Goal: Communication & Community: Answer question/provide support

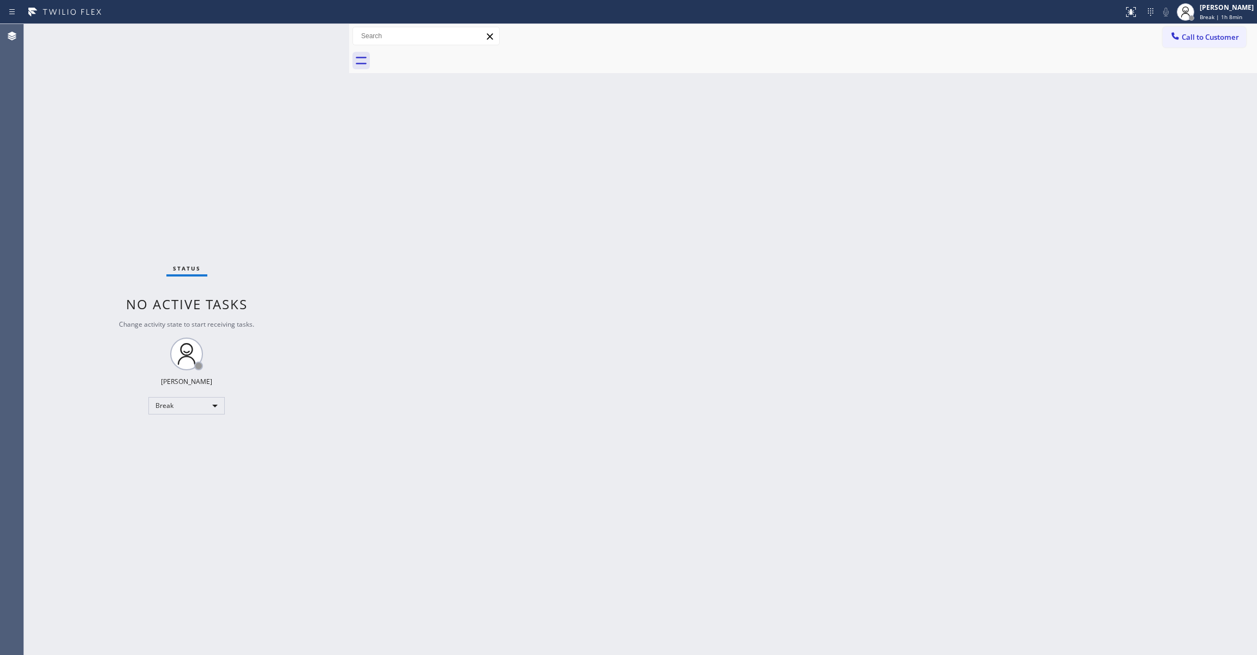
drag, startPoint x: 1221, startPoint y: 324, endPoint x: 1035, endPoint y: 207, distance: 219.1
click at [1215, 315] on div "Back to Dashboard Change Sender ID Customers Technicians Select a contact Outbo…" at bounding box center [803, 339] width 908 height 631
click at [171, 403] on div "Break" at bounding box center [186, 405] width 76 height 17
click at [192, 405] on div "Break" at bounding box center [186, 405] width 76 height 17
click at [197, 446] on li "Unavailable" at bounding box center [186, 448] width 74 height 13
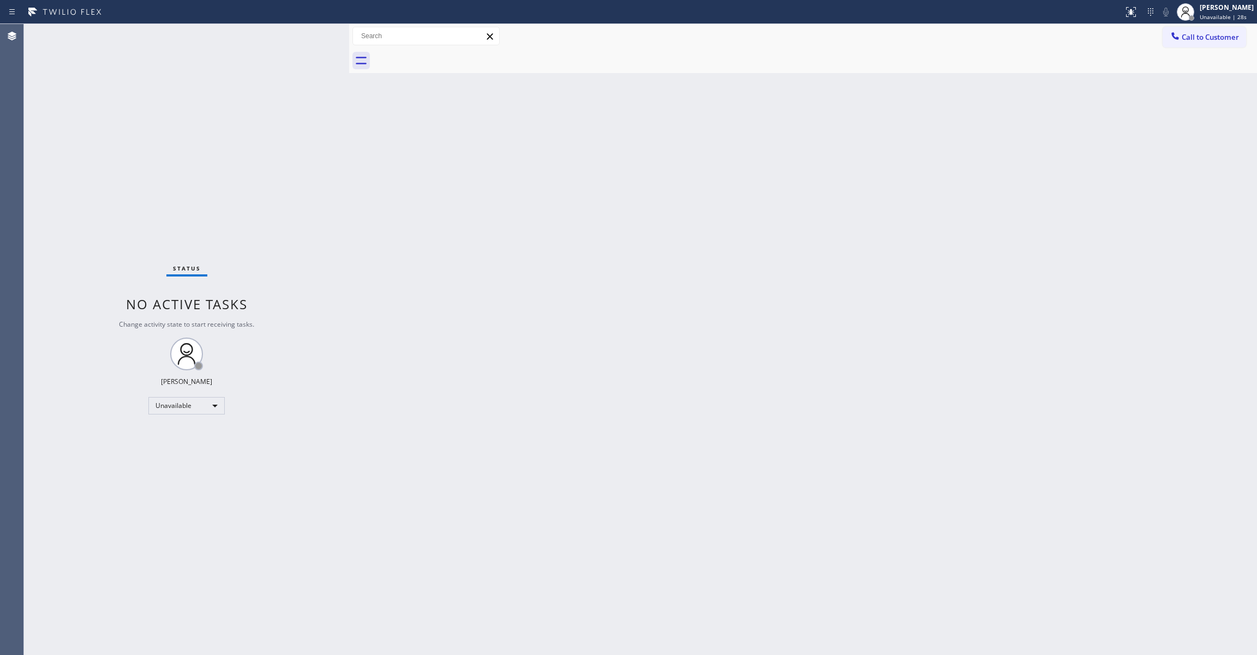
click at [161, 213] on div "Status No active tasks Change activity state to start receiving tasks. [PERSON_…" at bounding box center [186, 339] width 325 height 631
click at [176, 407] on div "Unavailable" at bounding box center [186, 405] width 76 height 17
click at [171, 464] on li "Break" at bounding box center [186, 461] width 74 height 13
click at [1033, 152] on div "Back to Dashboard Change Sender ID Customers Technicians Select a contact Outbo…" at bounding box center [803, 339] width 908 height 631
click at [1199, 16] on span "Break | 7:38" at bounding box center [1215, 17] width 33 height 8
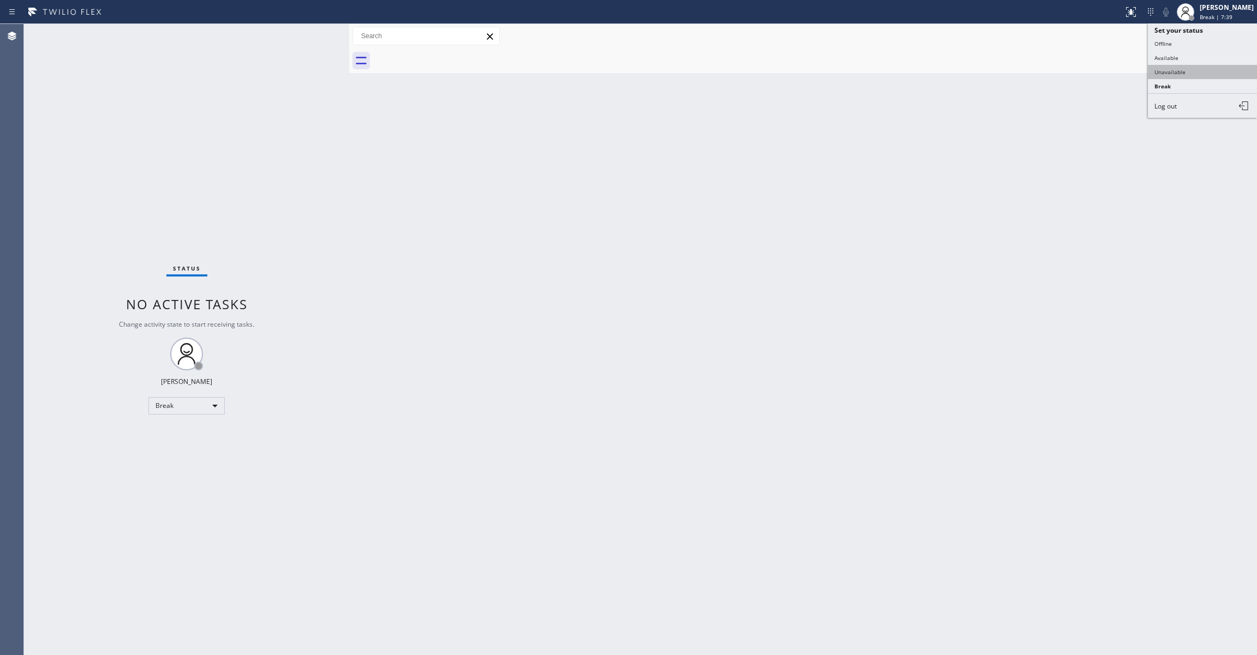
click at [1177, 72] on button "Unavailable" at bounding box center [1202, 72] width 109 height 14
click at [1222, 40] on span "Call to Customer" at bounding box center [1209, 37] width 57 height 10
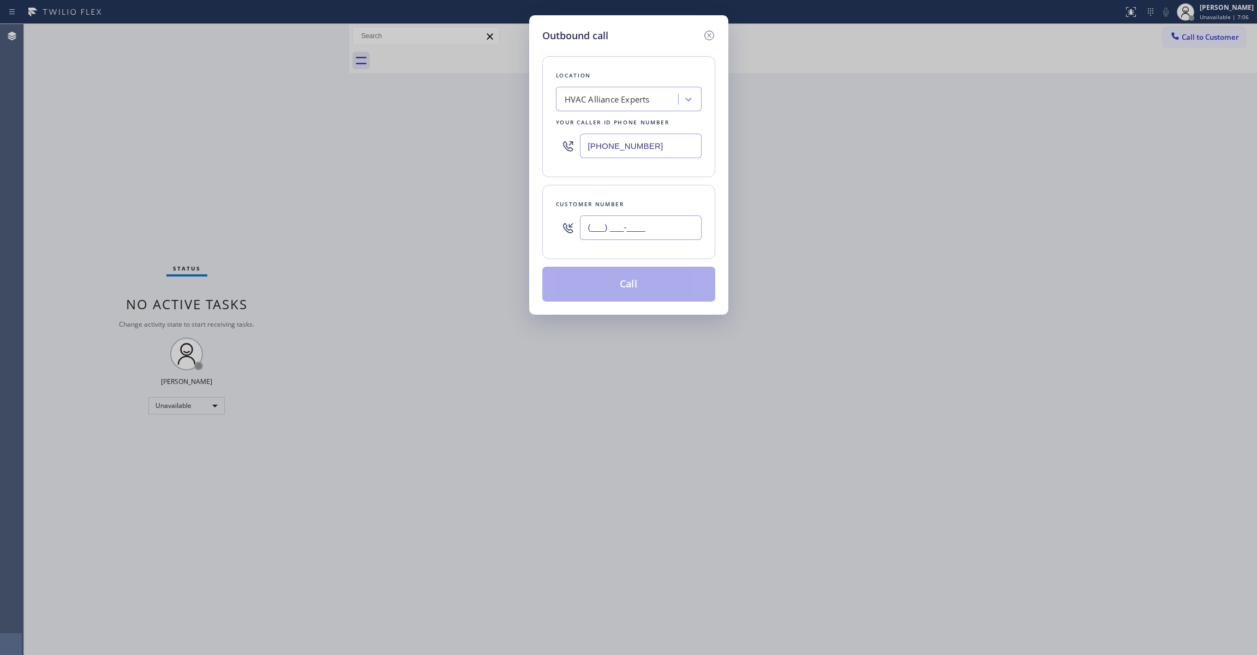
click at [651, 238] on input "(___) ___-____" at bounding box center [641, 227] width 122 height 25
paste input "303) 396-8574"
type input "[PHONE_NUMBER]"
drag, startPoint x: 676, startPoint y: 149, endPoint x: 429, endPoint y: 172, distance: 248.7
click at [425, 154] on div "Outbound call Location HVAC Alliance Experts Your caller id phone number [PHONE…" at bounding box center [628, 327] width 1257 height 655
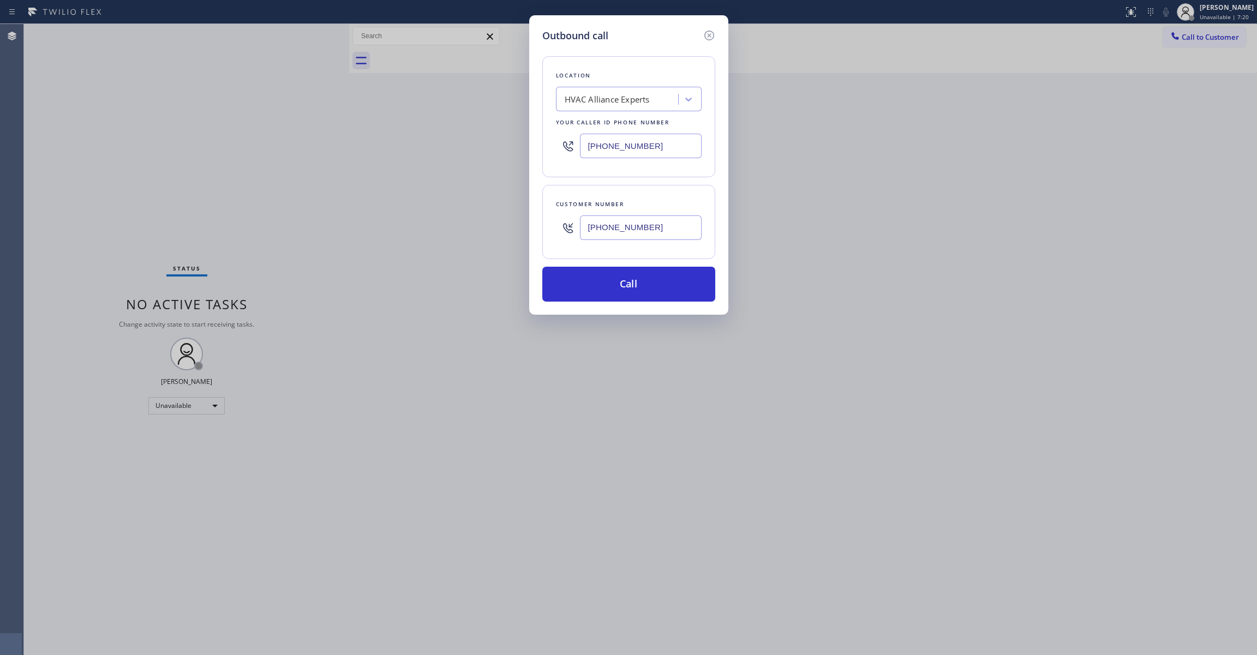
paste input "55) 731-4952"
type input "[PHONE_NUMBER]"
click at [648, 284] on button "Call" at bounding box center [628, 284] width 173 height 35
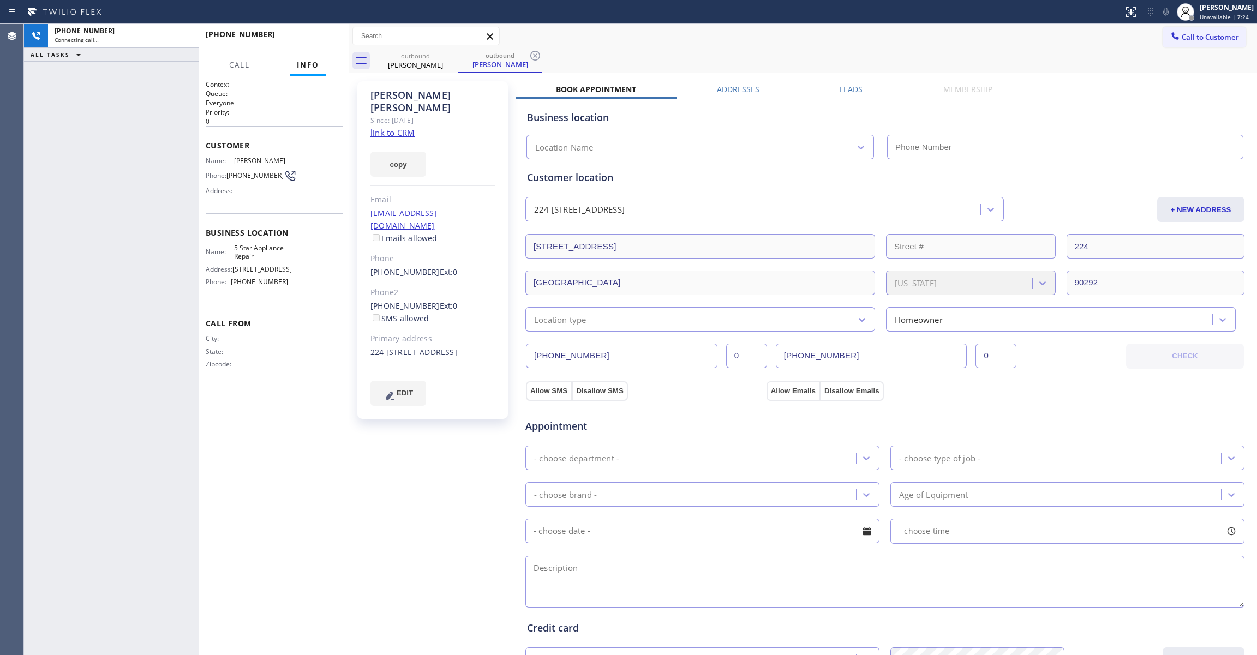
click at [105, 191] on div "[PHONE_NUMBER] Connecting call… ALL TASKS ALL TASKS ACTIVE TASKS TASKS IN WRAP …" at bounding box center [111, 339] width 175 height 631
type input "[PHONE_NUMBER]"
click at [537, 55] on icon at bounding box center [535, 55] width 13 height 13
click at [394, 127] on link "link to CRM" at bounding box center [392, 132] width 44 height 11
click at [319, 38] on span "HANG UP" at bounding box center [317, 39] width 33 height 8
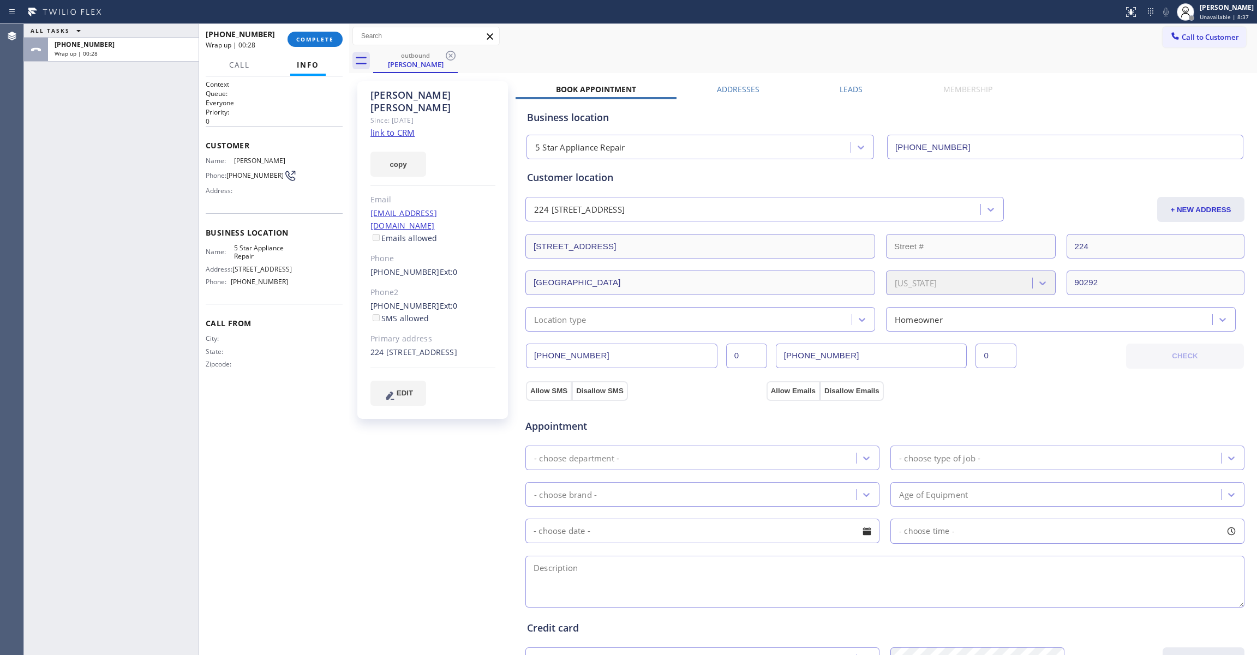
click at [247, 177] on span "[PHONE_NUMBER]" at bounding box center [254, 175] width 57 height 8
click at [247, 178] on span "[PHONE_NUMBER]" at bounding box center [254, 175] width 57 height 8
copy div "[PHONE_NUMBER]"
click at [307, 39] on span "COMPLETE" at bounding box center [315, 39] width 38 height 8
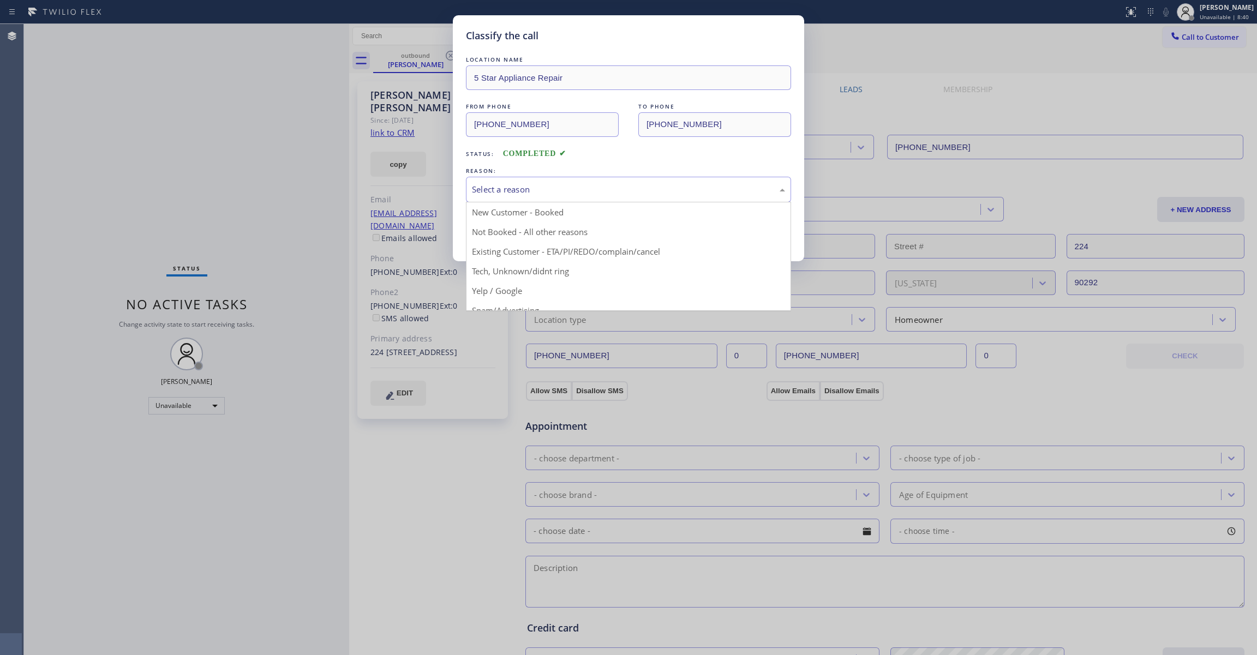
click at [540, 194] on div "Select a reason" at bounding box center [628, 189] width 313 height 13
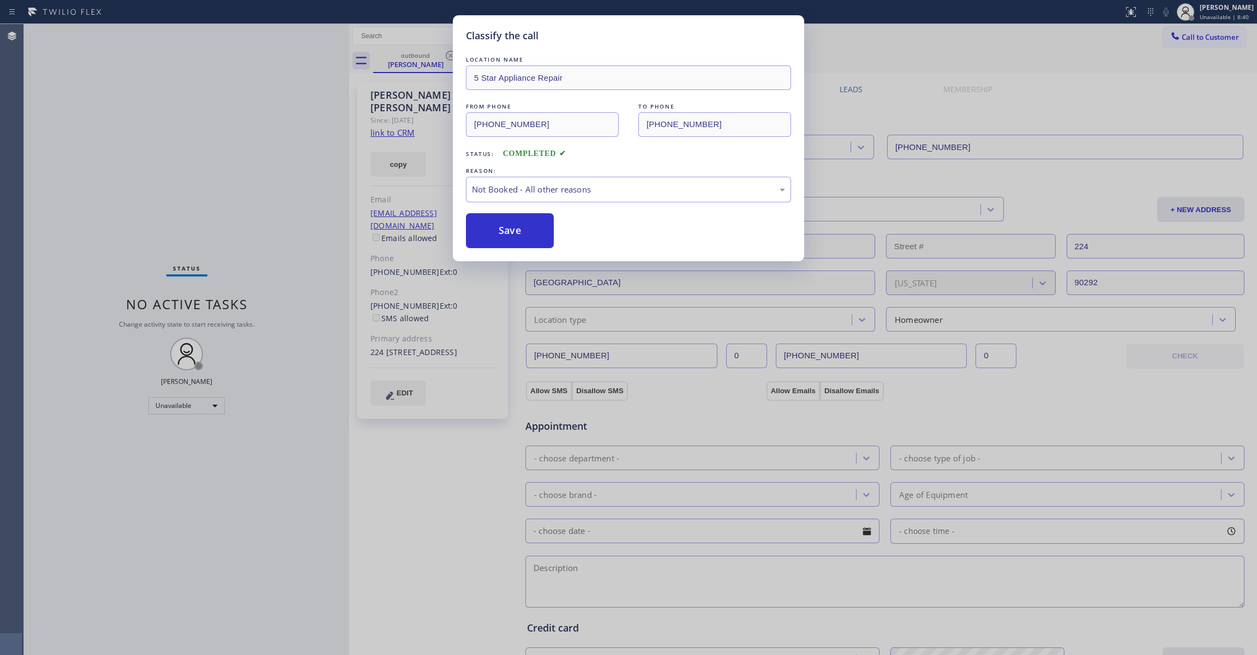
click at [518, 225] on button "Save" at bounding box center [510, 230] width 88 height 35
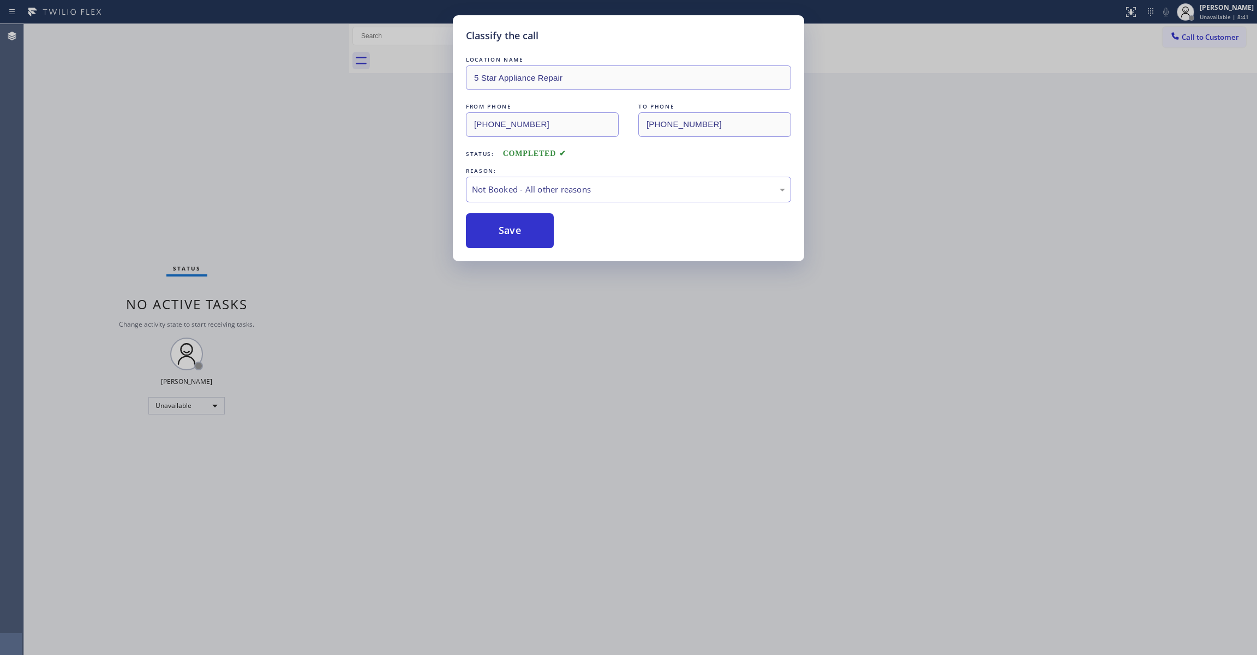
click at [518, 225] on button "Save" at bounding box center [510, 230] width 88 height 35
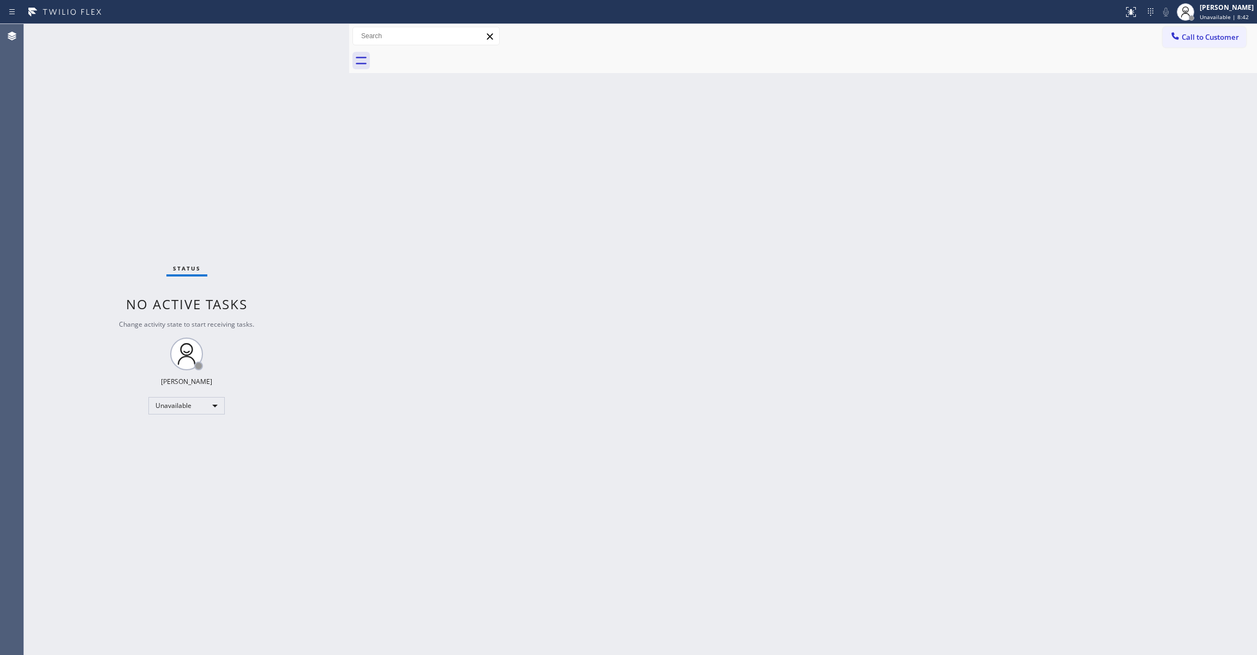
drag, startPoint x: 1207, startPoint y: 36, endPoint x: 710, endPoint y: 216, distance: 529.0
click at [1207, 36] on span "Call to Customer" at bounding box center [1209, 37] width 57 height 10
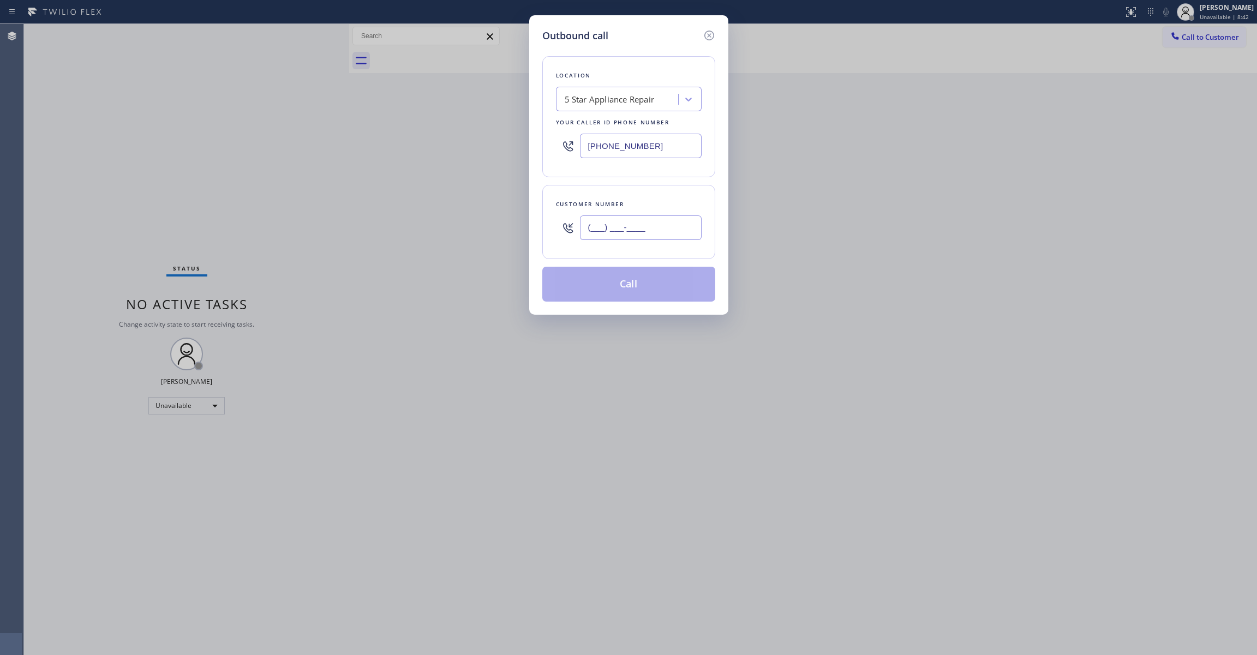
click at [641, 227] on input "(___) ___-____" at bounding box center [641, 227] width 122 height 25
paste input "303) 396-8574"
type input "[PHONE_NUMBER]"
click at [622, 286] on button "Call" at bounding box center [628, 284] width 173 height 35
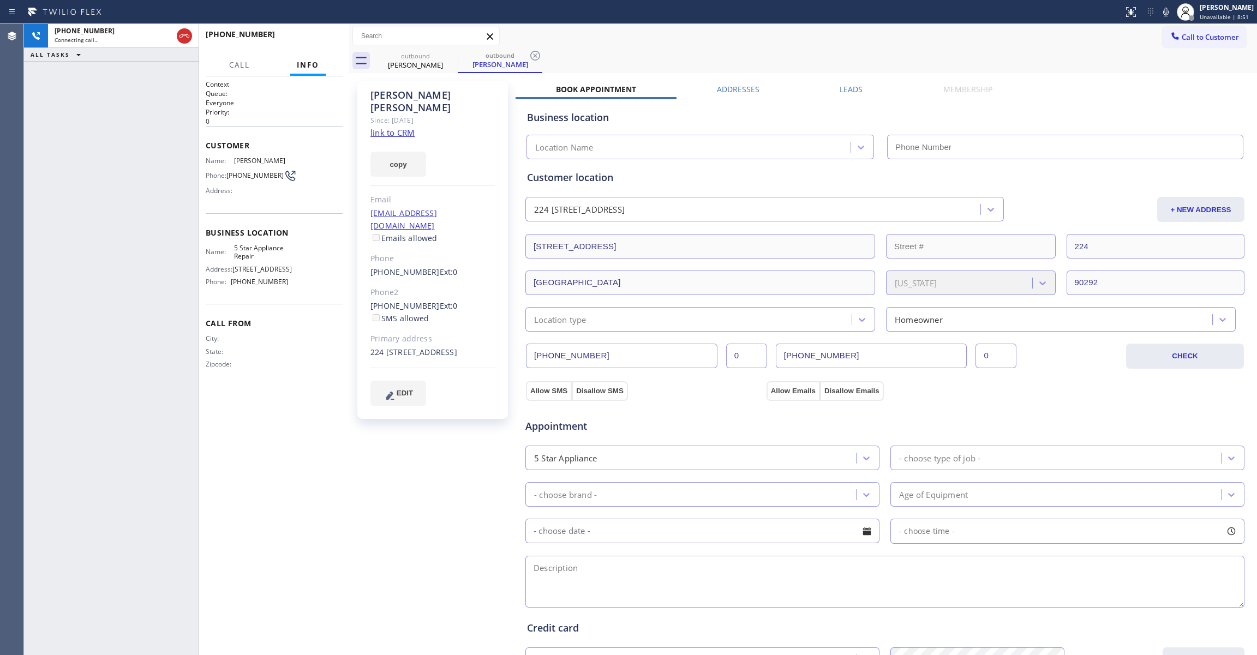
type input "[PHONE_NUMBER]"
click at [313, 42] on span "HANG UP" at bounding box center [317, 39] width 33 height 8
click at [327, 42] on span "COMPLETE" at bounding box center [315, 39] width 38 height 8
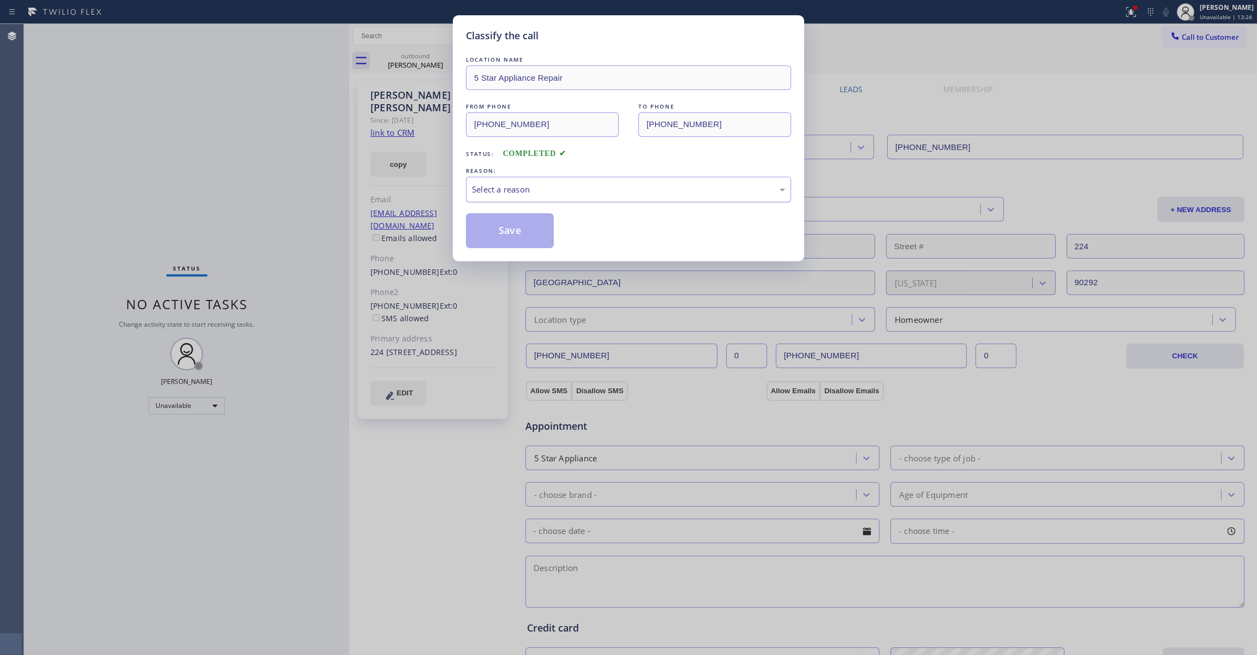
click at [511, 201] on div "Select a reason" at bounding box center [628, 190] width 325 height 26
click at [512, 232] on button "Save" at bounding box center [510, 230] width 88 height 35
drag, startPoint x: 511, startPoint y: 232, endPoint x: 538, endPoint y: 29, distance: 204.7
click at [509, 213] on div "LOCATION NAME 5 Star Appliance Repair FROM PHONE [PHONE_NUMBER] TO PHONE [PHONE…" at bounding box center [628, 151] width 325 height 194
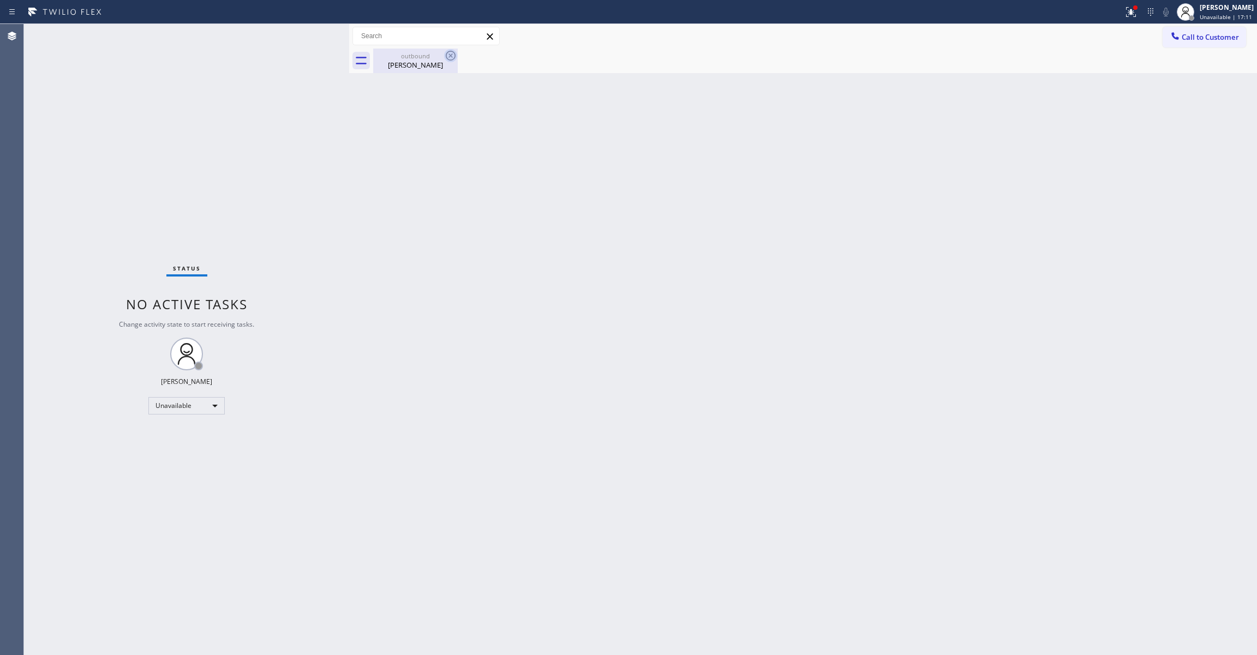
click at [448, 53] on icon at bounding box center [450, 55] width 13 height 13
drag, startPoint x: 457, startPoint y: 620, endPoint x: 512, endPoint y: 141, distance: 482.6
click at [456, 620] on div "Back to Dashboard Change Sender ID Customers Technicians Select a contact Outbo…" at bounding box center [803, 339] width 908 height 631
drag, startPoint x: 887, startPoint y: 177, endPoint x: 910, endPoint y: 157, distance: 30.2
click at [887, 176] on div "Back to Dashboard Change Sender ID Customers Technicians Select a contact Outbo…" at bounding box center [803, 339] width 908 height 631
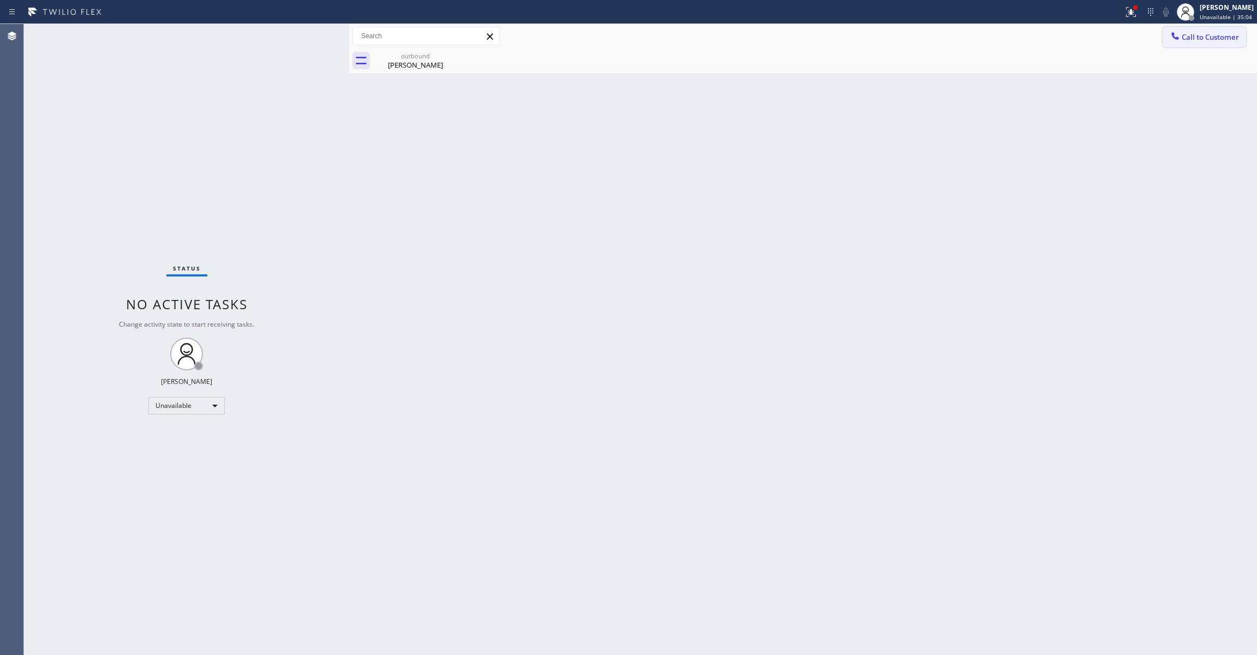
click at [1218, 31] on button "Call to Customer" at bounding box center [1203, 37] width 83 height 21
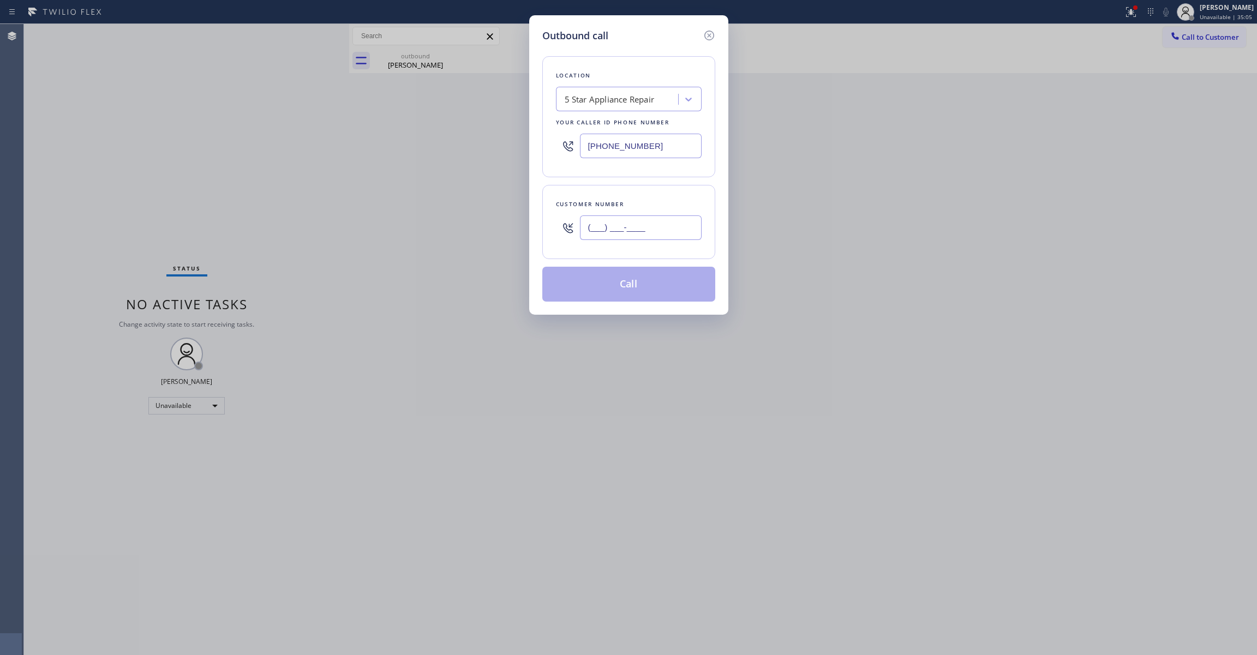
click at [647, 221] on input "(___) ___-____" at bounding box center [641, 227] width 122 height 25
paste input "810) 314-8298"
type input "[PHONE_NUMBER]"
drag, startPoint x: 671, startPoint y: 147, endPoint x: 164, endPoint y: 145, distance: 506.7
click at [164, 145] on div "Outbound call Location 5 Star Appliance Repair Your caller id phone number [PHO…" at bounding box center [628, 327] width 1257 height 655
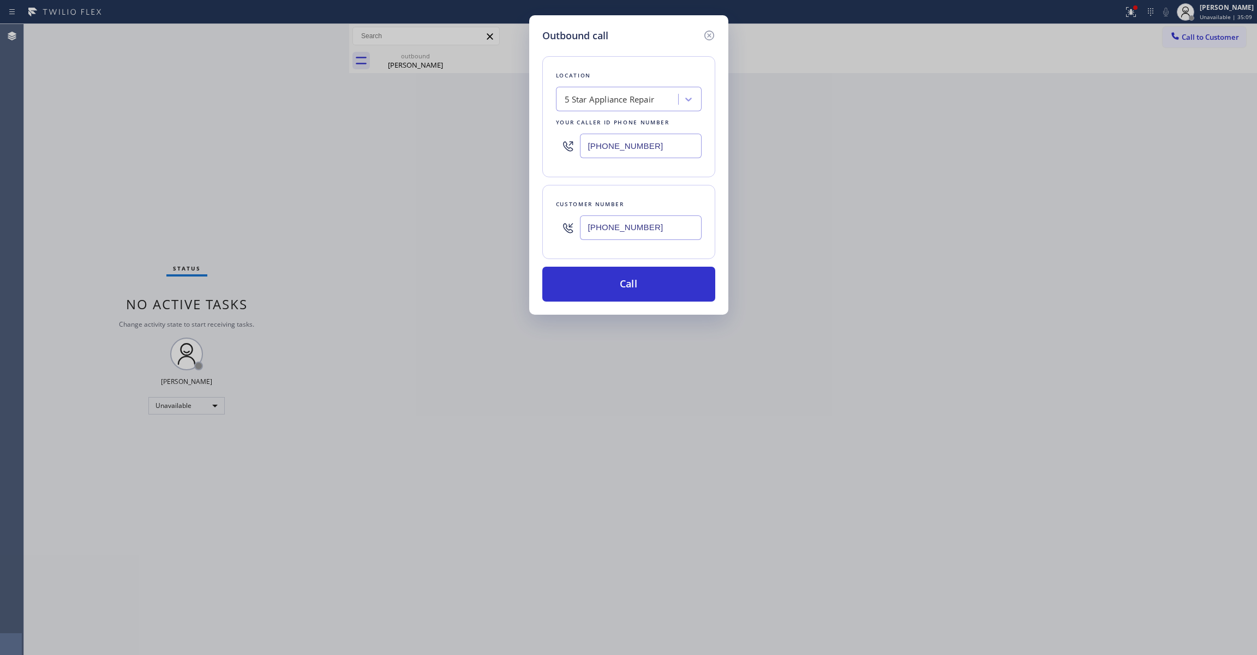
paste input "18) 696-4939"
type input "[PHONE_NUMBER]"
drag, startPoint x: 685, startPoint y: 231, endPoint x: 345, endPoint y: 231, distance: 339.8
click at [345, 231] on div "Outbound call Location Top Sewer [GEOGRAPHIC_DATA] Your caller id phone number …" at bounding box center [628, 327] width 1257 height 655
click at [607, 278] on button "Call" at bounding box center [628, 284] width 173 height 35
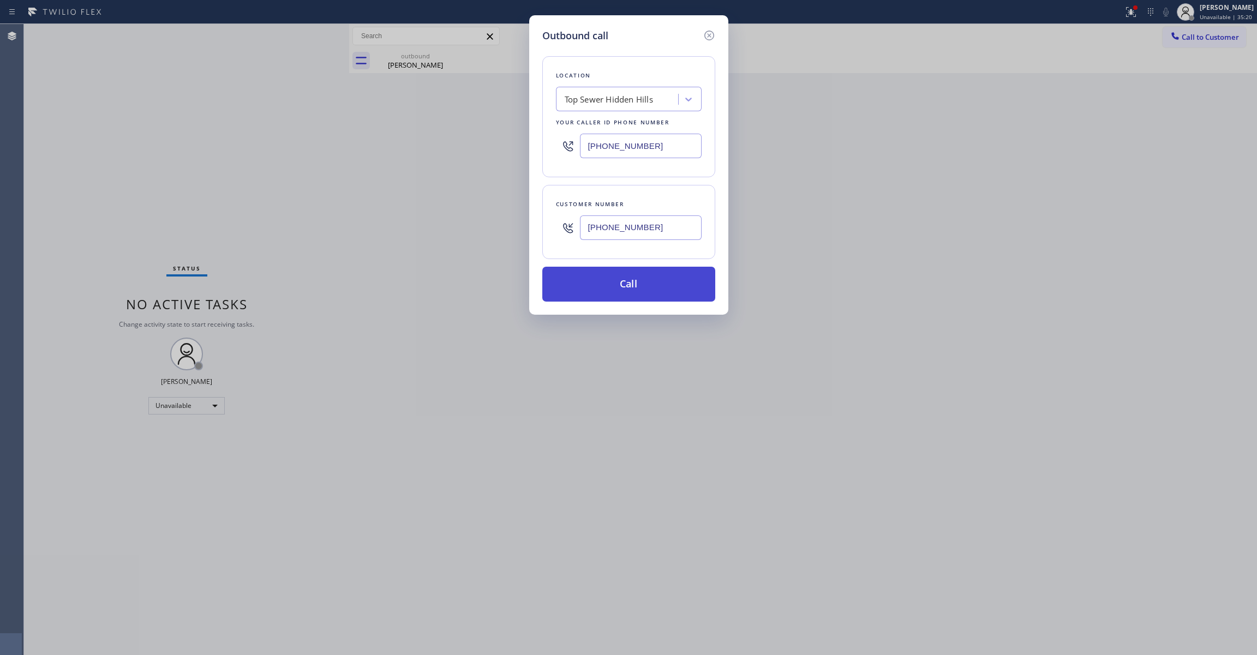
click at [624, 292] on button "Call" at bounding box center [628, 284] width 173 height 35
click at [423, 57] on div "Outbound call Location Top Sewer [GEOGRAPHIC_DATA] Your caller id phone number …" at bounding box center [628, 327] width 1257 height 655
click at [633, 299] on button "Call" at bounding box center [628, 284] width 173 height 35
click at [627, 284] on button "Call" at bounding box center [628, 284] width 173 height 35
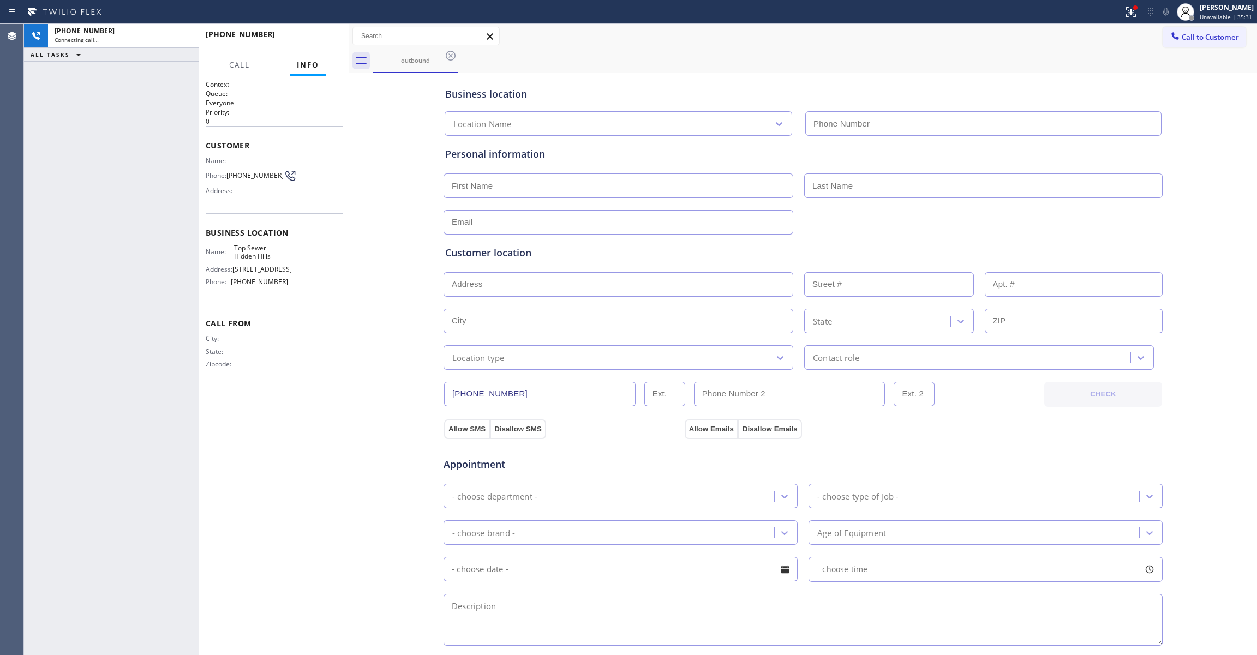
type input "[PHONE_NUMBER]"
click at [313, 41] on span "HANG UP" at bounding box center [317, 39] width 33 height 8
click at [217, 455] on div "Context Queue: Everyone Priority: 0 Customer Name: Phone: [PHONE_NUMBER] Addres…" at bounding box center [274, 366] width 137 height 572
click at [323, 44] on button "COMPLETE" at bounding box center [314, 39] width 55 height 15
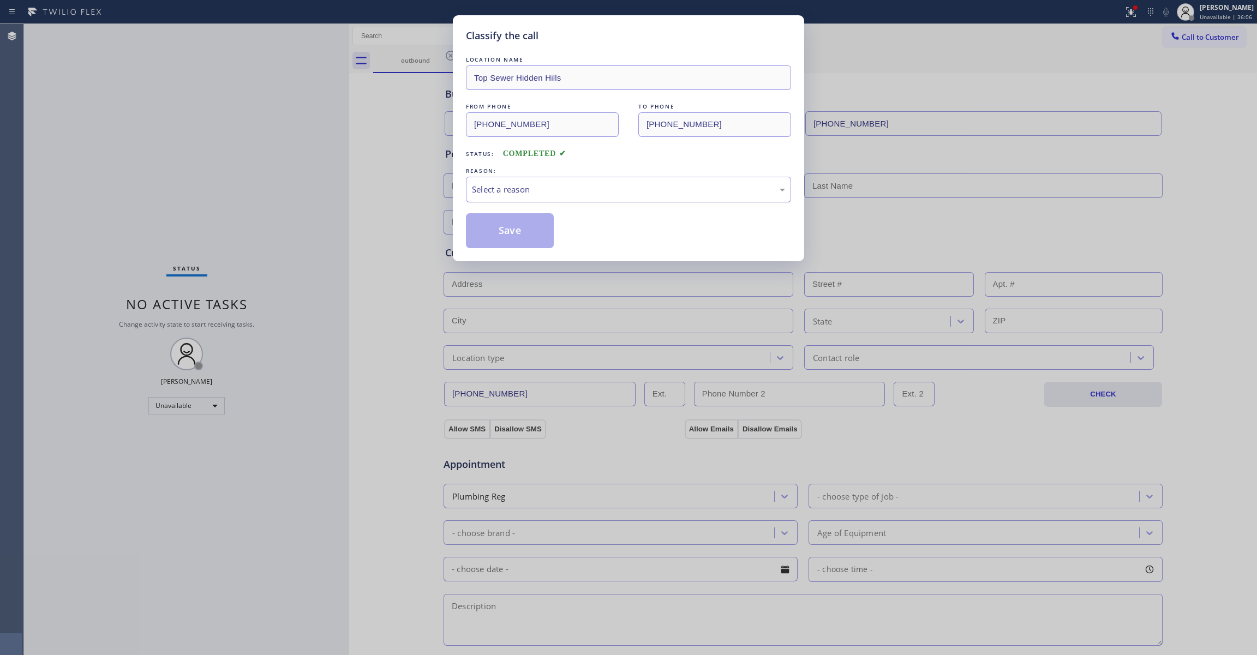
click at [550, 191] on div "Select a reason" at bounding box center [628, 189] width 313 height 13
click at [522, 234] on button "Save" at bounding box center [510, 230] width 88 height 35
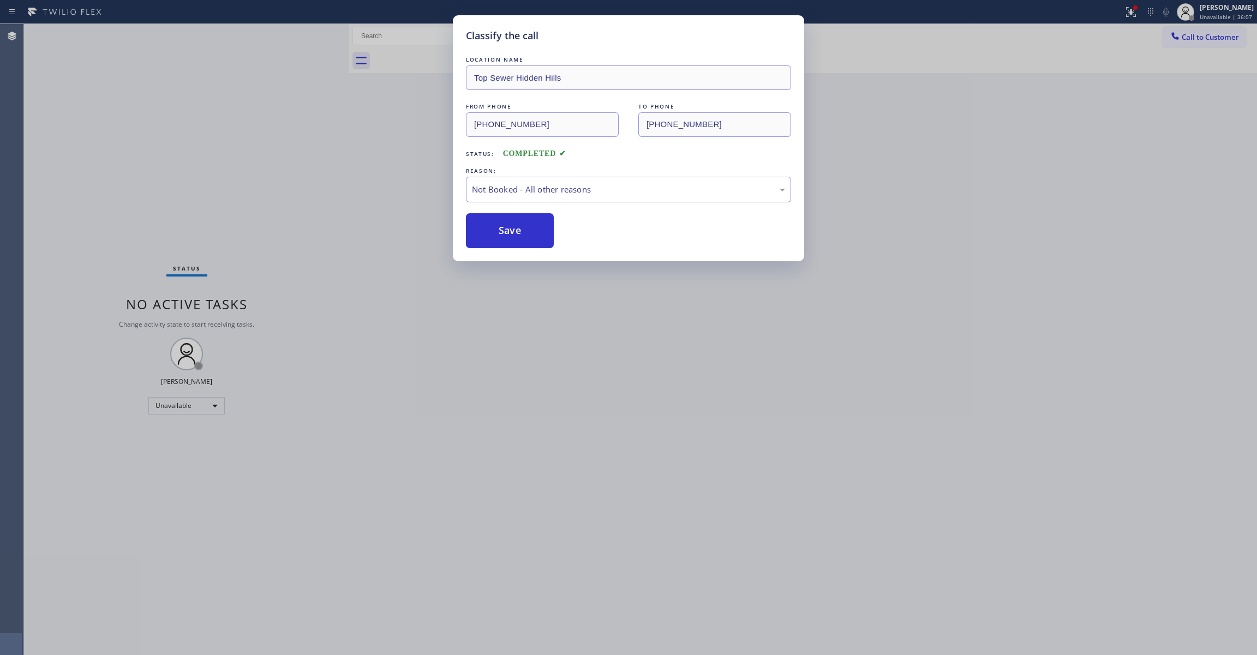
click at [522, 234] on button "Save" at bounding box center [510, 230] width 88 height 35
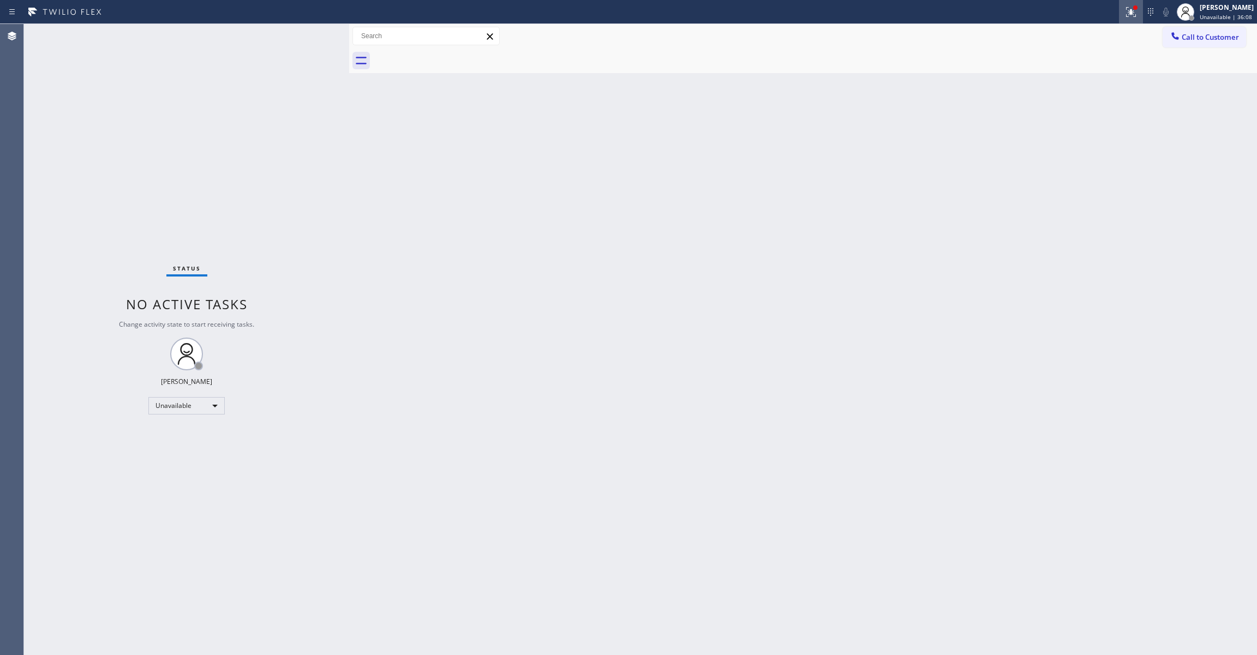
click at [1124, 13] on icon at bounding box center [1130, 11] width 13 height 13
click at [1081, 142] on span "Clear issues" at bounding box center [1058, 143] width 51 height 8
click at [1227, 35] on span "Call to Customer" at bounding box center [1209, 37] width 57 height 10
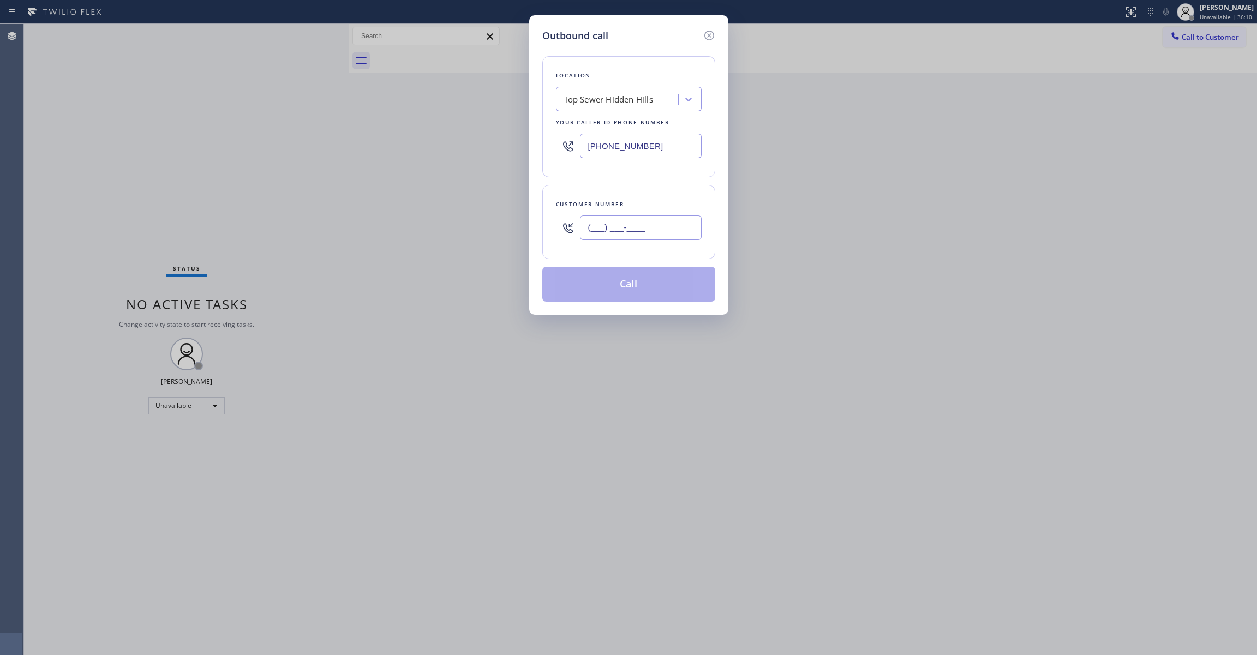
click at [640, 218] on input "(___) ___-____" at bounding box center [641, 227] width 122 height 25
paste input "810) 314-8298"
type input "[PHONE_NUMBER]"
click at [623, 289] on button "Call" at bounding box center [628, 284] width 173 height 35
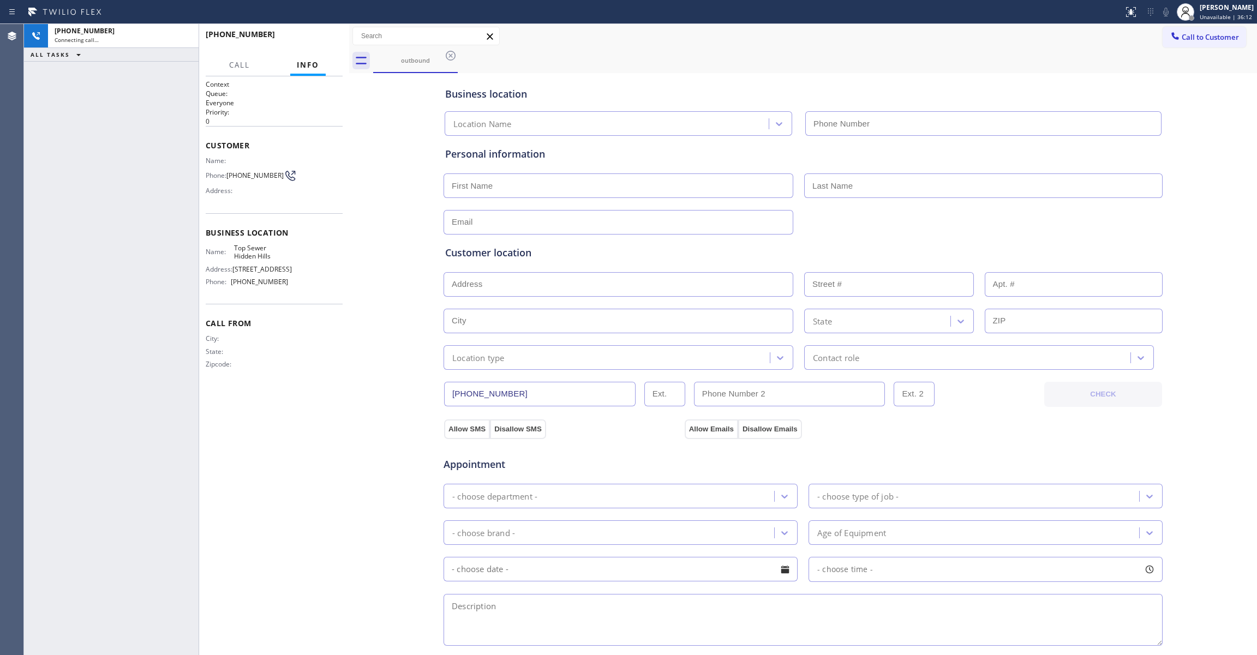
type input "[PHONE_NUMBER]"
click at [317, 41] on span "HANG UP" at bounding box center [317, 39] width 33 height 8
click at [319, 41] on span "COMPLETE" at bounding box center [315, 39] width 38 height 8
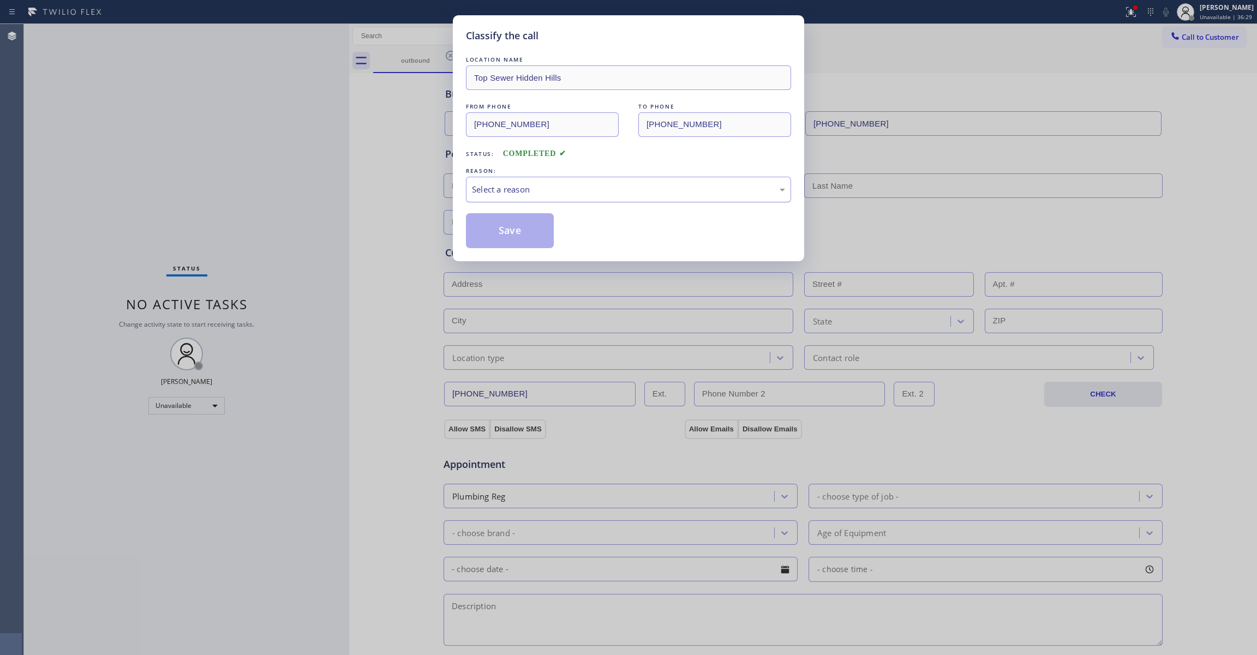
click at [544, 197] on div "Select a reason" at bounding box center [628, 190] width 325 height 26
click at [531, 228] on button "Save" at bounding box center [510, 230] width 88 height 35
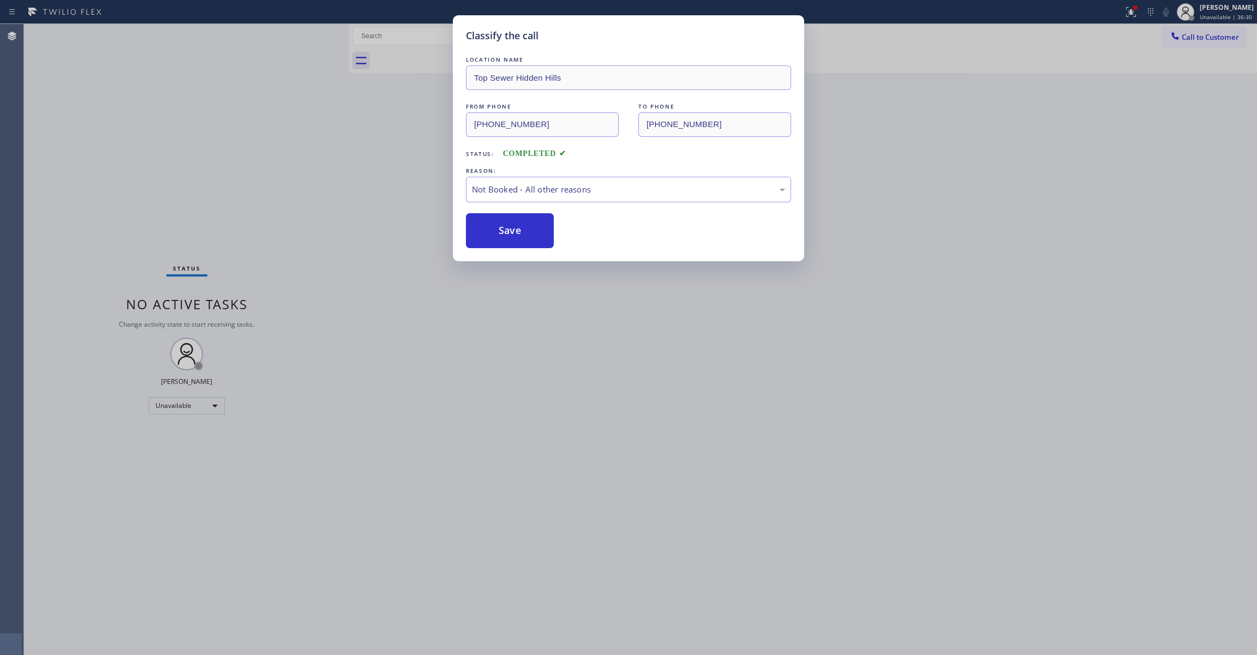
click at [531, 228] on button "Save" at bounding box center [510, 230] width 88 height 35
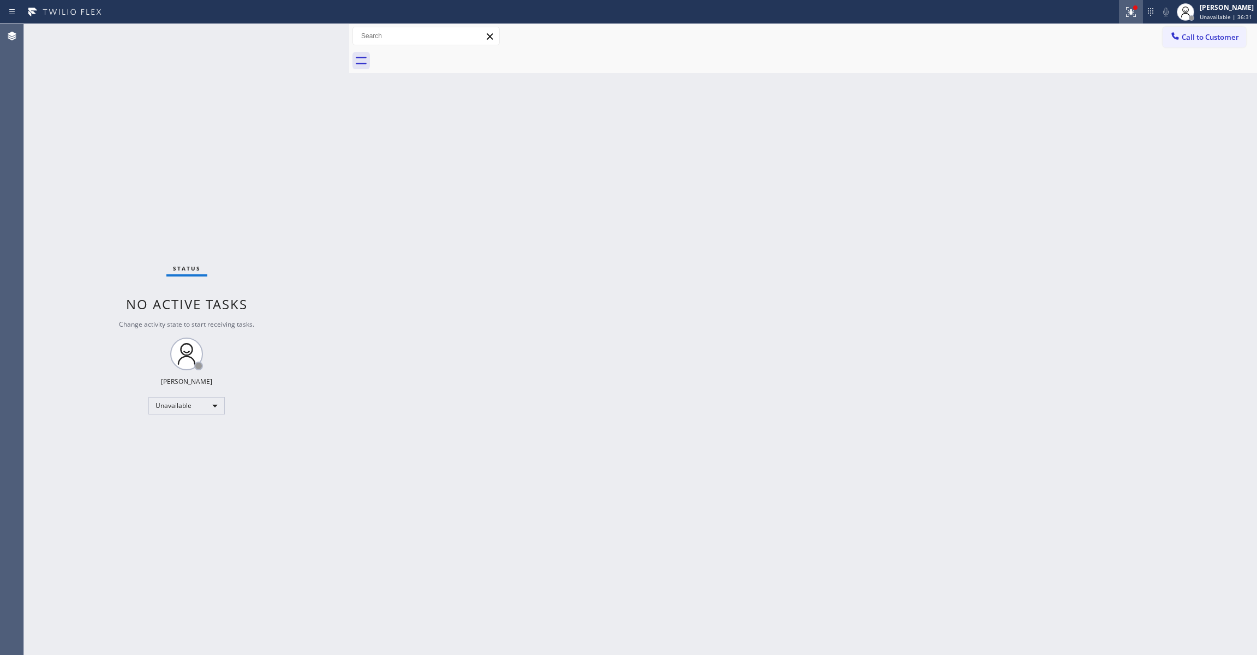
click at [1127, 9] on icon at bounding box center [1130, 11] width 7 height 4
click at [1035, 133] on div "Status report Issues detected These issues could affect your workflow. Please c…" at bounding box center [1059, 90] width 142 height 134
click at [1035, 142] on span "Clear issues" at bounding box center [1058, 143] width 51 height 8
click at [1220, 33] on span "Call to Customer" at bounding box center [1209, 37] width 57 height 10
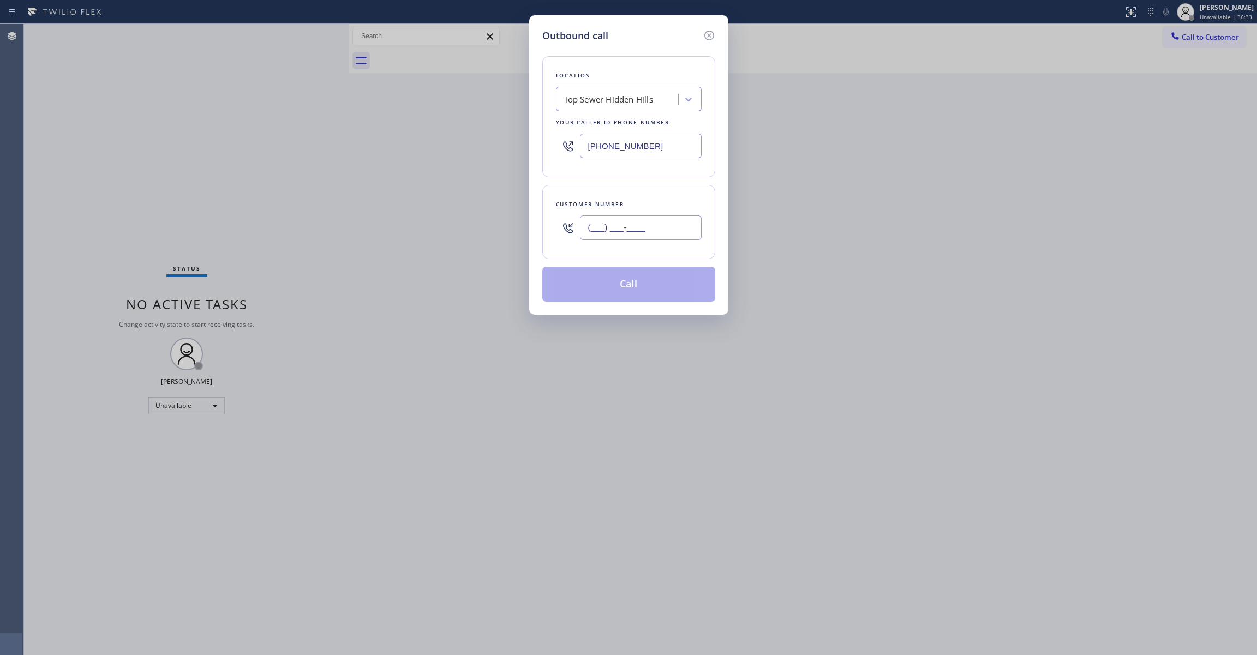
click at [664, 224] on input "(___) ___-____" at bounding box center [641, 227] width 122 height 25
paste input "810) 314-8298"
type input "[PHONE_NUMBER]"
click at [623, 292] on button "Call" at bounding box center [628, 284] width 173 height 35
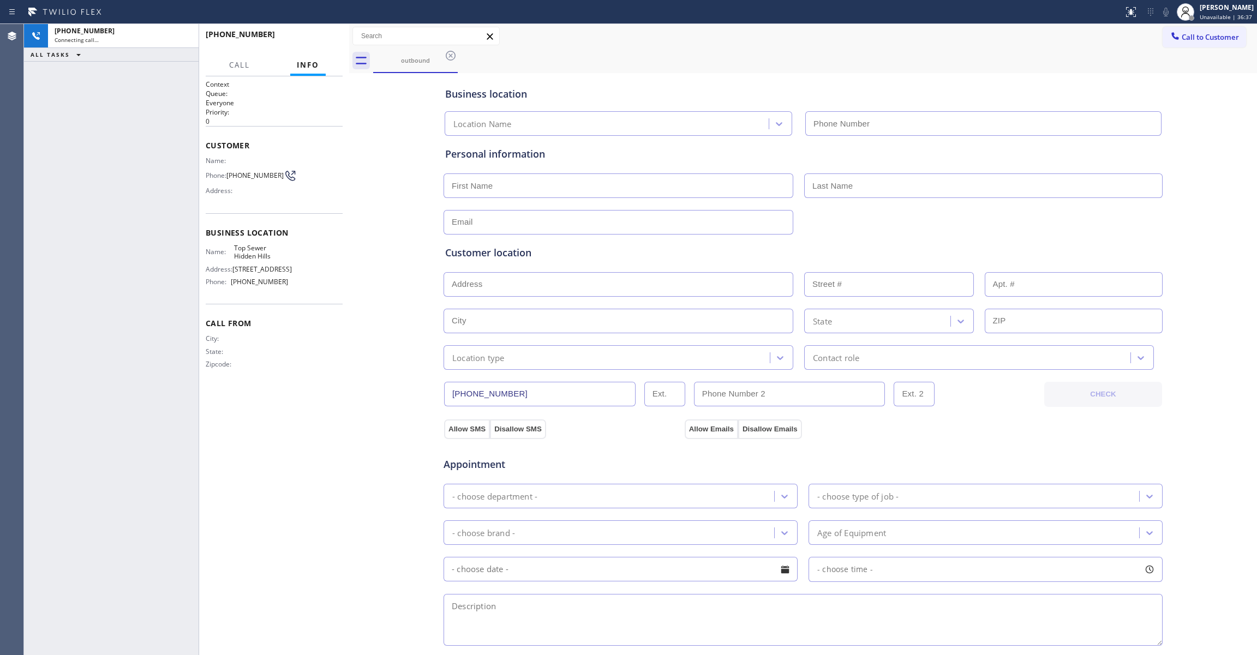
type input "[PHONE_NUMBER]"
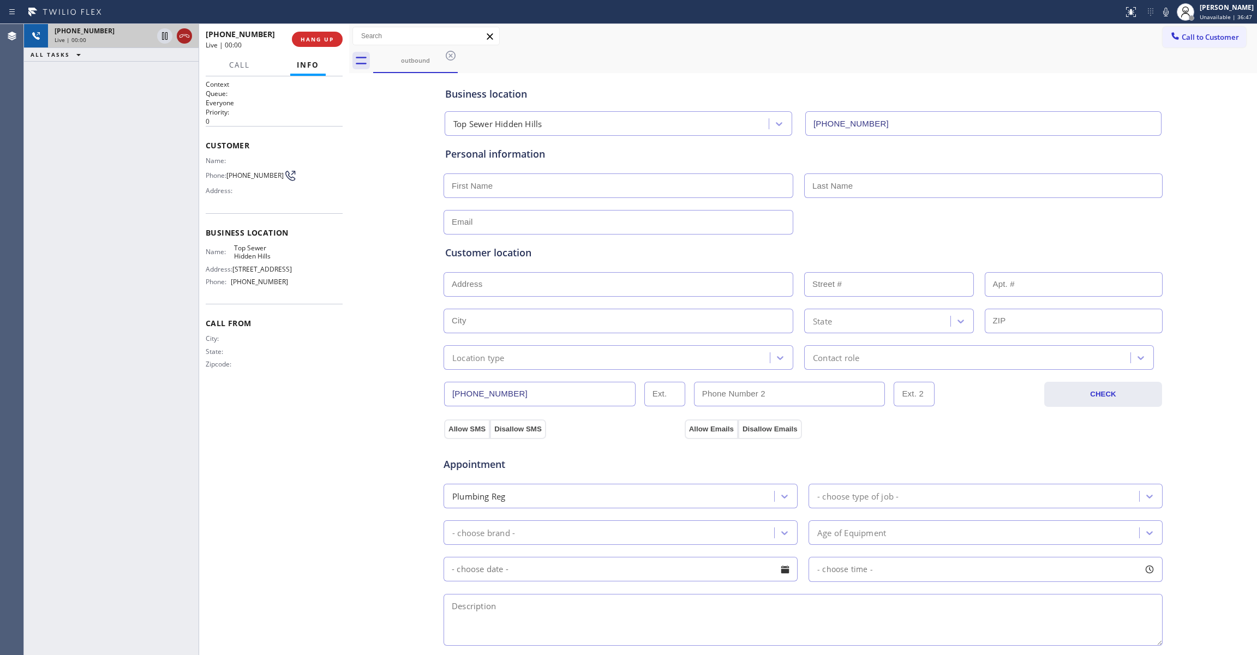
click at [184, 37] on icon at bounding box center [184, 35] width 13 height 13
click at [299, 38] on button "HANG UP" at bounding box center [317, 39] width 51 height 15
click at [324, 40] on span "COMPLETE" at bounding box center [315, 39] width 38 height 8
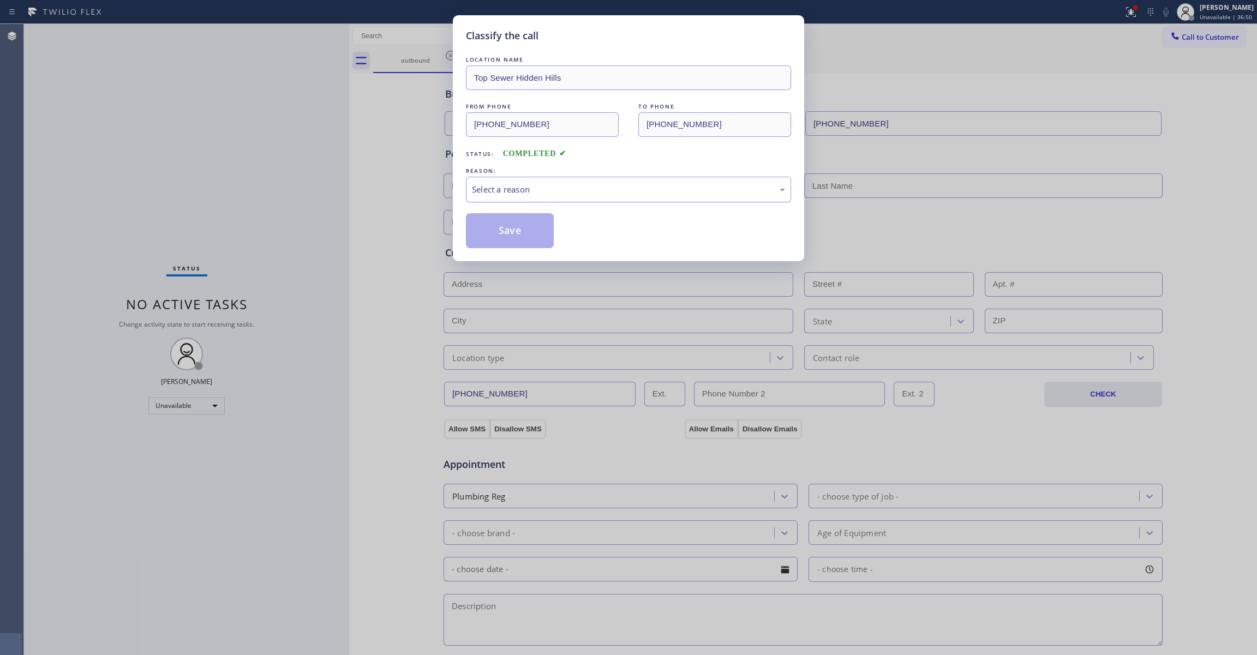
click at [511, 184] on div "Select a reason" at bounding box center [628, 189] width 313 height 13
click at [503, 232] on button "Save" at bounding box center [510, 230] width 88 height 35
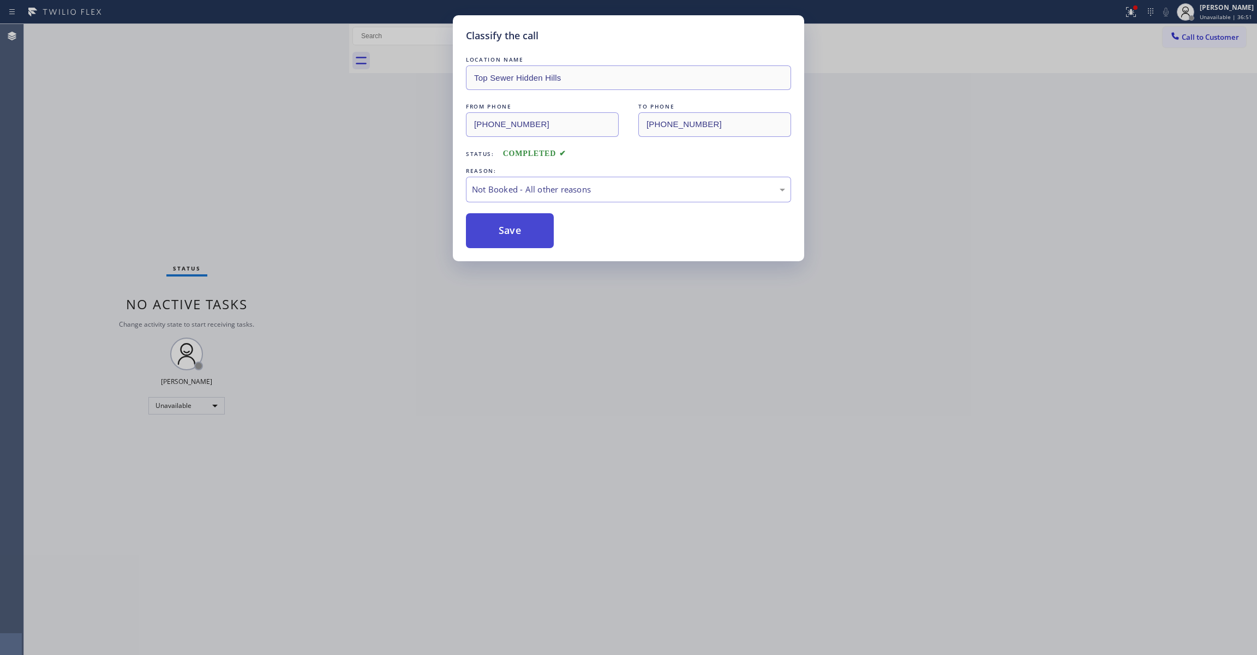
click at [503, 232] on button "Save" at bounding box center [510, 230] width 88 height 35
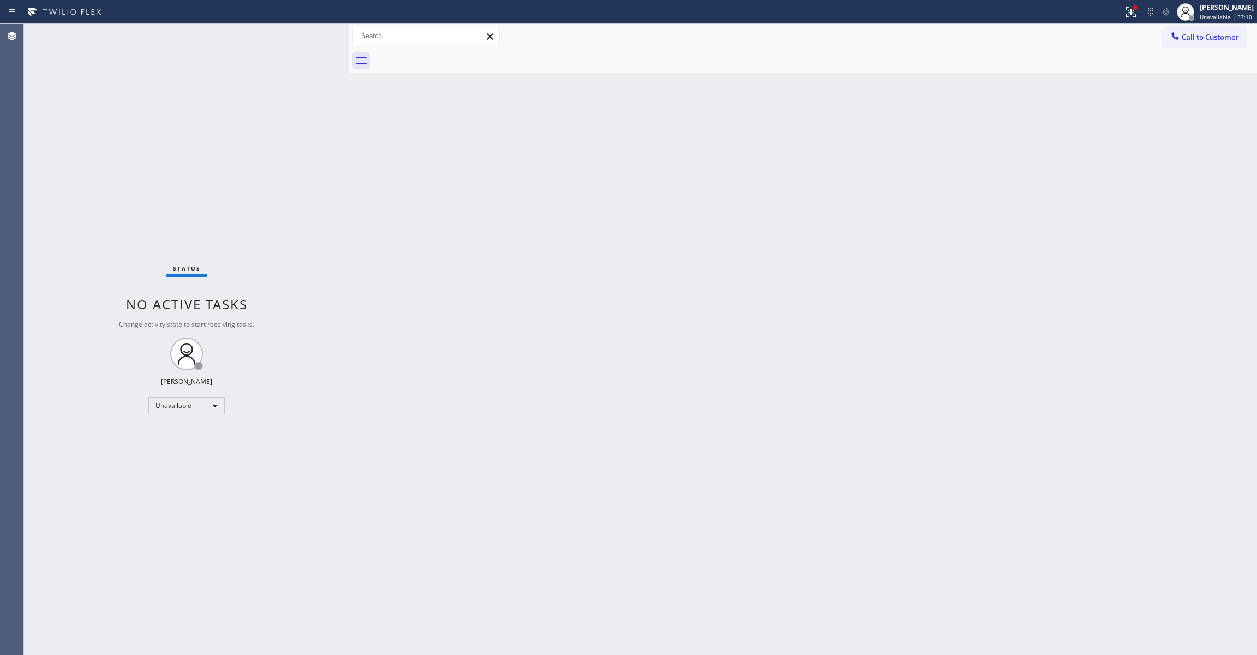
drag, startPoint x: 195, startPoint y: 167, endPoint x: 249, endPoint y: 1, distance: 175.1
click at [195, 166] on div "Status No active tasks Change activity state to start receiving tasks. [PERSON_…" at bounding box center [186, 339] width 325 height 631
drag, startPoint x: 749, startPoint y: 200, endPoint x: 943, endPoint y: 86, distance: 224.4
click at [752, 191] on div "Back to Dashboard Change Sender ID Customers Technicians Select a contact Outbo…" at bounding box center [803, 339] width 908 height 631
click at [1228, 38] on span "Call to Customer" at bounding box center [1209, 37] width 57 height 10
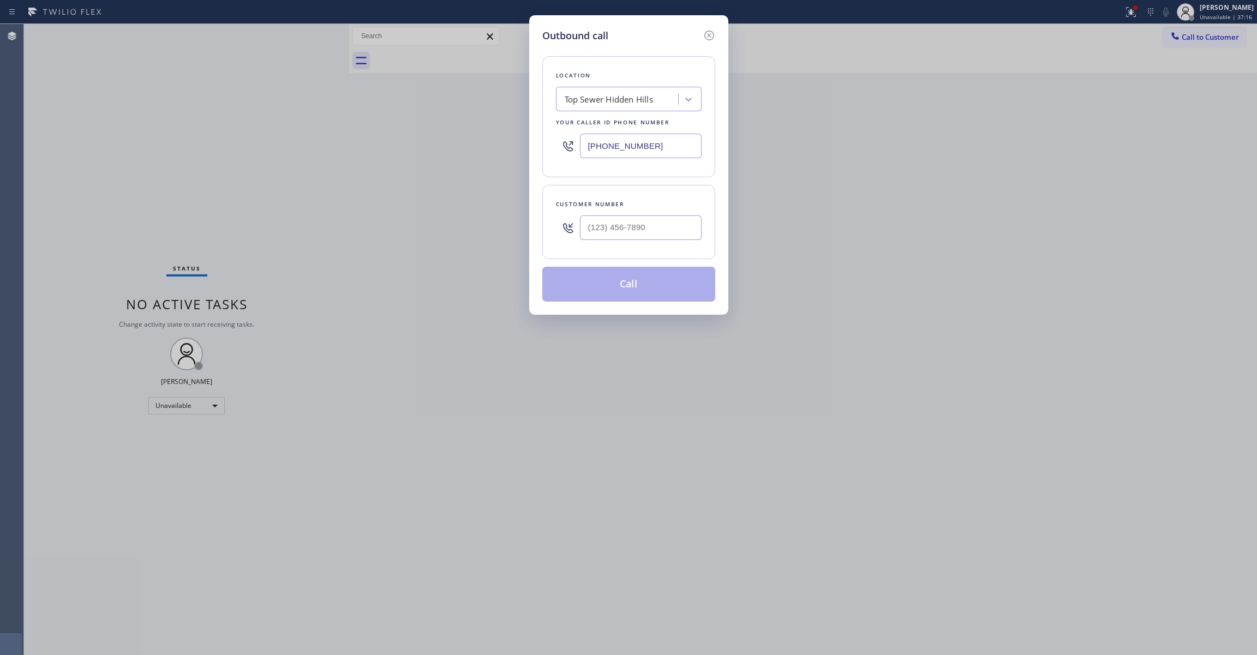
drag, startPoint x: 668, startPoint y: 147, endPoint x: 350, endPoint y: 201, distance: 322.0
click at [296, 148] on div "Outbound call Location Top Sewer [GEOGRAPHIC_DATA] Your caller id phone number …" at bounding box center [628, 327] width 1257 height 655
paste input "602) 536-9008"
type input "[PHONE_NUMBER]"
click at [609, 227] on input "(___) ___-____" at bounding box center [641, 227] width 122 height 25
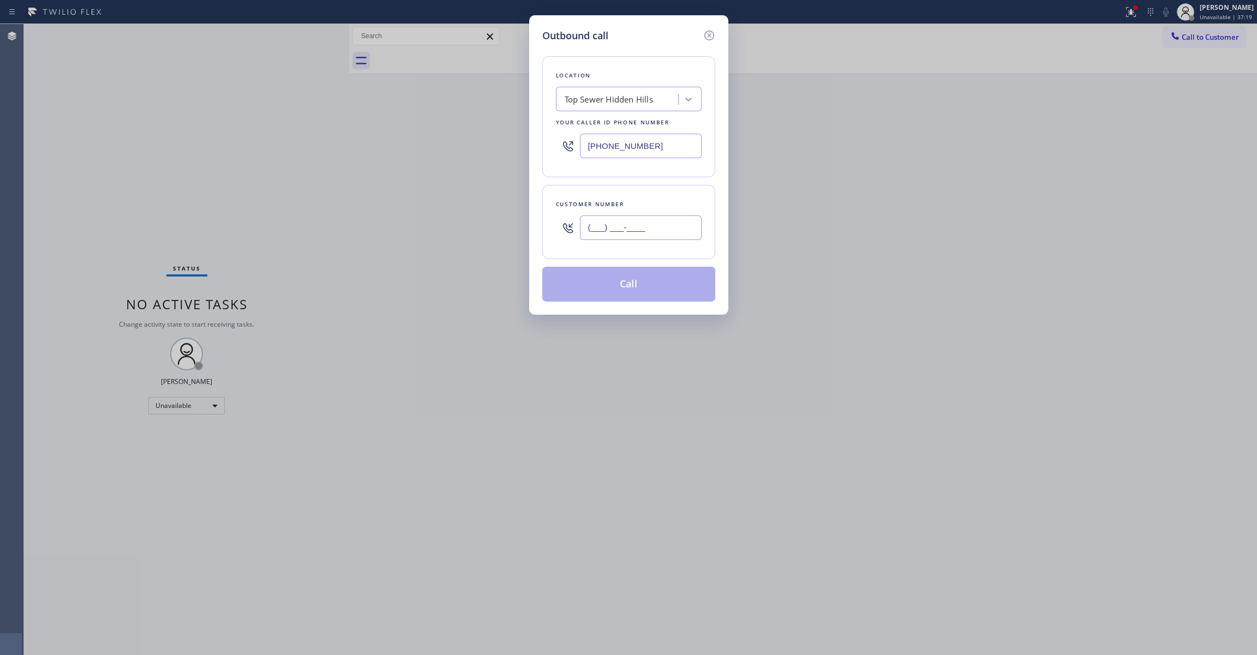
paste input "713) 425-4382"
type input "[PHONE_NUMBER]"
click at [587, 285] on button "Call" at bounding box center [628, 284] width 173 height 35
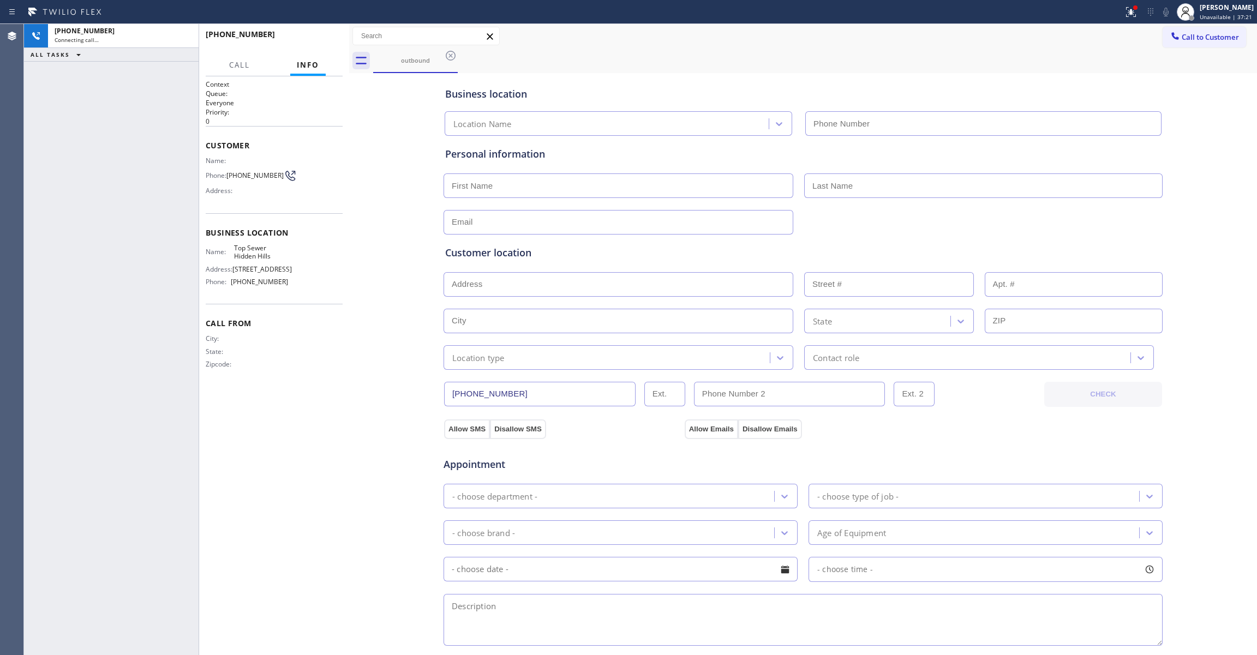
type input "[PHONE_NUMBER]"
click at [46, 188] on div "[PHONE_NUMBER] Connecting call… ALL TASKS ALL TASKS ACTIVE TASKS TASKS IN WRAP …" at bounding box center [111, 339] width 175 height 631
click at [315, 44] on button "HANG UP" at bounding box center [317, 39] width 51 height 15
click at [321, 44] on button "COMPLETE" at bounding box center [314, 39] width 55 height 15
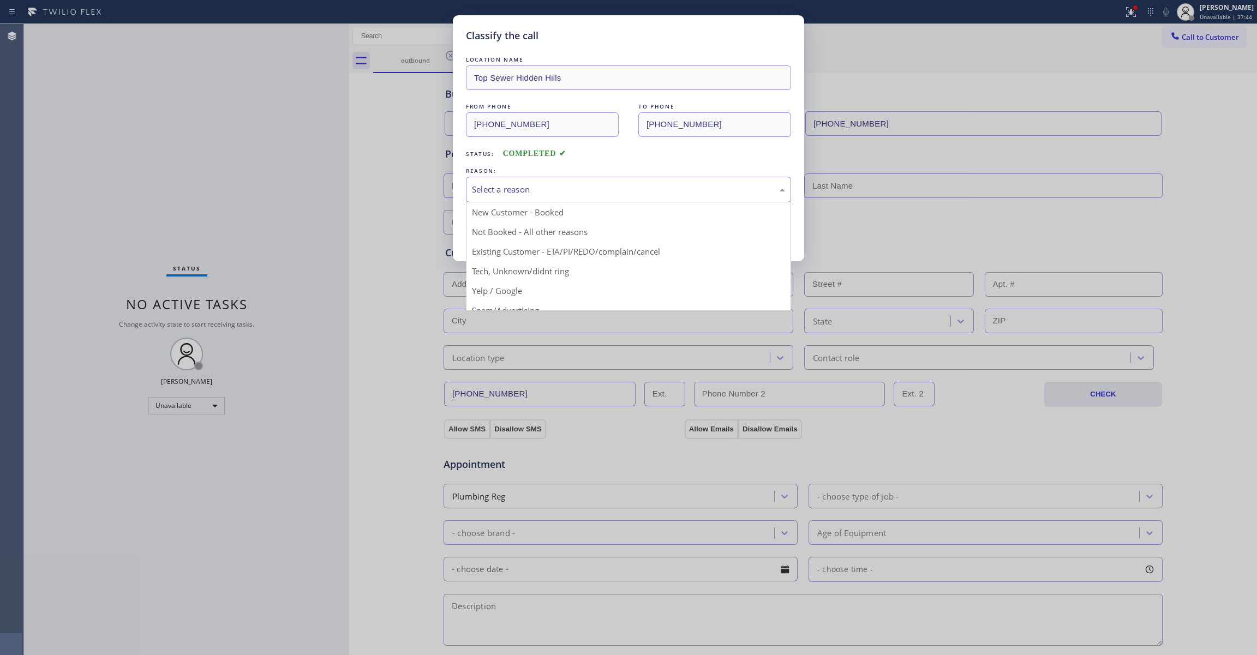
click at [517, 184] on div "Select a reason" at bounding box center [628, 189] width 313 height 13
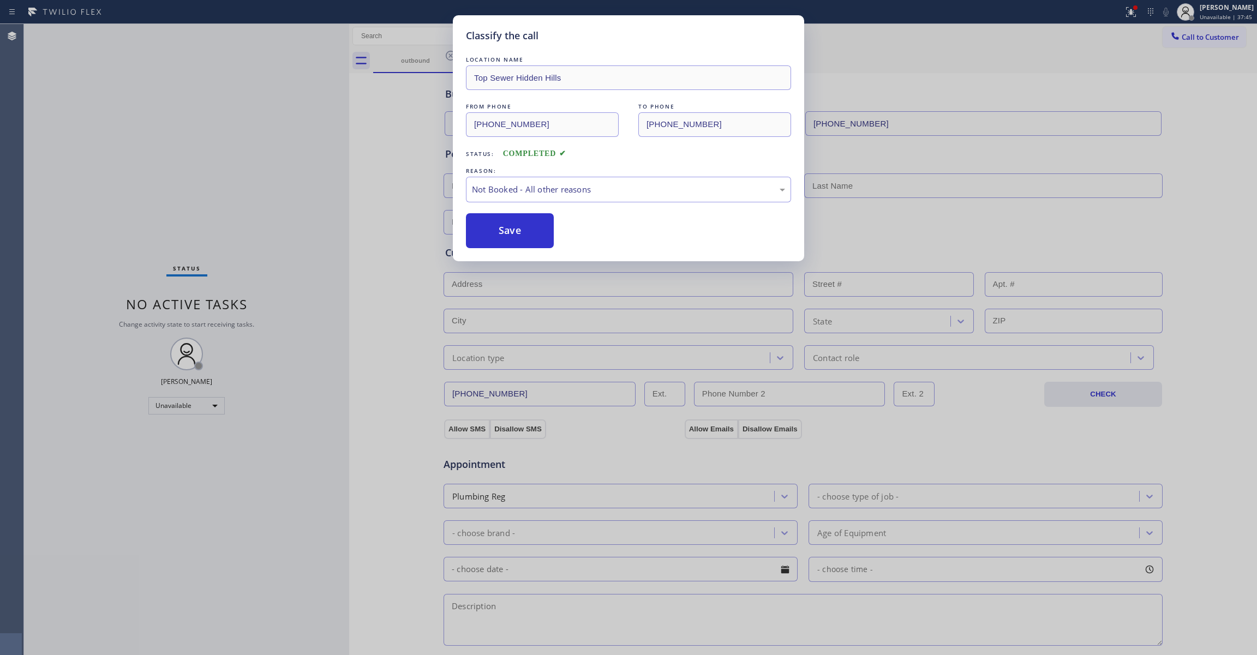
click at [502, 234] on button "Save" at bounding box center [510, 230] width 88 height 35
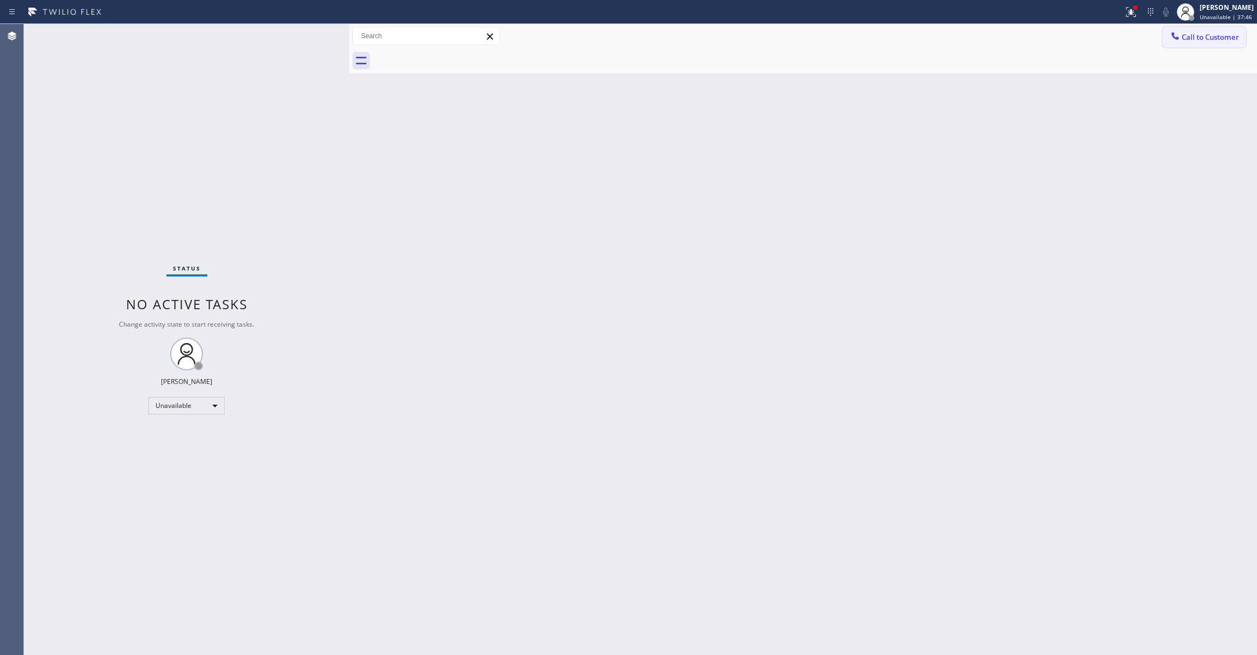
click at [1213, 39] on span "Call to Customer" at bounding box center [1209, 37] width 57 height 10
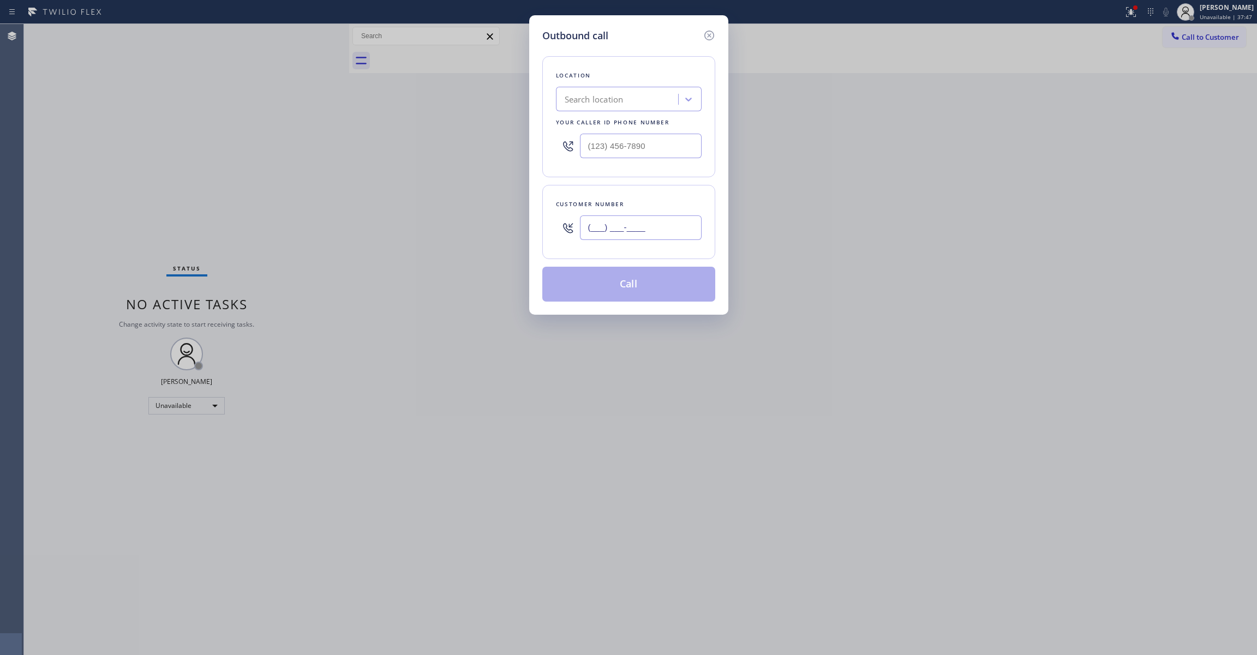
click at [620, 236] on input "(___) ___-____" at bounding box center [641, 227] width 122 height 25
paste input "713) 425-4382"
type input "[PHONE_NUMBER]"
click at [551, 243] on div "Customer number [PHONE_NUMBER]" at bounding box center [628, 222] width 173 height 74
drag, startPoint x: 659, startPoint y: 146, endPoint x: 483, endPoint y: 153, distance: 176.3
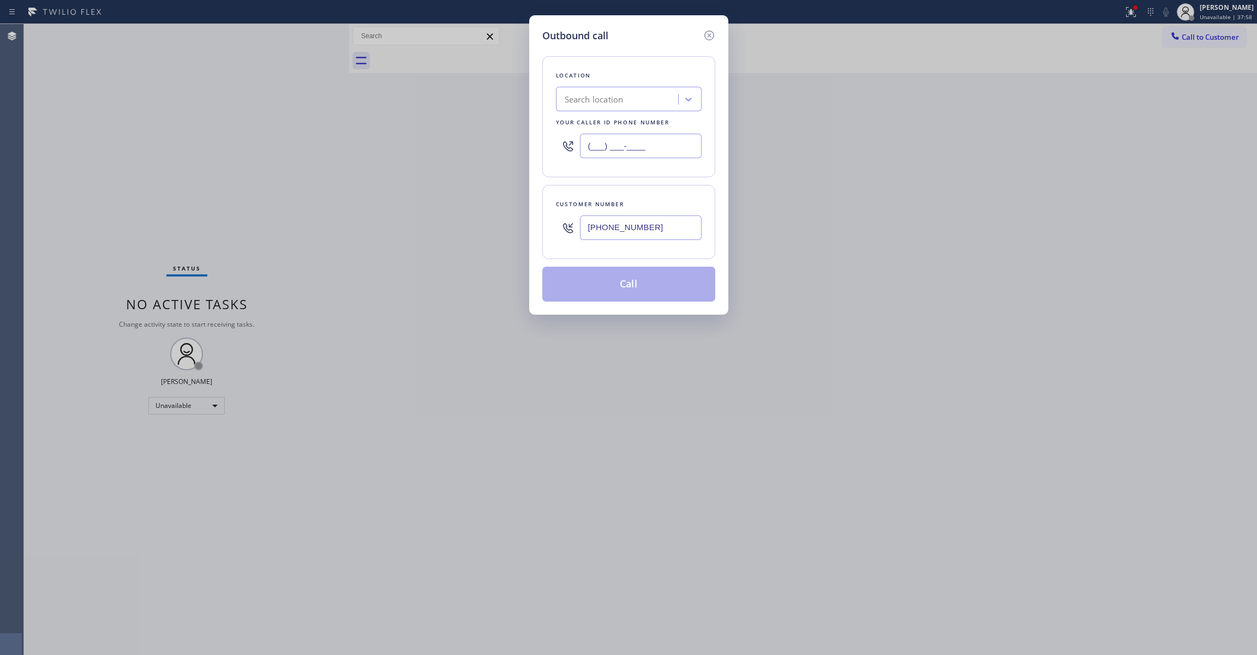
click at [555, 146] on div "Location Search location Your caller id phone number (___) ___-____" at bounding box center [628, 116] width 173 height 121
paste input "602) 536-9008"
type input "[PHONE_NUMBER]"
click at [681, 281] on button "Call" at bounding box center [628, 284] width 173 height 35
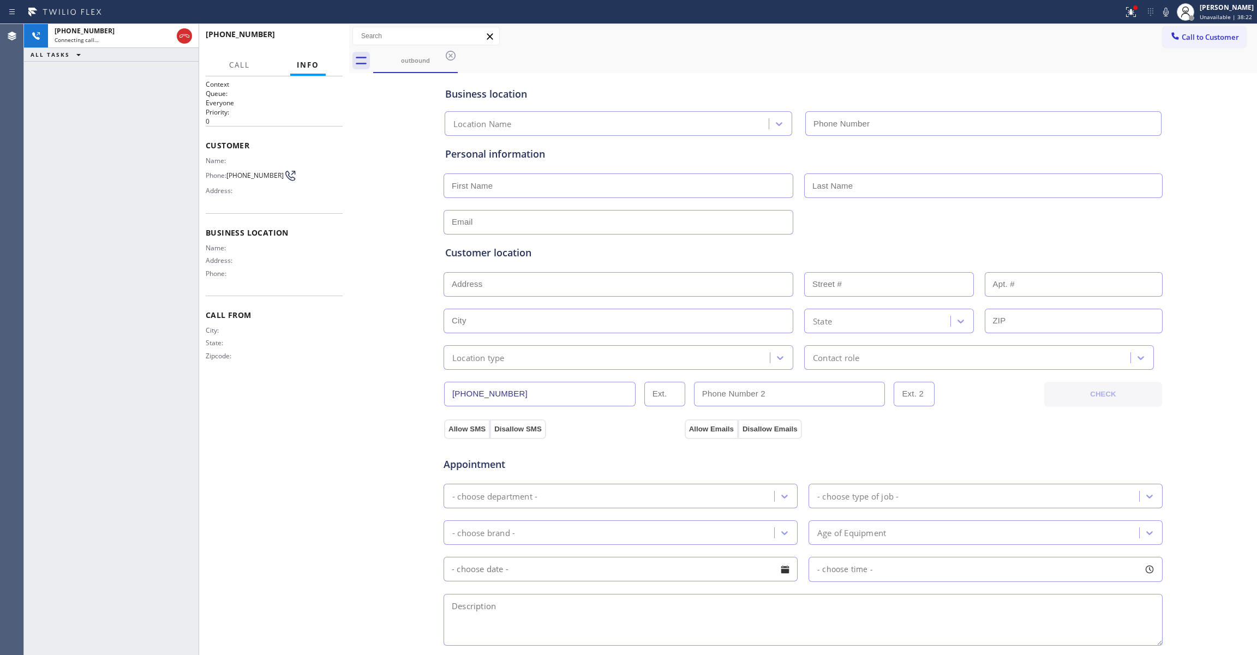
click at [380, 413] on div "Business location Location Name Personal information Customer location >> ADD N…" at bounding box center [803, 448] width 902 height 745
click at [349, 341] on div at bounding box center [349, 339] width 0 height 631
drag, startPoint x: 184, startPoint y: 35, endPoint x: 229, endPoint y: 44, distance: 45.5
click at [184, 35] on icon at bounding box center [184, 35] width 10 height 3
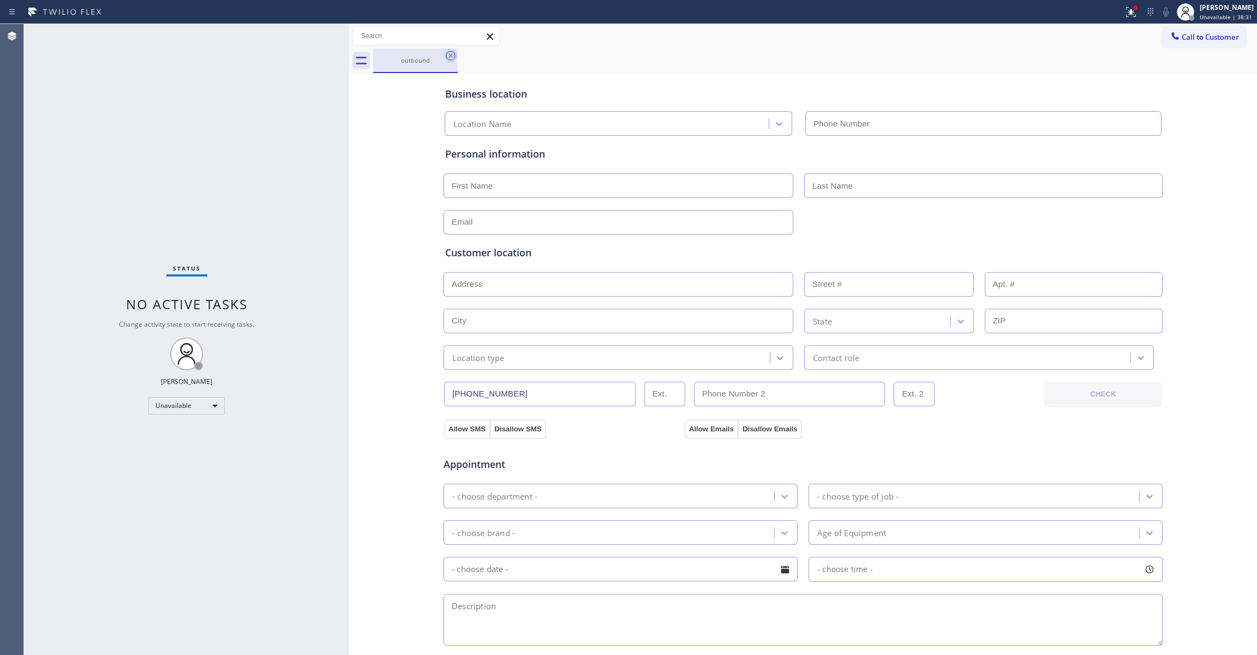
click at [448, 55] on icon at bounding box center [450, 55] width 13 height 13
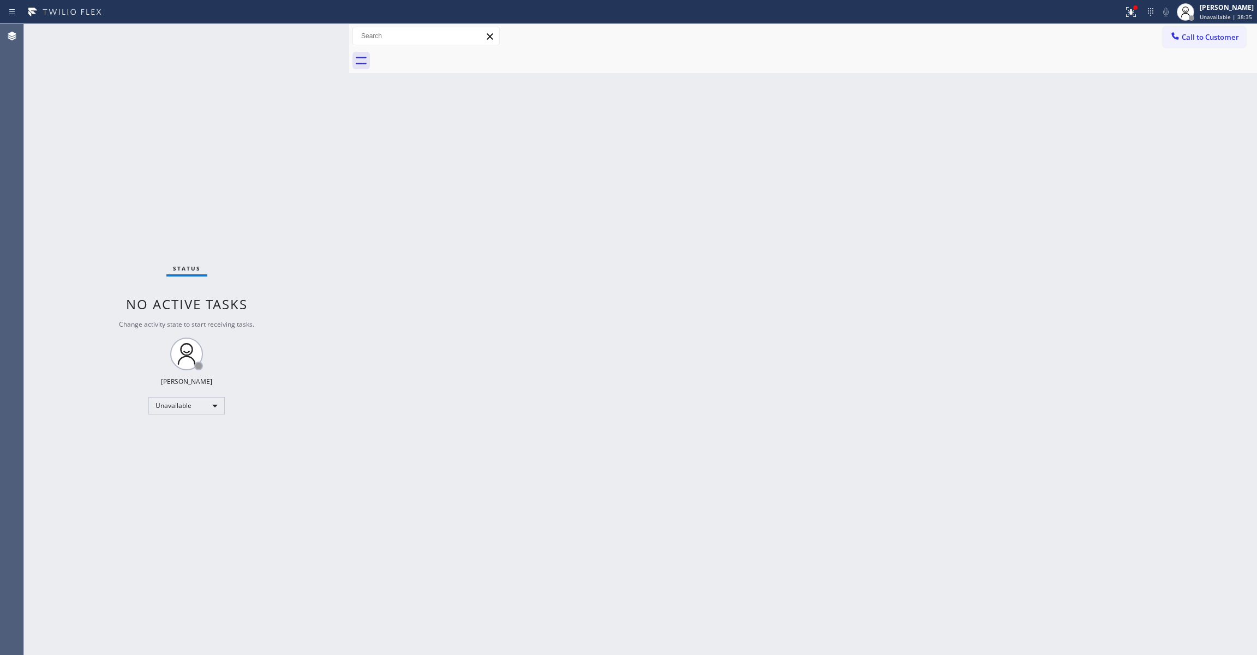
drag, startPoint x: 947, startPoint y: 139, endPoint x: 1126, endPoint y: 48, distance: 201.0
click at [963, 135] on div "Back to Dashboard Change Sender ID Customers Technicians Select a contact Outbo…" at bounding box center [803, 339] width 908 height 631
drag, startPoint x: 1229, startPoint y: 44, endPoint x: 1191, endPoint y: 47, distance: 37.8
click at [1222, 44] on button "Call to Customer" at bounding box center [1203, 37] width 83 height 21
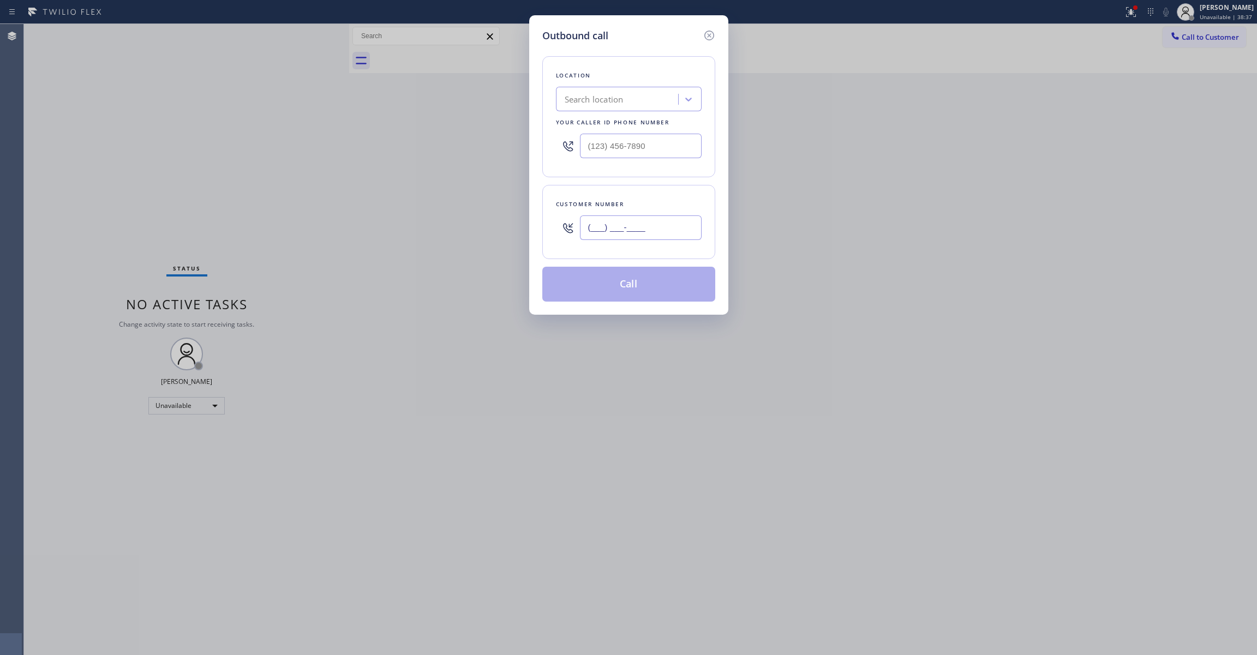
click at [590, 220] on input "(___) ___-____" at bounding box center [641, 227] width 122 height 25
paste input "530) 716-2664"
type input "[PHONE_NUMBER]"
click at [610, 99] on div "Search location" at bounding box center [594, 99] width 59 height 13
paste input "Green Tree Heating and Cooling Escondido"
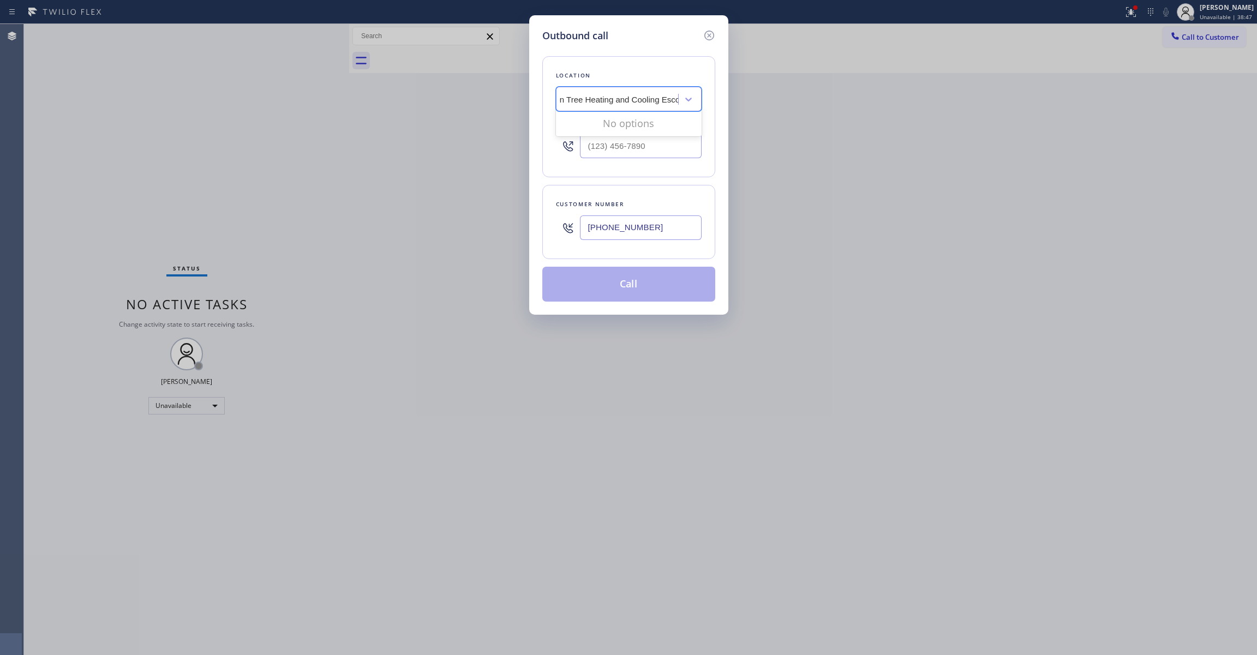
scroll to position [0, 5]
type input "Green Tree Heating and Cooling Escondido"
click at [557, 177] on div "Location Search location Your caller id phone number" at bounding box center [628, 116] width 173 height 121
click at [669, 233] on input "[PHONE_NUMBER]" at bounding box center [641, 227] width 122 height 25
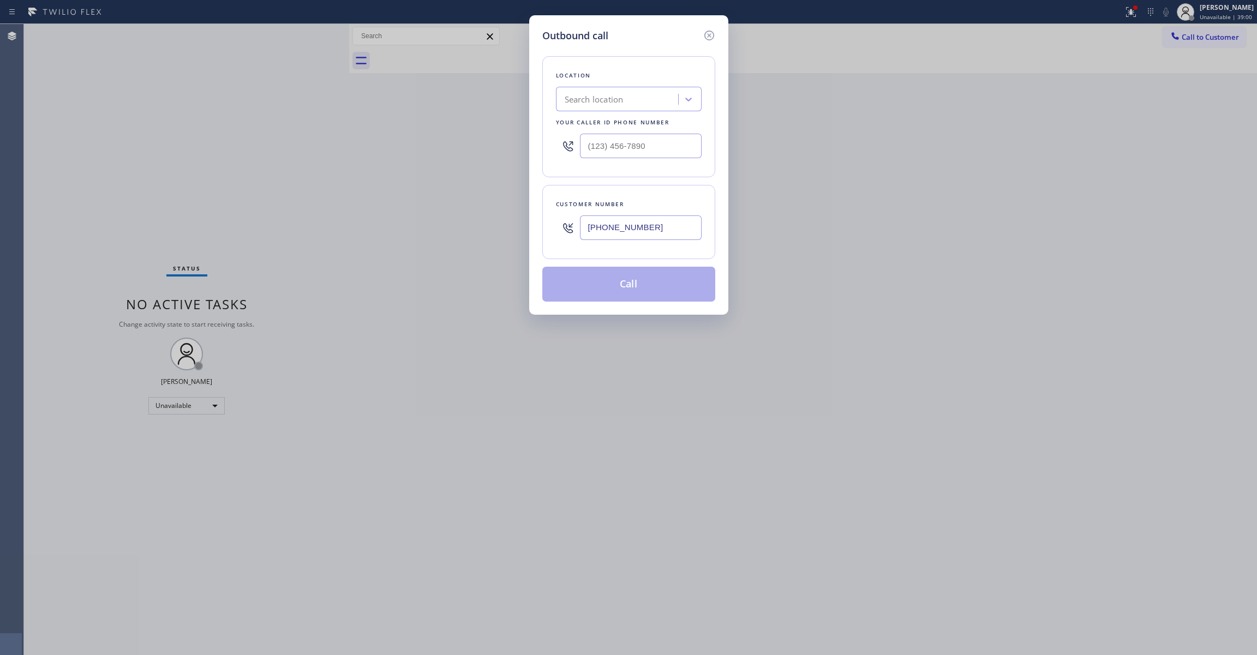
drag, startPoint x: 664, startPoint y: 227, endPoint x: 140, endPoint y: 234, distance: 523.7
click at [140, 234] on div "Outbound call Location Search location Your caller id phone number Customer num…" at bounding box center [628, 327] width 1257 height 655
paste input "10) 248-5306"
type input "[PHONE_NUMBER]"
drag, startPoint x: 613, startPoint y: 144, endPoint x: 299, endPoint y: 158, distance: 313.9
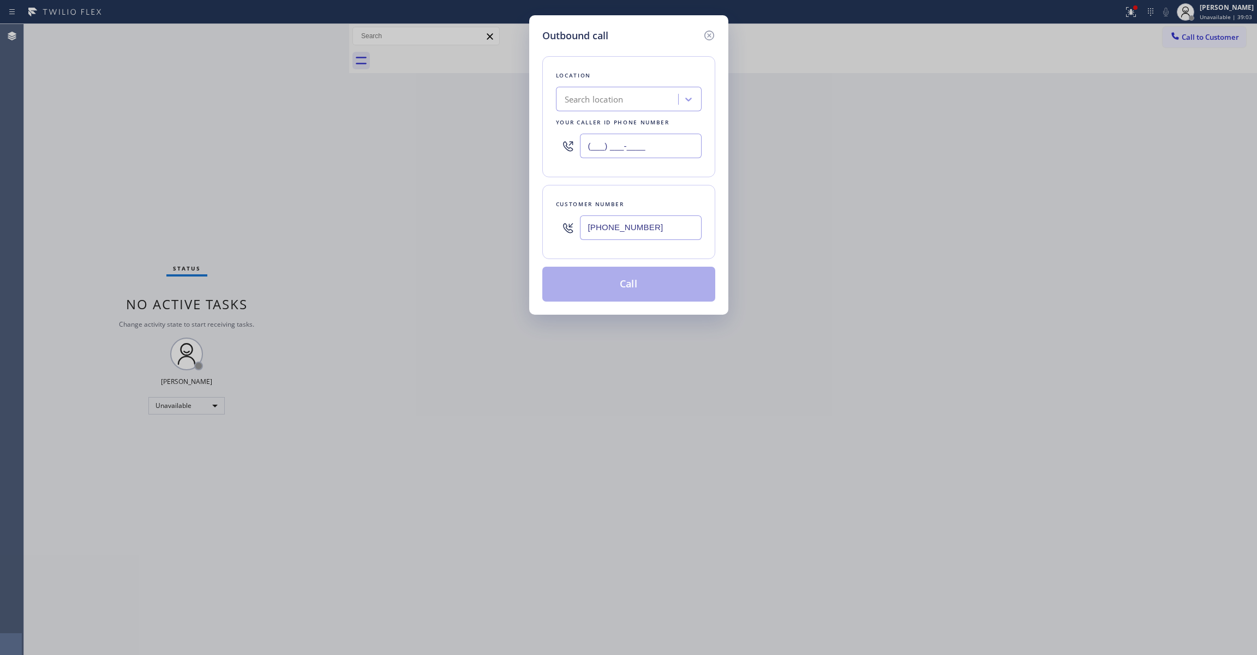
click at [299, 158] on div "Outbound call Location Search location Your caller id phone number (___) ___-__…" at bounding box center [628, 327] width 1257 height 655
paste input "424) 349-7844"
type input "[PHONE_NUMBER]"
click at [633, 281] on button "Call" at bounding box center [628, 284] width 173 height 35
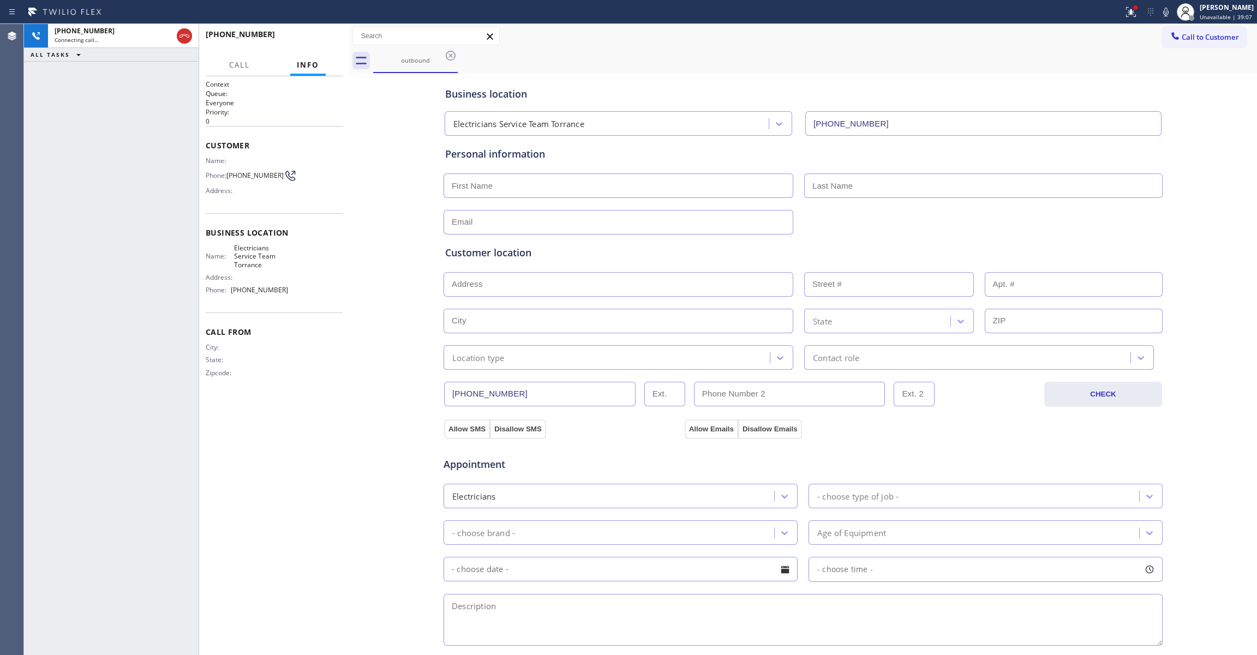
type input "[PHONE_NUMBER]"
click at [323, 37] on span "HANG UP" at bounding box center [317, 39] width 33 height 8
click at [234, 179] on span "[PHONE_NUMBER]" at bounding box center [254, 175] width 57 height 8
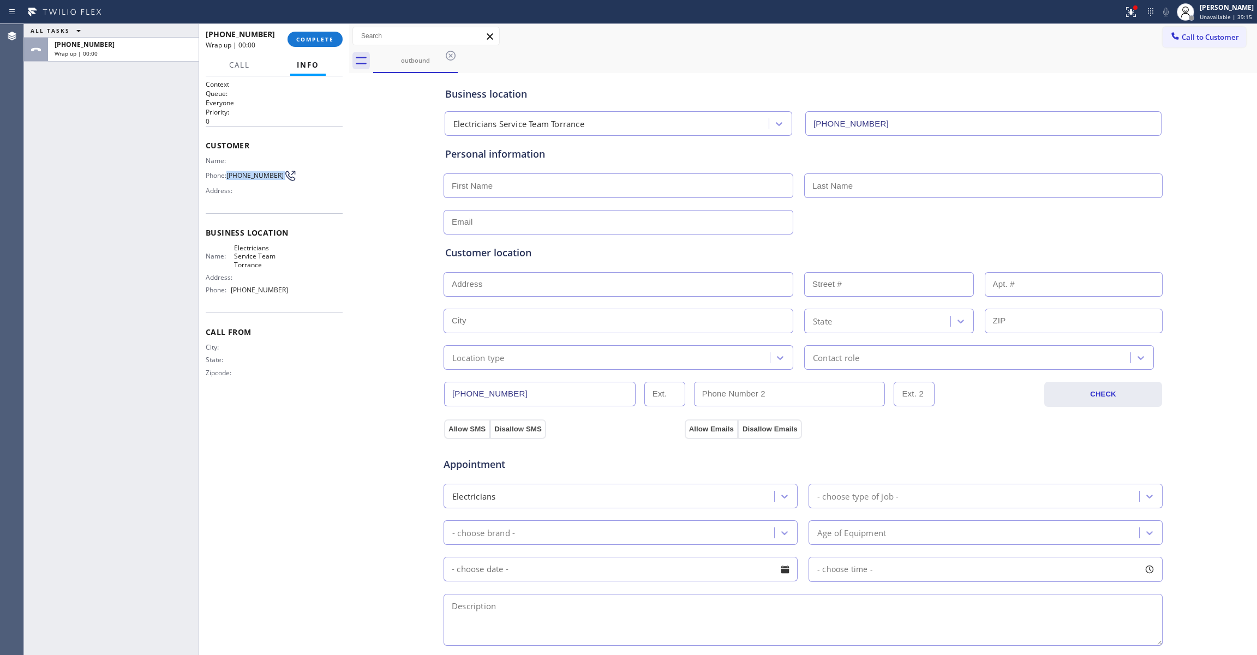
copy div "[PHONE_NUMBER]"
click at [315, 37] on span "COMPLETE" at bounding box center [315, 39] width 38 height 8
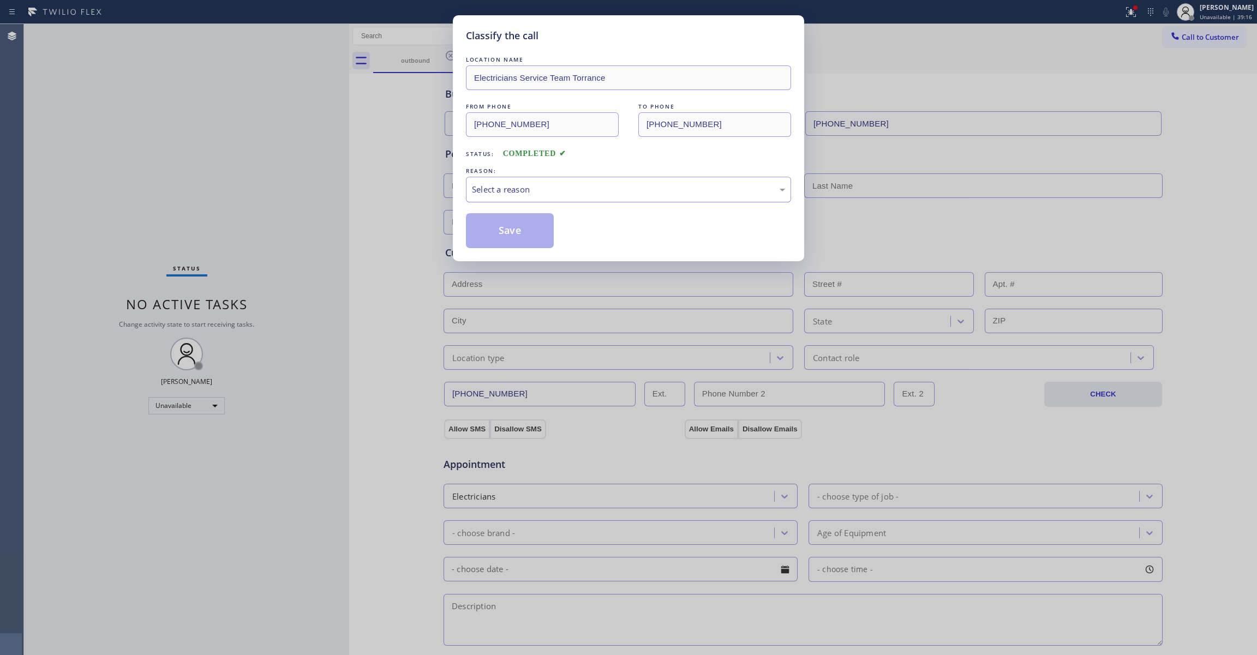
click at [518, 191] on div "Select a reason" at bounding box center [628, 189] width 313 height 13
click at [506, 240] on button "Save" at bounding box center [510, 230] width 88 height 35
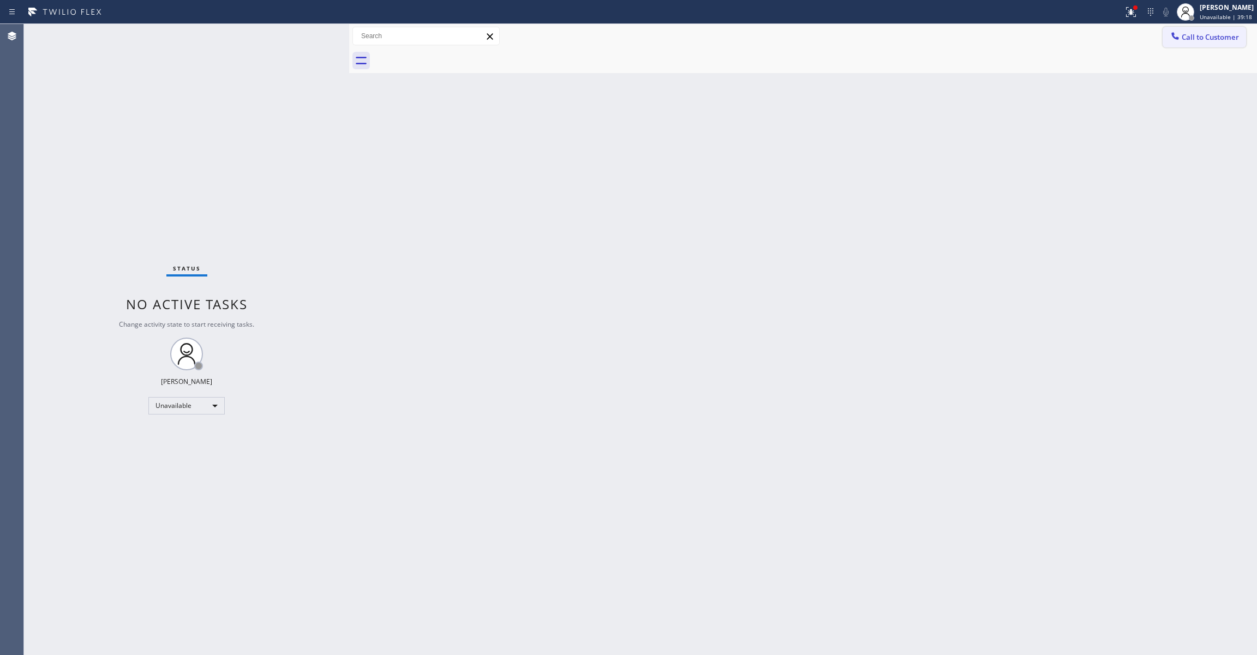
click at [1209, 34] on span "Call to Customer" at bounding box center [1209, 37] width 57 height 10
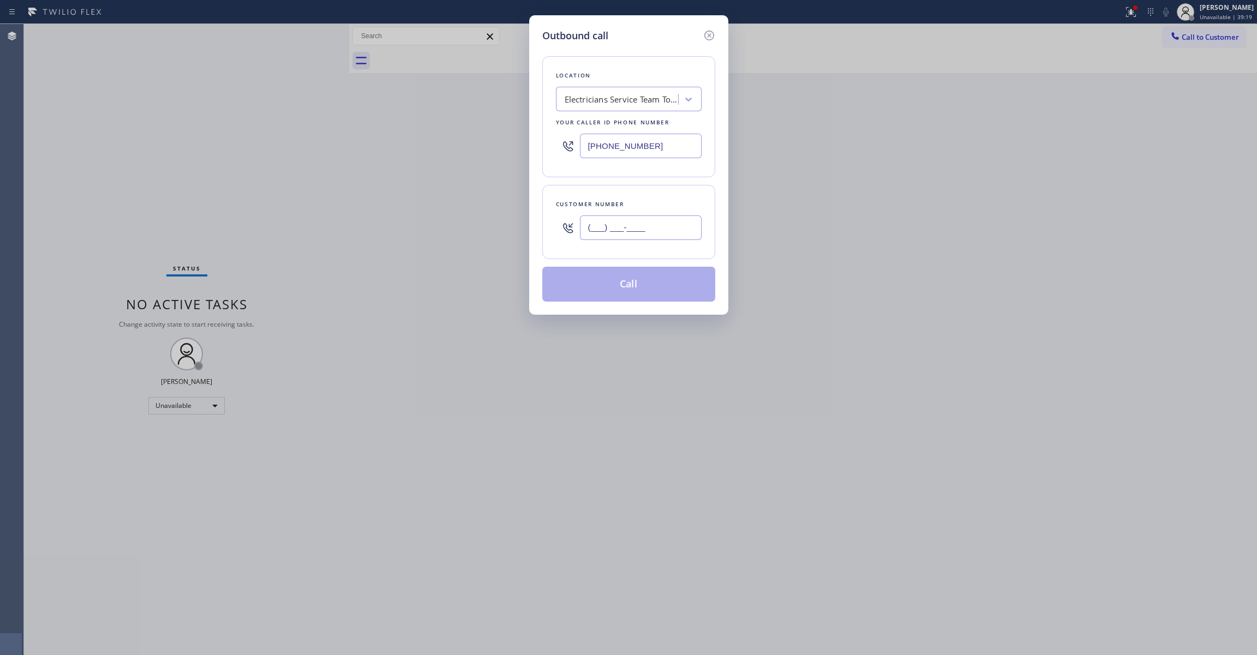
click at [617, 221] on input "(___) ___-____" at bounding box center [641, 227] width 122 height 25
paste input "510) 248-5306"
type input "[PHONE_NUMBER]"
click at [636, 286] on button "Call" at bounding box center [628, 284] width 173 height 35
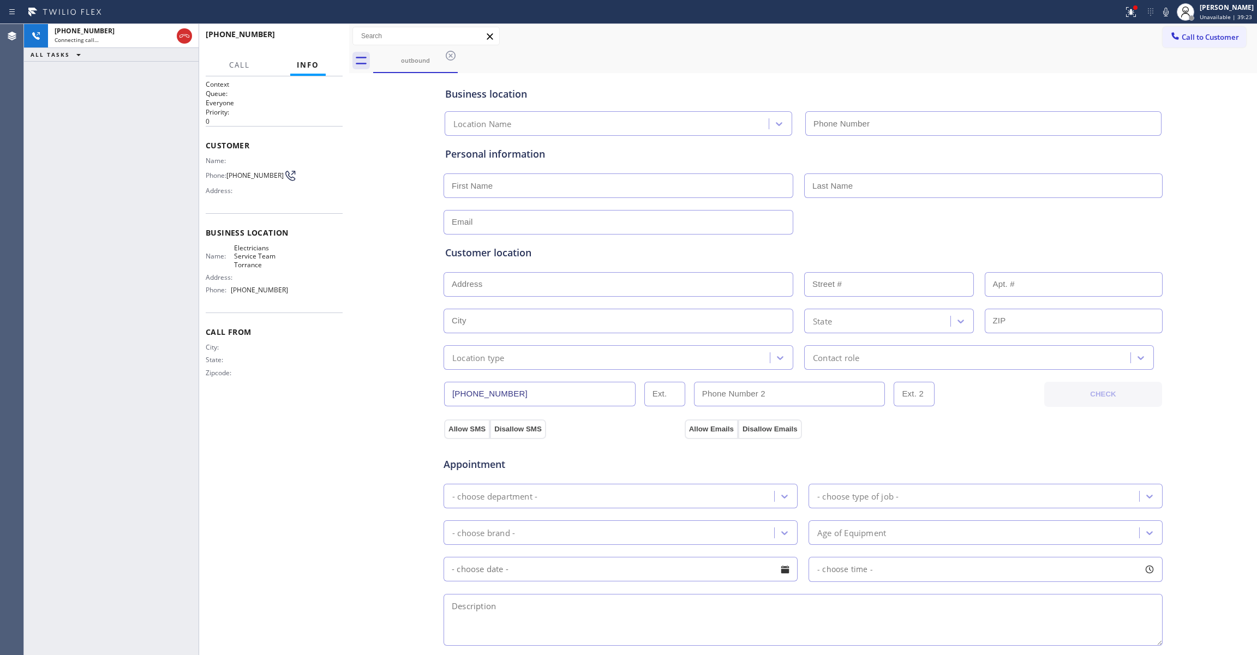
type input "[PHONE_NUMBER]"
click at [321, 36] on span "HANG UP" at bounding box center [317, 39] width 33 height 8
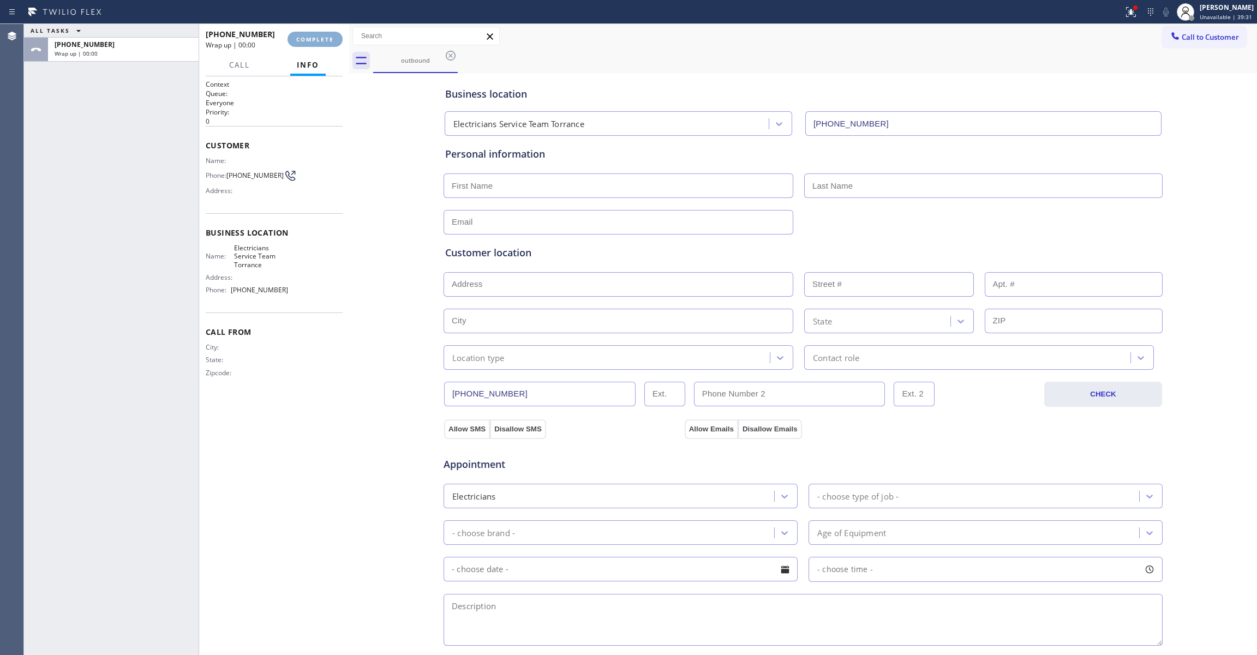
click at [321, 36] on span "COMPLETE" at bounding box center [315, 39] width 38 height 8
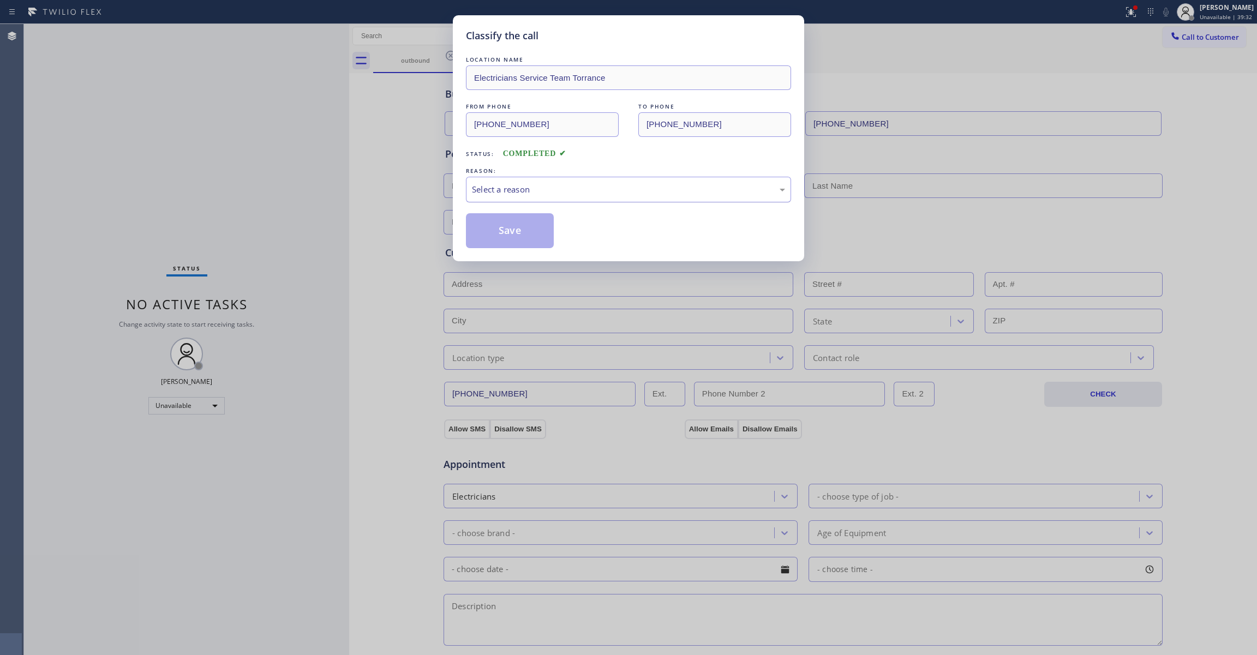
click at [536, 185] on div "Select a reason" at bounding box center [628, 189] width 313 height 13
click at [520, 228] on button "Save" at bounding box center [510, 230] width 88 height 35
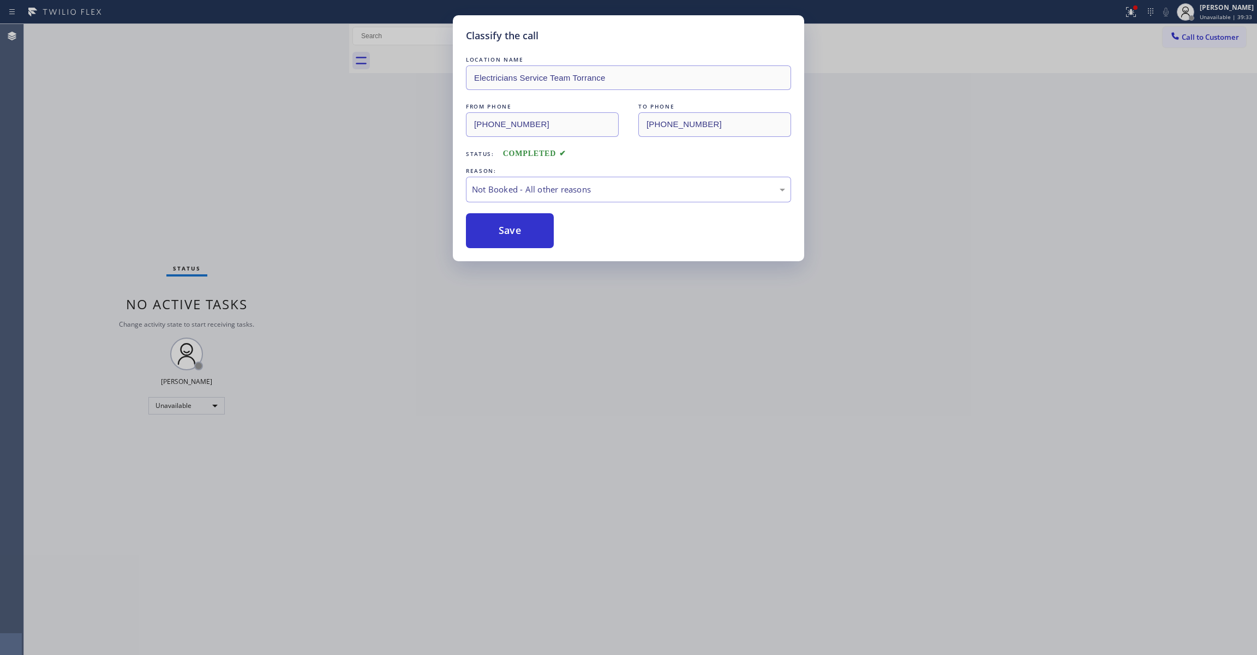
drag, startPoint x: 520, startPoint y: 228, endPoint x: 1149, endPoint y: 22, distance: 661.2
click at [530, 223] on button "Save" at bounding box center [510, 230] width 88 height 35
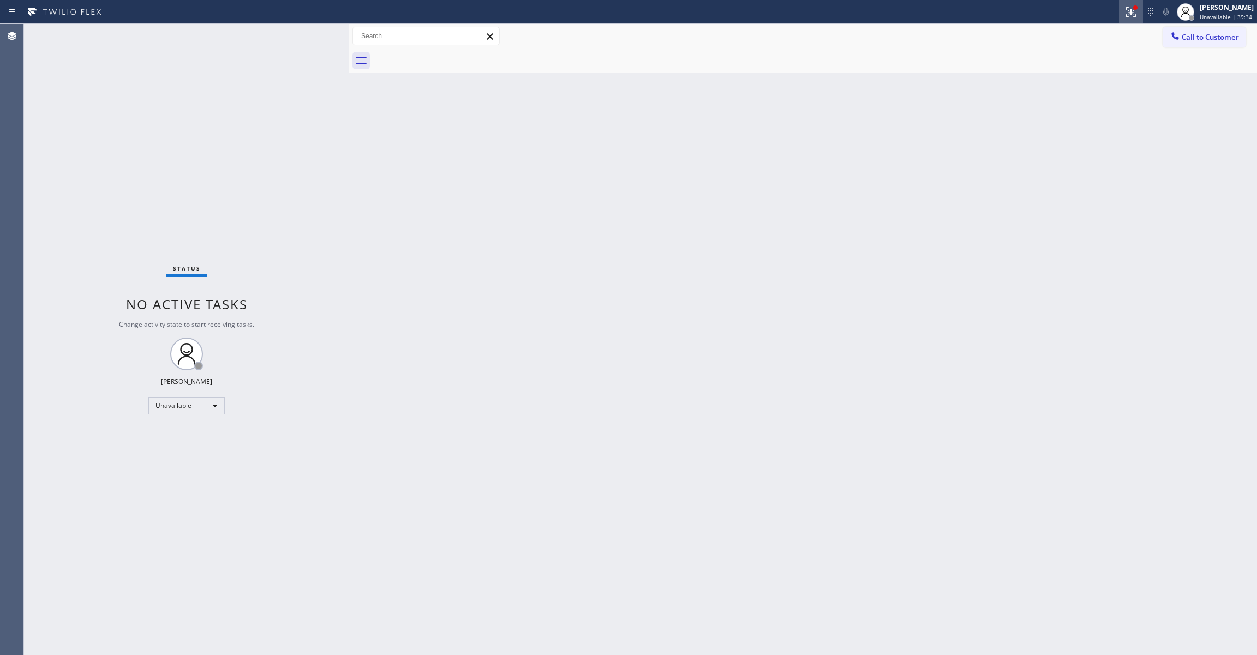
click at [1127, 10] on icon at bounding box center [1130, 11] width 7 height 4
click at [1082, 149] on button "Clear issues" at bounding box center [1059, 142] width 128 height 15
click at [1204, 38] on span "Call to Customer" at bounding box center [1209, 37] width 57 height 10
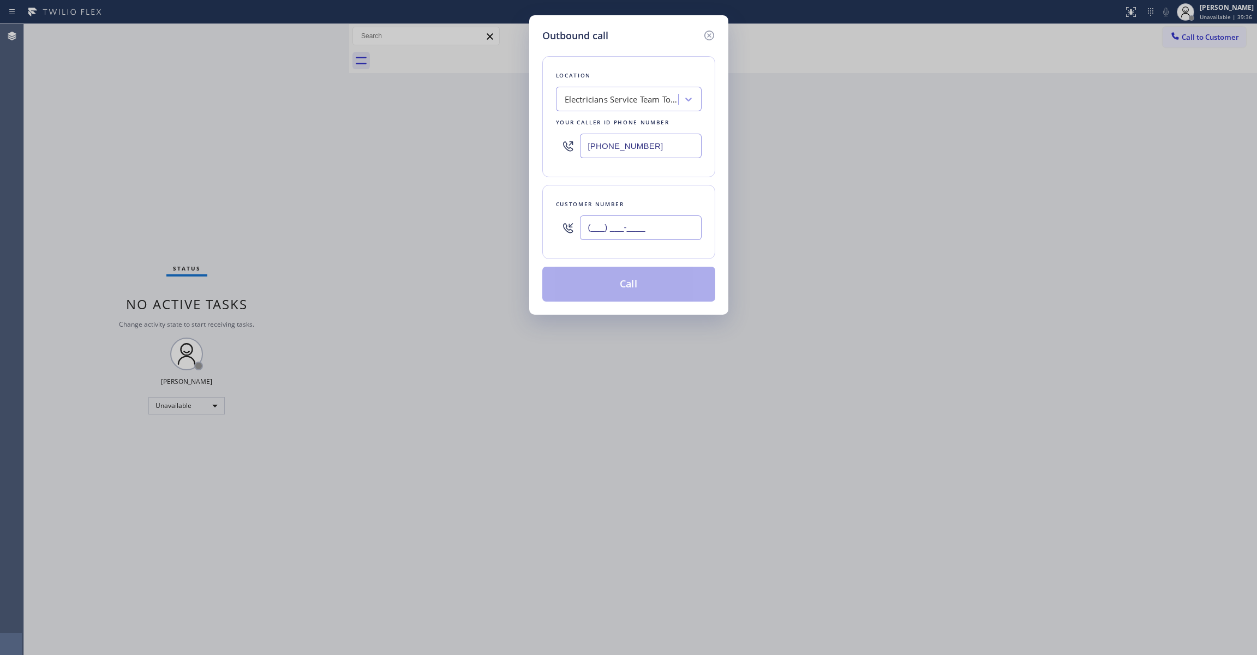
click at [609, 225] on input "(___) ___-____" at bounding box center [641, 227] width 122 height 25
paste input "510) 248-5306"
type input "[PHONE_NUMBER]"
click at [619, 286] on button "Call" at bounding box center [628, 284] width 173 height 35
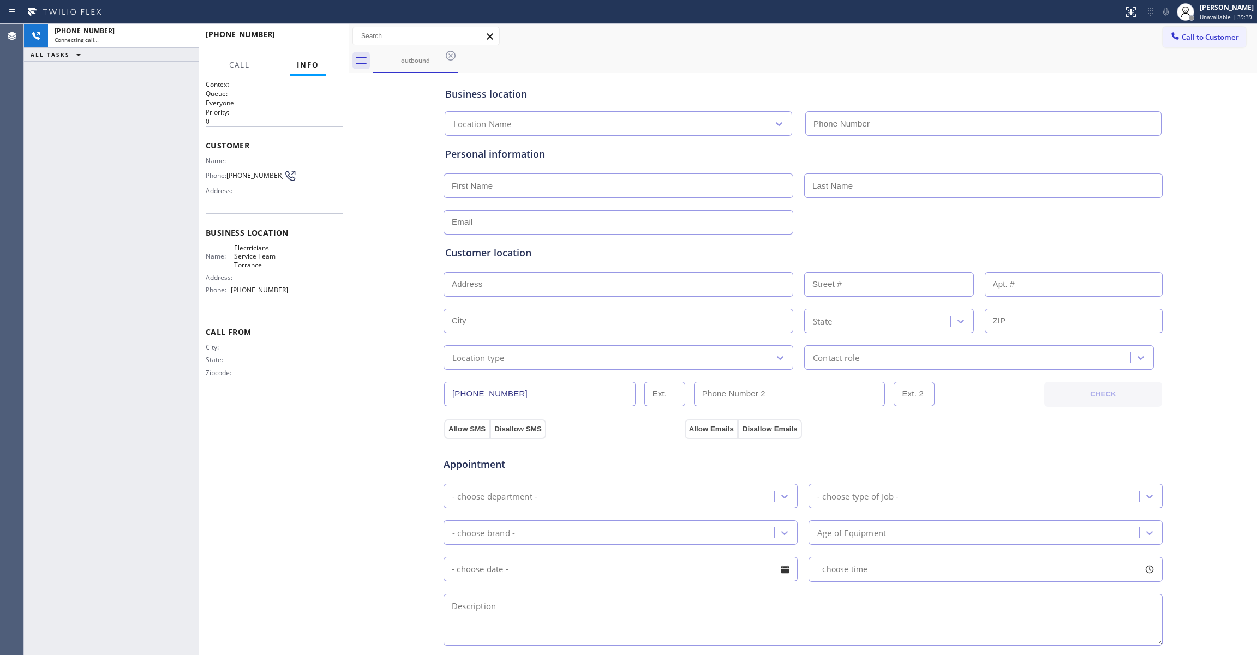
type input "[PHONE_NUMBER]"
click at [301, 41] on span "HANG UP" at bounding box center [317, 39] width 33 height 8
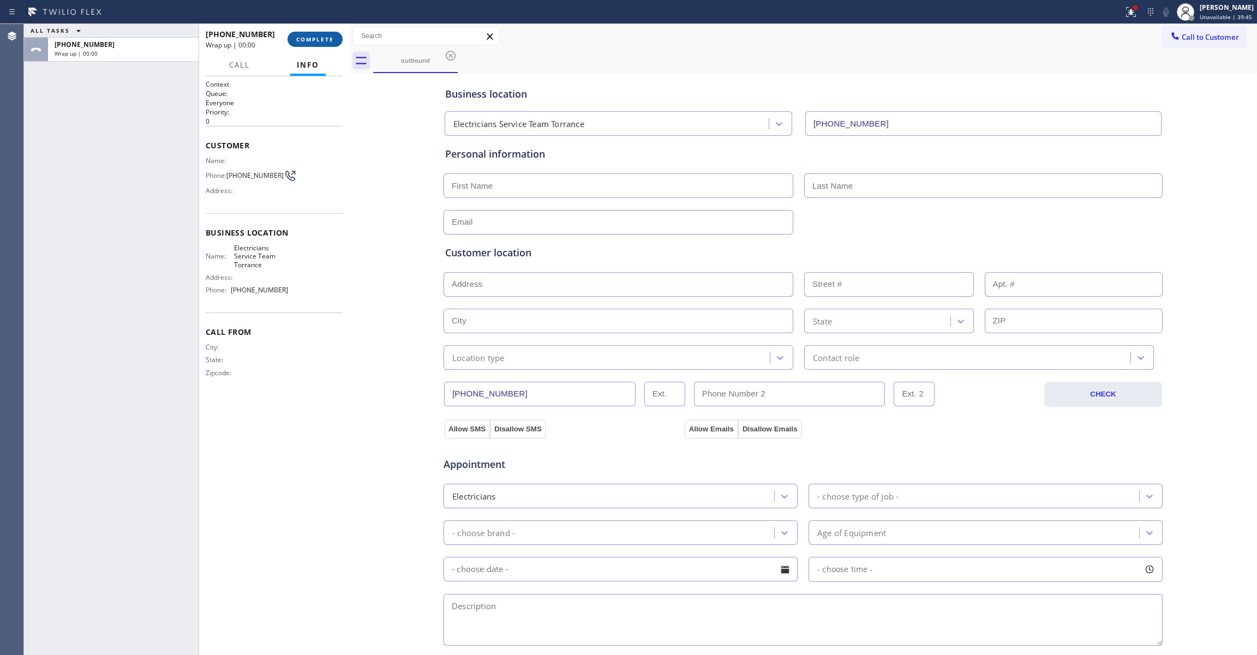
click at [300, 40] on span "COMPLETE" at bounding box center [315, 39] width 38 height 8
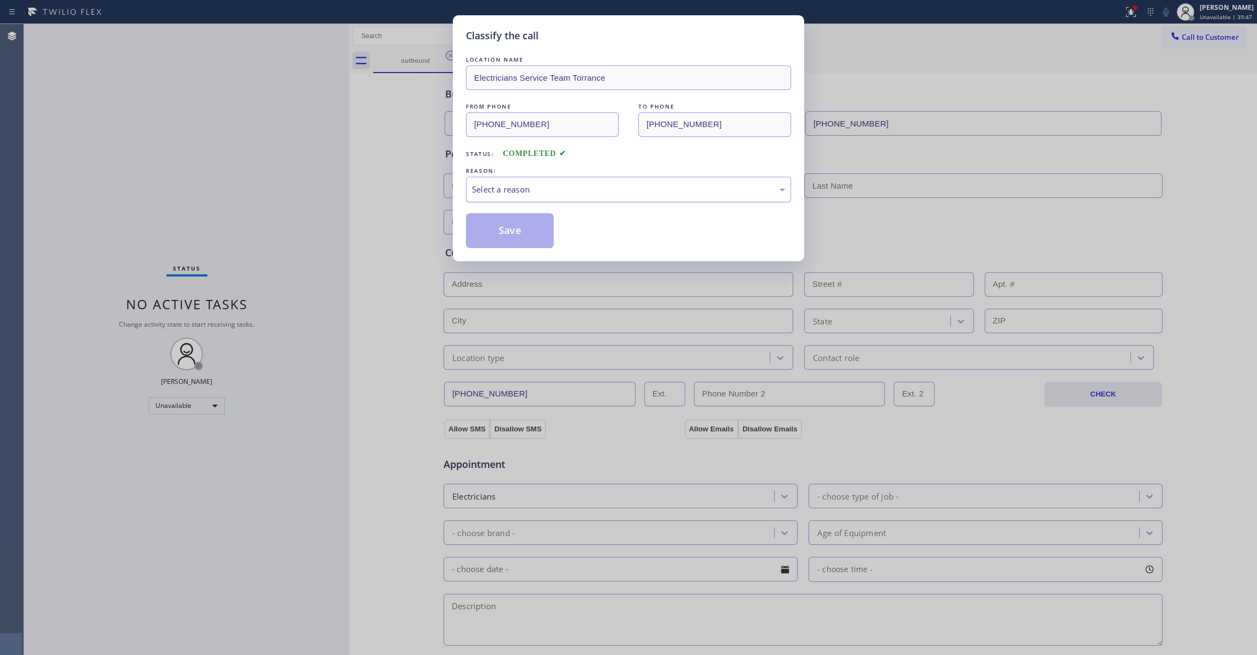
click at [492, 199] on div "Select a reason" at bounding box center [628, 190] width 325 height 26
click at [502, 244] on button "Save" at bounding box center [510, 230] width 88 height 35
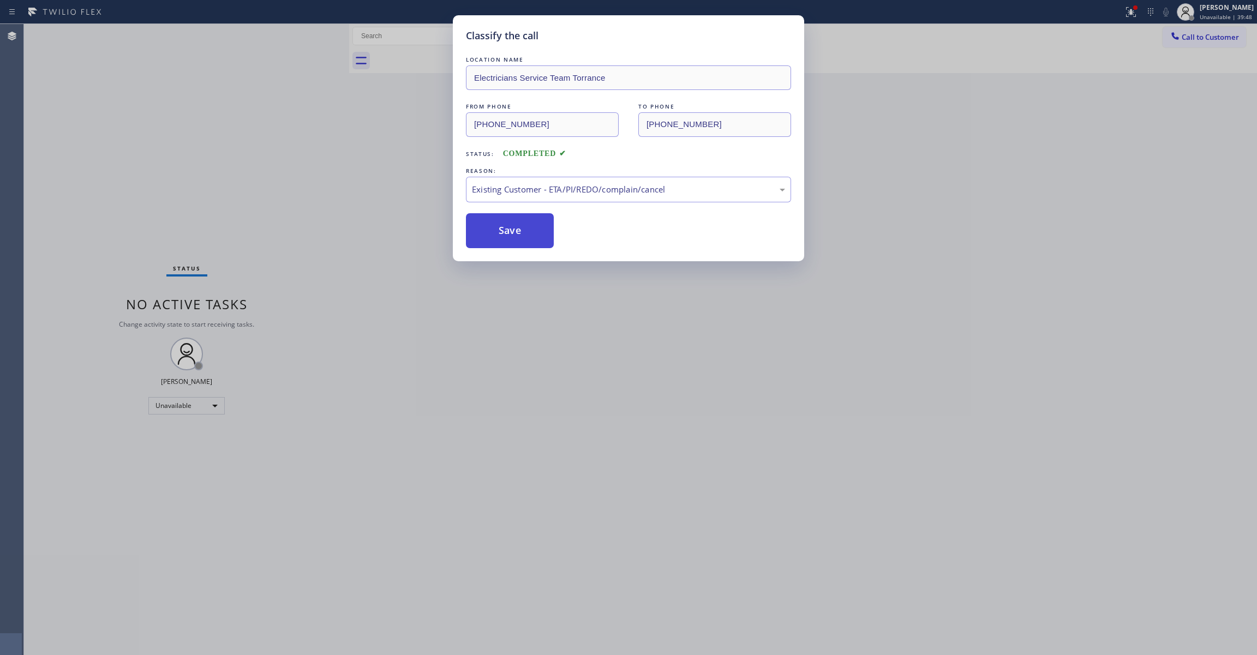
click at [498, 233] on button "Save" at bounding box center [510, 230] width 88 height 35
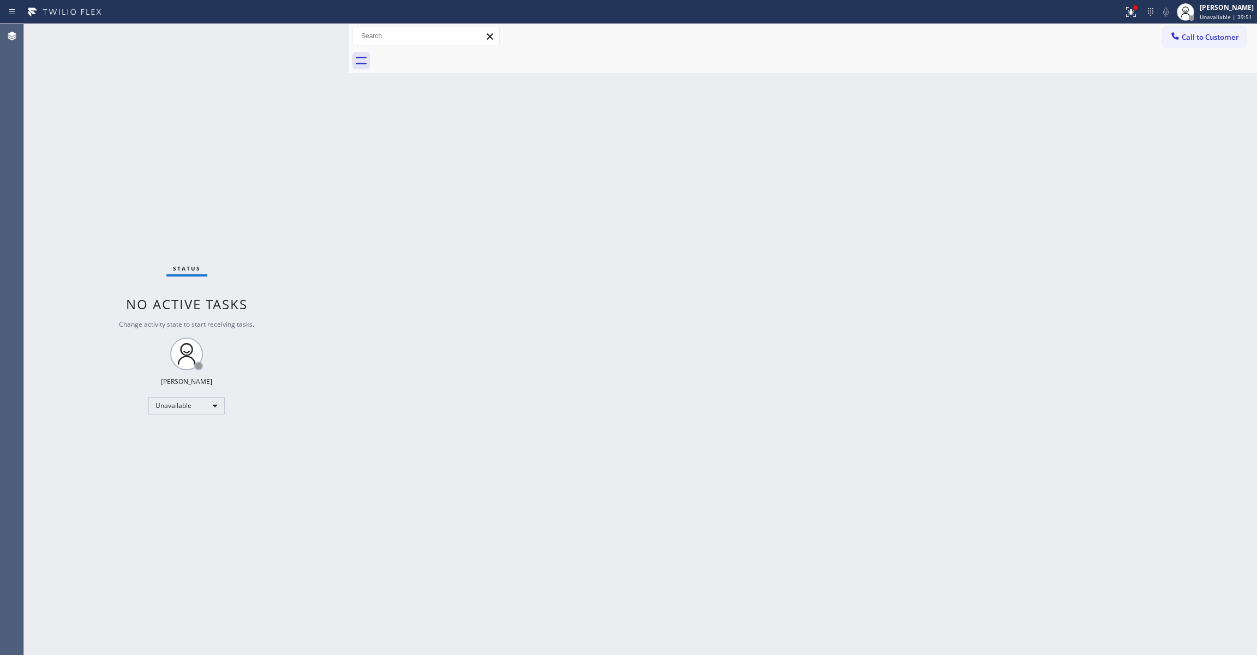
drag, startPoint x: 932, startPoint y: 249, endPoint x: 1135, endPoint y: 81, distance: 263.9
click at [938, 238] on div "Back to Dashboard Change Sender ID Customers Technicians Select a contact Outbo…" at bounding box center [803, 339] width 908 height 631
click at [1201, 33] on span "Call to Customer" at bounding box center [1209, 37] width 57 height 10
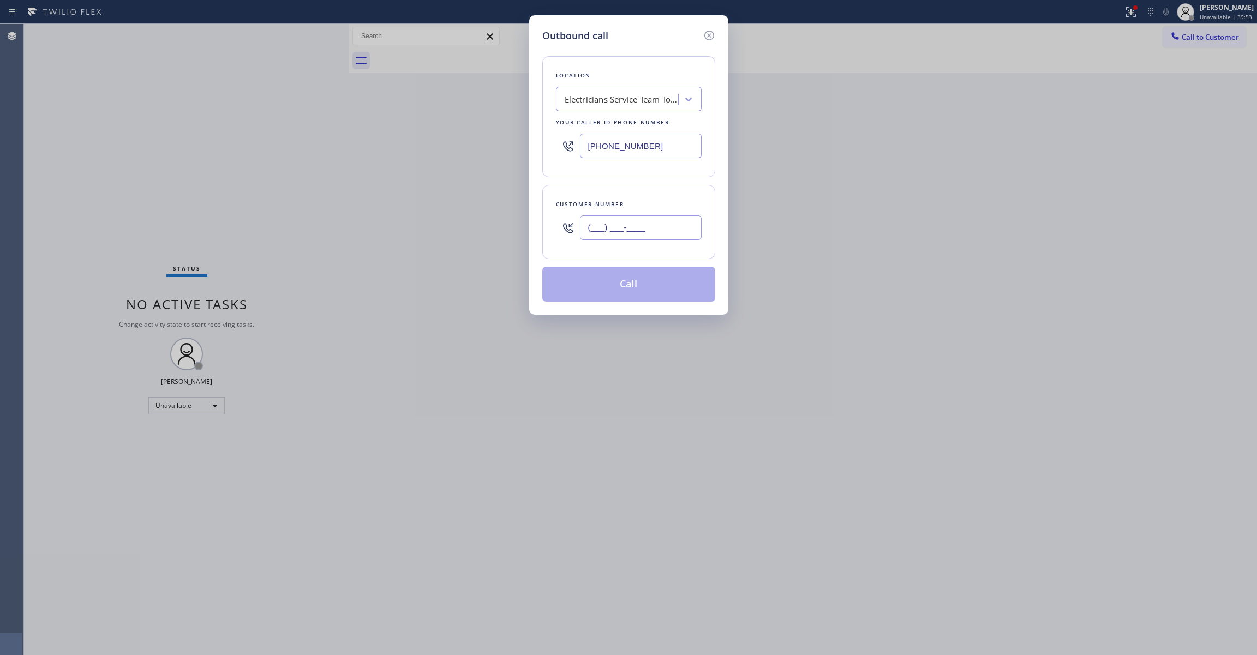
click at [643, 224] on input "(___) ___-____" at bounding box center [641, 227] width 122 height 25
paste input "925) 336-6373"
type input "[PHONE_NUMBER]"
drag, startPoint x: 669, startPoint y: 147, endPoint x: 497, endPoint y: 201, distance: 179.6
click at [363, 147] on div "Outbound call Location Electricians Service Team Torrance Your caller id phone …" at bounding box center [628, 327] width 1257 height 655
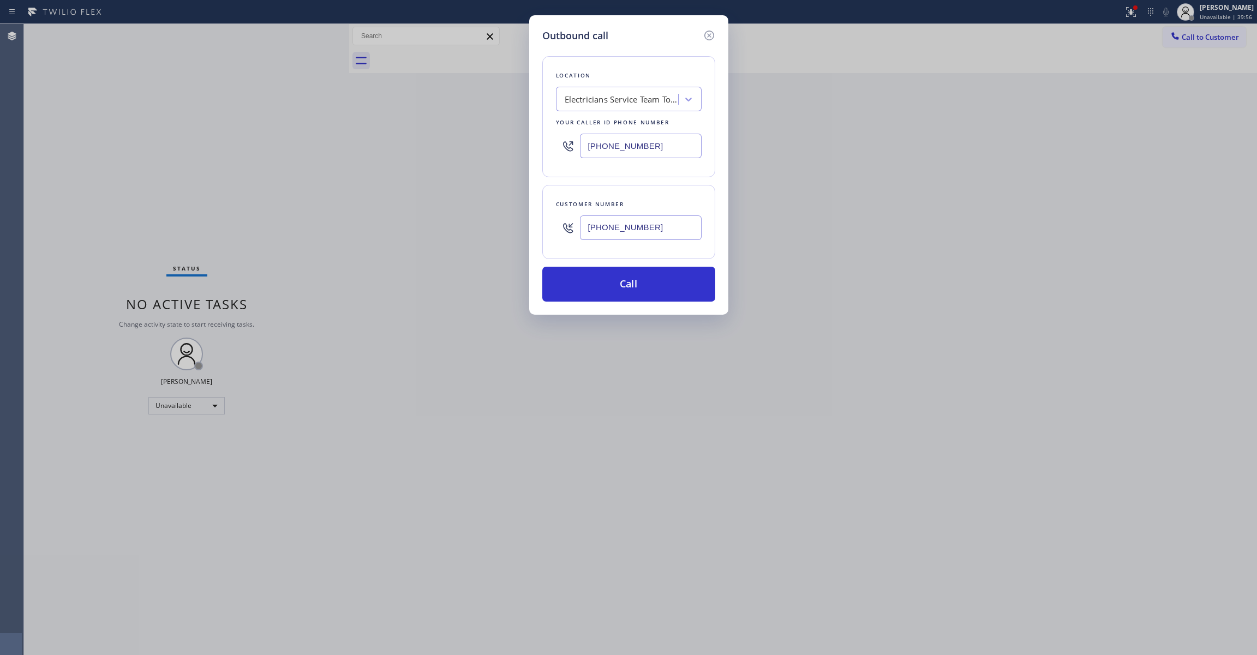
paste input "916) 515-7318"
type input "[PHONE_NUMBER]"
drag, startPoint x: 629, startPoint y: 230, endPoint x: 494, endPoint y: 223, distance: 136.0
click at [494, 223] on div "Outbound call Location 4B2.Paid Subzero Repair Professionals ([GEOGRAPHIC_DATA]…" at bounding box center [628, 327] width 1257 height 655
click at [633, 295] on button "Call" at bounding box center [628, 284] width 173 height 35
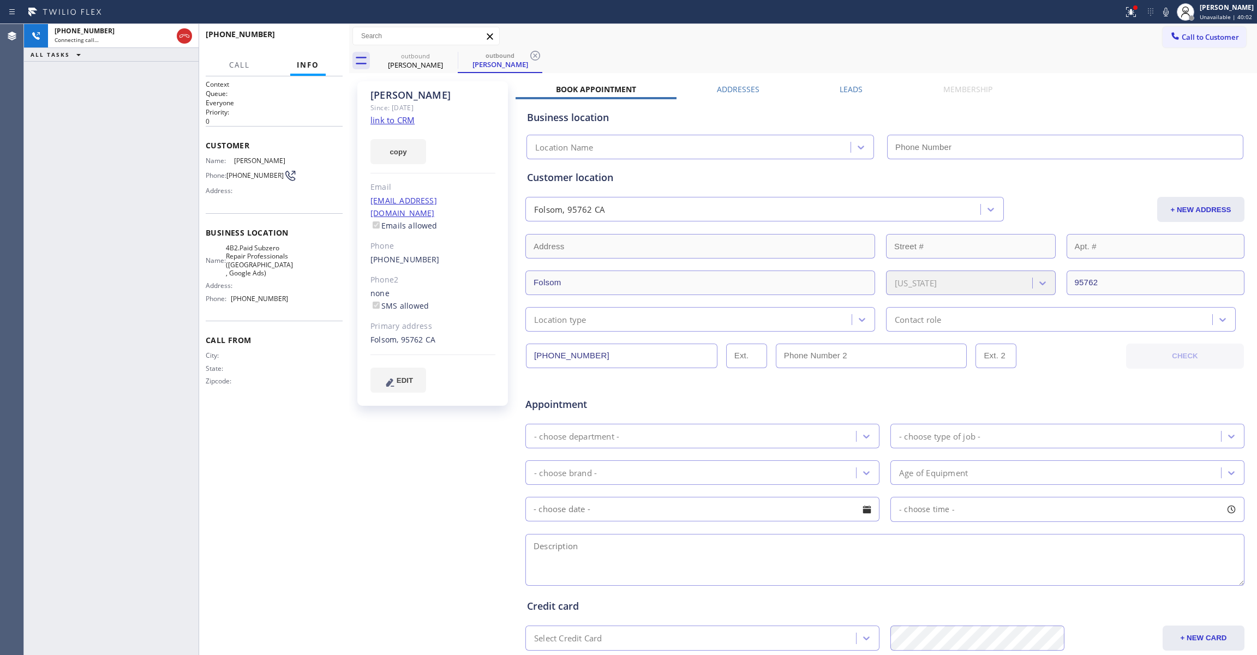
type input "[PHONE_NUMBER]"
click at [533, 59] on icon at bounding box center [535, 55] width 13 height 13
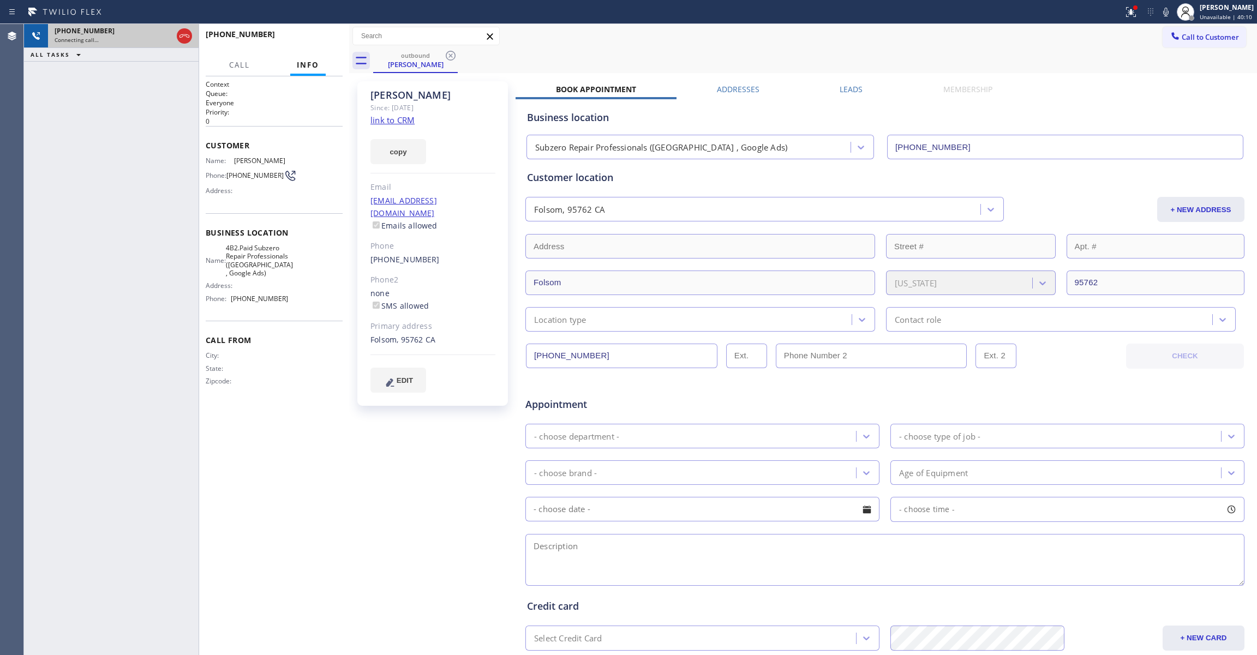
click at [184, 33] on icon at bounding box center [184, 35] width 13 height 13
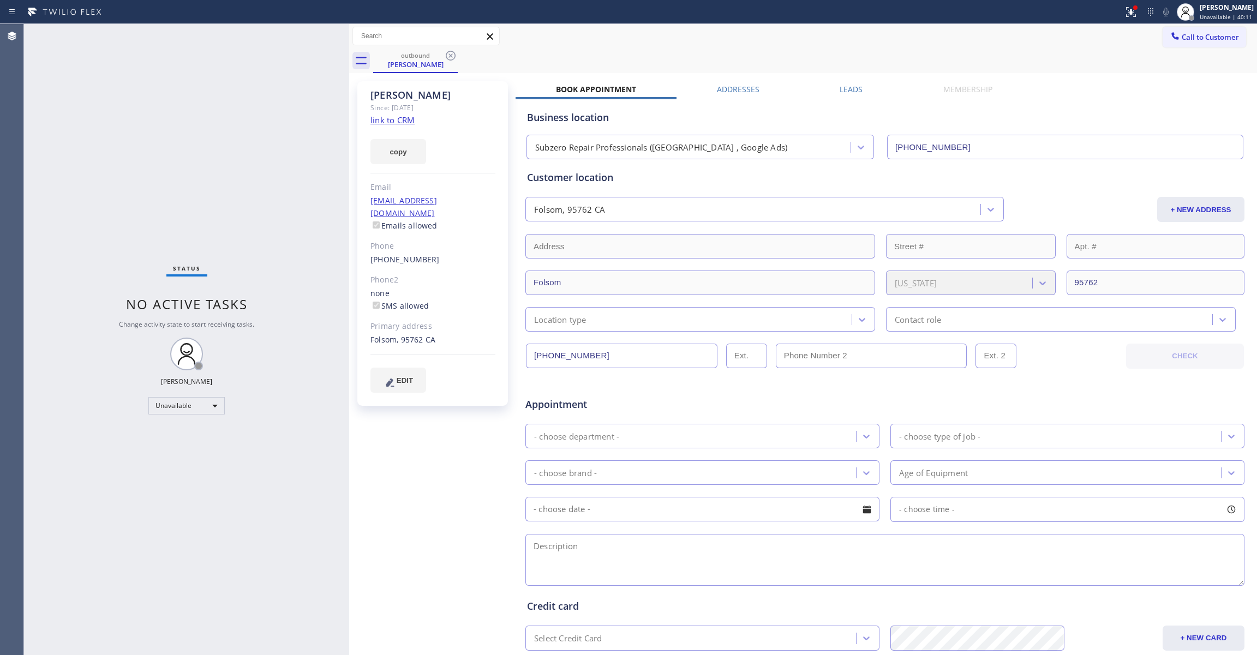
click at [391, 120] on link "link to CRM" at bounding box center [392, 120] width 44 height 11
click at [448, 57] on icon at bounding box center [450, 55] width 13 height 13
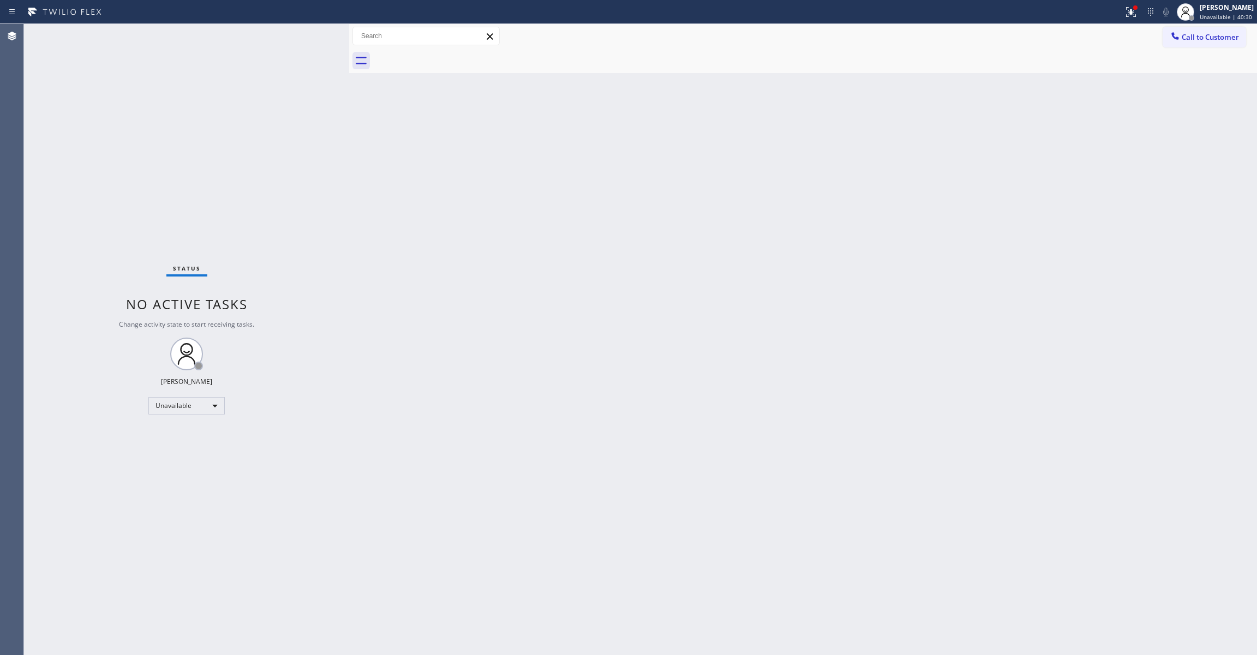
drag, startPoint x: 911, startPoint y: 202, endPoint x: 1149, endPoint y: 76, distance: 268.9
click at [932, 193] on div "Back to Dashboard Change Sender ID Customers Technicians Select a contact Outbo…" at bounding box center [803, 339] width 908 height 631
click at [1198, 40] on span "Call to Customer" at bounding box center [1209, 37] width 57 height 10
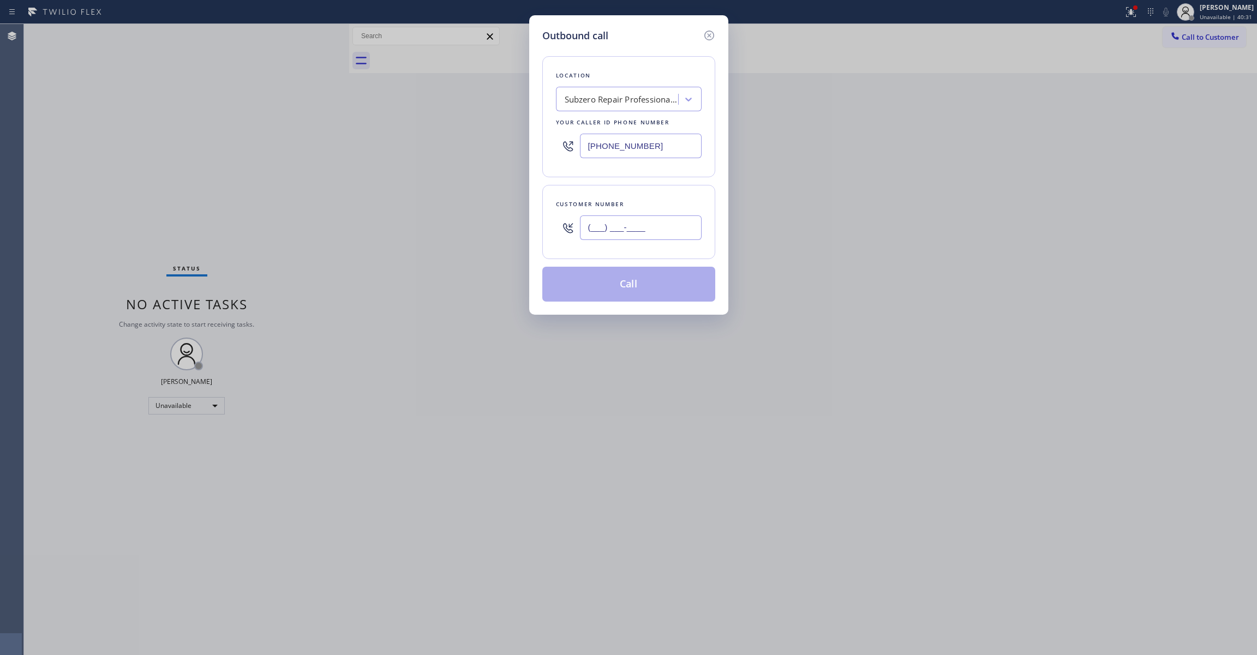
click at [636, 227] on input "(___) ___-____" at bounding box center [641, 227] width 122 height 25
paste input "626) 380-3845"
type input "[PHONE_NUMBER]"
paste input "626) 779-9286"
drag, startPoint x: 670, startPoint y: 145, endPoint x: 241, endPoint y: 129, distance: 430.1
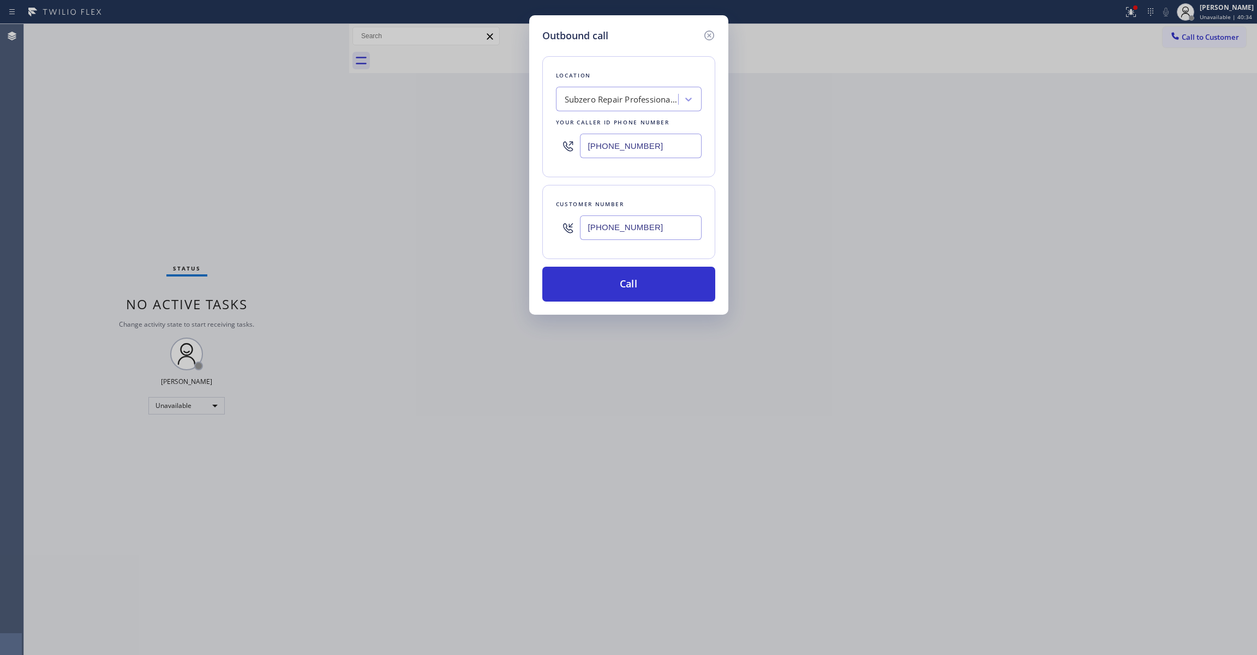
click at [241, 129] on div "Outbound call Location Subzero Repair Professionals ([GEOGRAPHIC_DATA] , Google…" at bounding box center [628, 327] width 1257 height 655
type input "[PHONE_NUMBER]"
click at [601, 288] on button "Call" at bounding box center [628, 284] width 173 height 35
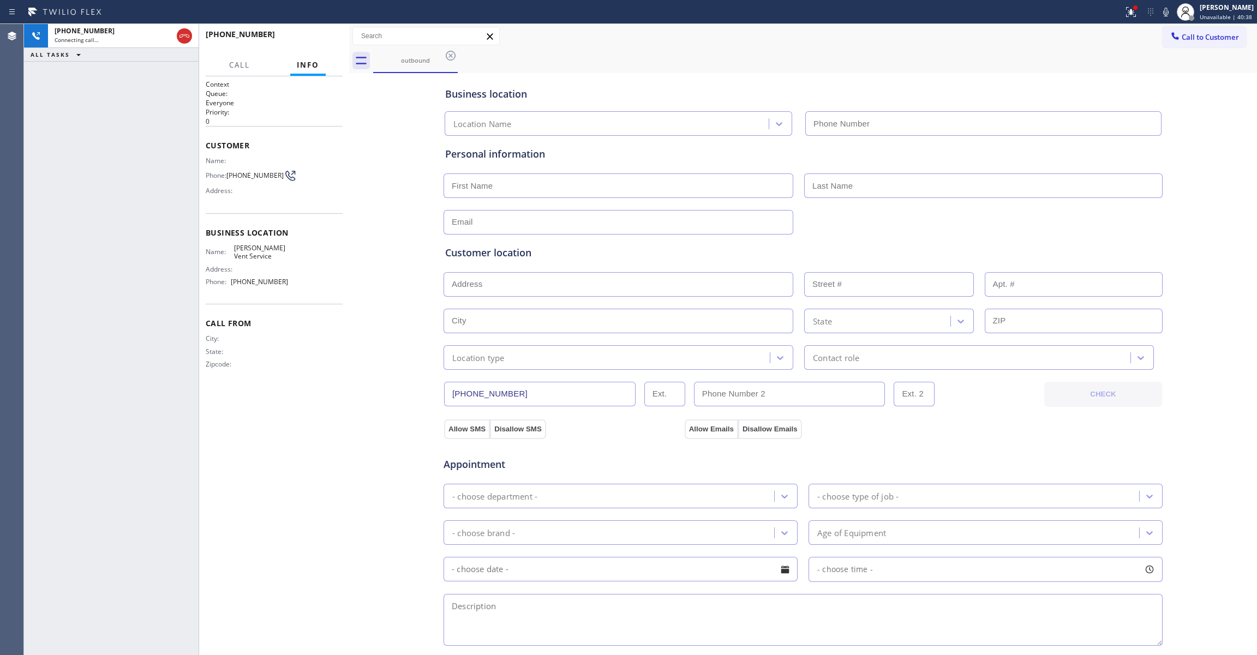
type input "[PHONE_NUMBER]"
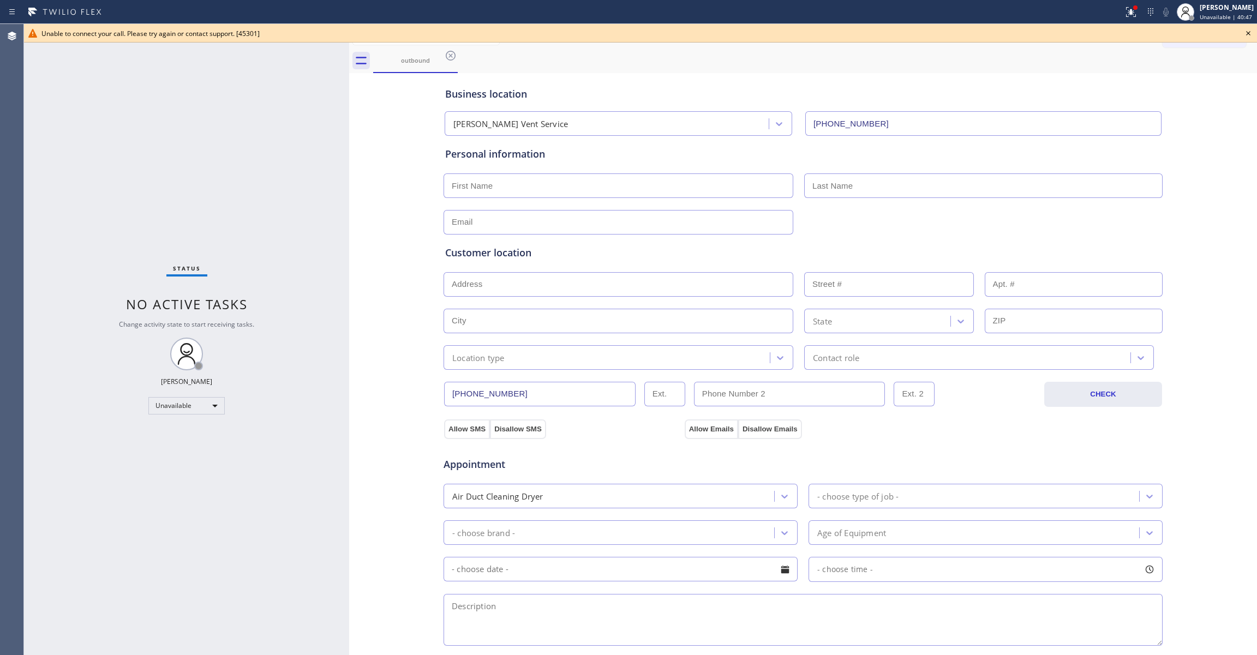
click at [330, 244] on div "Status No active tasks Change activity state to start receiving tasks. [PERSON_…" at bounding box center [186, 339] width 325 height 631
click at [448, 55] on icon at bounding box center [450, 55] width 13 height 13
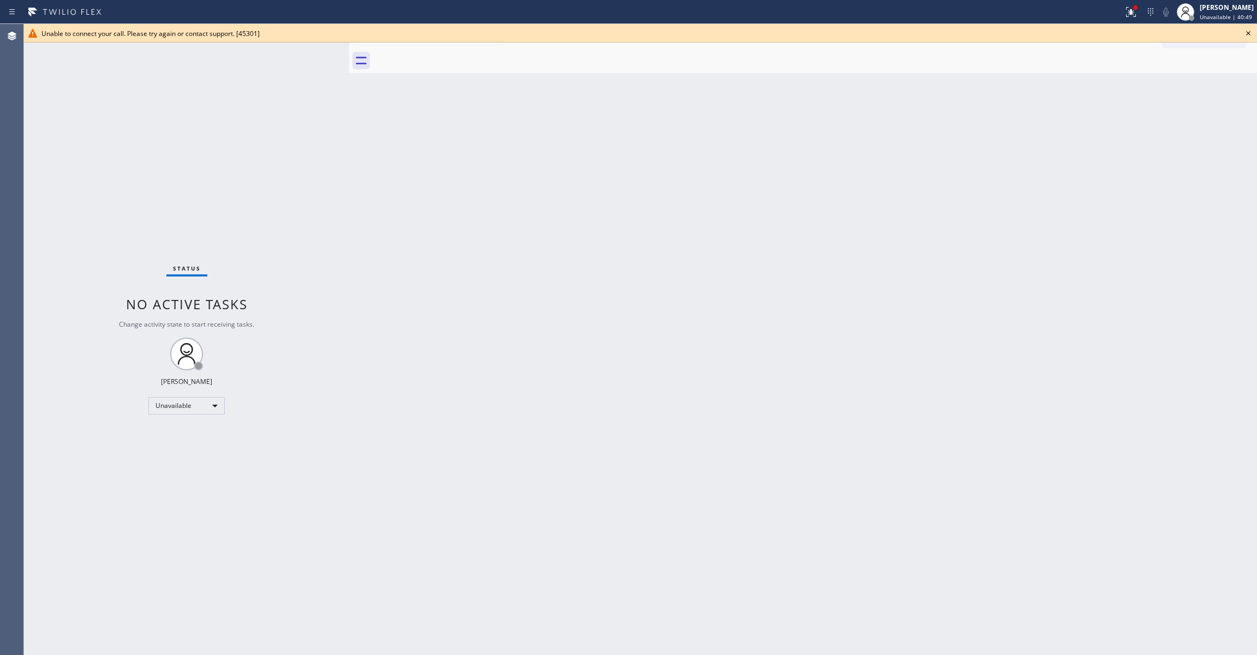
click at [1247, 31] on icon at bounding box center [1247, 33] width 13 height 13
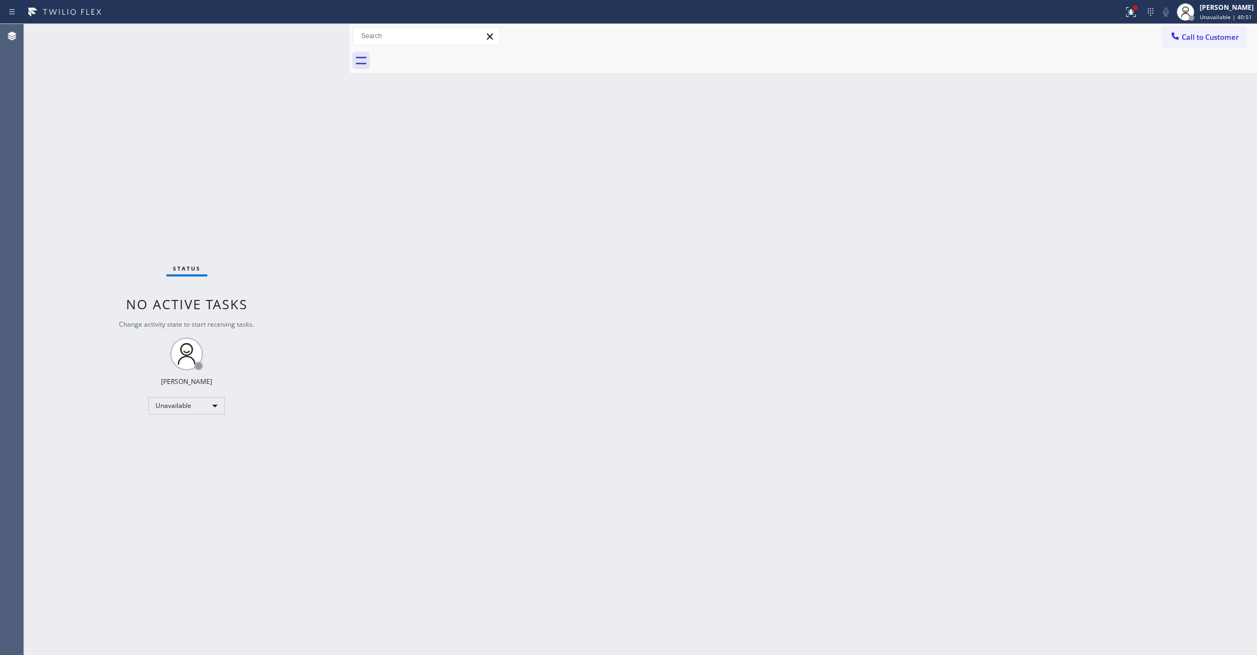
drag, startPoint x: 1019, startPoint y: 237, endPoint x: 1145, endPoint y: 152, distance: 152.0
click at [1019, 236] on div "Back to Dashboard Change Sender ID Customers Technicians Select a contact Outbo…" at bounding box center [803, 339] width 908 height 631
click at [1205, 41] on span "Call to Customer" at bounding box center [1209, 37] width 57 height 10
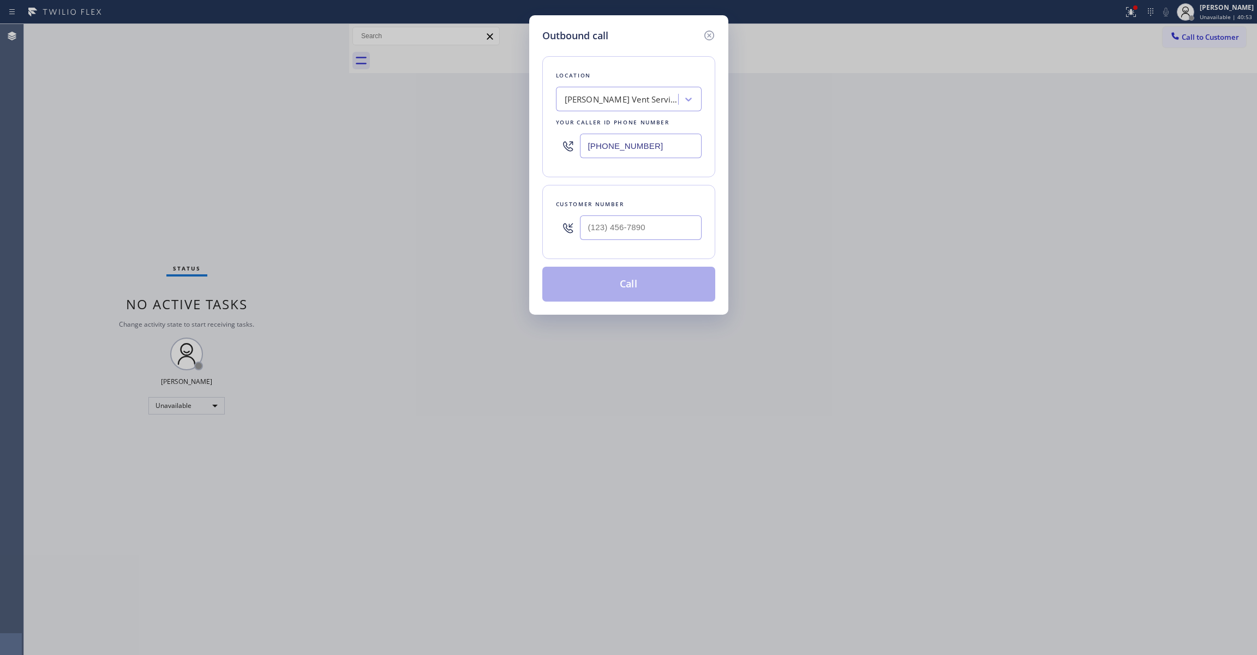
drag, startPoint x: 609, startPoint y: 149, endPoint x: 365, endPoint y: 181, distance: 245.9
click at [375, 177] on div "Outbound call Location [PERSON_NAME] Dryer Vent Service Your caller id phone nu…" at bounding box center [628, 327] width 1257 height 655
paste input "323) 548-7164"
type input "[PHONE_NUMBER]"
click at [601, 232] on input "(___) ___-____" at bounding box center [641, 227] width 122 height 25
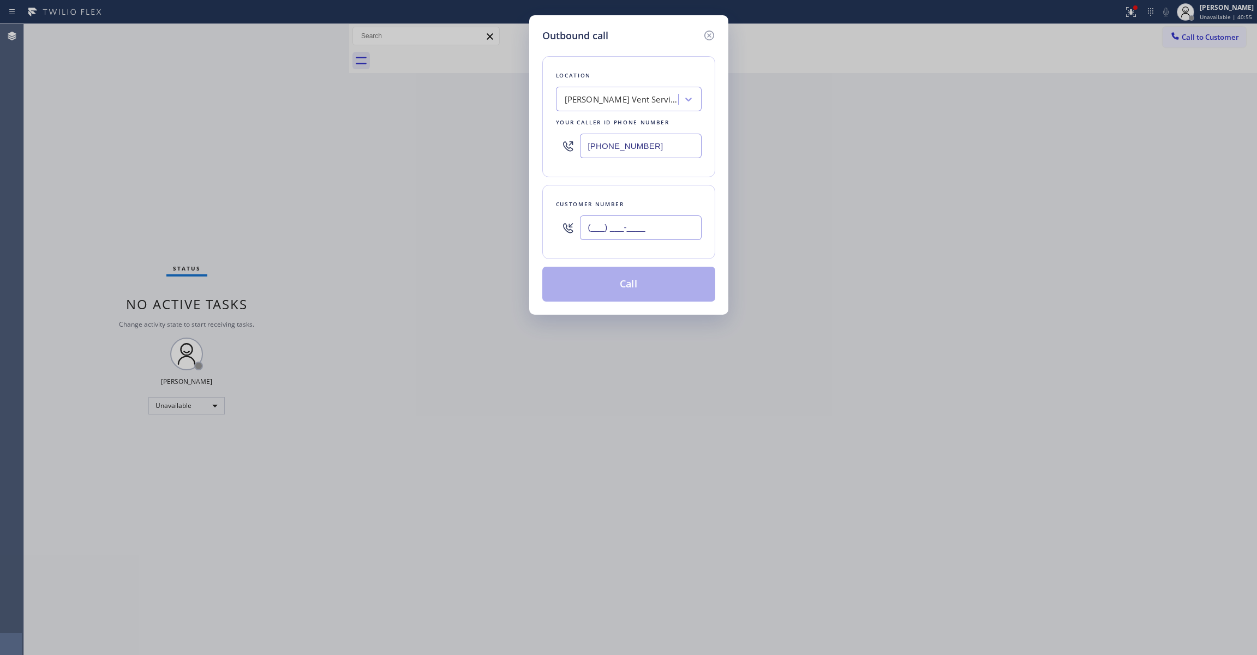
paste input "323) 548-7164"
type input "[PHONE_NUMBER]"
drag, startPoint x: 673, startPoint y: 147, endPoint x: 267, endPoint y: 162, distance: 406.7
click at [258, 148] on div "Outbound call Location [PERSON_NAME] Dryer Vent Service Your caller id phone nu…" at bounding box center [628, 327] width 1257 height 655
paste input "323) 433-5259"
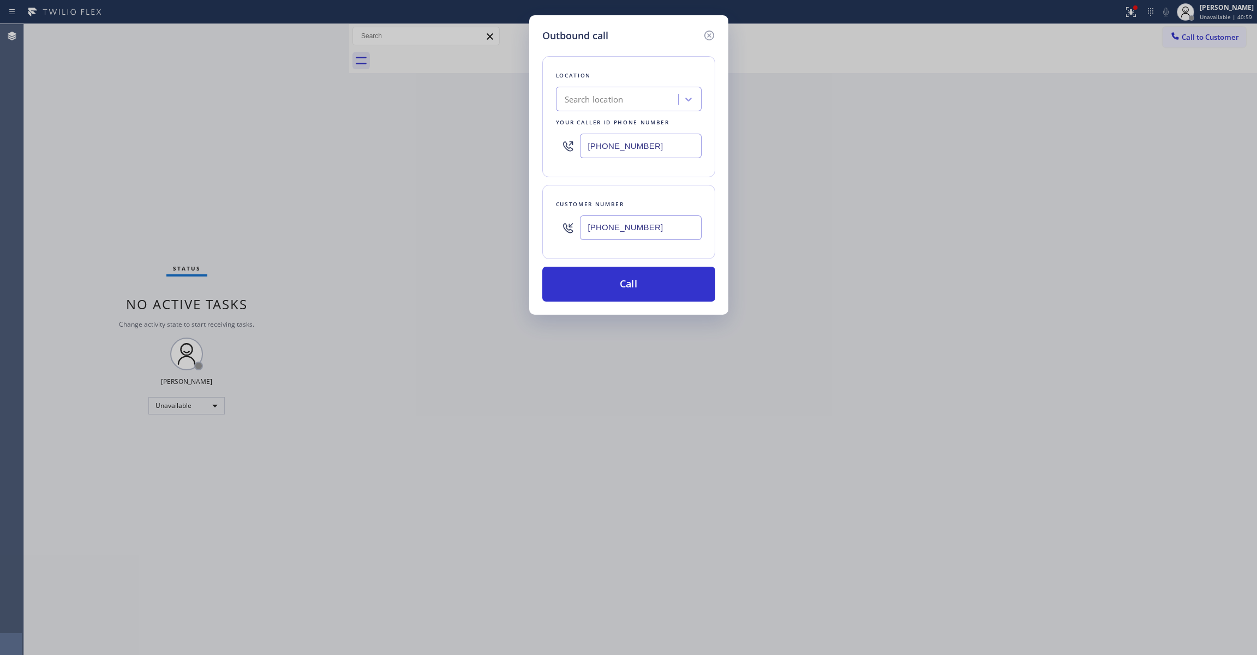
type input "[PHONE_NUMBER]"
drag, startPoint x: 669, startPoint y: 232, endPoint x: 467, endPoint y: 235, distance: 201.3
click at [466, 230] on div "Outbound call Location Search location Your caller id phone number [PHONE_NUMBE…" at bounding box center [628, 327] width 1257 height 655
click at [593, 288] on button "Call" at bounding box center [628, 284] width 173 height 35
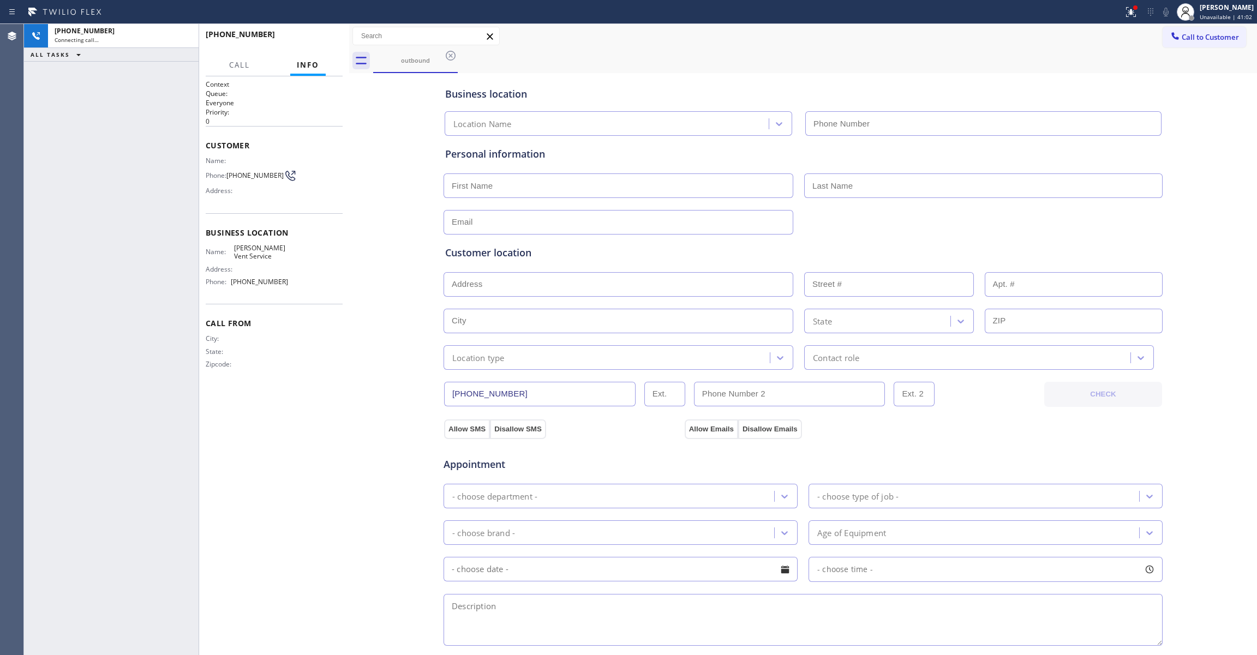
type input "[PHONE_NUMBER]"
drag, startPoint x: 385, startPoint y: 185, endPoint x: 380, endPoint y: 169, distance: 17.6
click at [385, 185] on div "Business location [PERSON_NAME] Dryer Vent Service [PHONE_NUMBER] Personal info…" at bounding box center [803, 448] width 902 height 745
click at [332, 35] on span "HANG UP" at bounding box center [317, 39] width 33 height 8
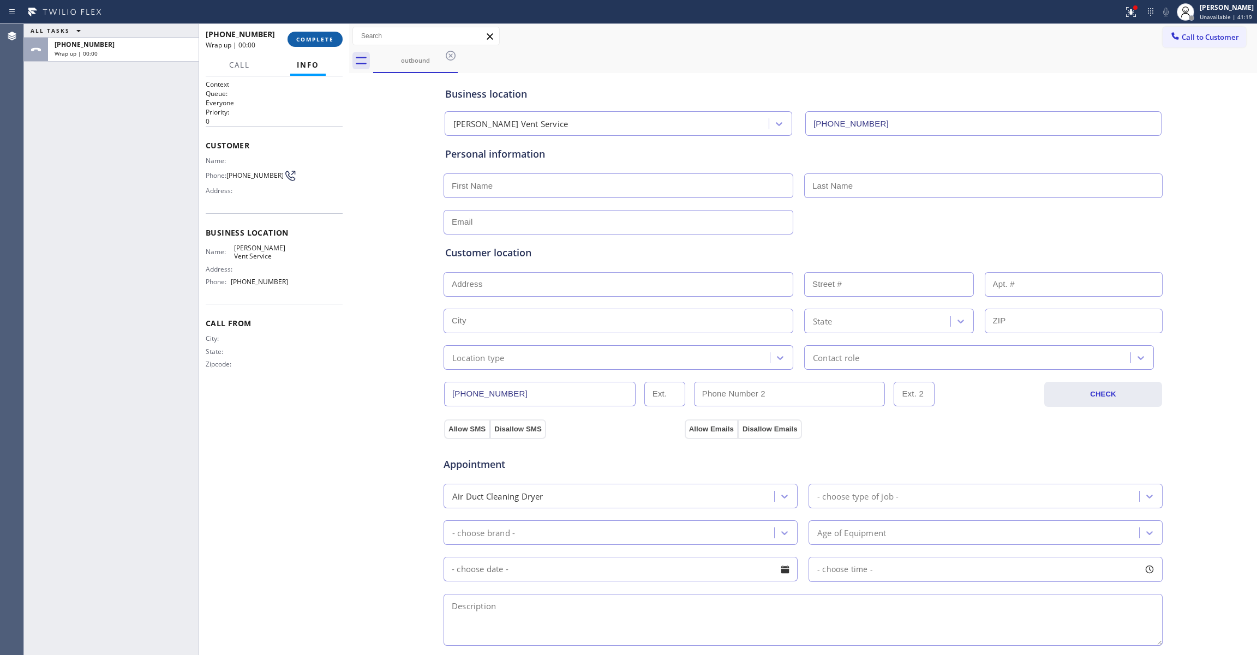
click at [332, 35] on span "COMPLETE" at bounding box center [315, 39] width 38 height 8
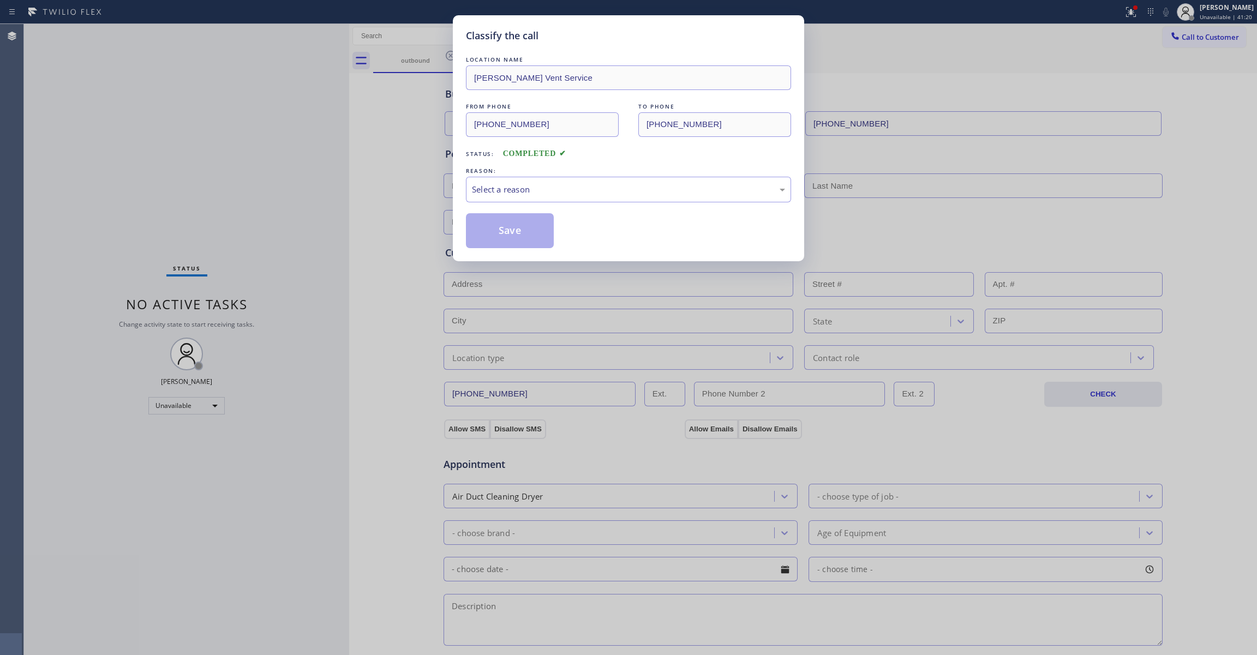
click at [499, 176] on div "REASON:" at bounding box center [628, 170] width 325 height 11
click at [506, 183] on div "Select a reason" at bounding box center [628, 189] width 313 height 13
click at [509, 224] on button "Save" at bounding box center [510, 230] width 88 height 35
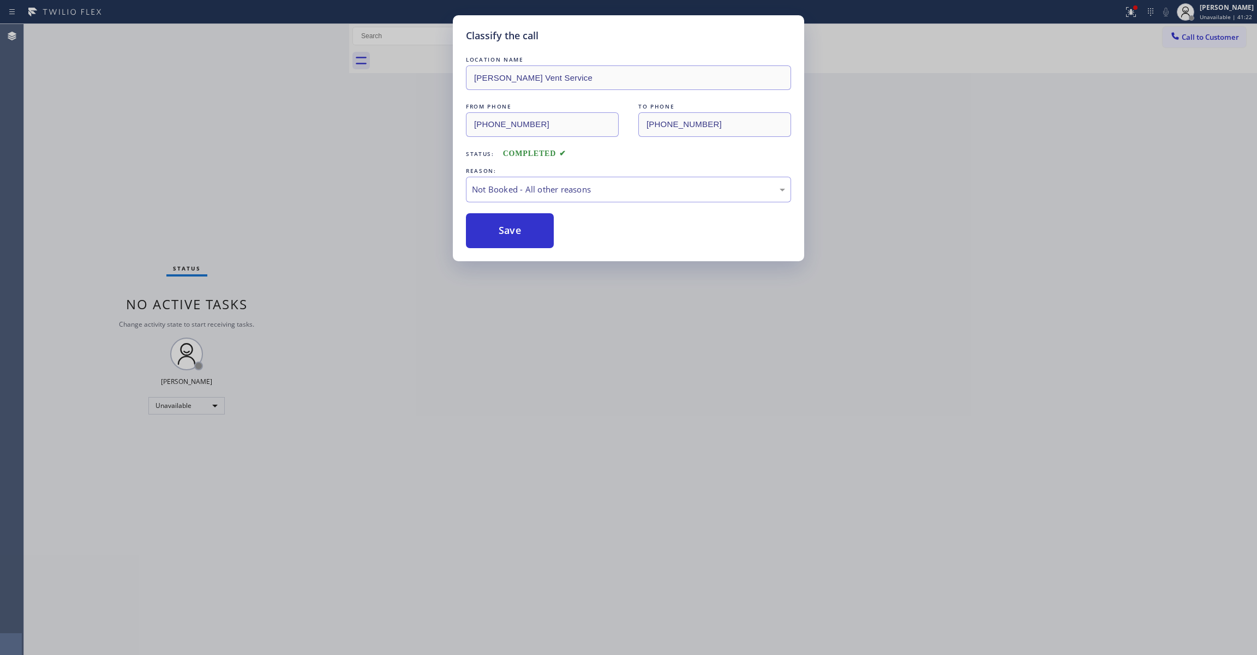
click at [509, 224] on button "Save" at bounding box center [510, 230] width 88 height 35
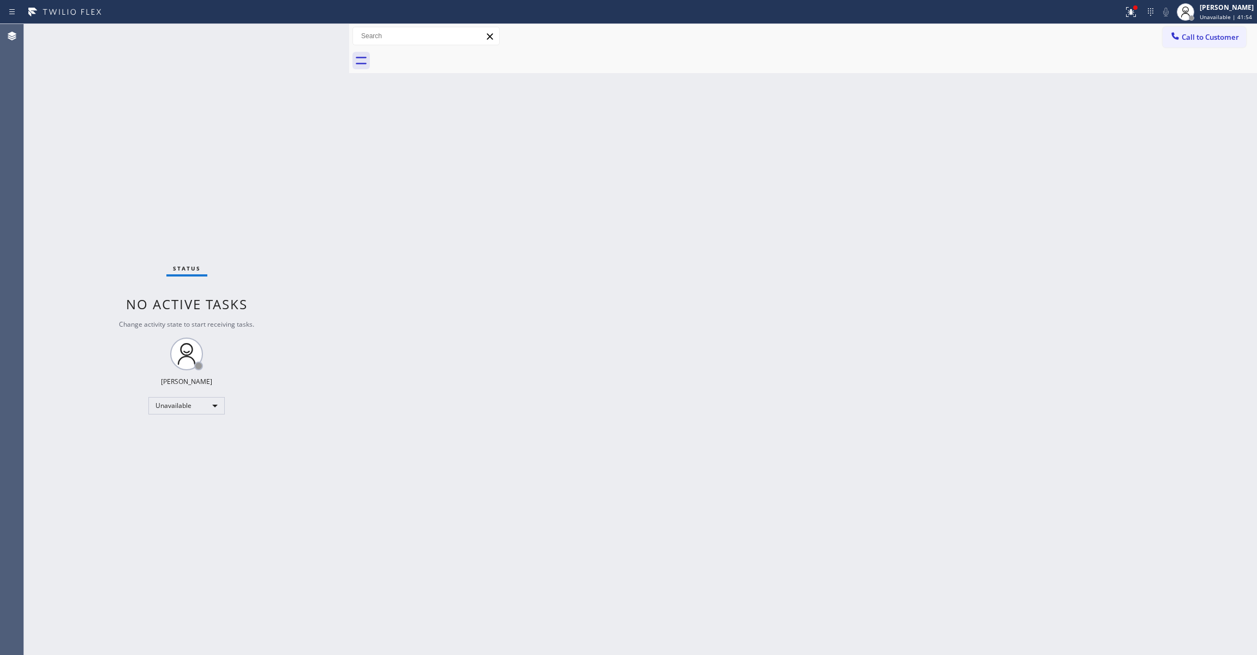
click at [891, 214] on div "Back to Dashboard Change Sender ID Customers Technicians Select a contact Outbo…" at bounding box center [803, 339] width 908 height 631
click at [1202, 44] on button "Call to Customer" at bounding box center [1203, 37] width 83 height 21
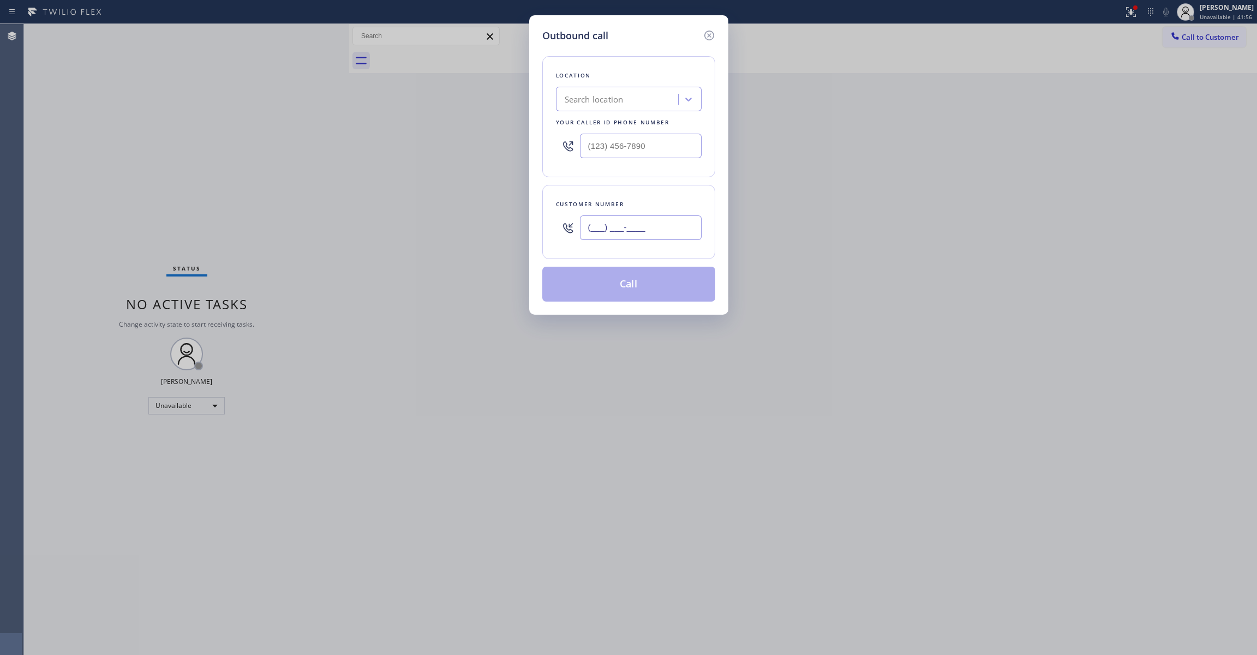
click at [611, 228] on input "(___) ___-____" at bounding box center [641, 227] width 122 height 25
paste input "614) 296-6938"
type input "[PHONE_NUMBER]"
drag, startPoint x: 548, startPoint y: 140, endPoint x: 136, endPoint y: 169, distance: 412.3
click at [141, 169] on div "Outbound call Location Search location Your caller id phone number (___) ___-__…" at bounding box center [628, 327] width 1257 height 655
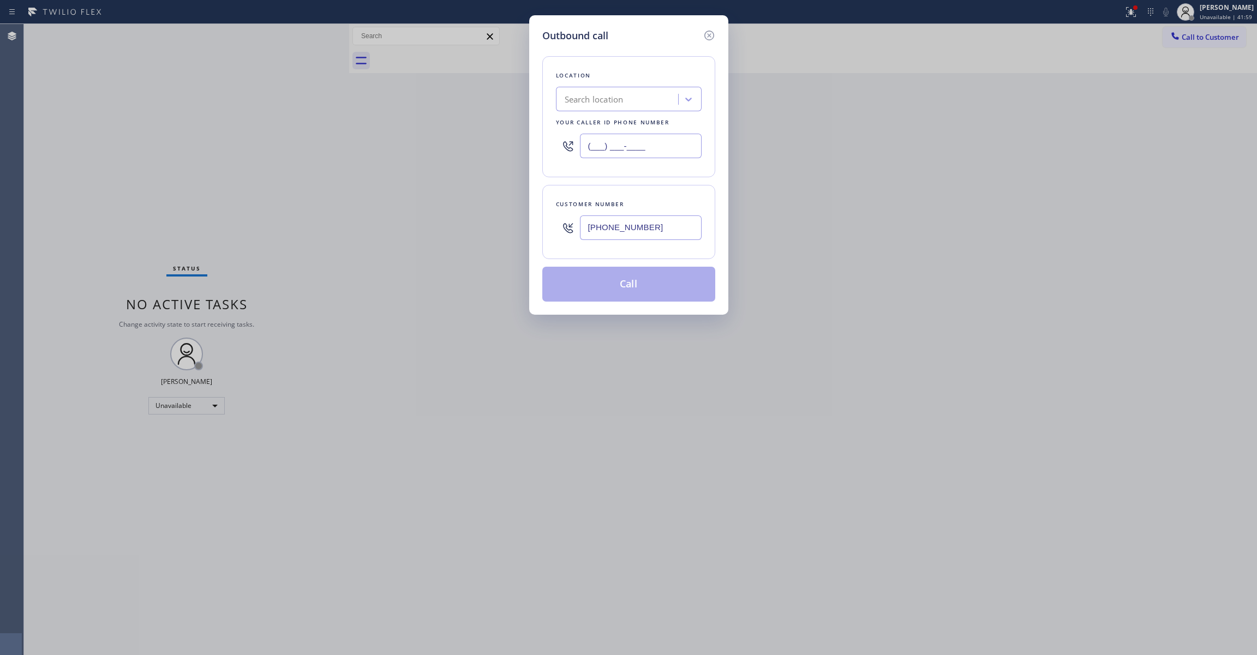
paste input "848) 292-9748"
type input "[PHONE_NUMBER]"
drag, startPoint x: 584, startPoint y: 232, endPoint x: 507, endPoint y: 232, distance: 76.4
click at [507, 232] on div "Outbound call Location B w Electrical Svsc LLC Your caller id phone number [PHO…" at bounding box center [628, 327] width 1257 height 655
click at [619, 295] on button "Call" at bounding box center [628, 284] width 173 height 35
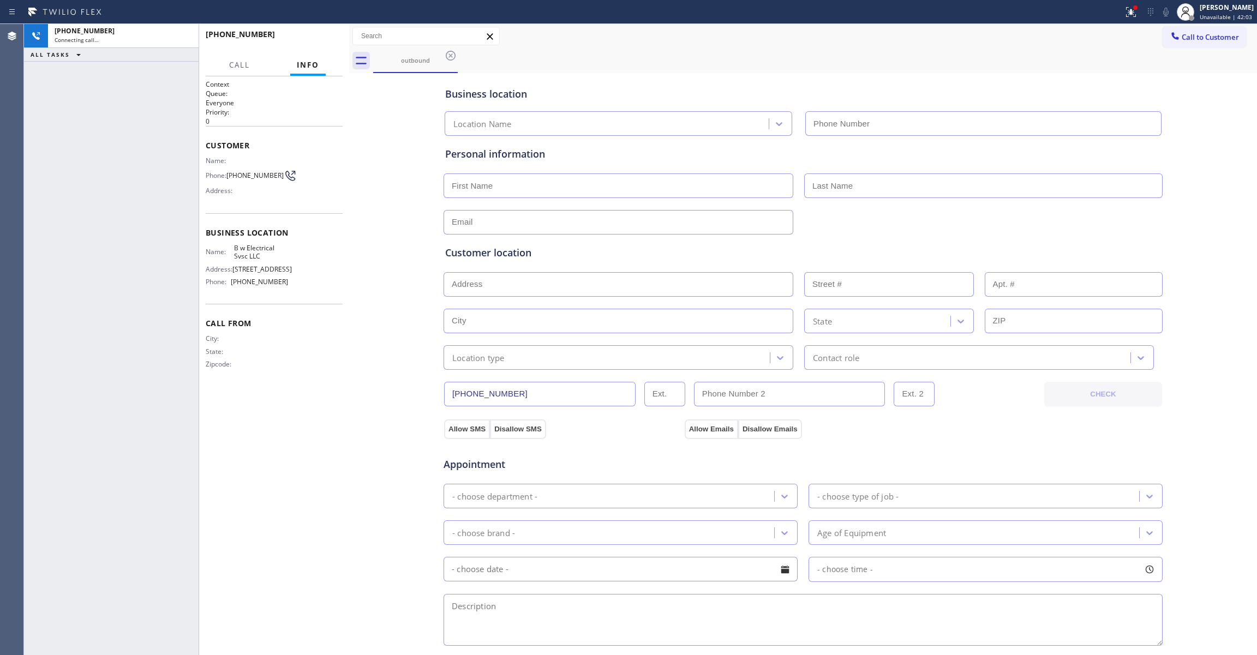
type input "[PHONE_NUMBER]"
drag, startPoint x: 346, startPoint y: 305, endPoint x: 350, endPoint y: 31, distance: 274.4
click at [349, 295] on div at bounding box center [349, 339] width 0 height 631
click at [322, 37] on span "HANG UP" at bounding box center [318, 39] width 33 height 8
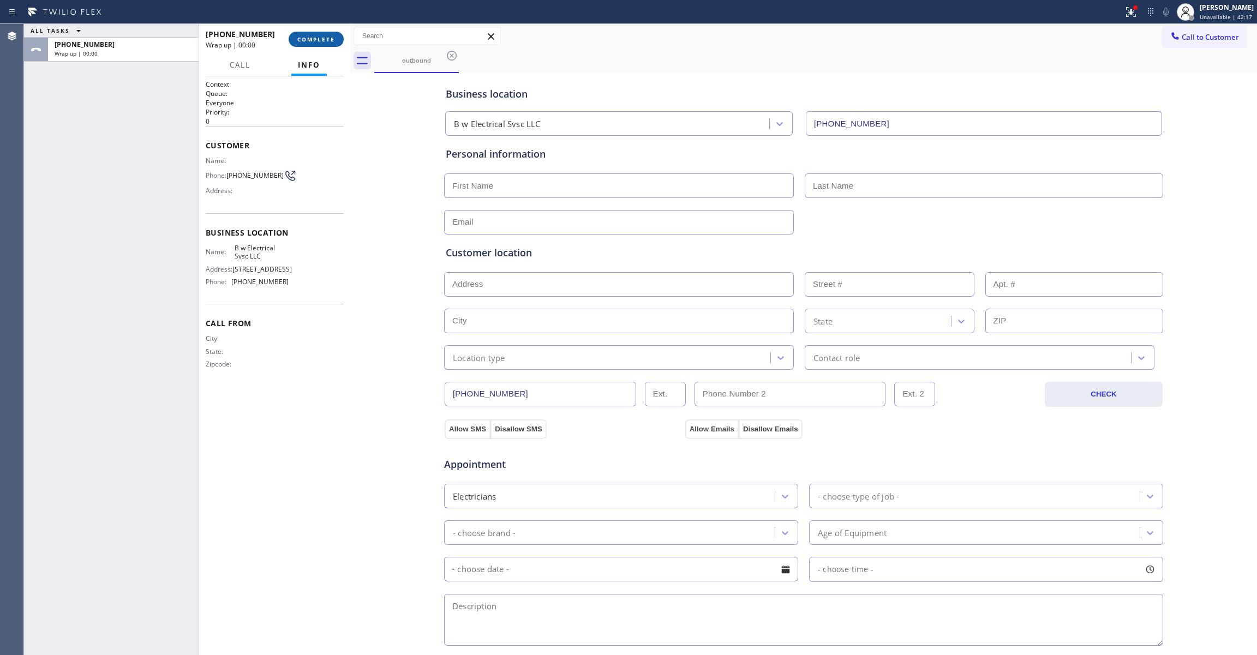
click at [321, 39] on span "COMPLETE" at bounding box center [316, 39] width 38 height 8
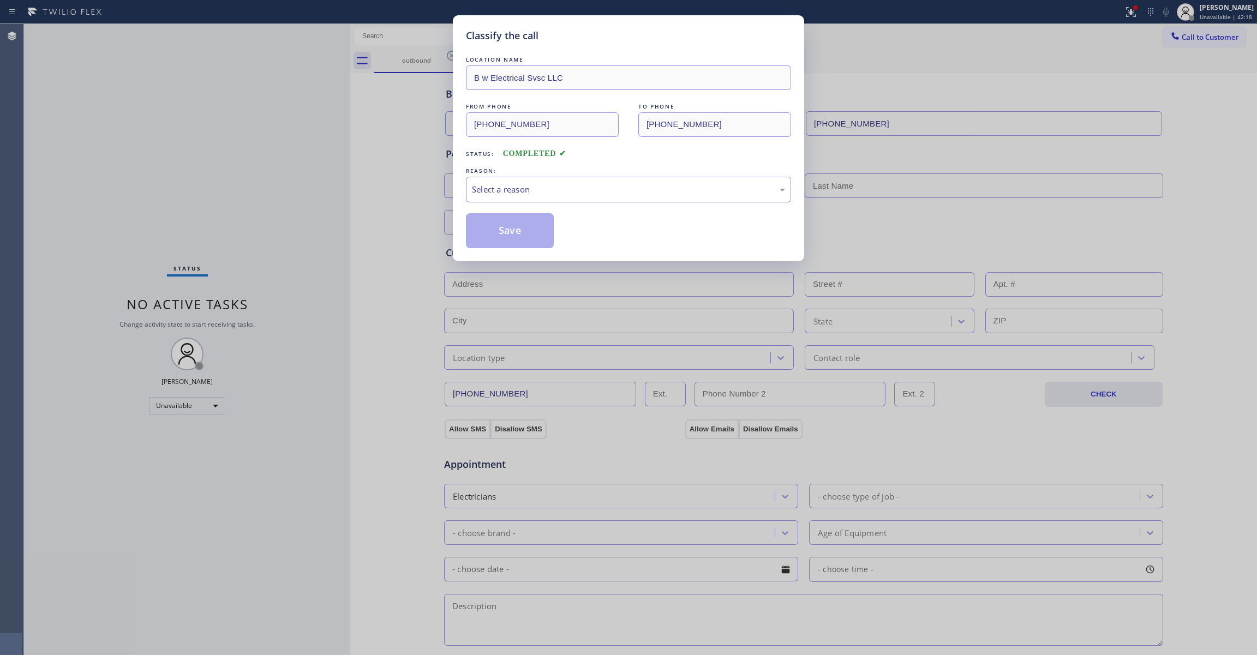
click at [494, 179] on div "Select a reason" at bounding box center [628, 190] width 325 height 26
click at [498, 234] on button "Save" at bounding box center [510, 230] width 88 height 35
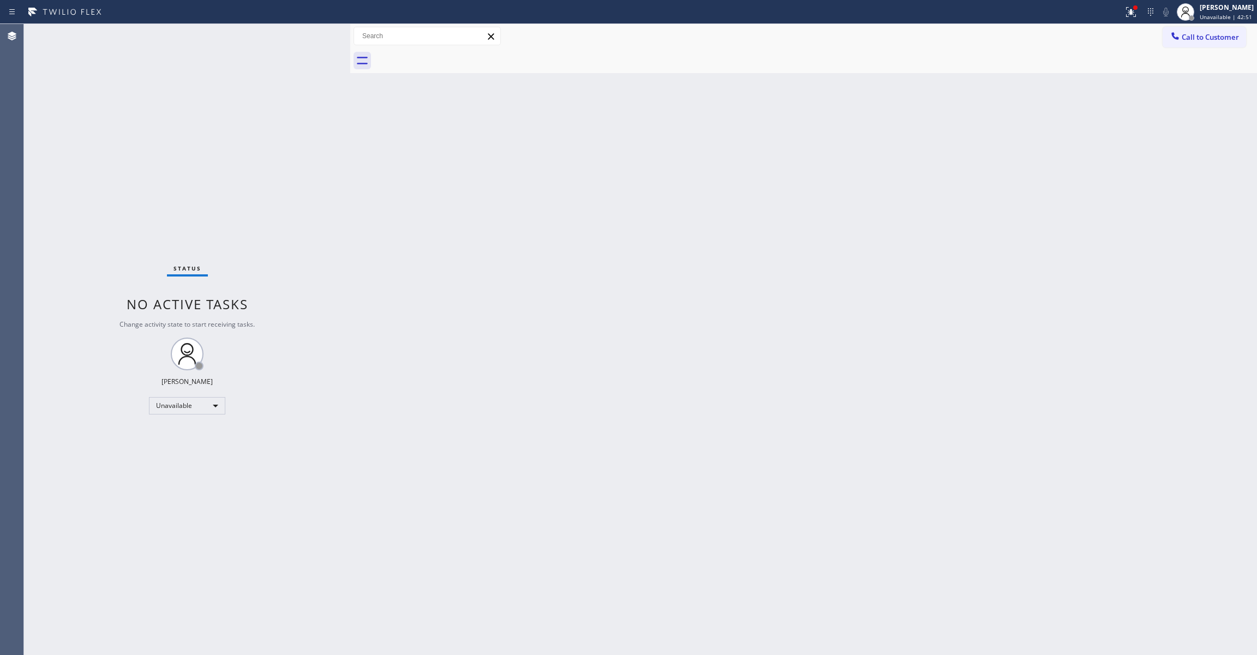
click at [598, 295] on div "Back to Dashboard Change Sender ID Customers Technicians Select a contact Outbo…" at bounding box center [803, 339] width 907 height 631
drag, startPoint x: 196, startPoint y: 98, endPoint x: 441, endPoint y: 81, distance: 245.5
click at [196, 98] on div "Status No active tasks Change activity state to start receiving tasks. [PERSON_…" at bounding box center [187, 339] width 326 height 631
click at [1189, 33] on span "Call to Customer" at bounding box center [1209, 37] width 57 height 10
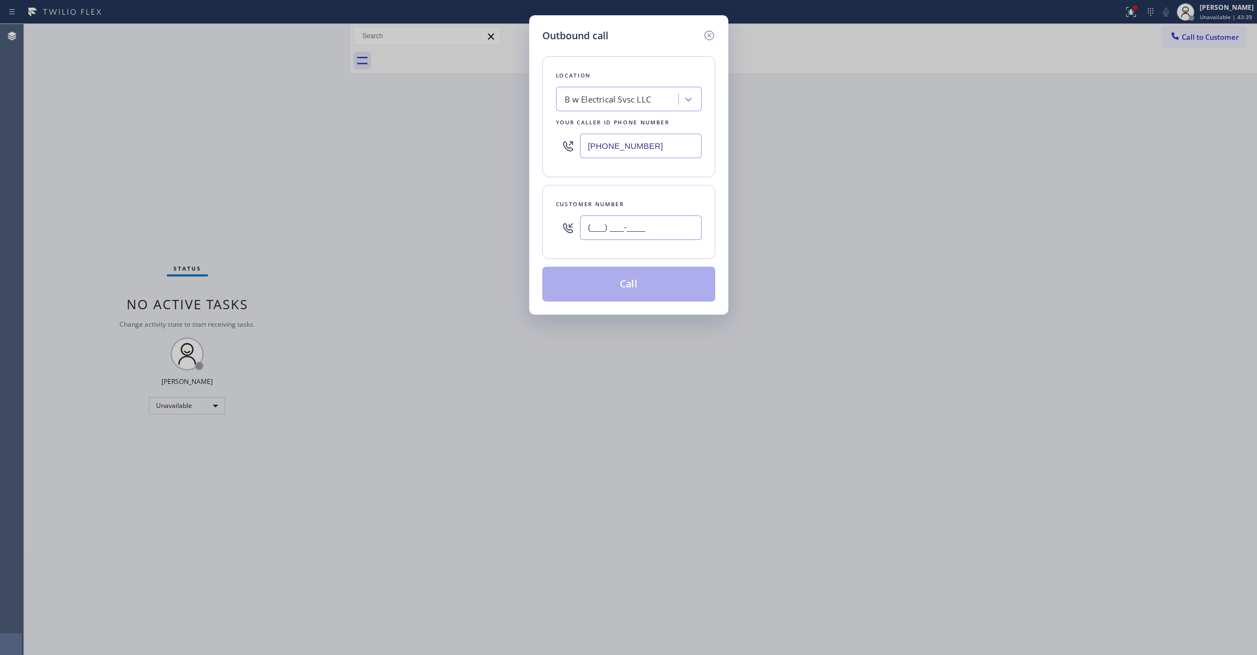
click at [628, 227] on input "(___) ___-____" at bounding box center [641, 227] width 122 height 25
paste input "347) 795-7891"
type input "[PHONE_NUMBER]"
drag, startPoint x: 683, startPoint y: 138, endPoint x: 443, endPoint y: 161, distance: 240.6
click at [422, 138] on div "Outbound call Location B w Electrical Svsc LLC Your caller id phone number [PHO…" at bounding box center [628, 327] width 1257 height 655
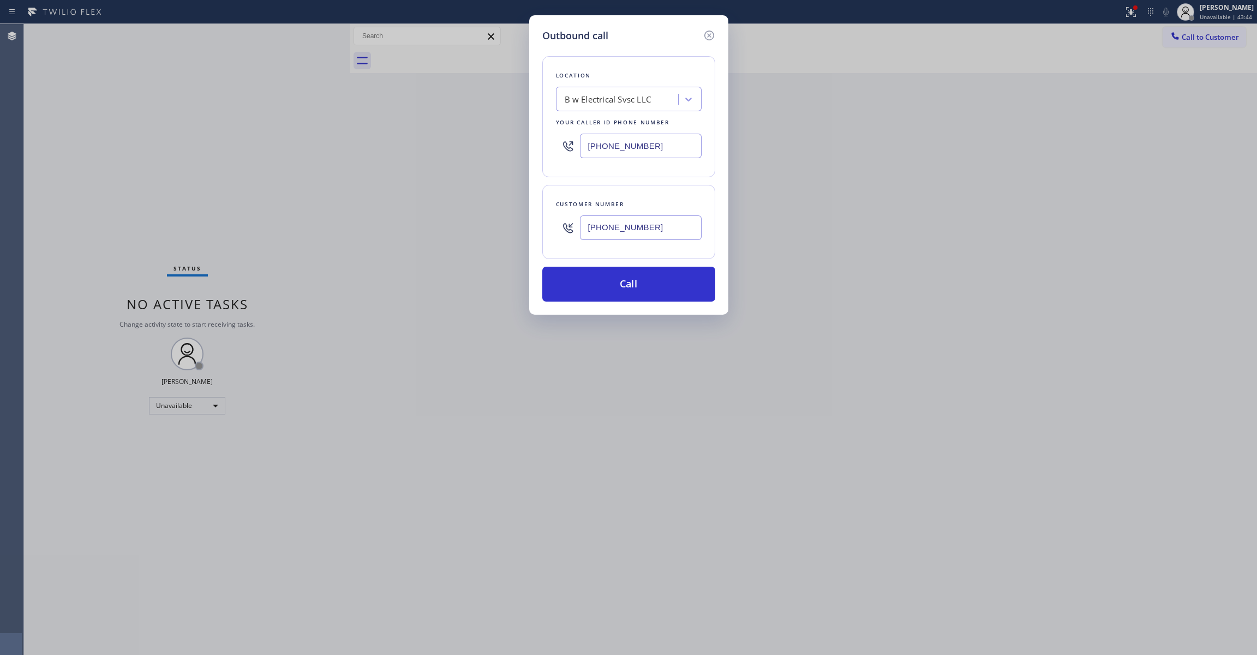
paste input "347) 919-6235"
type input "[PHONE_NUMBER]"
drag, startPoint x: 696, startPoint y: 235, endPoint x: 477, endPoint y: 235, distance: 219.3
click at [478, 235] on div "Outbound call Location B w Electrical Svsc LLC Your caller id phone number [PHO…" at bounding box center [628, 327] width 1257 height 655
click at [605, 297] on button "Call" at bounding box center [628, 284] width 173 height 35
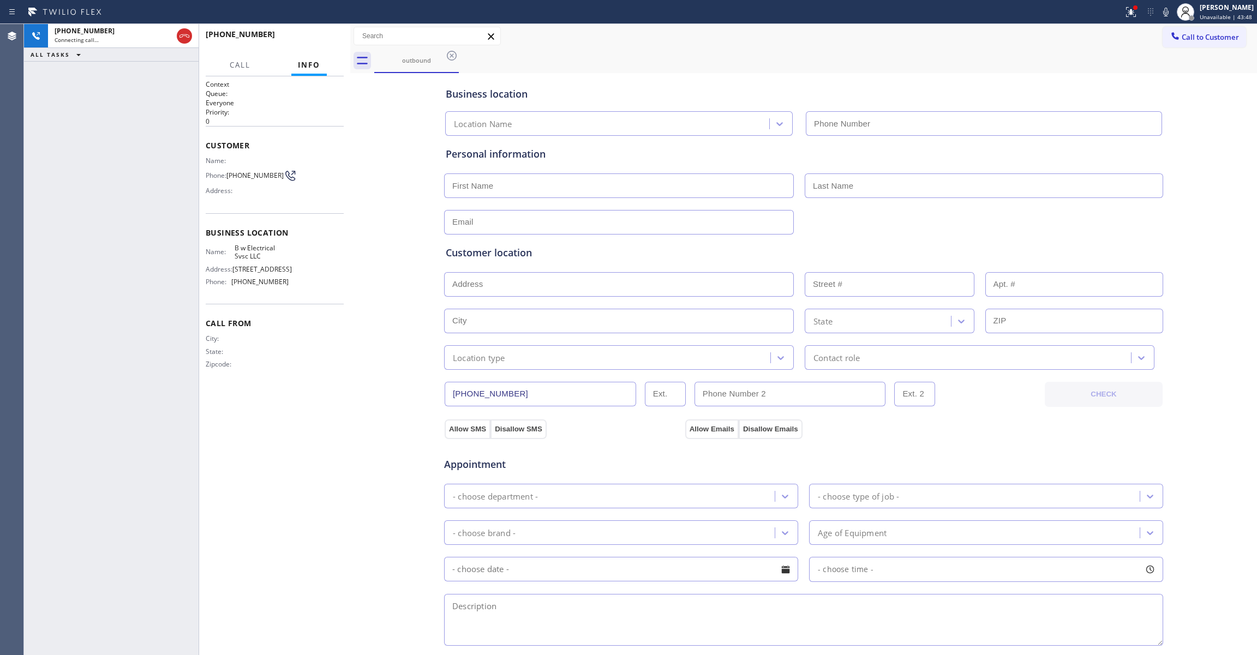
type input "[PHONE_NUMBER]"
click at [317, 41] on span "HANG UP" at bounding box center [318, 39] width 33 height 8
click at [315, 40] on span "HANG UP" at bounding box center [318, 39] width 33 height 8
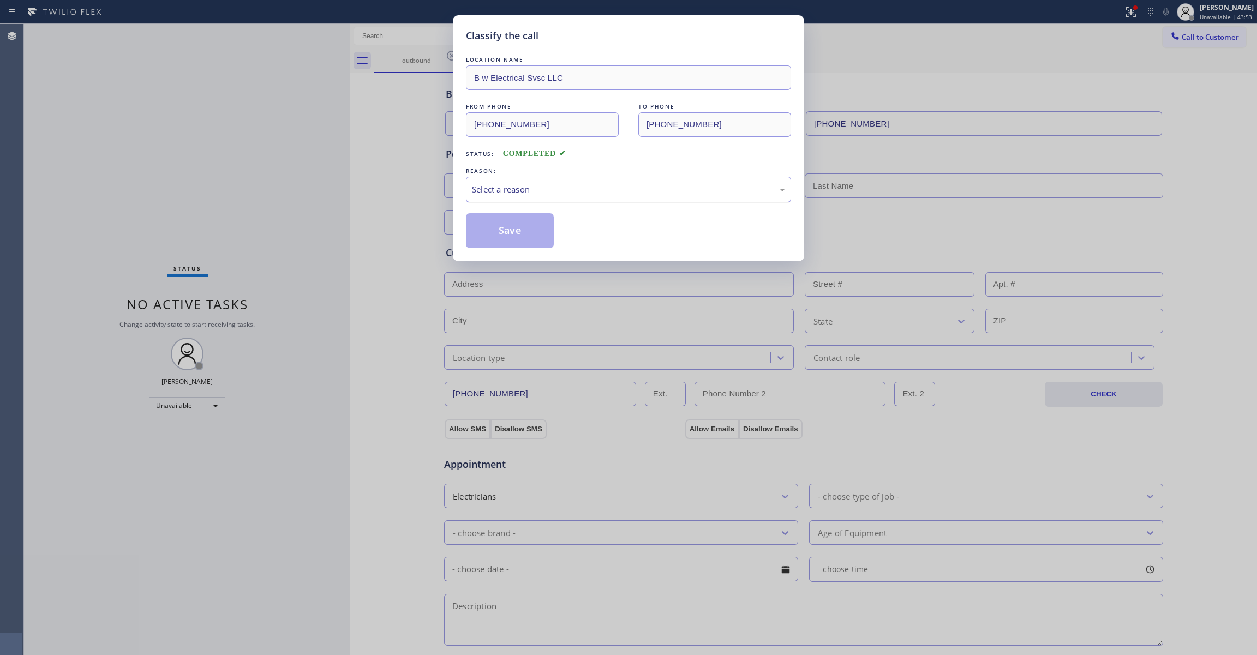
click at [542, 178] on div "Select a reason" at bounding box center [628, 190] width 325 height 26
click at [506, 236] on button "Save" at bounding box center [510, 230] width 88 height 35
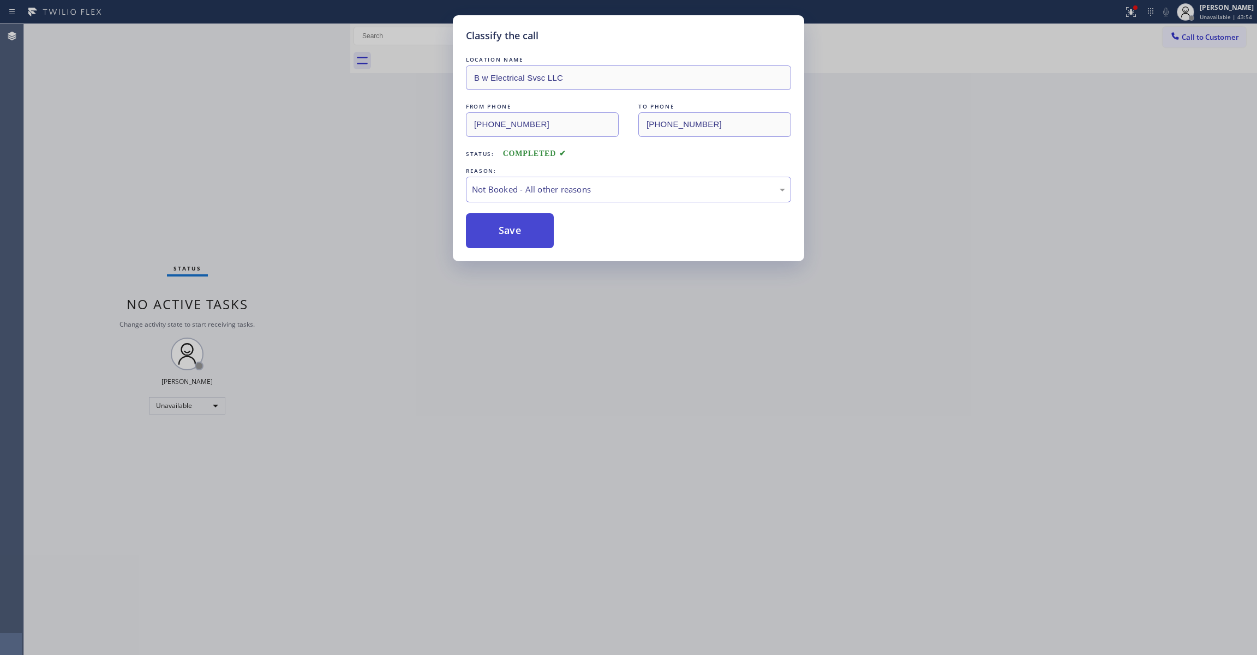
click at [506, 236] on button "Save" at bounding box center [510, 230] width 88 height 35
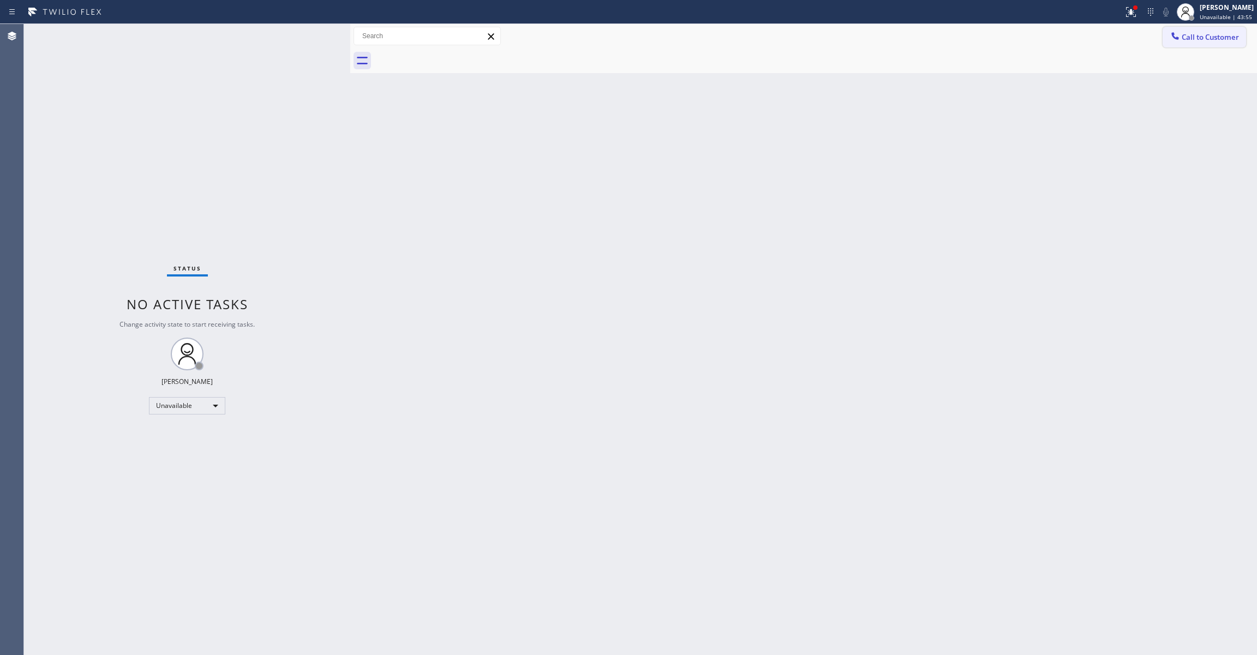
click at [1223, 45] on button "Call to Customer" at bounding box center [1203, 37] width 83 height 21
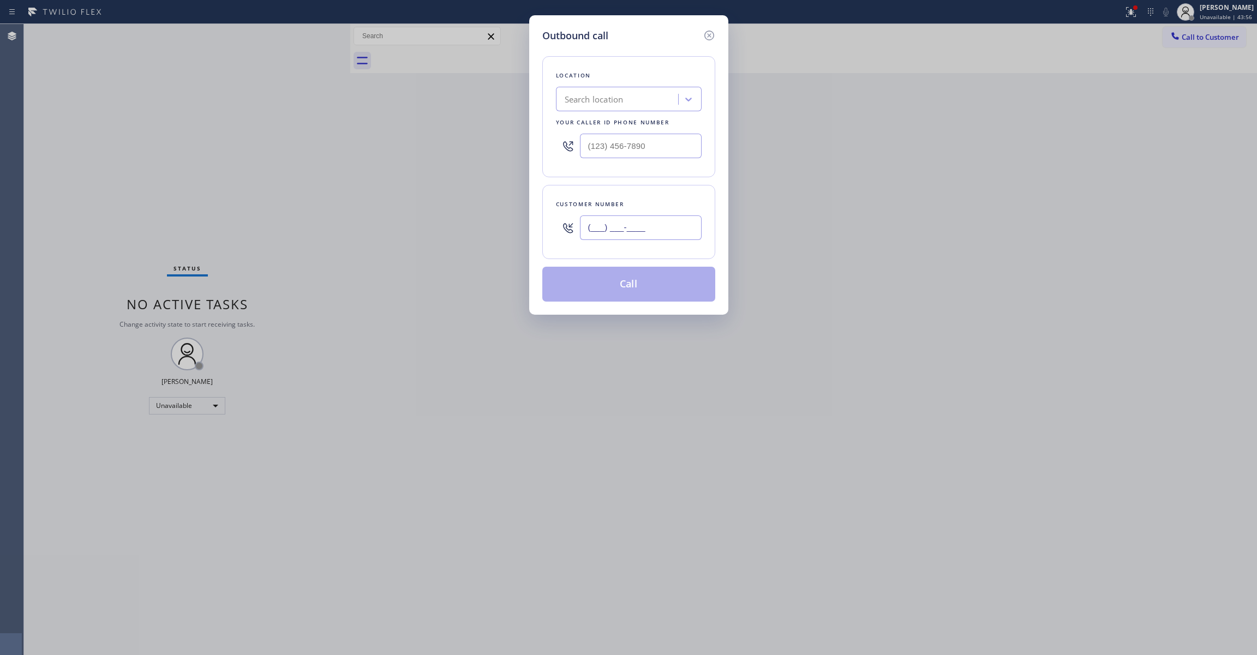
click at [619, 228] on input "(___) ___-____" at bounding box center [641, 227] width 122 height 25
paste input "347) 919-6235"
paste input "795-7891"
drag, startPoint x: 673, startPoint y: 240, endPoint x: 266, endPoint y: 238, distance: 406.4
click at [265, 232] on div "Outbound call Location Search location Your caller id phone number Customer num…" at bounding box center [628, 327] width 1257 height 655
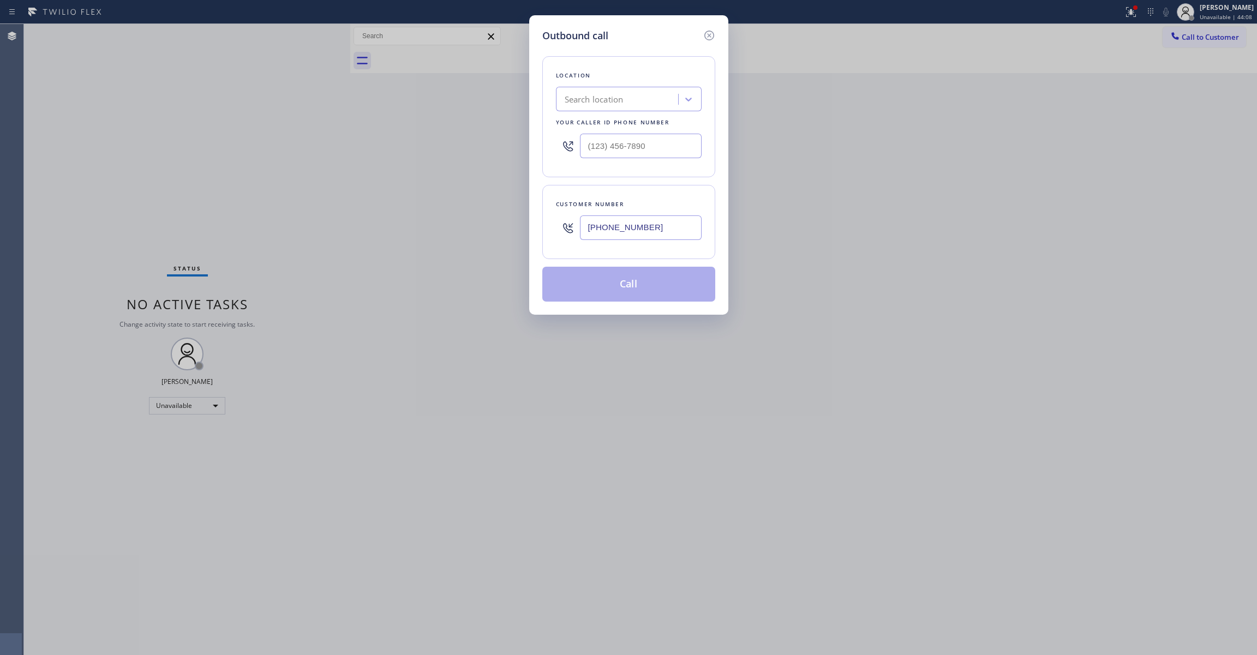
drag, startPoint x: 657, startPoint y: 231, endPoint x: 504, endPoint y: 219, distance: 153.2
click at [504, 219] on div "Outbound call Location Search location Your caller id phone number Customer num…" at bounding box center [628, 327] width 1257 height 655
paste input "925) 336-6373"
type input "[PHONE_NUMBER]"
drag, startPoint x: 367, startPoint y: 135, endPoint x: 260, endPoint y: 136, distance: 106.4
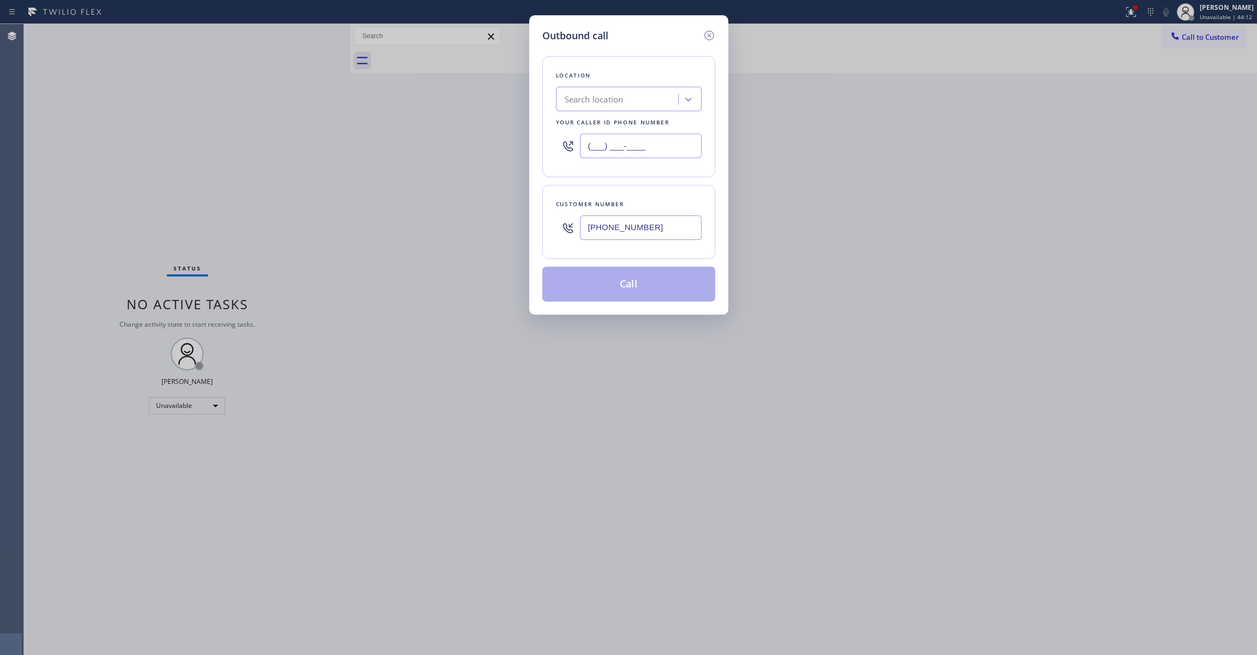
click at [259, 135] on div "Outbound call Location Search location Your caller id phone number (___) ___-__…" at bounding box center [628, 327] width 1257 height 655
paste input "916) 515-7318"
type input "[PHONE_NUMBER]"
click at [635, 284] on button "Call" at bounding box center [628, 284] width 173 height 35
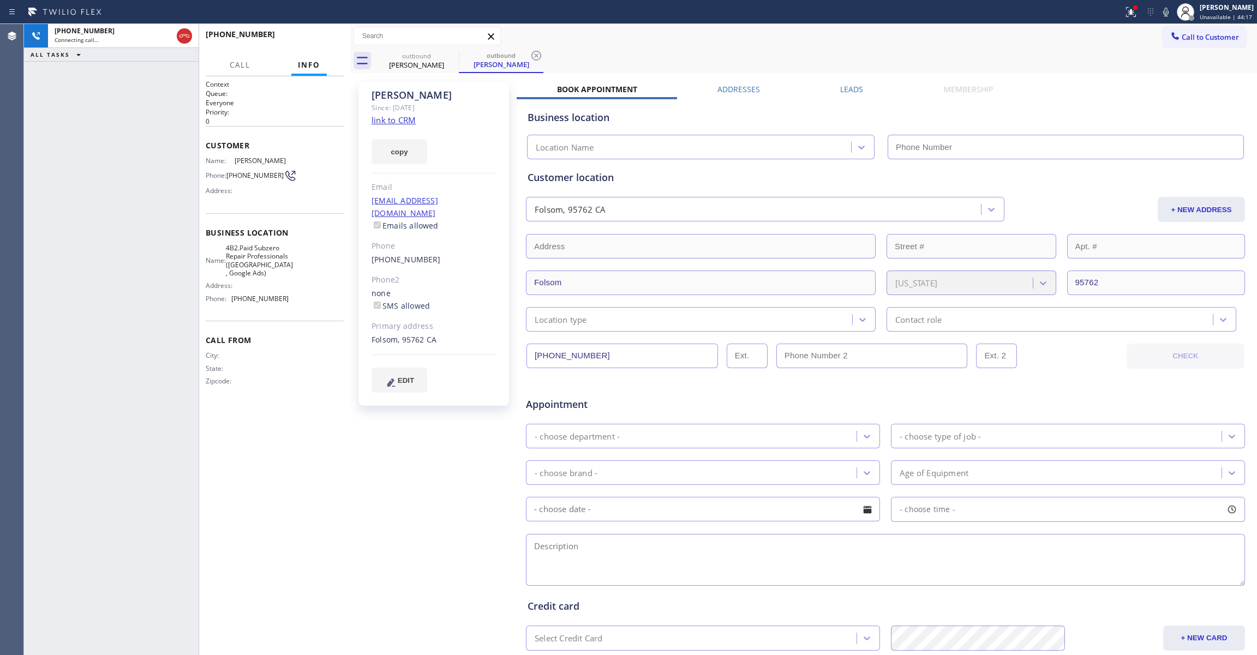
type input "[PHONE_NUMBER]"
click at [533, 51] on icon at bounding box center [536, 55] width 13 height 13
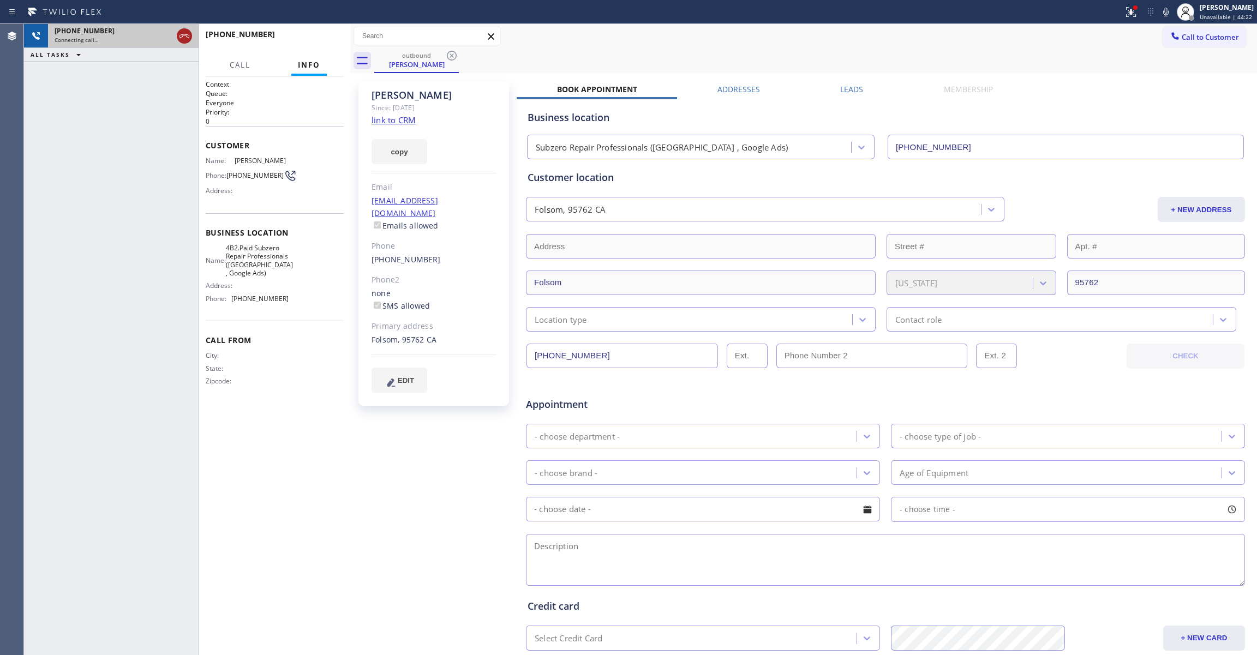
click at [184, 39] on icon at bounding box center [184, 35] width 13 height 13
click at [184, 39] on div "Connecting call…" at bounding box center [123, 40] width 137 height 8
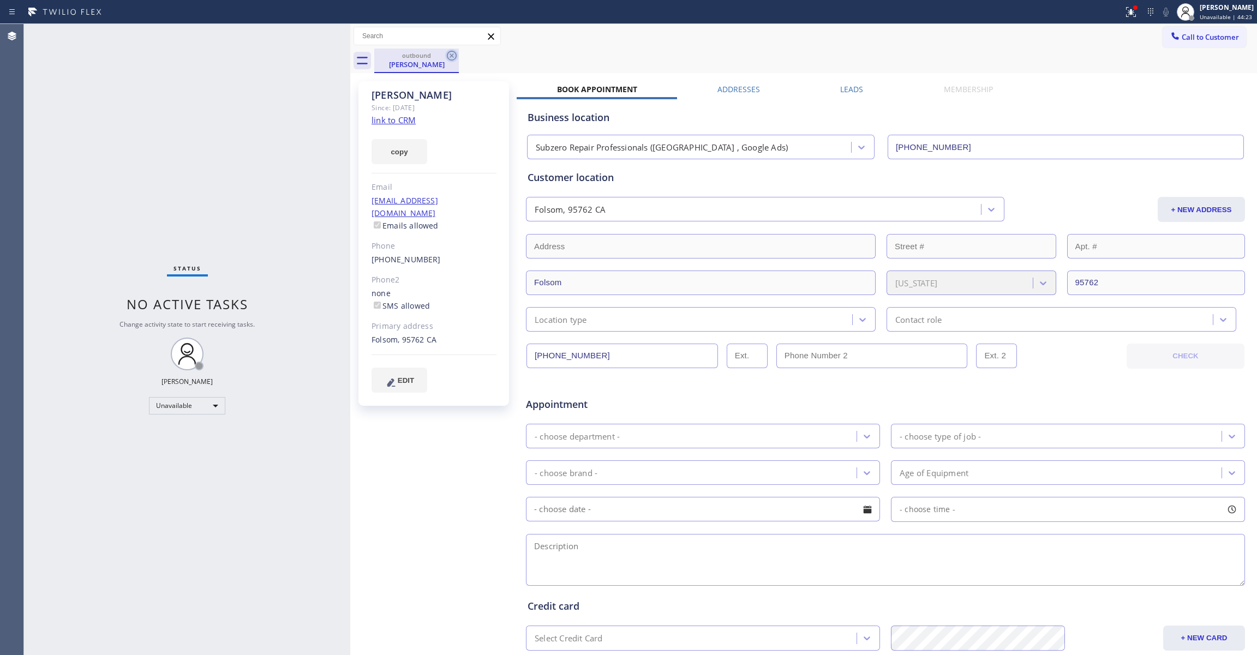
click at [452, 50] on icon at bounding box center [451, 55] width 13 height 13
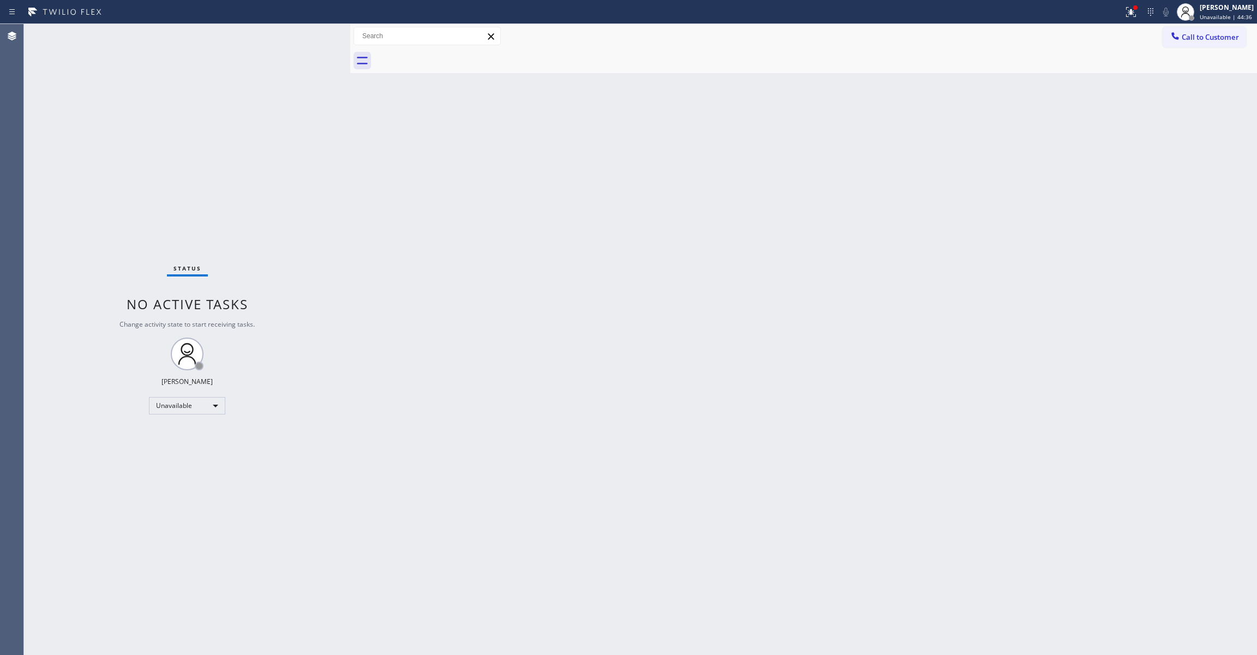
drag, startPoint x: 1194, startPoint y: 39, endPoint x: 1111, endPoint y: 65, distance: 86.9
click at [1194, 39] on span "Call to Customer" at bounding box center [1209, 37] width 57 height 10
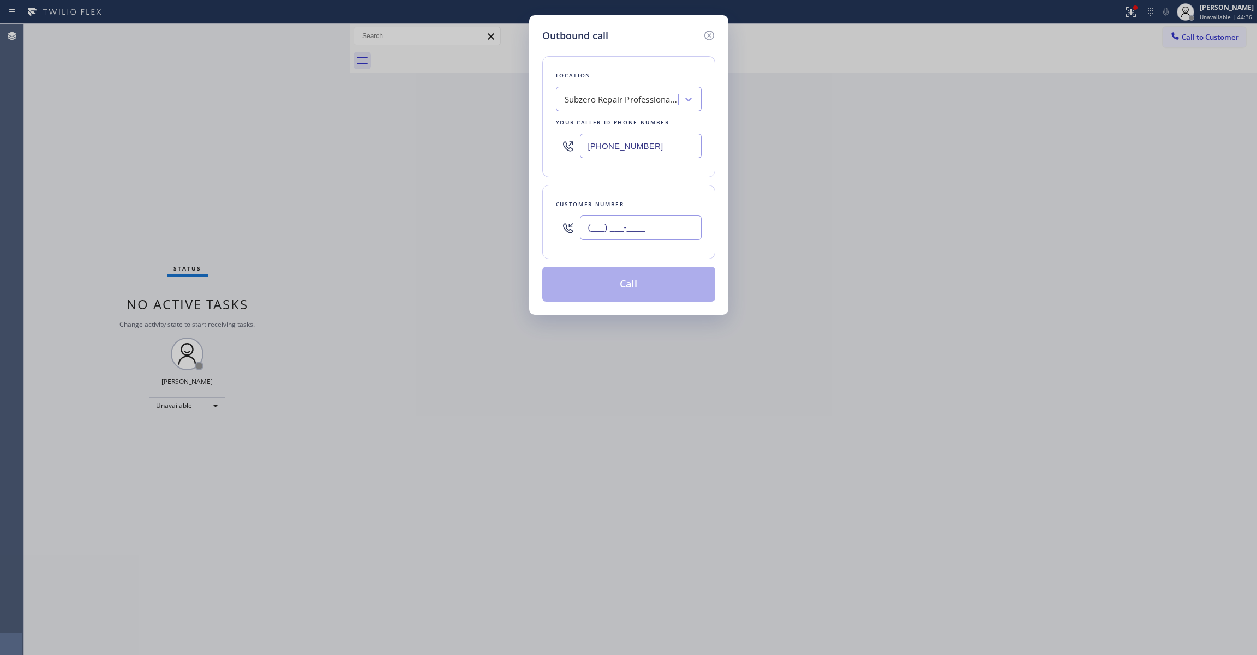
click at [629, 230] on input "(___) ___-____" at bounding box center [641, 227] width 122 height 25
paste input "925) 336-6373"
type input "[PHONE_NUMBER]"
click at [625, 286] on button "Call" at bounding box center [628, 284] width 173 height 35
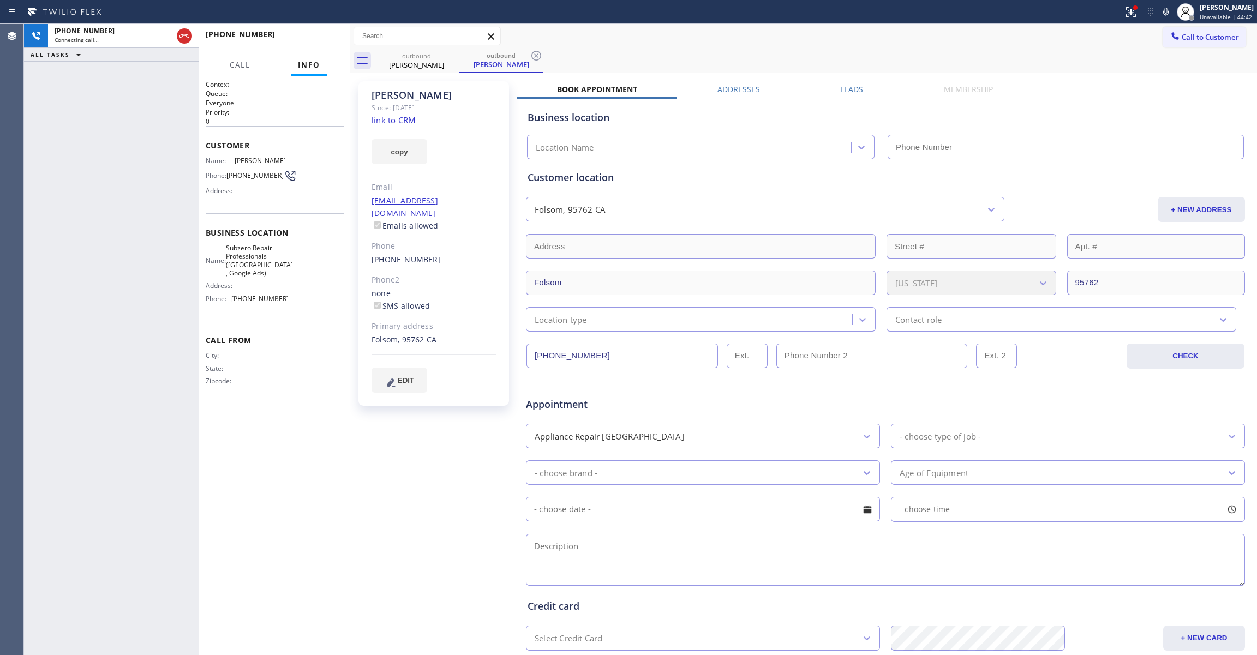
type input "[PHONE_NUMBER]"
click at [179, 33] on icon at bounding box center [184, 35] width 13 height 13
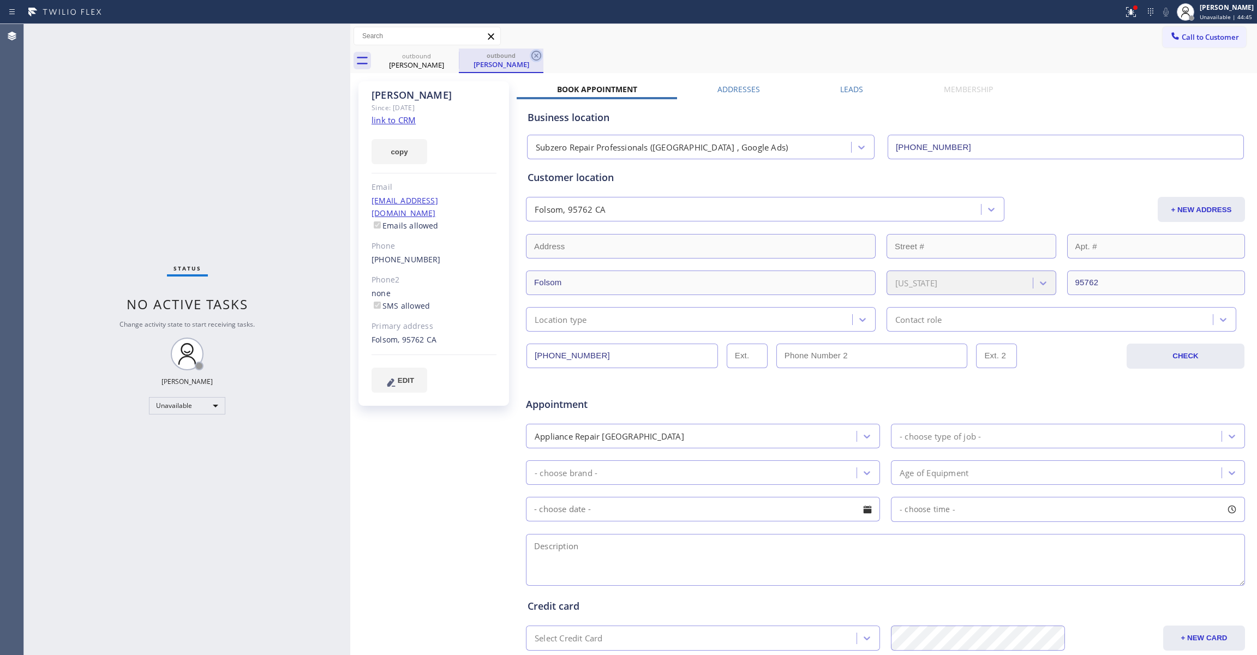
click at [537, 55] on icon at bounding box center [536, 56] width 10 height 10
click at [446, 59] on icon at bounding box center [451, 55] width 13 height 13
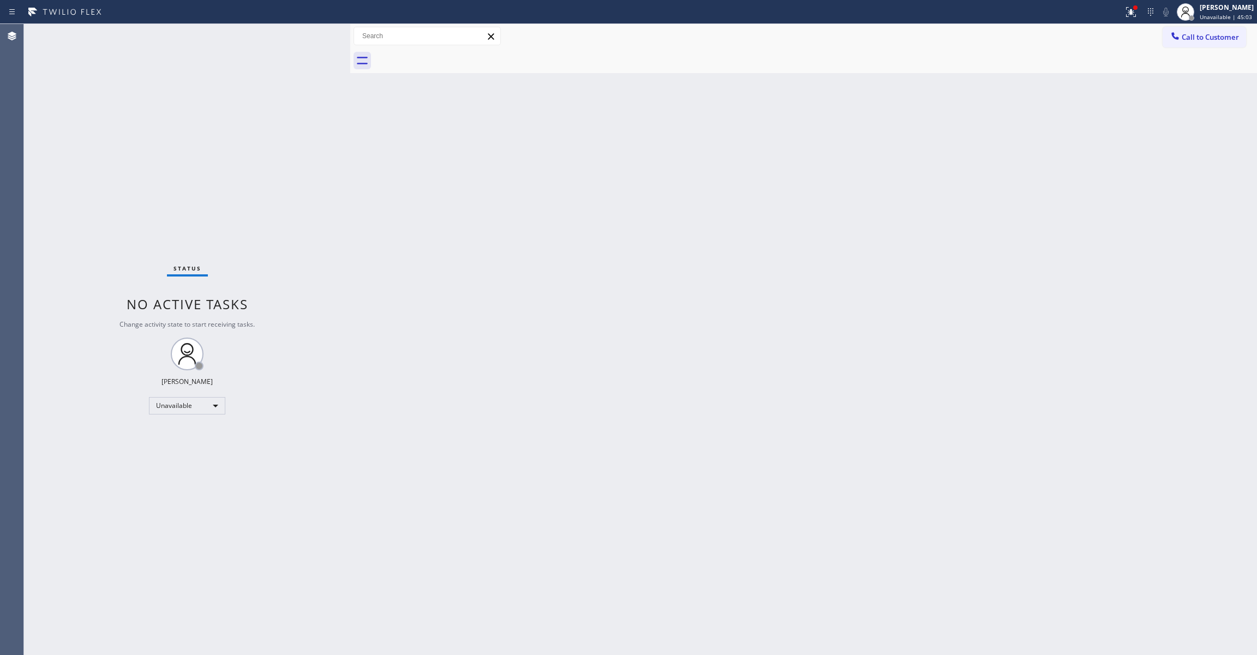
click at [1246, 184] on div "Back to Dashboard Change Sender ID Customers Technicians Select a contact Outbo…" at bounding box center [803, 339] width 907 height 631
click at [1220, 35] on span "Call to Customer" at bounding box center [1209, 37] width 57 height 10
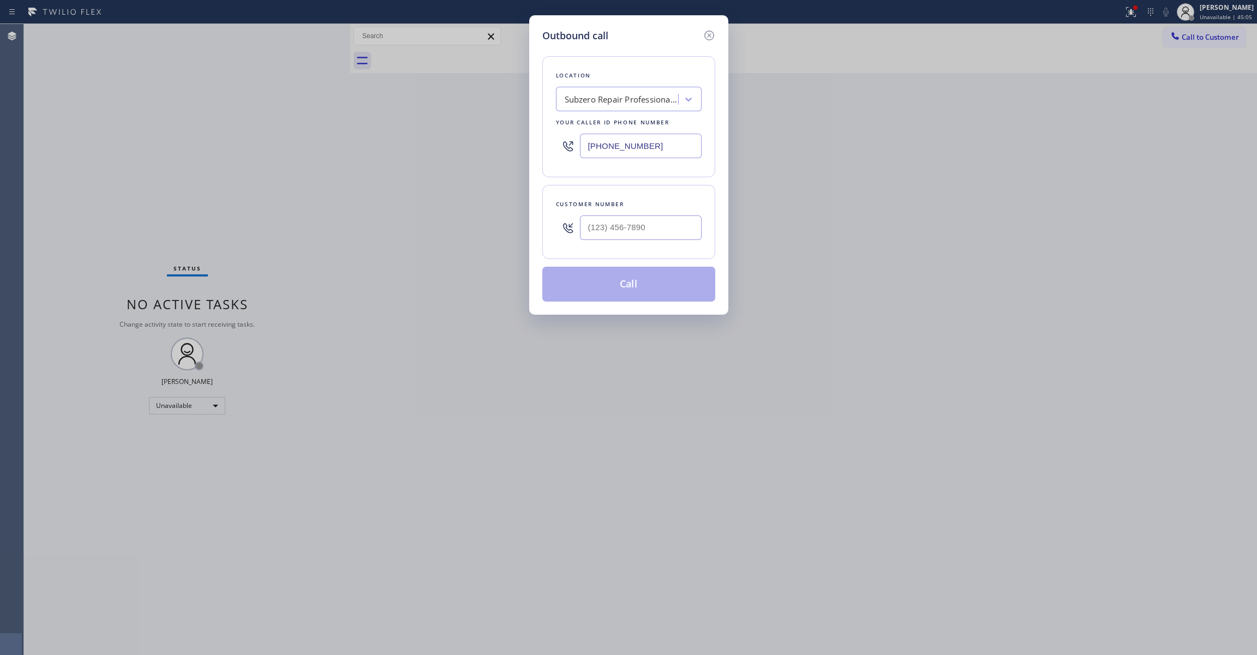
drag, startPoint x: 674, startPoint y: 153, endPoint x: 367, endPoint y: 146, distance: 307.2
click at [367, 146] on div "Outbound call Location Subzero Repair Professionals ([GEOGRAPHIC_DATA] , Google…" at bounding box center [628, 327] width 1257 height 655
paste input "760) 388-9800"
type input "[PHONE_NUMBER]"
click at [637, 221] on input "(___) ___-____" at bounding box center [641, 227] width 122 height 25
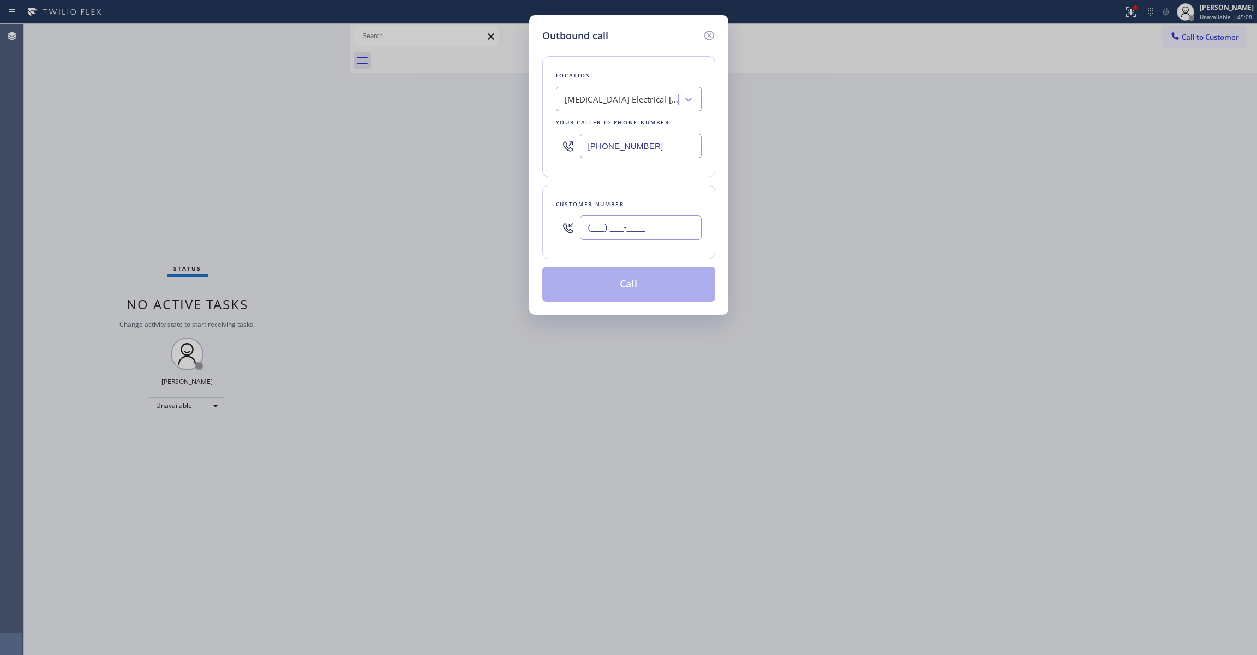
paste input "442) 241-9300"
type input "[PHONE_NUMBER]"
click at [656, 291] on button "Call" at bounding box center [628, 284] width 173 height 35
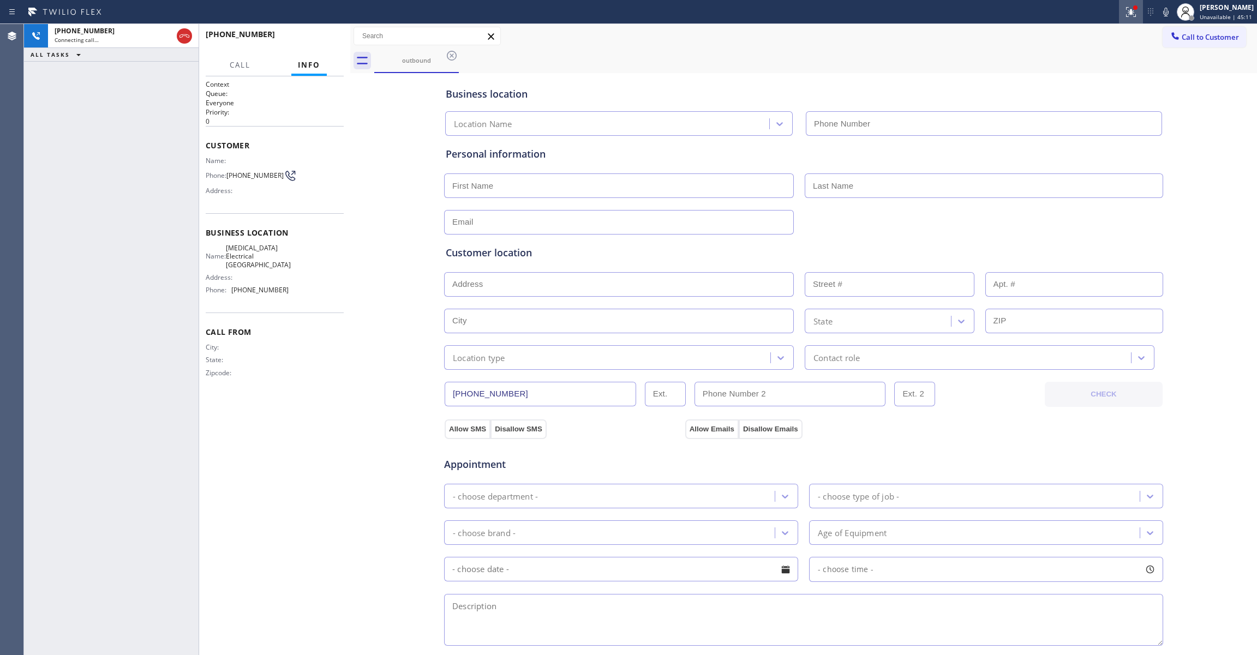
click at [1125, 14] on div at bounding box center [1131, 11] width 24 height 13
type input "[PHONE_NUMBER]"
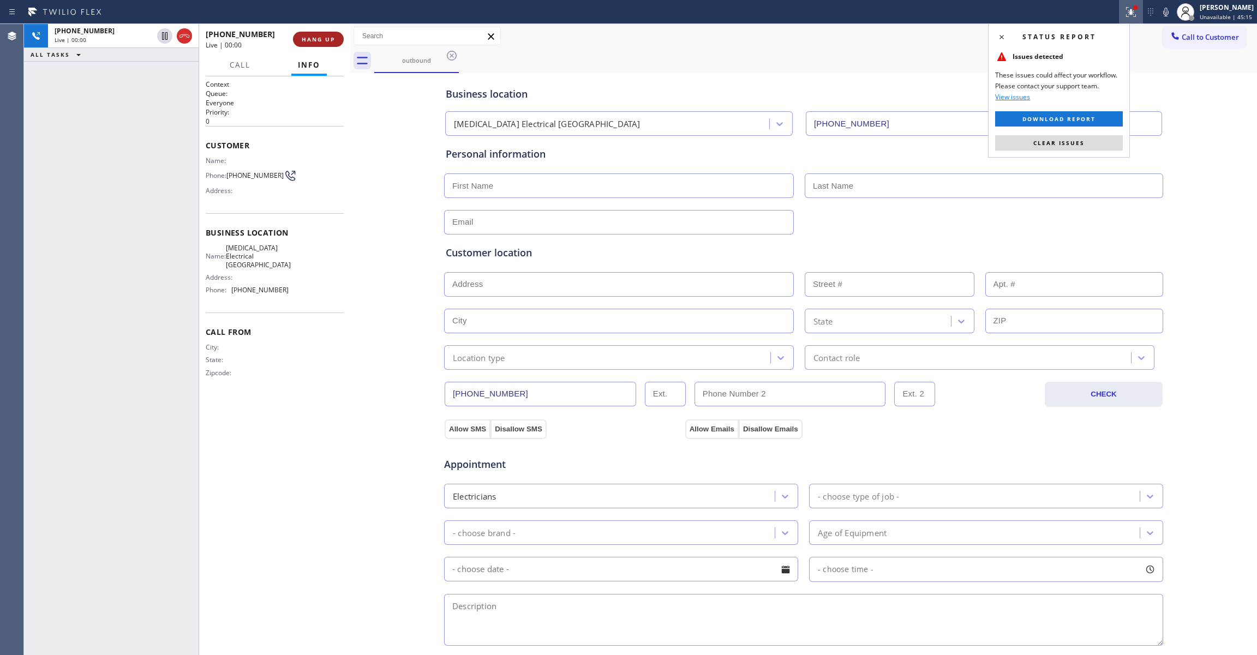
click at [314, 41] on span "HANG UP" at bounding box center [318, 39] width 33 height 8
click at [1052, 144] on span "Clear issues" at bounding box center [1058, 143] width 51 height 8
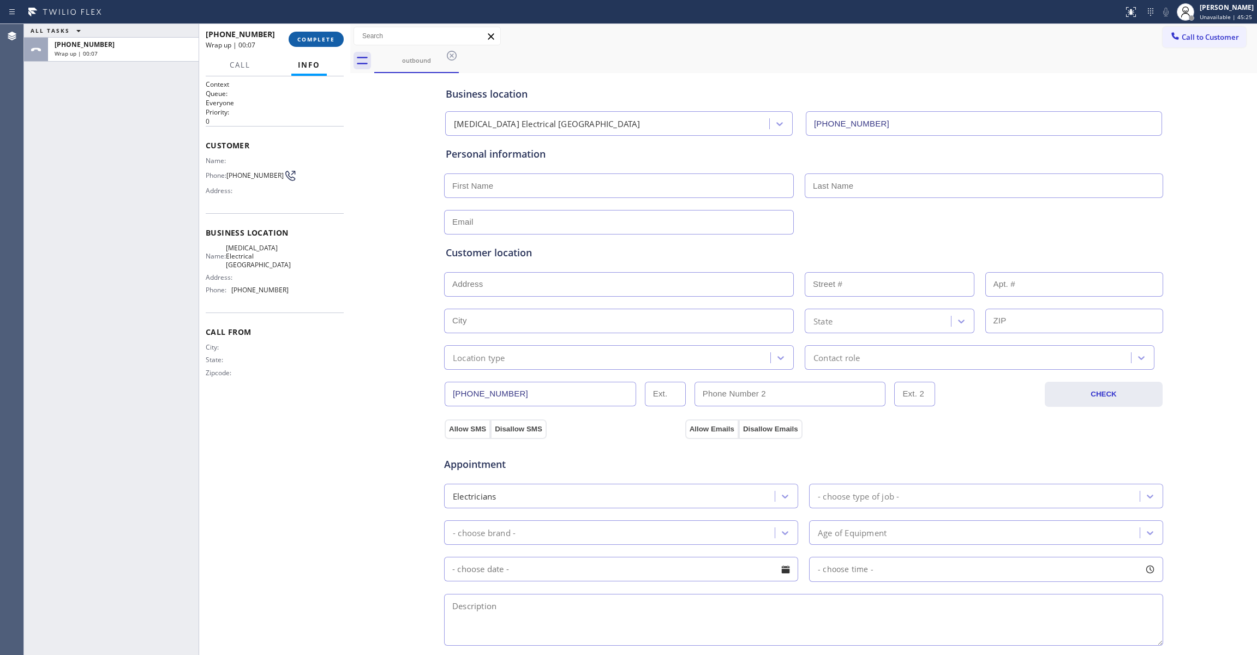
click at [321, 40] on span "COMPLETE" at bounding box center [316, 39] width 38 height 8
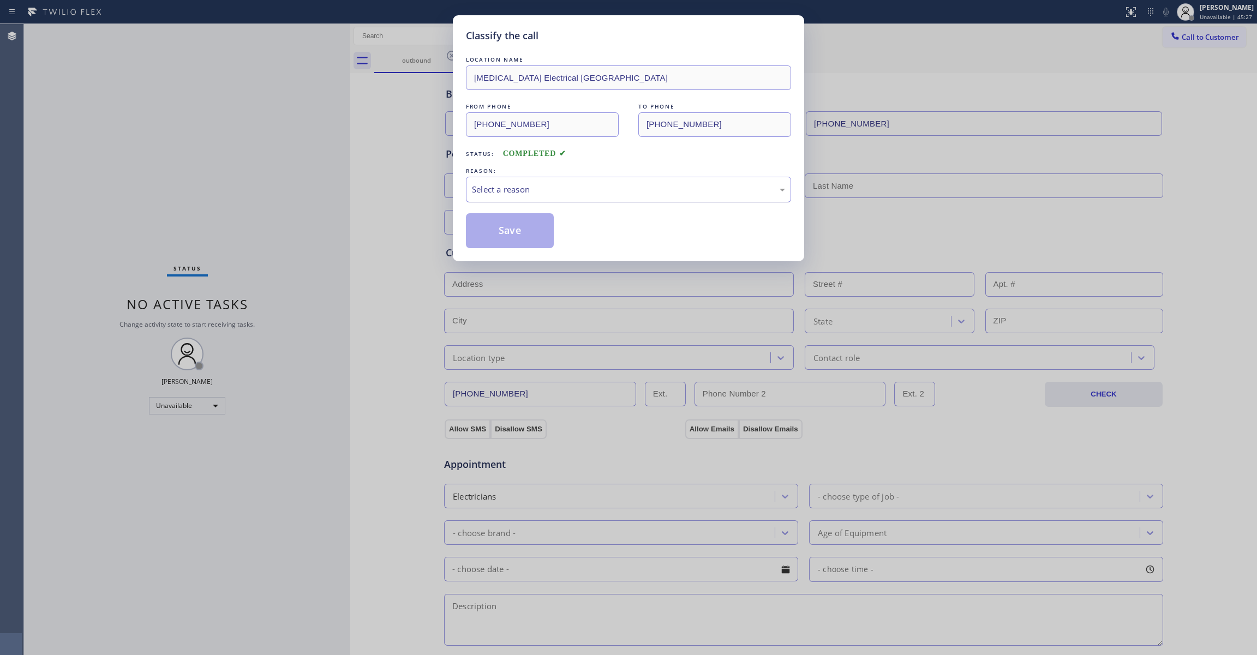
click at [535, 195] on div "Select a reason" at bounding box center [628, 189] width 313 height 13
click at [496, 237] on button "Save" at bounding box center [510, 230] width 88 height 35
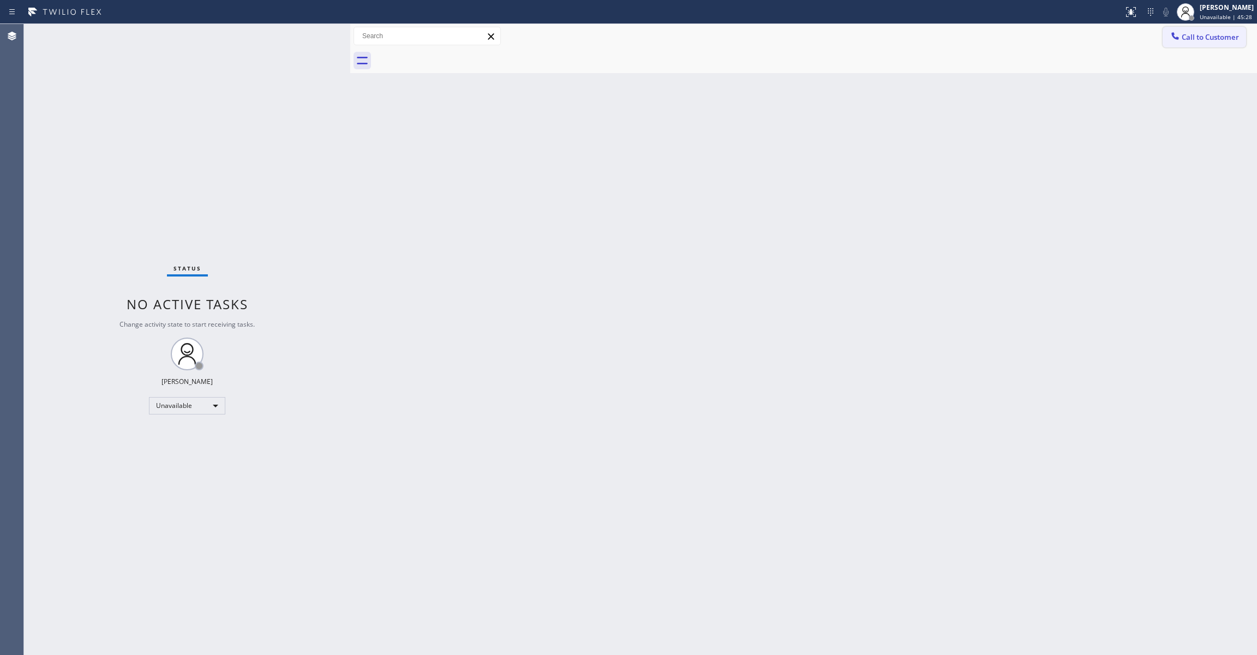
click at [1213, 38] on span "Call to Customer" at bounding box center [1209, 37] width 57 height 10
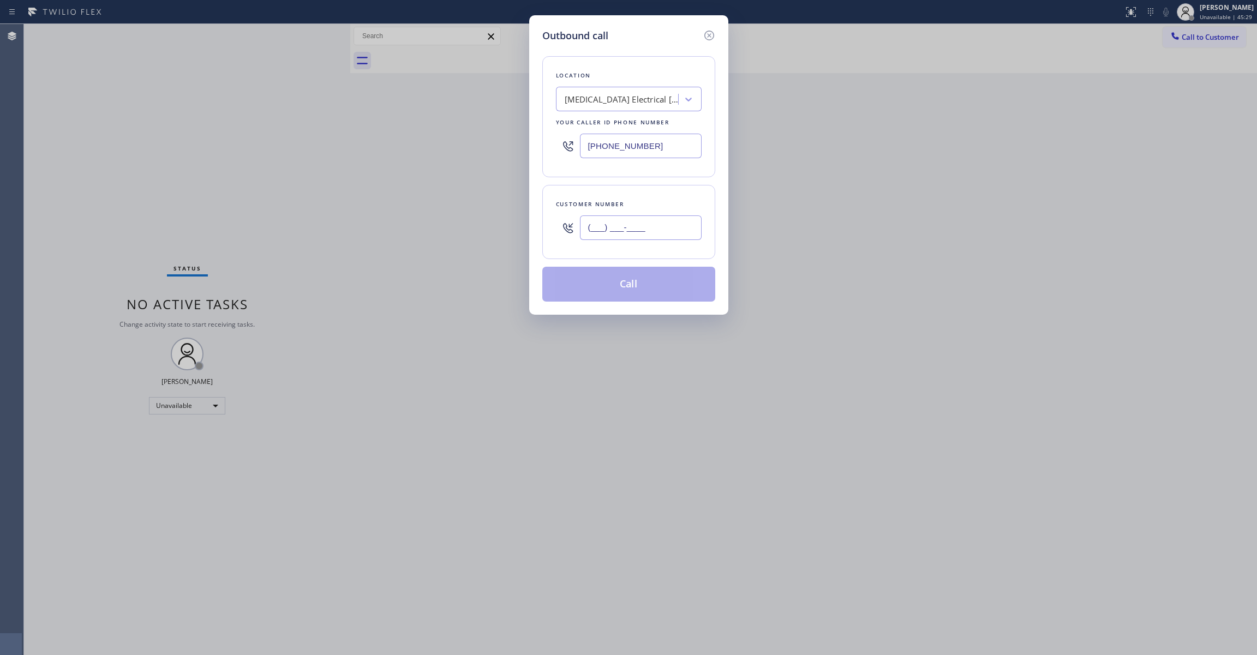
click at [635, 231] on input "(___) ___-____" at bounding box center [641, 227] width 122 height 25
paste input "442) 241-9300"
type input "[PHONE_NUMBER]"
click at [651, 284] on button "Call" at bounding box center [628, 284] width 173 height 35
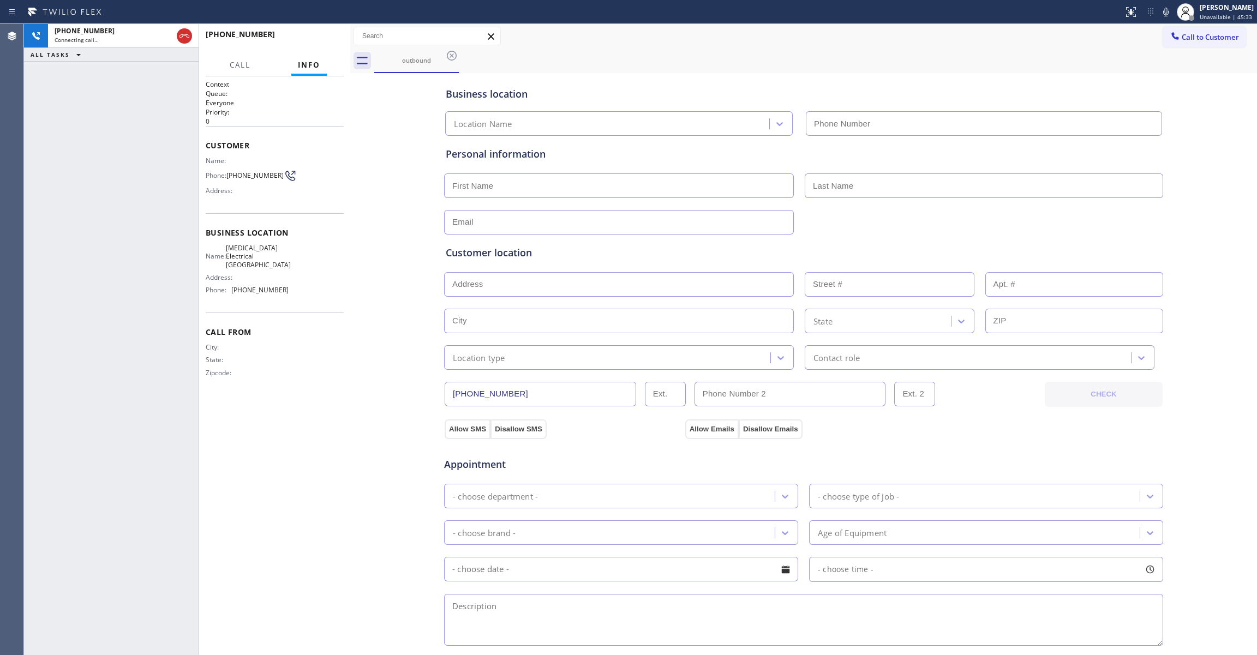
type input "[PHONE_NUMBER]"
click at [44, 118] on div "[PHONE_NUMBER] Live | 00:13 ALL TASKS ALL TASKS ACTIVE TASKS TASKS IN WRAP UP" at bounding box center [111, 339] width 175 height 631
click at [316, 41] on span "HANG UP" at bounding box center [318, 39] width 33 height 8
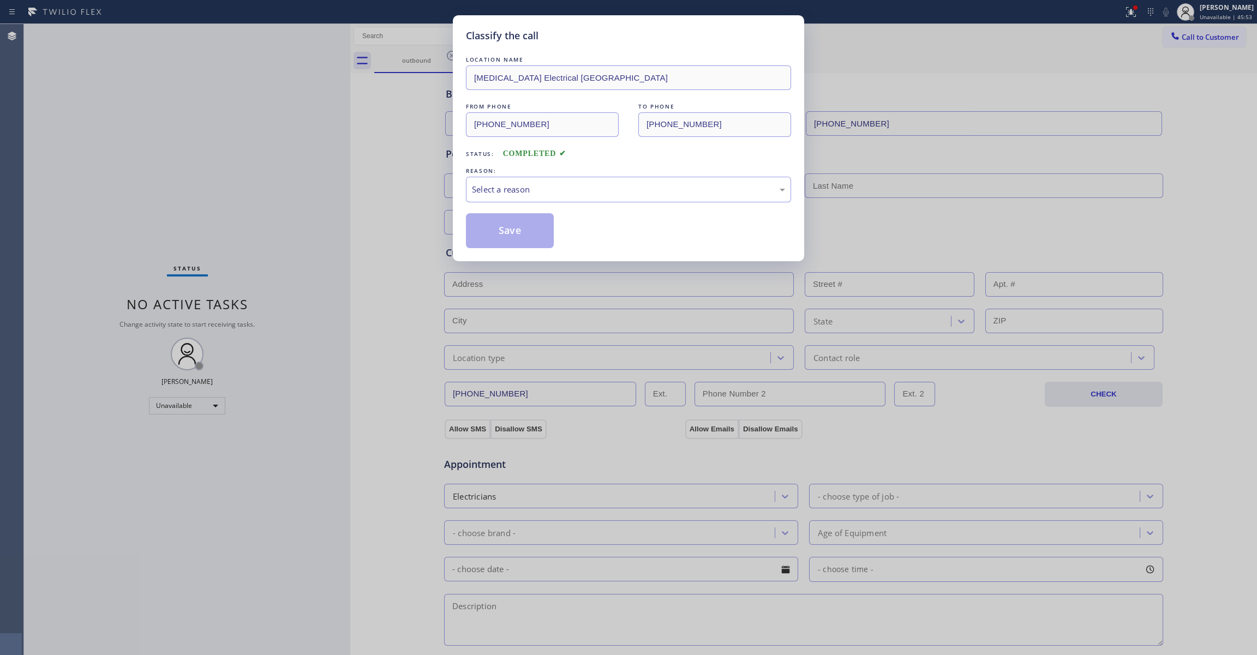
click at [502, 173] on div "REASON:" at bounding box center [628, 170] width 325 height 11
click at [505, 188] on div "Select a reason" at bounding box center [628, 189] width 313 height 13
click at [502, 230] on button "Save" at bounding box center [510, 230] width 88 height 35
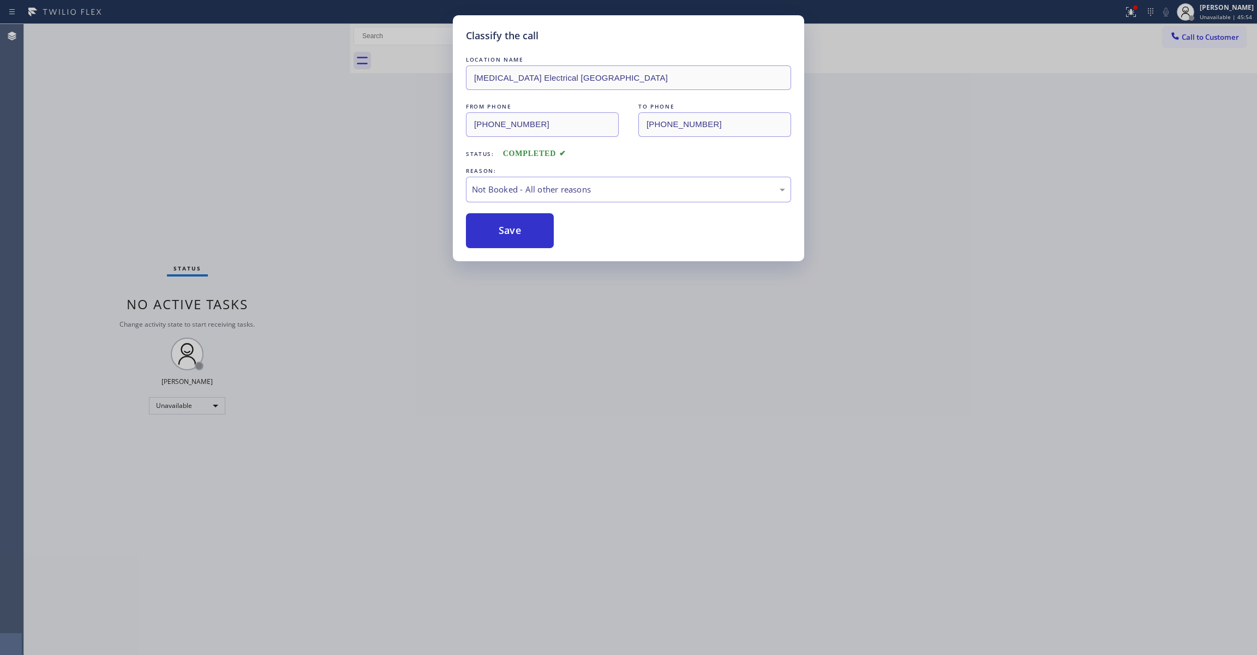
drag, startPoint x: 502, startPoint y: 230, endPoint x: 178, endPoint y: 188, distance: 327.3
click at [501, 230] on button "Save" at bounding box center [510, 230] width 88 height 35
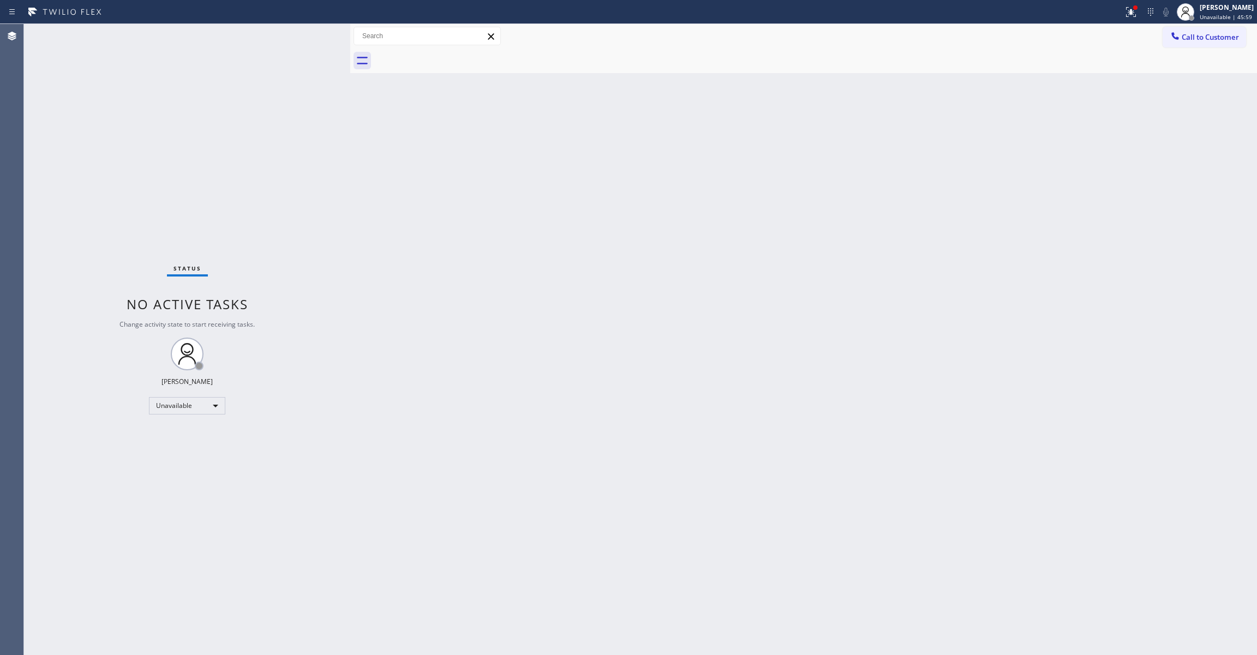
drag, startPoint x: 910, startPoint y: 214, endPoint x: 1175, endPoint y: 60, distance: 306.0
click at [926, 199] on div "Back to Dashboard Change Sender ID Customers Technicians Select a contact Outbo…" at bounding box center [803, 339] width 907 height 631
click at [1124, 17] on icon at bounding box center [1130, 11] width 13 height 13
click at [1067, 142] on span "Clear issues" at bounding box center [1058, 143] width 51 height 8
click at [1211, 41] on span "Call to Customer" at bounding box center [1209, 37] width 57 height 10
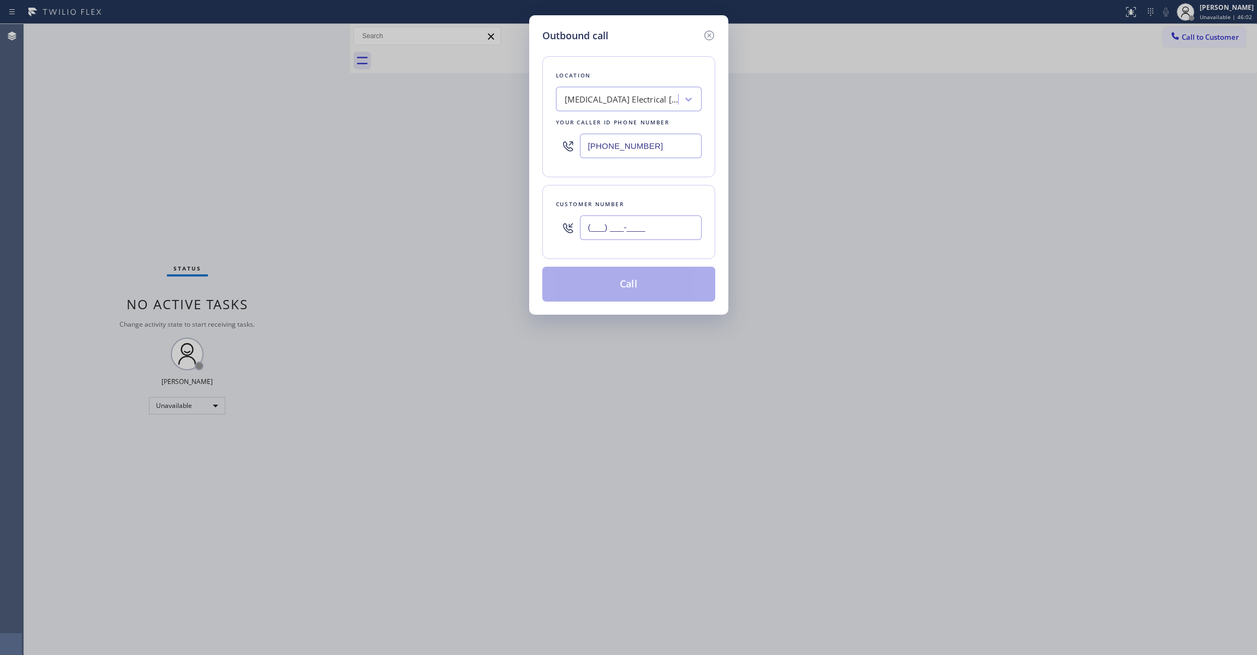
click at [596, 240] on input "(___) ___-____" at bounding box center [641, 227] width 122 height 25
paste input "347) 795-7891"
type input "[PHONE_NUMBER]"
paste input "347) 919-6235"
drag, startPoint x: 668, startPoint y: 146, endPoint x: 407, endPoint y: 146, distance: 261.3
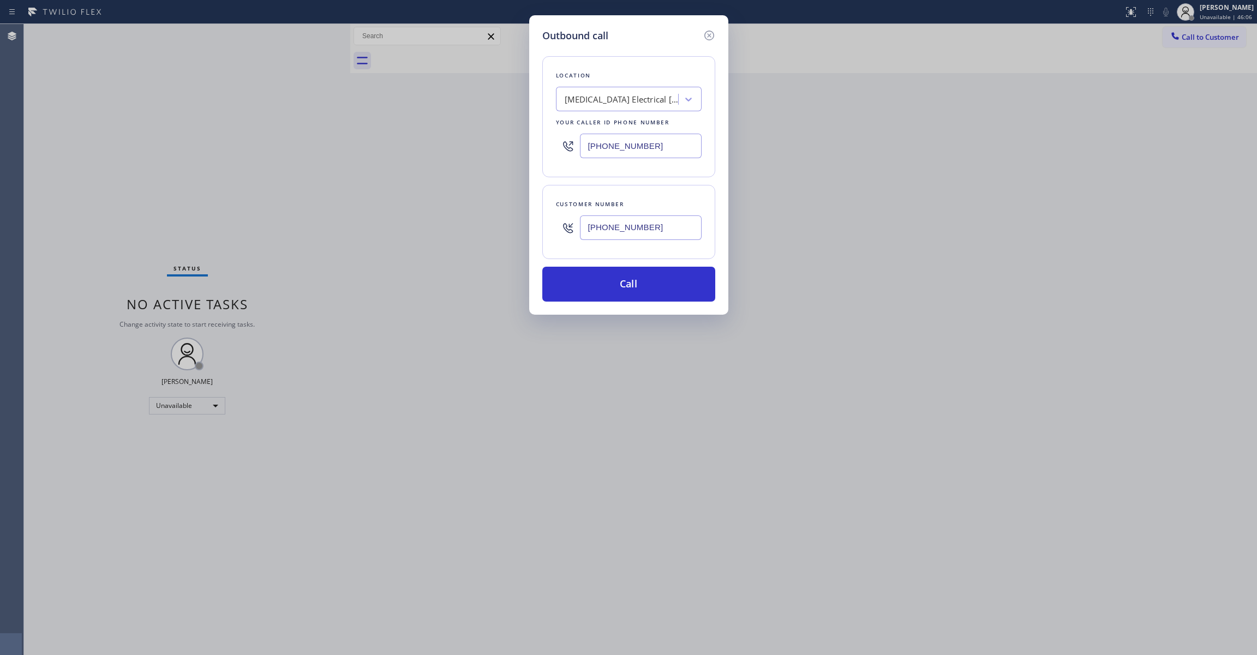
click at [404, 142] on div "Outbound call Location [MEDICAL_DATA] Electrical [GEOGRAPHIC_DATA] Your caller …" at bounding box center [628, 327] width 1257 height 655
click at [609, 292] on button "Call" at bounding box center [628, 284] width 173 height 35
type input "[PHONE_NUMBER]"
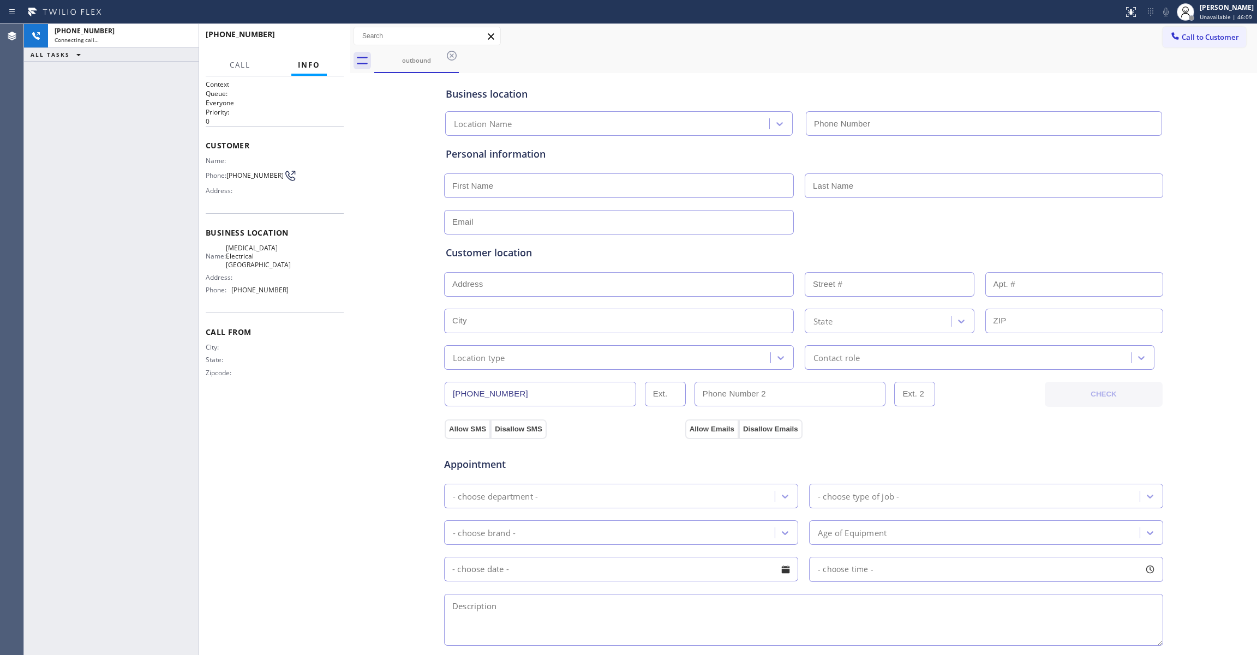
type input "[PHONE_NUMBER]"
click at [37, 203] on div "[PHONE_NUMBER] Live | 00:10 ALL TASKS ALL TASKS ACTIVE TASKS TASKS IN WRAP UP" at bounding box center [111, 339] width 175 height 631
click at [305, 40] on span "HANG UP" at bounding box center [318, 39] width 33 height 8
click at [305, 40] on span "COMPLETE" at bounding box center [316, 39] width 38 height 8
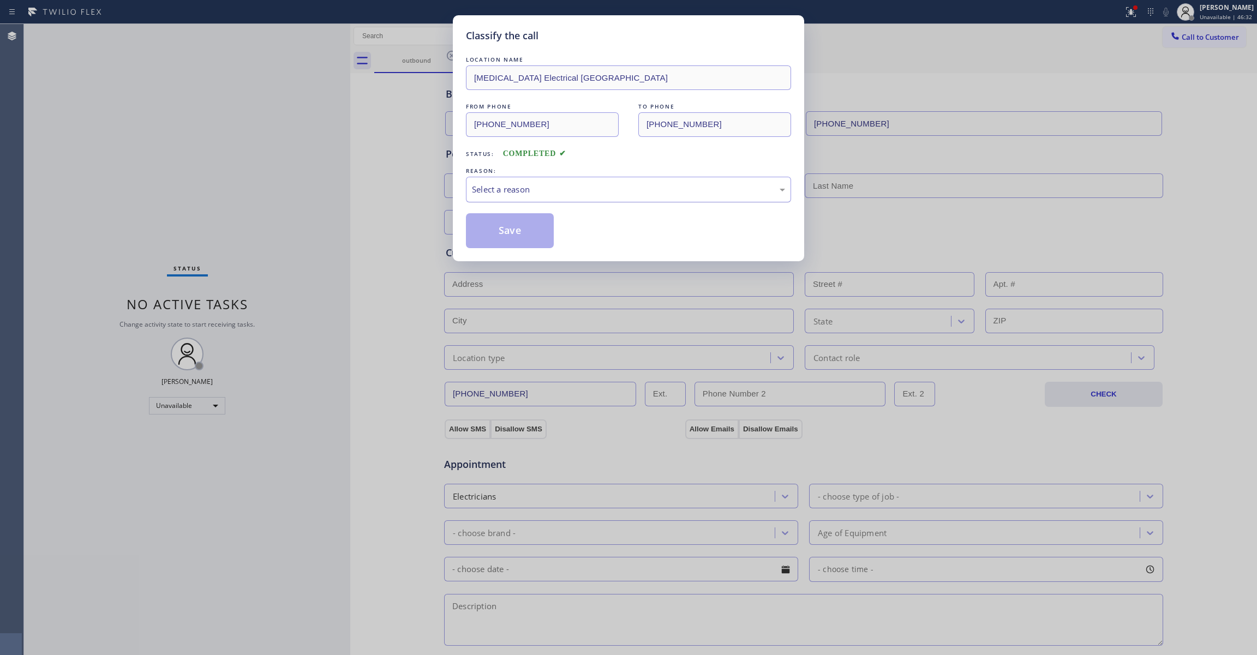
click at [495, 184] on div "Select a reason" at bounding box center [628, 189] width 313 height 13
click at [496, 221] on button "Save" at bounding box center [510, 230] width 88 height 35
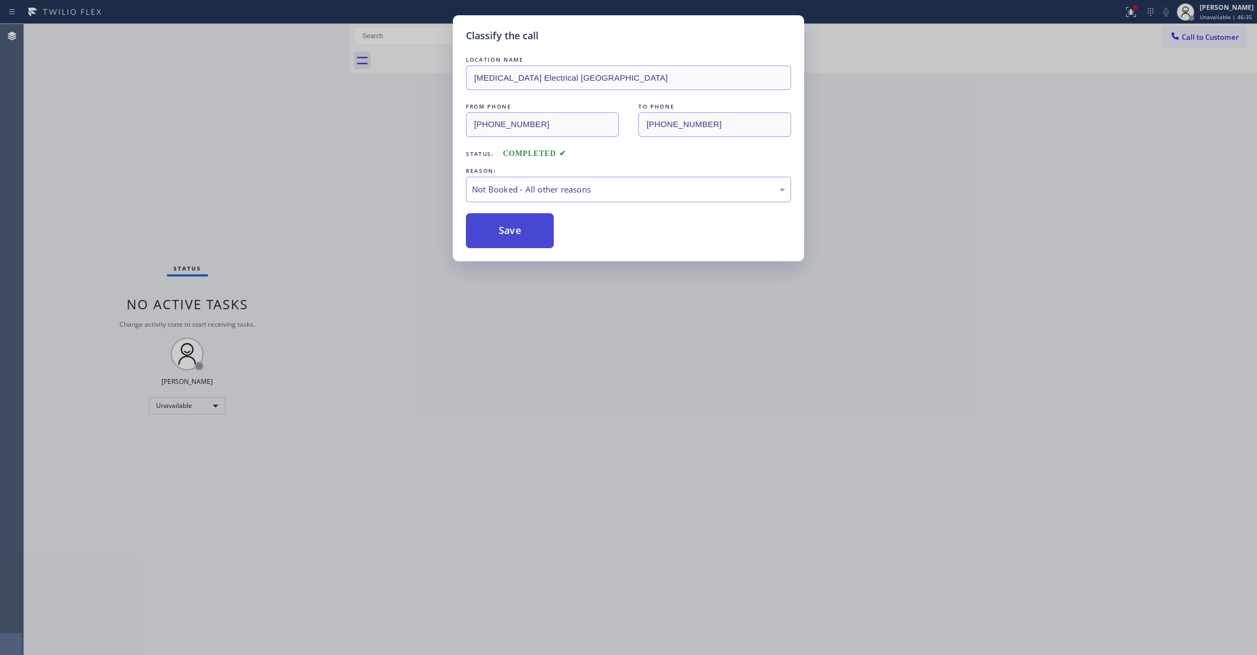
click at [496, 221] on button "Save" at bounding box center [510, 230] width 88 height 35
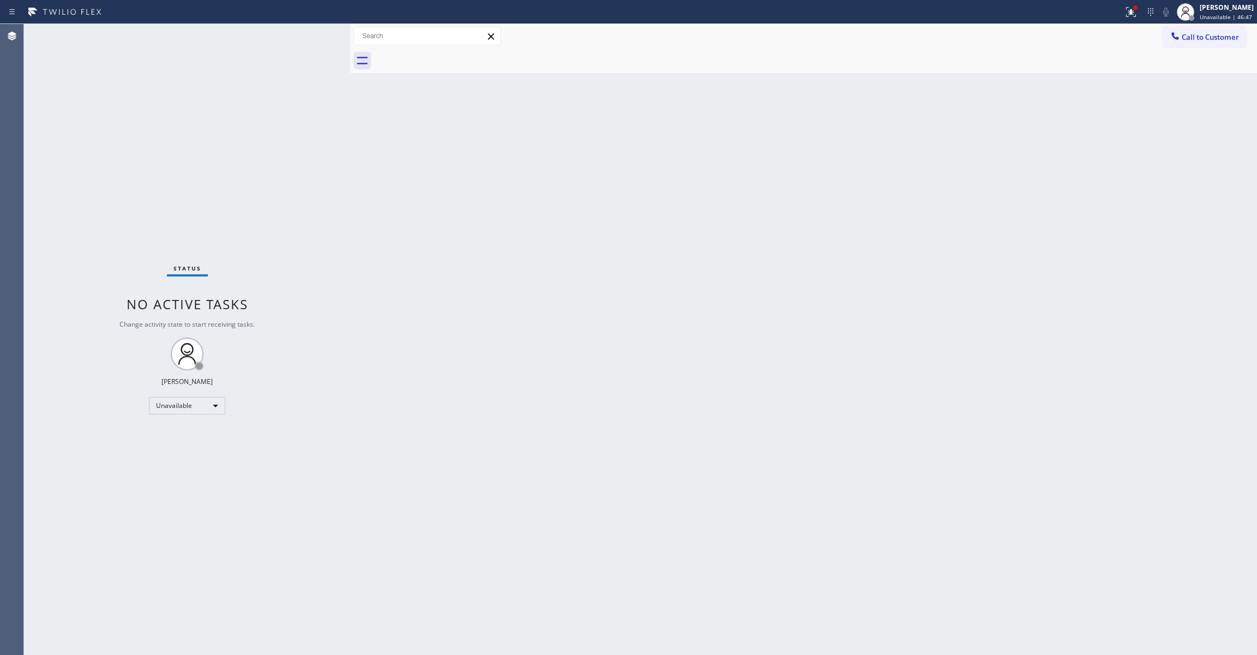
drag, startPoint x: 643, startPoint y: 187, endPoint x: 1114, endPoint y: 36, distance: 494.7
click at [664, 175] on div "Back to Dashboard Change Sender ID Customers Technicians Select a contact Outbo…" at bounding box center [803, 339] width 907 height 631
click at [1187, 38] on span "Call to Customer" at bounding box center [1209, 37] width 57 height 10
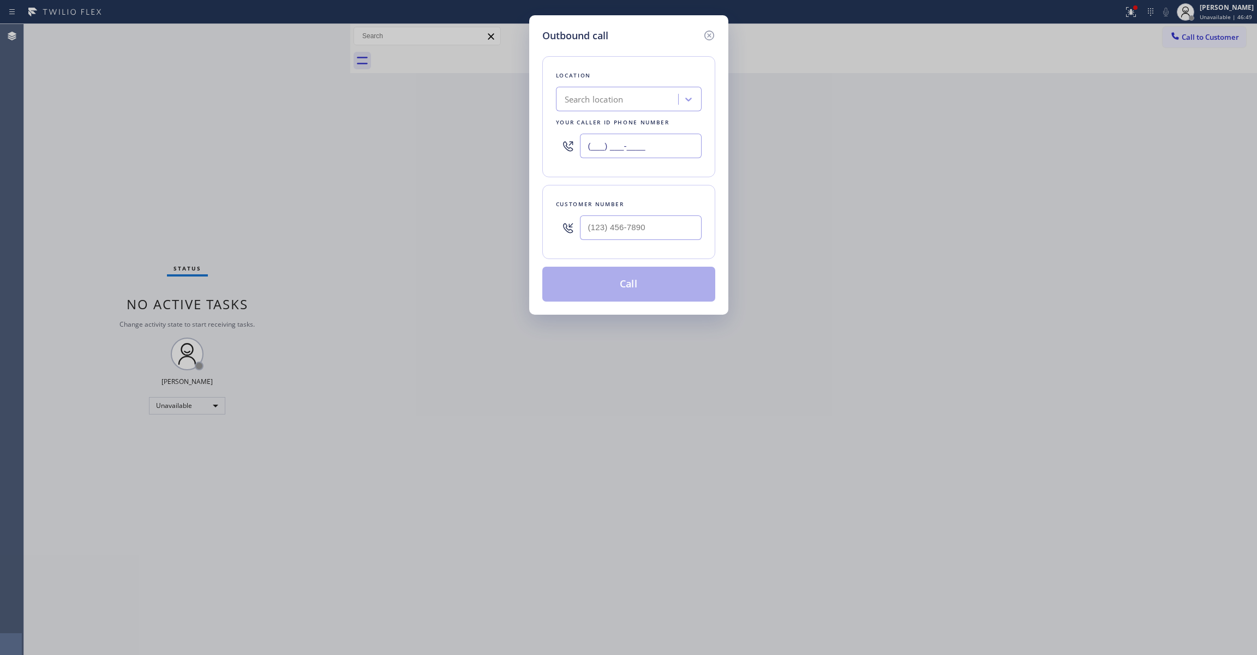
drag, startPoint x: 525, startPoint y: 136, endPoint x: 299, endPoint y: 155, distance: 226.1
click at [298, 140] on div "Outbound call Location Search location Your caller id phone number (___) ___-__…" at bounding box center [628, 327] width 1257 height 655
paste input "470) 782-9857"
type input "[PHONE_NUMBER]"
click at [609, 233] on input "(___) ___-____" at bounding box center [641, 227] width 122 height 25
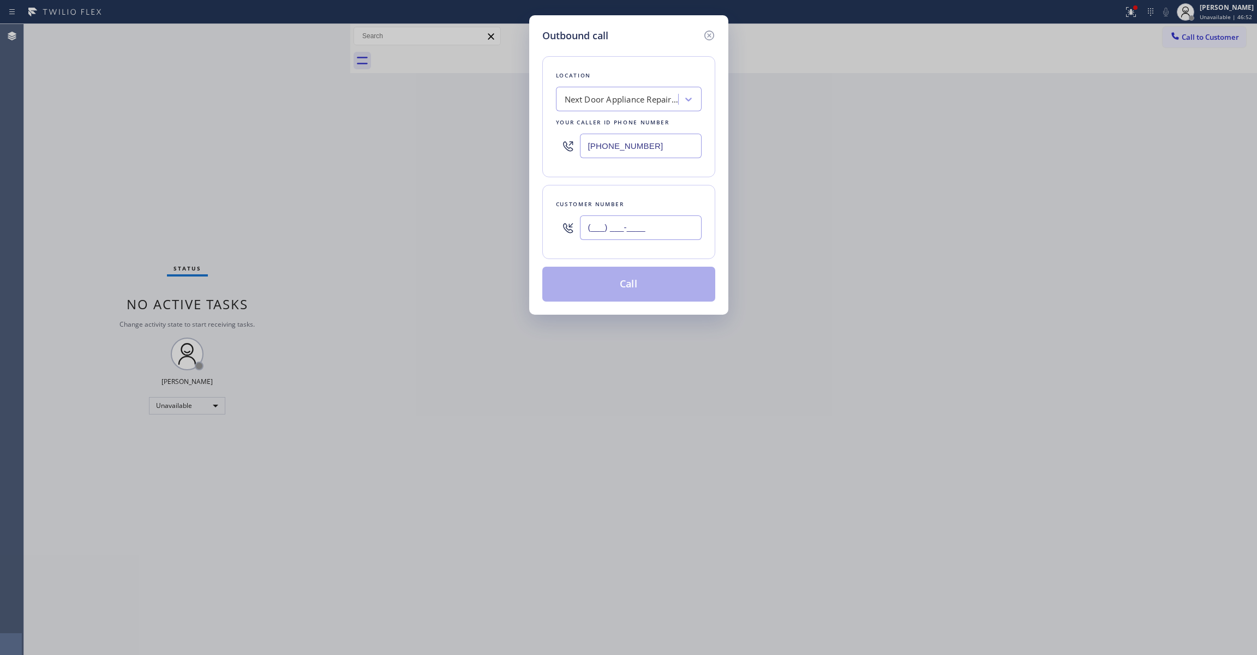
paste input "986) 286-1401"
type input "[PHONE_NUMBER]"
click at [631, 286] on button "Call" at bounding box center [628, 284] width 173 height 35
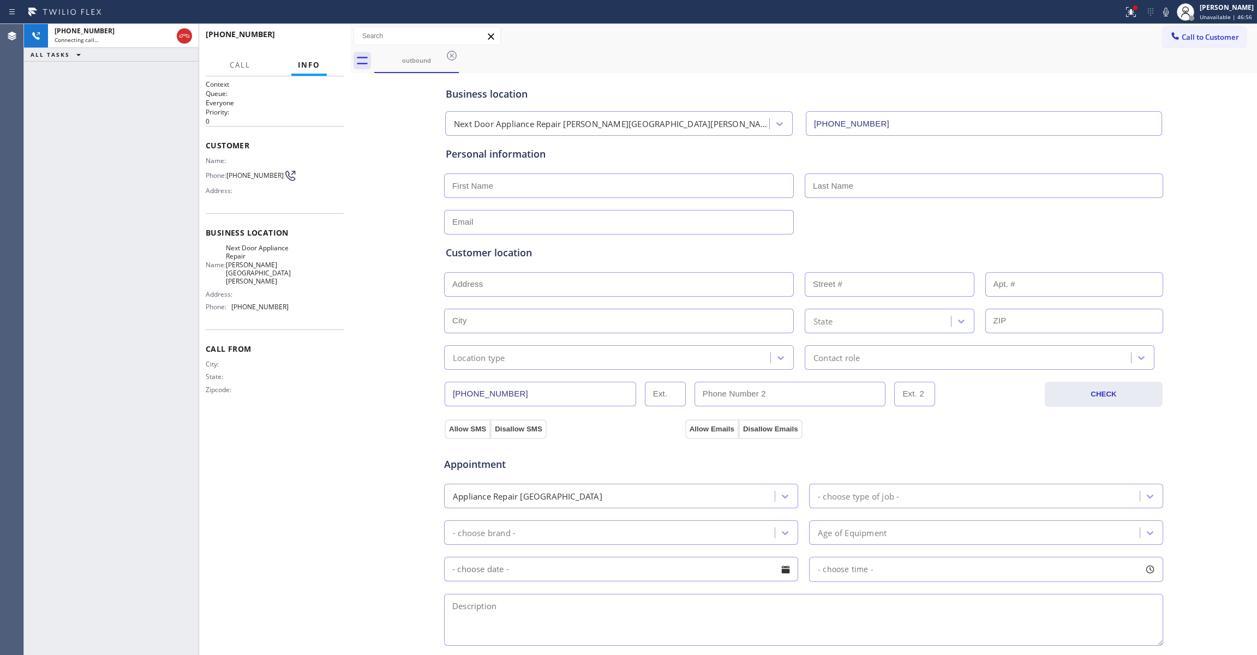
type input "[PHONE_NUMBER]"
click at [322, 33] on button "HANG UP" at bounding box center [318, 39] width 51 height 15
click at [249, 171] on span "[PHONE_NUMBER]" at bounding box center [254, 175] width 57 height 8
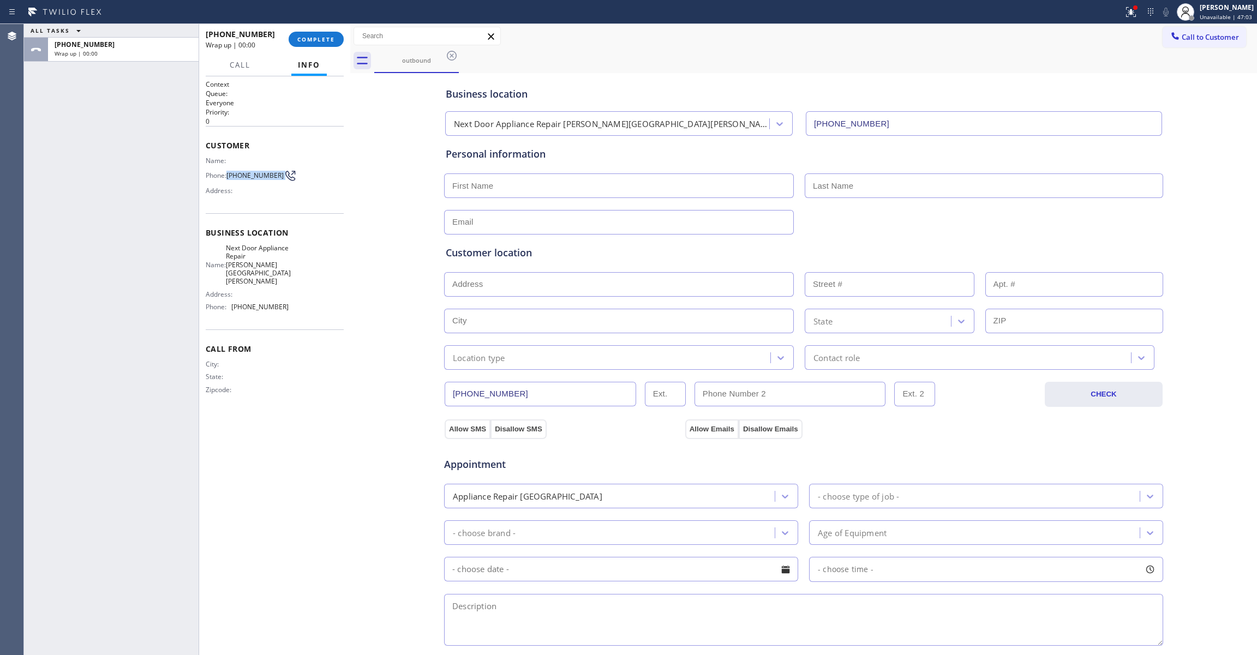
copy div "[PHONE_NUMBER]"
click at [312, 39] on span "COMPLETE" at bounding box center [316, 39] width 38 height 8
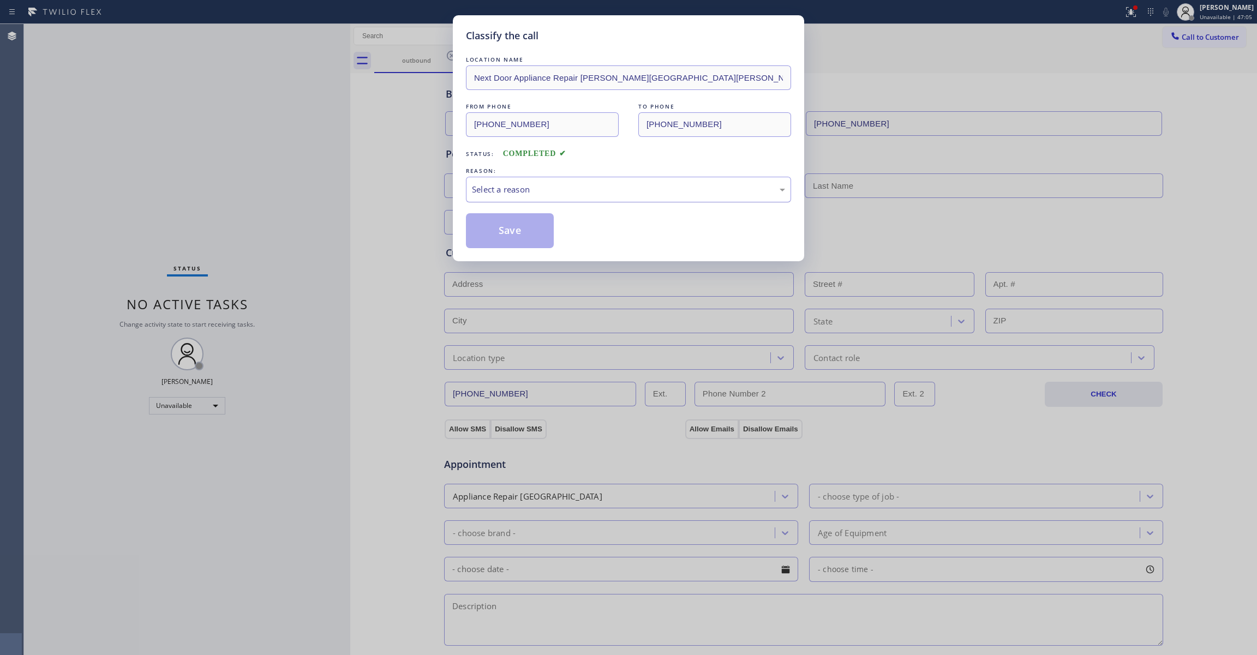
click at [489, 191] on div "Select a reason" at bounding box center [628, 189] width 313 height 13
click at [500, 225] on button "Save" at bounding box center [510, 230] width 88 height 35
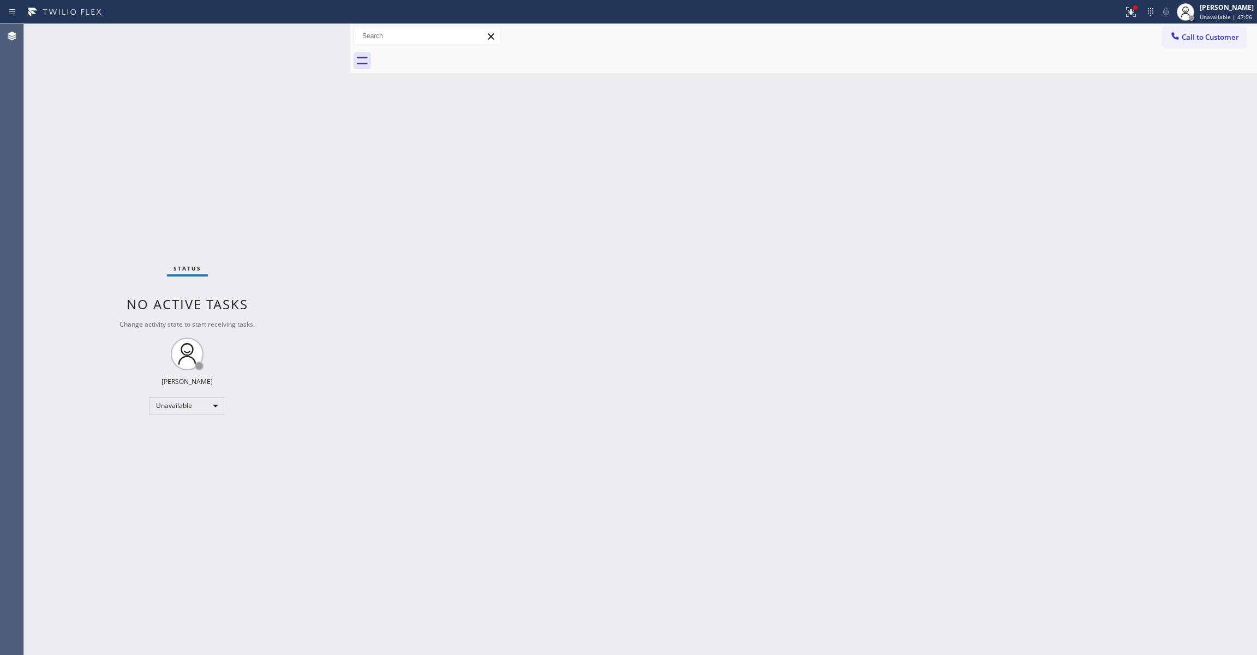
click at [1200, 34] on span "Call to Customer" at bounding box center [1209, 37] width 57 height 10
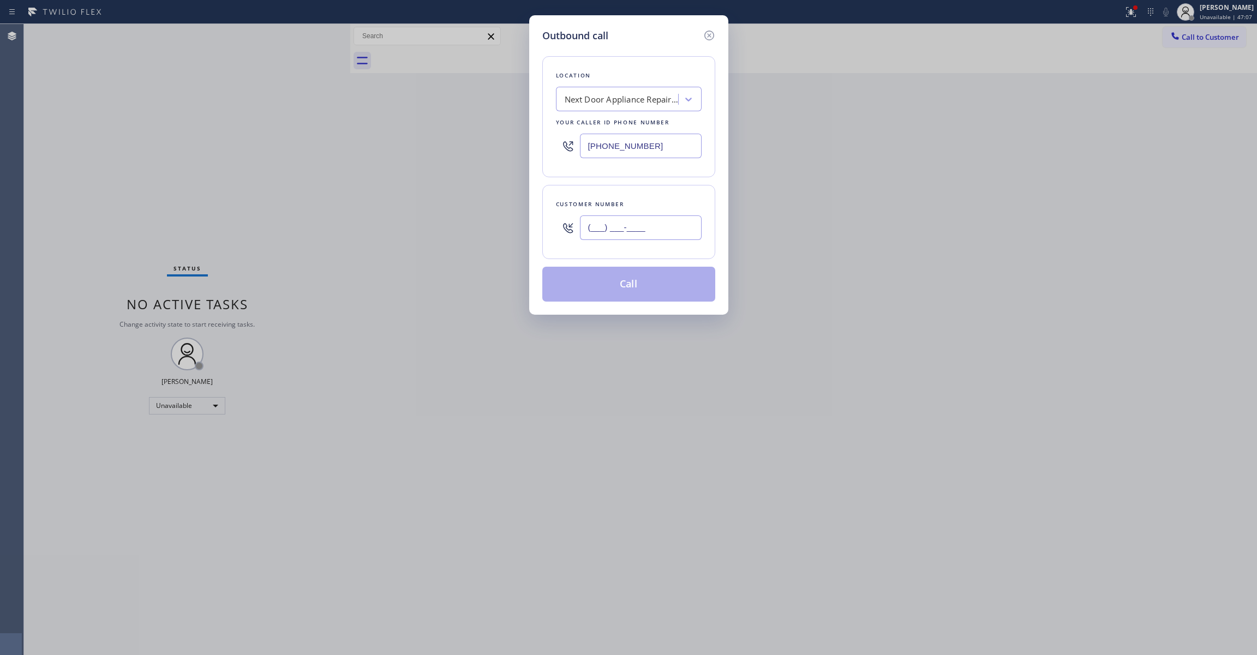
click at [602, 236] on input "(___) ___-____" at bounding box center [641, 227] width 122 height 25
paste input "986) 286-1401"
type input "[PHONE_NUMBER]"
click at [599, 289] on button "Call" at bounding box center [628, 284] width 173 height 35
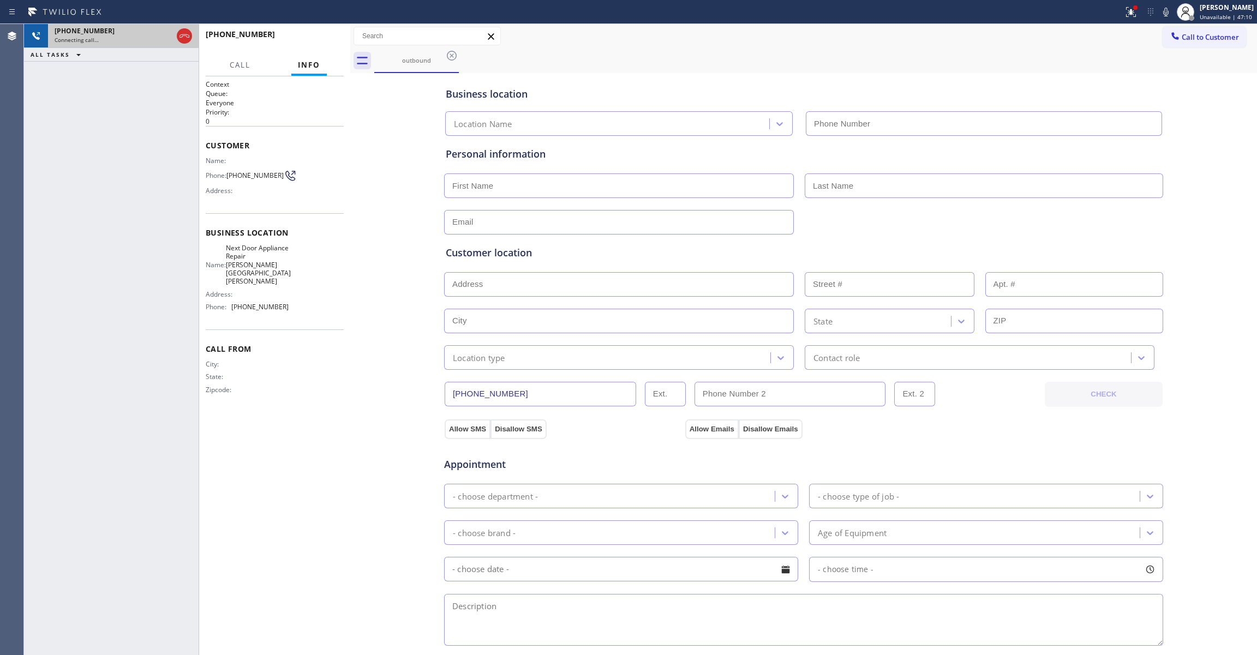
type input "[PHONE_NUMBER]"
click at [181, 34] on icon at bounding box center [184, 35] width 13 height 13
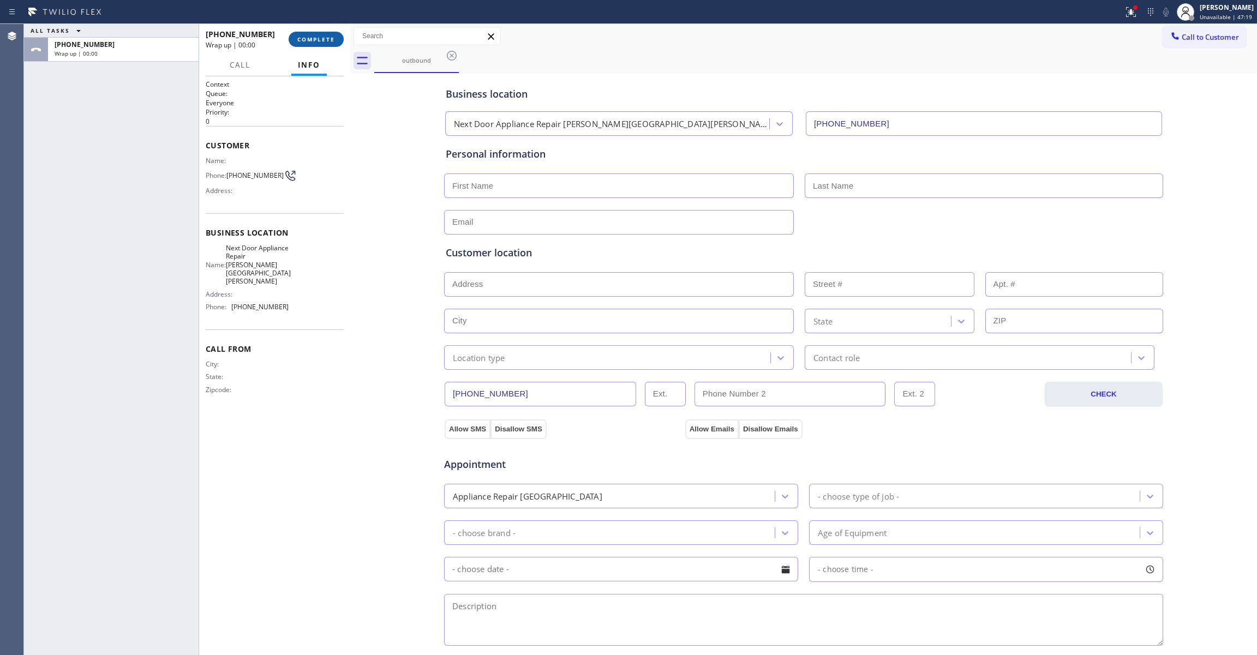
click at [330, 43] on button "COMPLETE" at bounding box center [316, 39] width 55 height 15
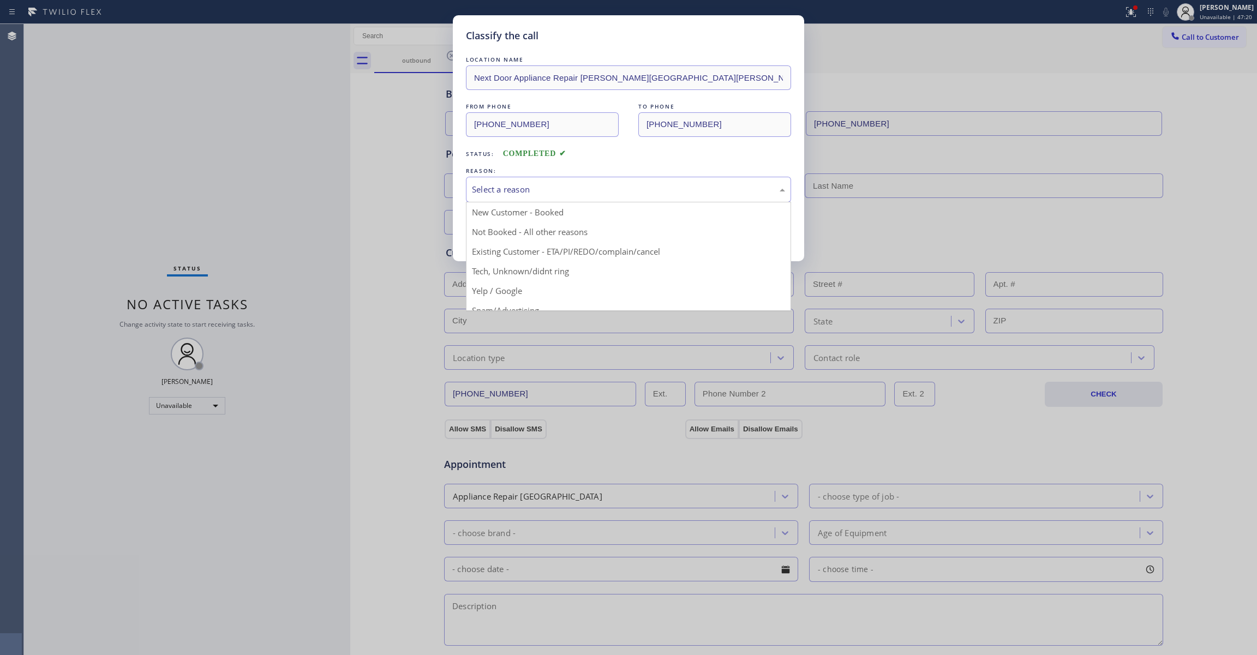
click at [501, 182] on div "Select a reason" at bounding box center [628, 190] width 325 height 26
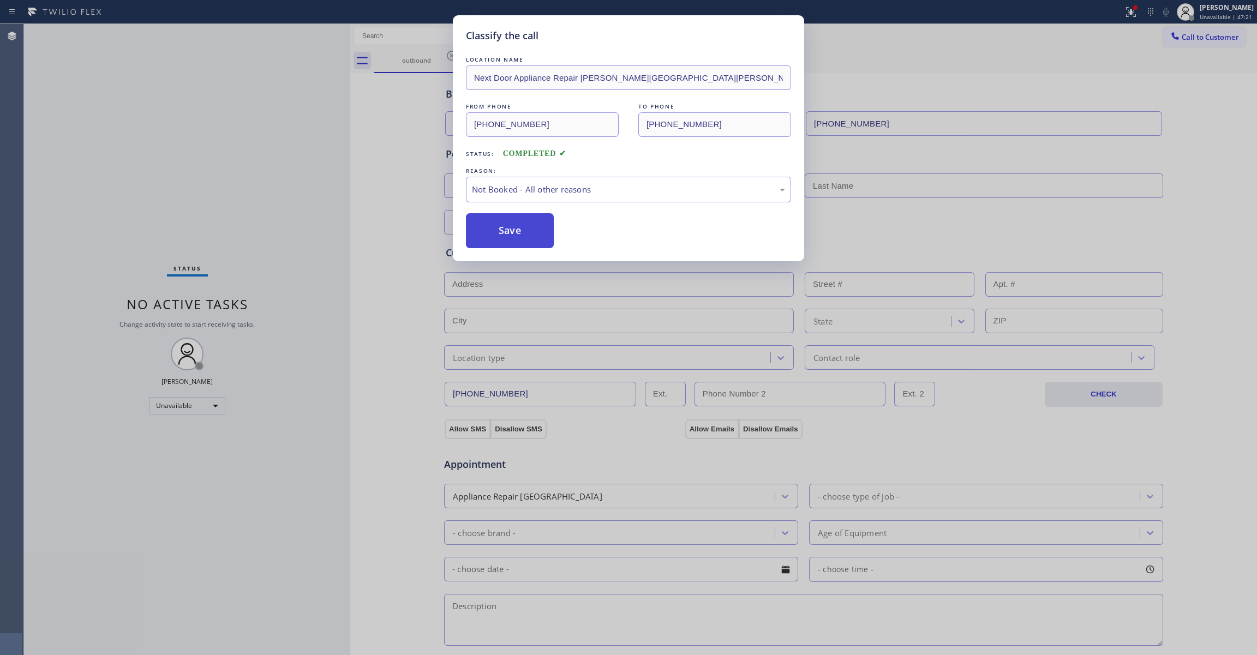
click at [490, 233] on button "Save" at bounding box center [510, 230] width 88 height 35
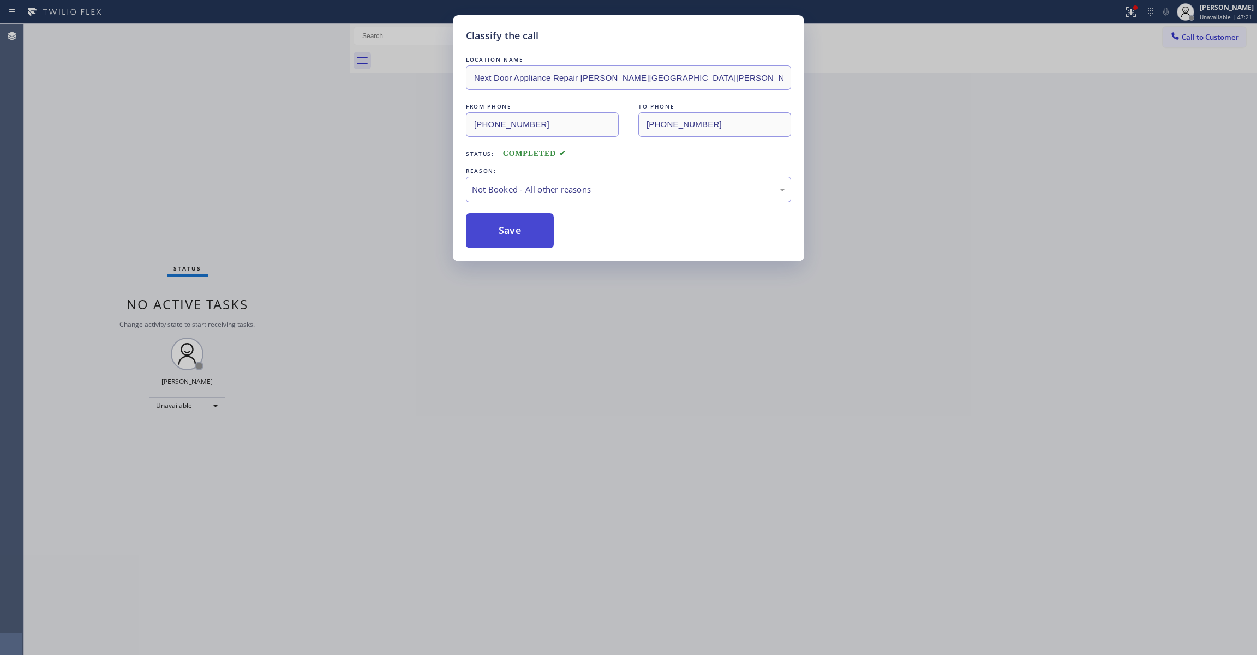
drag, startPoint x: 490, startPoint y: 233, endPoint x: 1020, endPoint y: 106, distance: 545.3
click at [491, 232] on button "Save" at bounding box center [510, 230] width 88 height 35
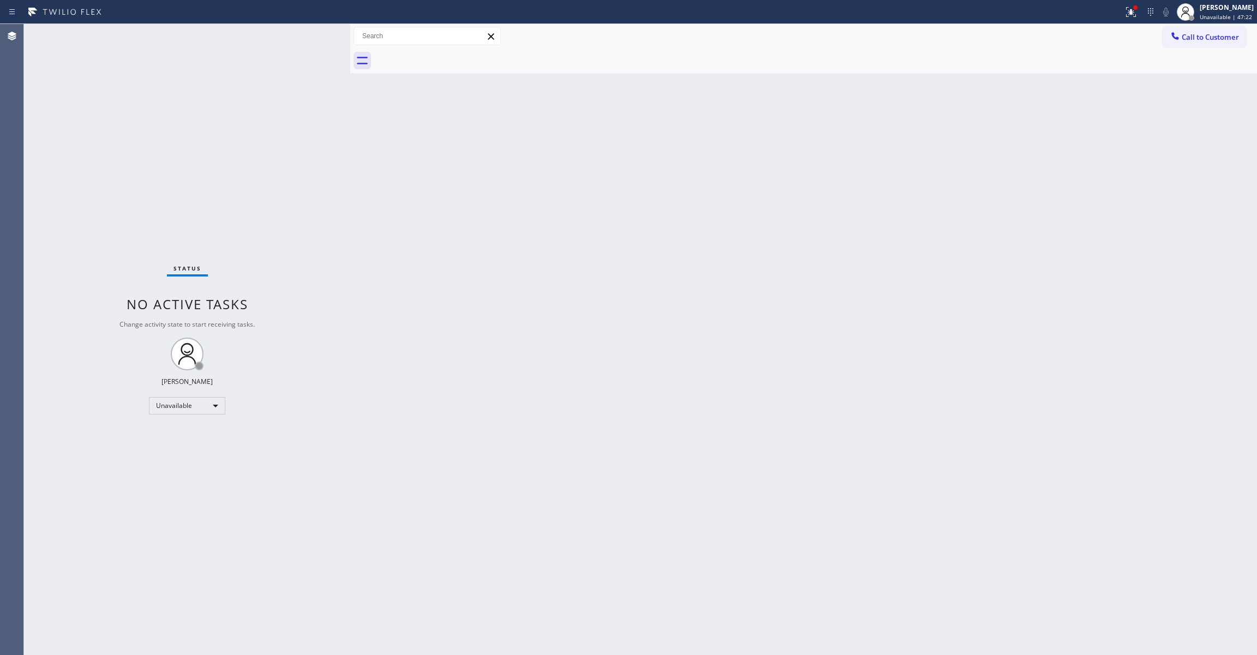
drag, startPoint x: 1199, startPoint y: 39, endPoint x: 1163, endPoint y: 37, distance: 35.5
click at [1174, 37] on button "Call to Customer" at bounding box center [1203, 37] width 83 height 21
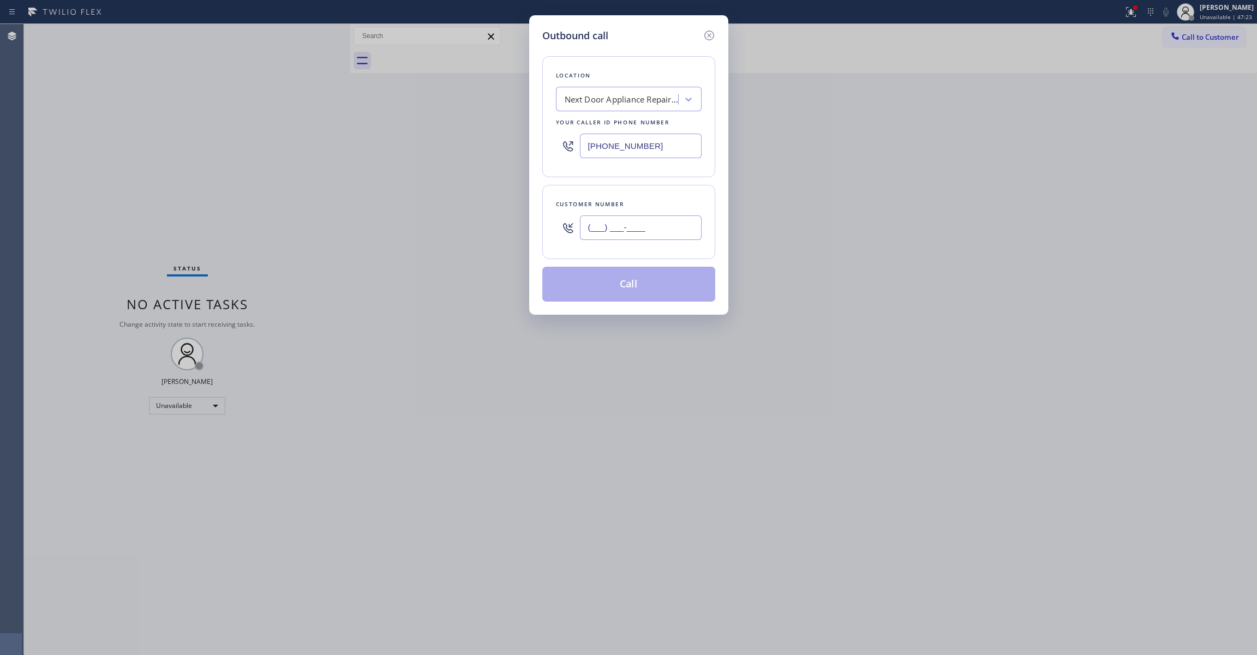
click at [627, 240] on input "(___) ___-____" at bounding box center [641, 227] width 122 height 25
paste input "986) 286-1401"
type input "[PHONE_NUMBER]"
click at [616, 290] on button "Call" at bounding box center [628, 284] width 173 height 35
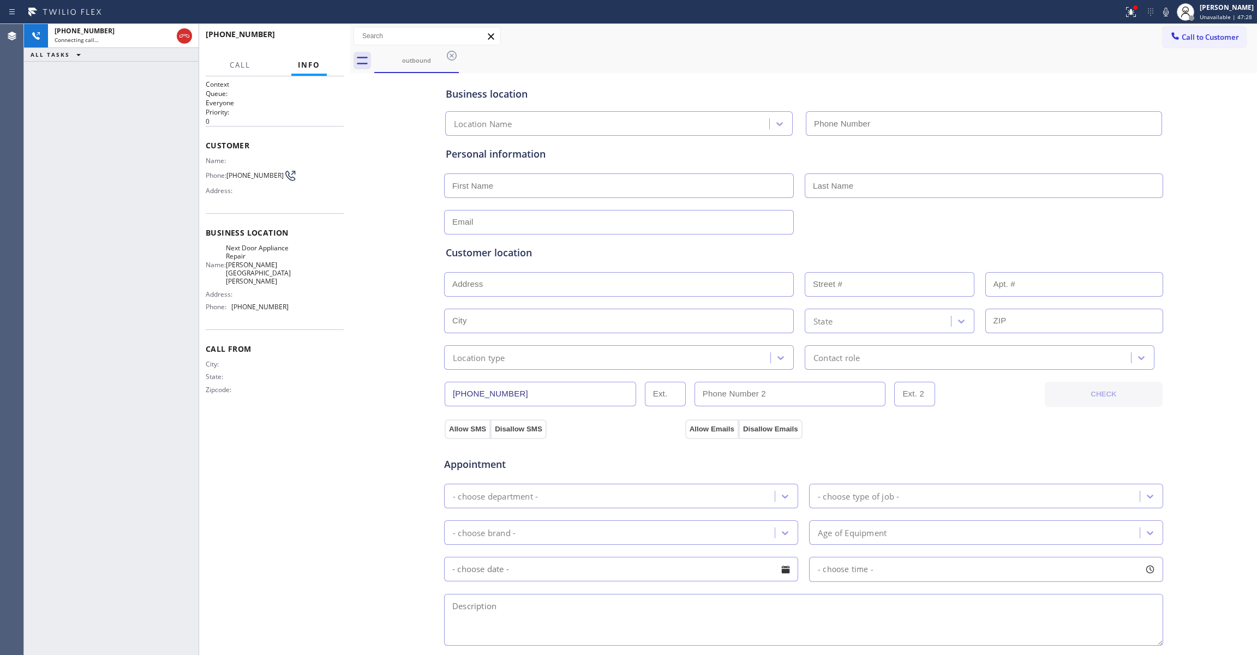
type input "[PHONE_NUMBER]"
drag, startPoint x: 537, startPoint y: 274, endPoint x: 356, endPoint y: 361, distance: 201.0
click at [357, 361] on div "Business location Next Door Appliance Repair [PERSON_NAME][GEOGRAPHIC_DATA][PER…" at bounding box center [803, 448] width 901 height 745
click at [265, 173] on span "[PHONE_NUMBER]" at bounding box center [254, 175] width 57 height 8
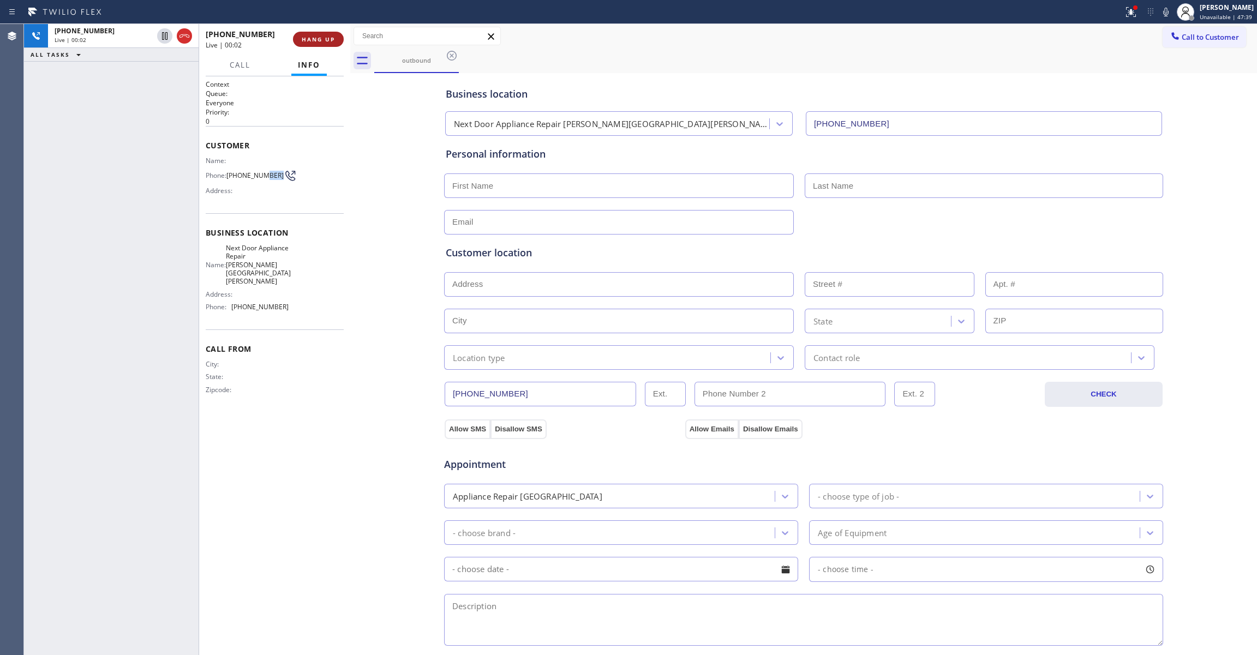
click at [308, 37] on span "HANG UP" at bounding box center [318, 39] width 33 height 8
click at [254, 177] on span "[PHONE_NUMBER]" at bounding box center [254, 175] width 57 height 8
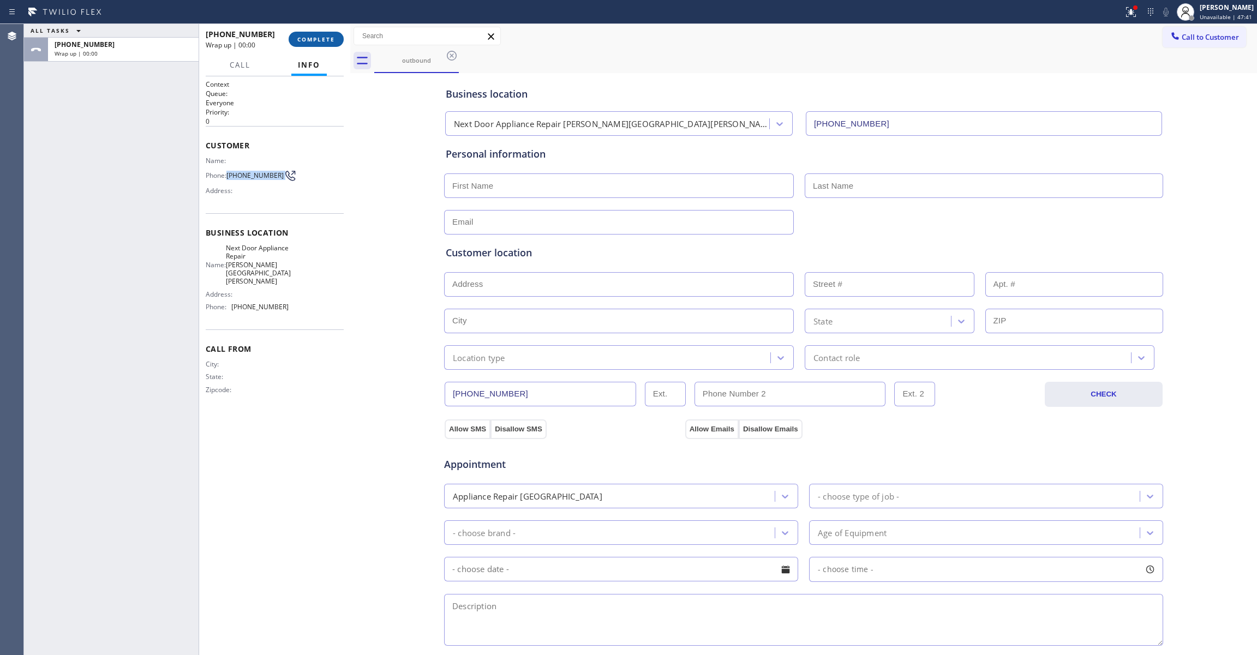
copy div "[PHONE_NUMBER]"
click at [315, 40] on span "COMPLETE" at bounding box center [316, 39] width 38 height 8
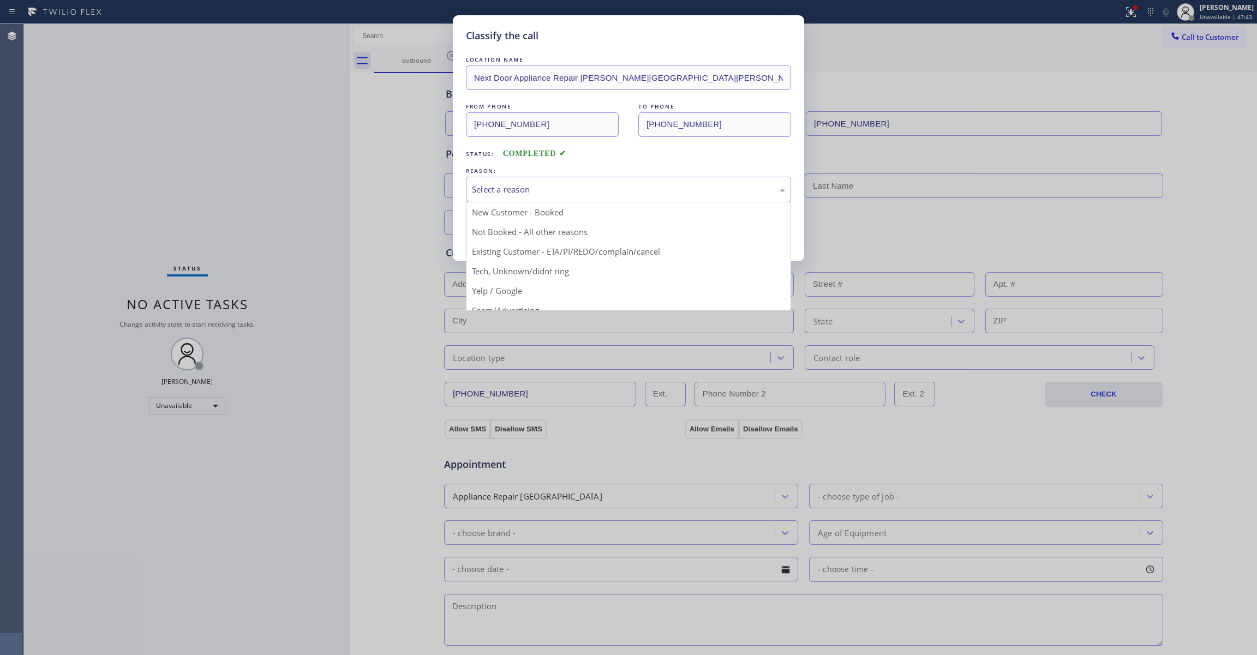
click at [529, 185] on div "Select a reason" at bounding box center [628, 189] width 313 height 13
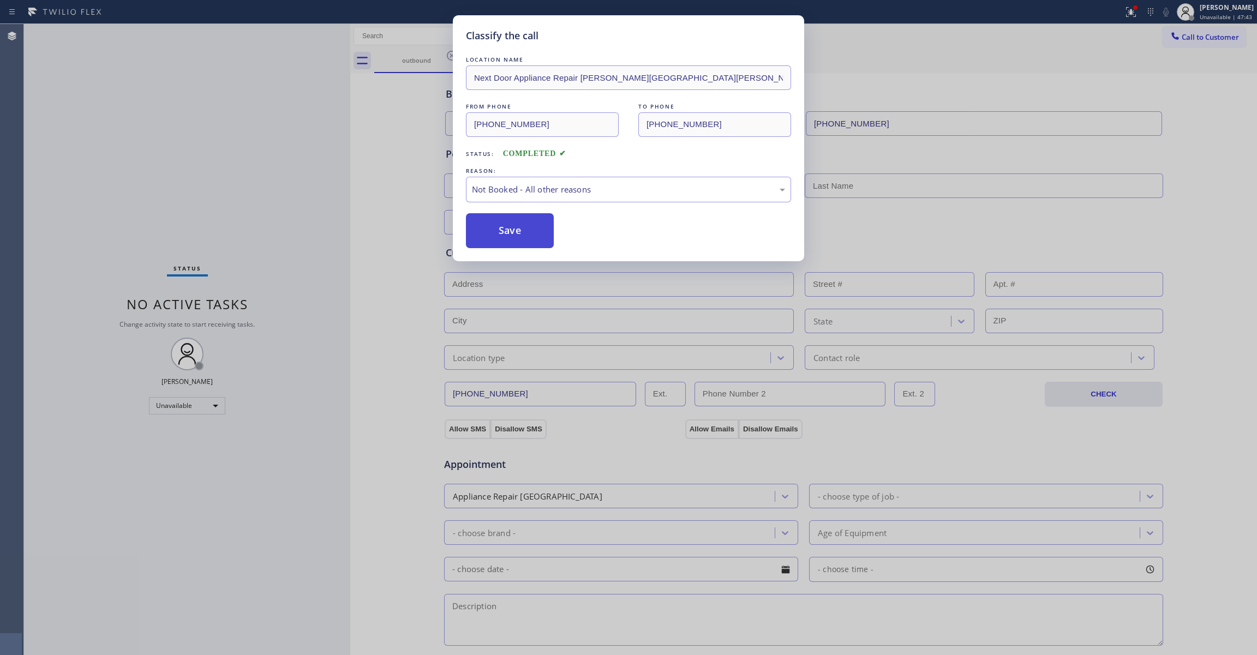
click at [509, 227] on button "Save" at bounding box center [510, 230] width 88 height 35
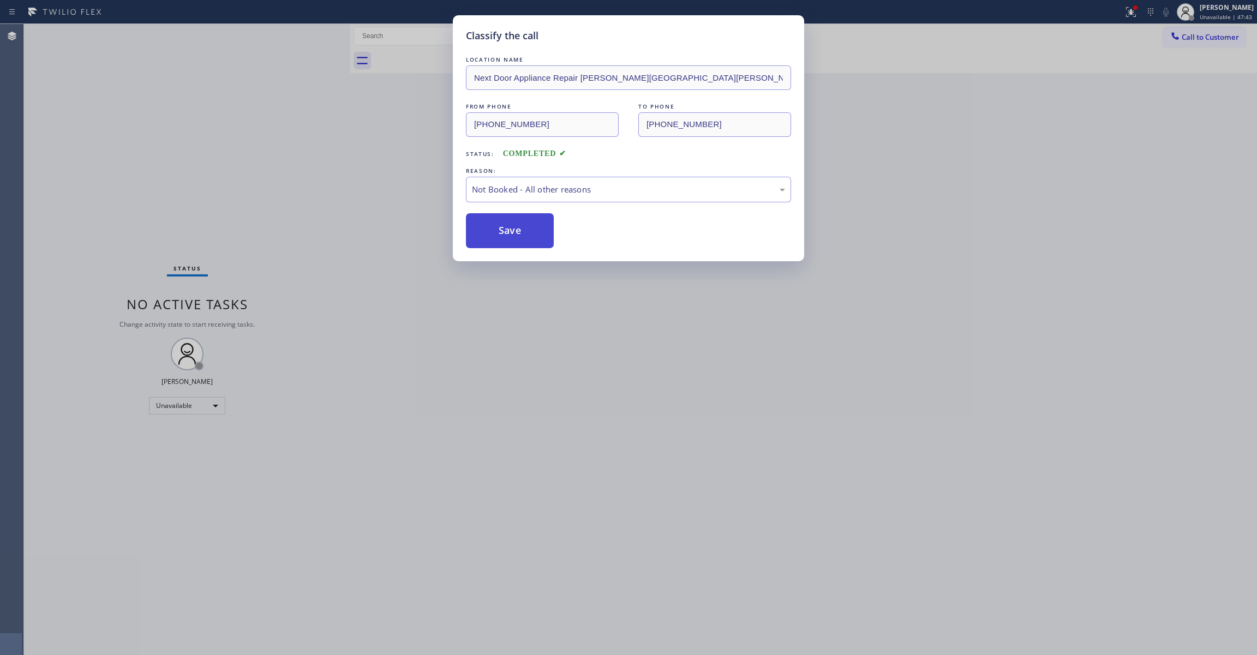
drag, startPoint x: 509, startPoint y: 227, endPoint x: 1029, endPoint y: 53, distance: 548.2
click at [508, 227] on button "Save" at bounding box center [510, 230] width 88 height 35
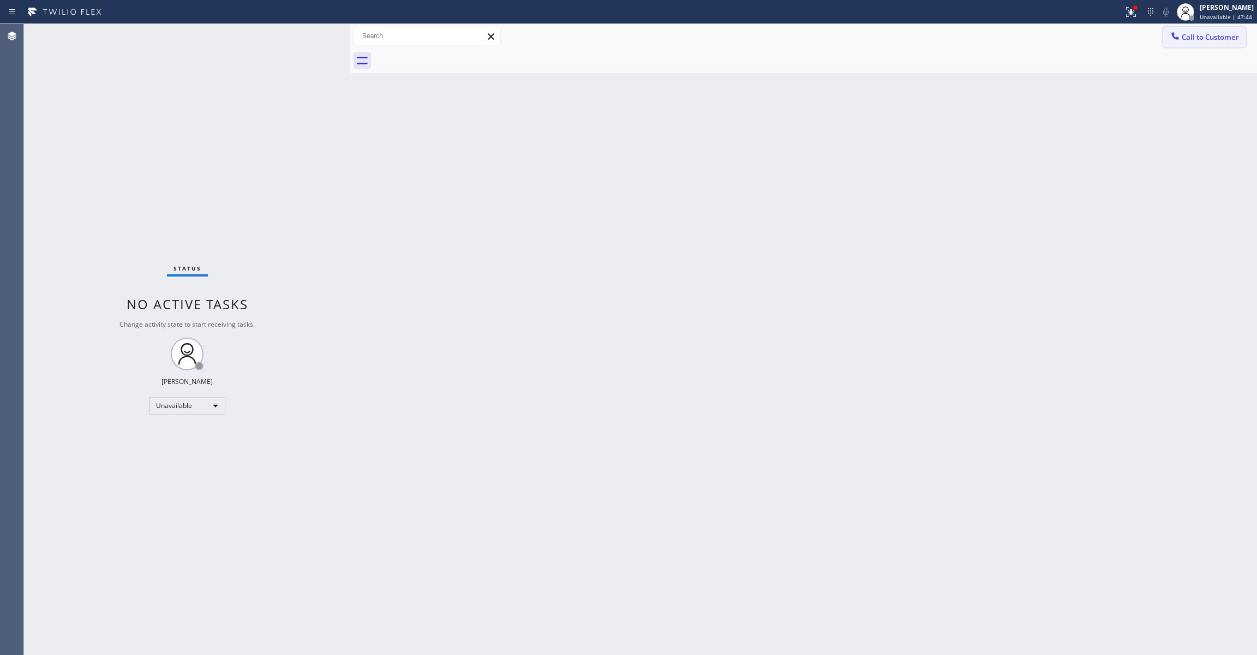
click at [1200, 38] on span "Call to Customer" at bounding box center [1209, 37] width 57 height 10
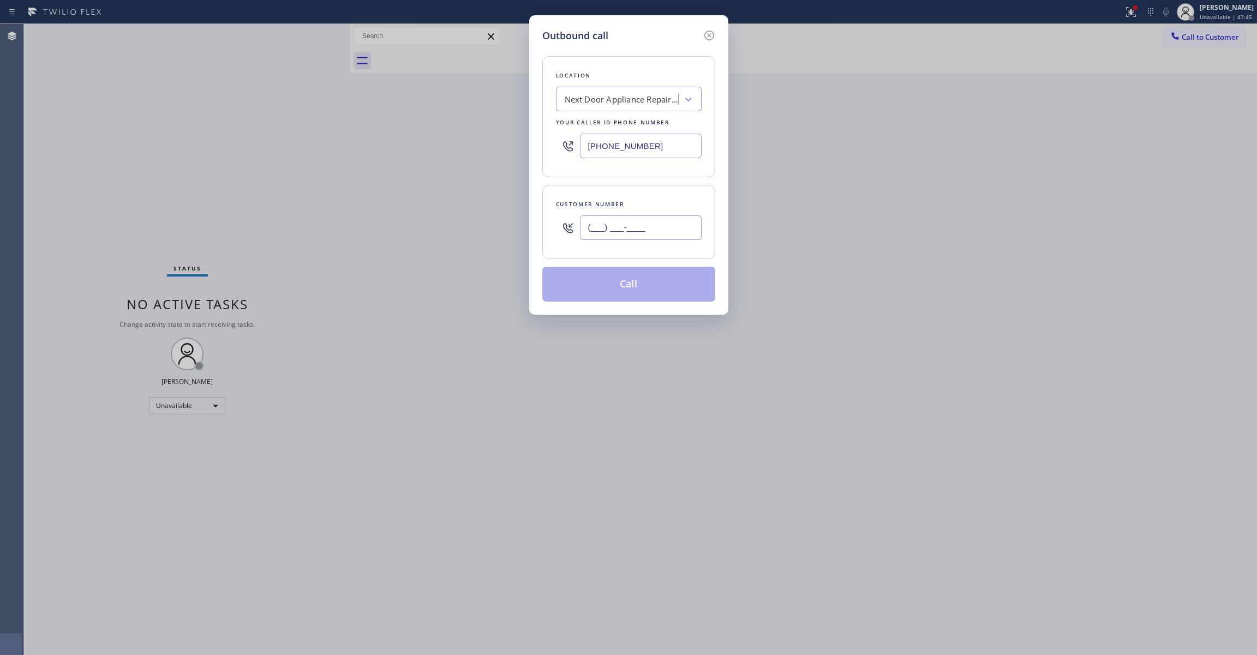
click at [638, 225] on input "(___) ___-____" at bounding box center [641, 227] width 122 height 25
paste input "986) 286-1401"
type input "[PHONE_NUMBER]"
click at [634, 293] on button "Call" at bounding box center [628, 284] width 173 height 35
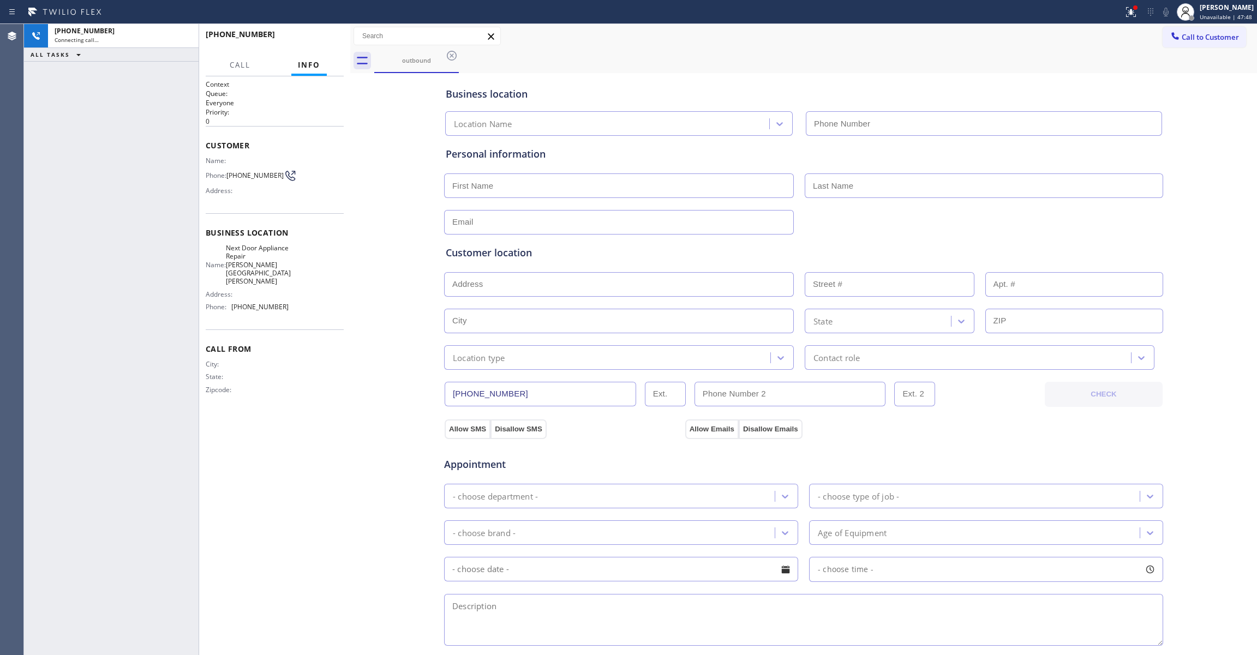
type input "[PHONE_NUMBER]"
click at [37, 319] on div "[PHONE_NUMBER] Connecting call… ALL TASKS ALL TASKS ACTIVE TASKS TASKS IN WRAP …" at bounding box center [111, 339] width 175 height 631
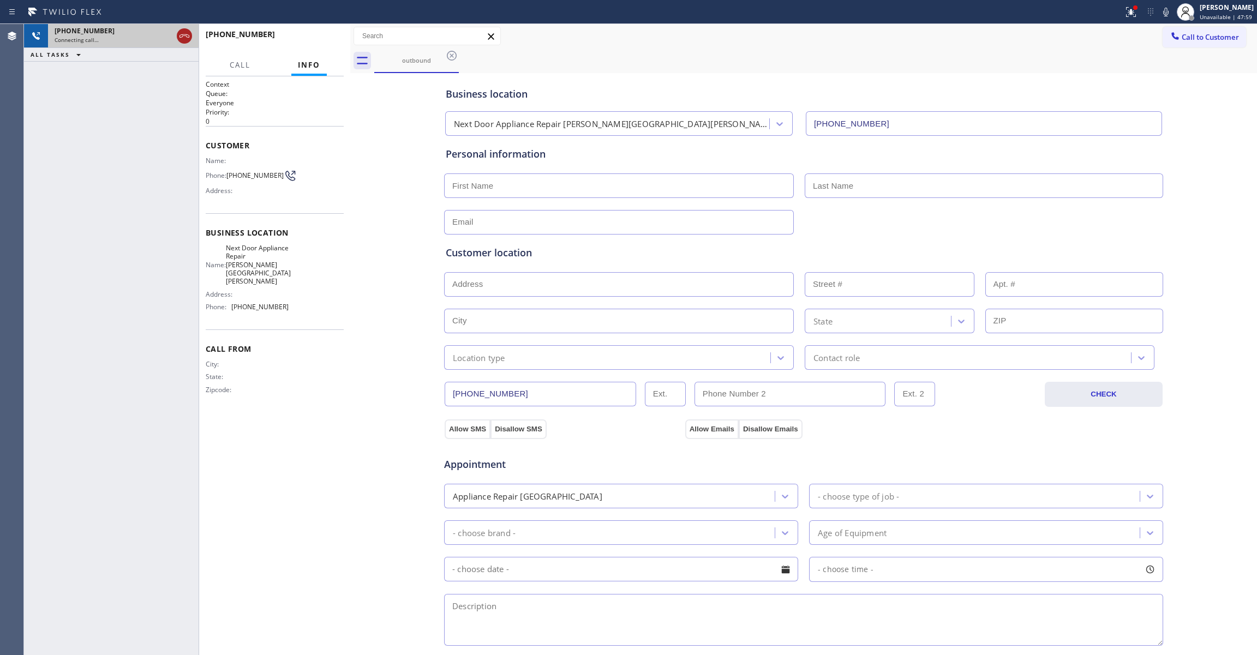
click at [182, 36] on icon at bounding box center [184, 35] width 10 height 3
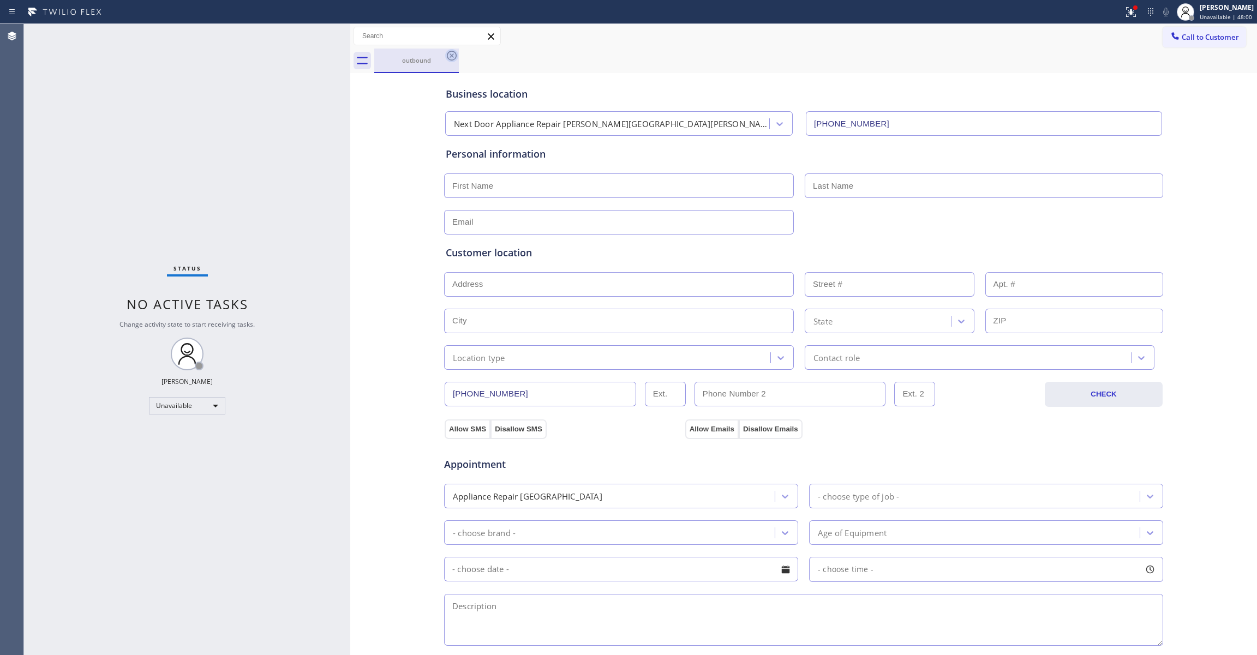
click at [448, 55] on icon at bounding box center [451, 55] width 13 height 13
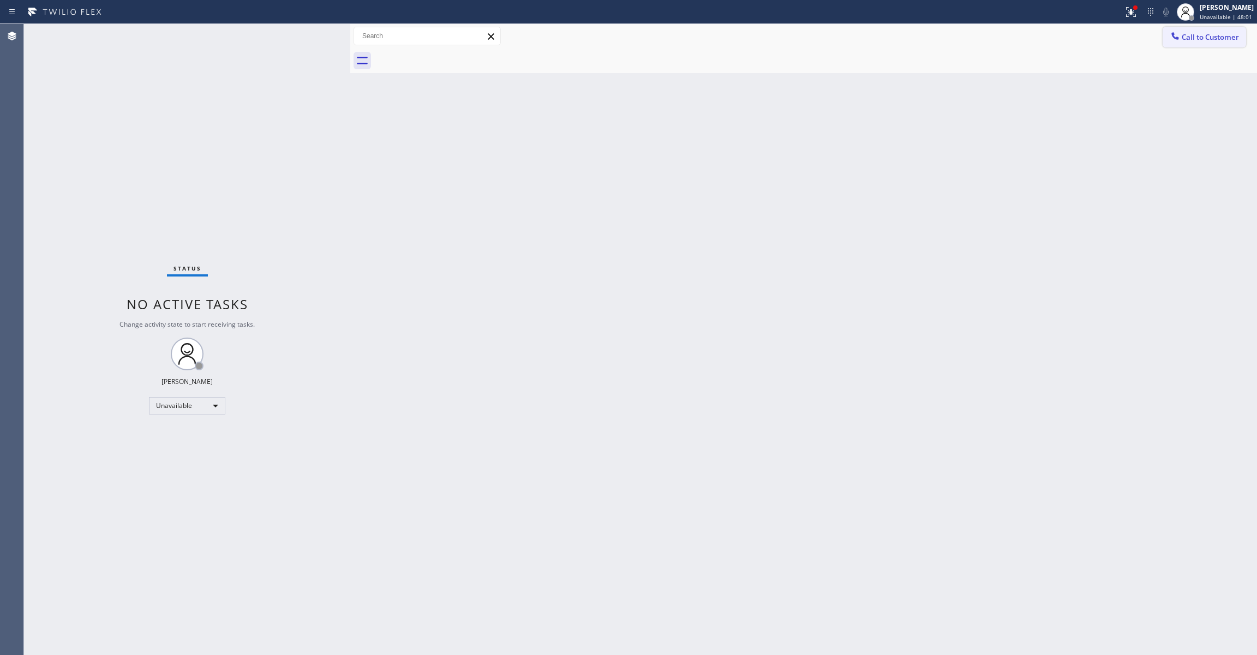
click at [1196, 36] on span "Call to Customer" at bounding box center [1209, 37] width 57 height 10
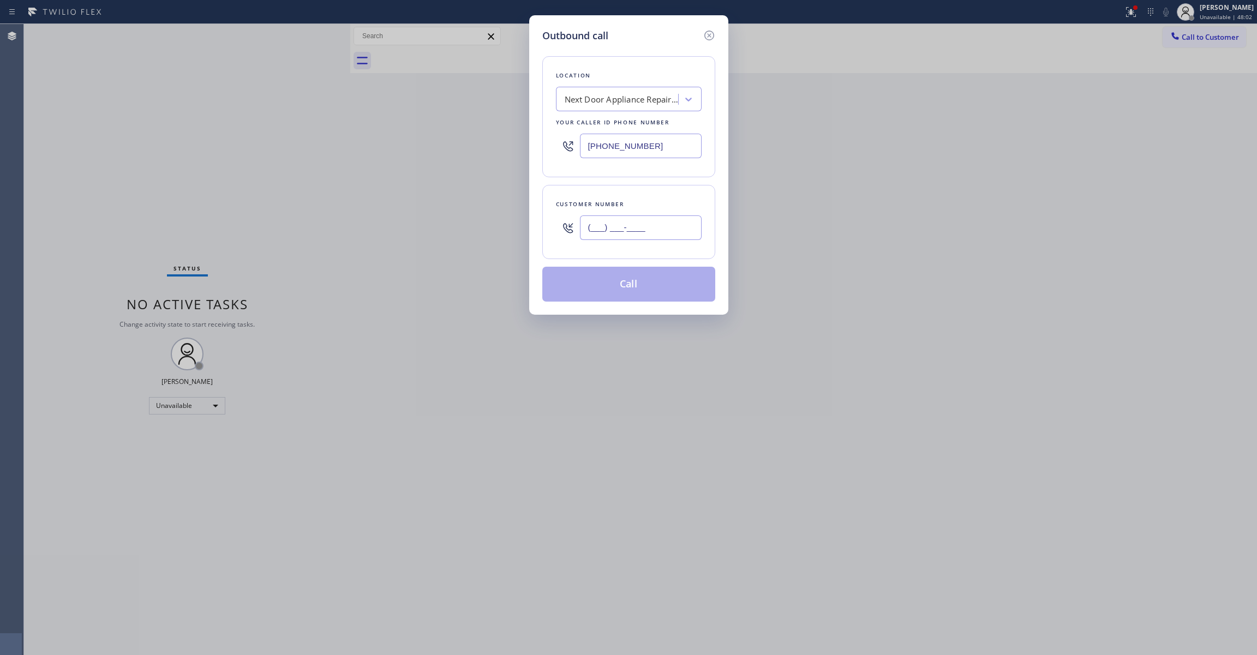
click at [639, 228] on input "(___) ___-____" at bounding box center [641, 227] width 122 height 25
paste input "986) 286-1401"
type input "[PHONE_NUMBER]"
click at [646, 285] on button "Call" at bounding box center [628, 284] width 173 height 35
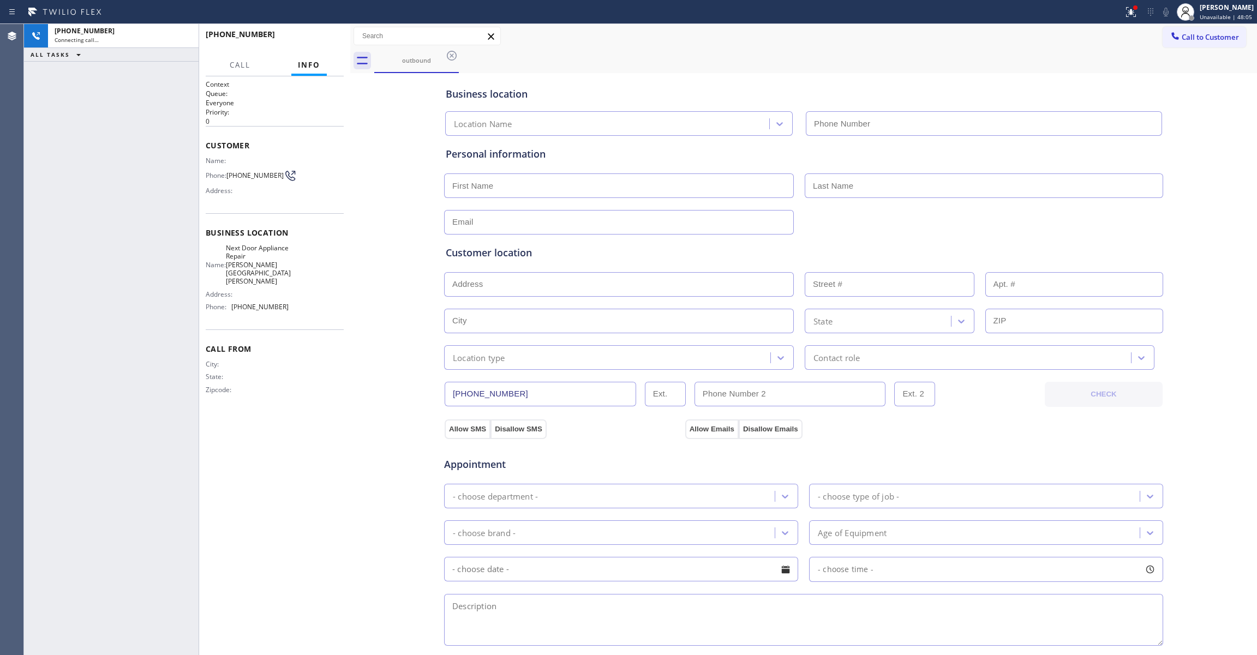
type input "[PHONE_NUMBER]"
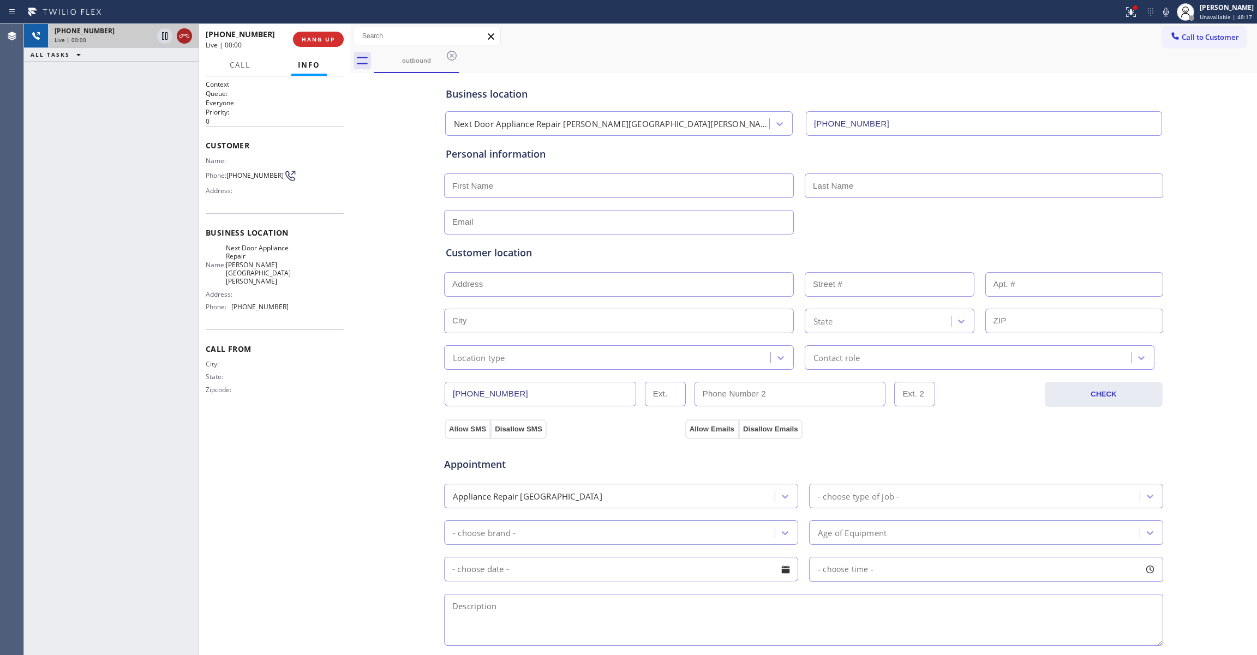
click at [182, 38] on icon at bounding box center [184, 35] width 13 height 13
click at [320, 38] on span "HANG UP" at bounding box center [318, 39] width 33 height 8
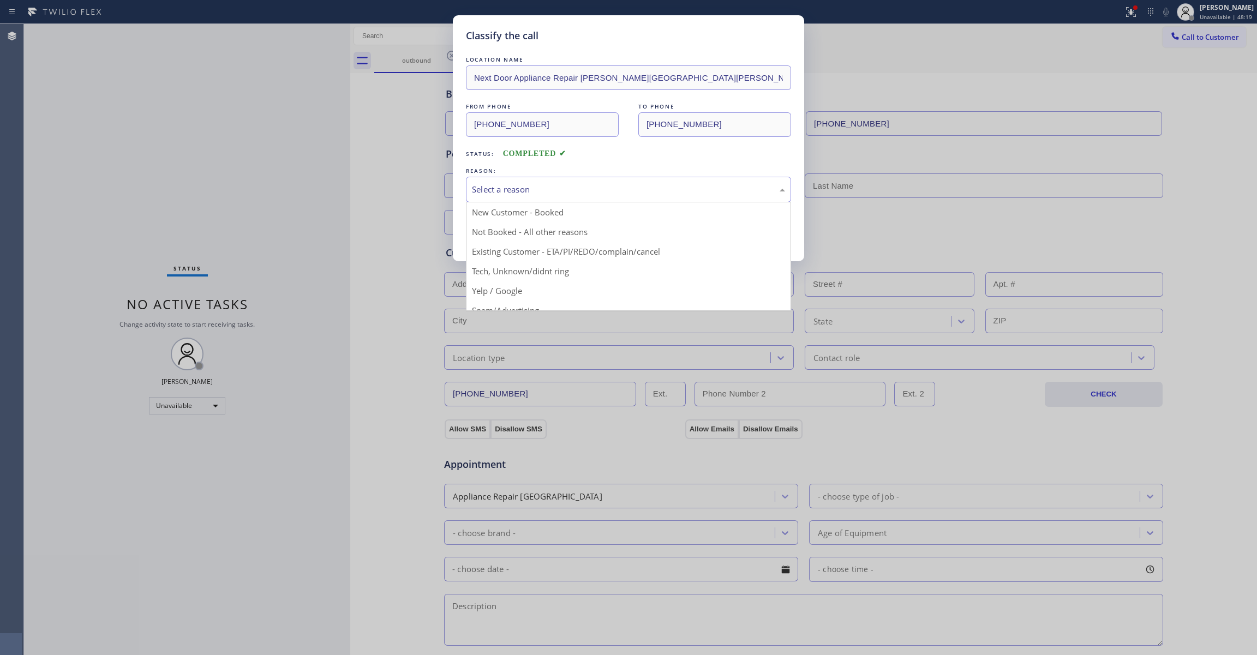
click at [530, 188] on div "Select a reason" at bounding box center [628, 189] width 313 height 13
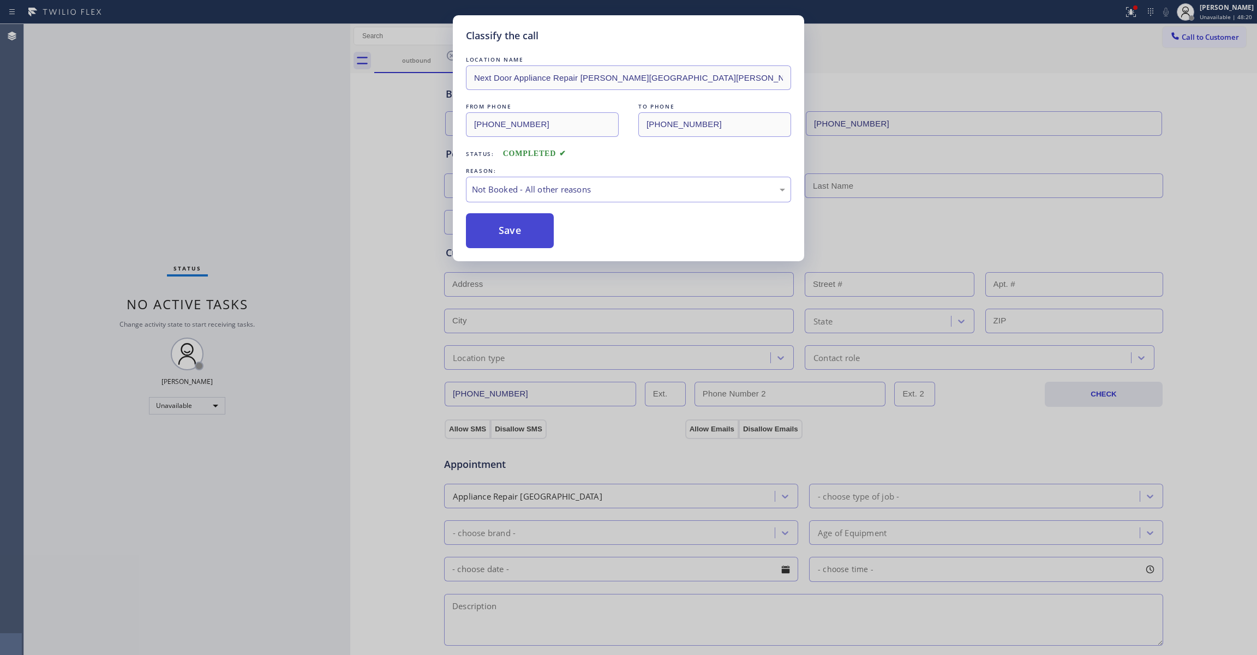
click at [528, 232] on button "Save" at bounding box center [510, 230] width 88 height 35
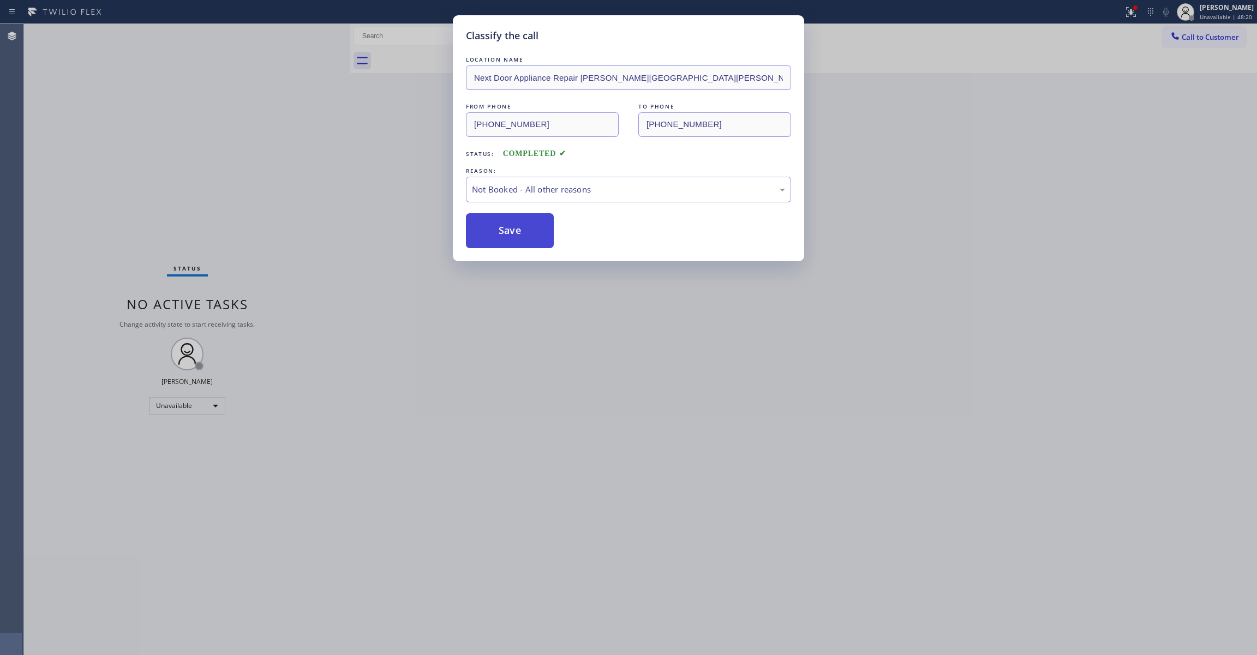
click at [528, 232] on button "Save" at bounding box center [510, 230] width 88 height 35
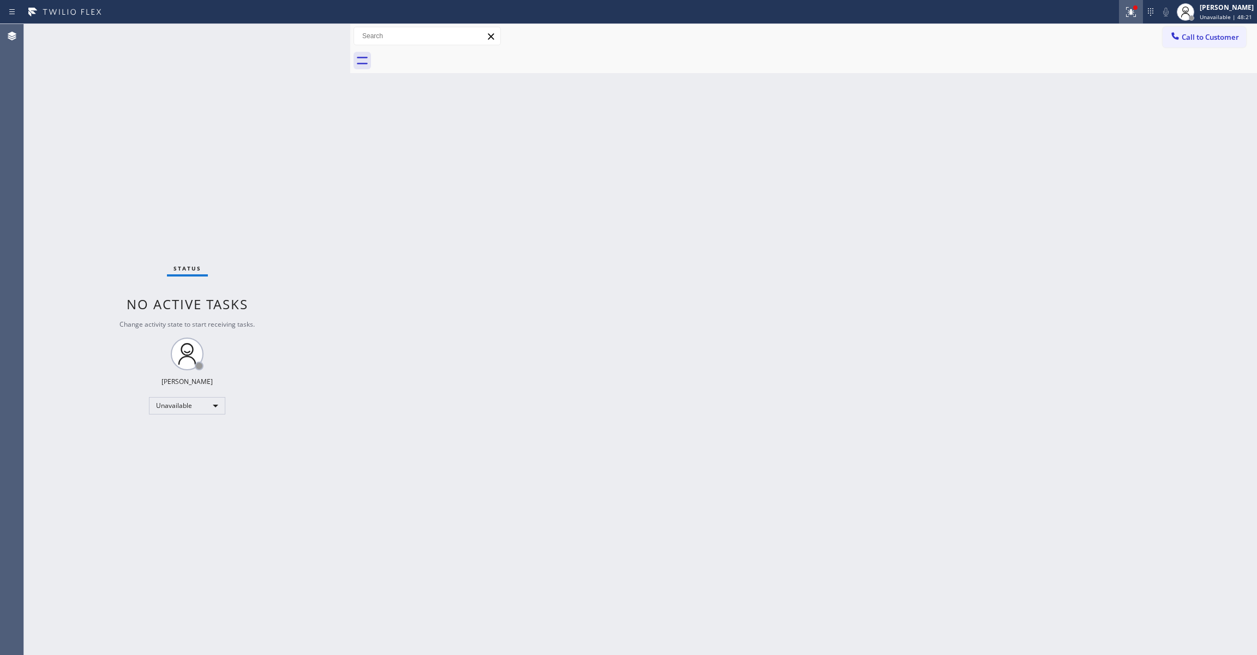
click at [1124, 15] on icon at bounding box center [1130, 11] width 13 height 13
click at [1074, 148] on button "Clear issues" at bounding box center [1059, 142] width 128 height 15
click at [1196, 38] on span "Call to Customer" at bounding box center [1209, 37] width 57 height 10
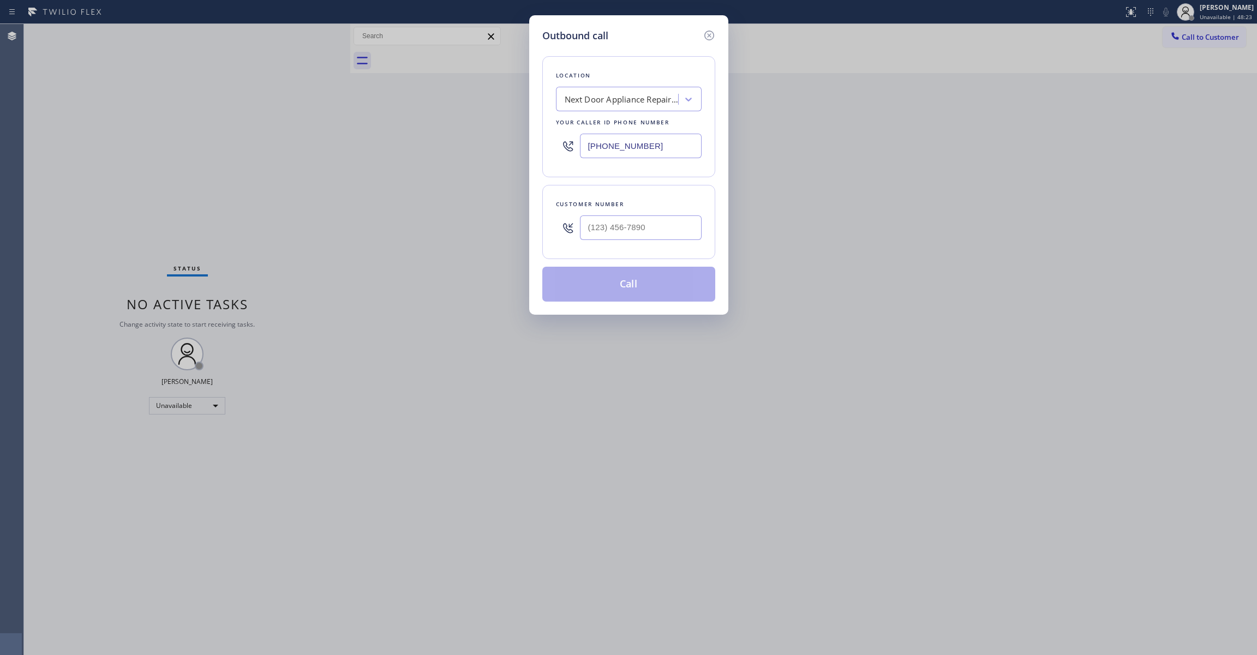
click at [646, 242] on div at bounding box center [641, 227] width 122 height 35
click at [646, 231] on input "(___) ___-____" at bounding box center [641, 227] width 122 height 25
paste input "986) 286-1401"
type input "[PHONE_NUMBER]"
click at [616, 287] on button "Call" at bounding box center [628, 284] width 173 height 35
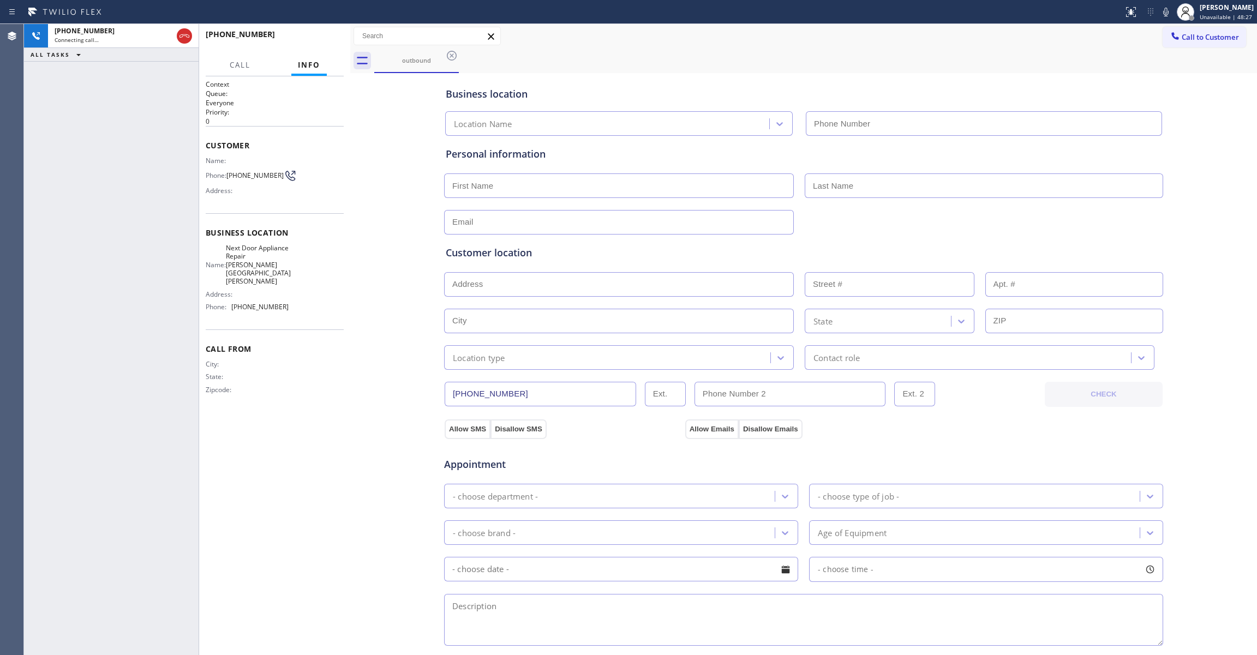
type input "[PHONE_NUMBER]"
click at [317, 37] on span "HANG UP" at bounding box center [318, 39] width 33 height 8
click at [319, 38] on span "HANG UP" at bounding box center [318, 39] width 33 height 8
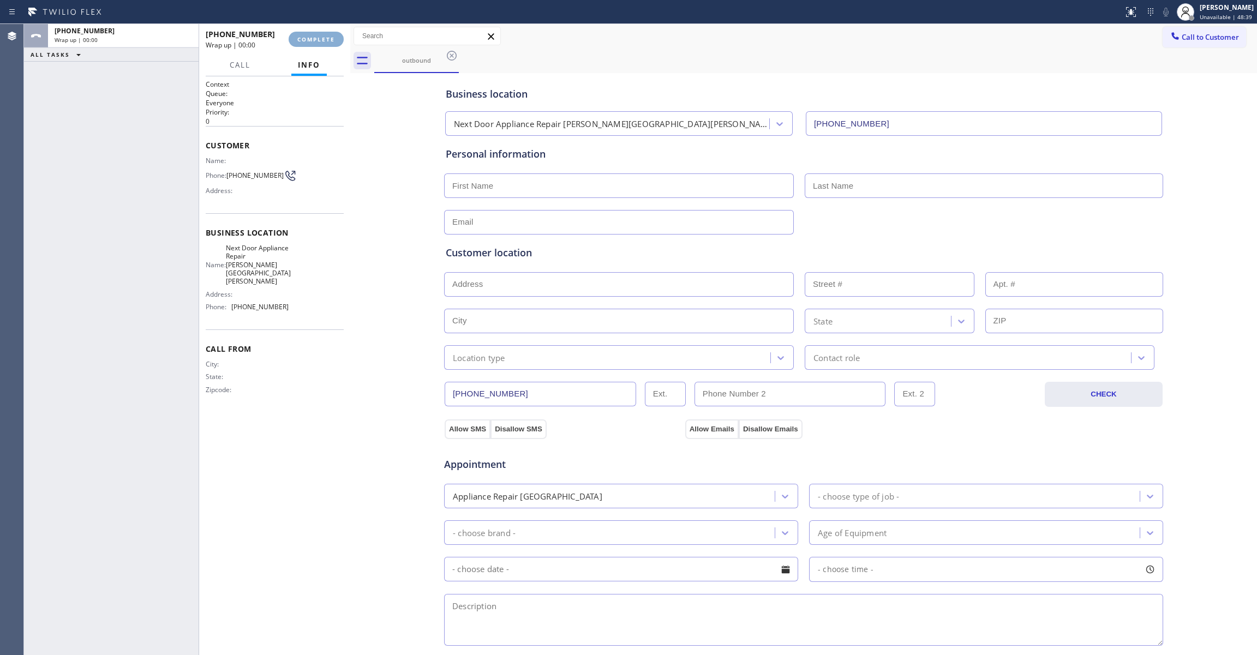
click at [319, 38] on span "COMPLETE" at bounding box center [316, 39] width 38 height 8
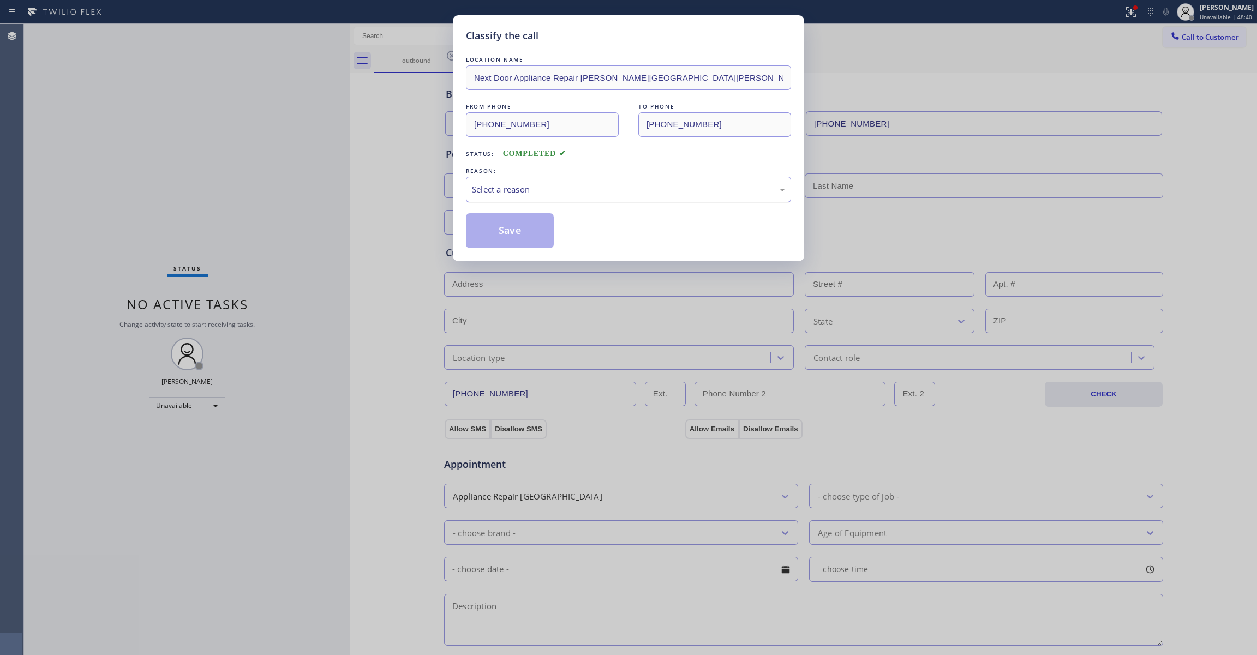
click at [494, 187] on div "Select a reason" at bounding box center [628, 189] width 313 height 13
click at [490, 233] on button "Save" at bounding box center [510, 230] width 88 height 35
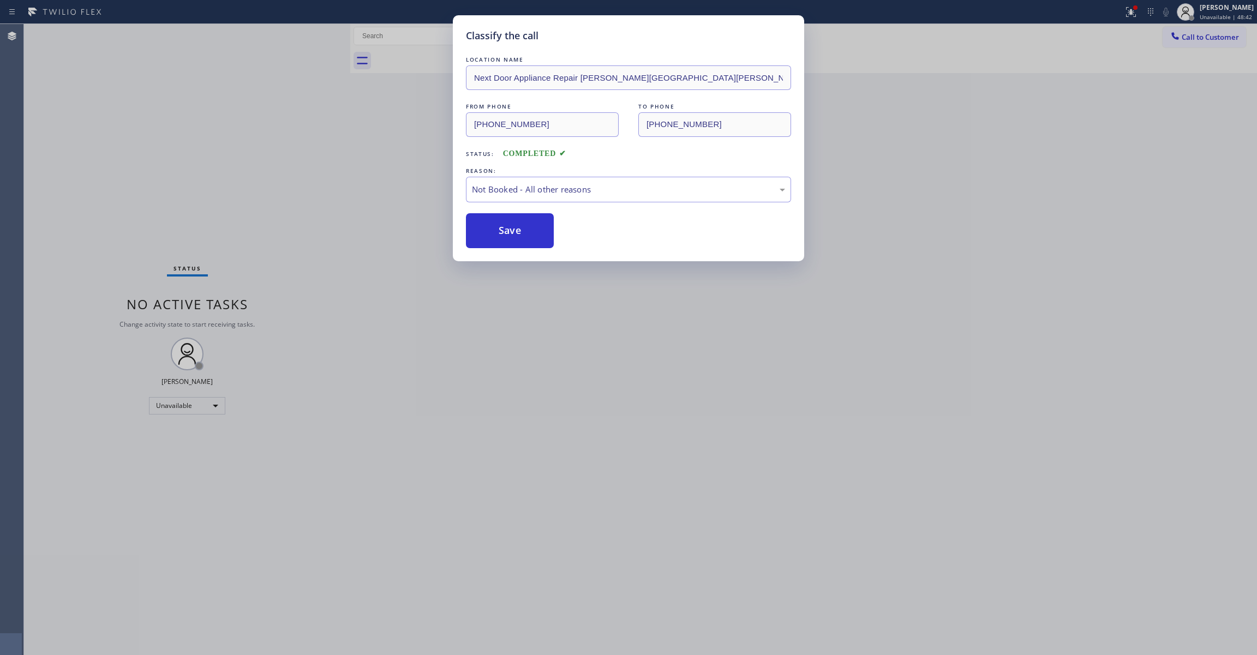
click at [490, 233] on button "Save" at bounding box center [510, 230] width 88 height 35
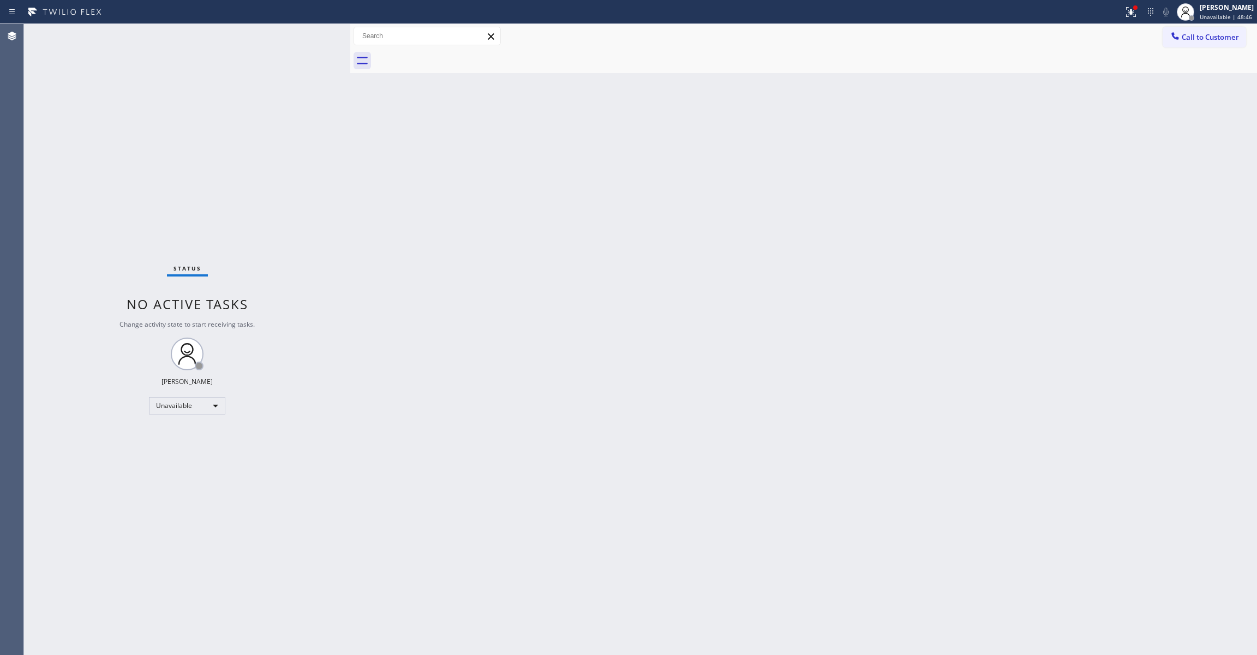
drag, startPoint x: 546, startPoint y: 207, endPoint x: 570, endPoint y: 193, distance: 27.9
click at [549, 207] on div "Back to Dashboard Change Sender ID Customers Technicians Select a contact Outbo…" at bounding box center [803, 339] width 907 height 631
click at [1214, 37] on span "Call to Customer" at bounding box center [1209, 37] width 57 height 10
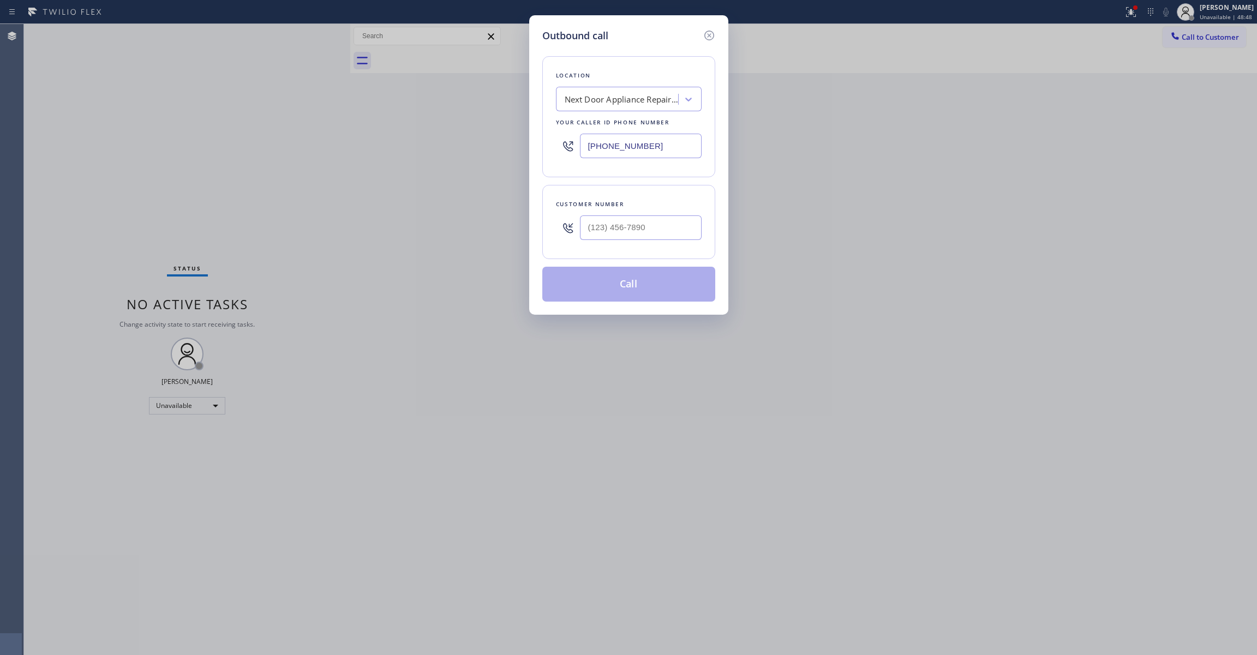
drag, startPoint x: 662, startPoint y: 142, endPoint x: 424, endPoint y: 175, distance: 240.1
click at [399, 172] on div "Outbound call Location Next Door Appliance Repair [PERSON_NAME][GEOGRAPHIC_DATA…" at bounding box center [628, 327] width 1257 height 655
paste input "551) 239-9945"
type input "[PHONE_NUMBER]"
click at [624, 214] on div at bounding box center [641, 227] width 122 height 35
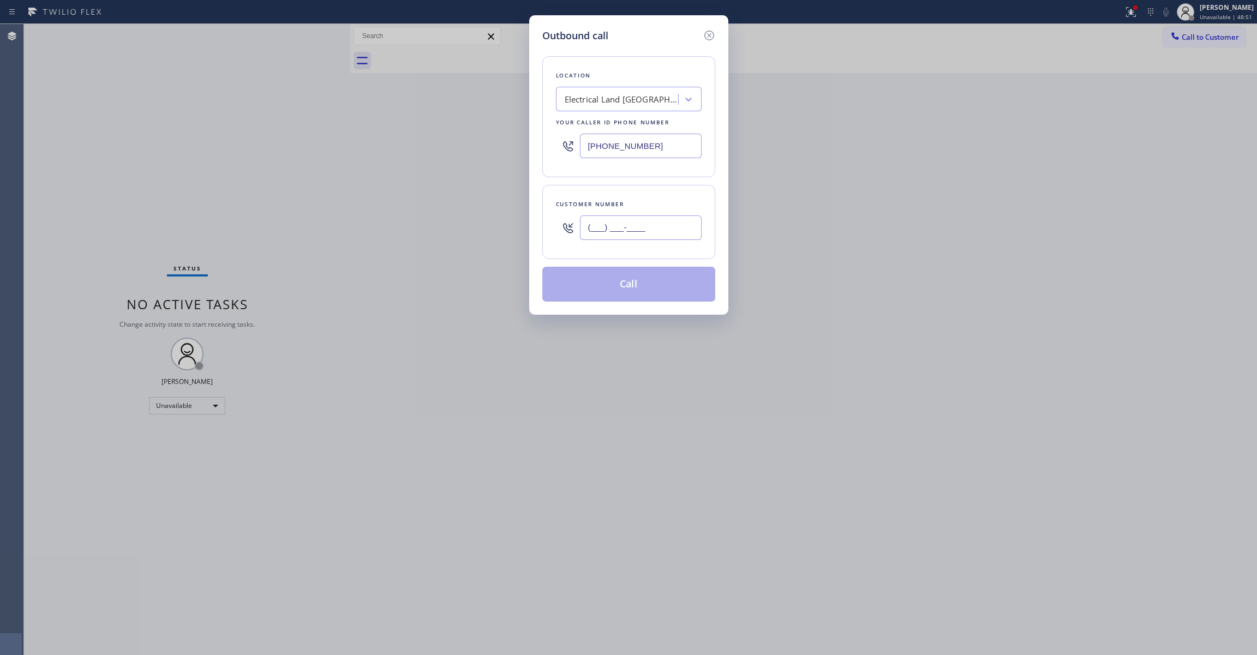
click at [624, 221] on input "(___) ___-____" at bounding box center [641, 227] width 122 height 25
paste input "609) 862-7430"
type input "[PHONE_NUMBER]"
click at [653, 290] on button "Call" at bounding box center [628, 284] width 173 height 35
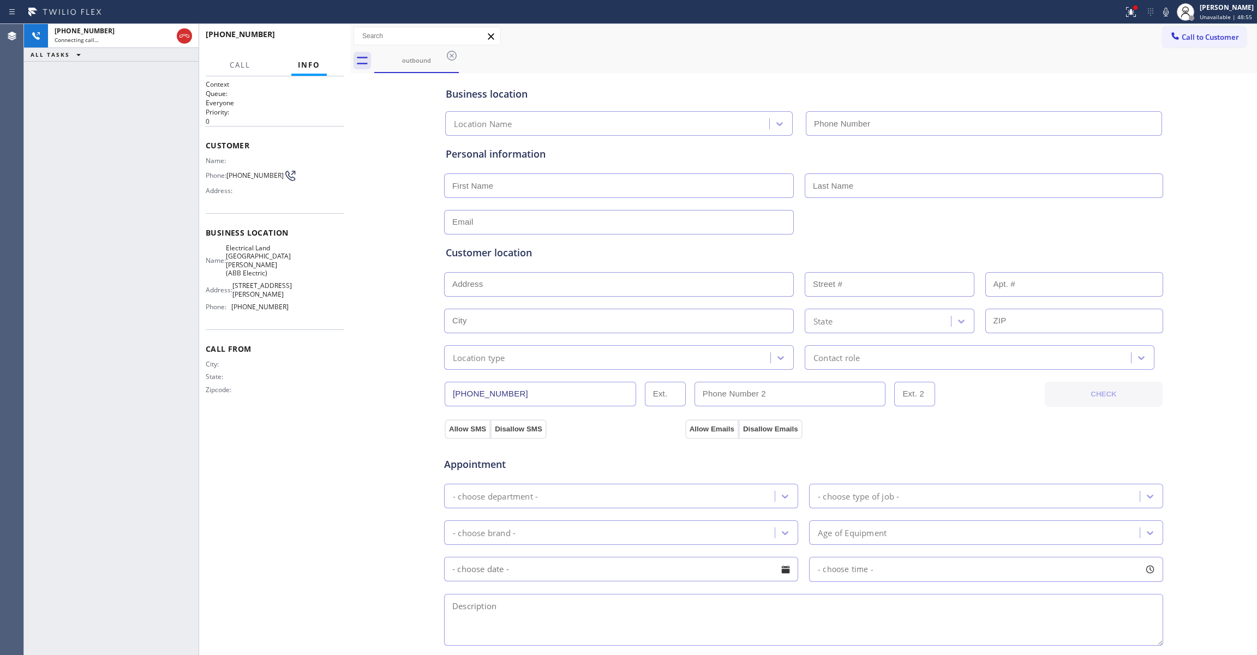
type input "[PHONE_NUMBER]"
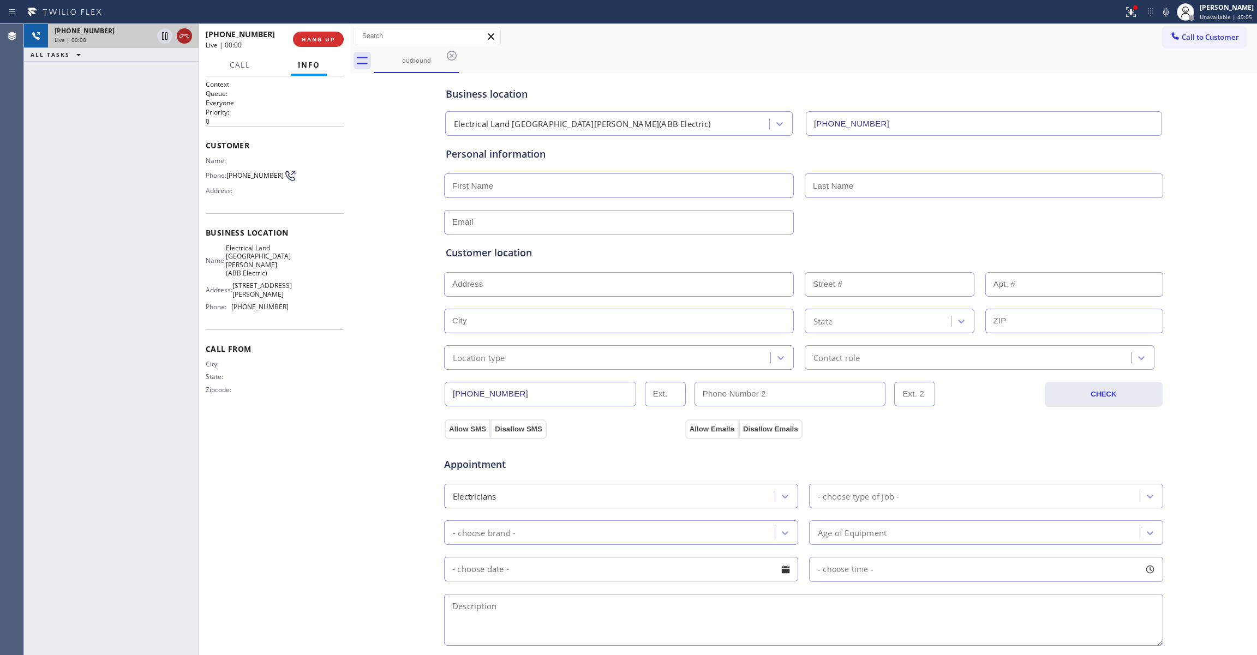
click at [180, 39] on icon at bounding box center [184, 35] width 13 height 13
click at [310, 44] on button "HANG UP" at bounding box center [318, 39] width 51 height 15
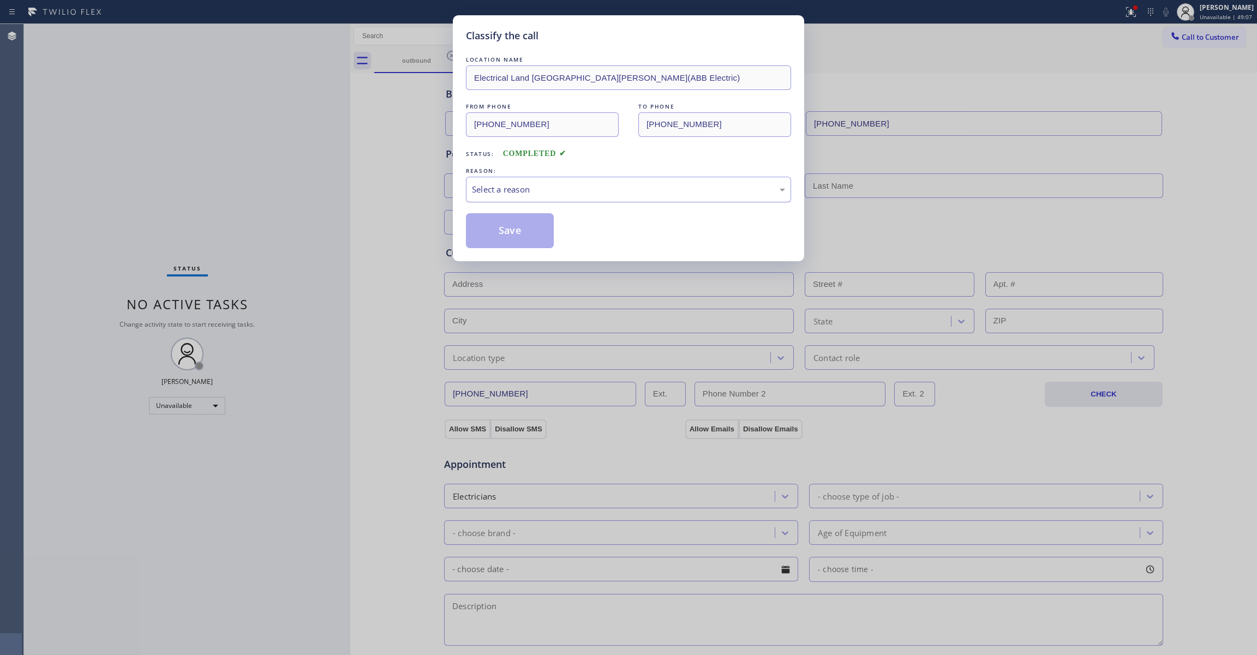
click at [581, 185] on div "Select a reason" at bounding box center [628, 189] width 313 height 13
click at [478, 233] on button "Save" at bounding box center [510, 230] width 88 height 35
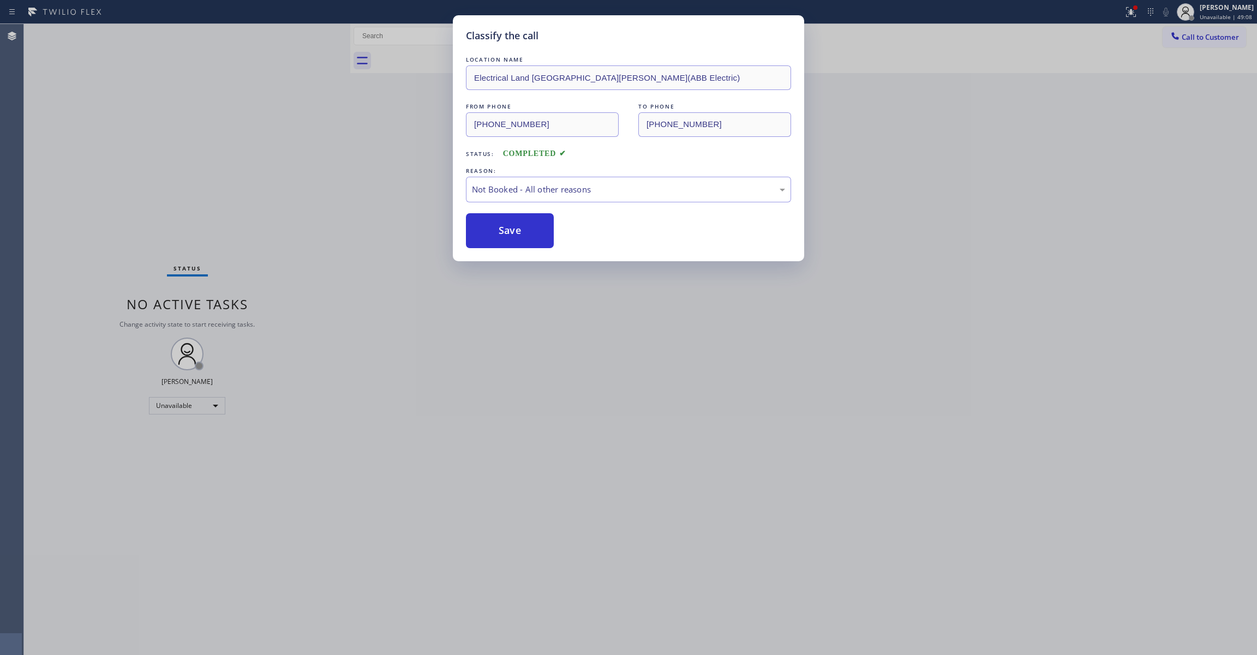
click at [478, 233] on button "Save" at bounding box center [510, 230] width 88 height 35
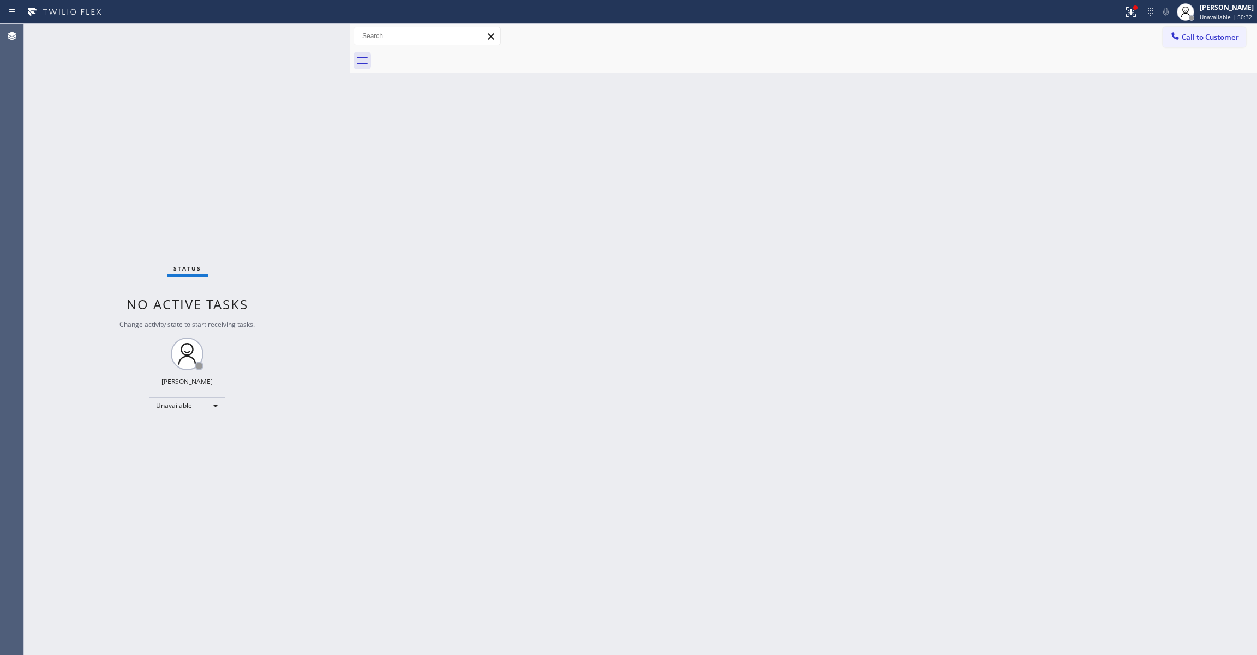
click at [1076, 171] on div "Back to Dashboard Change Sender ID Customers Technicians Select a contact Outbo…" at bounding box center [803, 339] width 907 height 631
click at [1207, 40] on span "Call to Customer" at bounding box center [1209, 37] width 57 height 10
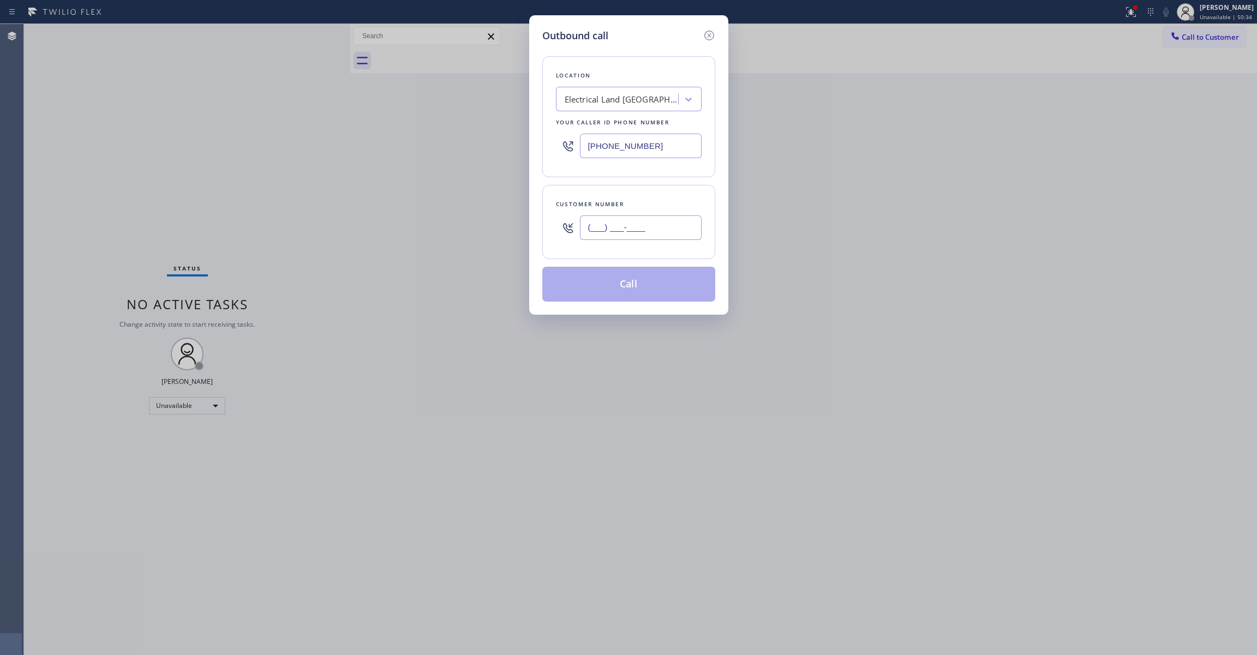
click at [601, 240] on input "(___) ___-____" at bounding box center [641, 227] width 122 height 25
paste input "360) 359-5277"
type input "[PHONE_NUMBER]"
drag, startPoint x: 672, startPoint y: 149, endPoint x: 555, endPoint y: 149, distance: 116.7
click at [556, 149] on div "[PHONE_NUMBER]" at bounding box center [629, 145] width 146 height 35
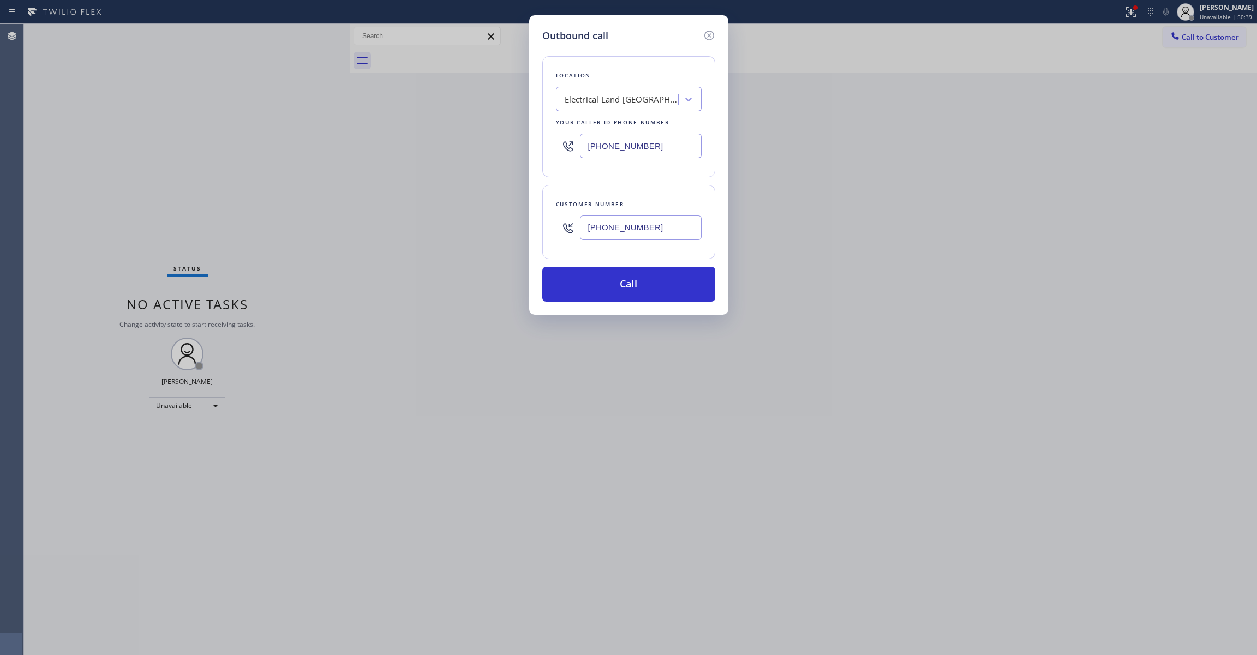
paste input "855) 731-4952"
type input "[PHONE_NUMBER]"
click at [628, 285] on button "Call" at bounding box center [628, 284] width 173 height 35
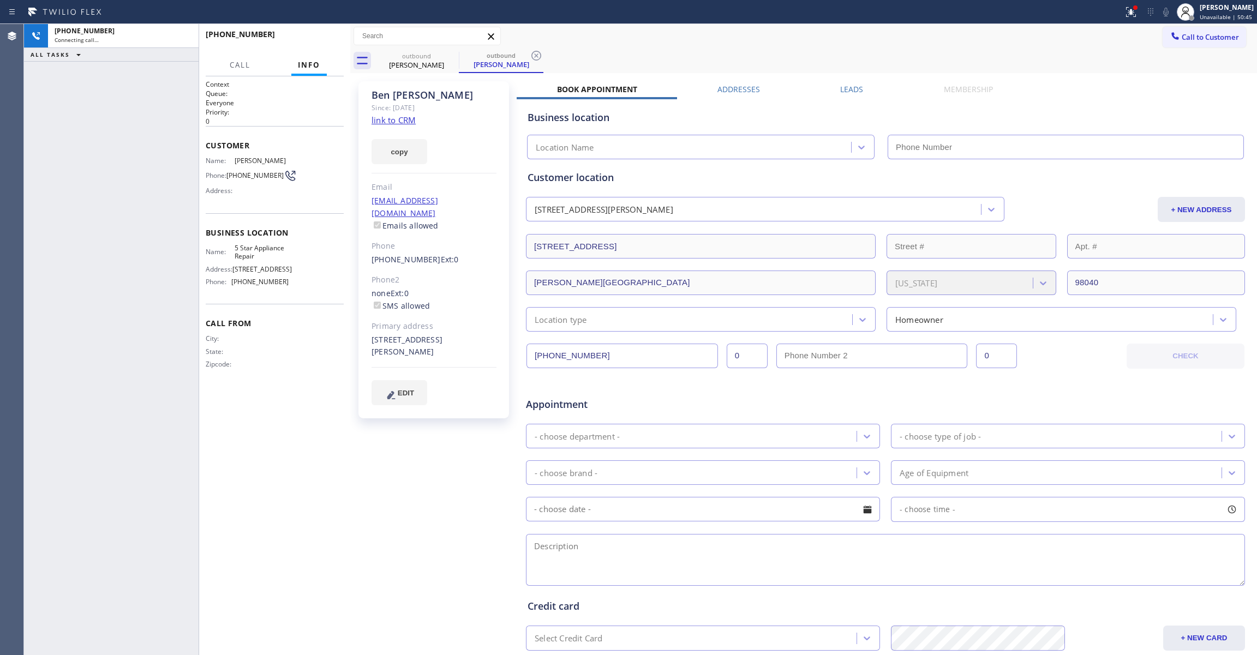
type input "[PHONE_NUMBER]"
click at [531, 55] on icon at bounding box center [536, 56] width 10 height 10
click at [314, 37] on span "HANG UP" at bounding box center [318, 39] width 33 height 8
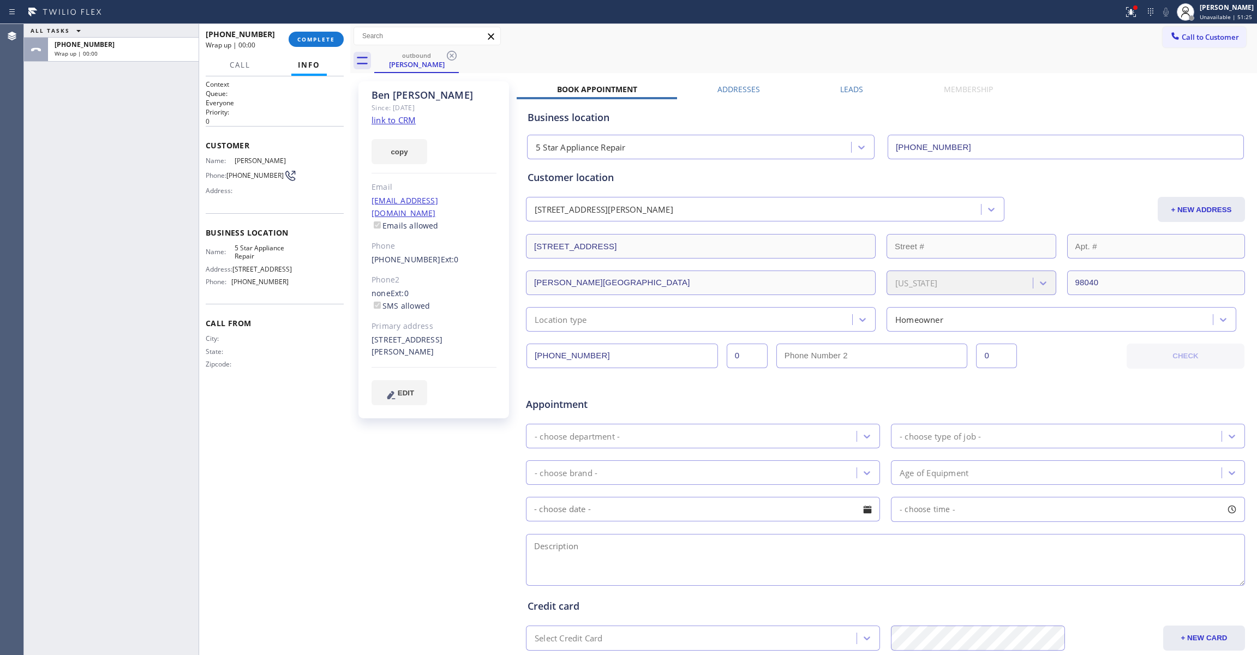
click at [298, 31] on div "[PHONE_NUMBER] Wrap up | 00:00 COMPLETE" at bounding box center [275, 39] width 138 height 28
click at [327, 43] on button "COMPLETE" at bounding box center [316, 39] width 55 height 15
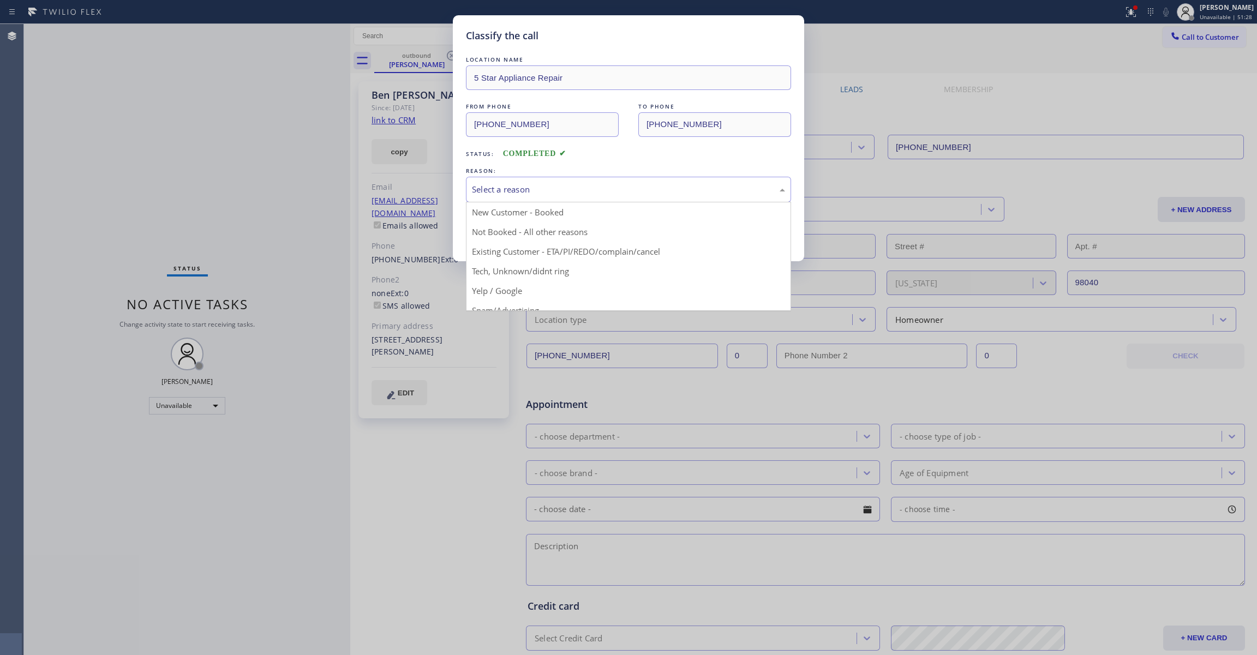
click at [493, 182] on div "Select a reason" at bounding box center [628, 190] width 325 height 26
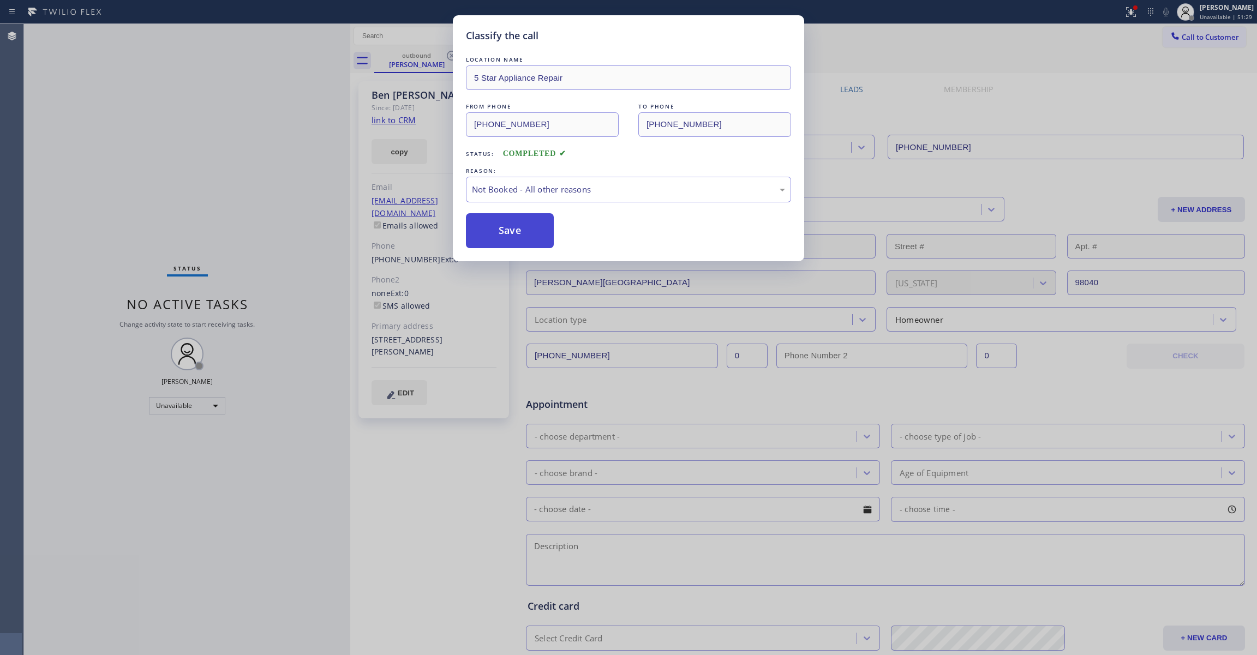
click at [494, 236] on button "Save" at bounding box center [510, 230] width 88 height 35
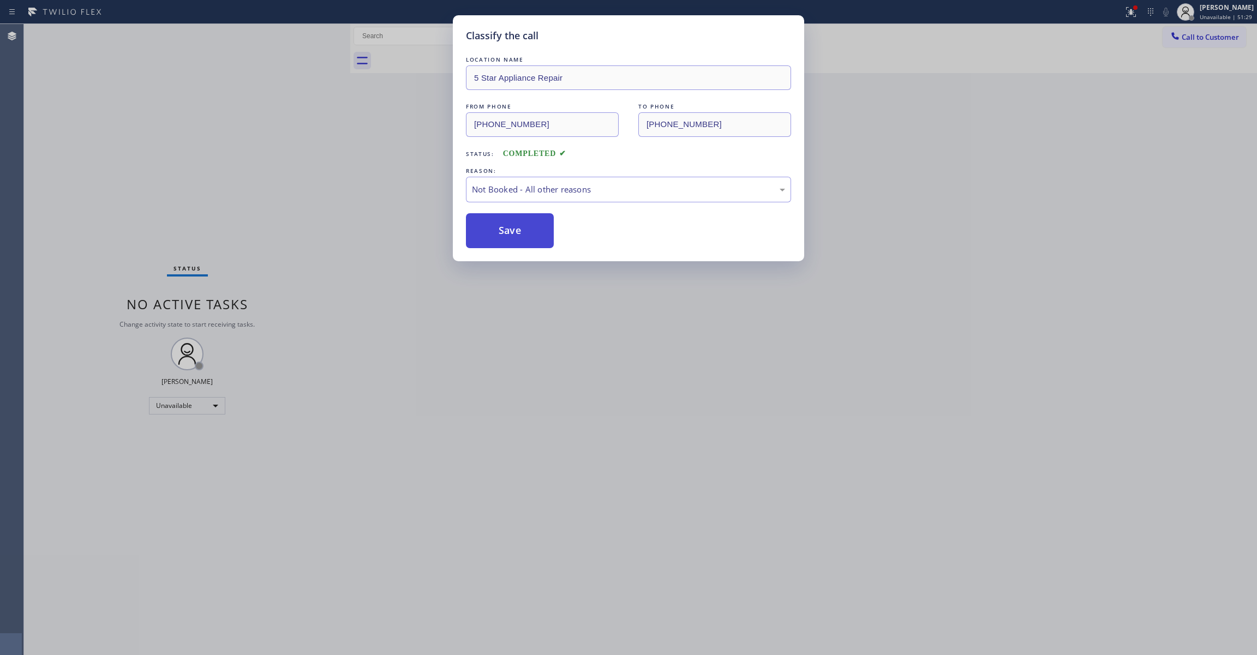
click at [494, 236] on button "Save" at bounding box center [510, 230] width 88 height 35
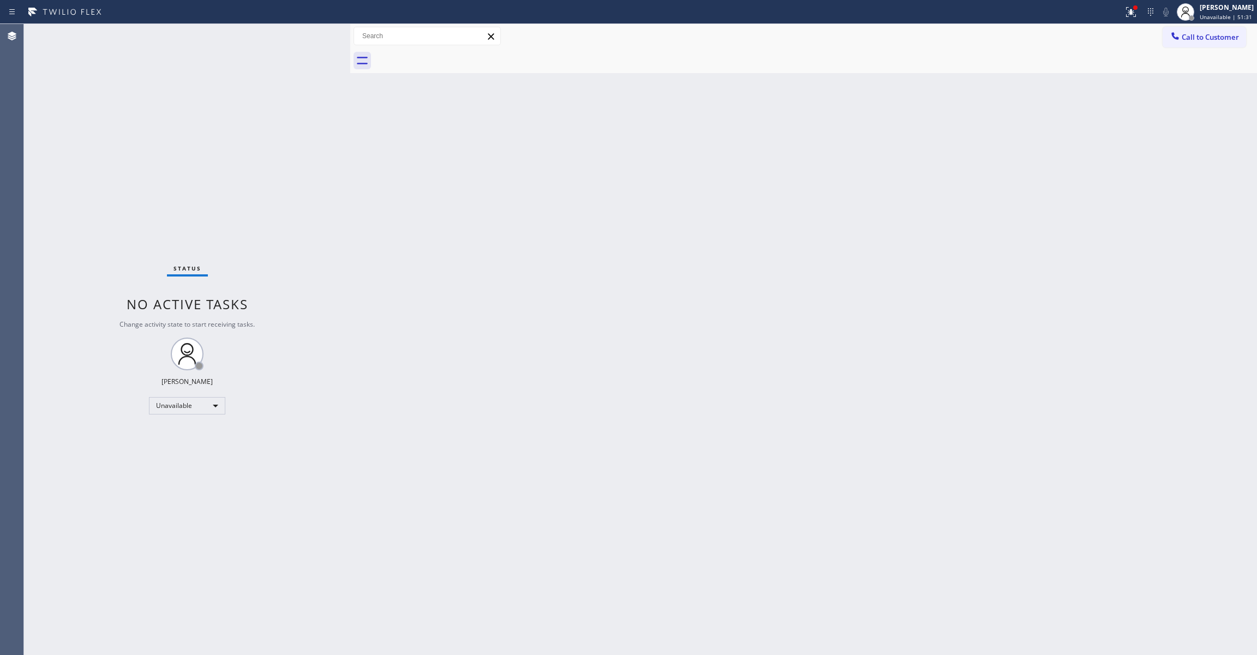
drag, startPoint x: 1083, startPoint y: 155, endPoint x: 1200, endPoint y: 56, distance: 153.6
click at [1090, 151] on div "Back to Dashboard Change Sender ID Customers Technicians Select a contact Outbo…" at bounding box center [803, 339] width 907 height 631
click at [1216, 33] on span "Call to Customer" at bounding box center [1209, 37] width 57 height 10
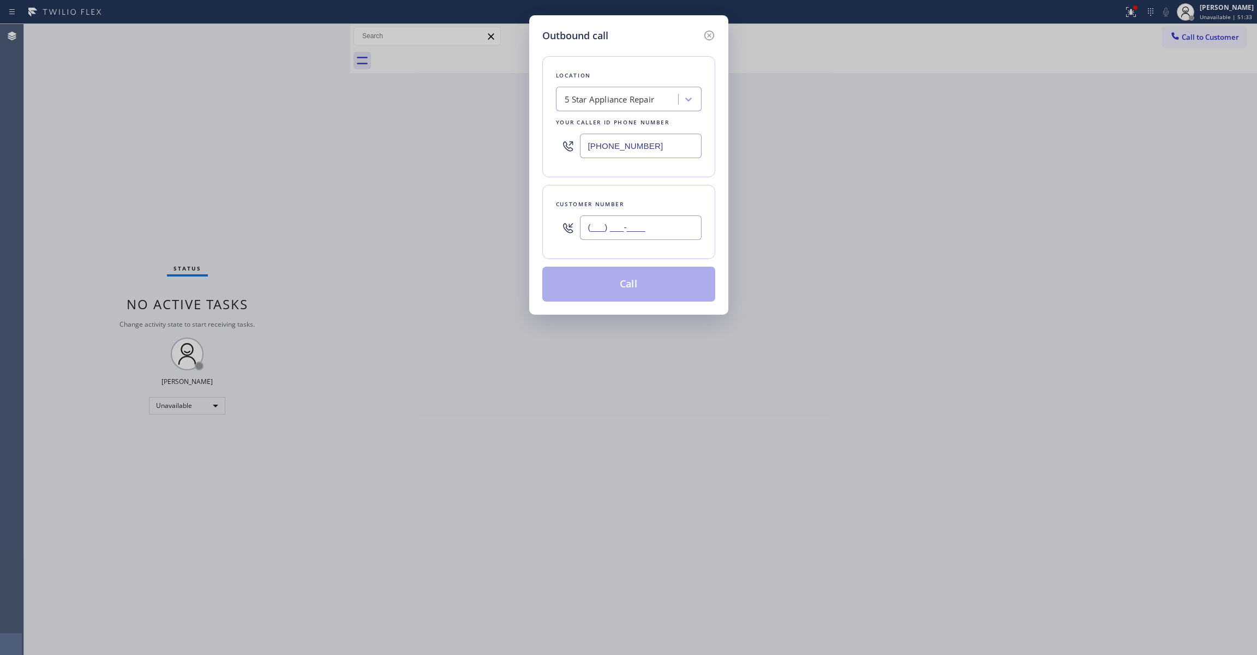
click at [651, 231] on input "(___) ___-____" at bounding box center [641, 227] width 122 height 25
paste input "213) 709-0852"
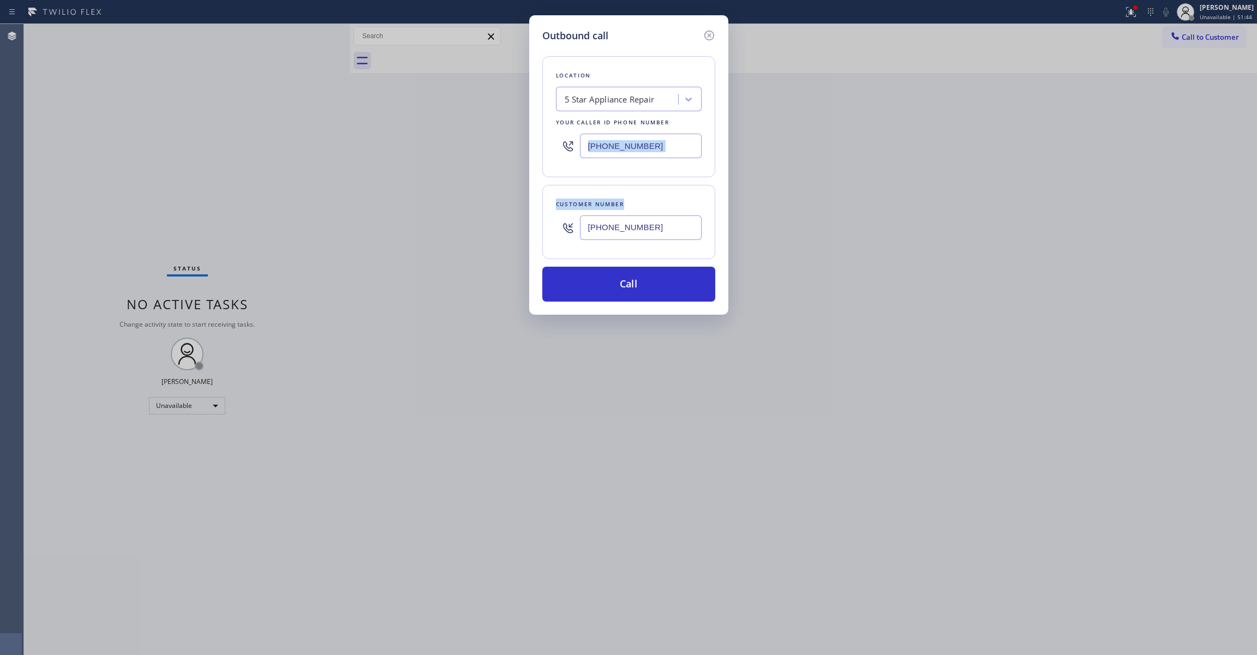
drag, startPoint x: 581, startPoint y: 286, endPoint x: 1017, endPoint y: 181, distance: 448.4
click at [1017, 181] on div "Outbound call Location 5 Star Appliance Repair Your caller id phone number [PHO…" at bounding box center [628, 327] width 1257 height 655
click at [710, 38] on icon at bounding box center [709, 35] width 13 height 13
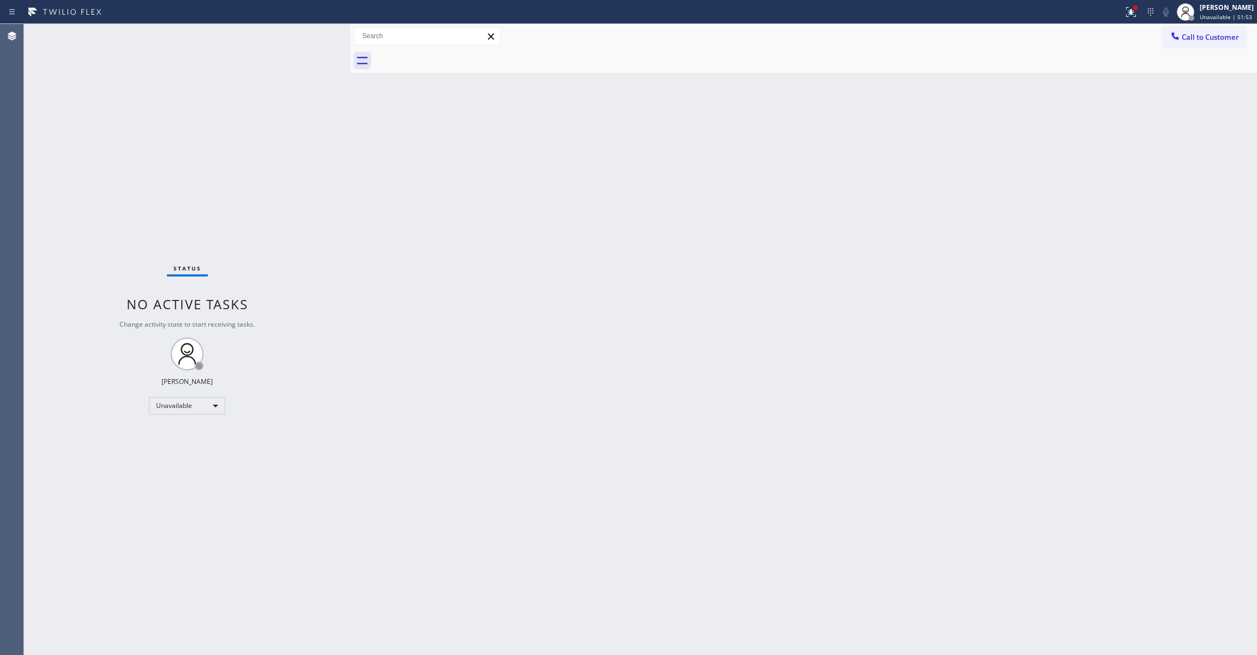
click at [757, 195] on div "Back to Dashboard Change Sender ID Customers Technicians Select a contact Outbo…" at bounding box center [803, 339] width 907 height 631
click at [1199, 38] on span "Call to Customer" at bounding box center [1209, 37] width 57 height 10
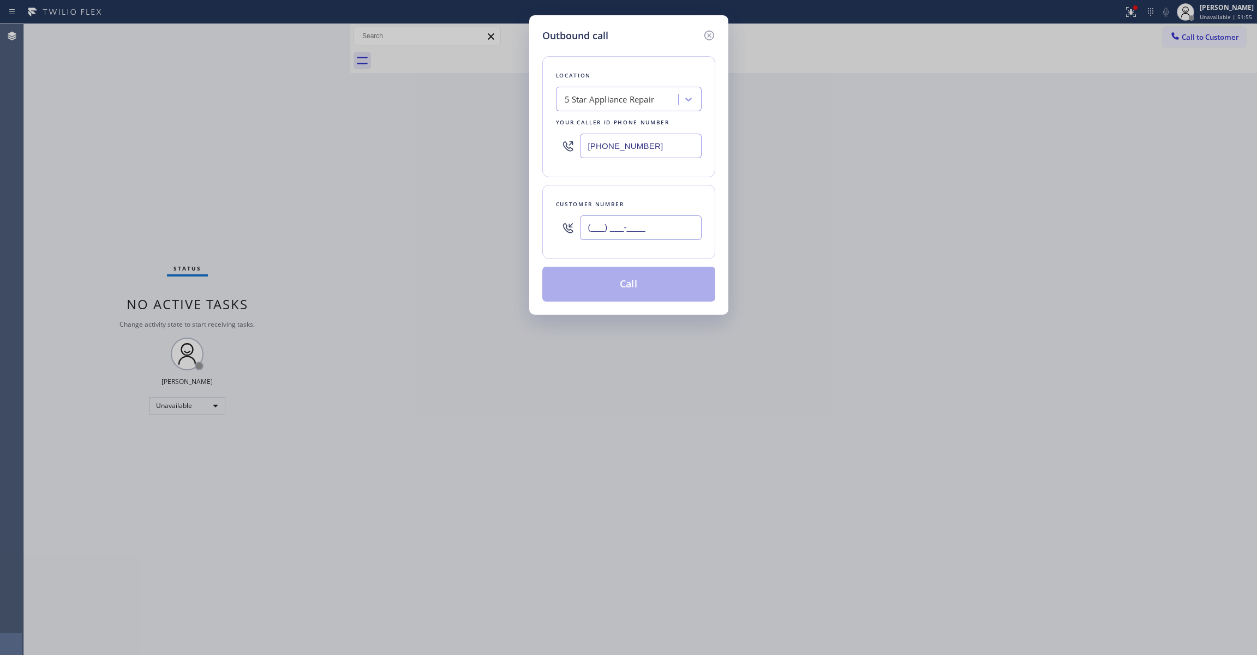
click at [633, 239] on input "(___) ___-____" at bounding box center [641, 227] width 122 height 25
paste input "847) 730-7988"
type input "[PHONE_NUMBER]"
click at [638, 289] on button "Call" at bounding box center [628, 284] width 173 height 35
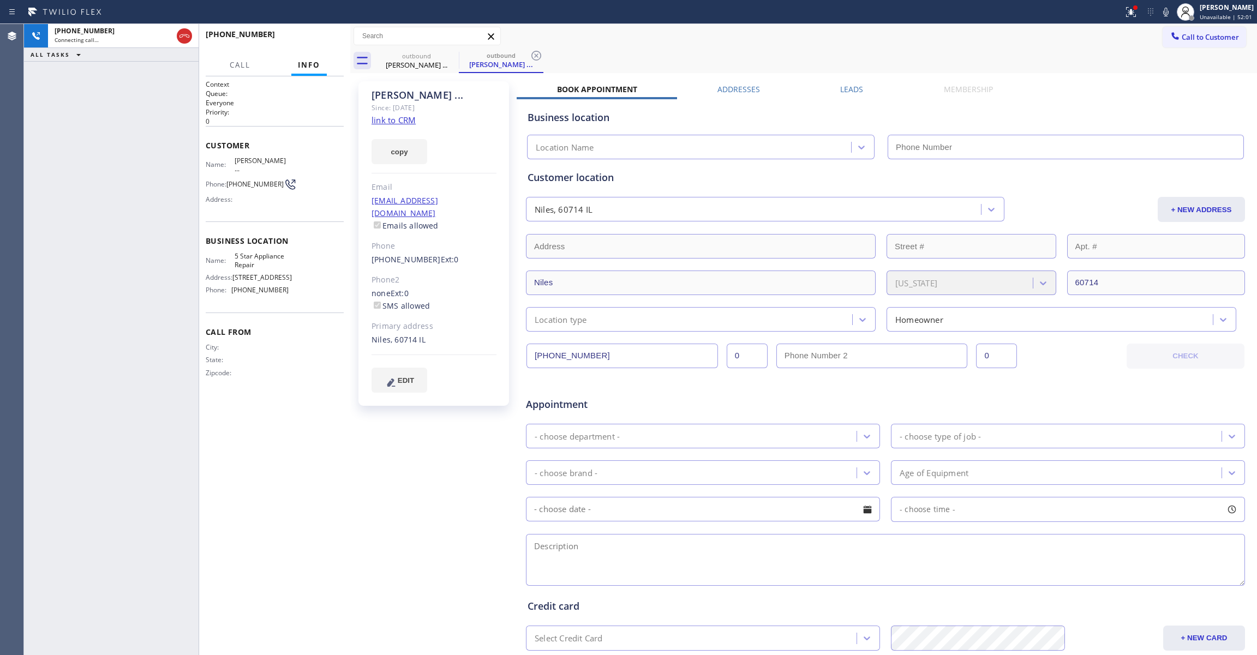
type input "[PHONE_NUMBER]"
click at [308, 41] on span "HANG UP" at bounding box center [318, 39] width 33 height 8
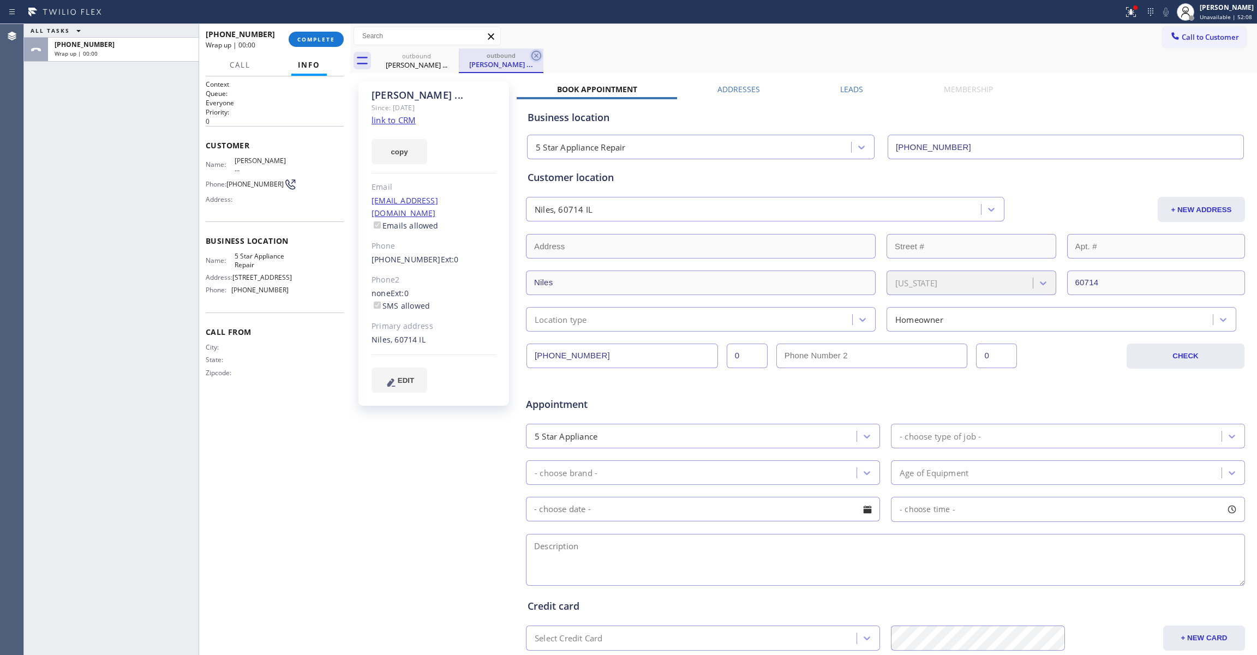
click at [539, 53] on icon at bounding box center [536, 55] width 13 height 13
drag, startPoint x: 48, startPoint y: 173, endPoint x: 131, endPoint y: 79, distance: 125.6
click at [48, 173] on div "ALL TASKS ALL TASKS ACTIVE TASKS TASKS IN WRAP UP [PHONE_NUMBER] Wrap up | 00:08" at bounding box center [111, 339] width 175 height 631
click at [326, 34] on button "COMPLETE" at bounding box center [316, 39] width 55 height 15
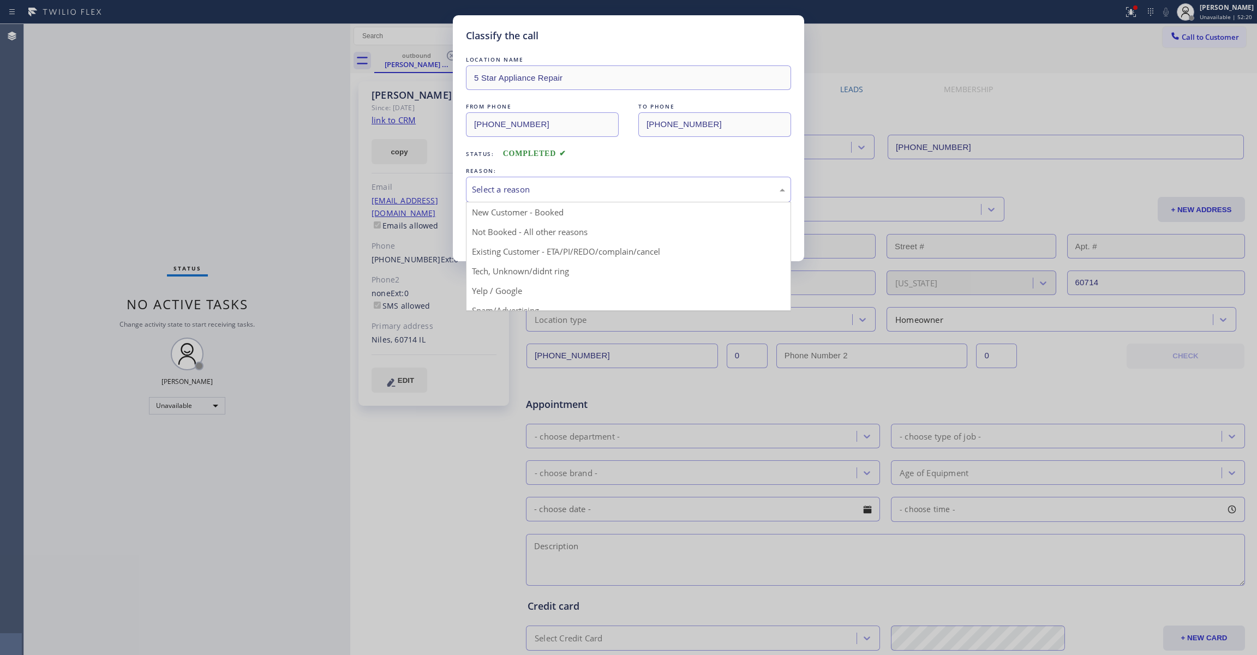
click at [543, 192] on div "Select a reason" at bounding box center [628, 189] width 313 height 13
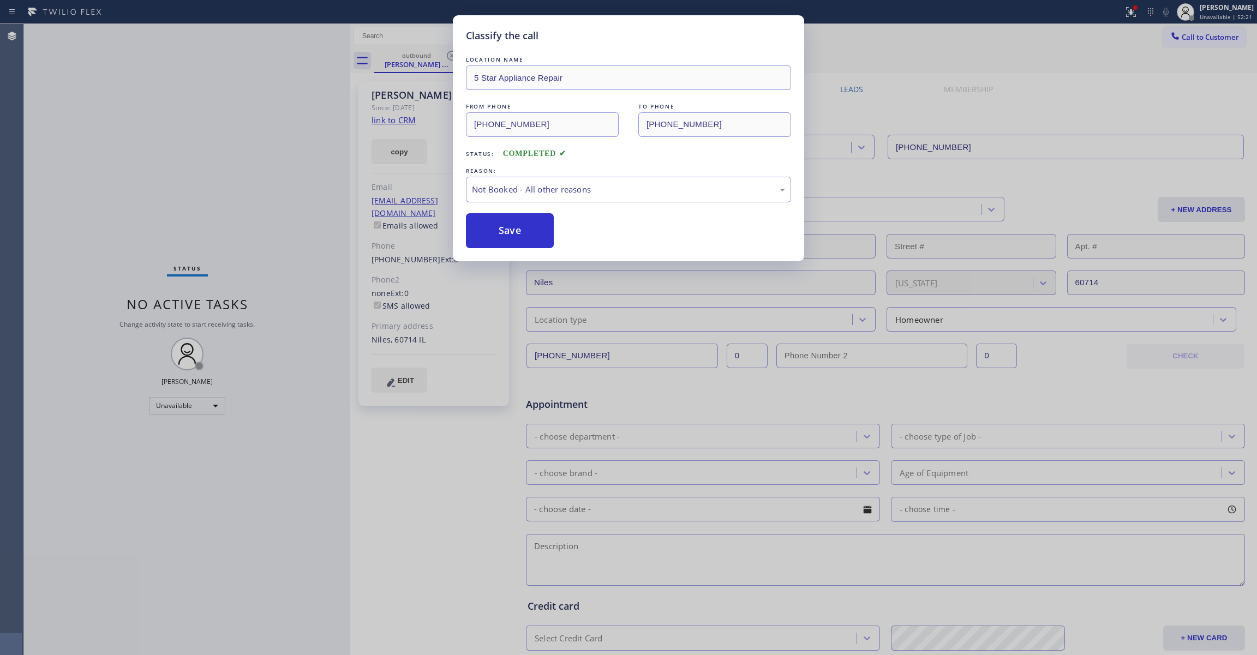
click at [516, 227] on button "Save" at bounding box center [510, 230] width 88 height 35
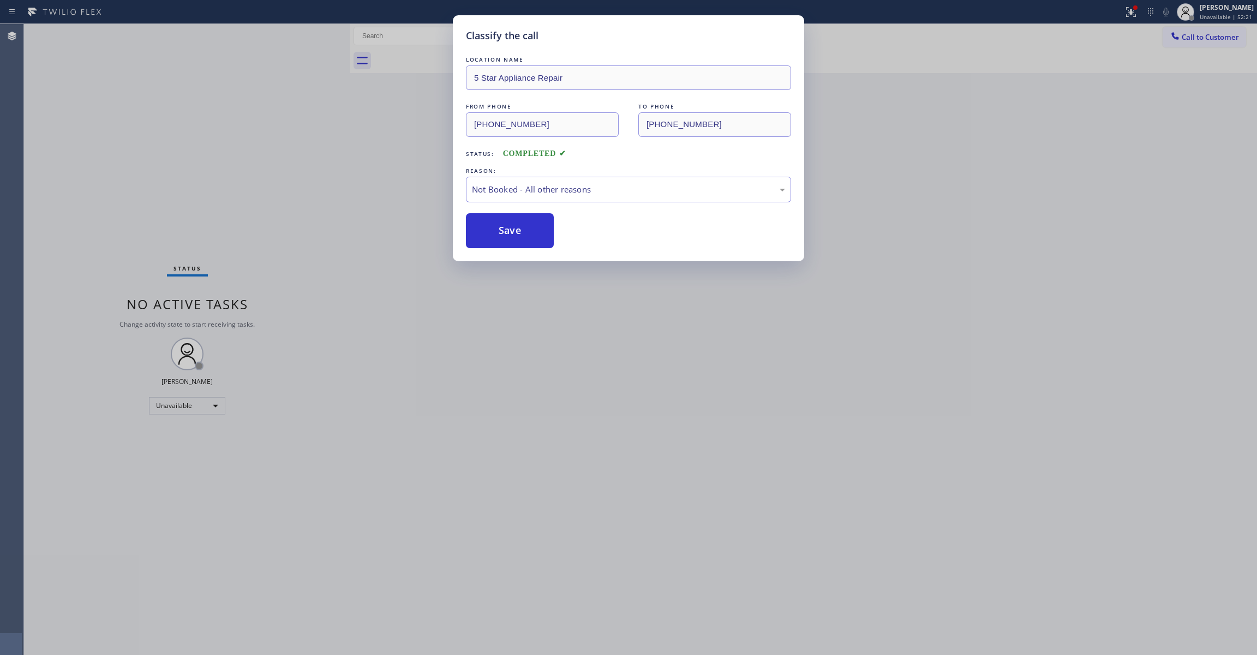
drag, startPoint x: 516, startPoint y: 227, endPoint x: 195, endPoint y: 186, distance: 323.9
click at [515, 227] on button "Save" at bounding box center [510, 230] width 88 height 35
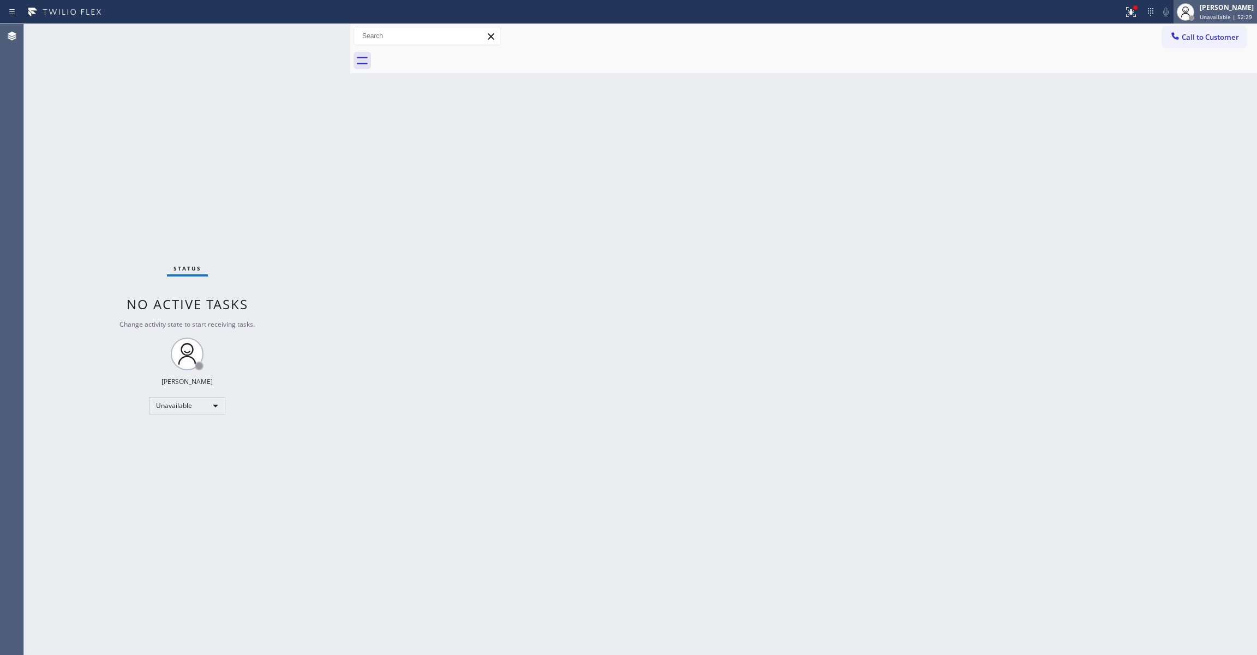
click at [1141, 51] on div at bounding box center [815, 61] width 883 height 25
click at [1214, 34] on span "Call to Customer" at bounding box center [1209, 37] width 57 height 10
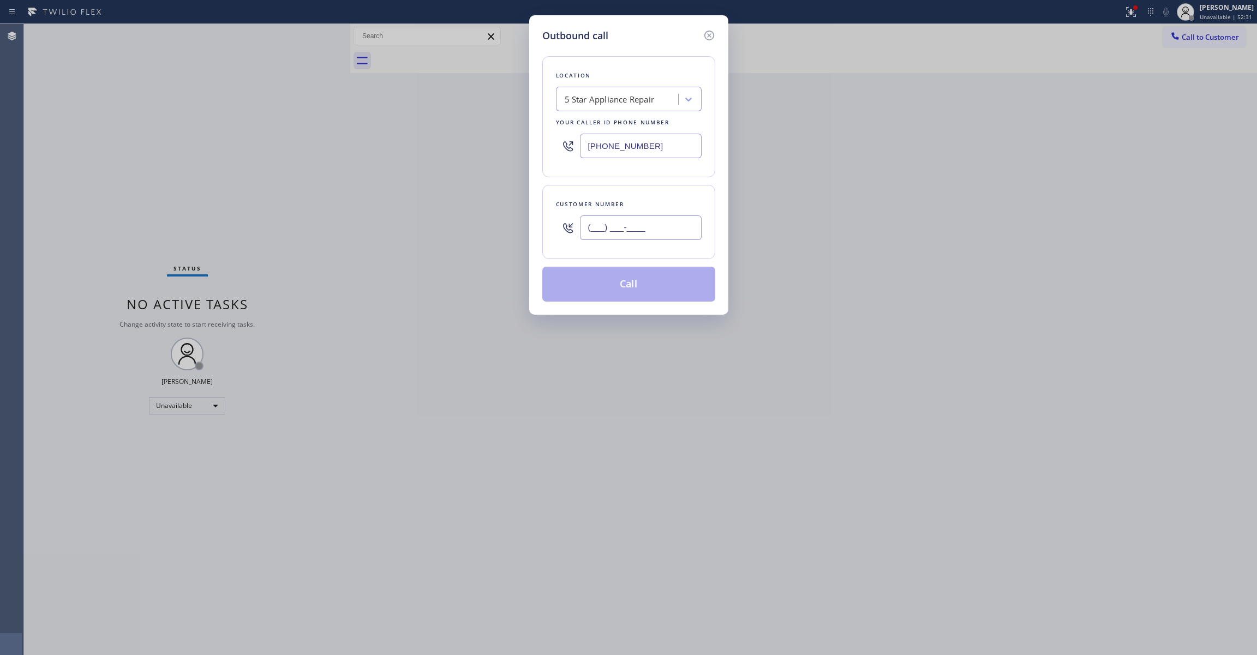
click at [583, 237] on input "(___) ___-____" at bounding box center [641, 227] width 122 height 25
paste input "847) 730-7988"
type input "[PHONE_NUMBER]"
click at [656, 291] on button "Call" at bounding box center [628, 284] width 173 height 35
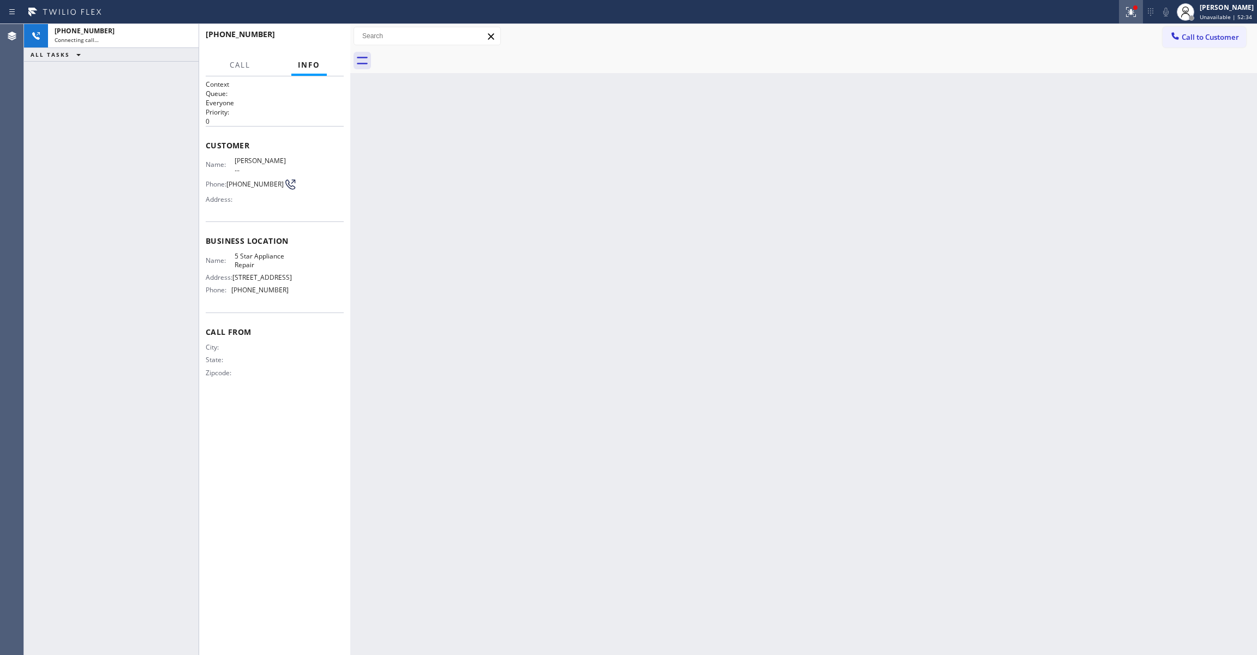
click at [1126, 12] on icon at bounding box center [1129, 11] width 7 height 8
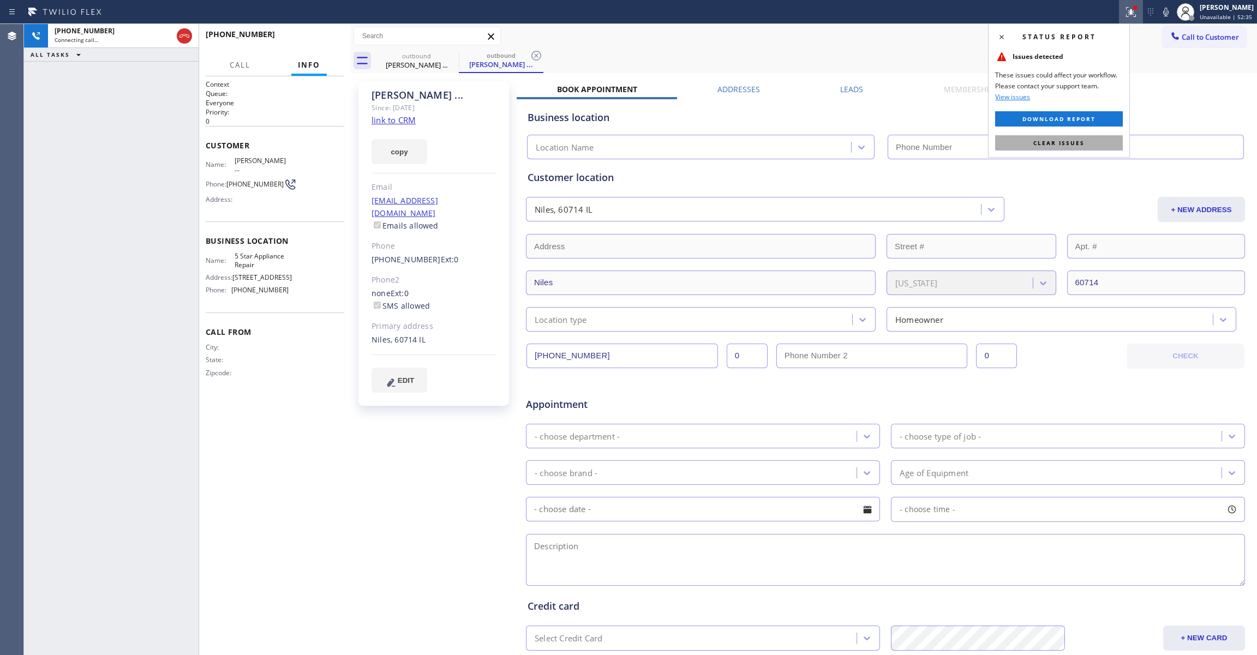
click at [1093, 142] on button "Clear issues" at bounding box center [1059, 142] width 128 height 15
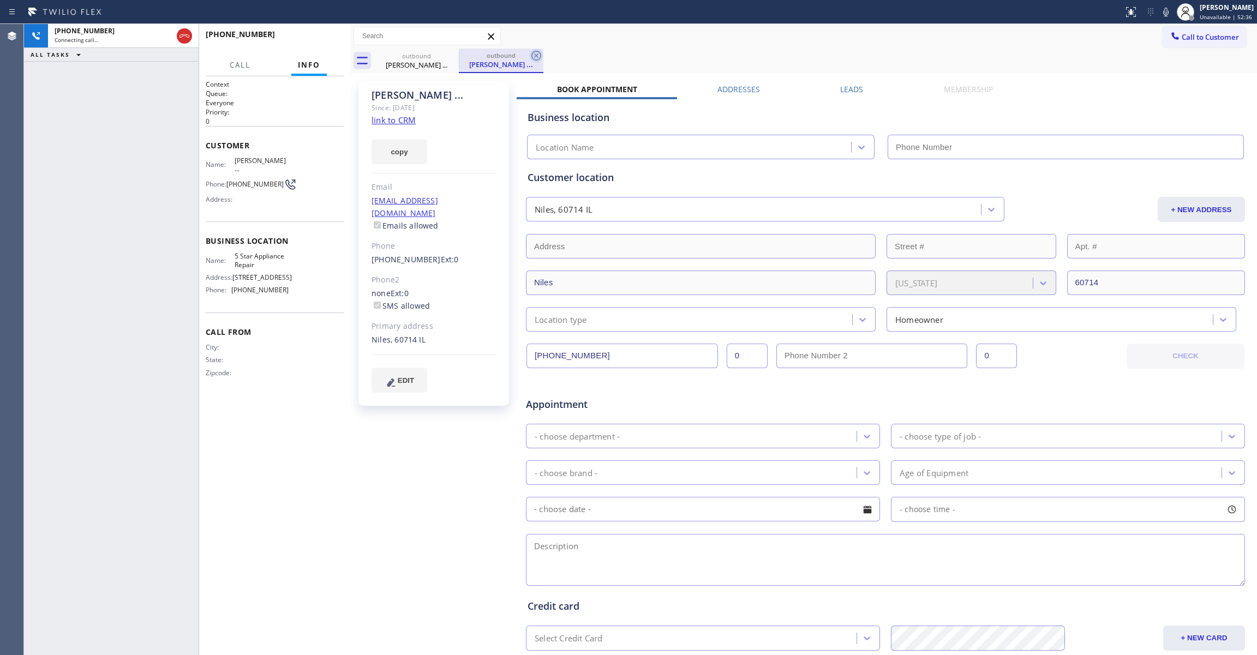
type input "[PHONE_NUMBER]"
click at [542, 50] on icon at bounding box center [536, 55] width 13 height 13
click at [328, 39] on span "HANG UP" at bounding box center [318, 39] width 33 height 8
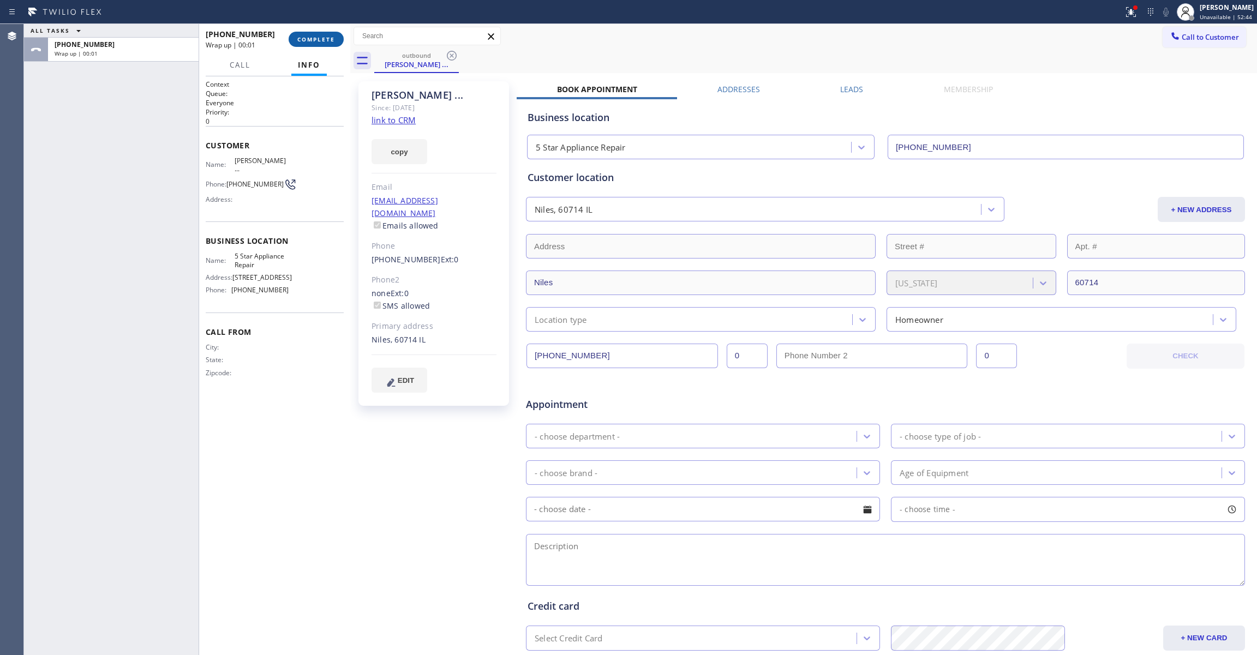
click at [329, 41] on span "COMPLETE" at bounding box center [316, 39] width 38 height 8
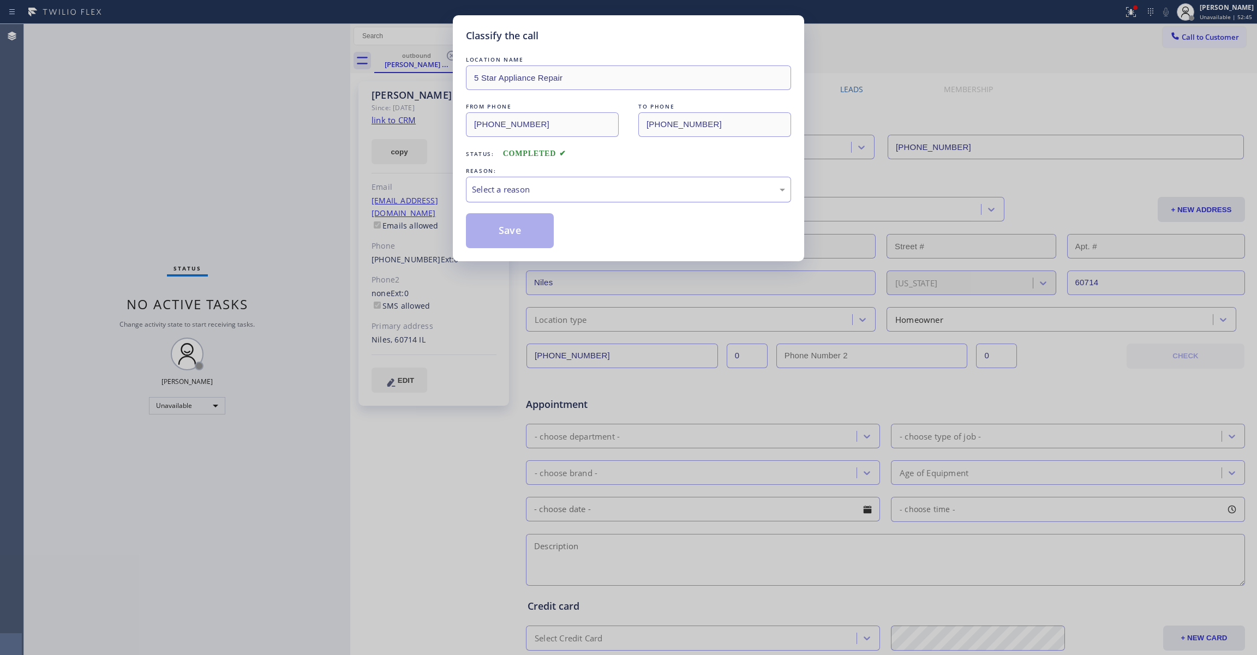
click at [531, 195] on div "Select a reason" at bounding box center [628, 189] width 313 height 13
click at [529, 234] on button "Save" at bounding box center [510, 230] width 88 height 35
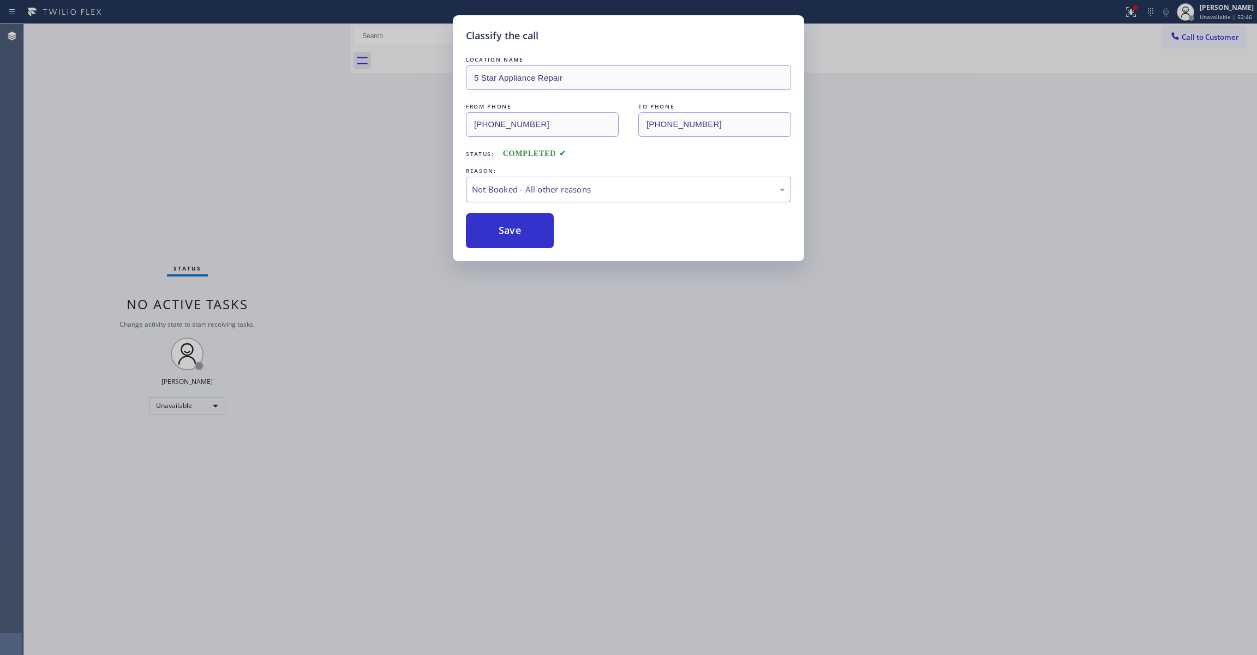
click at [529, 234] on button "Save" at bounding box center [510, 230] width 88 height 35
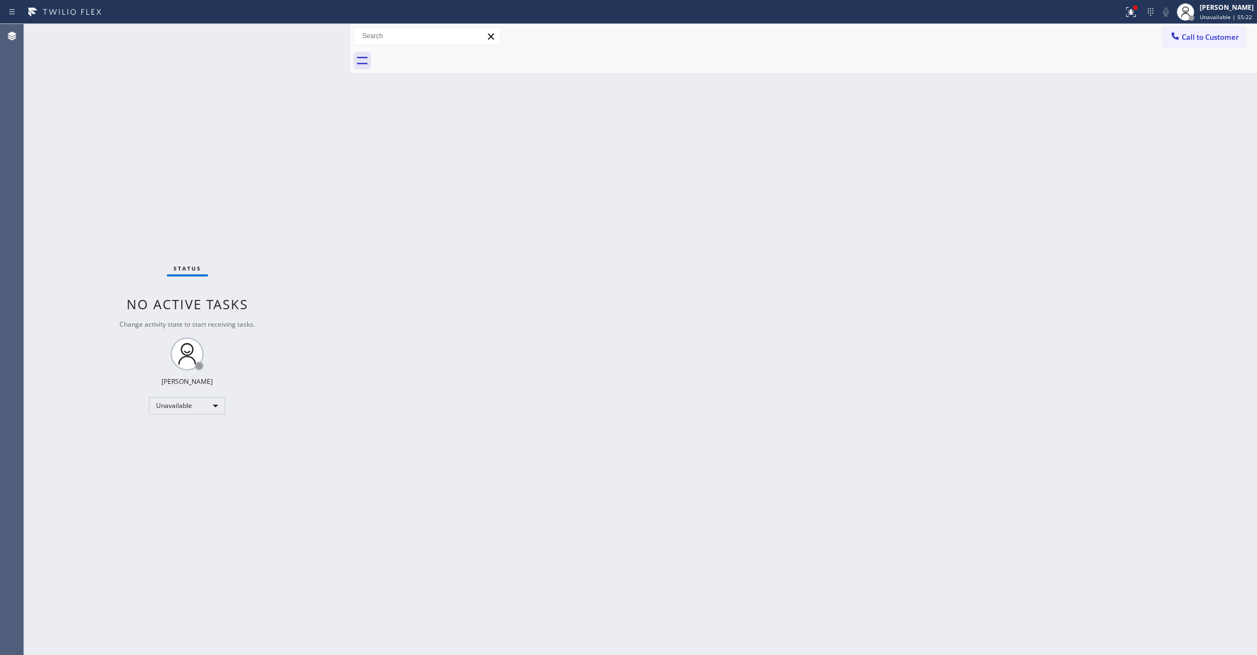
click at [345, 526] on div "Status No active tasks Change activity state to start receiving tasks. [PERSON_…" at bounding box center [187, 339] width 326 height 631
click at [577, 379] on div "Back to Dashboard Change Sender ID Customers Technicians Select a contact Outbo…" at bounding box center [803, 339] width 907 height 631
click at [163, 521] on div "Status No active tasks Change activity state to start receiving tasks. [PERSON_…" at bounding box center [187, 339] width 326 height 631
click at [120, 158] on div "Status No active tasks Change activity state to start receiving tasks. [PERSON_…" at bounding box center [187, 339] width 326 height 631
drag, startPoint x: 398, startPoint y: 513, endPoint x: 395, endPoint y: 563, distance: 50.8
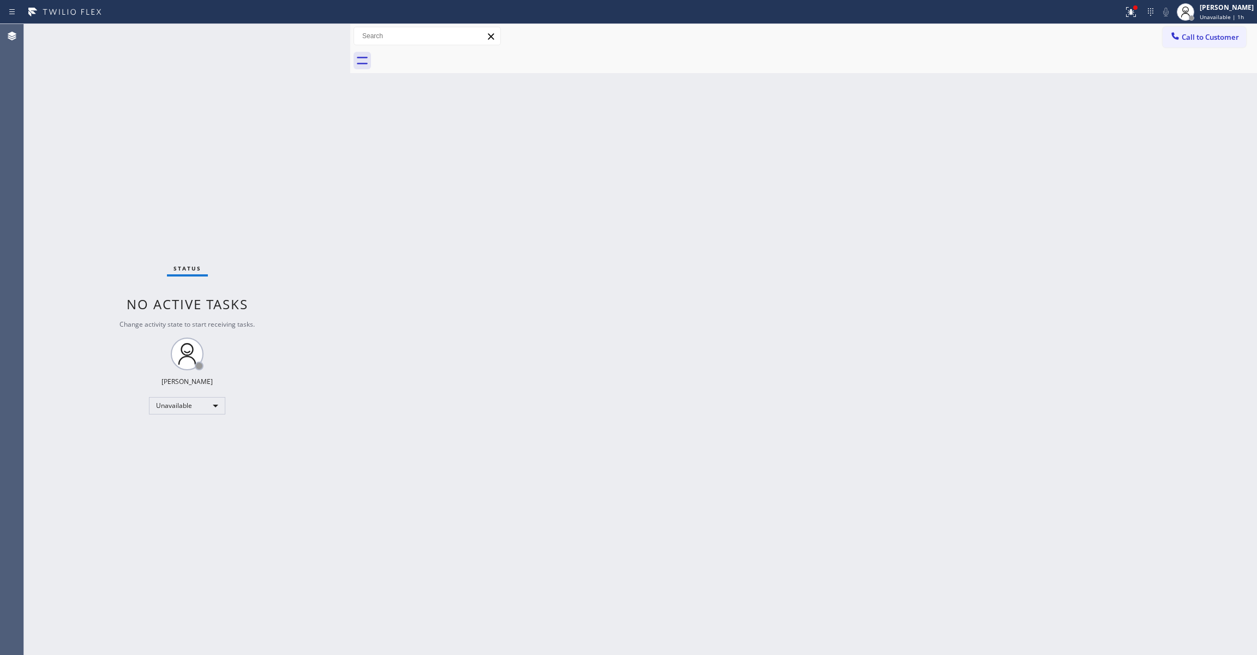
click at [397, 512] on div "Back to Dashboard Change Sender ID Customers Technicians Select a contact Outbo…" at bounding box center [803, 339] width 907 height 631
click at [184, 400] on div "Unavailable" at bounding box center [187, 405] width 76 height 17
click at [189, 460] on li "Break" at bounding box center [186, 461] width 74 height 13
click at [184, 406] on div "Break" at bounding box center [187, 405] width 76 height 17
click at [189, 445] on li "Unavailable" at bounding box center [186, 448] width 74 height 13
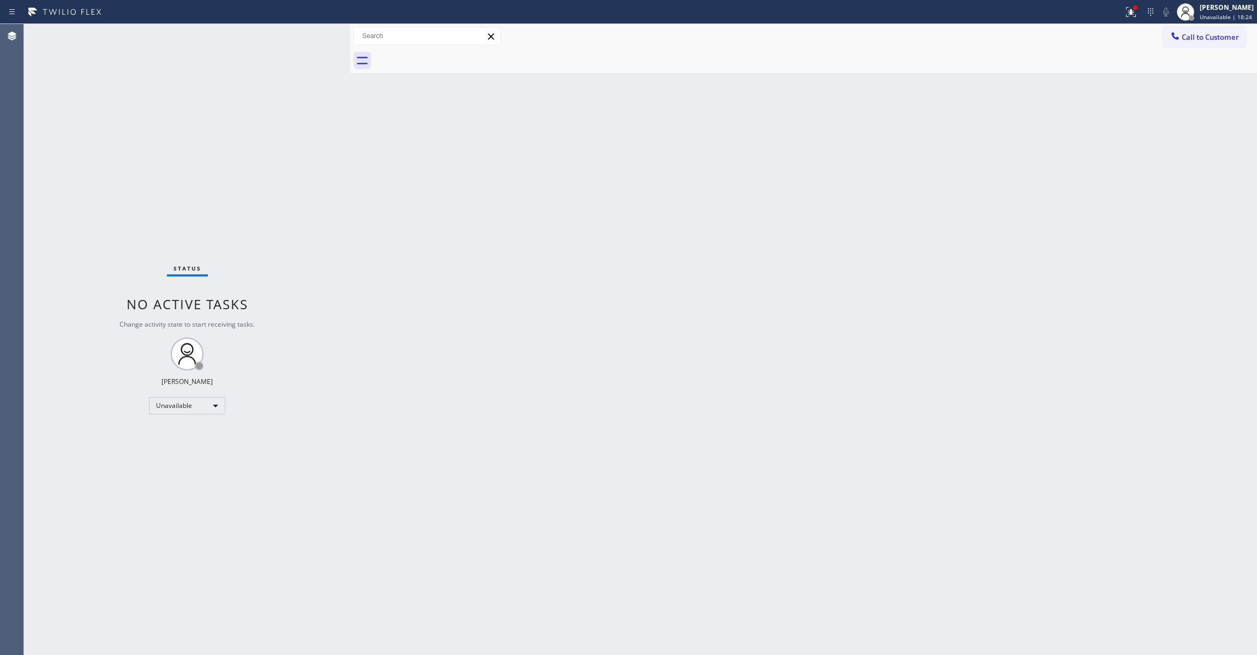
click at [1043, 117] on div "Back to Dashboard Change Sender ID Customers Technicians Select a contact Outbo…" at bounding box center [803, 339] width 907 height 631
drag, startPoint x: 190, startPoint y: 615, endPoint x: 232, endPoint y: 468, distance: 153.3
click at [187, 604] on div "Status No active tasks Change activity state to start receiving tasks. [PERSON_…" at bounding box center [187, 339] width 326 height 631
click at [1220, 35] on span "Call to Customer" at bounding box center [1209, 37] width 57 height 10
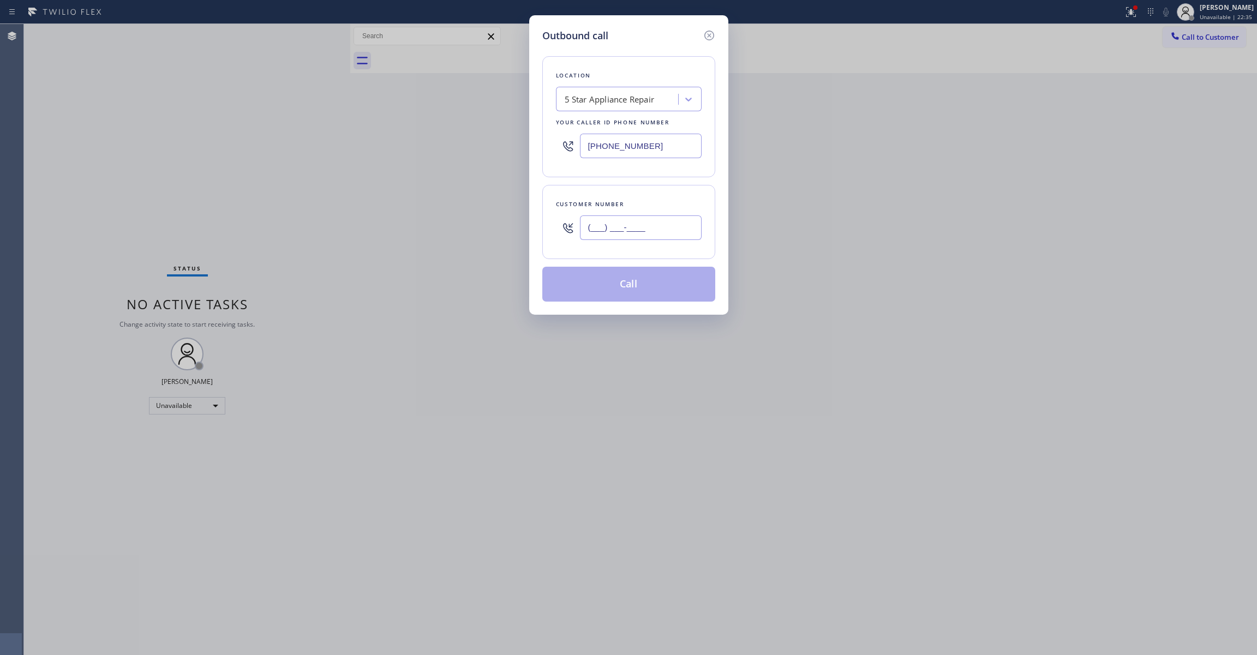
click at [599, 227] on input "(___) ___-____" at bounding box center [641, 227] width 122 height 25
paste input "213) 709-0852"
type input "[PHONE_NUMBER]"
paste input "213) 335-2685"
drag, startPoint x: 663, startPoint y: 145, endPoint x: 411, endPoint y: 144, distance: 252.0
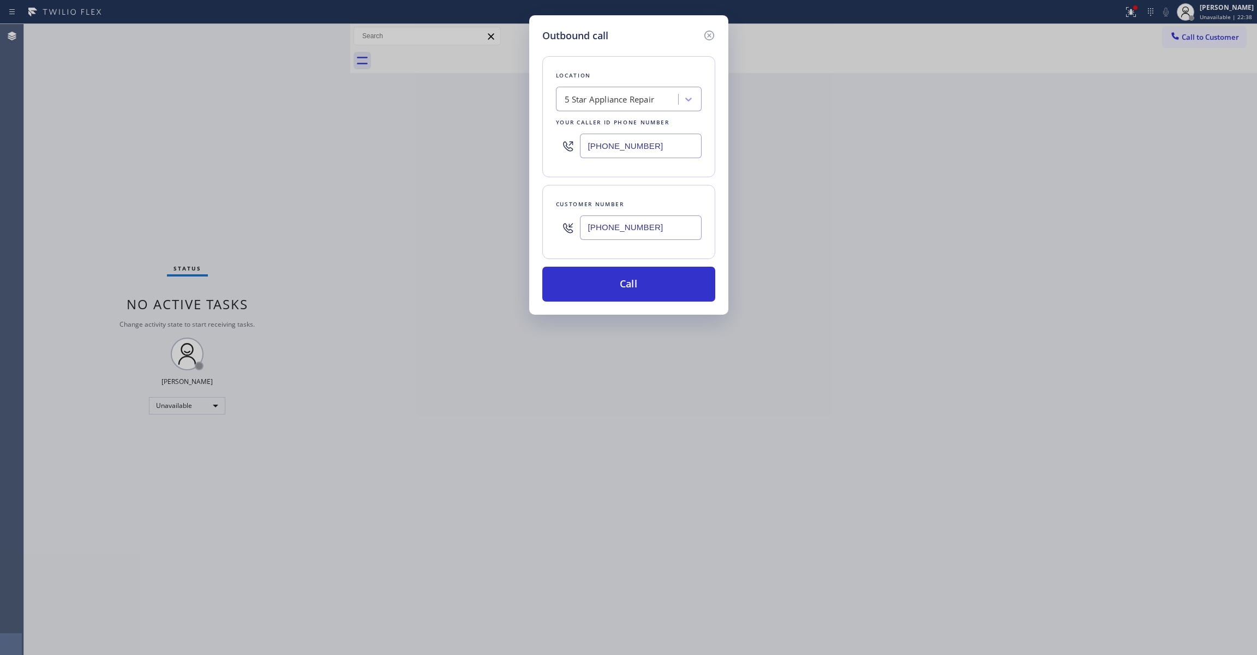
click at [412, 144] on div "Outbound call Location 5 Star Appliance Repair Your caller id phone number [PHO…" at bounding box center [628, 327] width 1257 height 655
type input "[PHONE_NUMBER]"
click at [647, 292] on button "Call" at bounding box center [628, 284] width 173 height 35
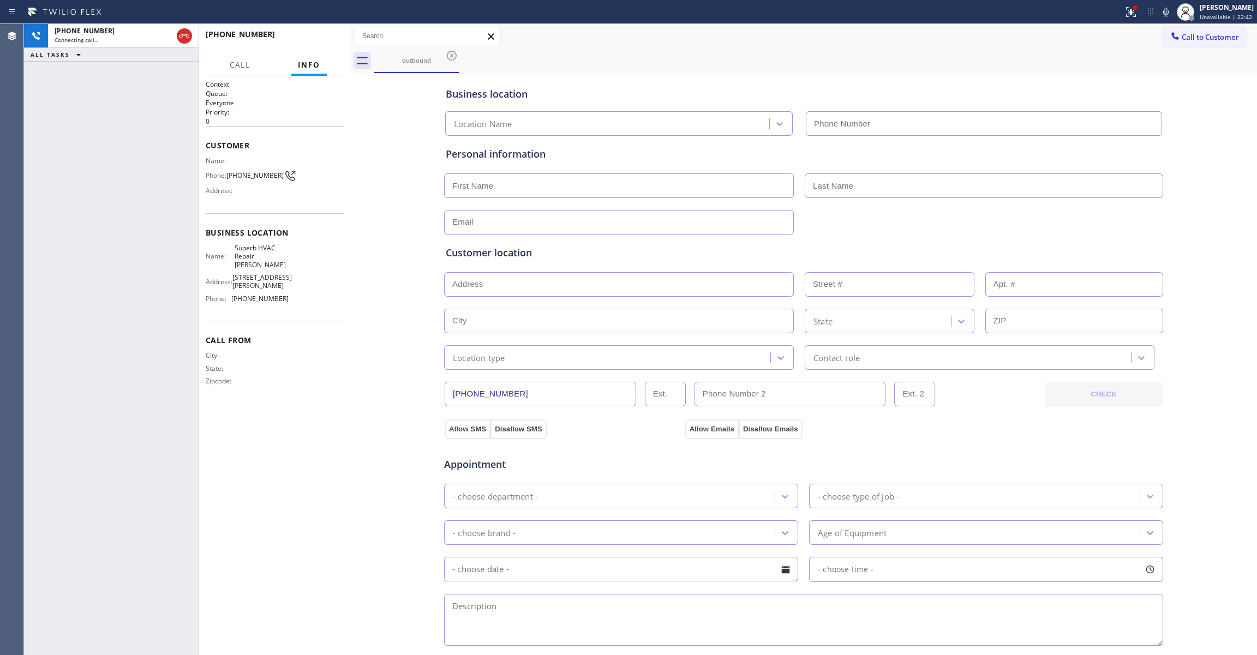
type input "[PHONE_NUMBER]"
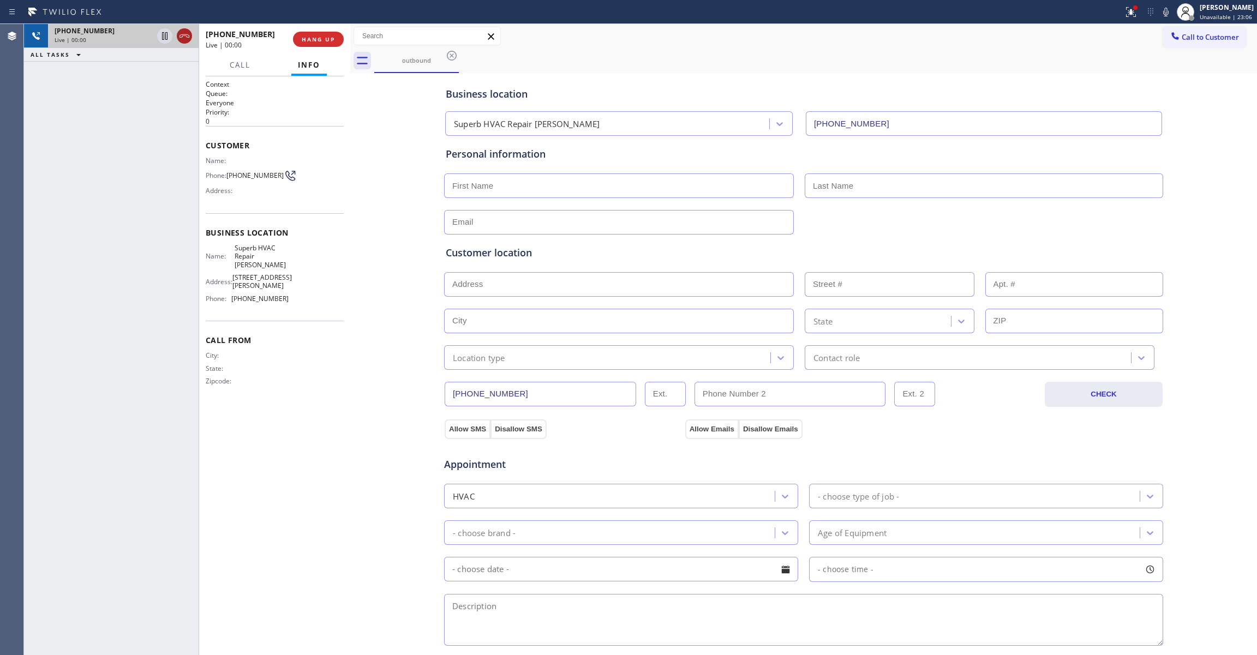
click at [186, 38] on icon at bounding box center [184, 35] width 13 height 13
click at [324, 38] on span "COMPLETE" at bounding box center [316, 39] width 38 height 8
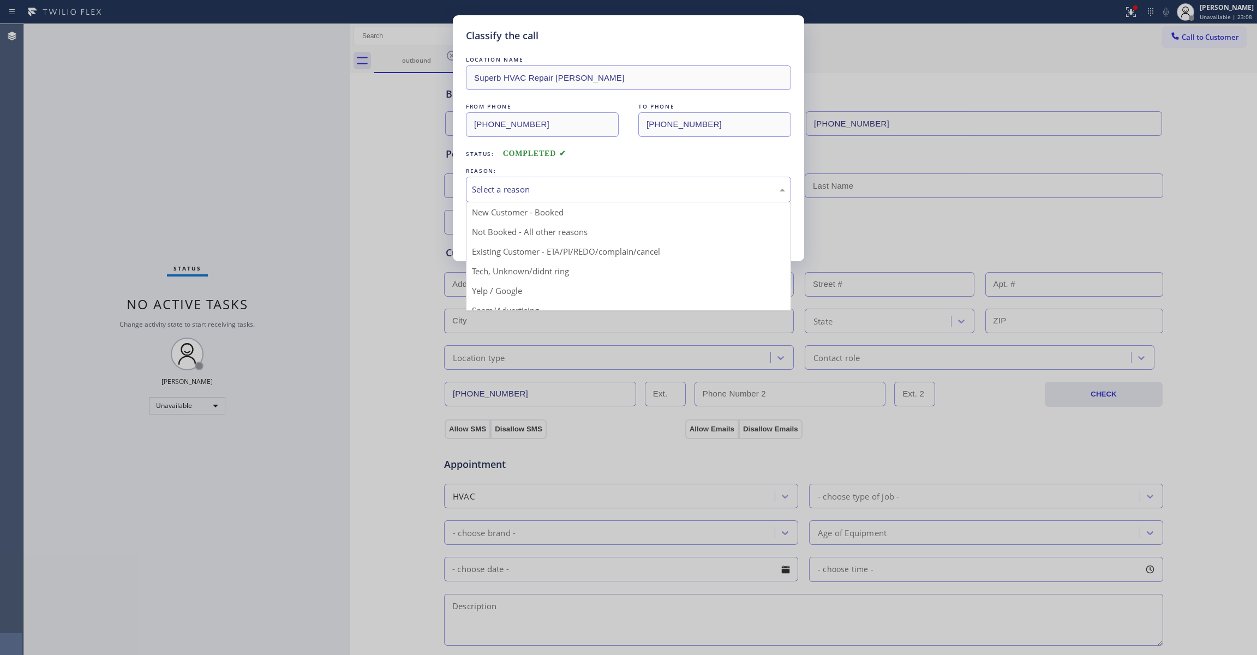
click at [532, 180] on div "Select a reason" at bounding box center [628, 190] width 325 height 26
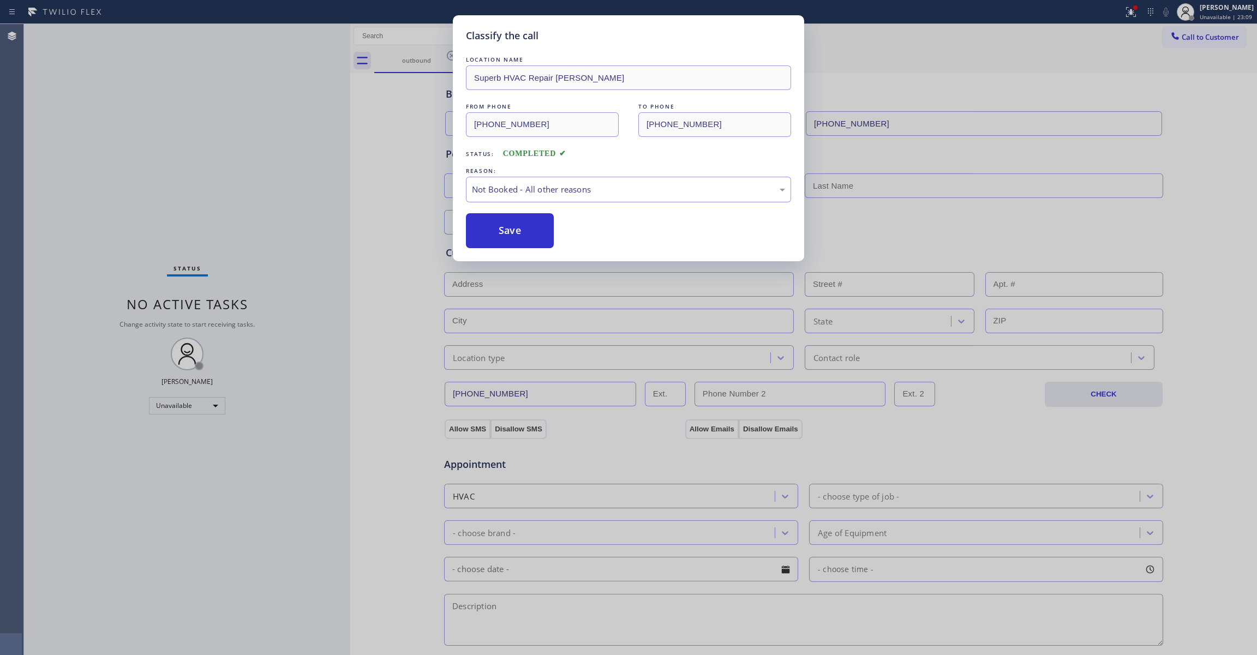
click at [526, 232] on button "Save" at bounding box center [510, 230] width 88 height 35
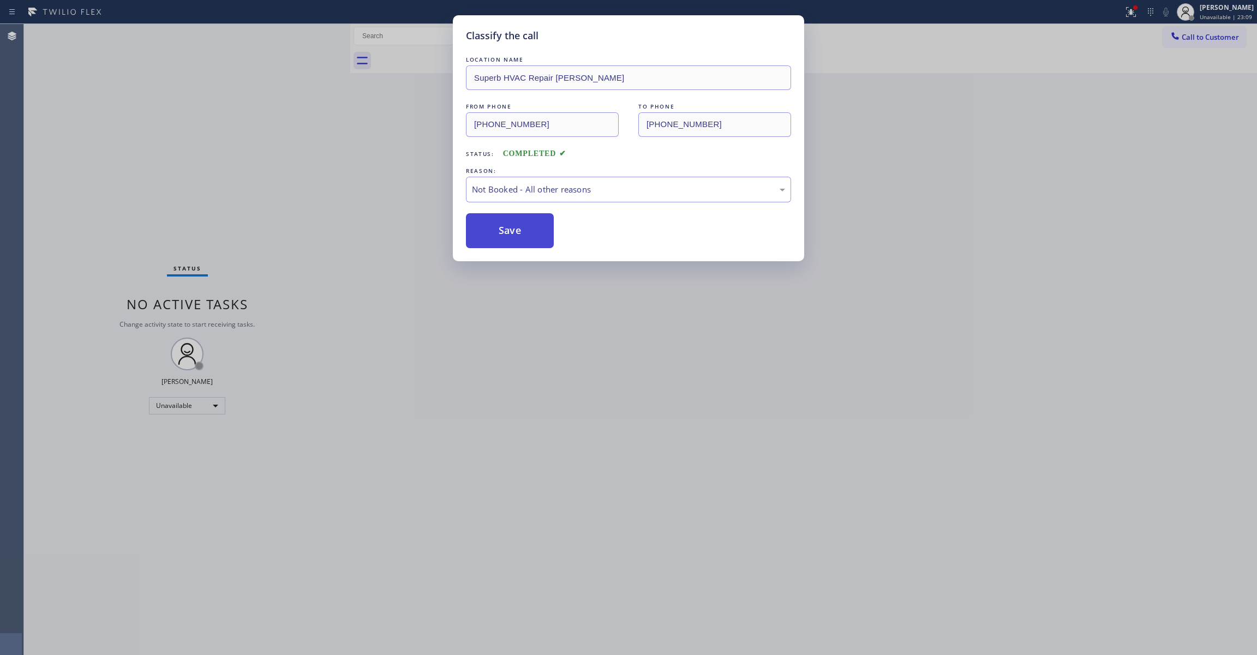
click at [525, 232] on button "Save" at bounding box center [510, 230] width 88 height 35
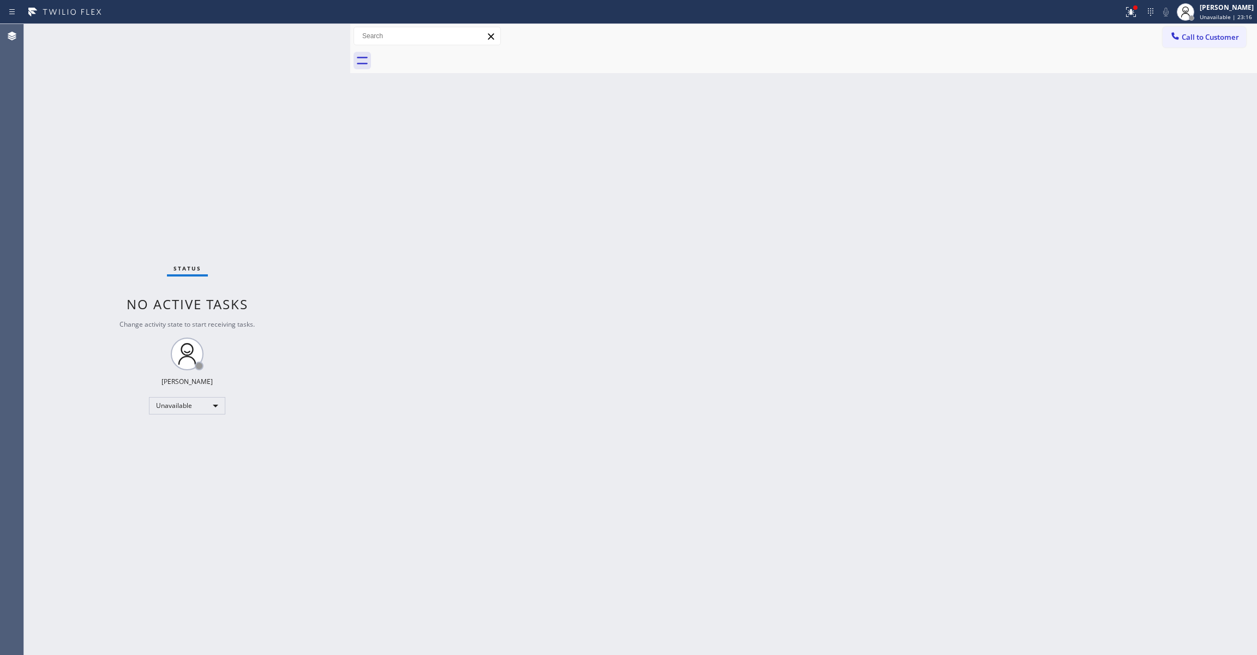
drag, startPoint x: 988, startPoint y: 266, endPoint x: 1146, endPoint y: 92, distance: 235.2
click at [1017, 224] on div "Back to Dashboard Change Sender ID Customers Technicians Select a contact Outbo…" at bounding box center [803, 339] width 907 height 631
click at [1197, 38] on span "Call to Customer" at bounding box center [1209, 37] width 57 height 10
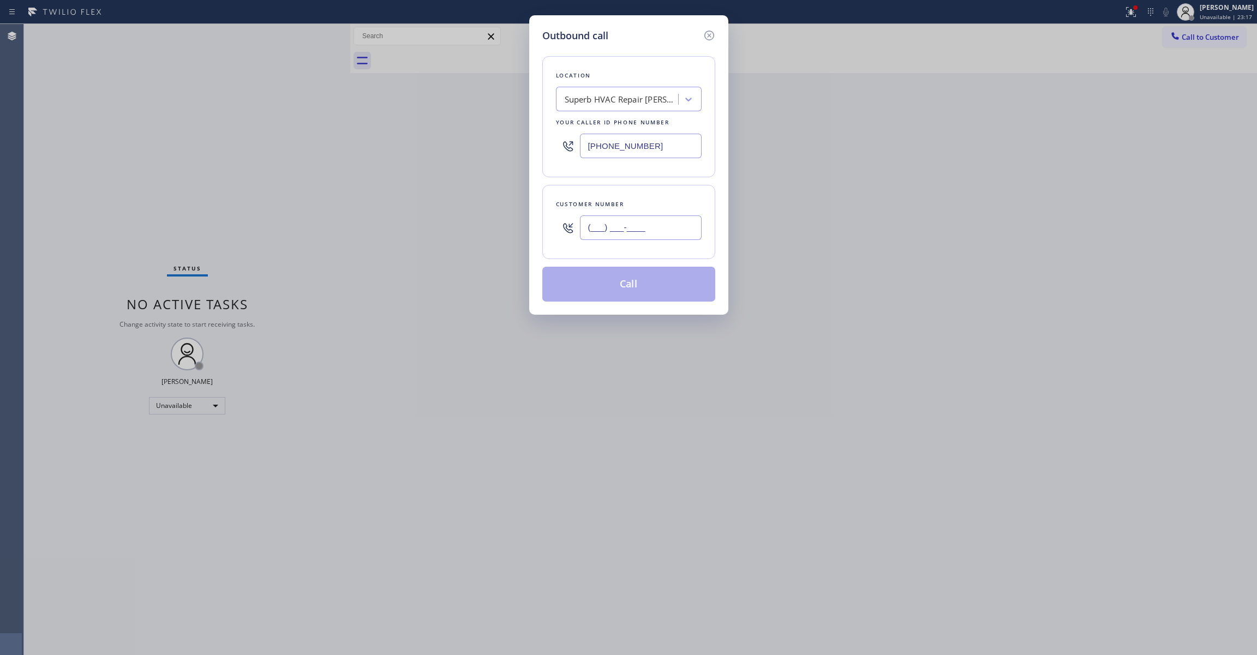
click at [644, 236] on input "(___) ___-____" at bounding box center [641, 227] width 122 height 25
paste input "213) 709-0852"
type input "[PHONE_NUMBER]"
click at [616, 290] on button "Call" at bounding box center [628, 284] width 173 height 35
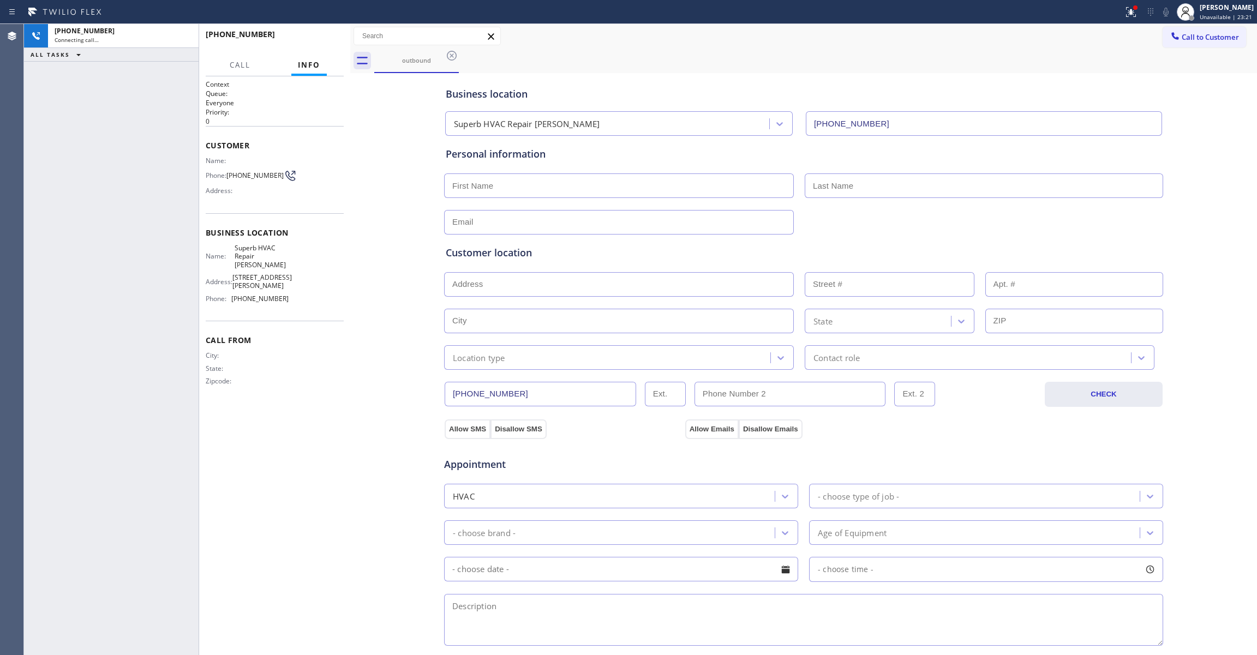
type input "[PHONE_NUMBER]"
click at [155, 256] on div "[PHONE_NUMBER] Connecting call… ALL TASKS ALL TASKS ACTIVE TASKS TASKS IN WRAP …" at bounding box center [111, 339] width 175 height 631
drag, startPoint x: 336, startPoint y: 553, endPoint x: 289, endPoint y: 151, distance: 404.7
click at [337, 553] on div "Context Queue: Everyone Priority: 0 Customer Name: Phone: [PHONE_NUMBER] Addres…" at bounding box center [275, 366] width 138 height 572
click at [316, 37] on span "HANG UP" at bounding box center [318, 39] width 33 height 8
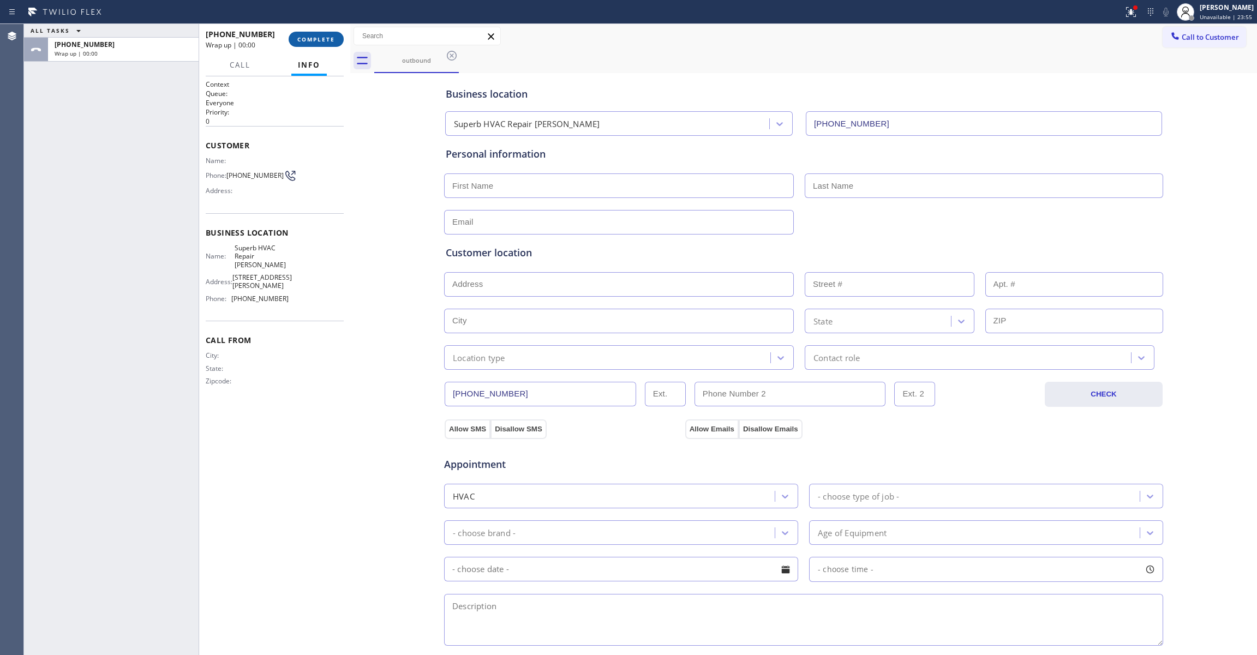
click at [316, 37] on span "COMPLETE" at bounding box center [316, 39] width 38 height 8
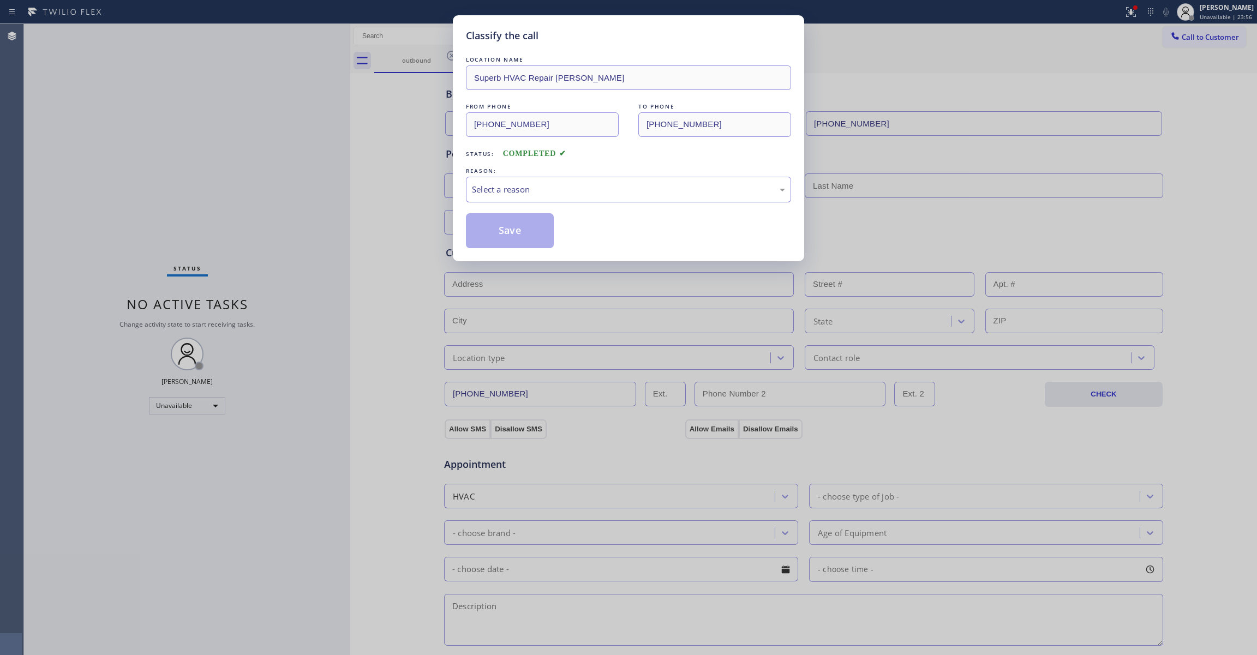
click at [511, 190] on div "Select a reason" at bounding box center [628, 189] width 313 height 13
click at [507, 230] on button "Save" at bounding box center [510, 230] width 88 height 35
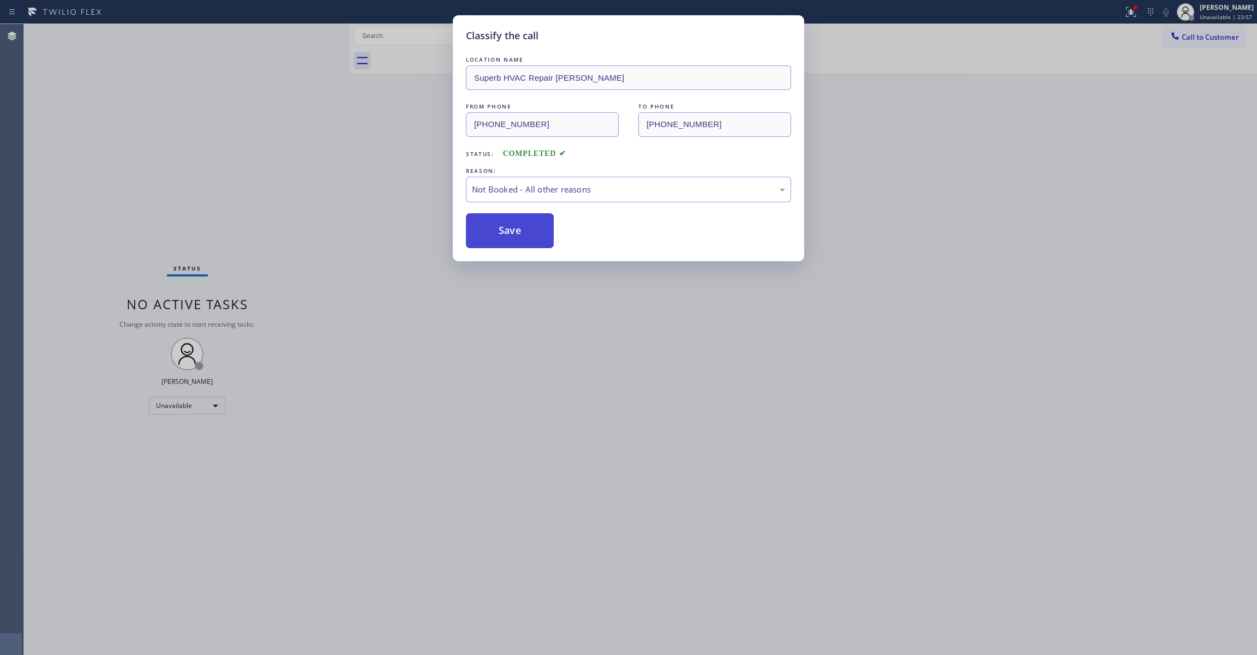
drag, startPoint x: 507, startPoint y: 230, endPoint x: 157, endPoint y: 84, distance: 379.0
click at [507, 230] on button "Save" at bounding box center [510, 230] width 88 height 35
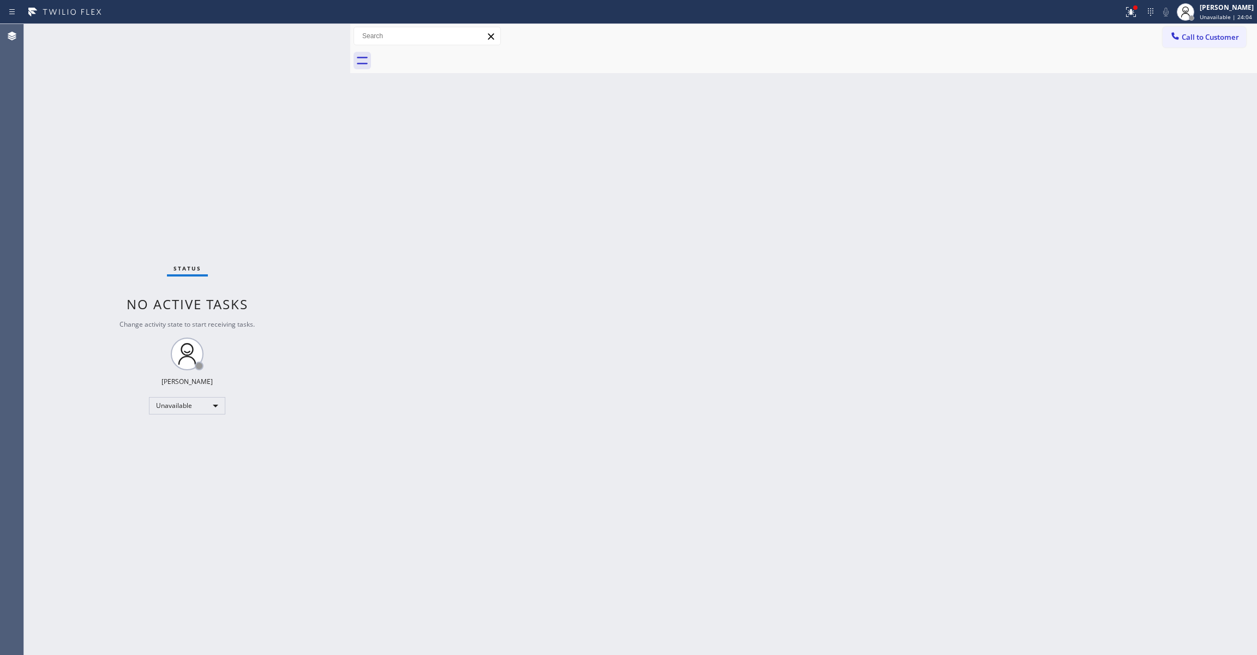
click at [827, 178] on div "Back to Dashboard Change Sender ID Customers Technicians Select a contact Outbo…" at bounding box center [803, 339] width 907 height 631
click at [1205, 33] on span "Call to Customer" at bounding box center [1209, 37] width 57 height 10
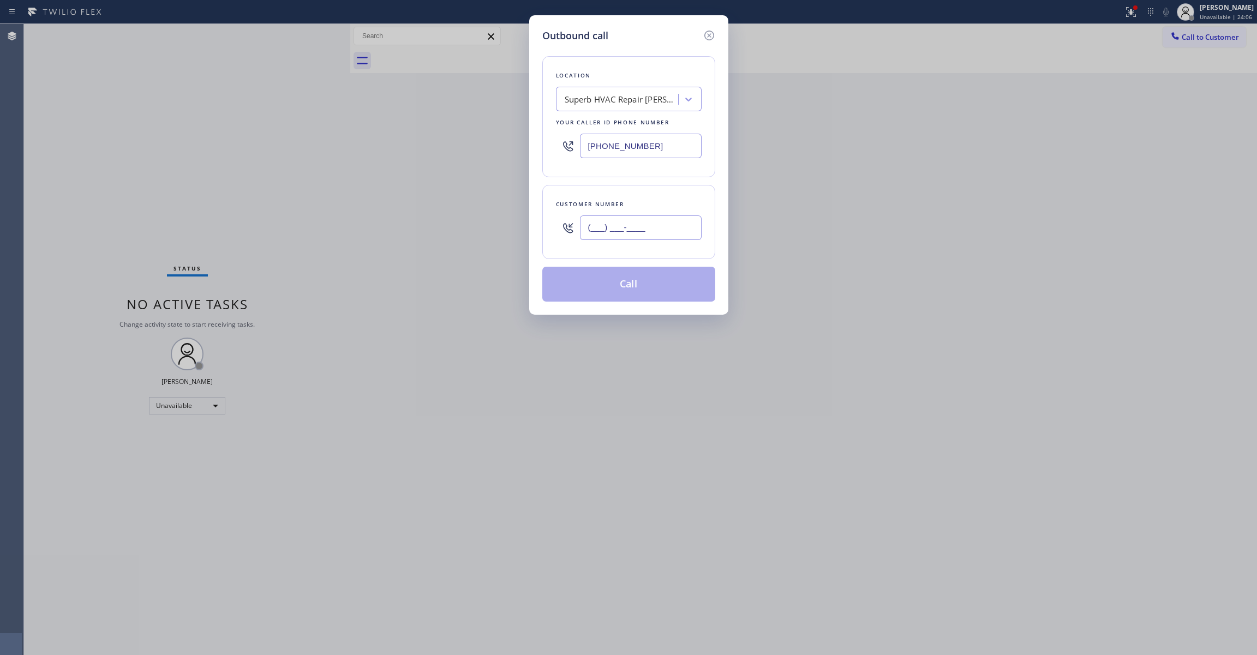
click at [623, 230] on input "(___) ___-____" at bounding box center [641, 227] width 122 height 25
paste input "817) 623-1047"
type input "[PHONE_NUMBER]"
paste input "855) 731-4952"
drag, startPoint x: 657, startPoint y: 148, endPoint x: 393, endPoint y: 203, distance: 270.2
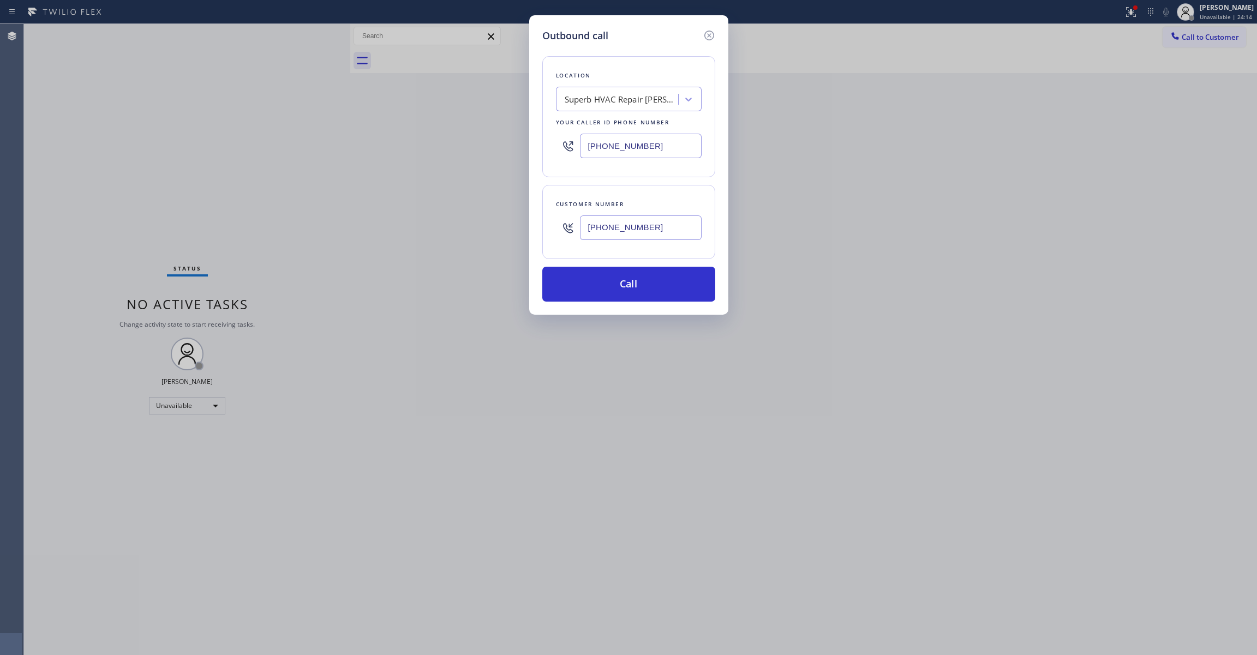
click at [284, 143] on div "Outbound call Location Superb HVAC Repair [PERSON_NAME] Your caller id phone nu…" at bounding box center [628, 327] width 1257 height 655
type input "[PHONE_NUMBER]"
drag, startPoint x: 626, startPoint y: 227, endPoint x: 513, endPoint y: 227, distance: 112.9
click at [513, 227] on div "Outbound call Location 5 Star Appliance Repair Your caller id phone number [PHO…" at bounding box center [628, 327] width 1257 height 655
click at [557, 278] on button "Call" at bounding box center [628, 284] width 173 height 35
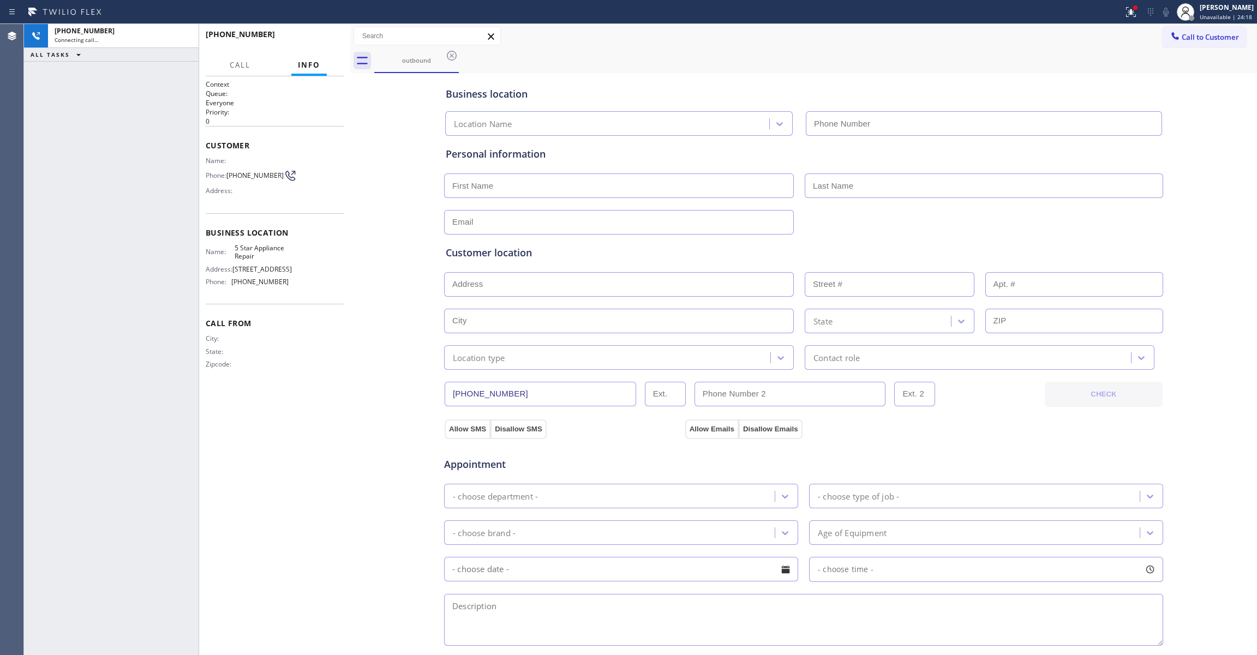
type input "[PHONE_NUMBER]"
click at [320, 37] on span "HANG UP" at bounding box center [318, 39] width 33 height 8
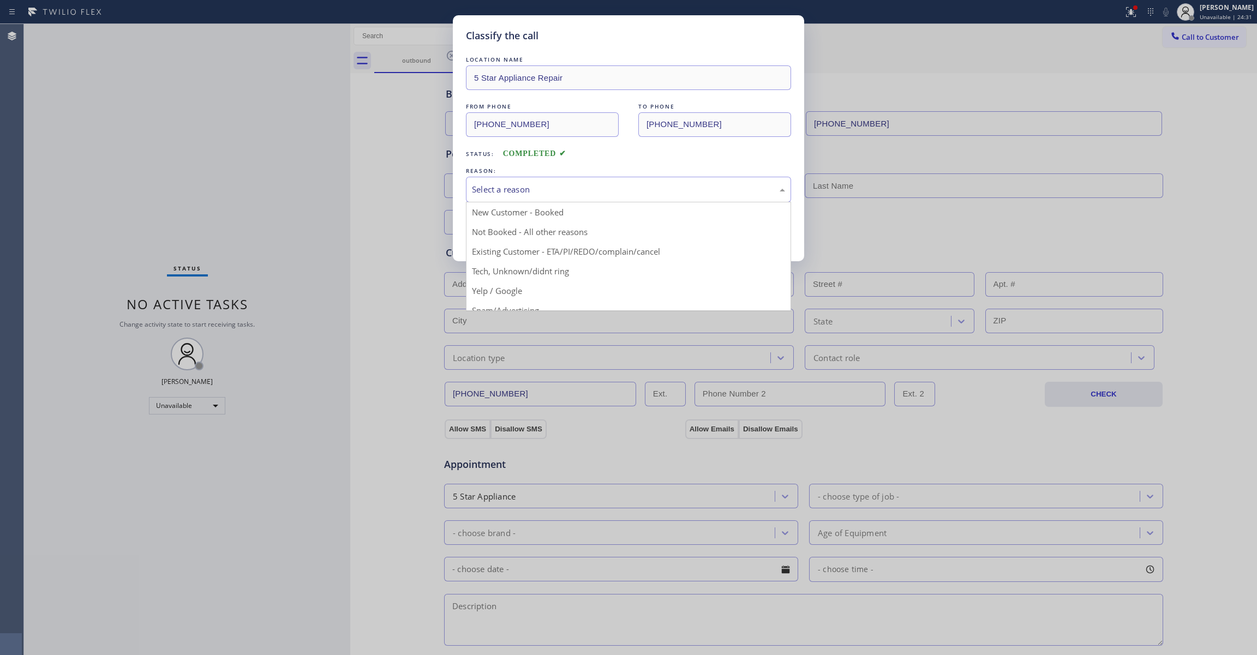
click at [506, 192] on div "Select a reason" at bounding box center [628, 189] width 313 height 13
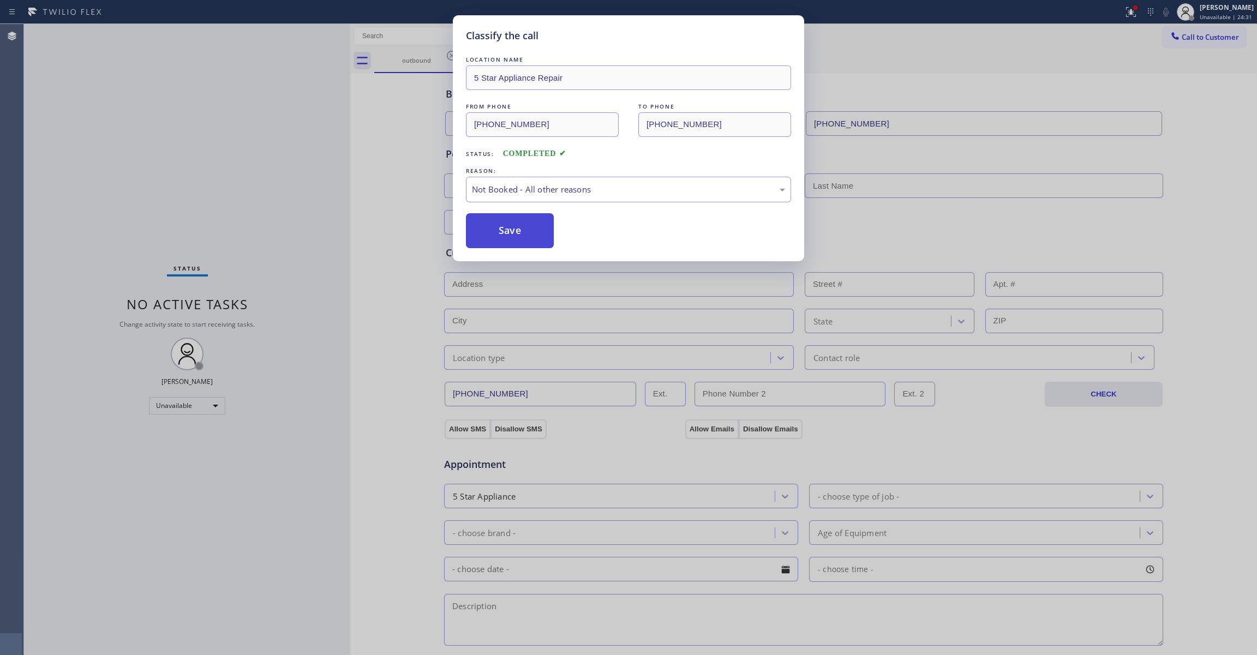
click at [507, 234] on button "Save" at bounding box center [510, 230] width 88 height 35
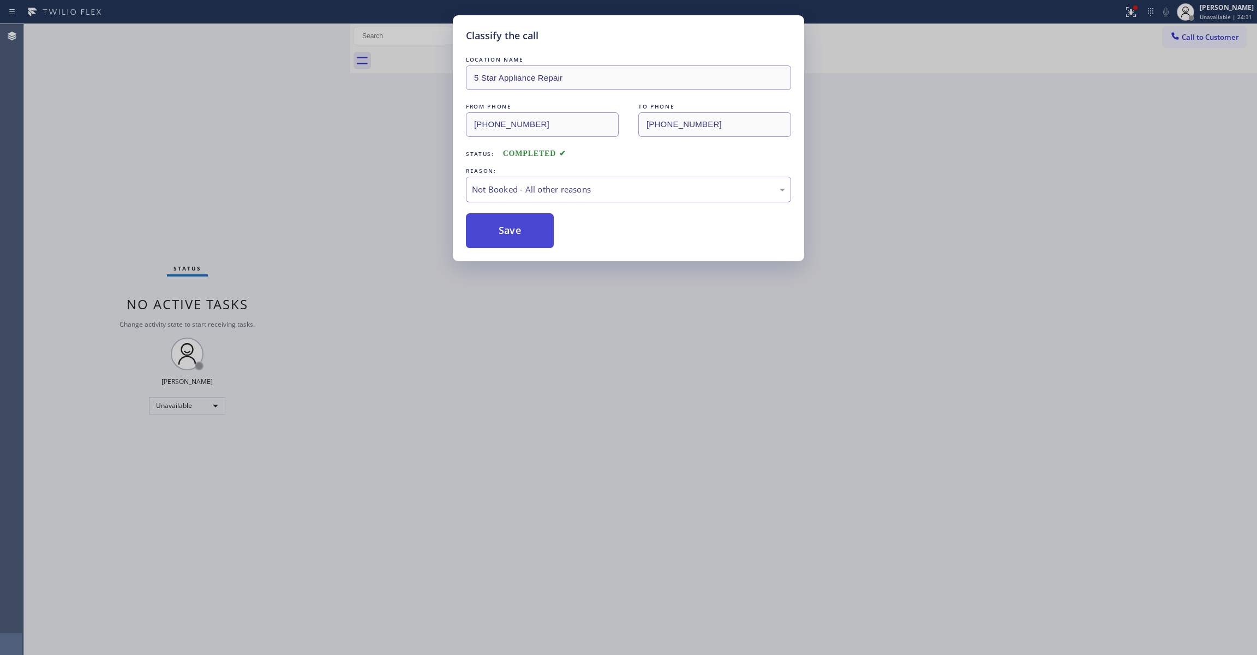
click at [506, 234] on button "Save" at bounding box center [510, 230] width 88 height 35
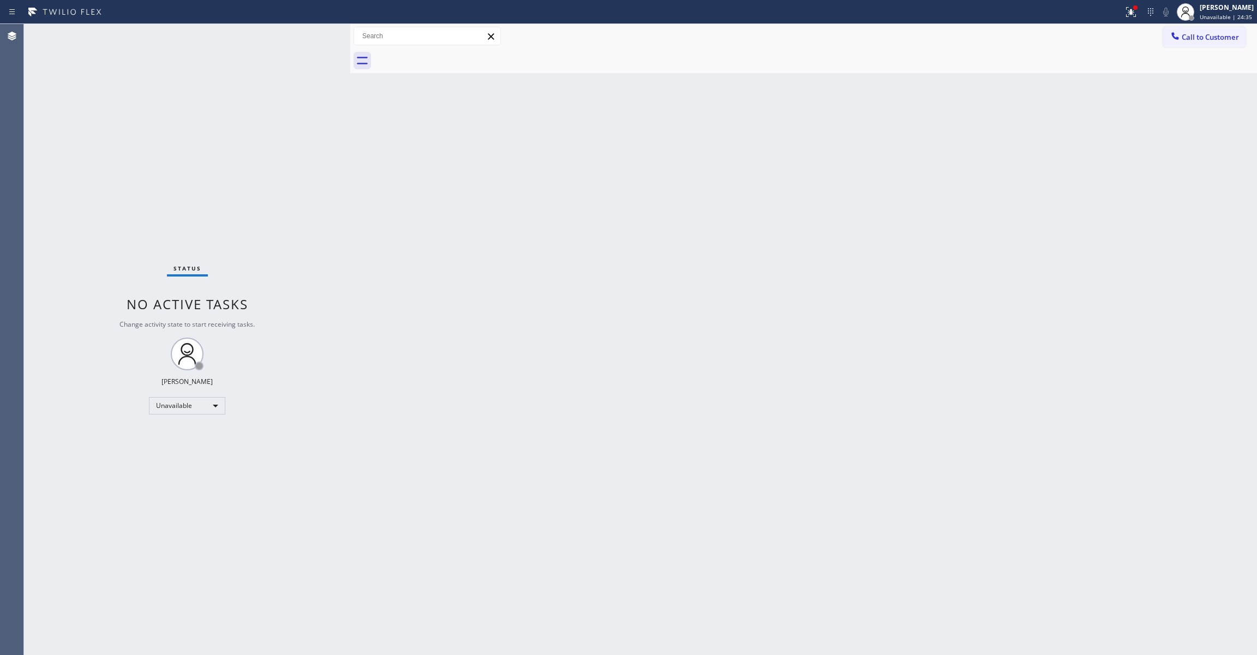
click at [755, 212] on div "Back to Dashboard Change Sender ID Customers Technicians Select a contact Outbo…" at bounding box center [803, 339] width 907 height 631
drag, startPoint x: 1204, startPoint y: 43, endPoint x: 985, endPoint y: 135, distance: 238.1
click at [1203, 43] on button "Call to Customer" at bounding box center [1203, 37] width 83 height 21
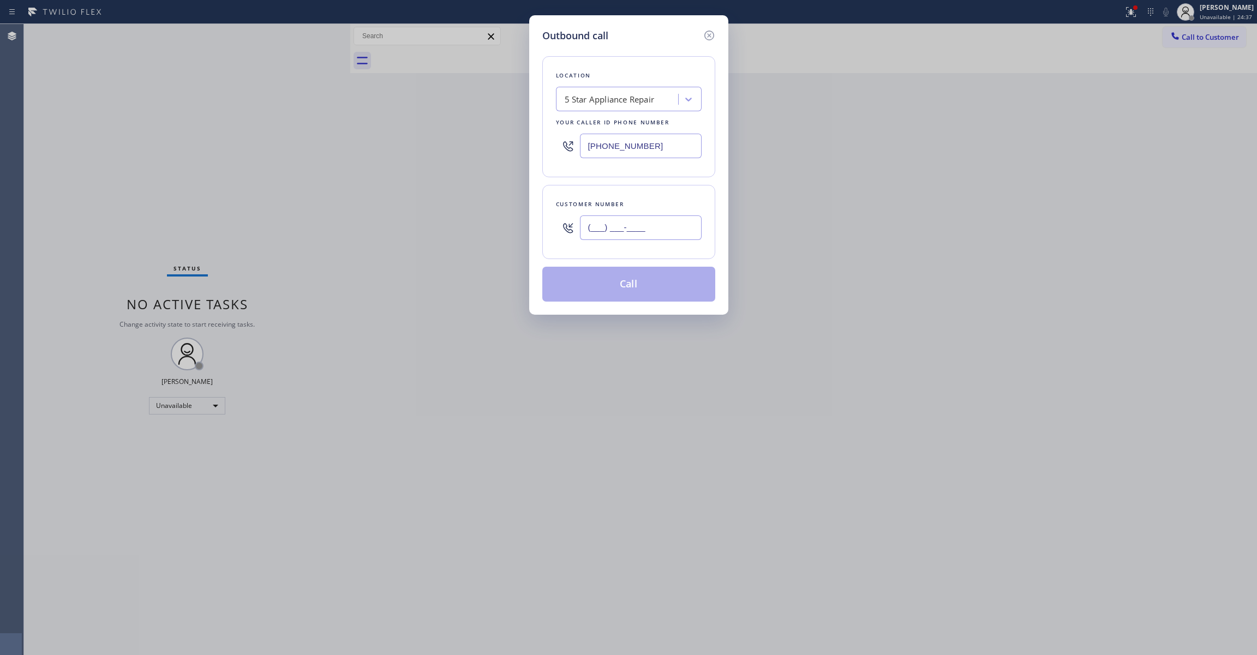
click at [675, 230] on input "(___) ___-____" at bounding box center [641, 227] width 122 height 25
paste input "347) 415-5265"
type input "[PHONE_NUMBER]"
click at [597, 296] on button "Call" at bounding box center [628, 284] width 173 height 35
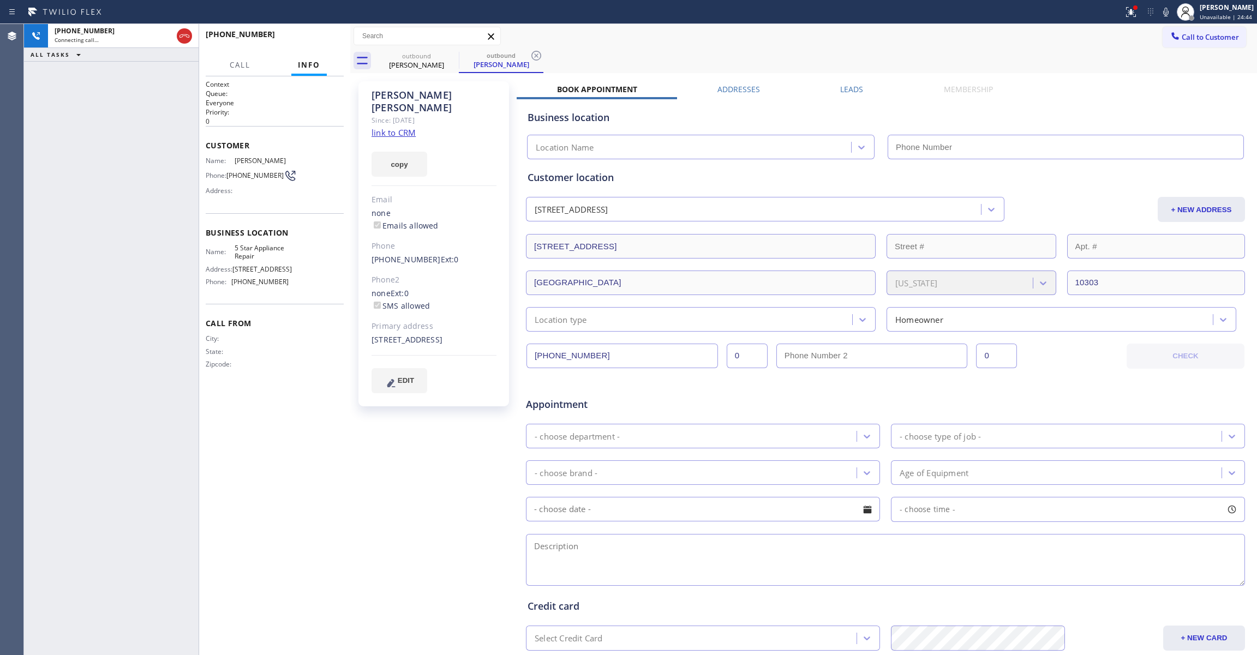
type input "[PHONE_NUMBER]"
click at [532, 56] on icon at bounding box center [536, 55] width 13 height 13
click at [401, 127] on link "link to CRM" at bounding box center [393, 132] width 44 height 11
click at [317, 36] on span "HANG UP" at bounding box center [318, 39] width 33 height 8
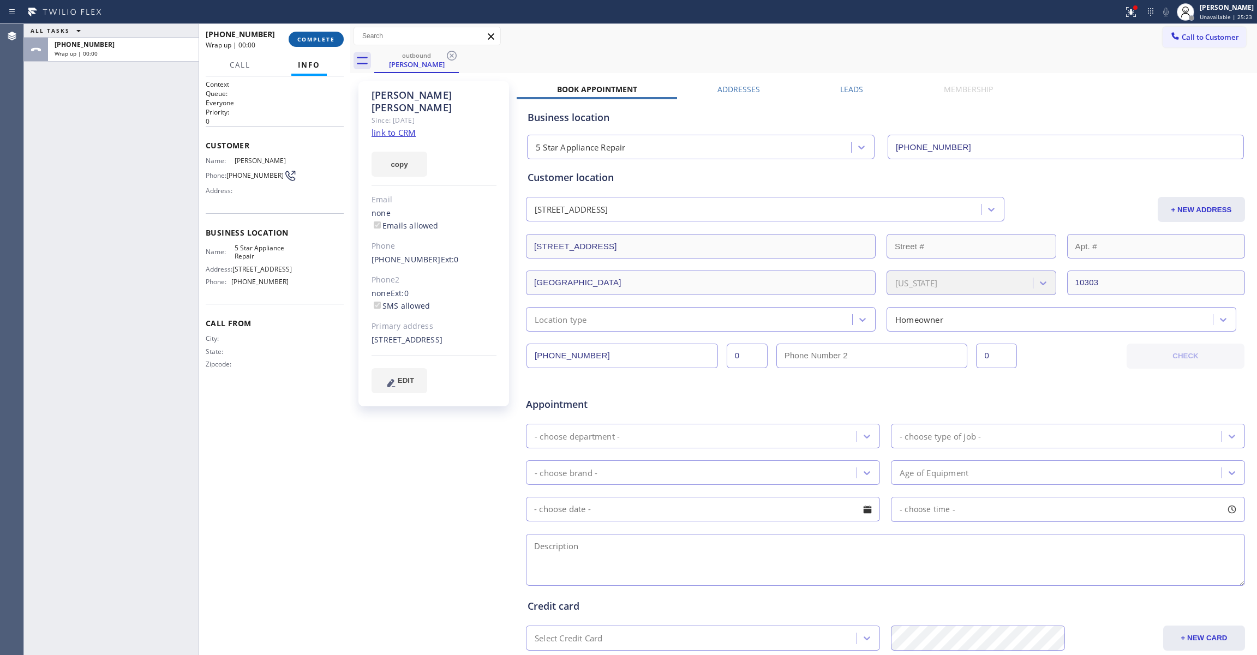
click at [309, 40] on span "COMPLETE" at bounding box center [316, 39] width 38 height 8
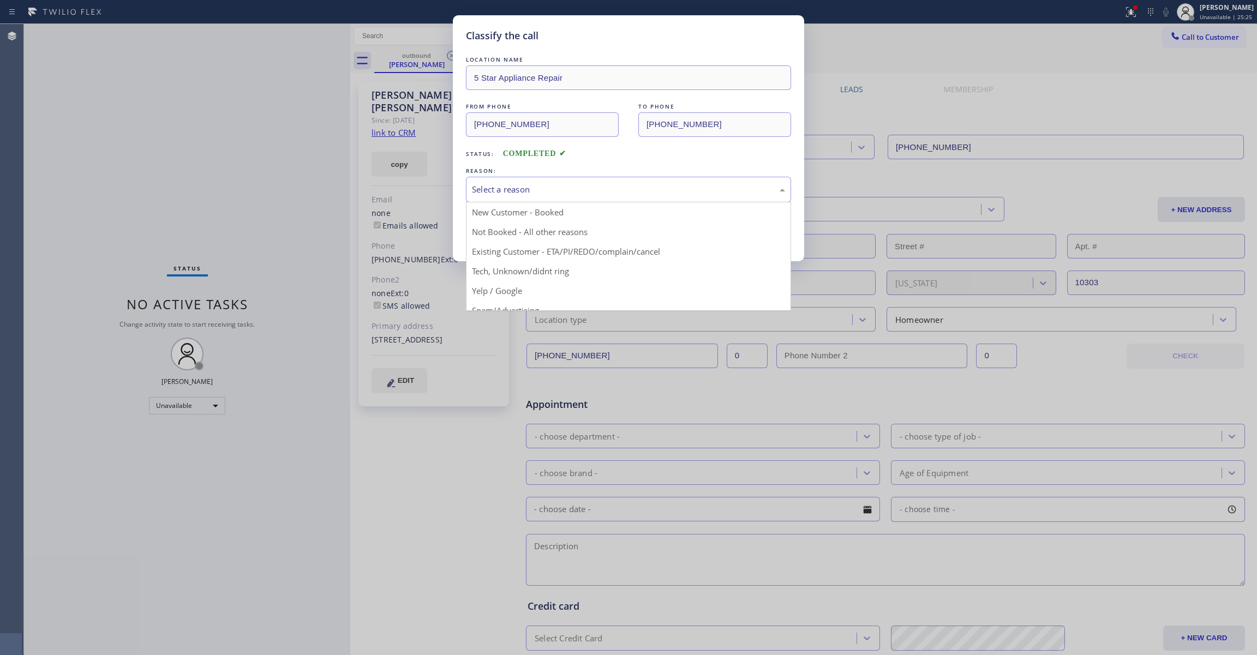
click at [520, 190] on div "Select a reason" at bounding box center [628, 189] width 313 height 13
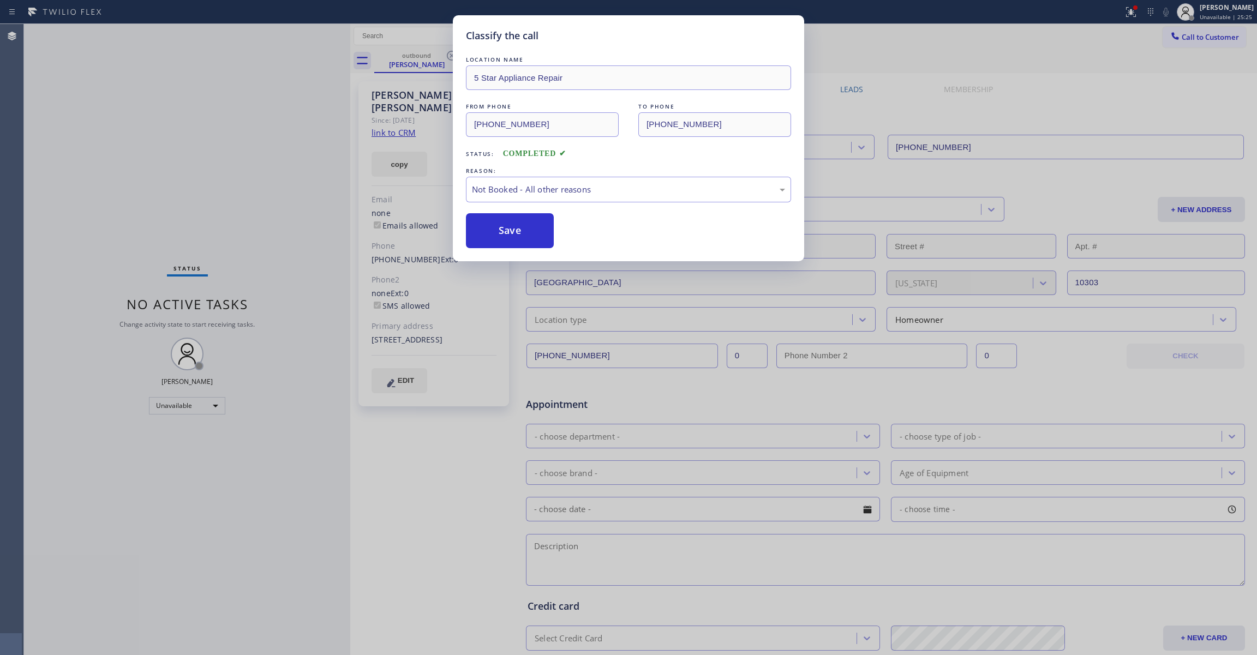
click at [509, 230] on button "Save" at bounding box center [510, 230] width 88 height 35
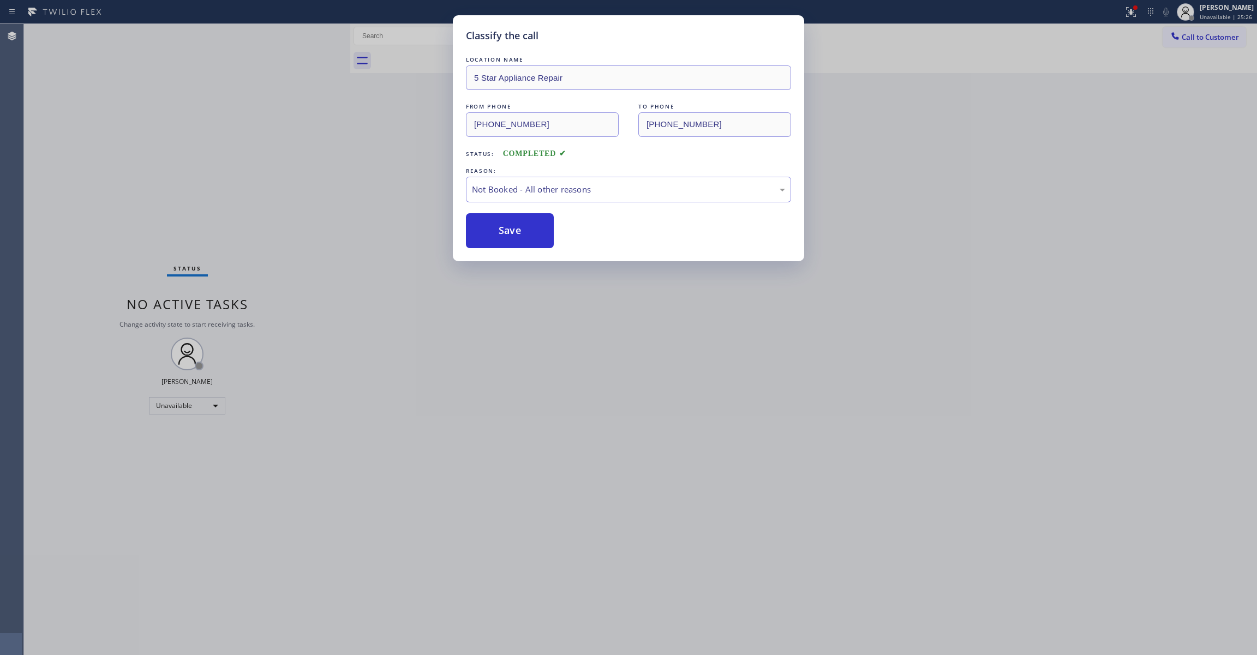
drag, startPoint x: 509, startPoint y: 230, endPoint x: 521, endPoint y: 1, distance: 229.4
click at [508, 203] on div "LOCATION NAME 5 Star Appliance Repair FROM PHONE [PHONE_NUMBER] TO PHONE [PHONE…" at bounding box center [628, 151] width 325 height 194
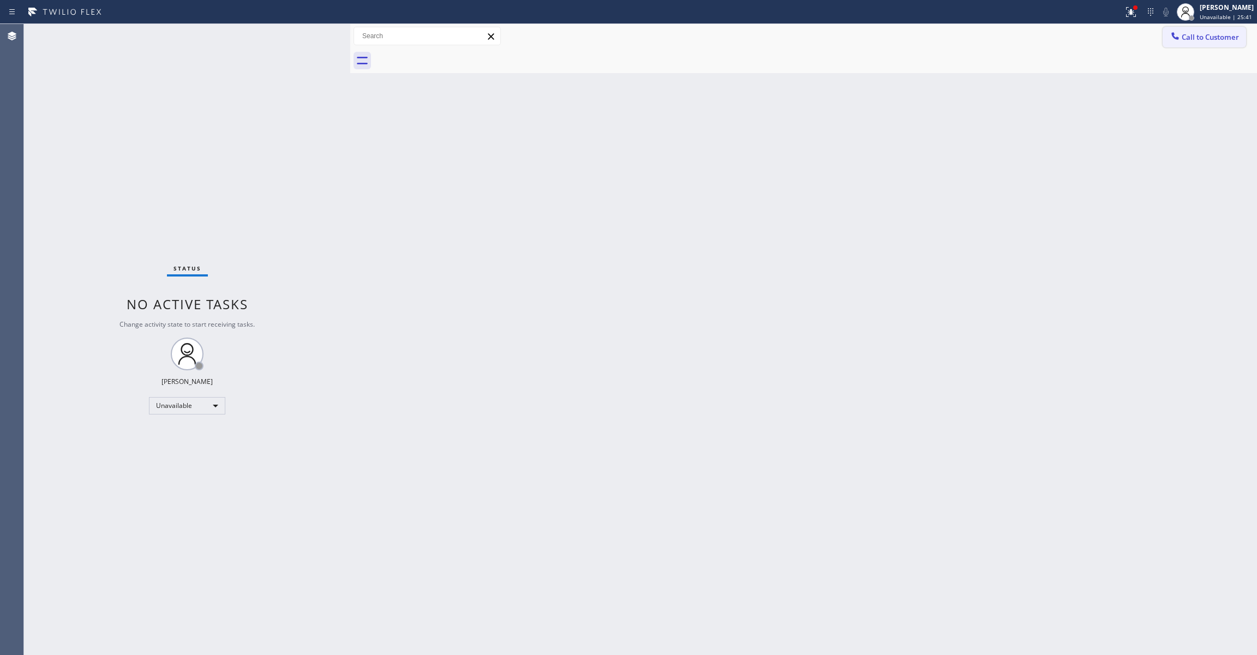
click at [1200, 38] on span "Call to Customer" at bounding box center [1209, 37] width 57 height 10
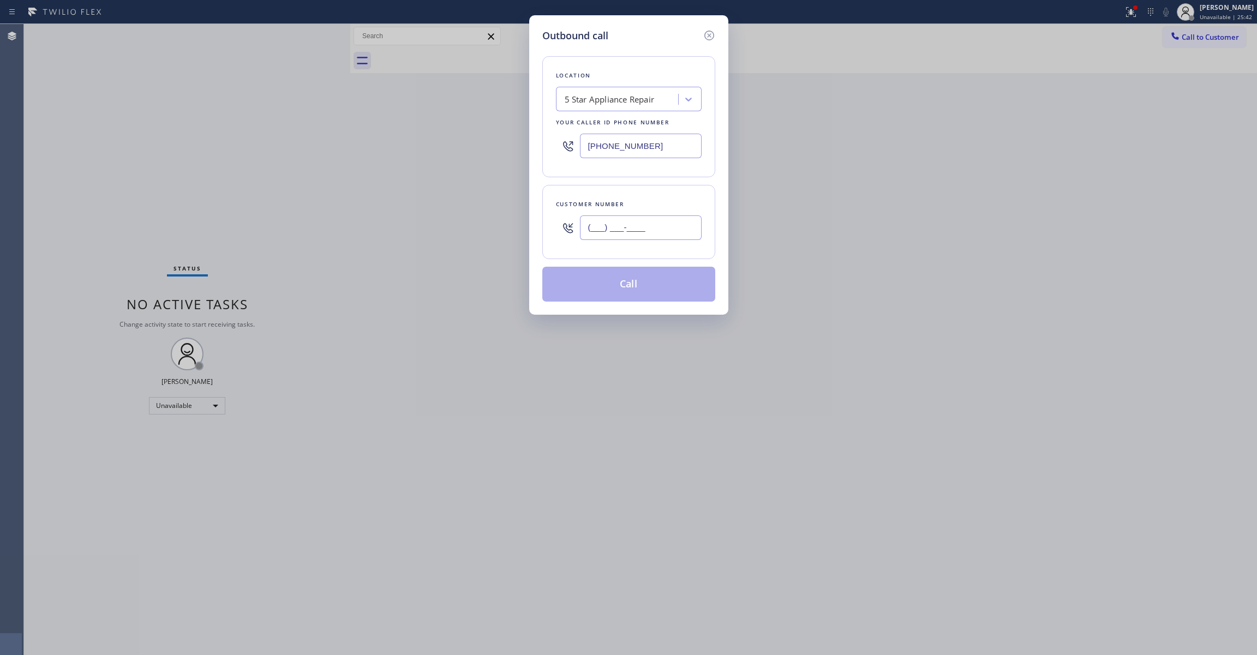
click at [664, 232] on input "(___) ___-____" at bounding box center [641, 227] width 122 height 25
paste input "206) 618-1548"
type input "[PHONE_NUMBER]"
paste input "206) 201-1621"
drag, startPoint x: 672, startPoint y: 145, endPoint x: 254, endPoint y: 142, distance: 418.4
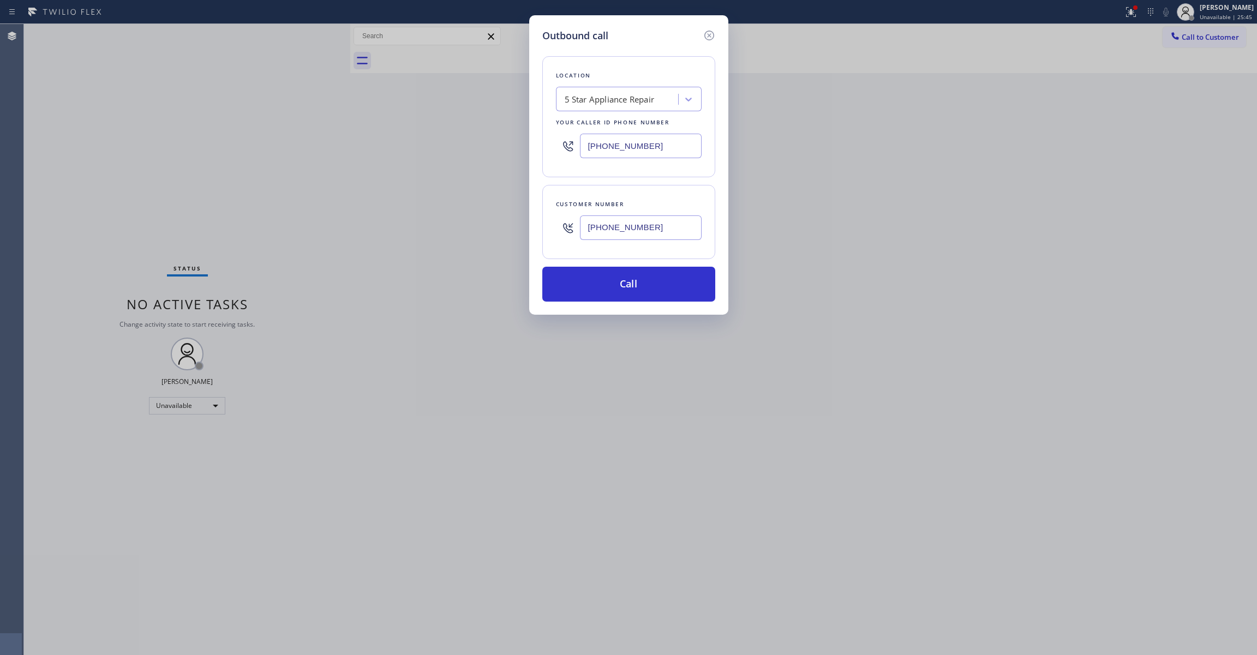
click at [254, 142] on div "Outbound call Location 5 Star Appliance Repair Your caller id phone number [PHO…" at bounding box center [628, 327] width 1257 height 655
type input "[PHONE_NUMBER]"
click at [590, 295] on button "Call" at bounding box center [628, 284] width 173 height 35
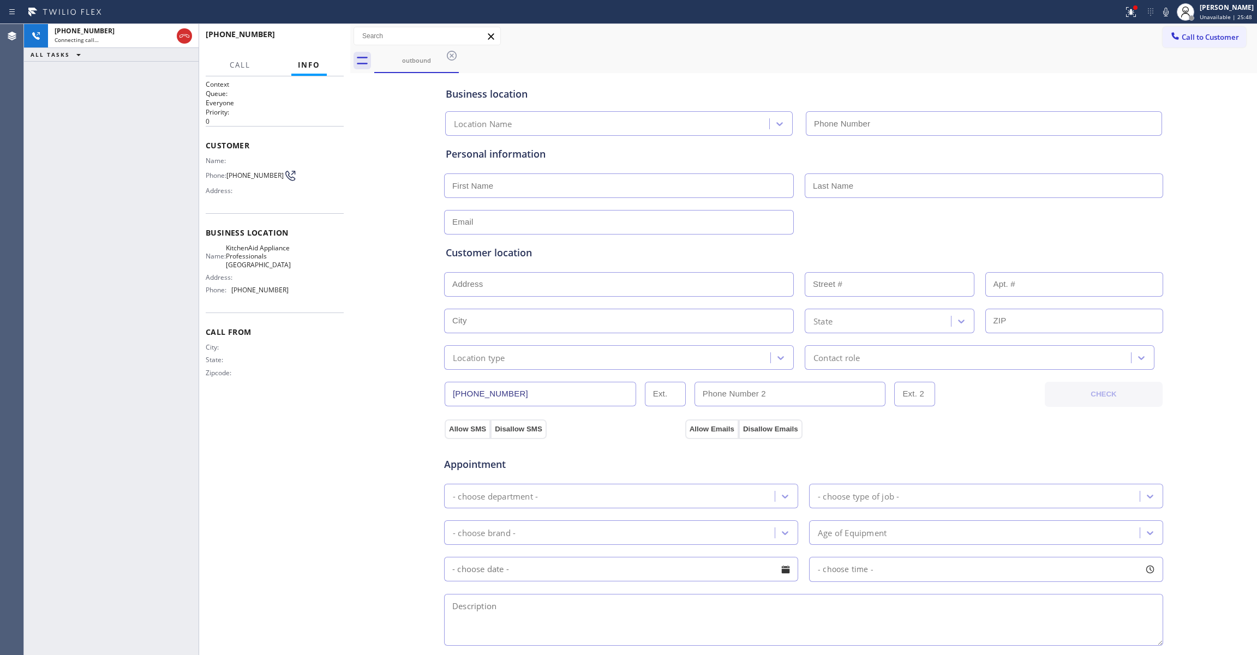
type input "[PHONE_NUMBER]"
click at [25, 173] on div "[PHONE_NUMBER] Live | 00:00 ALL TASKS ALL TASKS ACTIVE TASKS TASKS IN WRAP UP" at bounding box center [111, 339] width 175 height 631
click at [315, 46] on button "HANG UP" at bounding box center [318, 39] width 51 height 15
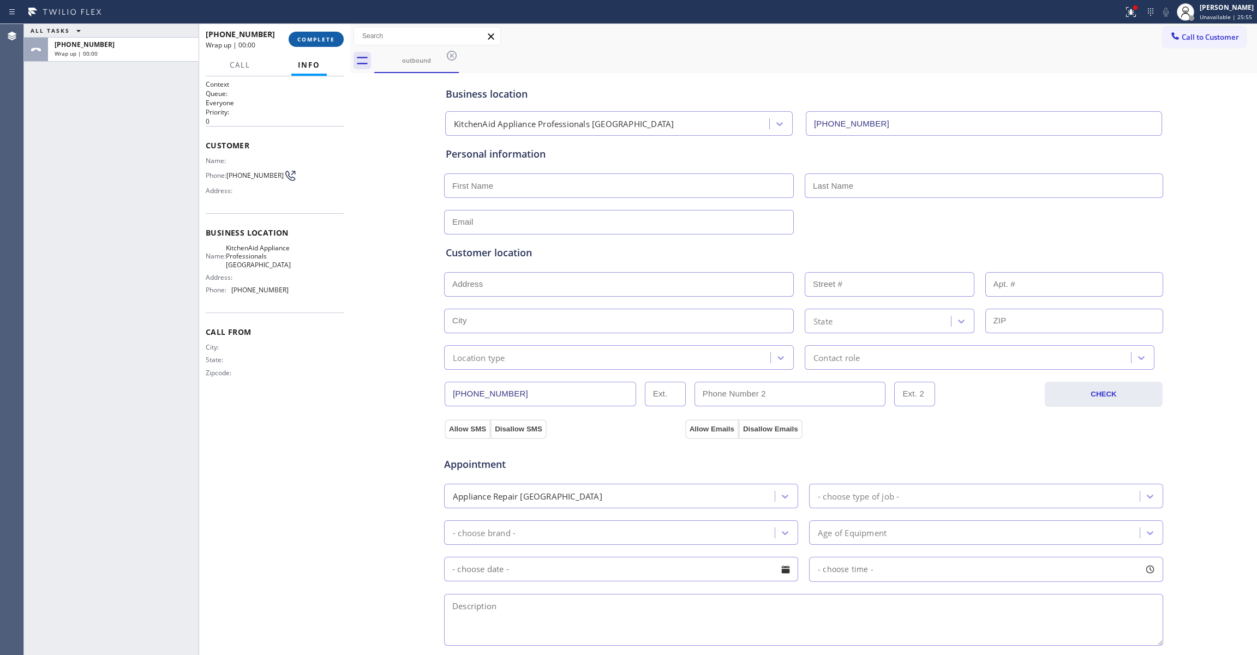
click at [315, 41] on span "COMPLETE" at bounding box center [316, 39] width 38 height 8
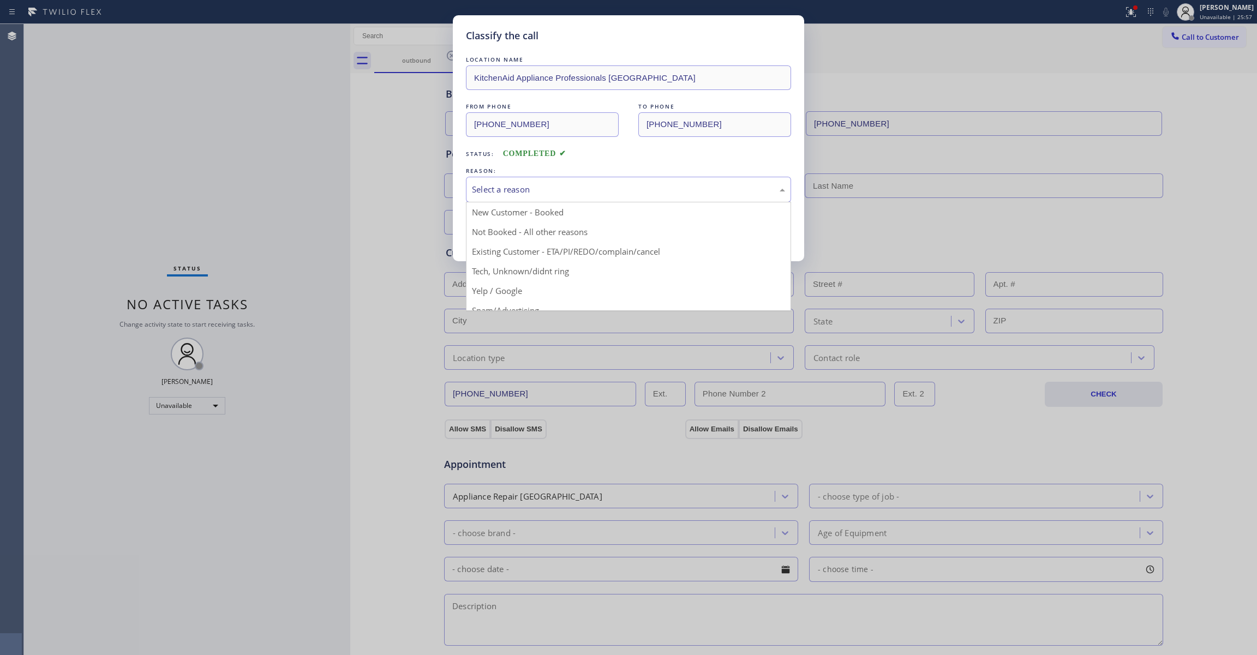
click at [494, 190] on div "Select a reason" at bounding box center [628, 189] width 313 height 13
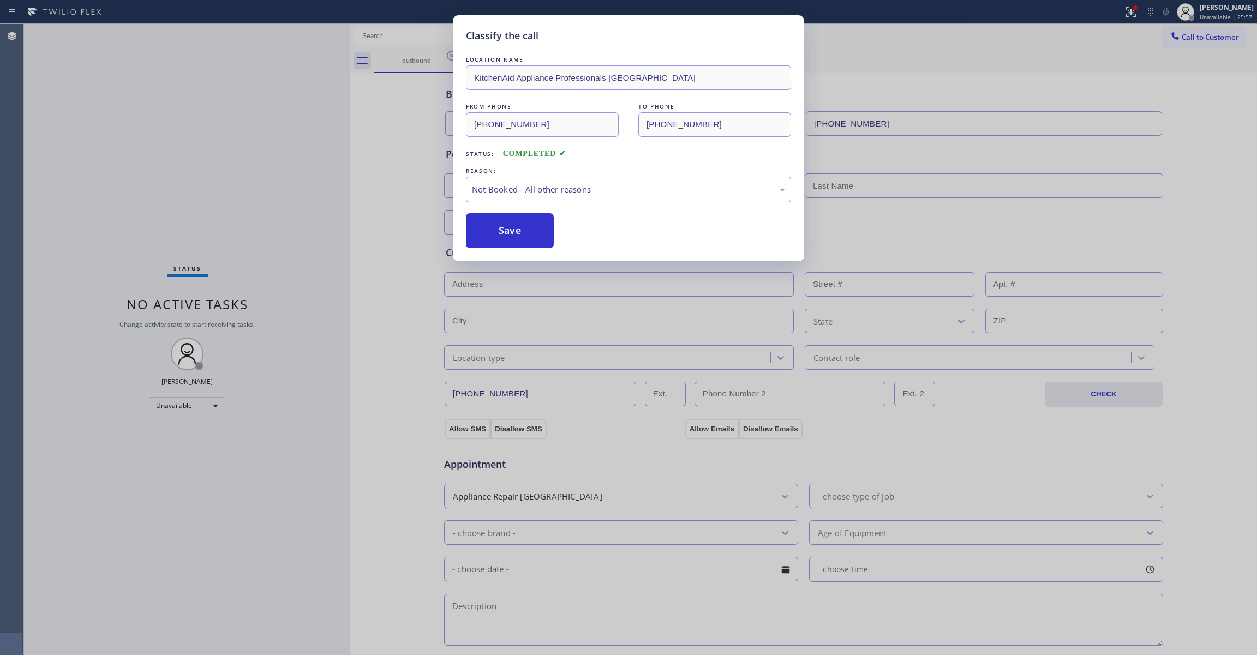
click at [505, 227] on button "Save" at bounding box center [510, 230] width 88 height 35
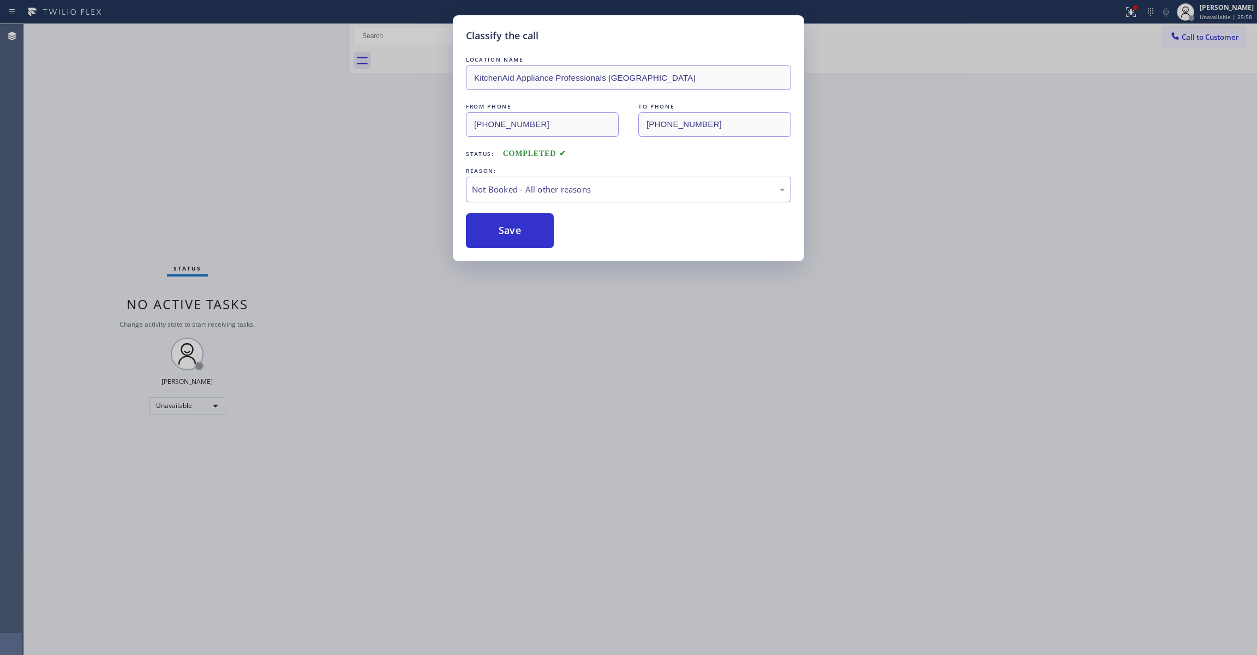
click at [505, 227] on button "Save" at bounding box center [510, 230] width 88 height 35
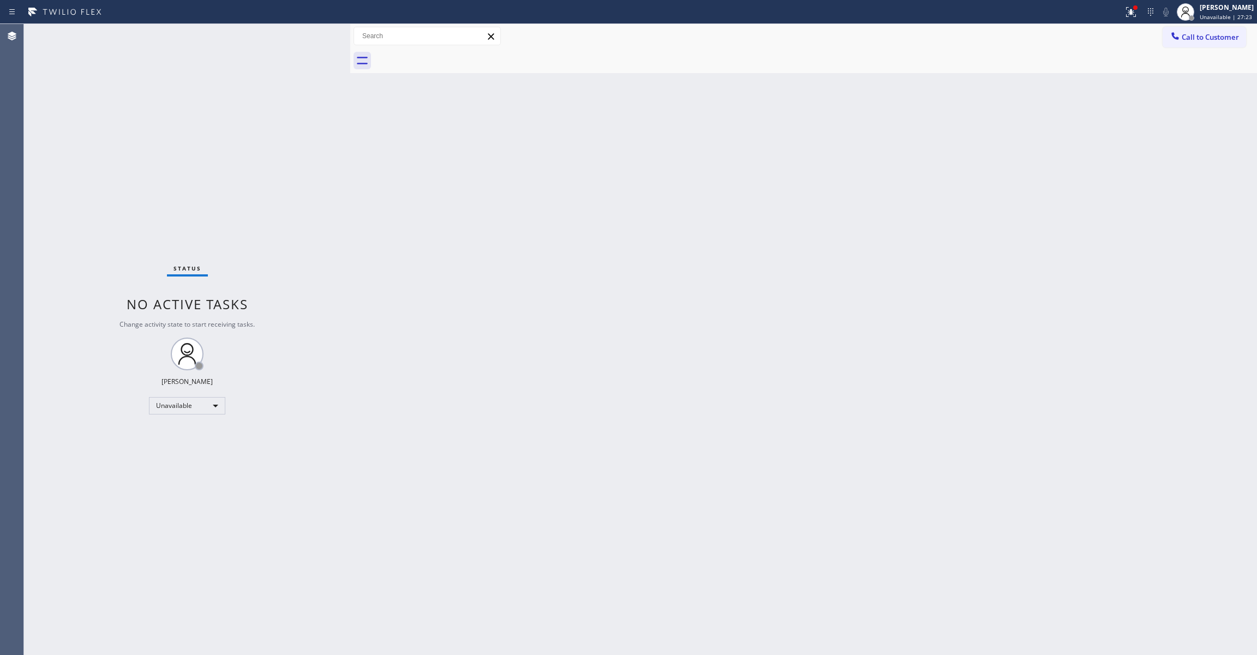
drag, startPoint x: 901, startPoint y: 196, endPoint x: 1044, endPoint y: 138, distance: 154.4
click at [907, 192] on div "Back to Dashboard Change Sender ID Customers Technicians Select a contact Outbo…" at bounding box center [803, 339] width 907 height 631
click at [1216, 32] on span "Call to Customer" at bounding box center [1209, 37] width 57 height 10
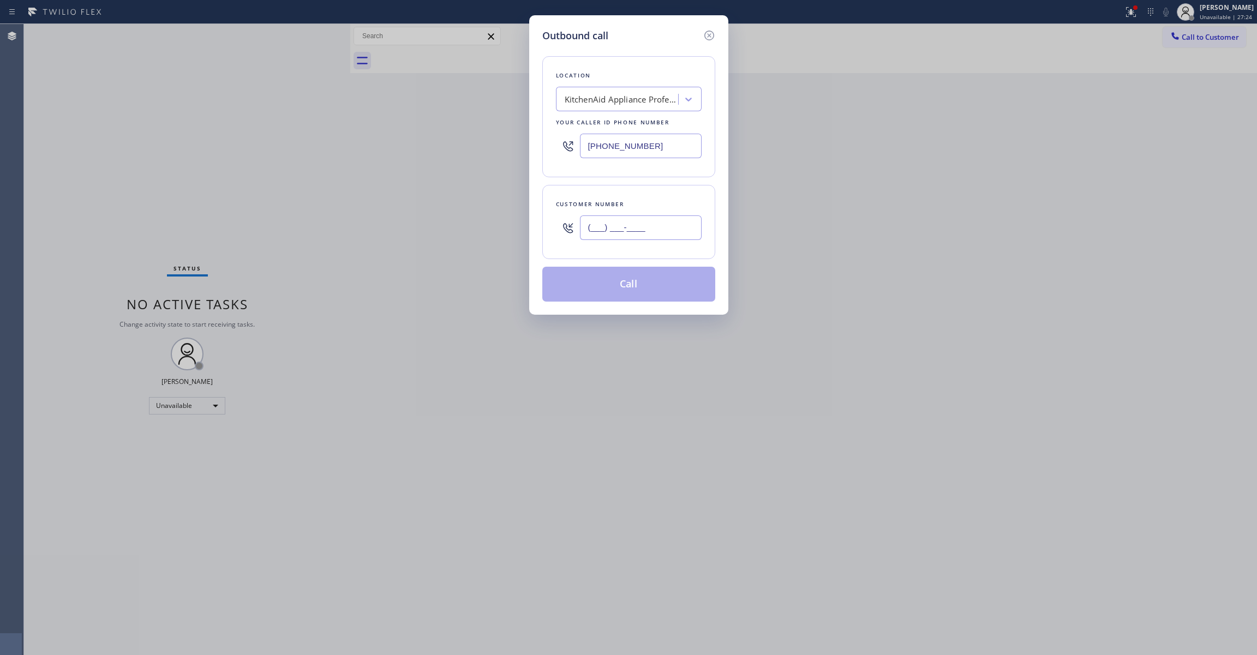
click at [638, 232] on input "(___) ___-____" at bounding box center [641, 227] width 122 height 25
paste input "206) 618-1548"
type input "[PHONE_NUMBER]"
click at [637, 276] on button "Call" at bounding box center [628, 284] width 173 height 35
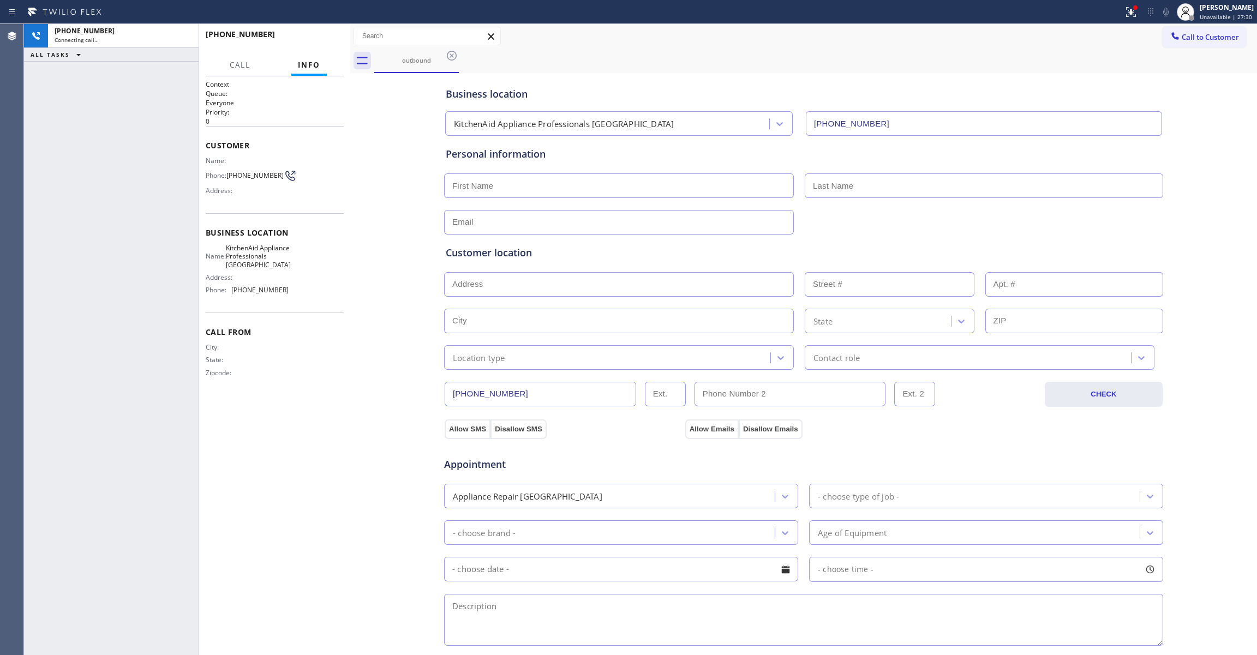
type input "[PHONE_NUMBER]"
click at [324, 40] on span "HANG UP" at bounding box center [318, 39] width 33 height 8
click at [325, 46] on button "HANG UP" at bounding box center [318, 39] width 51 height 15
click at [321, 41] on span "COMPLETE" at bounding box center [316, 39] width 38 height 8
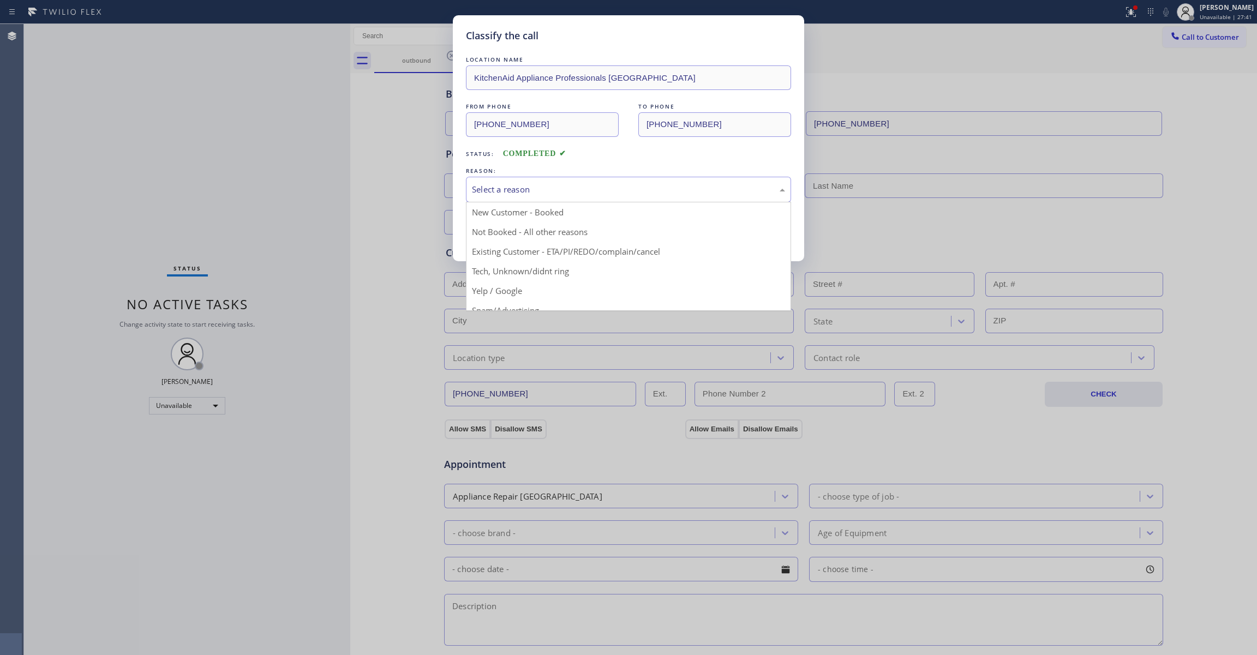
click at [518, 184] on div "Select a reason" at bounding box center [628, 189] width 313 height 13
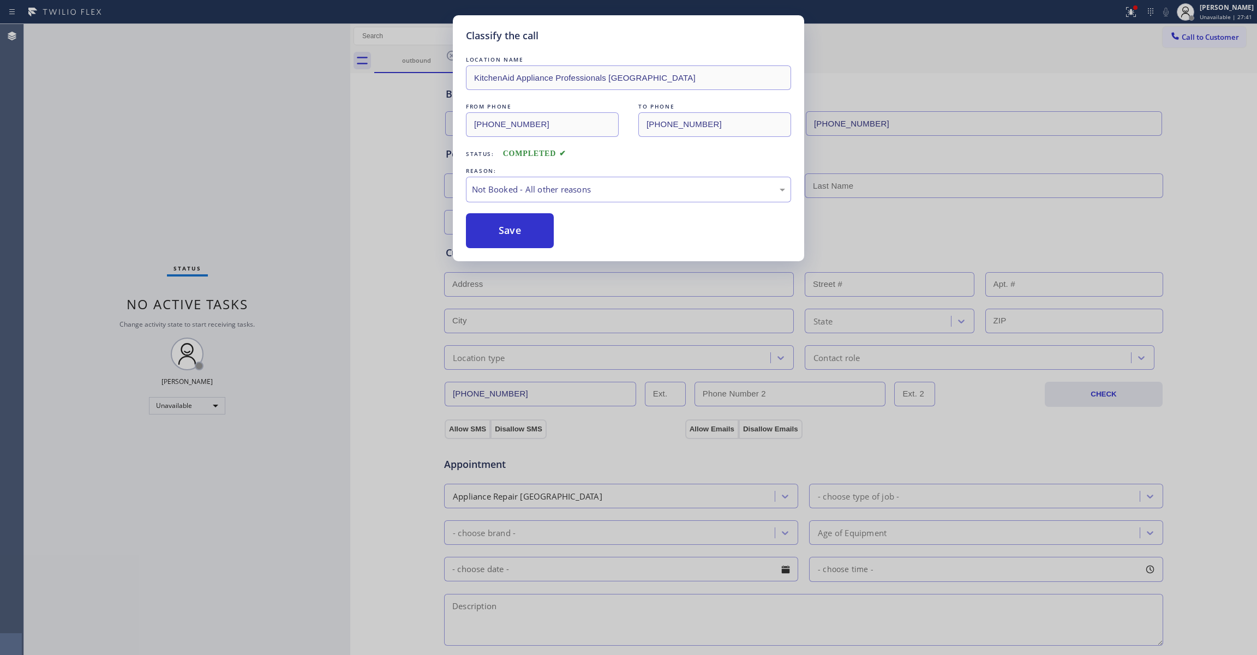
click at [489, 234] on button "Save" at bounding box center [510, 230] width 88 height 35
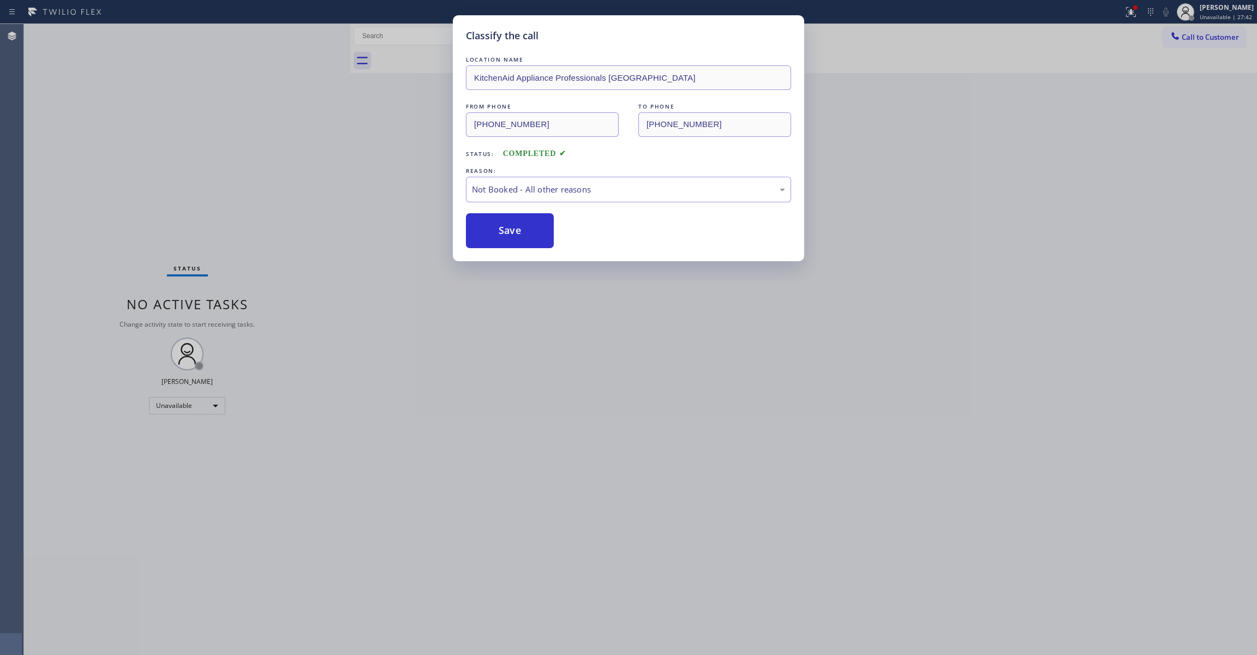
click at [489, 234] on button "Save" at bounding box center [510, 230] width 88 height 35
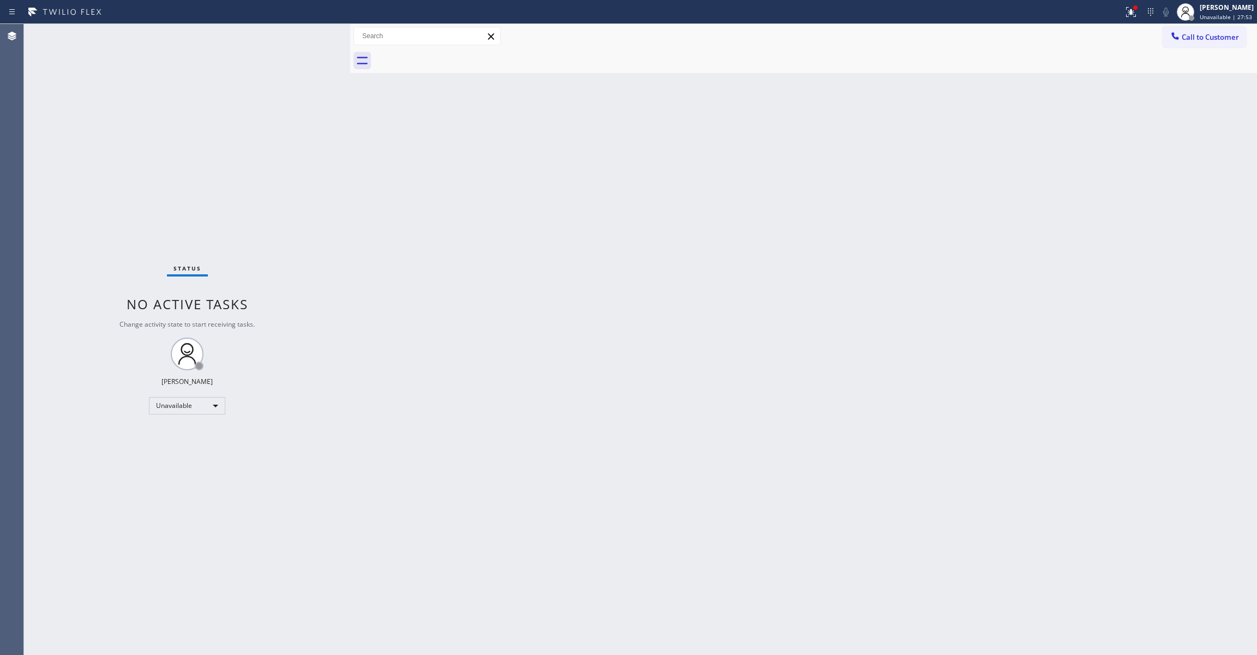
drag, startPoint x: 730, startPoint y: 262, endPoint x: 743, endPoint y: 257, distance: 14.0
click at [734, 261] on div "Back to Dashboard Change Sender ID Customers Technicians Select a contact Outbo…" at bounding box center [803, 339] width 907 height 631
click at [1231, 47] on button "Call to Customer" at bounding box center [1203, 37] width 83 height 21
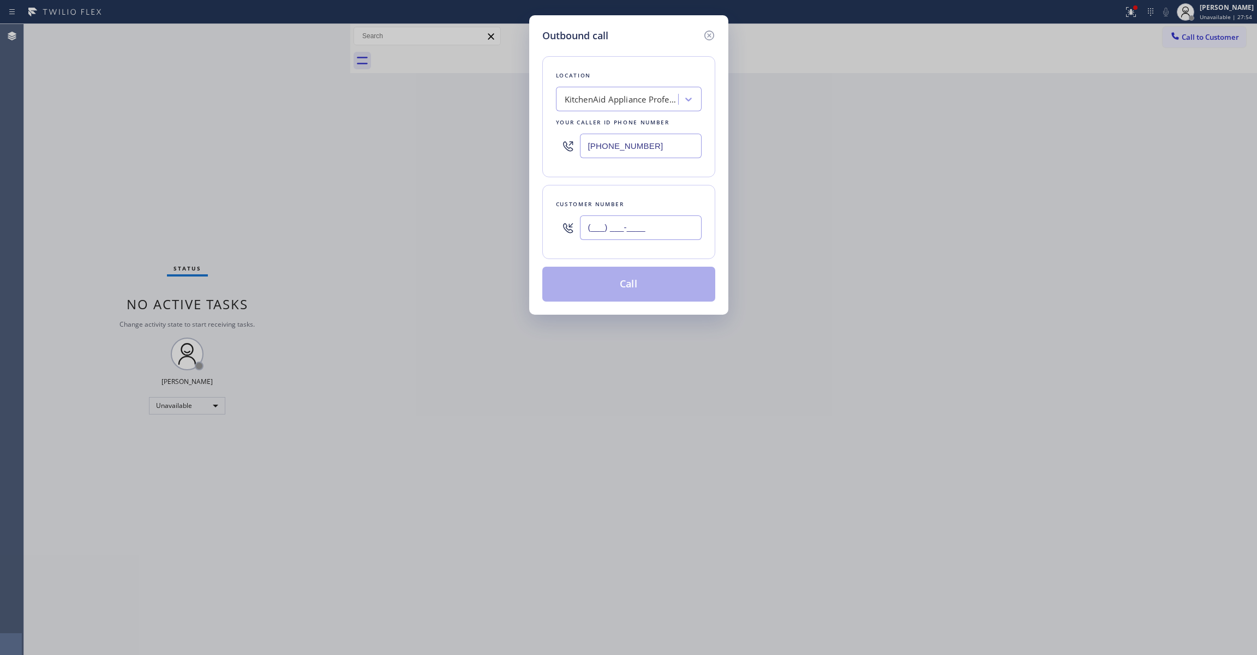
click at [603, 230] on input "(___) ___-____" at bounding box center [641, 227] width 122 height 25
paste input "617) 953-5181"
type input "[PHONE_NUMBER]"
click at [607, 104] on div "KitchenAid Appliance Professionals [GEOGRAPHIC_DATA]" at bounding box center [622, 99] width 115 height 13
type input "Home Alliance"
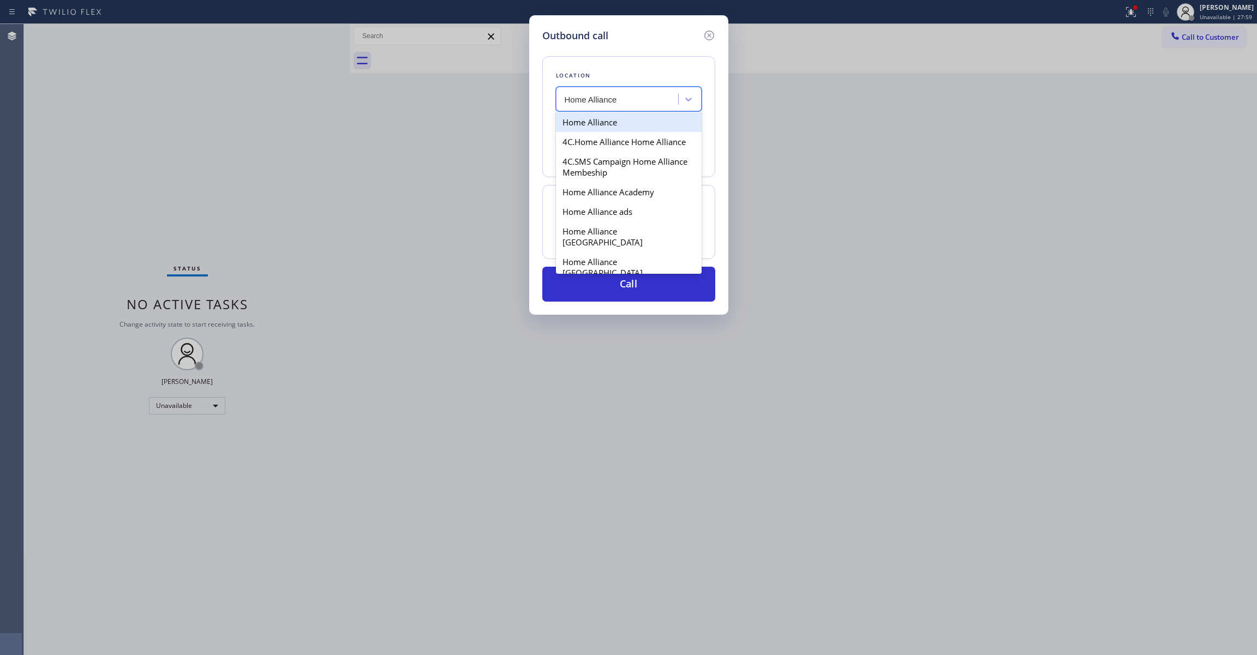
click at [607, 123] on div "Home Alliance" at bounding box center [629, 122] width 146 height 20
type input "[PHONE_NUMBER]"
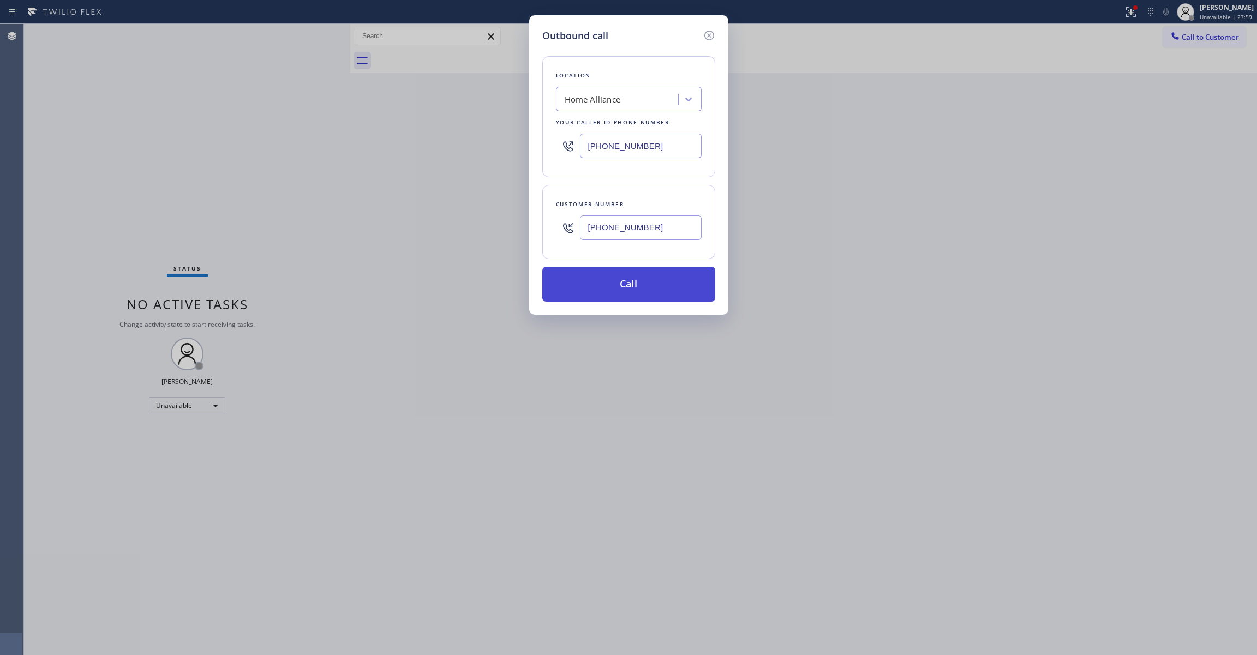
click at [608, 284] on button "Call" at bounding box center [628, 284] width 173 height 35
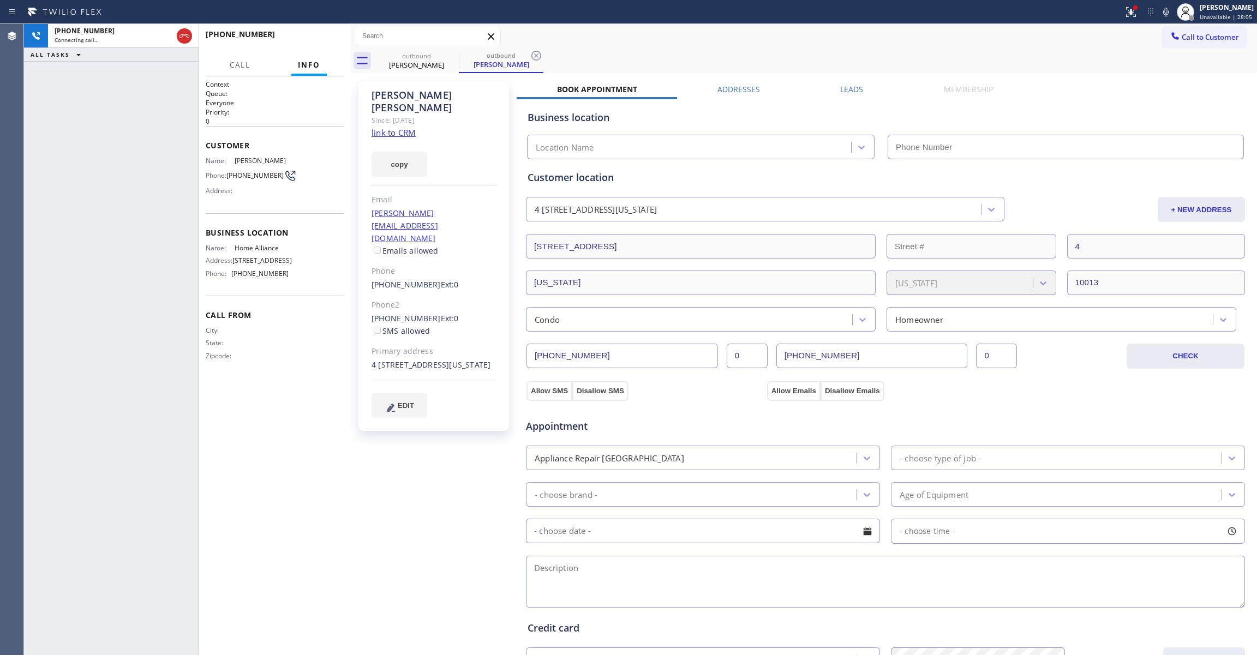
type input "[PHONE_NUMBER]"
click at [536, 51] on icon at bounding box center [536, 55] width 13 height 13
click at [314, 38] on span "HANG UP" at bounding box center [318, 39] width 33 height 8
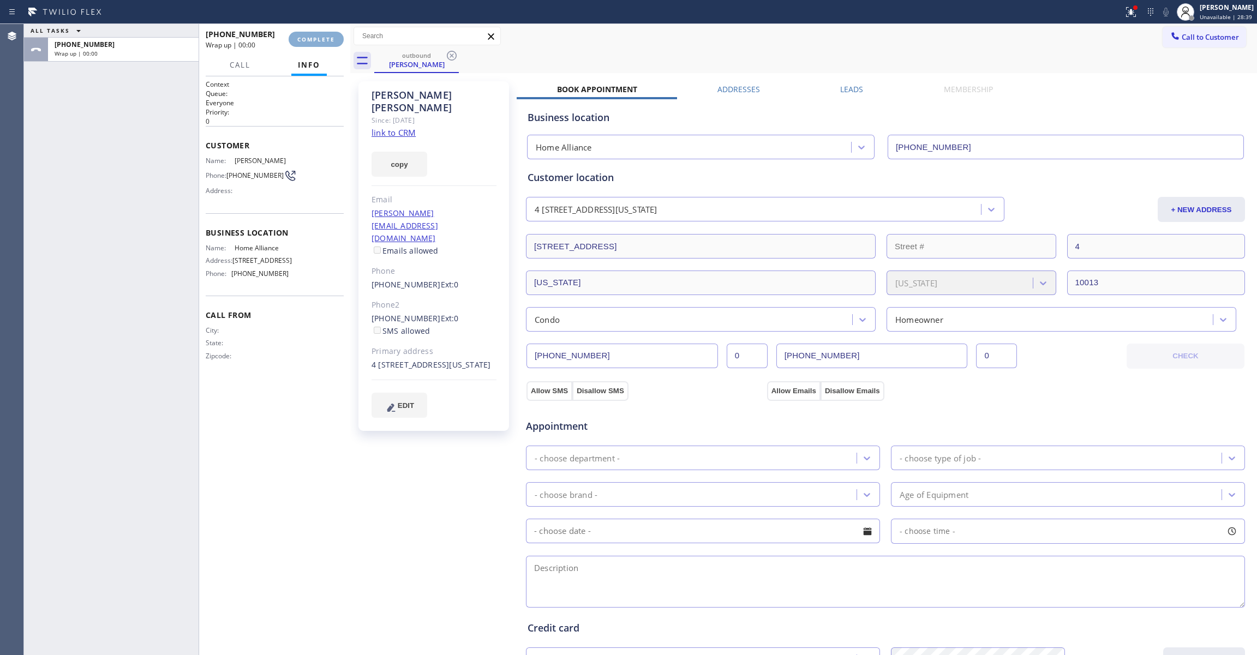
click at [314, 38] on span "COMPLETE" at bounding box center [316, 39] width 38 height 8
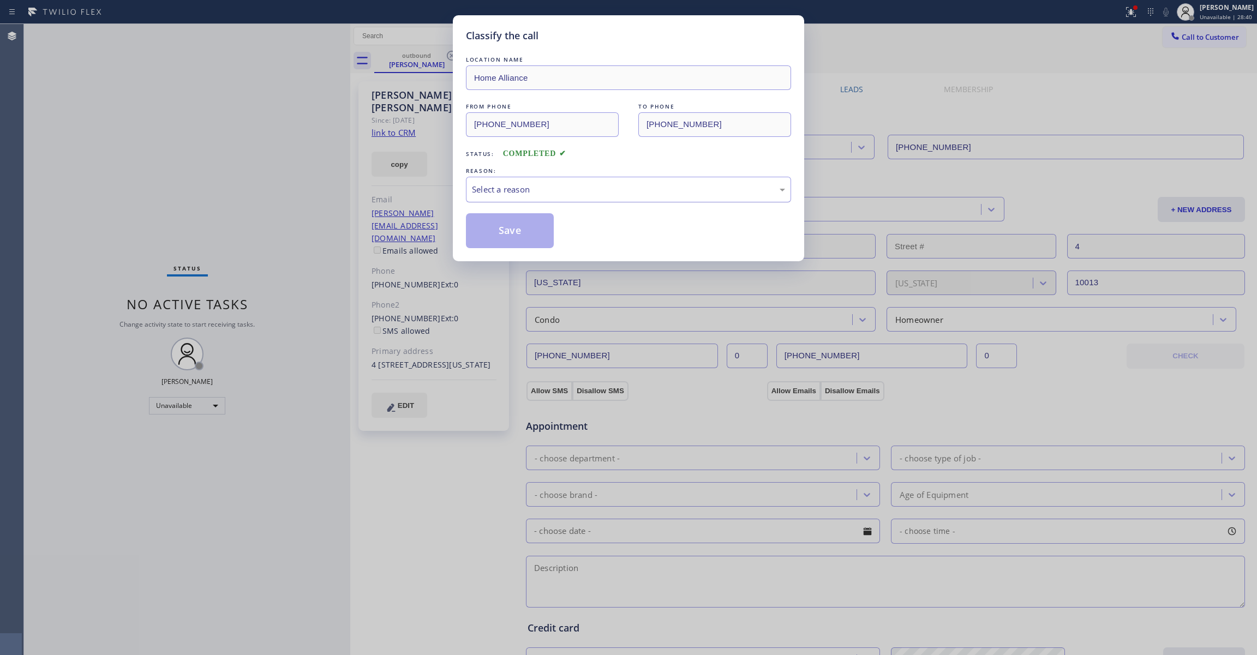
click at [485, 200] on div "Select a reason" at bounding box center [628, 190] width 325 height 26
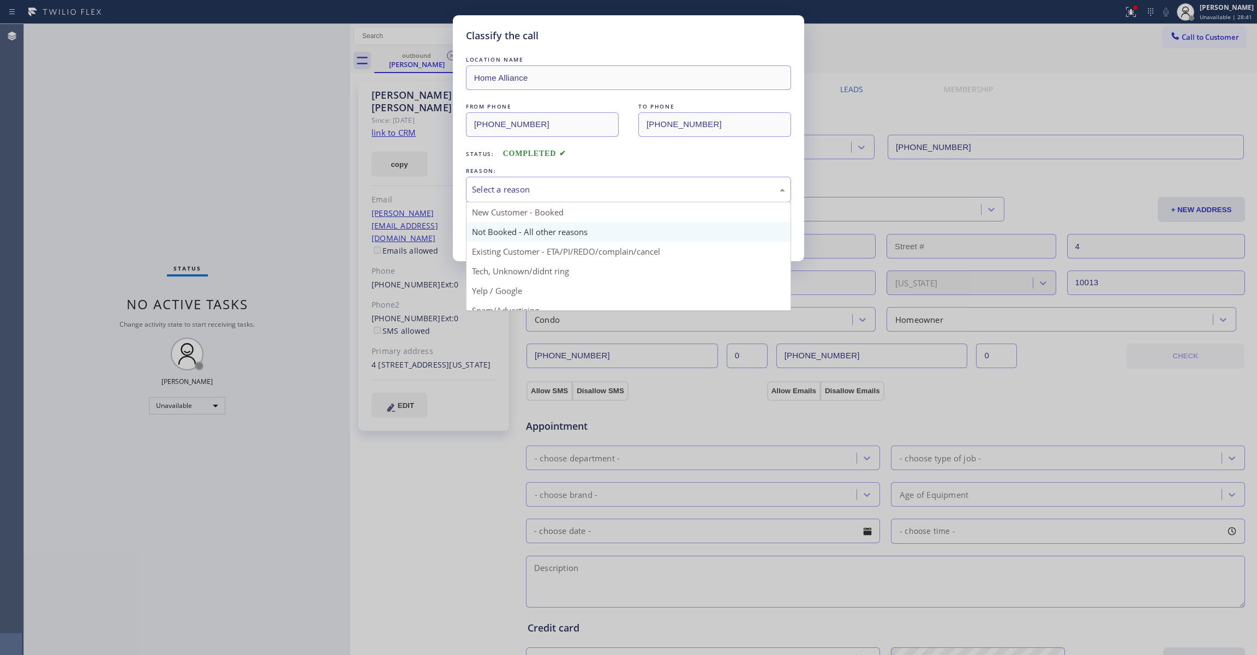
click at [500, 231] on button "Save" at bounding box center [510, 230] width 88 height 35
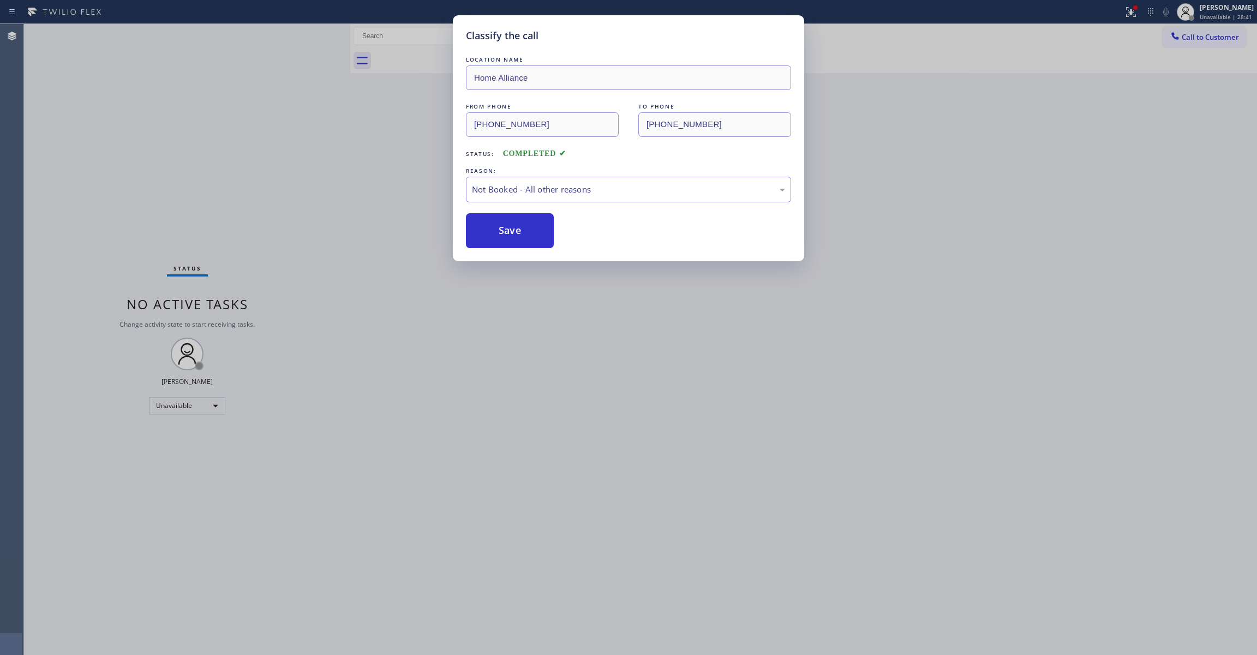
drag, startPoint x: 500, startPoint y: 231, endPoint x: 529, endPoint y: 3, distance: 230.4
click at [496, 214] on button "Save" at bounding box center [510, 230] width 88 height 35
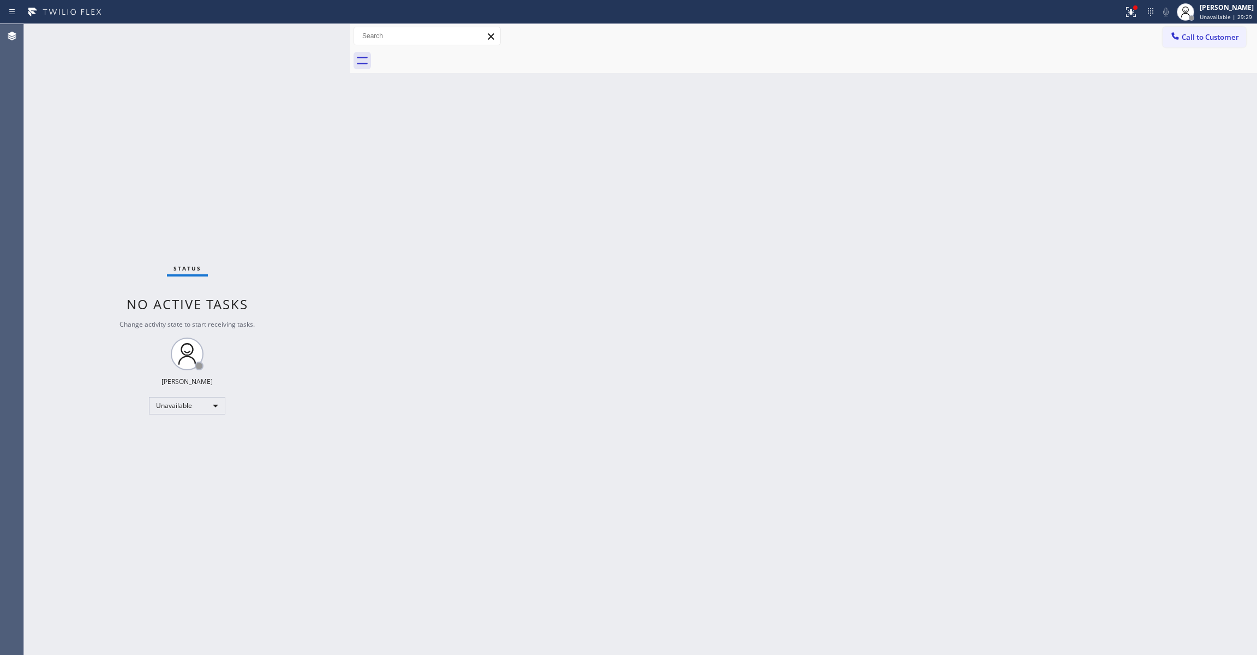
drag, startPoint x: 732, startPoint y: 247, endPoint x: 762, endPoint y: 224, distance: 38.1
click at [742, 237] on div "Back to Dashboard Change Sender ID Customers Technicians Select a contact Outbo…" at bounding box center [803, 339] width 907 height 631
click at [1199, 38] on span "Call to Customer" at bounding box center [1209, 37] width 57 height 10
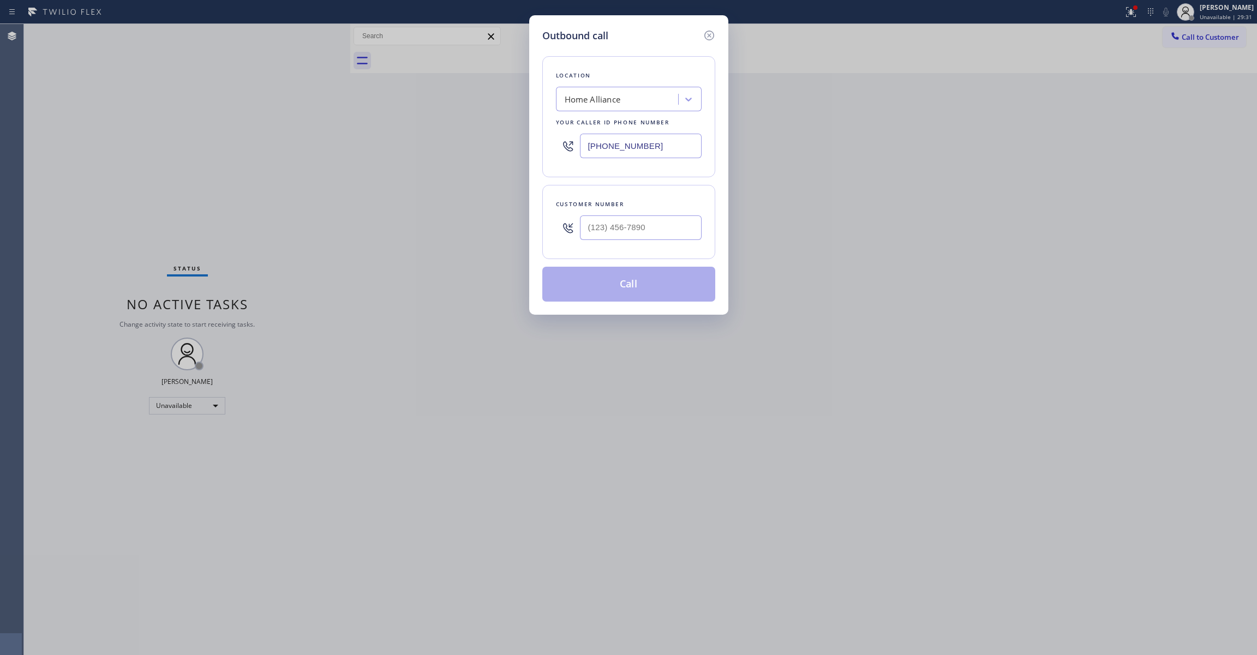
drag, startPoint x: 676, startPoint y: 151, endPoint x: 82, endPoint y: 140, distance: 594.6
click at [85, 140] on div "Outbound call Location Home Alliance Your caller id phone number [PHONE_NUMBER]…" at bounding box center [628, 327] width 1257 height 655
paste input "602) 755-3433"
type input "[PHONE_NUMBER]"
click at [625, 234] on input "(___) ___-____" at bounding box center [641, 227] width 122 height 25
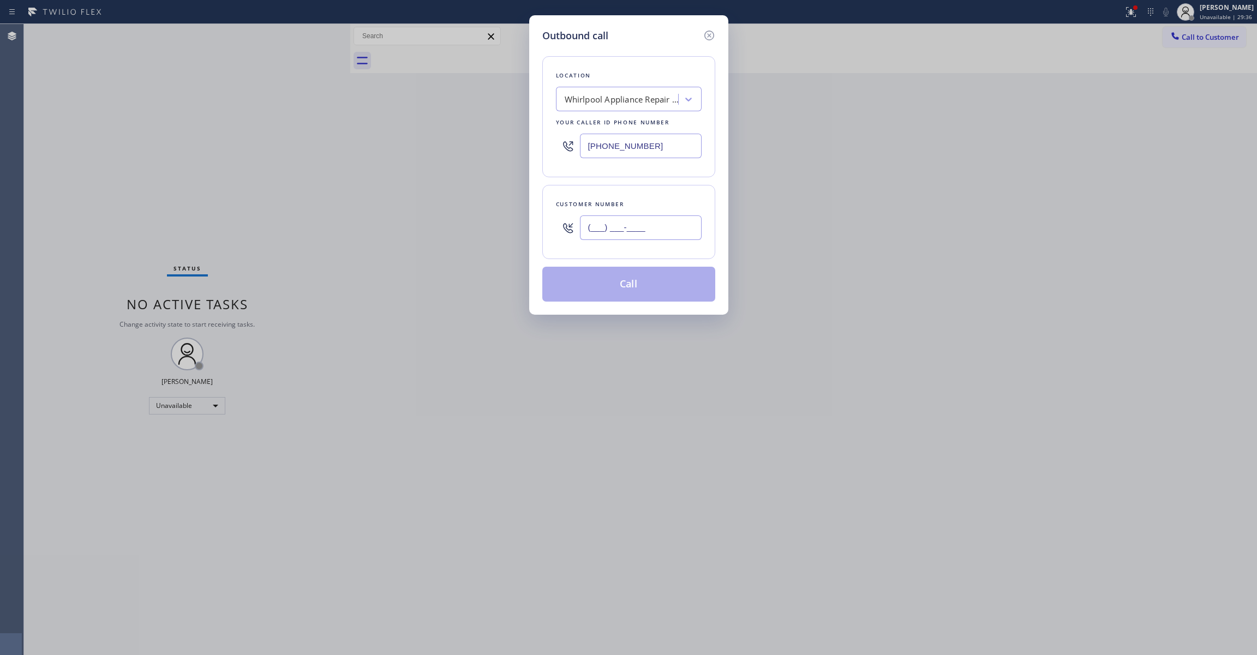
paste input "480) 735-9375"
type input "[PHONE_NUMBER]"
click at [637, 289] on button "Call" at bounding box center [628, 284] width 173 height 35
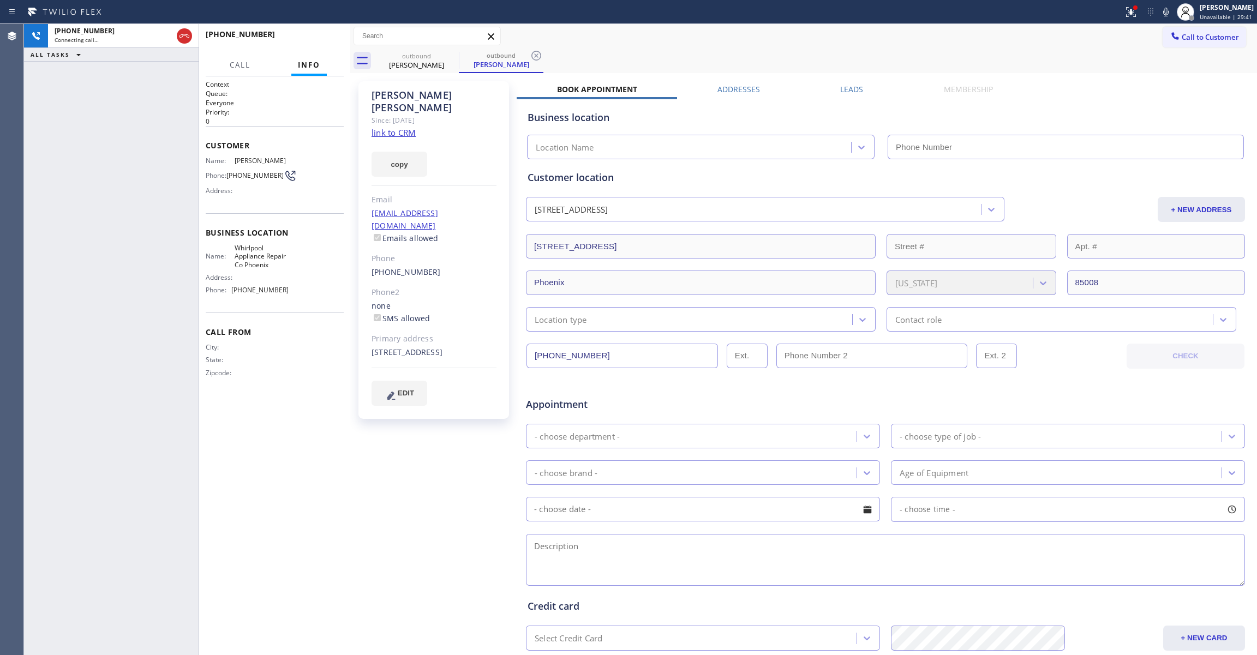
type input "[PHONE_NUMBER]"
click at [537, 51] on icon at bounding box center [536, 56] width 10 height 10
click at [391, 127] on link "link to CRM" at bounding box center [393, 132] width 44 height 11
click at [333, 39] on span "HANG UP" at bounding box center [318, 39] width 33 height 8
click at [324, 39] on span "HANG UP" at bounding box center [318, 39] width 33 height 8
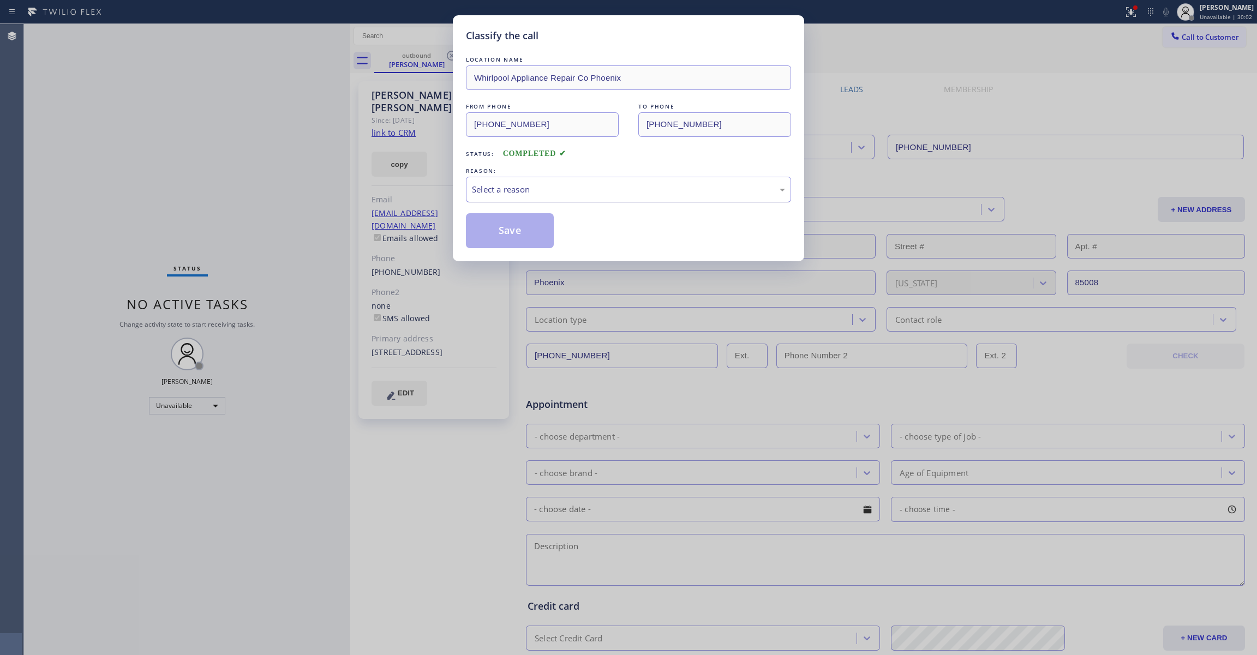
click at [522, 187] on div "Select a reason" at bounding box center [628, 189] width 313 height 13
click at [505, 236] on button "Save" at bounding box center [510, 230] width 88 height 35
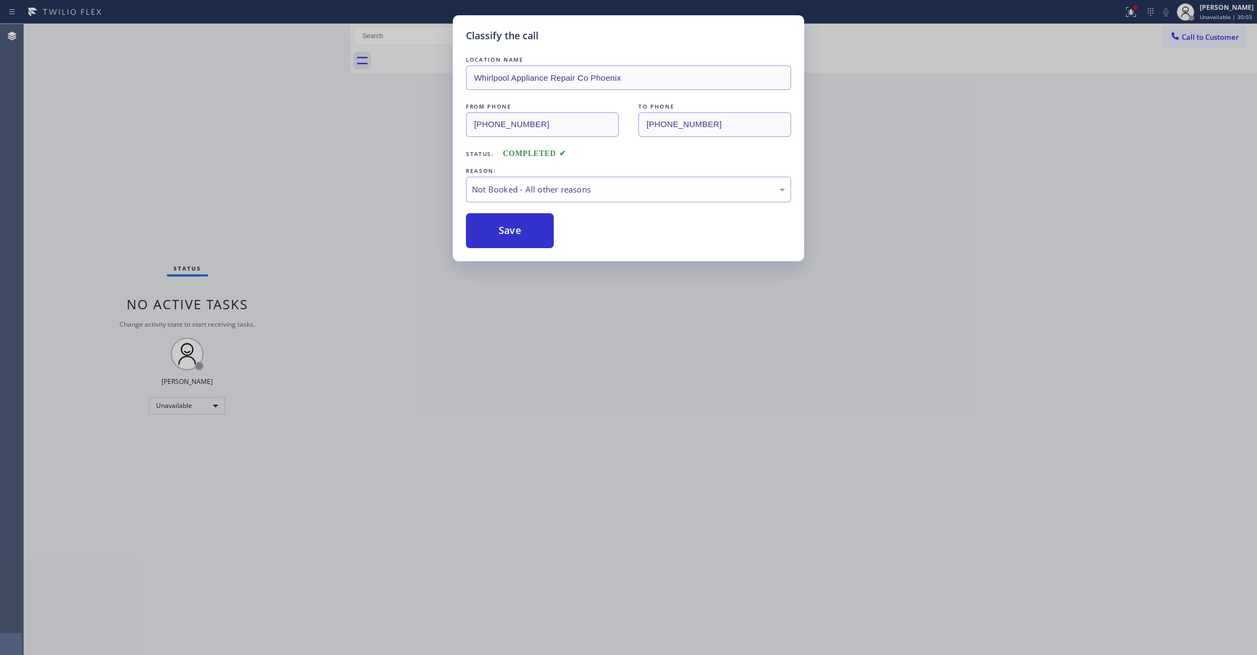
drag, startPoint x: 505, startPoint y: 236, endPoint x: 129, endPoint y: 125, distance: 391.4
click at [502, 236] on button "Save" at bounding box center [510, 230] width 88 height 35
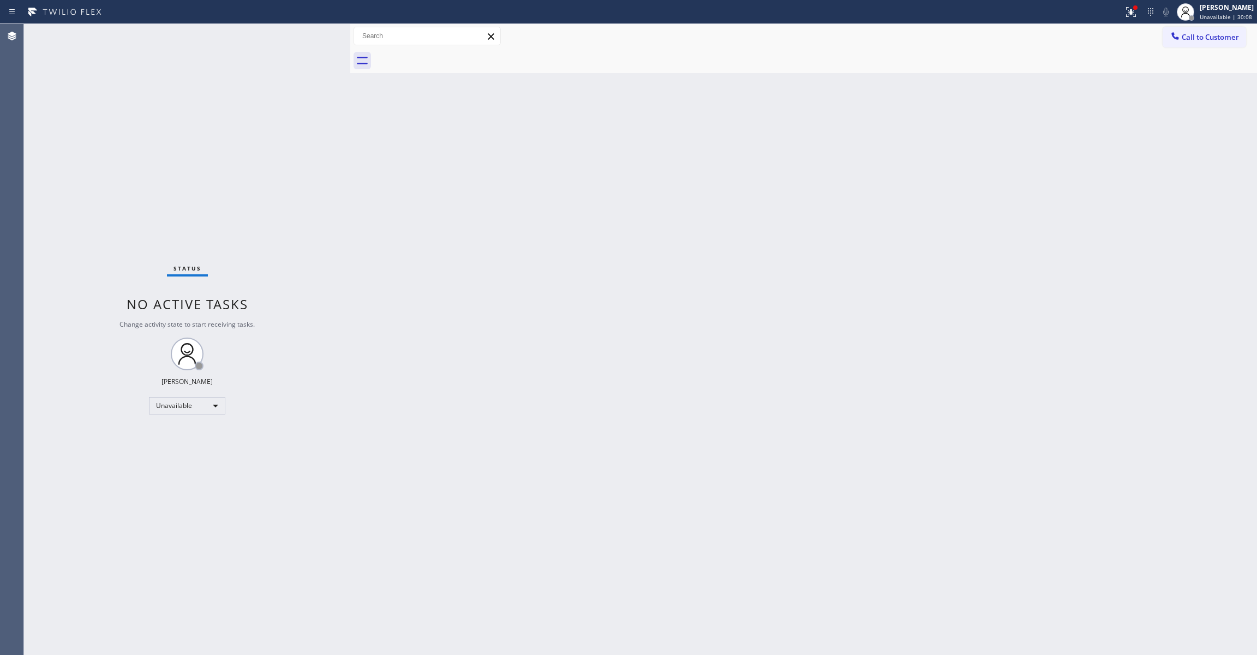
click at [788, 206] on div "Back to Dashboard Change Sender ID Customers Technicians Select a contact Outbo…" at bounding box center [803, 339] width 907 height 631
click at [1219, 44] on button "Call to Customer" at bounding box center [1203, 37] width 83 height 21
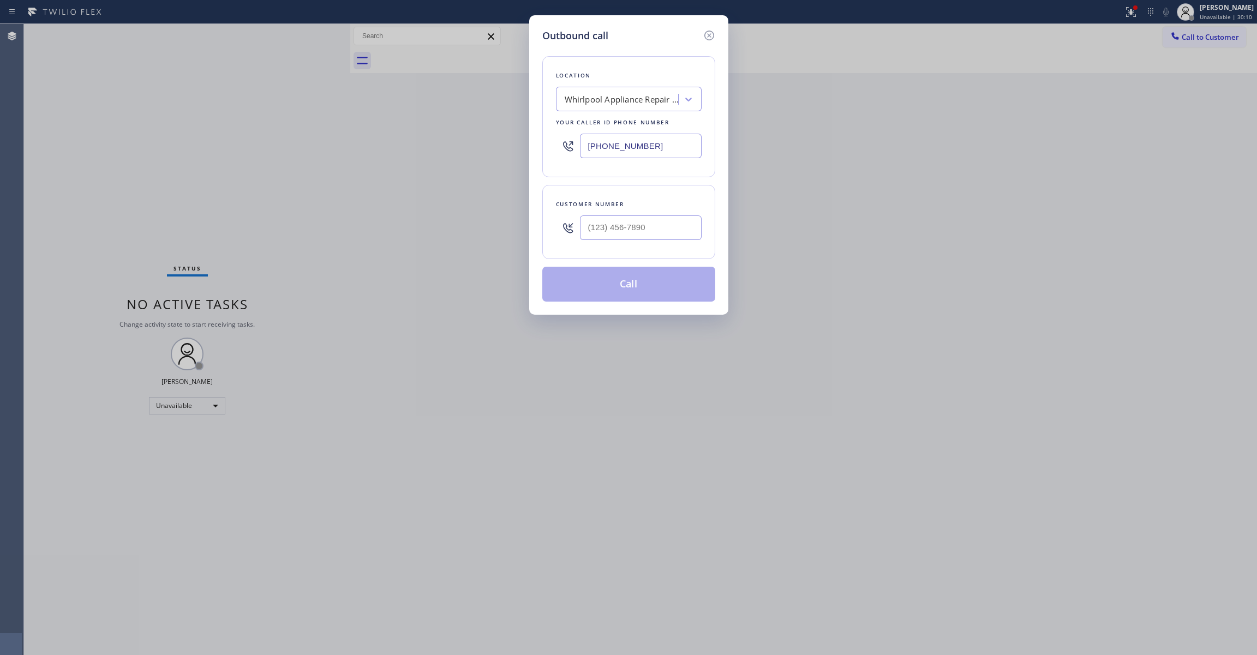
drag, startPoint x: 662, startPoint y: 147, endPoint x: 9, endPoint y: 121, distance: 652.9
click at [61, 130] on div "Outbound call Location Whirlpool Appliance Repair Co [GEOGRAPHIC_DATA] Your cal…" at bounding box center [628, 327] width 1257 height 655
paste input "305) 851-7668"
type input "[PHONE_NUMBER]"
click at [633, 233] on input "(___) ___-____" at bounding box center [641, 227] width 122 height 25
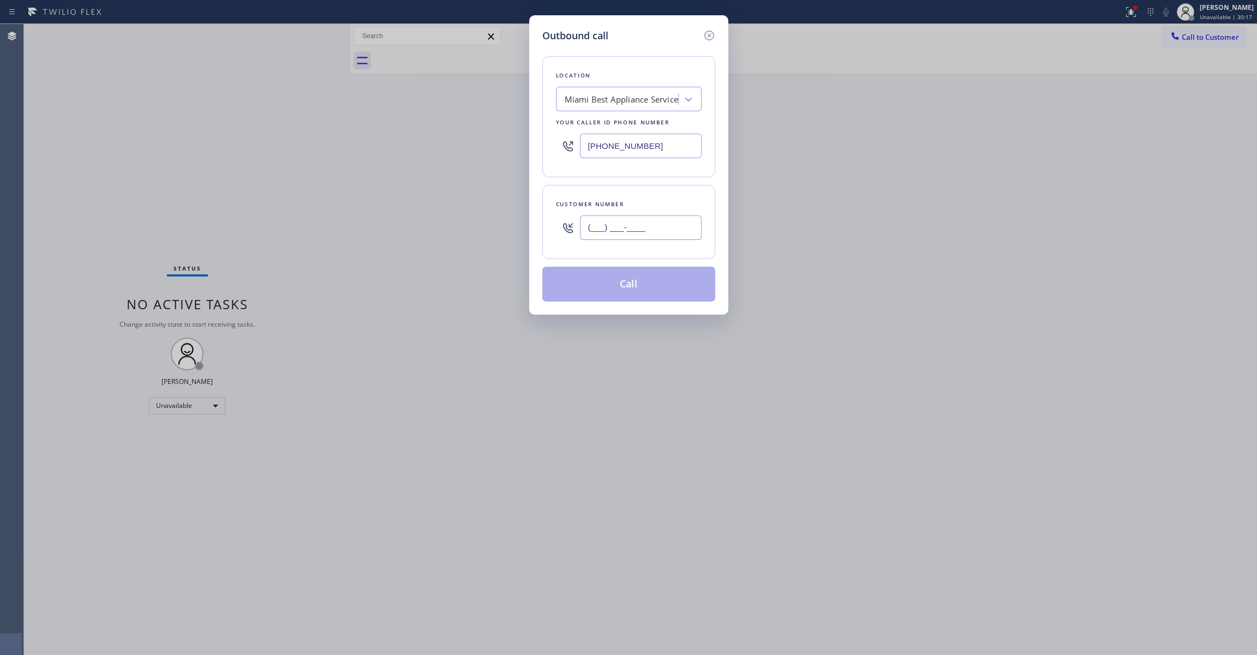
paste input "786) 205-2755"
type input "[PHONE_NUMBER]"
click at [588, 289] on button "Call" at bounding box center [628, 284] width 173 height 35
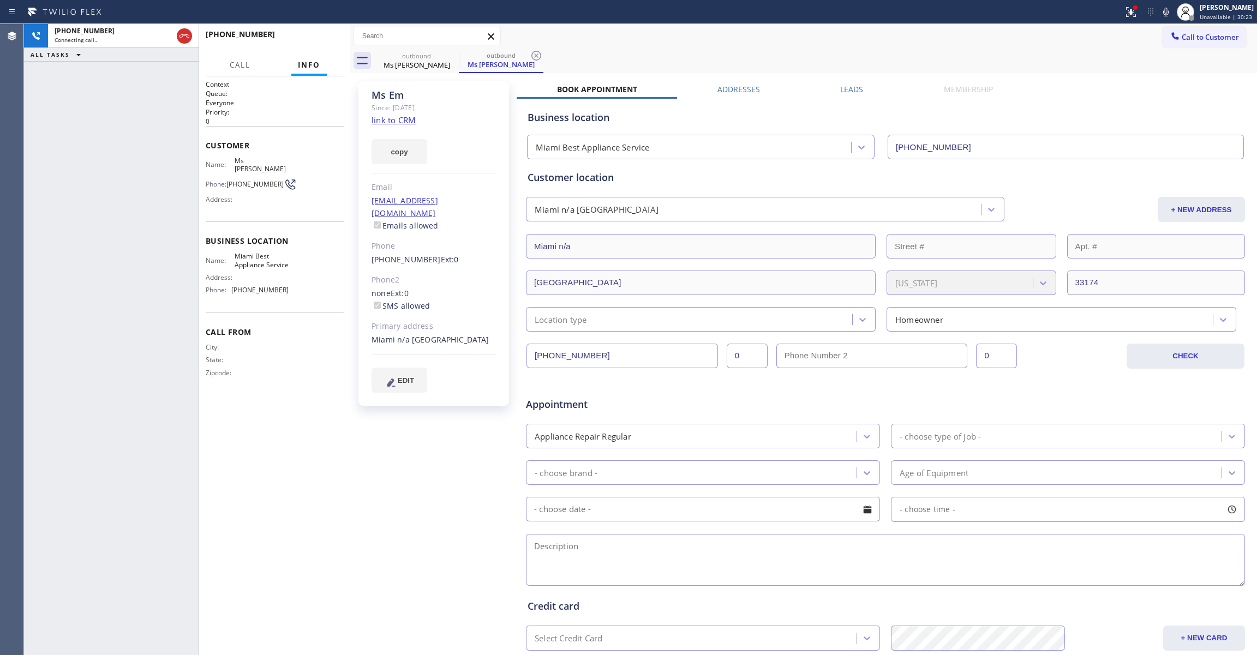
type input "[PHONE_NUMBER]"
click at [533, 57] on icon at bounding box center [536, 55] width 13 height 13
click at [395, 123] on link "link to CRM" at bounding box center [393, 120] width 44 height 11
click at [301, 36] on button "HANG UP" at bounding box center [318, 39] width 51 height 15
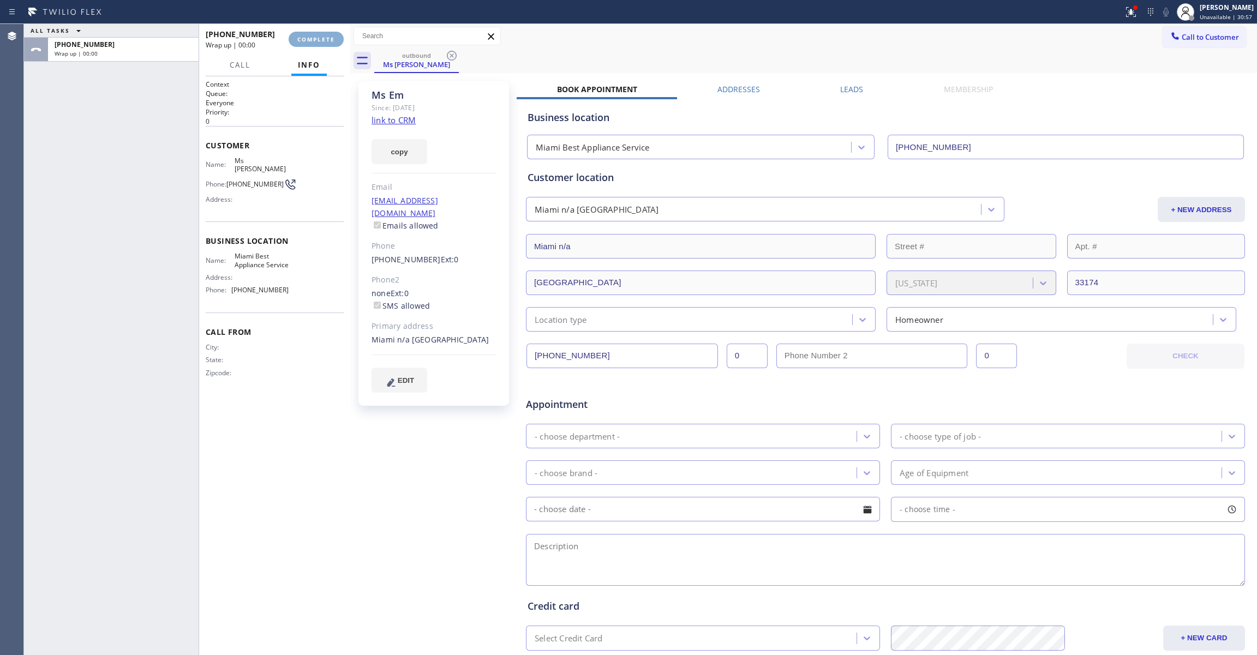
click at [301, 36] on span "COMPLETE" at bounding box center [316, 39] width 38 height 8
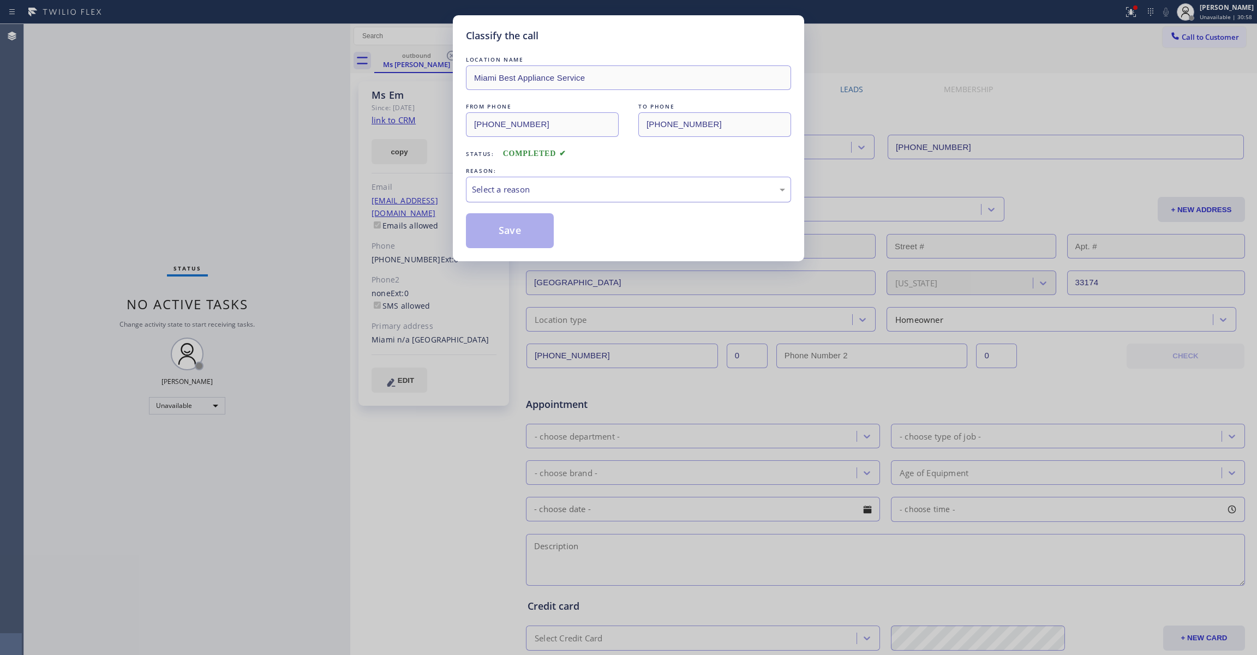
click at [494, 180] on div "Select a reason" at bounding box center [628, 190] width 325 height 26
click at [489, 231] on button "Save" at bounding box center [510, 230] width 88 height 35
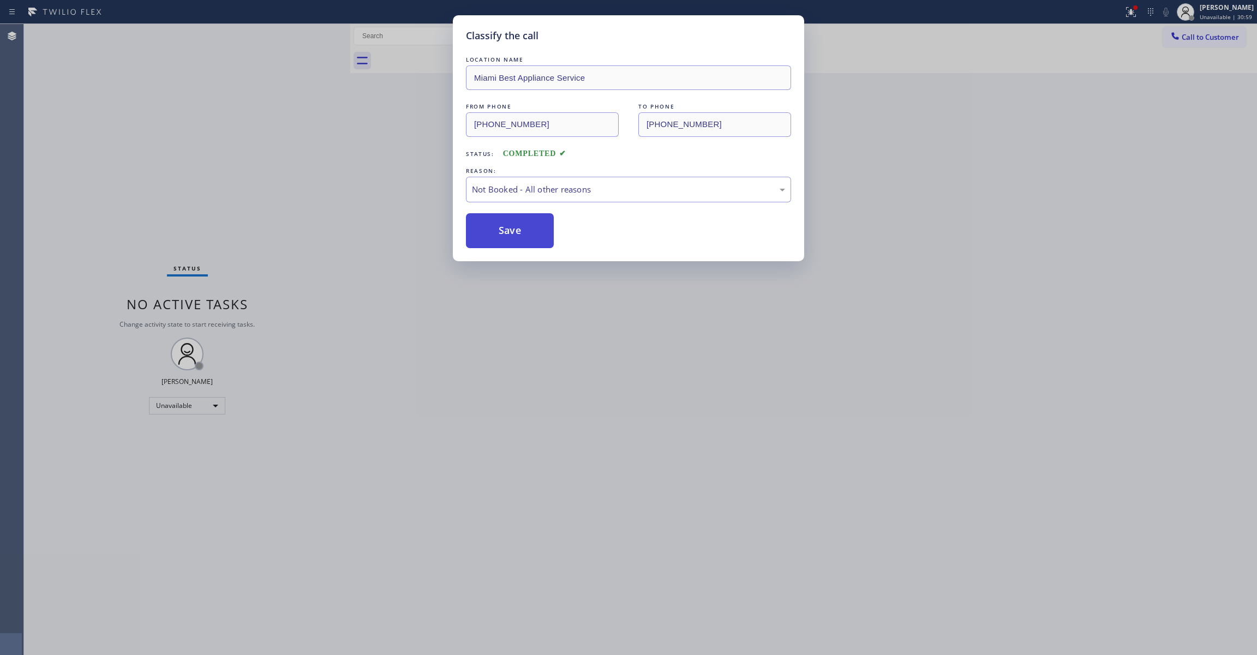
click at [489, 231] on button "Save" at bounding box center [510, 230] width 88 height 35
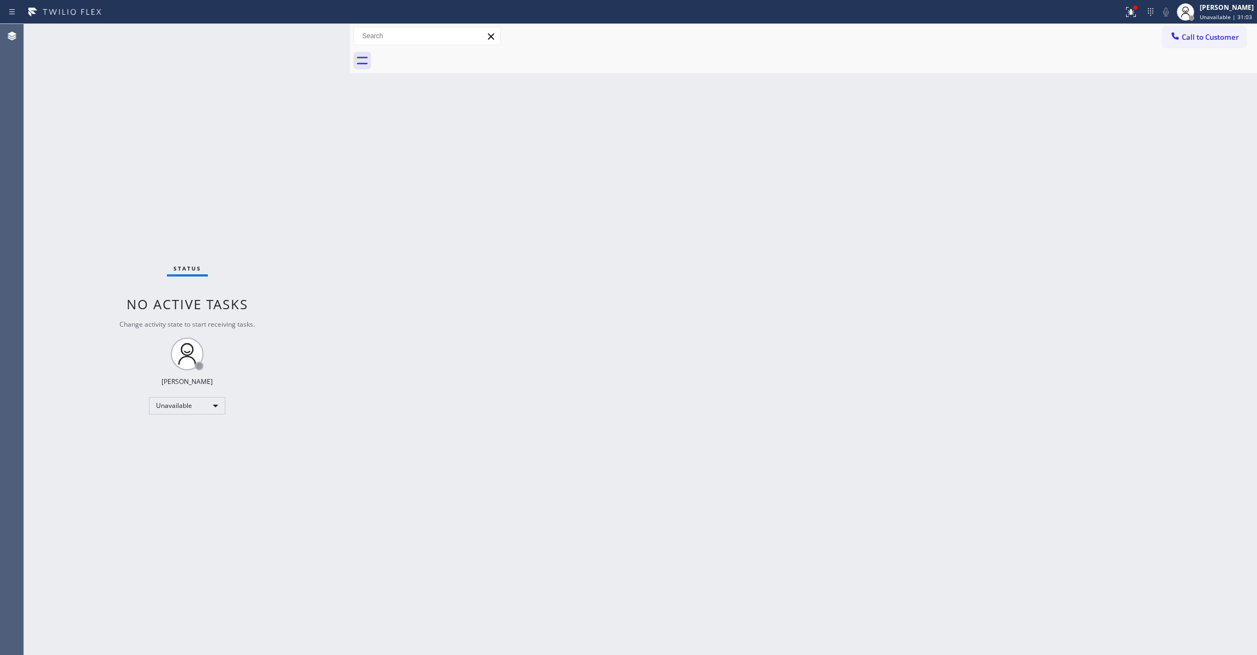
drag, startPoint x: 782, startPoint y: 230, endPoint x: 1244, endPoint y: 84, distance: 484.6
click at [789, 229] on div "Back to Dashboard Change Sender ID Customers Technicians Select a contact Outbo…" at bounding box center [803, 339] width 907 height 631
click at [1119, 11] on div at bounding box center [1131, 11] width 24 height 13
drag, startPoint x: 1036, startPoint y: 136, endPoint x: 1131, endPoint y: 110, distance: 98.3
click at [1036, 136] on button "Clear issues" at bounding box center [1059, 142] width 128 height 15
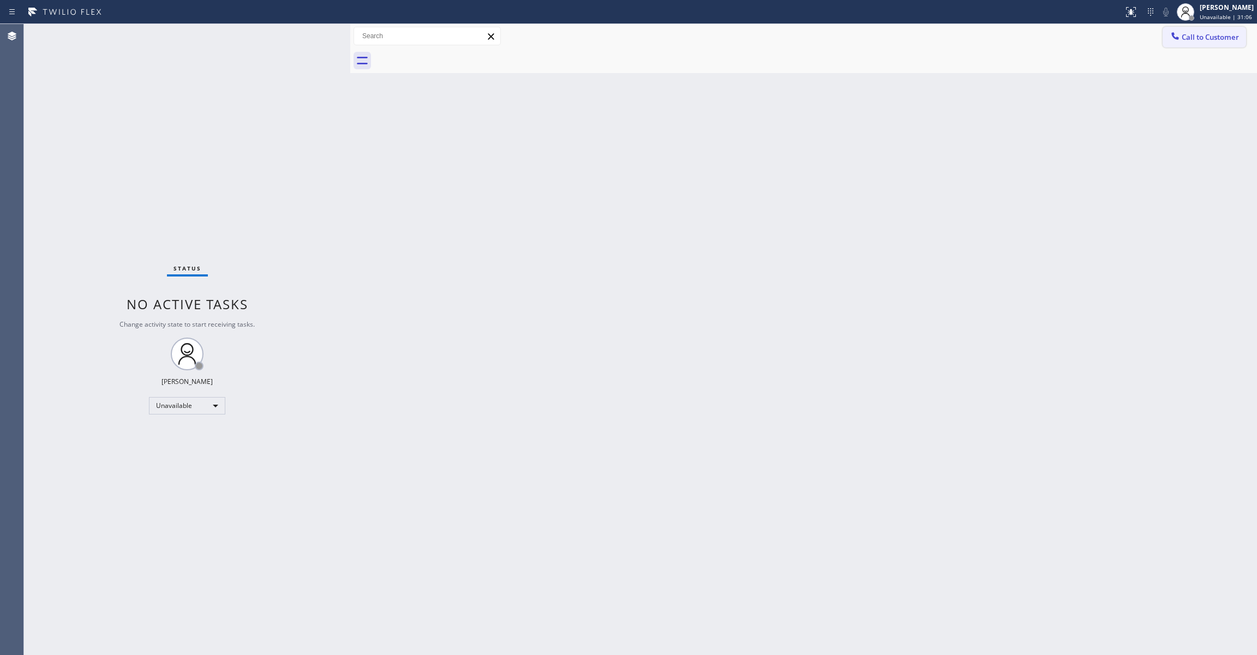
click at [1183, 46] on button "Call to Customer" at bounding box center [1203, 37] width 83 height 21
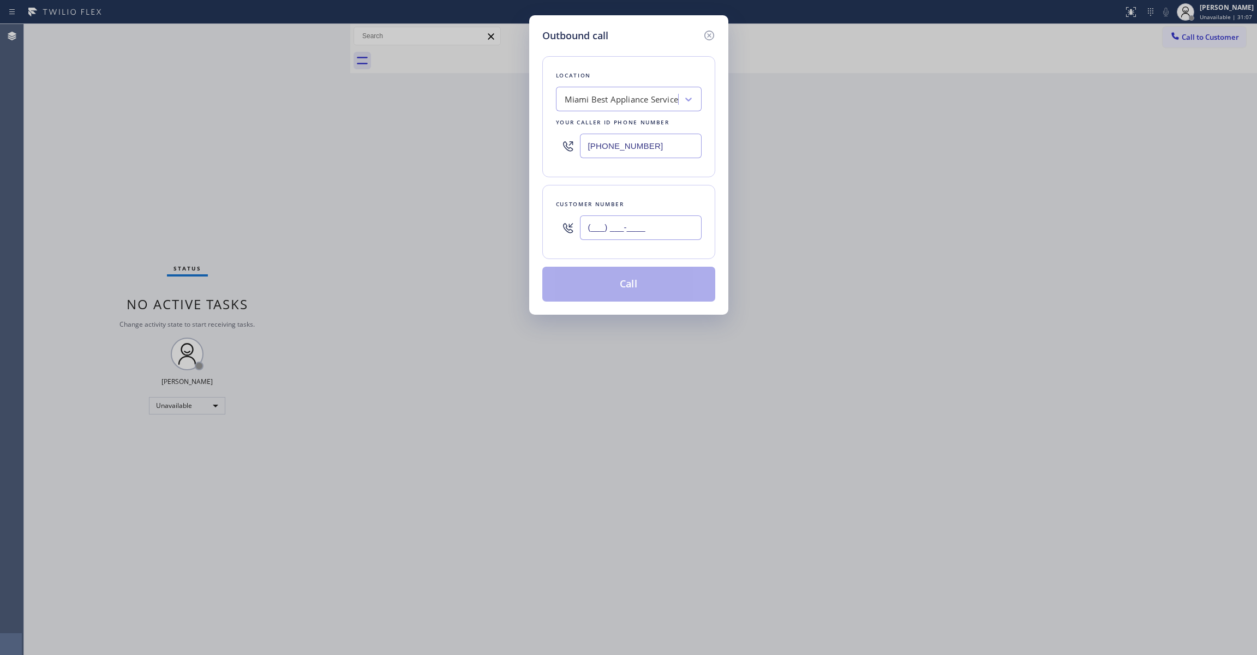
click at [642, 232] on input "(___) ___-____" at bounding box center [641, 227] width 122 height 25
paste input "917) 830-4394"
type input "[PHONE_NUMBER]"
paste input "text"
drag, startPoint x: 668, startPoint y: 151, endPoint x: 626, endPoint y: 149, distance: 41.5
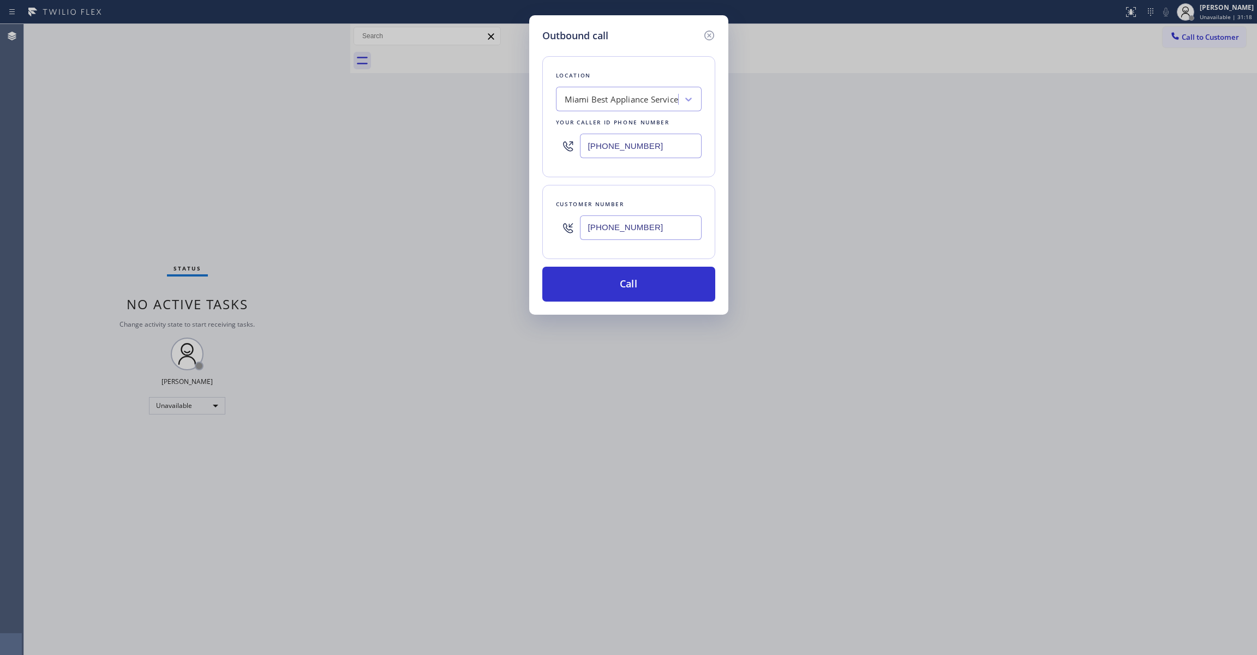
click at [513, 151] on div "Outbound call Location [GEOGRAPHIC_DATA] Best Appliance Service Your caller id …" at bounding box center [628, 327] width 1257 height 655
drag, startPoint x: 657, startPoint y: 147, endPoint x: 508, endPoint y: 138, distance: 148.7
click at [508, 138] on div "Outbound call Location [GEOGRAPHIC_DATA] Best Appliance Service Your caller id …" at bounding box center [628, 327] width 1257 height 655
paste input "855) 999-4417"
type input "[PHONE_NUMBER]"
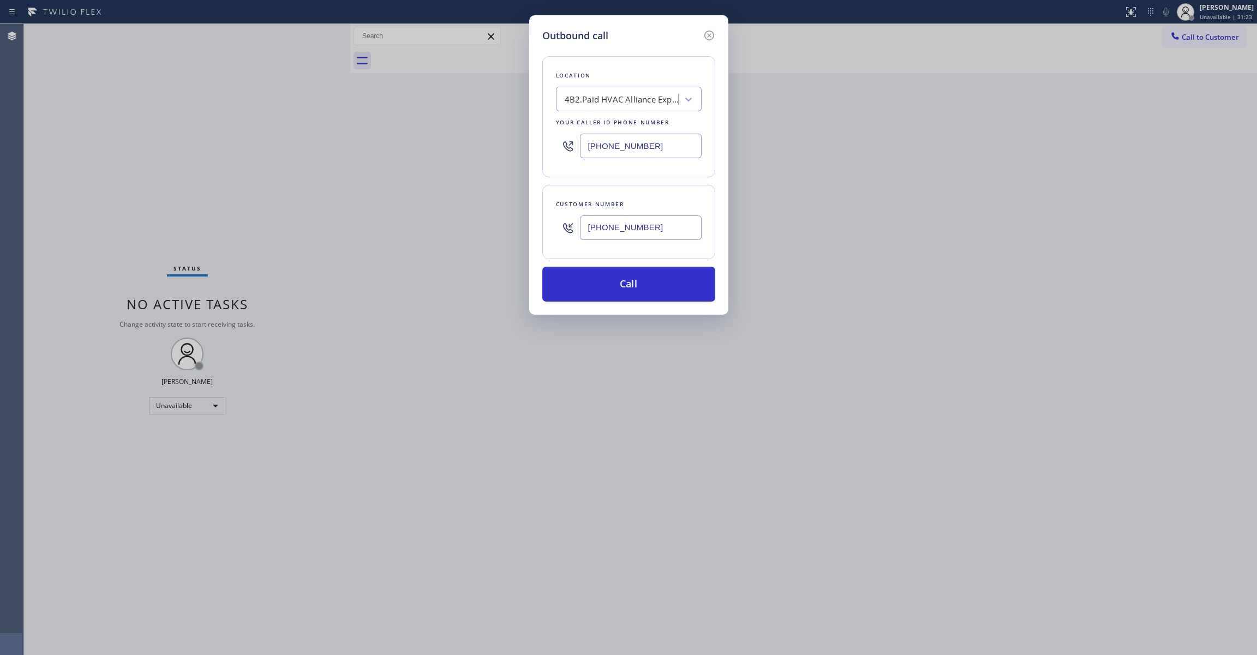
drag, startPoint x: 659, startPoint y: 227, endPoint x: 512, endPoint y: 221, distance: 148.0
click at [512, 221] on div "Outbound call Location 4B2.Paid HVAC Alliance Expert Your caller id phone numbe…" at bounding box center [628, 327] width 1257 height 655
click at [601, 289] on button "Call" at bounding box center [628, 284] width 173 height 35
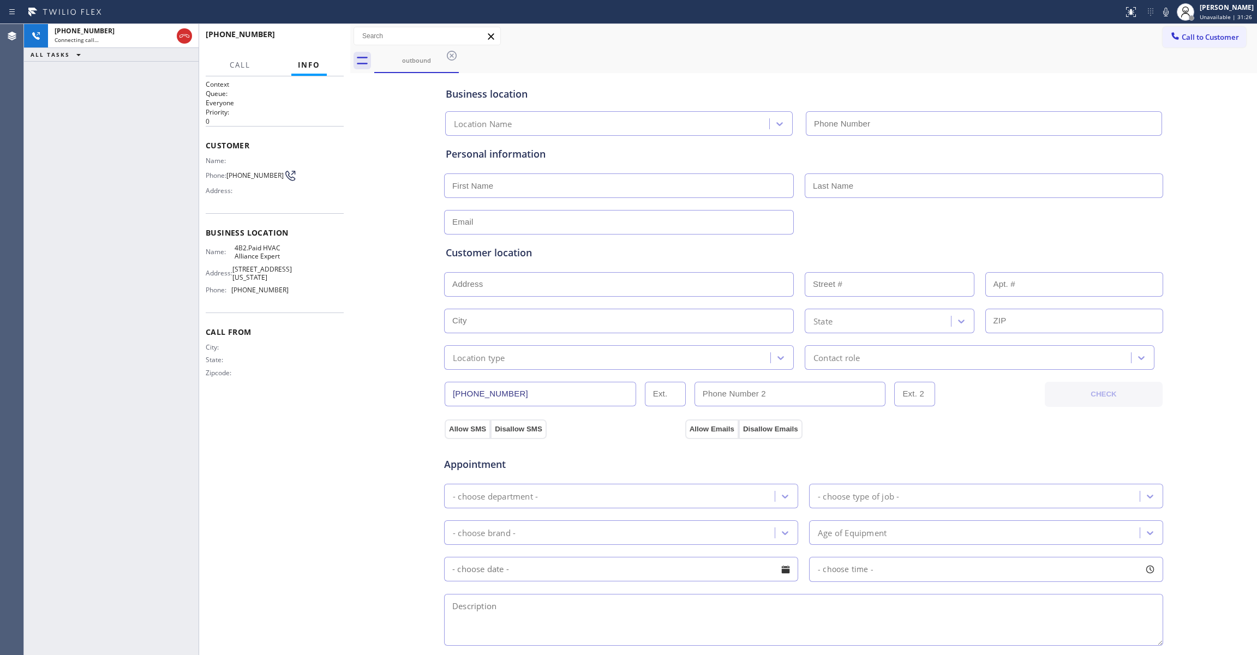
type input "[PHONE_NUMBER]"
drag, startPoint x: 46, startPoint y: 145, endPoint x: 193, endPoint y: 64, distance: 167.7
click at [46, 145] on div "[PHONE_NUMBER] Connecting call… ALL TASKS ALL TASKS ACTIVE TASKS TASKS IN WRAP …" at bounding box center [111, 339] width 175 height 631
click at [415, 485] on div "Business location HVAC Alliance Expert [PHONE_NUMBER] Personal information Cust…" at bounding box center [803, 448] width 901 height 745
click at [328, 41] on span "HANG UP" at bounding box center [318, 39] width 33 height 8
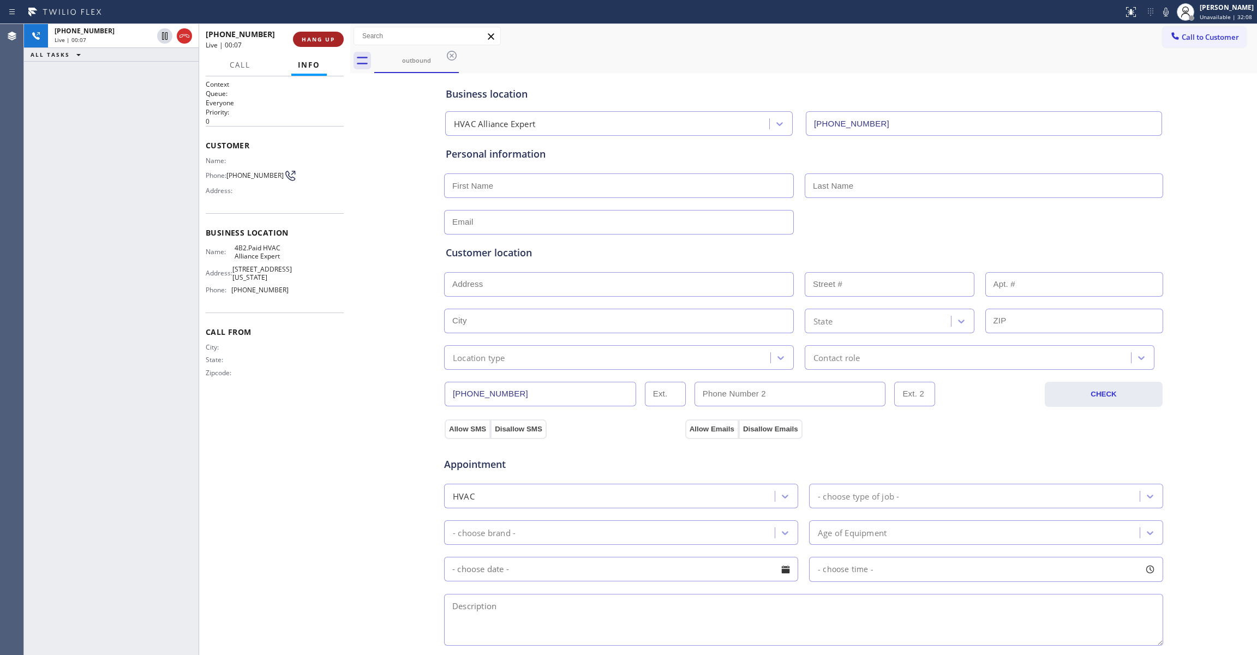
drag, startPoint x: 328, startPoint y: 41, endPoint x: 302, endPoint y: 44, distance: 26.9
click at [328, 41] on span "HANG UP" at bounding box center [318, 39] width 33 height 8
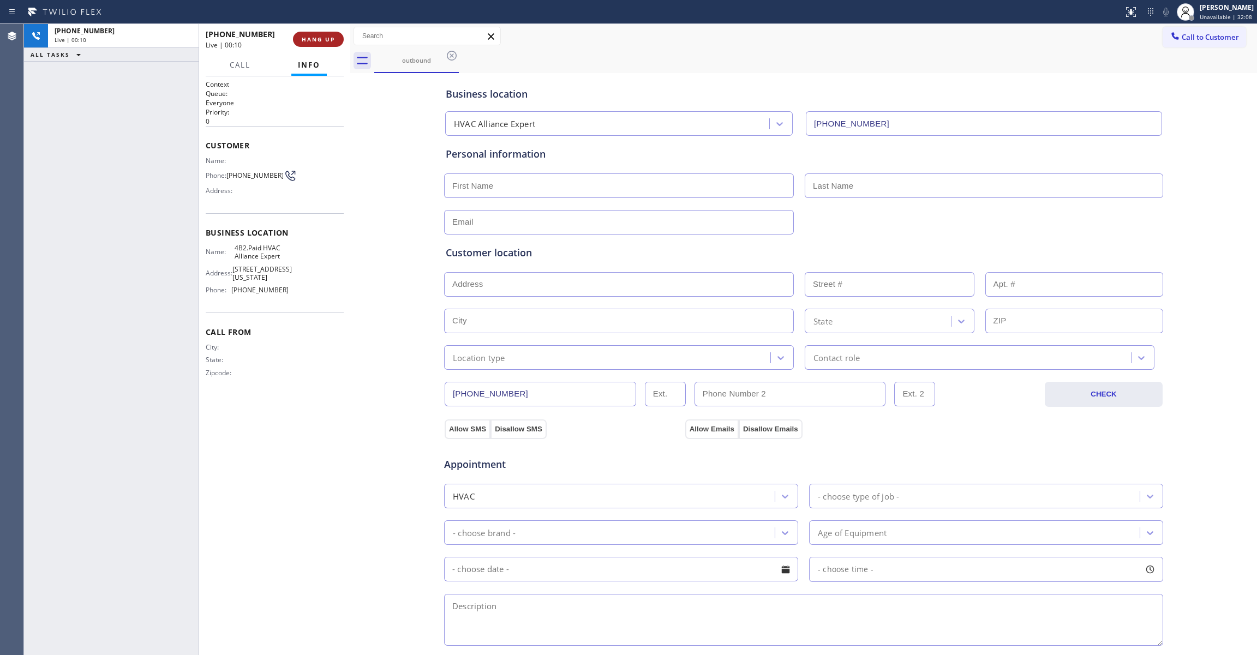
click at [303, 42] on span "HANG UP" at bounding box center [318, 39] width 33 height 8
click at [313, 40] on span "COMPLETE" at bounding box center [316, 39] width 38 height 8
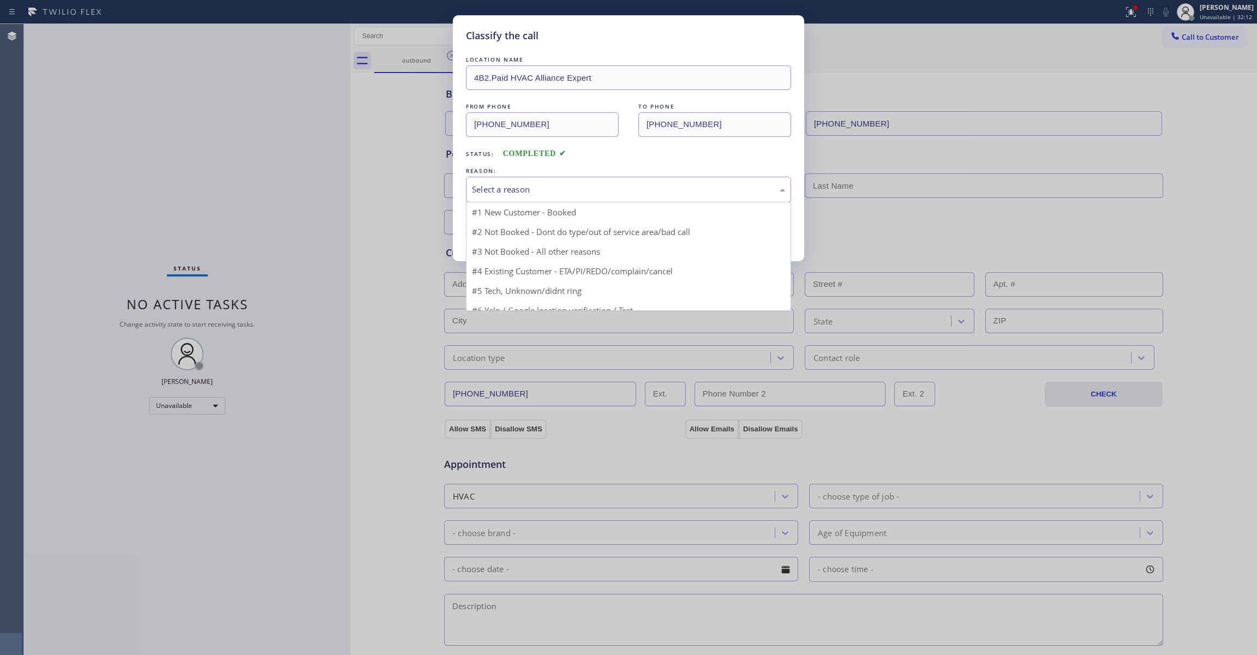
click at [518, 197] on div "Select a reason" at bounding box center [628, 190] width 325 height 26
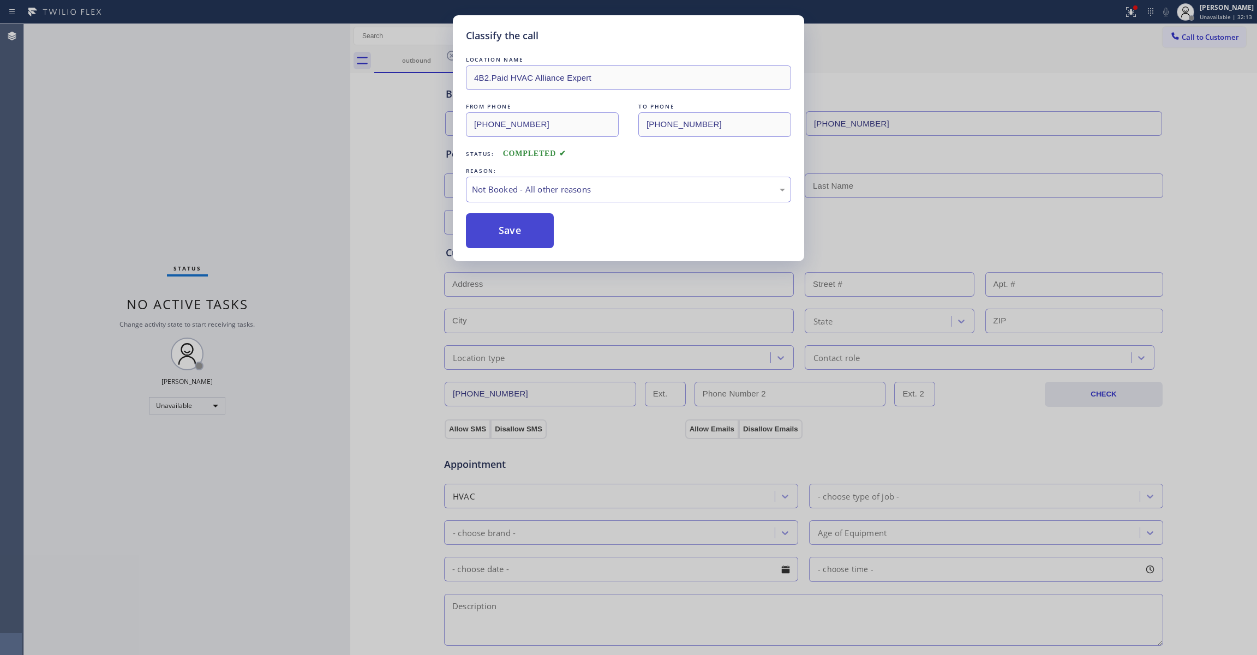
click at [502, 235] on button "Save" at bounding box center [510, 230] width 88 height 35
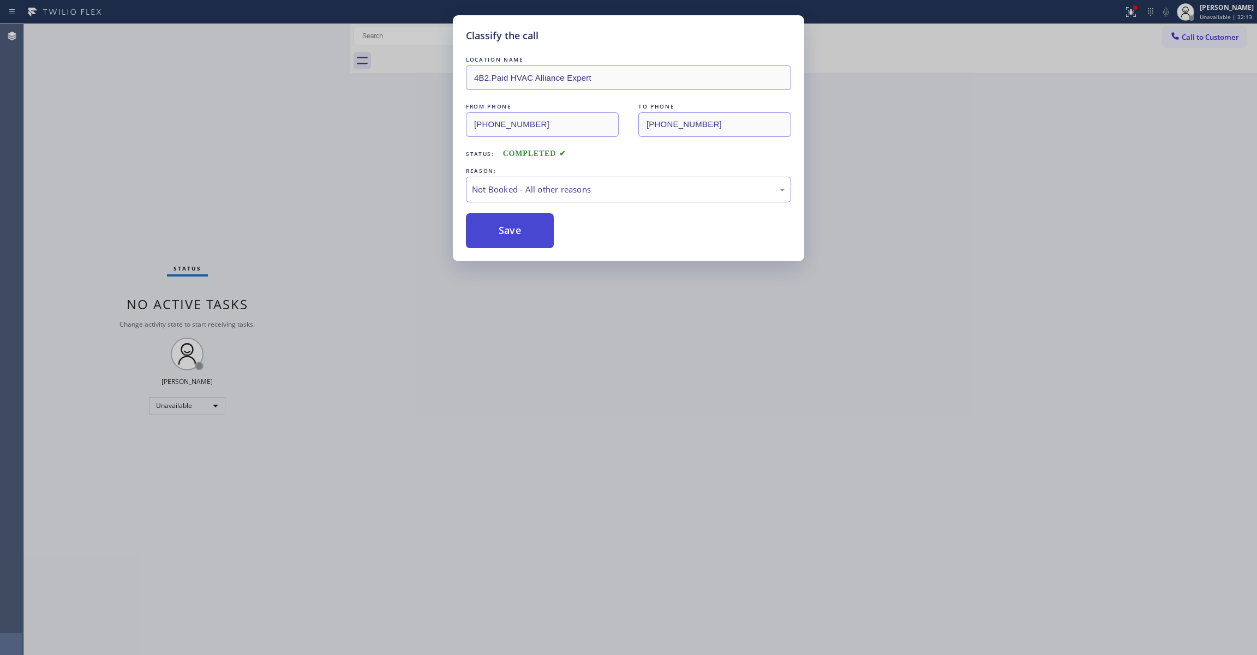
click at [502, 234] on button "Save" at bounding box center [510, 230] width 88 height 35
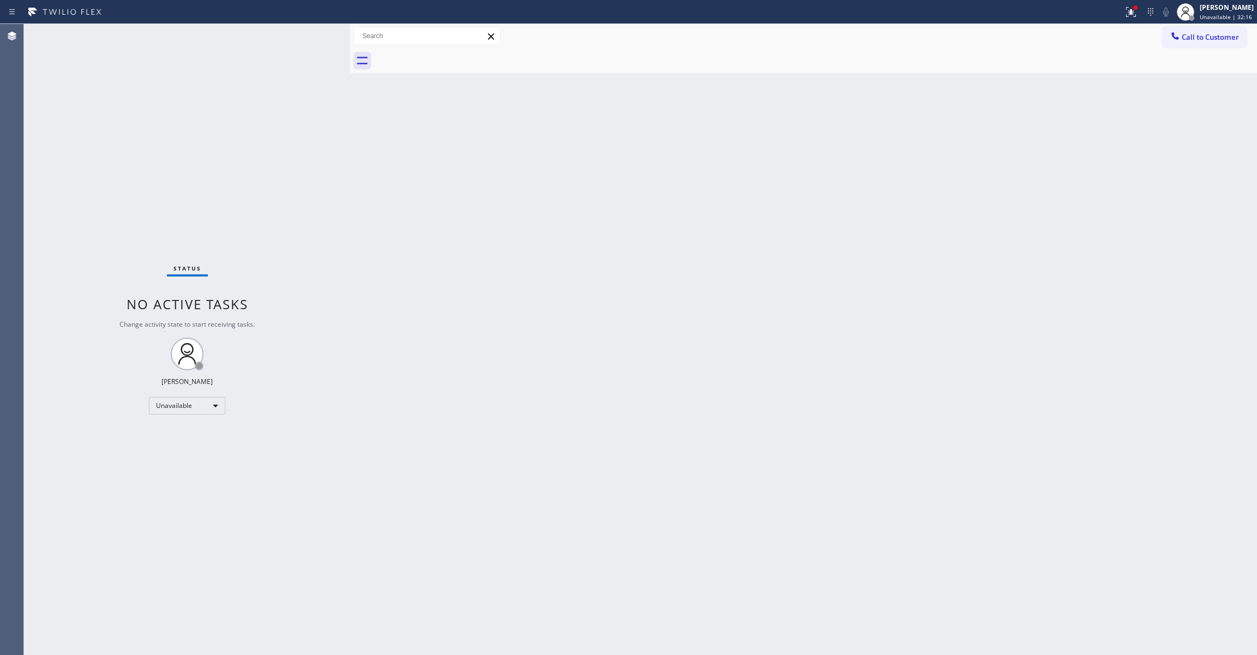
drag, startPoint x: 1190, startPoint y: 41, endPoint x: 960, endPoint y: 103, distance: 237.6
click at [1189, 41] on span "Call to Customer" at bounding box center [1209, 37] width 57 height 10
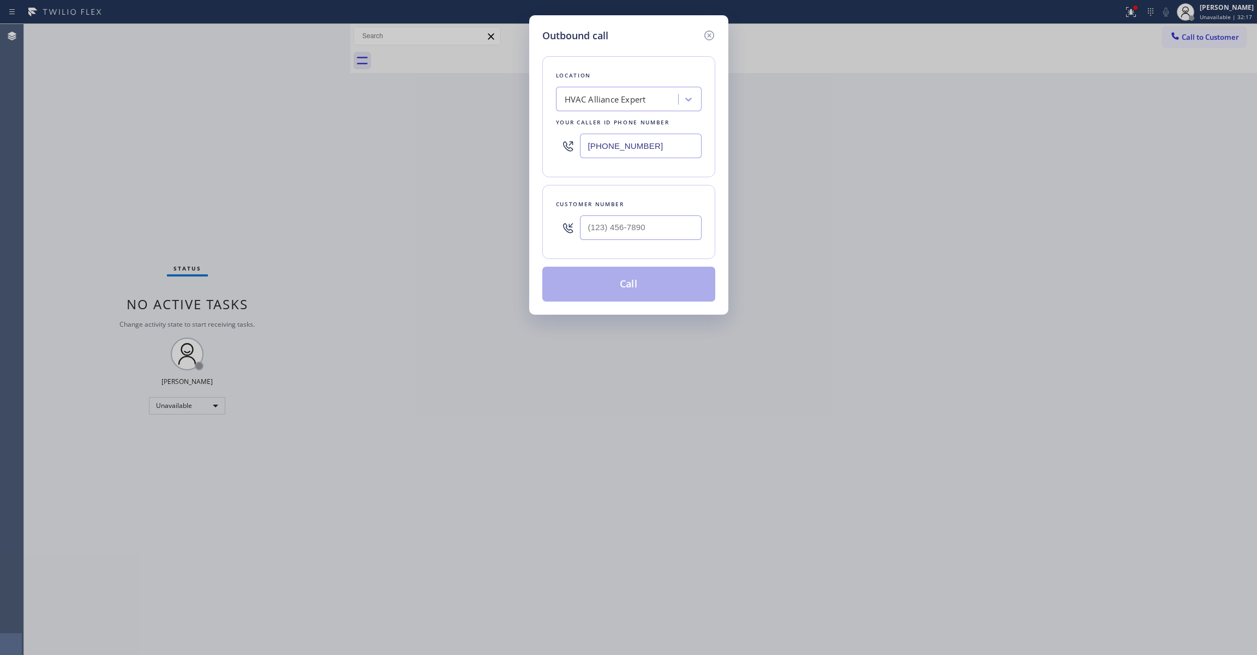
drag, startPoint x: 656, startPoint y: 147, endPoint x: 505, endPoint y: 142, distance: 150.6
click at [491, 143] on div "Outbound call Location HVAC Alliance Expert Your caller id phone number [PHONE_…" at bounding box center [628, 327] width 1257 height 655
paste input "929) 415-8272"
type input "[PHONE_NUMBER]"
click at [633, 230] on input "(___) ___-____" at bounding box center [641, 227] width 122 height 25
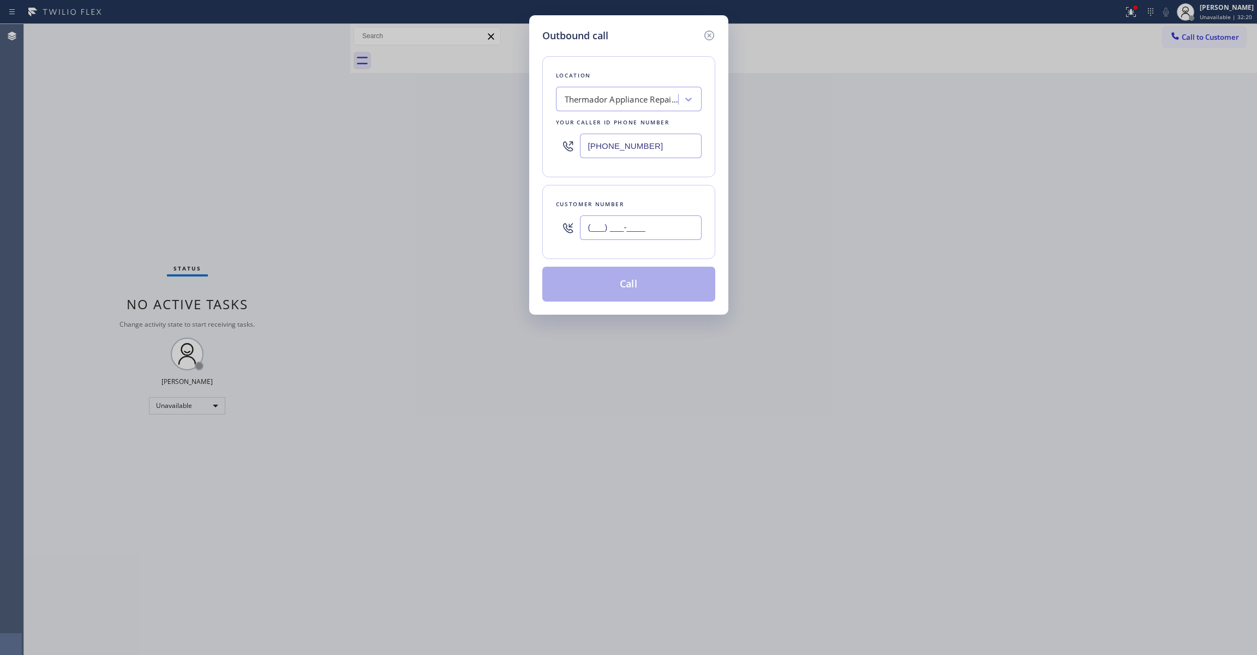
paste input "518) 569-1553"
type input "[PHONE_NUMBER]"
click at [616, 283] on button "Call" at bounding box center [628, 284] width 173 height 35
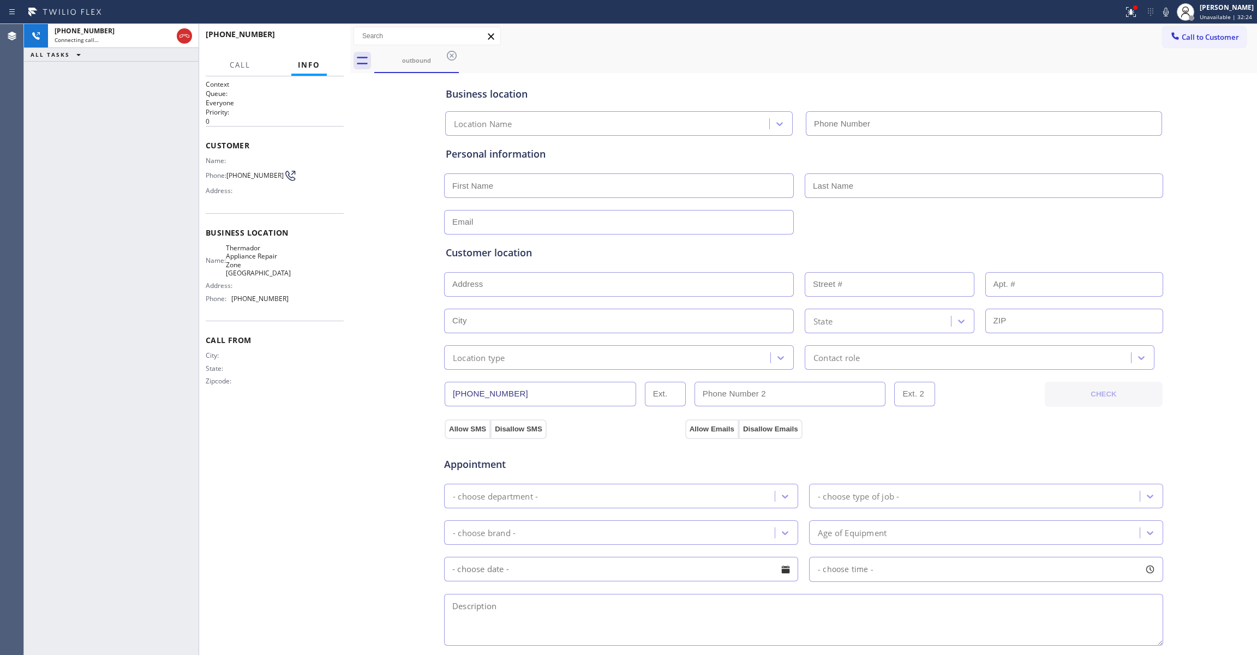
type input "[PHONE_NUMBER]"
click at [332, 38] on span "HANG UP" at bounding box center [318, 39] width 33 height 8
click at [331, 38] on span "HANG UP" at bounding box center [318, 39] width 33 height 8
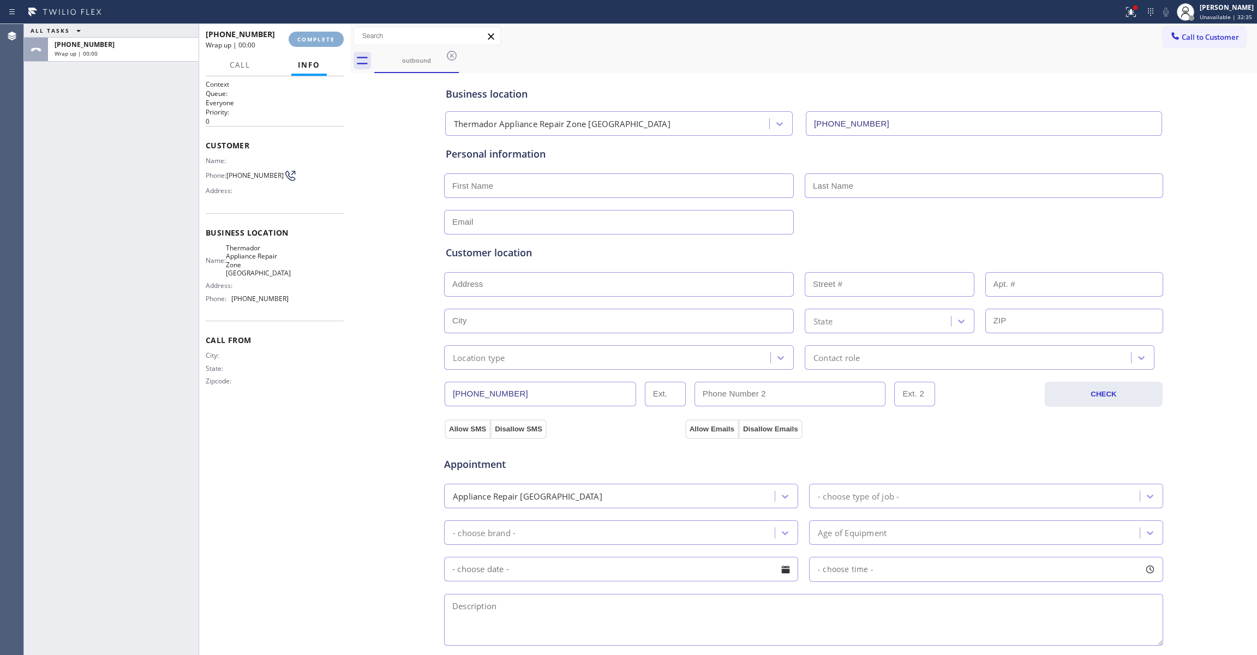
click at [330, 38] on span "COMPLETE" at bounding box center [316, 39] width 38 height 8
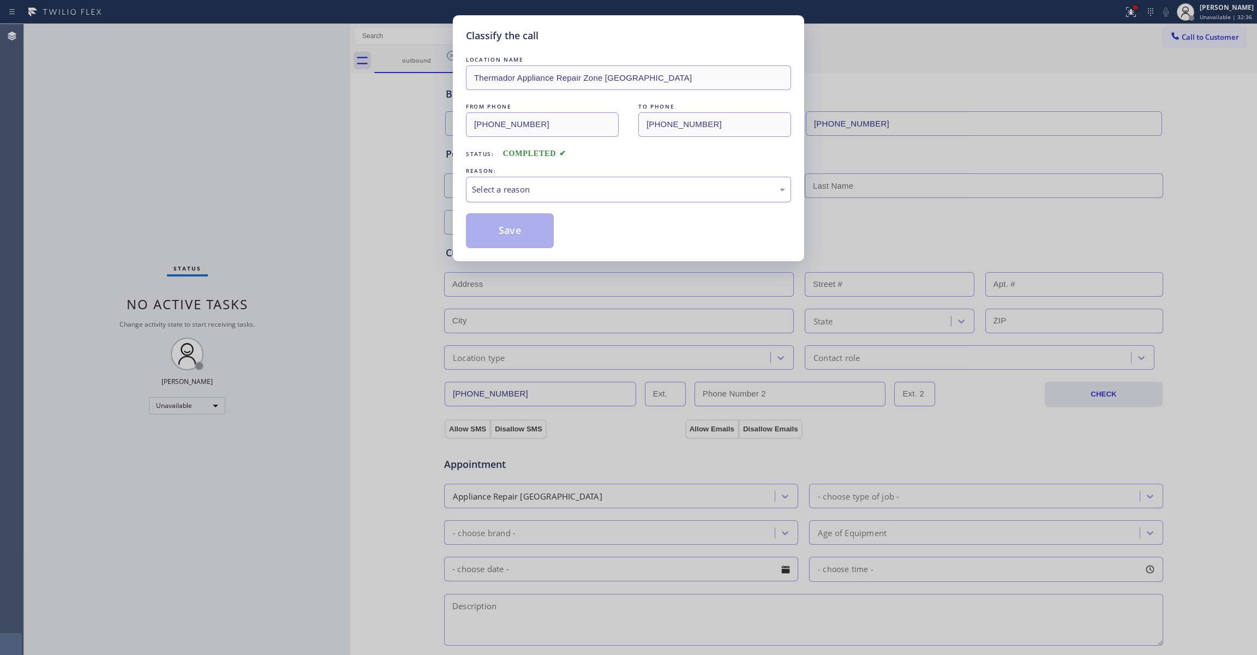
click at [493, 195] on div "Select a reason" at bounding box center [628, 189] width 313 height 13
click at [493, 232] on button "Save" at bounding box center [510, 230] width 88 height 35
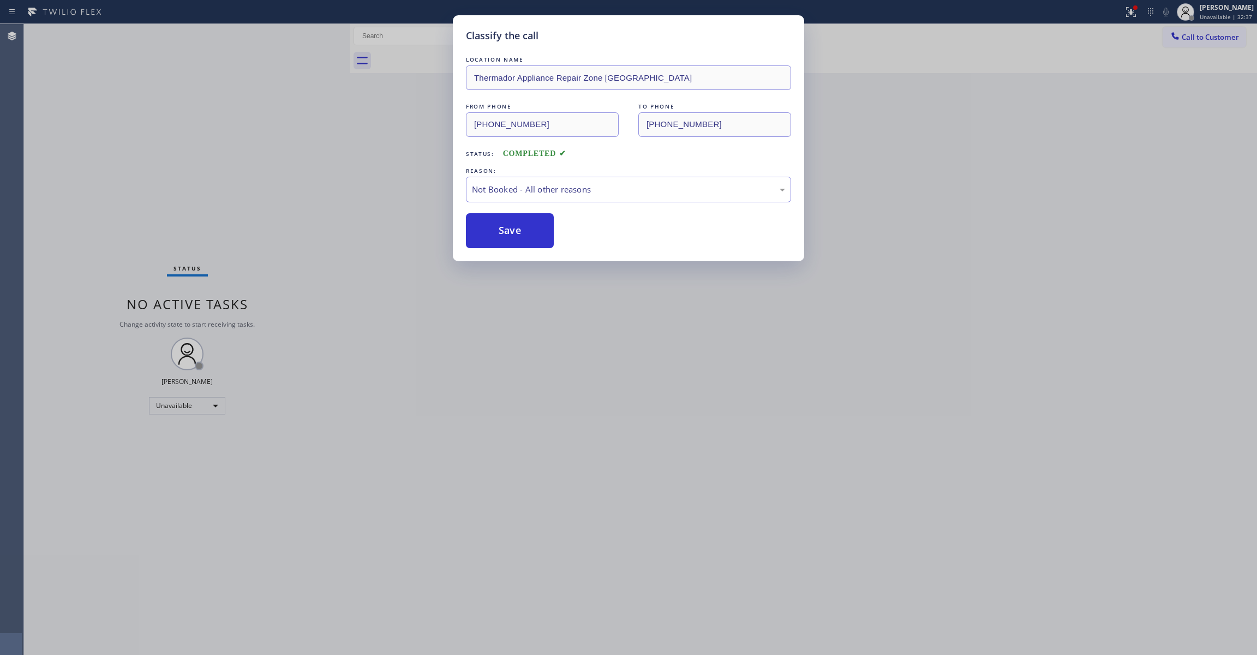
drag, startPoint x: 493, startPoint y: 232, endPoint x: 385, endPoint y: 233, distance: 108.6
click at [493, 233] on button "Save" at bounding box center [510, 230] width 88 height 35
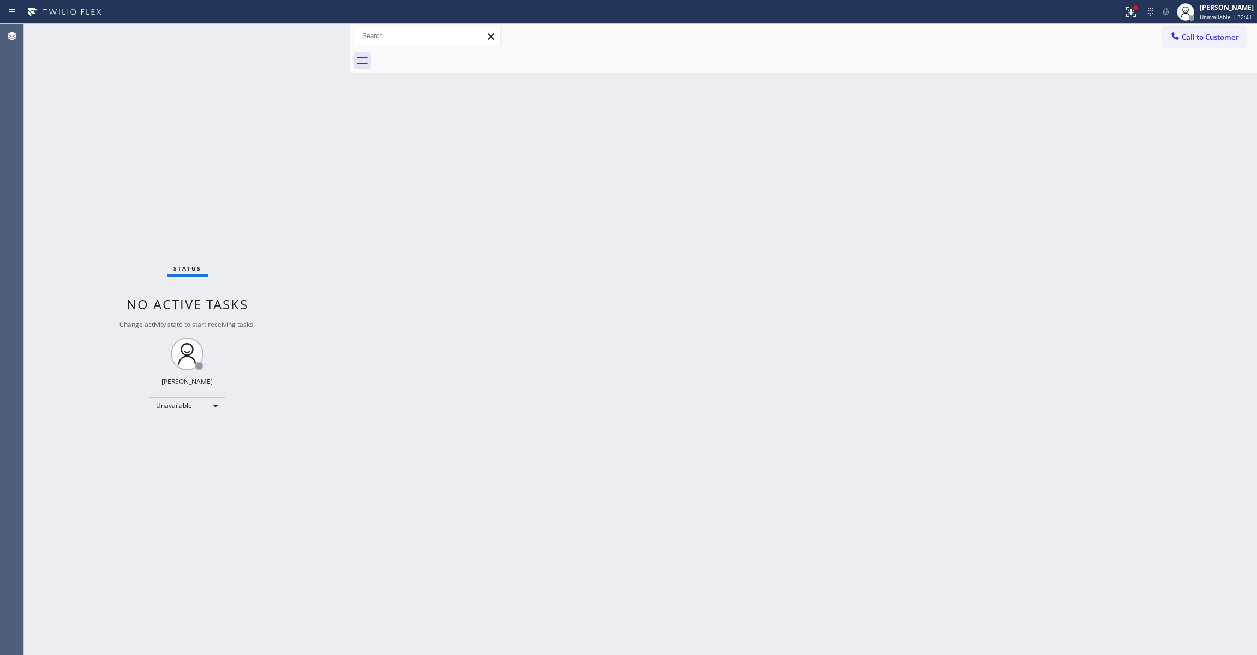
drag, startPoint x: 807, startPoint y: 172, endPoint x: 824, endPoint y: 165, distance: 18.1
click at [807, 171] on div "Back to Dashboard Change Sender ID Customers Technicians Select a contact Outbo…" at bounding box center [803, 339] width 907 height 631
click at [1214, 40] on span "Call to Customer" at bounding box center [1209, 37] width 57 height 10
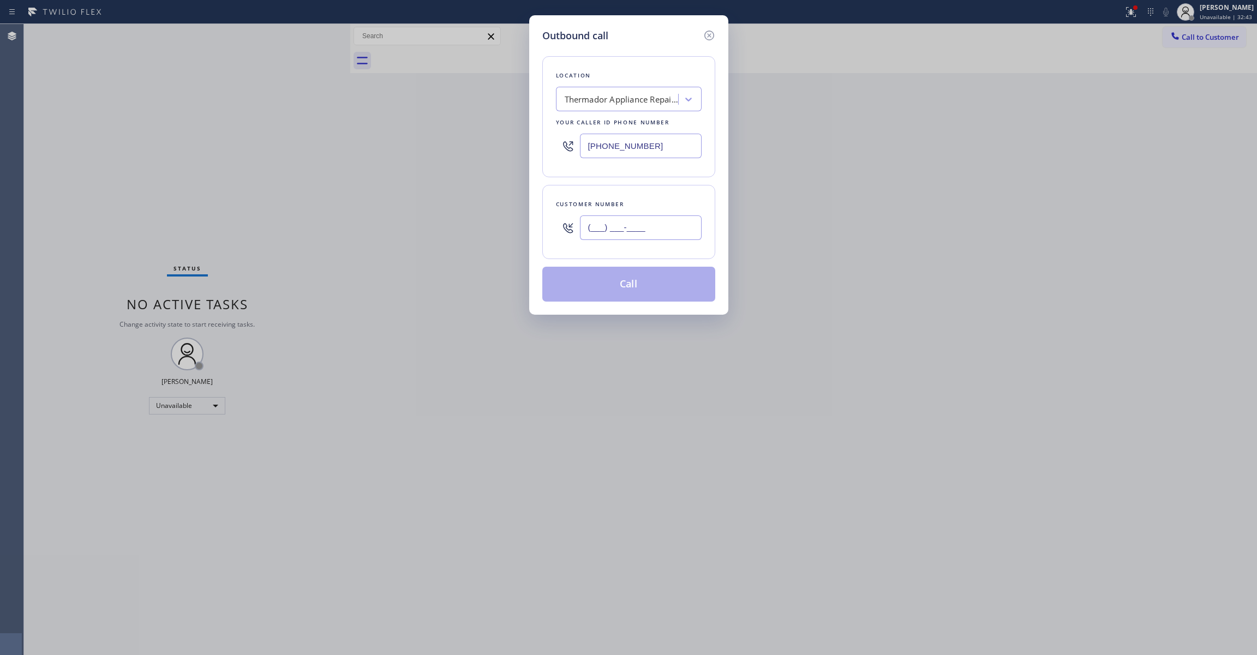
click at [611, 227] on input "(___) ___-____" at bounding box center [641, 227] width 122 height 25
paste input "518) 569-1553"
type input "[PHONE_NUMBER]"
drag, startPoint x: 633, startPoint y: 290, endPoint x: 627, endPoint y: 287, distance: 6.8
click at [632, 290] on button "Call" at bounding box center [628, 284] width 173 height 35
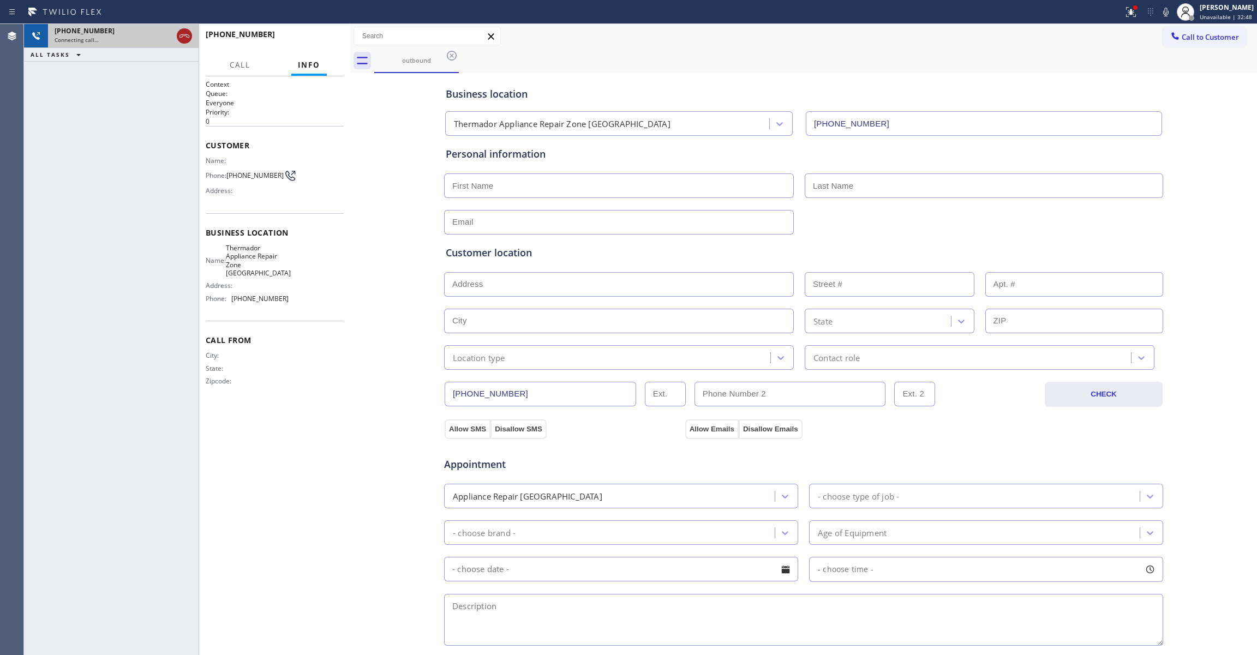
type input "[PHONE_NUMBER]"
click at [185, 35] on icon at bounding box center [184, 35] width 13 height 13
click at [325, 40] on span "COMPLETE" at bounding box center [316, 39] width 38 height 8
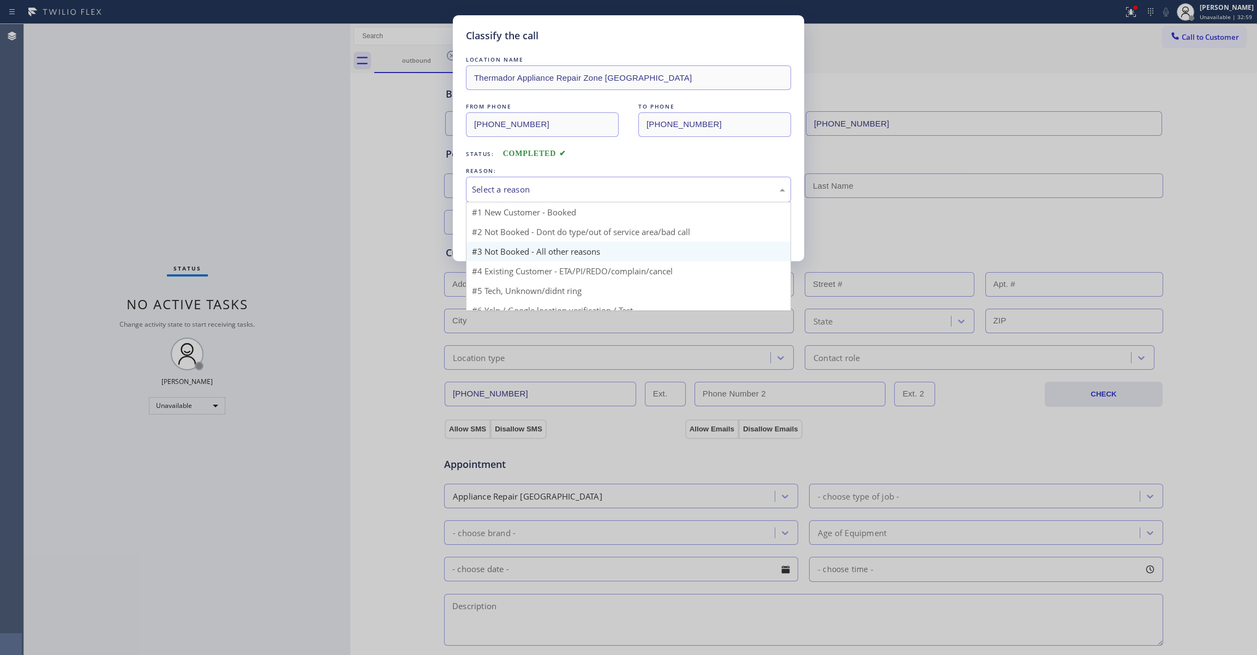
drag, startPoint x: 578, startPoint y: 184, endPoint x: 553, endPoint y: 228, distance: 50.6
click at [577, 184] on div "Select a reason" at bounding box center [628, 189] width 313 height 13
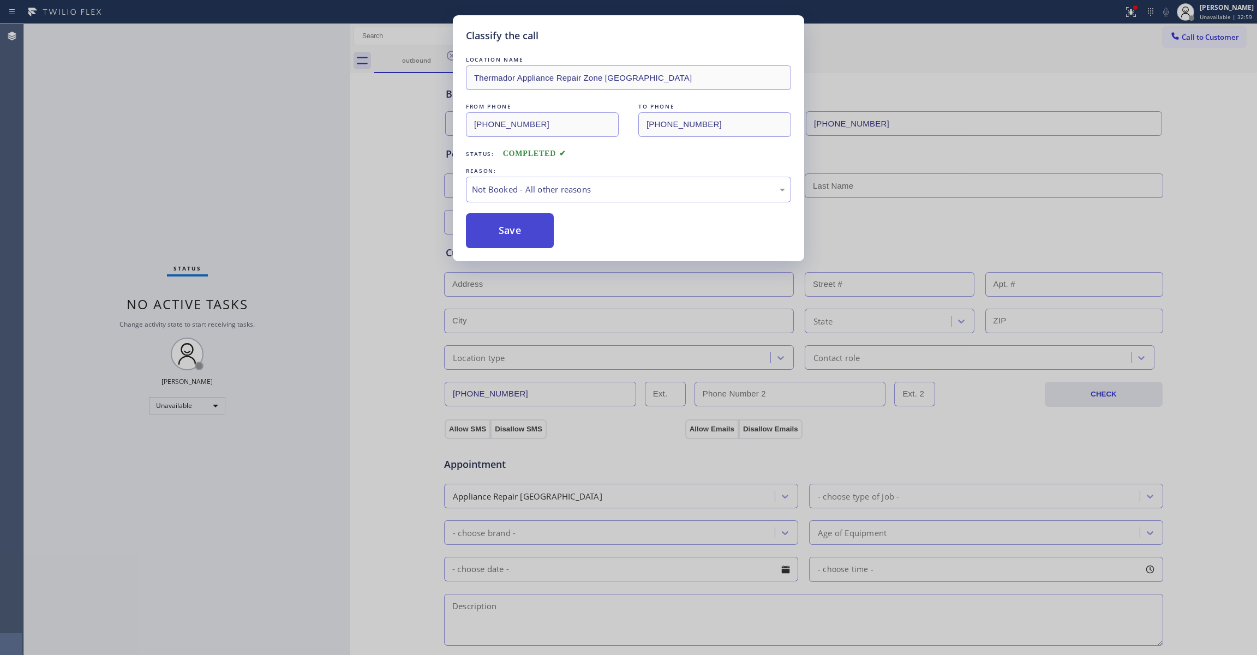
click at [550, 228] on button "Save" at bounding box center [510, 230] width 88 height 35
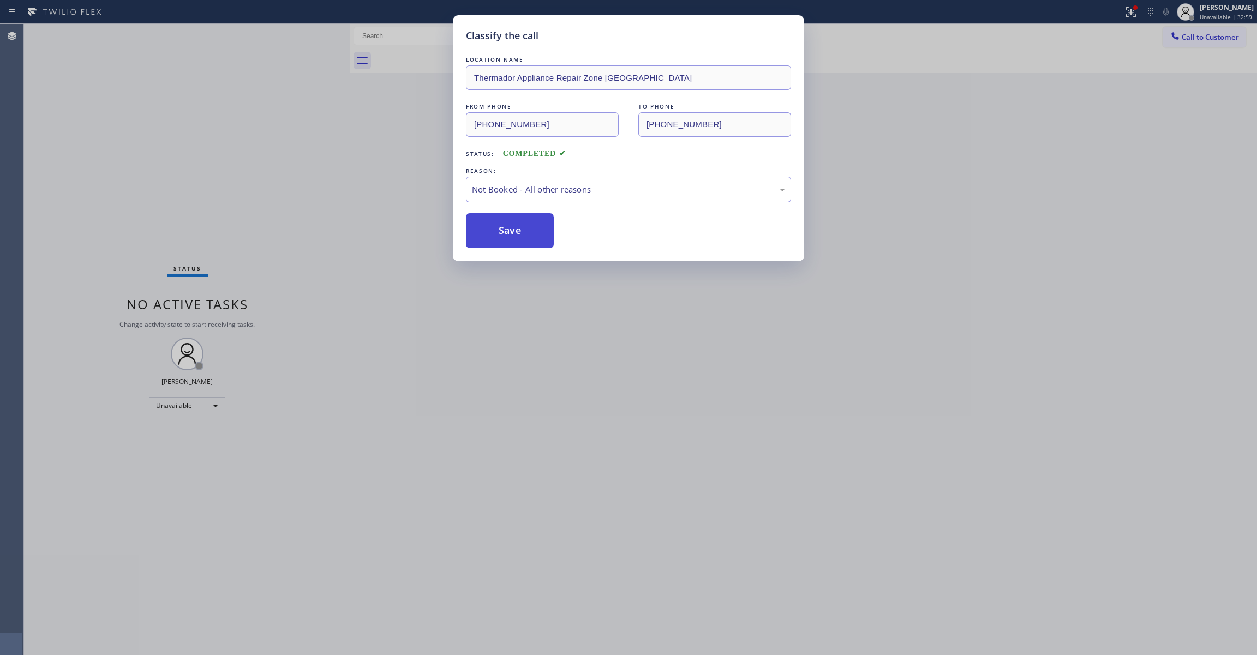
click at [550, 228] on button "Save" at bounding box center [510, 230] width 88 height 35
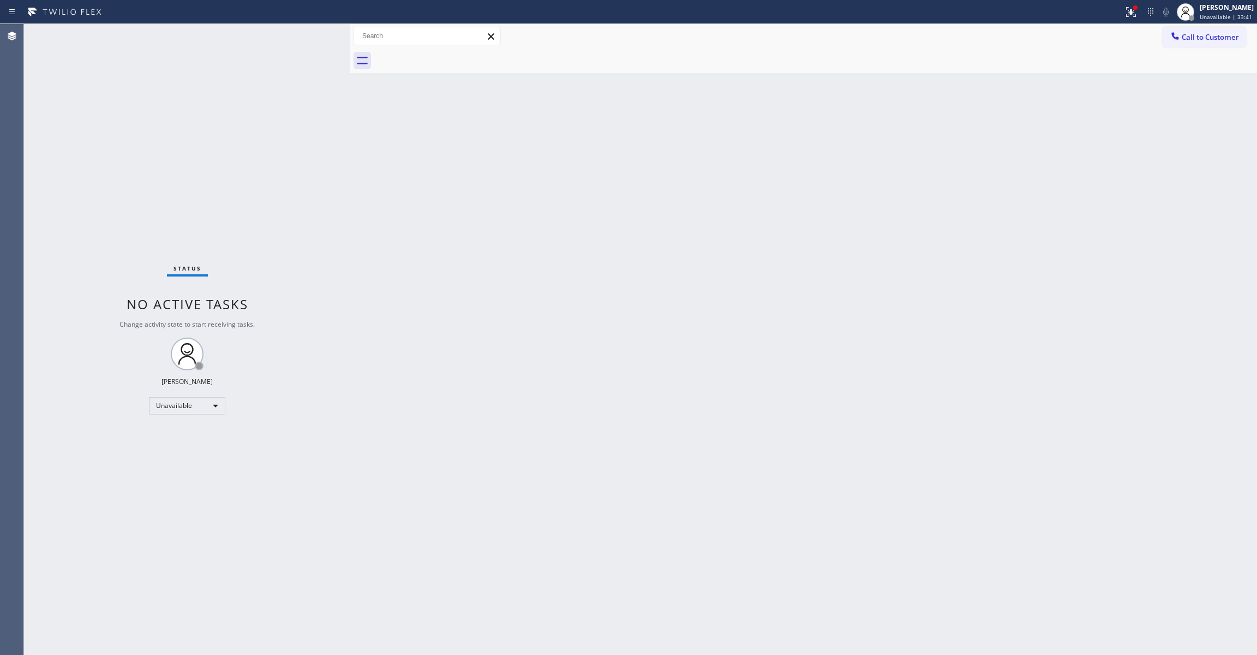
drag, startPoint x: 171, startPoint y: 543, endPoint x: 560, endPoint y: 332, distance: 442.0
click at [169, 543] on div "Status No active tasks Change activity state to start receiving tasks. [PERSON_…" at bounding box center [187, 339] width 326 height 631
click at [1216, 38] on span "Call to Customer" at bounding box center [1209, 37] width 57 height 10
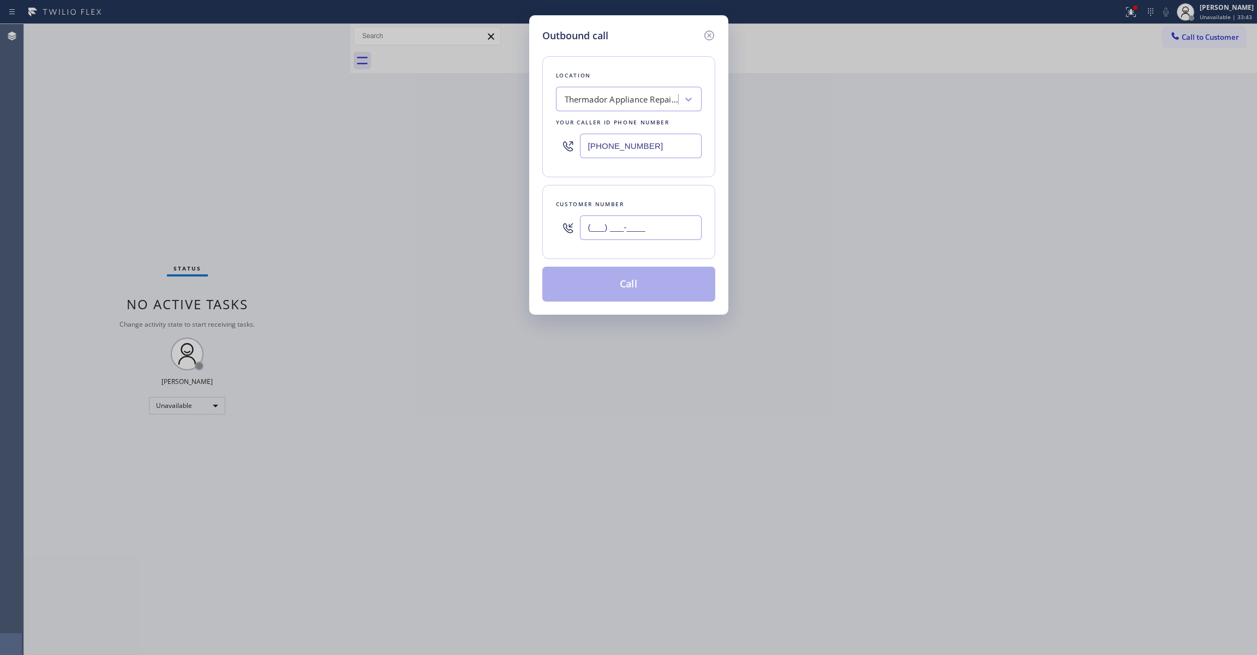
click at [608, 234] on input "(___) ___-____" at bounding box center [641, 227] width 122 height 25
paste input "661) 993-3326"
type input "[PHONE_NUMBER]"
paste input "661) 368-9097"
drag, startPoint x: 684, startPoint y: 147, endPoint x: 269, endPoint y: 125, distance: 415.1
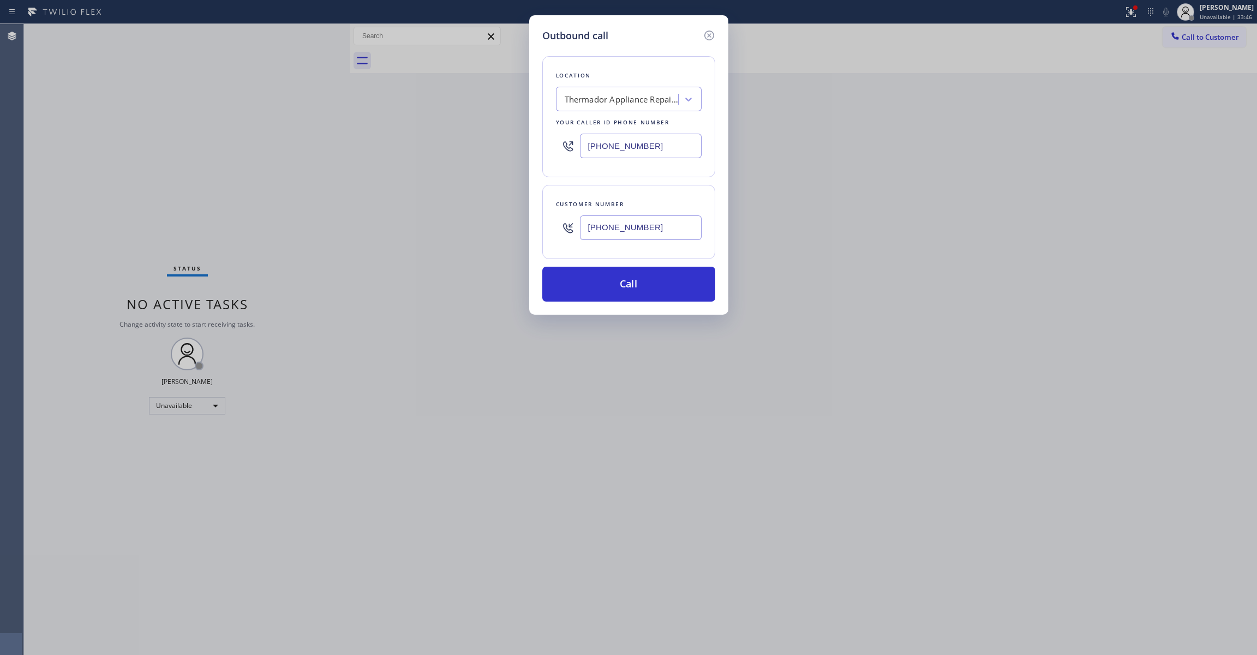
click at [265, 125] on div "Outbound call Location Thermador Appliance Repair Zone [GEOGRAPHIC_DATA] Your c…" at bounding box center [628, 327] width 1257 height 655
type input "[PHONE_NUMBER]"
drag, startPoint x: 675, startPoint y: 234, endPoint x: 511, endPoint y: 225, distance: 164.4
click at [511, 225] on div "Outbound call Location [GEOGRAPHIC_DATA] Appliance Repair Your caller id phone …" at bounding box center [628, 327] width 1257 height 655
click at [626, 286] on button "Call" at bounding box center [628, 284] width 173 height 35
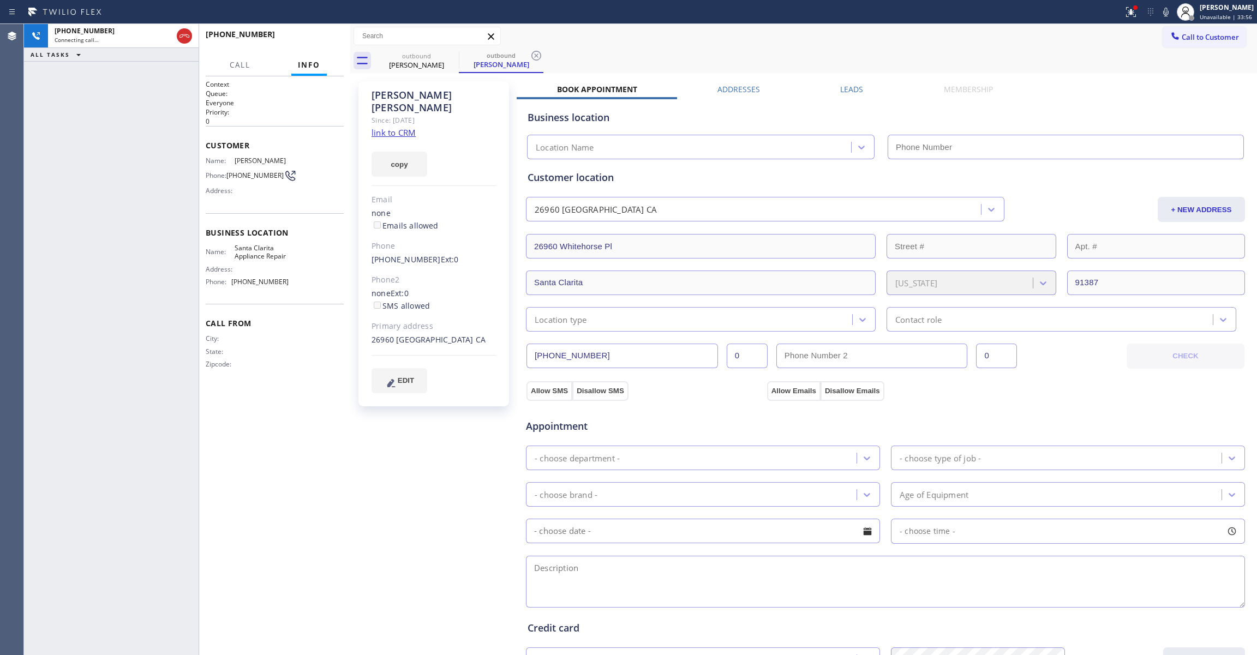
type input "[PHONE_NUMBER]"
click at [533, 57] on icon at bounding box center [536, 55] width 13 height 13
click at [313, 38] on span "HANG UP" at bounding box center [318, 39] width 33 height 8
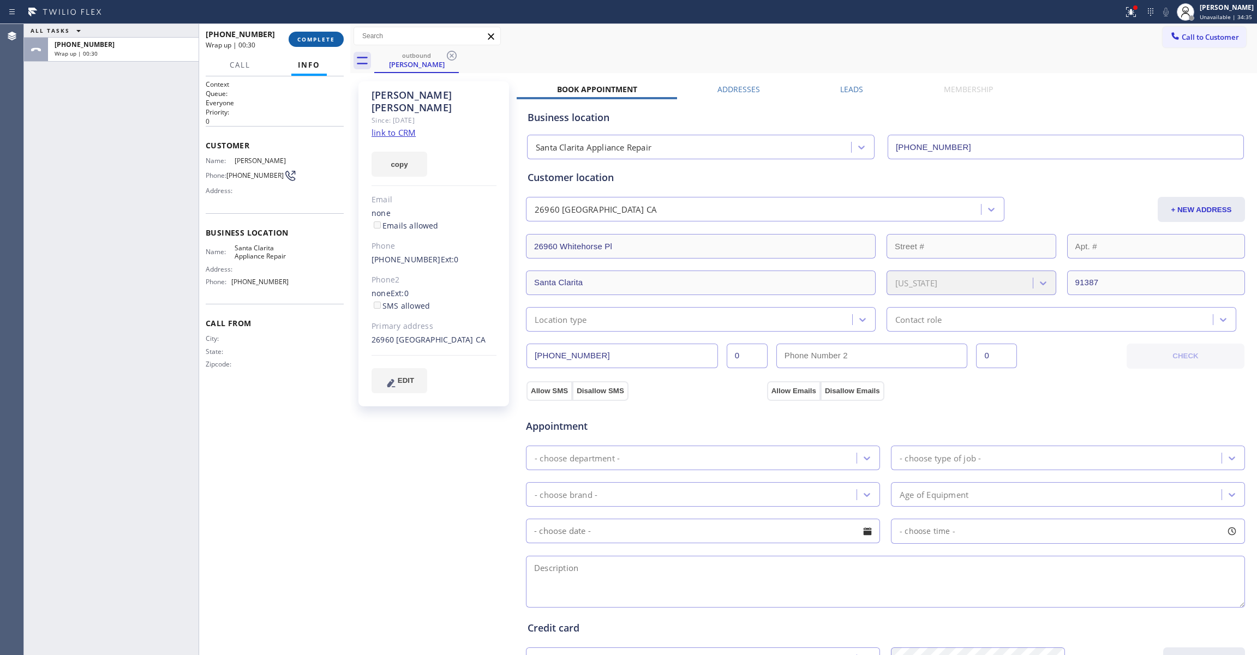
click at [319, 40] on span "COMPLETE" at bounding box center [316, 39] width 38 height 8
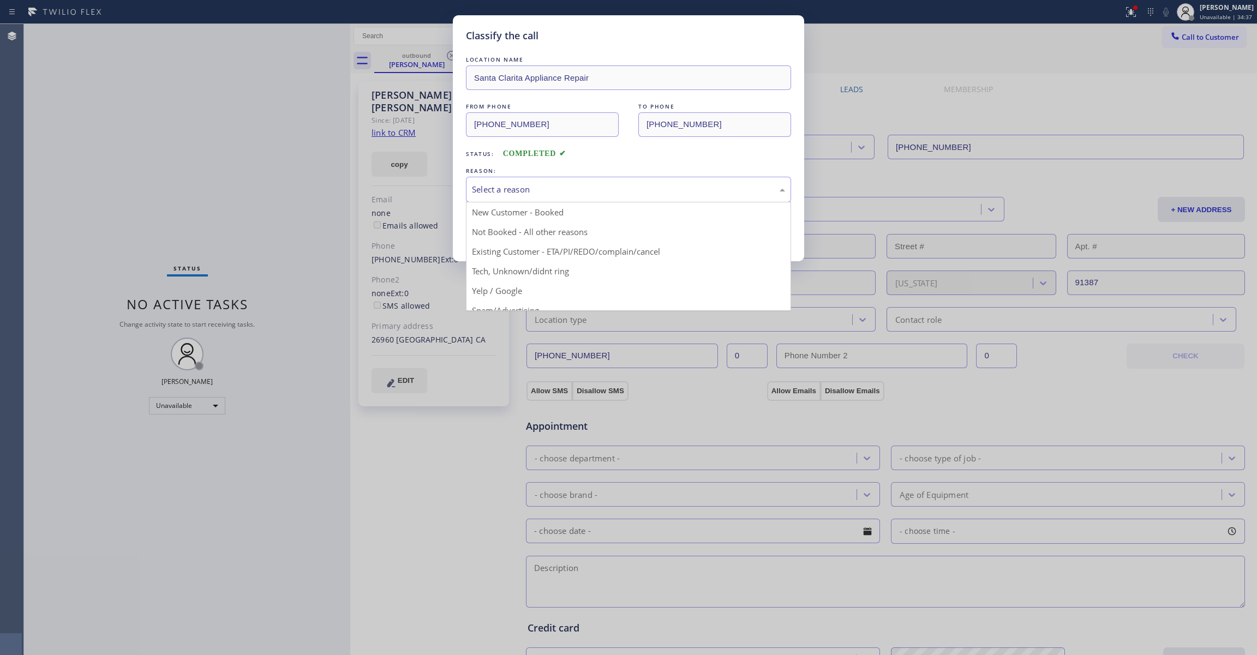
click at [487, 189] on div "Select a reason" at bounding box center [628, 189] width 313 height 13
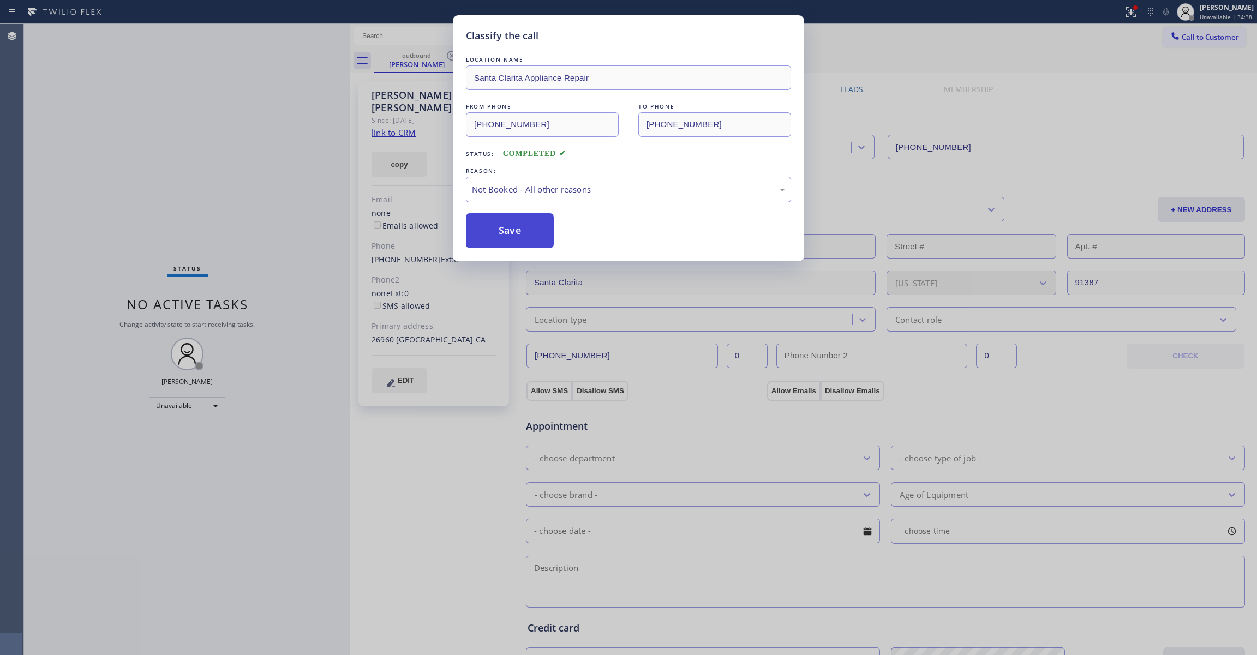
click at [500, 233] on button "Save" at bounding box center [510, 230] width 88 height 35
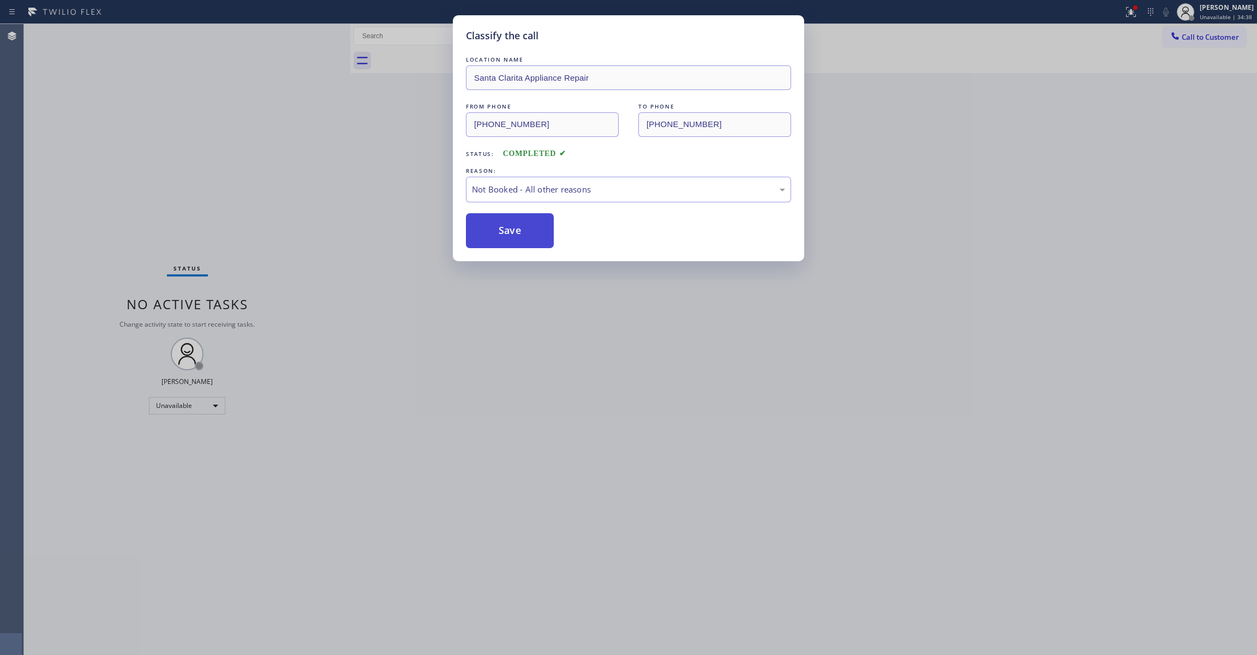
click at [500, 233] on button "Save" at bounding box center [510, 230] width 88 height 35
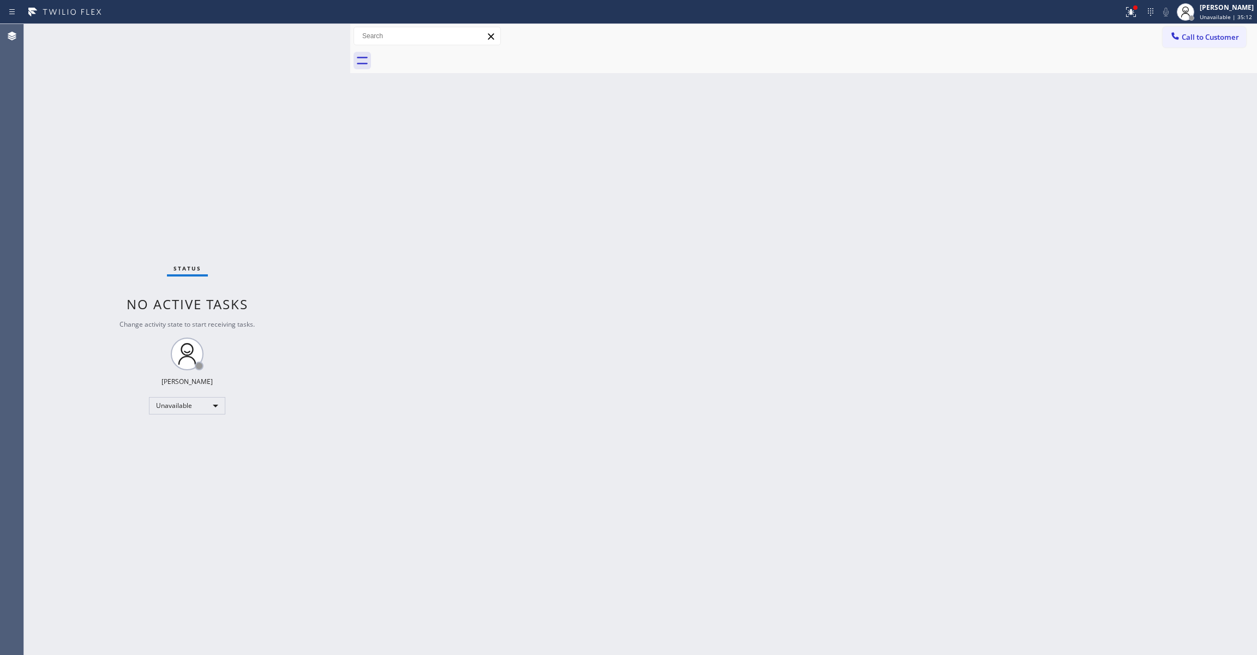
drag, startPoint x: 51, startPoint y: 140, endPoint x: 129, endPoint y: 148, distance: 78.4
click at [51, 141] on div "Status No active tasks Change activity state to start receiving tasks. [PERSON_…" at bounding box center [187, 339] width 326 height 631
drag, startPoint x: 961, startPoint y: 185, endPoint x: 993, endPoint y: 115, distance: 77.9
click at [961, 169] on div "Back to Dashboard Change Sender ID Customers Technicians Select a contact Outbo…" at bounding box center [803, 339] width 907 height 631
click at [1195, 33] on span "Call to Customer" at bounding box center [1209, 37] width 57 height 10
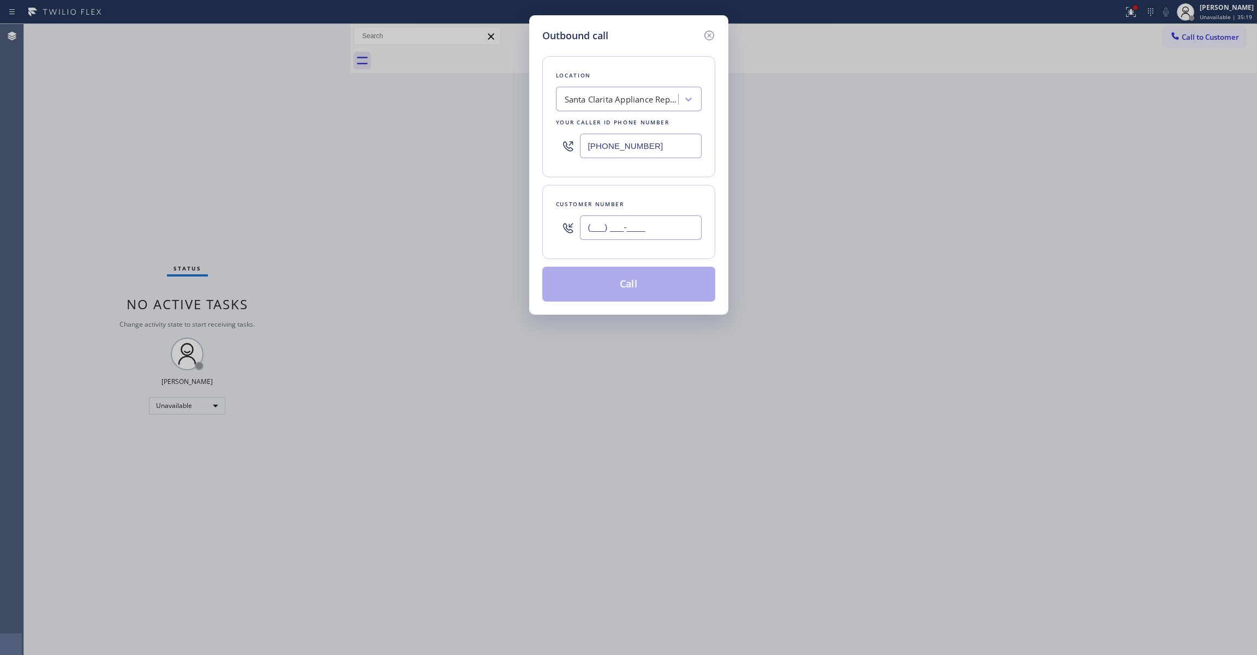
click at [646, 233] on input "(___) ___-____" at bounding box center [641, 227] width 122 height 25
paste input "626) 726-3166"
type input "[PHONE_NUMBER]"
drag, startPoint x: 686, startPoint y: 145, endPoint x: 83, endPoint y: 125, distance: 603.0
click at [83, 125] on div "Outbound call Location [GEOGRAPHIC_DATA] Appliance Repair Your caller id phone …" at bounding box center [628, 327] width 1257 height 655
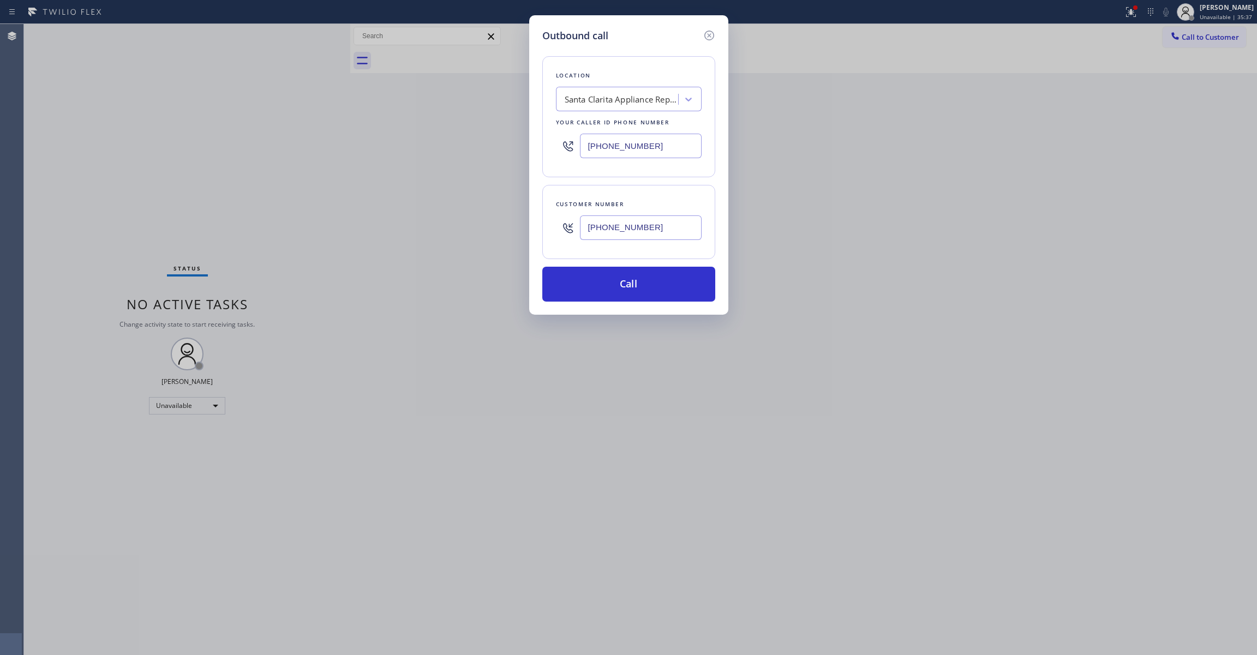
paste input "26) 726-3166"
type input "[PHONE_NUMBER]"
paste input "301) 525-2288"
drag, startPoint x: 671, startPoint y: 232, endPoint x: 410, endPoint y: 201, distance: 262.6
click at [389, 199] on div "Outbound call Location Viking Repair Pro Altadena Your caller id phone number […" at bounding box center [628, 327] width 1257 height 655
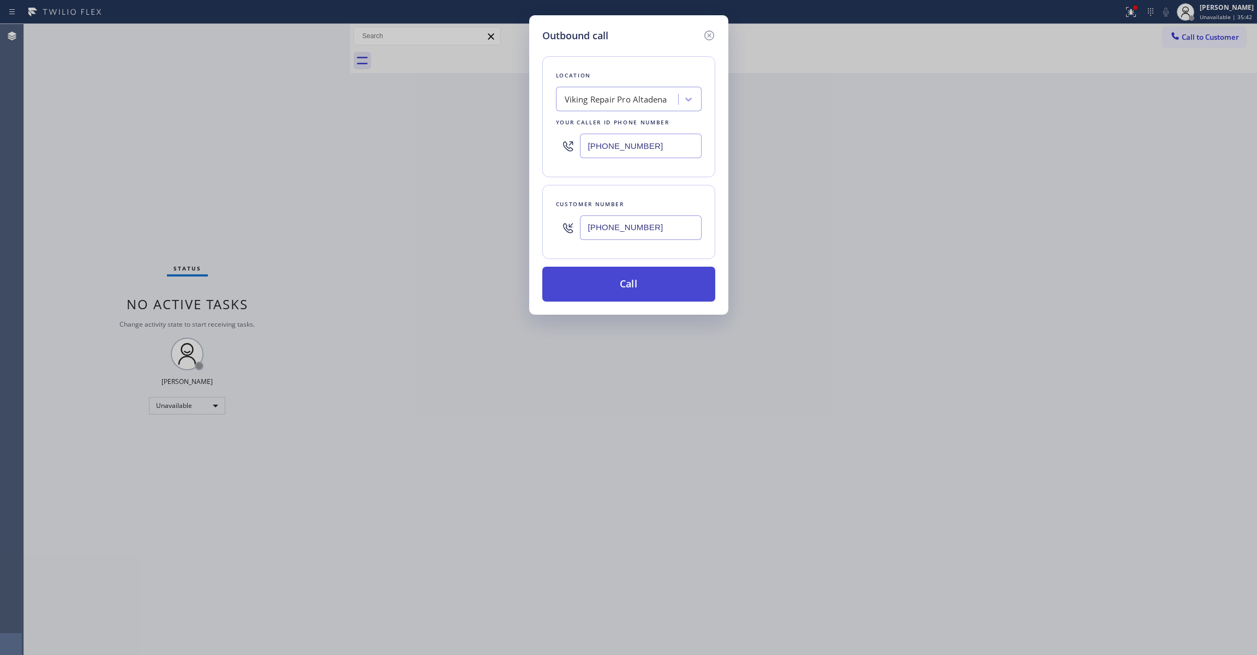
click at [661, 280] on button "Call" at bounding box center [628, 284] width 173 height 35
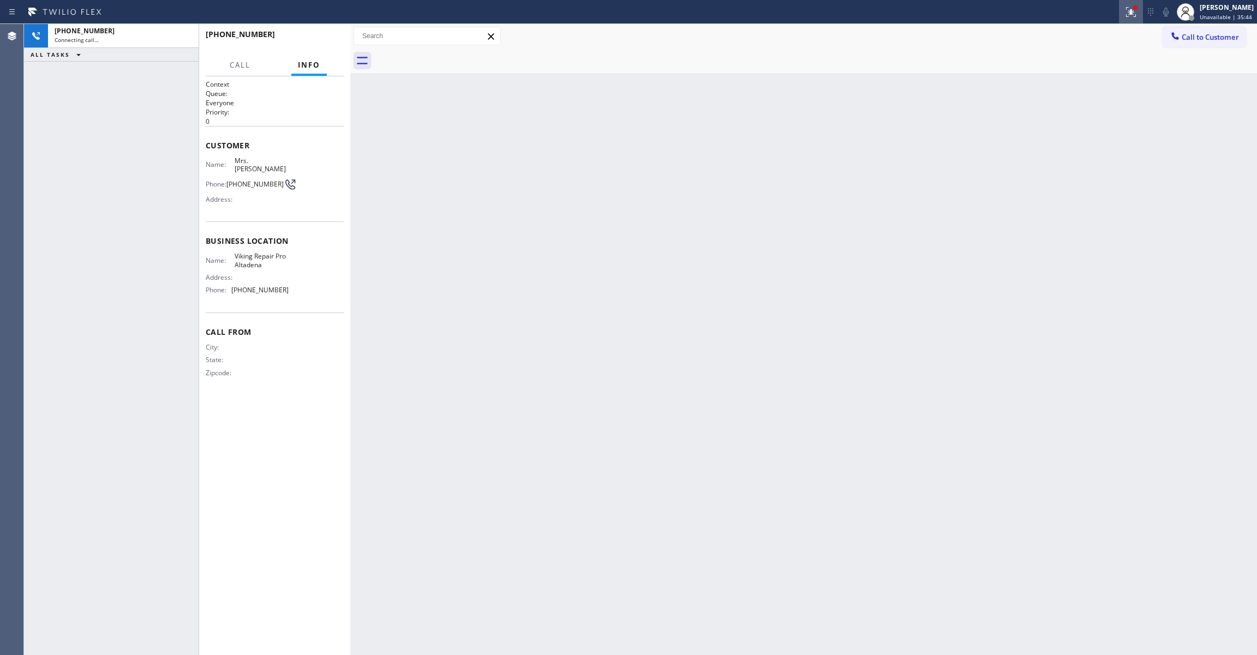
click at [1124, 11] on icon at bounding box center [1130, 11] width 13 height 13
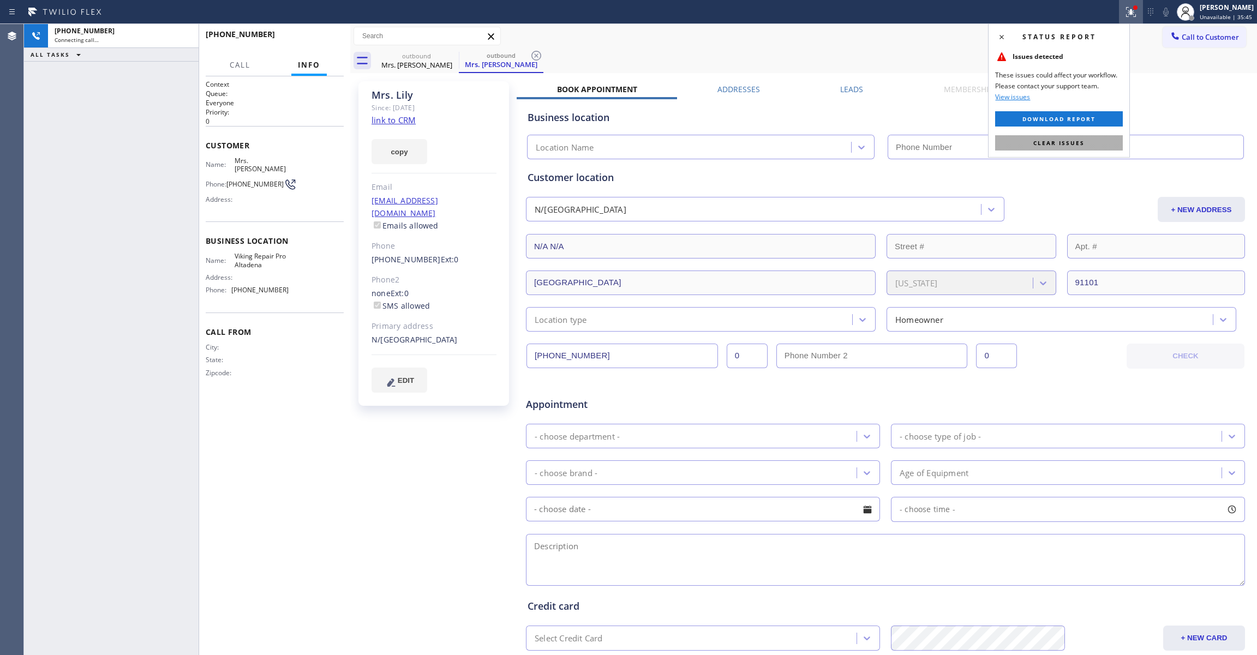
click at [1052, 142] on span "Clear issues" at bounding box center [1058, 143] width 51 height 8
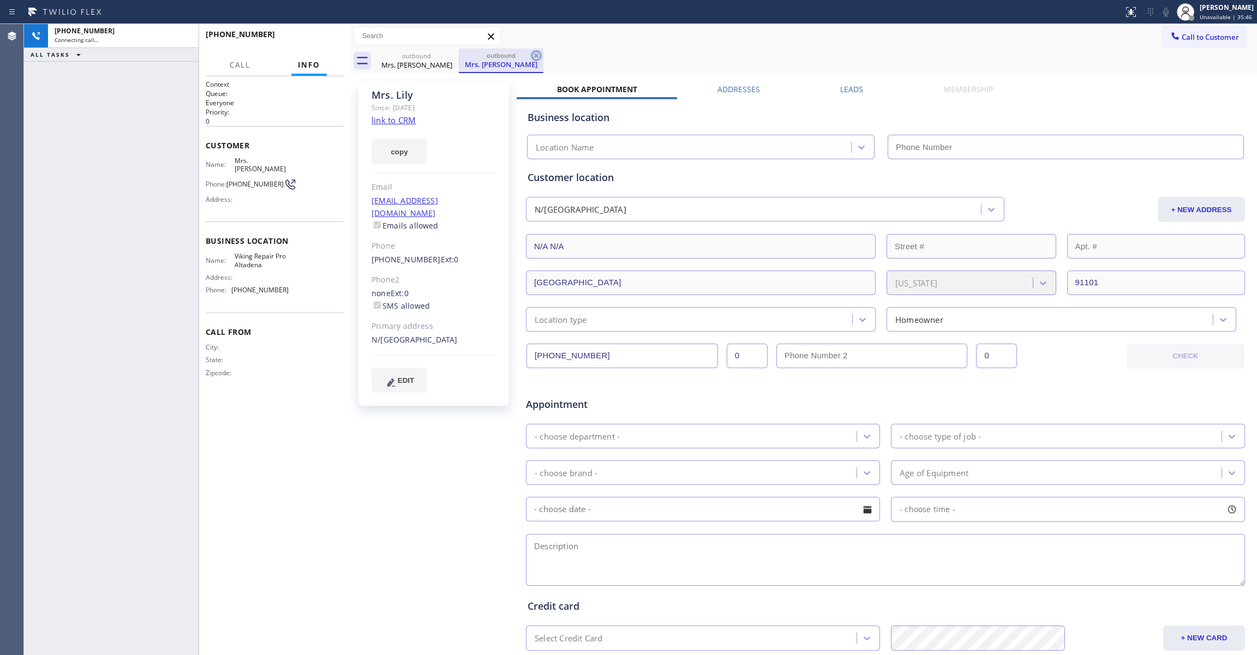
click at [537, 52] on icon at bounding box center [536, 55] width 13 height 13
click at [398, 113] on div "Since: [DATE]" at bounding box center [433, 107] width 125 height 13
click at [400, 120] on link "link to CRM" at bounding box center [393, 120] width 44 height 11
click at [313, 32] on button "HANG UP" at bounding box center [318, 39] width 51 height 15
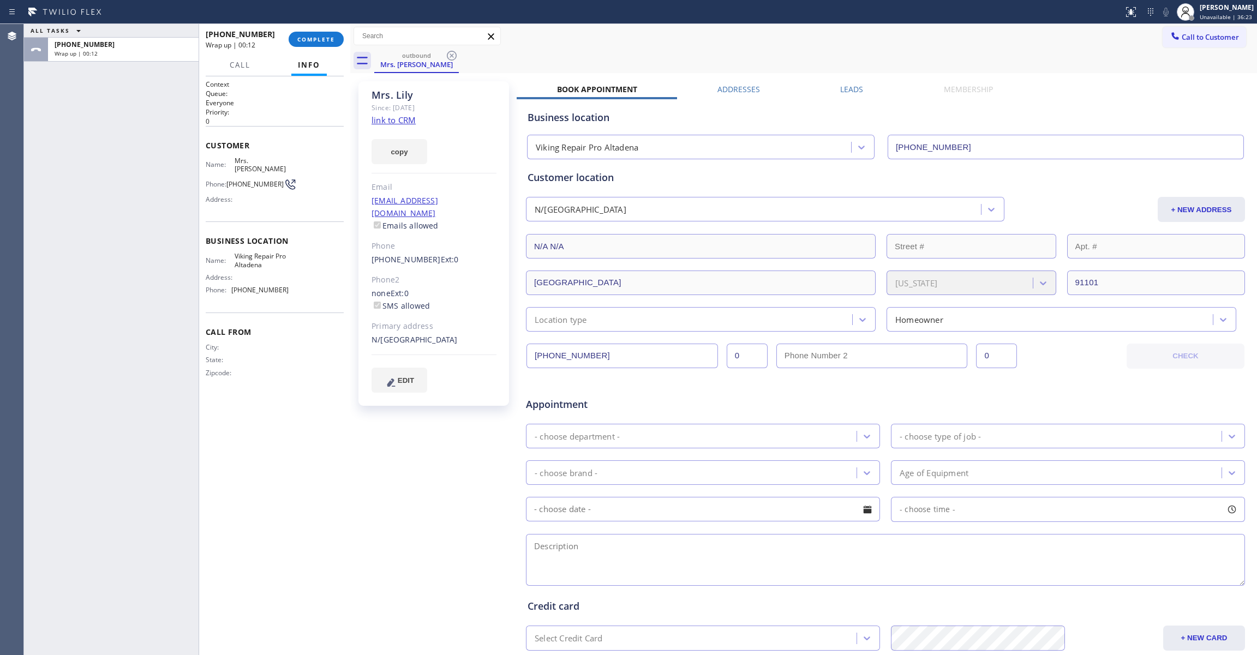
click at [313, 29] on div "[PHONE_NUMBER] Wrap up | 00:12 COMPLETE" at bounding box center [275, 39] width 138 height 28
click at [313, 35] on button "COMPLETE" at bounding box center [316, 39] width 55 height 15
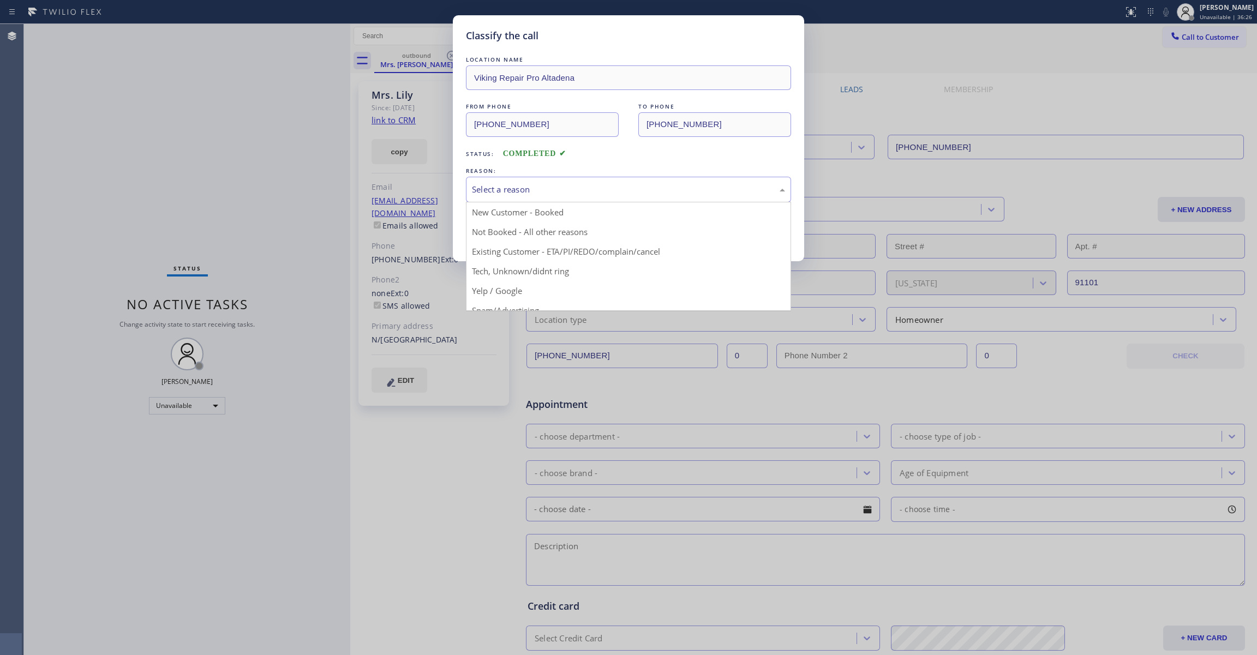
click at [481, 187] on div "Select a reason" at bounding box center [628, 189] width 313 height 13
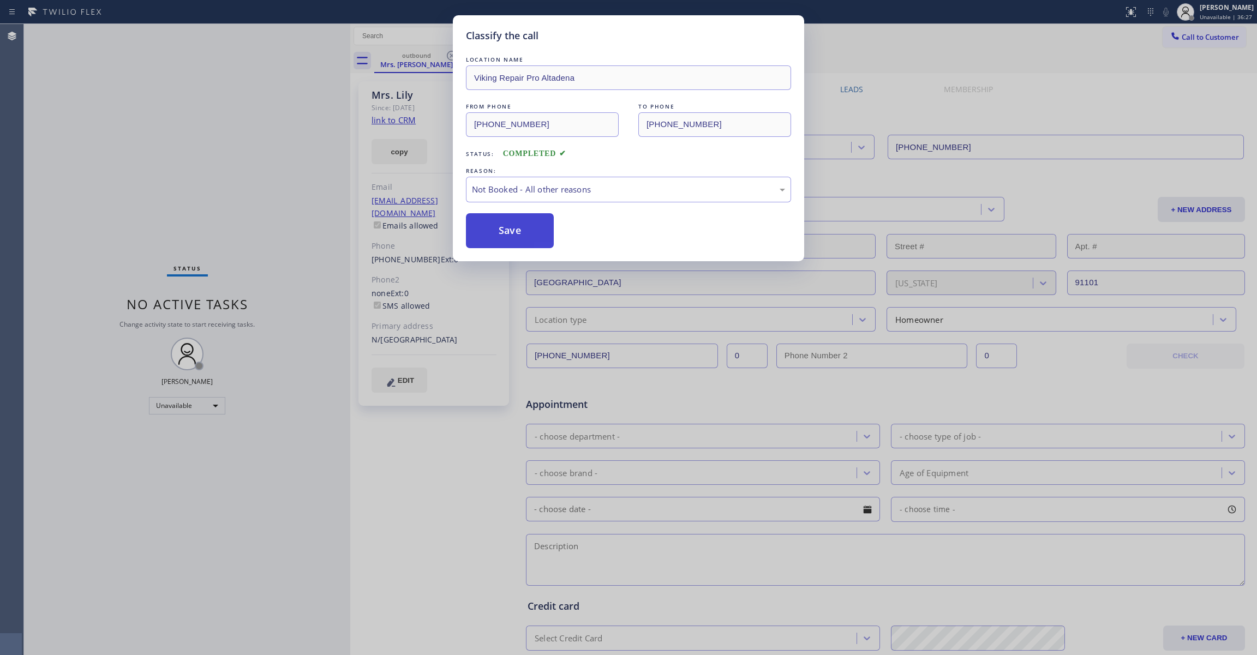
click at [497, 232] on button "Save" at bounding box center [510, 230] width 88 height 35
drag, startPoint x: 497, startPoint y: 232, endPoint x: 314, endPoint y: 197, distance: 186.6
click at [491, 232] on button "Save" at bounding box center [510, 230] width 88 height 35
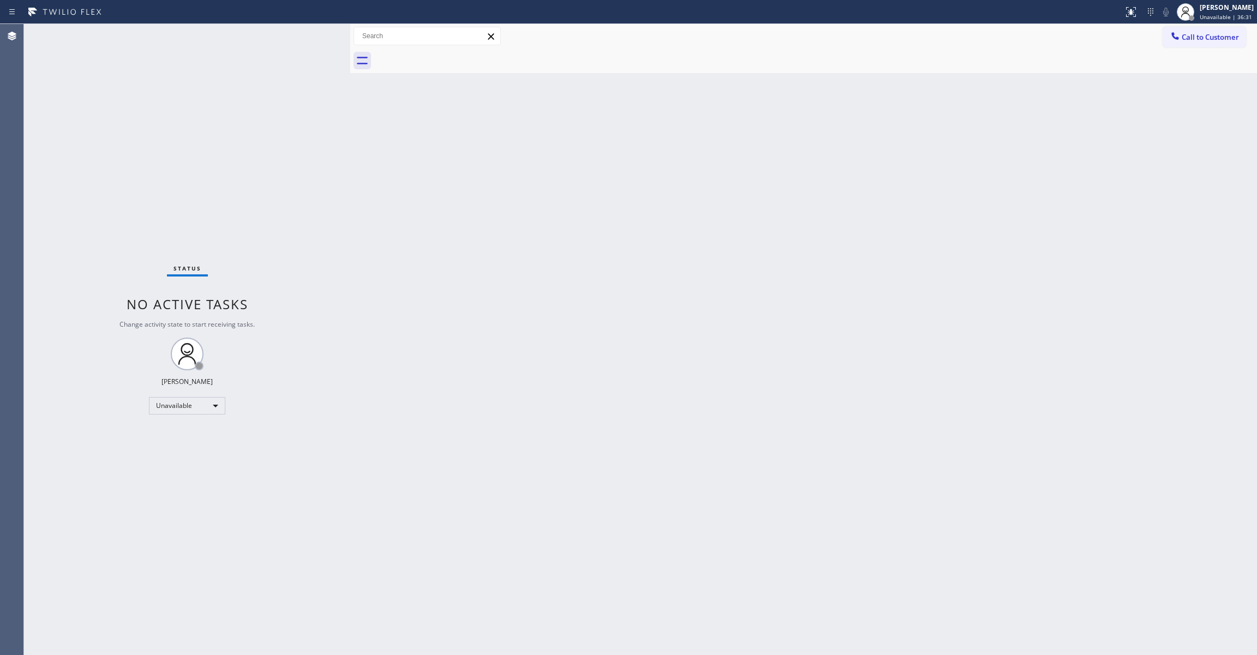
click at [818, 254] on div "Back to Dashboard Change Sender ID Customers Technicians Select a contact Outbo…" at bounding box center [803, 339] width 907 height 631
click at [1194, 44] on button "Call to Customer" at bounding box center [1203, 37] width 83 height 21
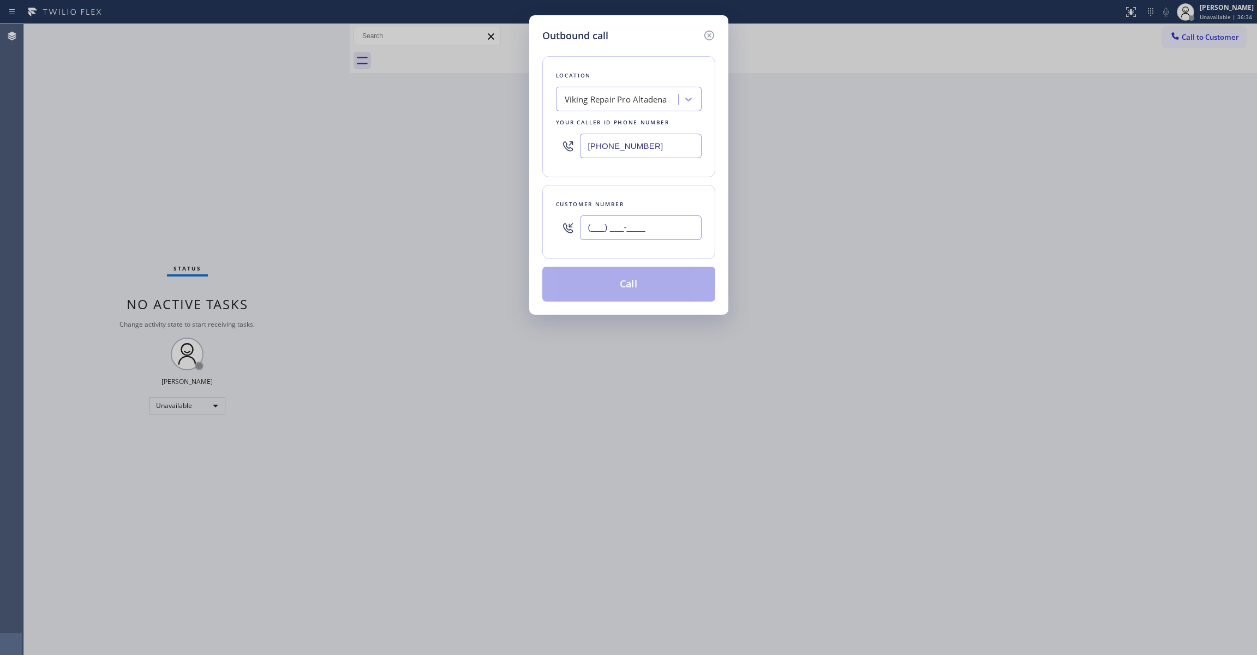
click at [633, 231] on input "(___) ___-____" at bounding box center [641, 227] width 122 height 25
paste input "310) 866-7173"
type input "[PHONE_NUMBER]"
drag, startPoint x: 691, startPoint y: 149, endPoint x: 269, endPoint y: 129, distance: 422.1
click at [200, 106] on div "Outbound call Location Viking Repair Pro Altadena Your caller id phone number […" at bounding box center [628, 327] width 1257 height 655
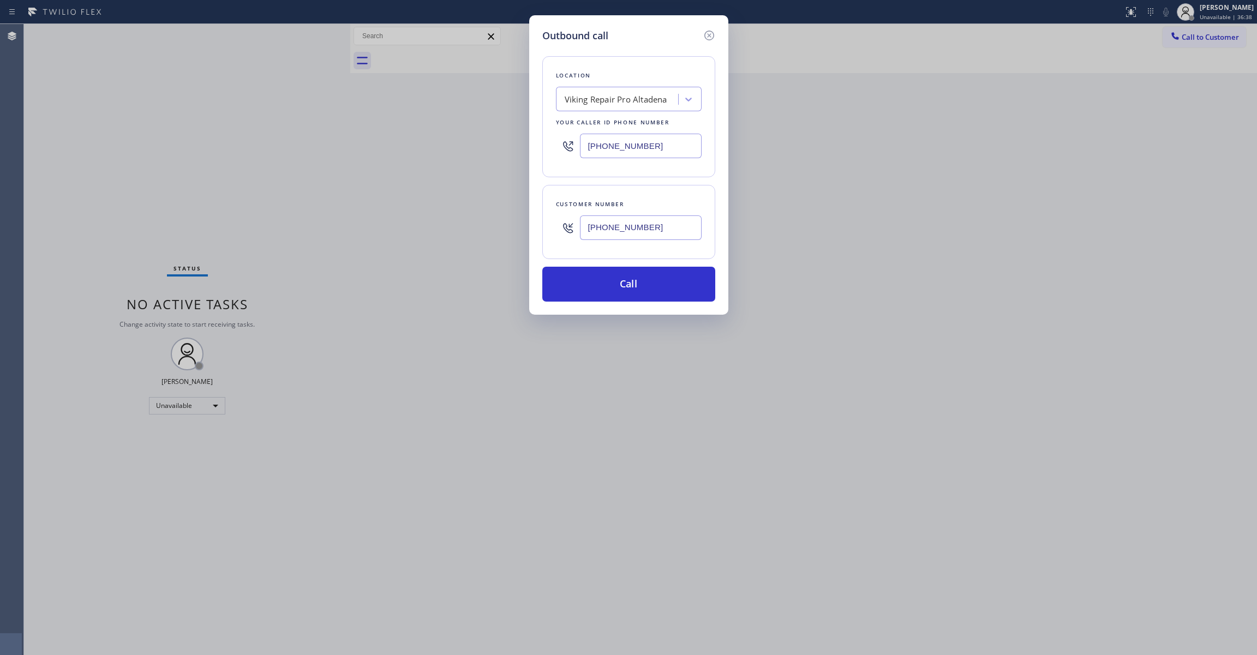
paste input "424) 543-6788"
type input "[PHONE_NUMBER]"
click at [608, 289] on button "Call" at bounding box center [628, 284] width 173 height 35
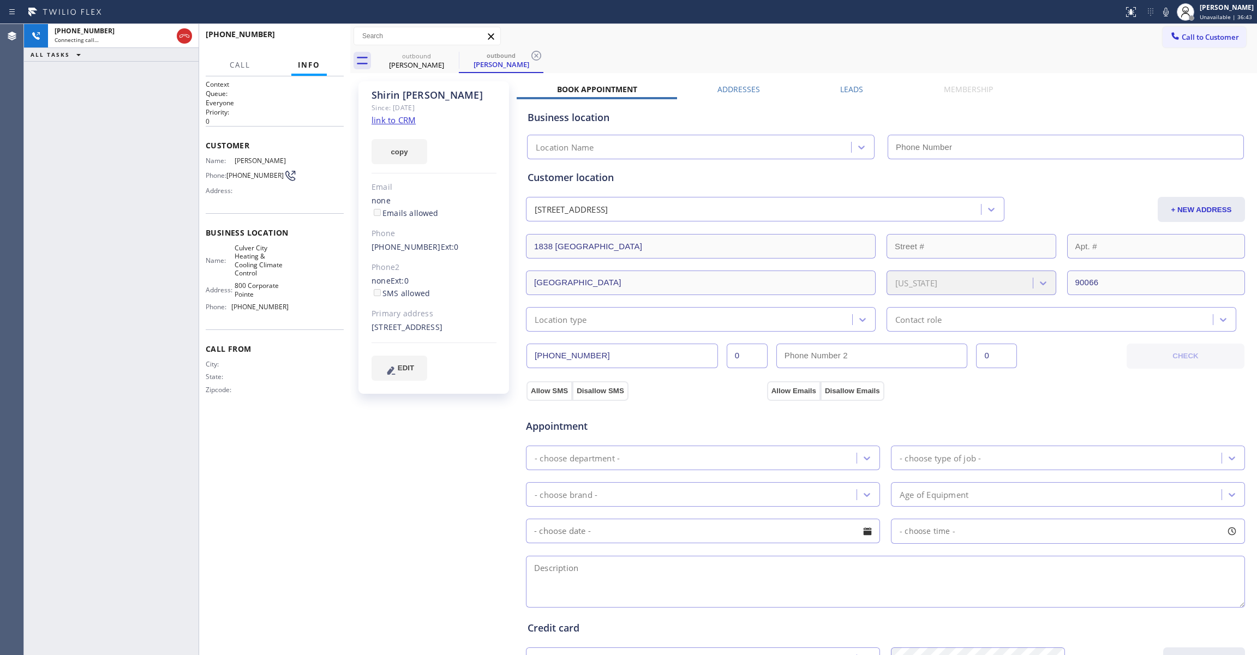
type input "[PHONE_NUMBER]"
drag, startPoint x: 49, startPoint y: 136, endPoint x: 258, endPoint y: 4, distance: 247.3
click at [49, 133] on div "[PHONE_NUMBER] Live | 00:04 ALL TASKS ALL TASKS ACTIVE TASKS TASKS IN WRAP UP" at bounding box center [111, 339] width 175 height 631
click at [325, 44] on button "HANG UP" at bounding box center [318, 39] width 51 height 15
click at [323, 42] on span "HANG UP" at bounding box center [318, 39] width 33 height 8
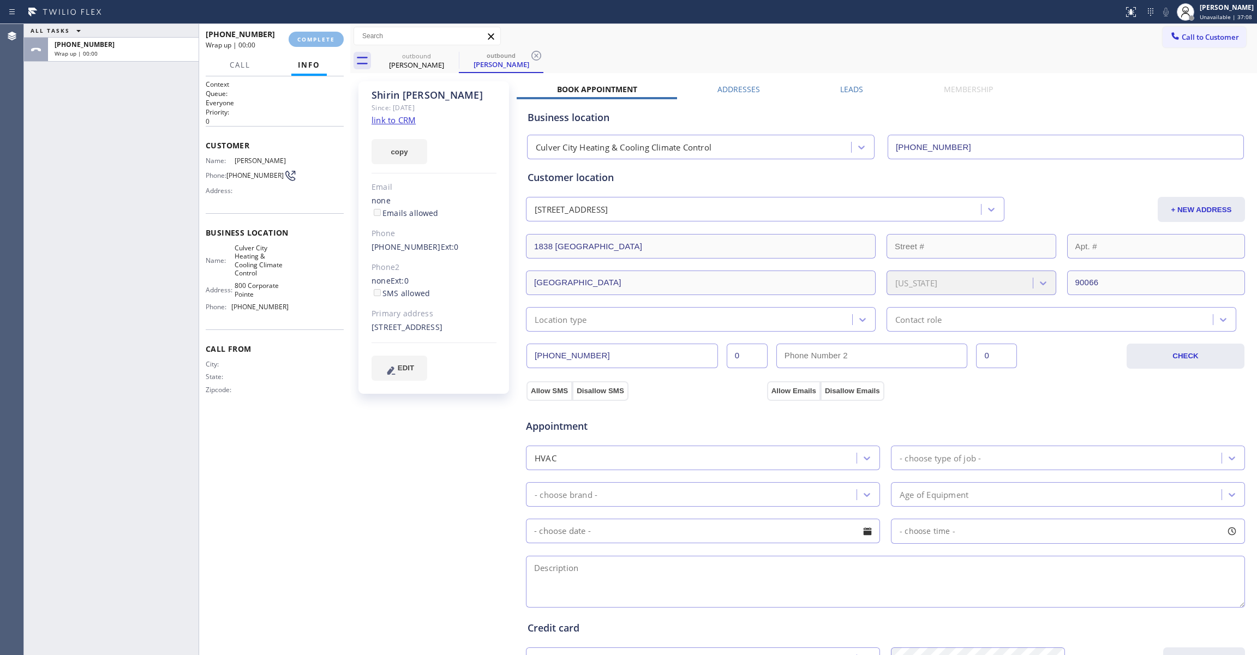
drag, startPoint x: 537, startPoint y: 59, endPoint x: 536, endPoint y: 53, distance: 6.2
click at [537, 58] on icon at bounding box center [536, 55] width 13 height 13
click at [321, 35] on span "COMPLETE" at bounding box center [316, 39] width 38 height 8
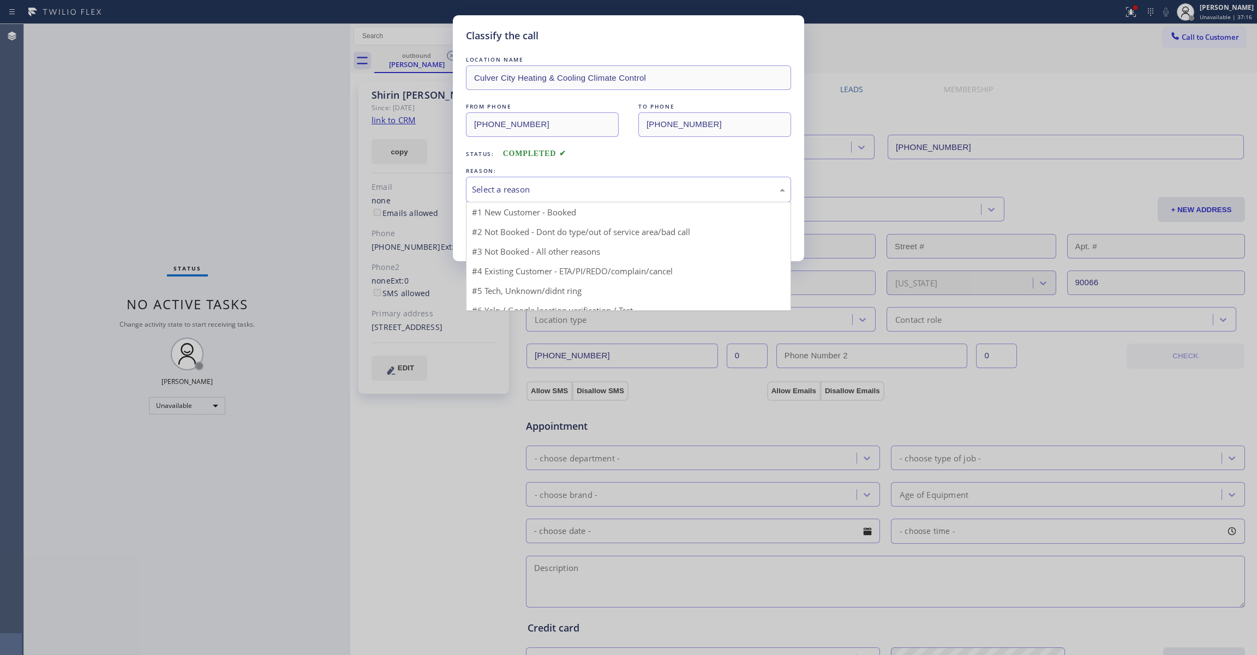
click at [500, 188] on div "Select a reason" at bounding box center [628, 189] width 313 height 13
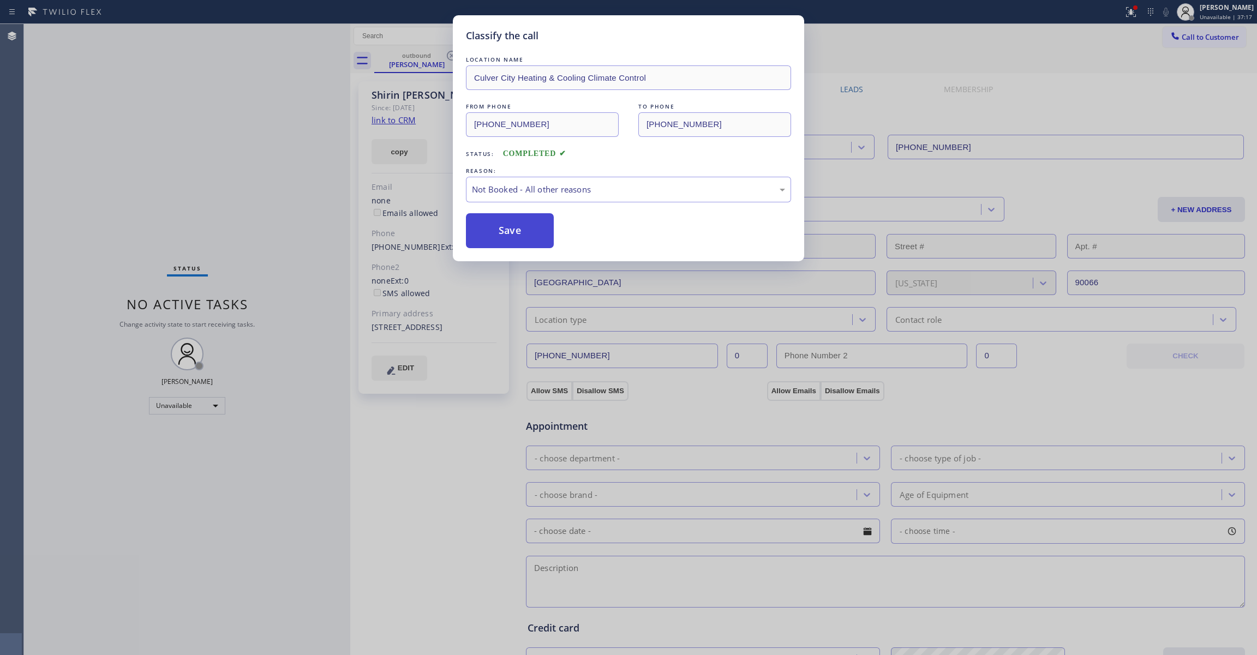
click at [492, 230] on button "Save" at bounding box center [510, 230] width 88 height 35
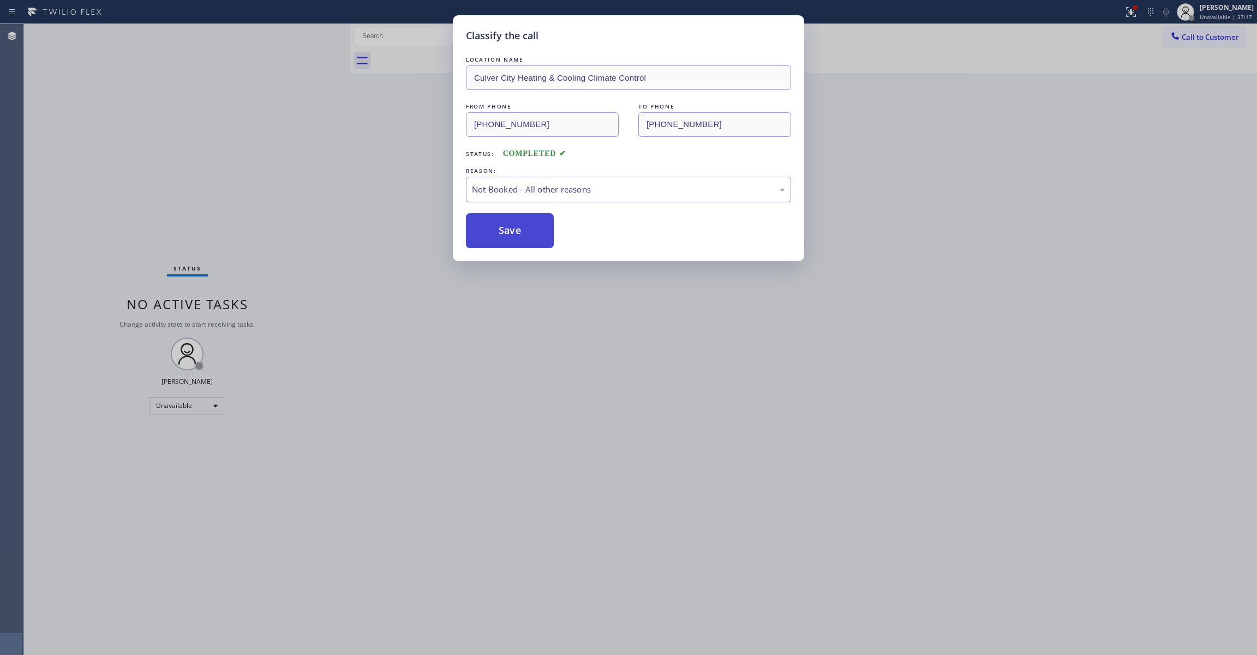
click at [492, 230] on button "Save" at bounding box center [510, 230] width 88 height 35
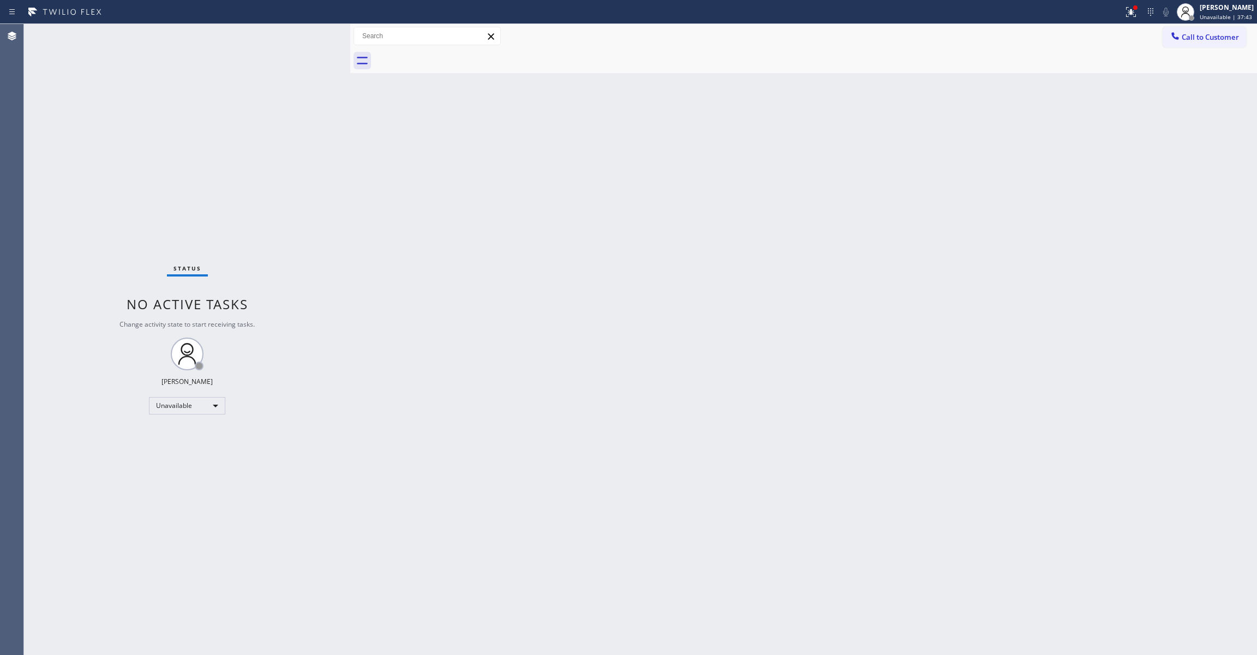
click at [98, 134] on div "Status No active tasks Change activity state to start receiving tasks. [PERSON_…" at bounding box center [187, 339] width 326 height 631
drag, startPoint x: 1112, startPoint y: 182, endPoint x: 1232, endPoint y: 55, distance: 174.4
click at [1130, 153] on div "Back to Dashboard Change Sender ID Customers Technicians Select a contact Outbo…" at bounding box center [803, 339] width 907 height 631
click at [1203, 37] on span "Call to Customer" at bounding box center [1209, 37] width 57 height 10
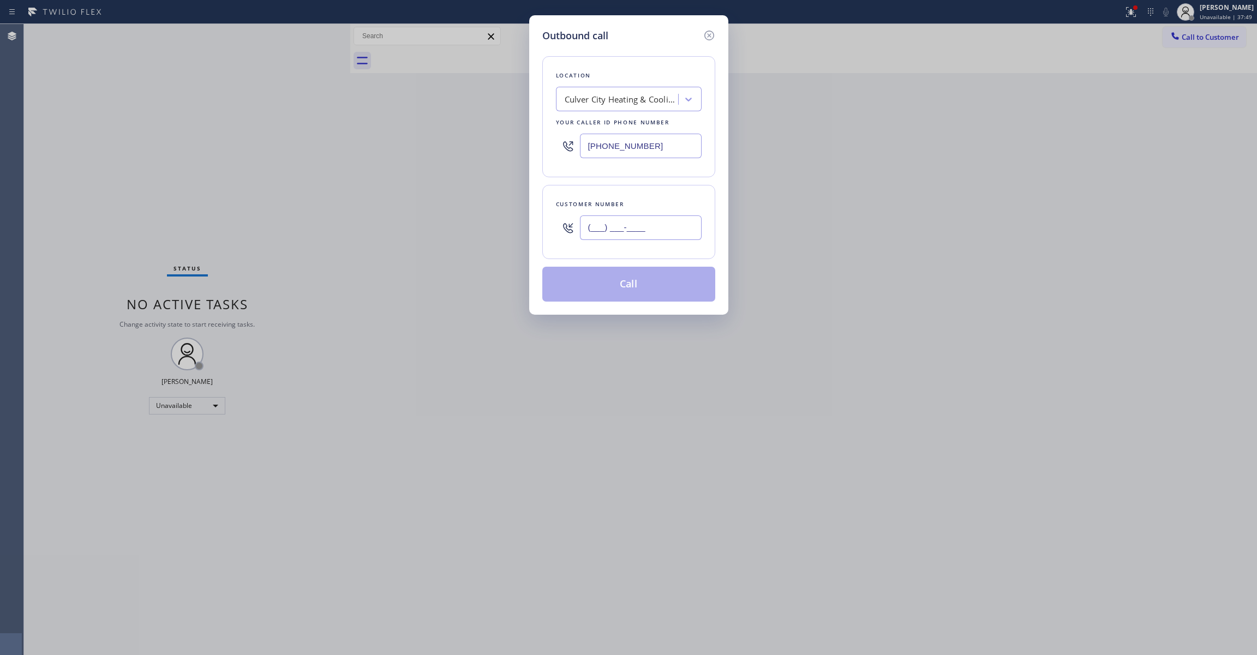
click at [653, 219] on input "(___) ___-____" at bounding box center [641, 227] width 122 height 25
paste input "714) 473-1984"
type input "[PHONE_NUMBER]"
paste input "562) 653-4083"
drag, startPoint x: 671, startPoint y: 147, endPoint x: 374, endPoint y: 169, distance: 297.5
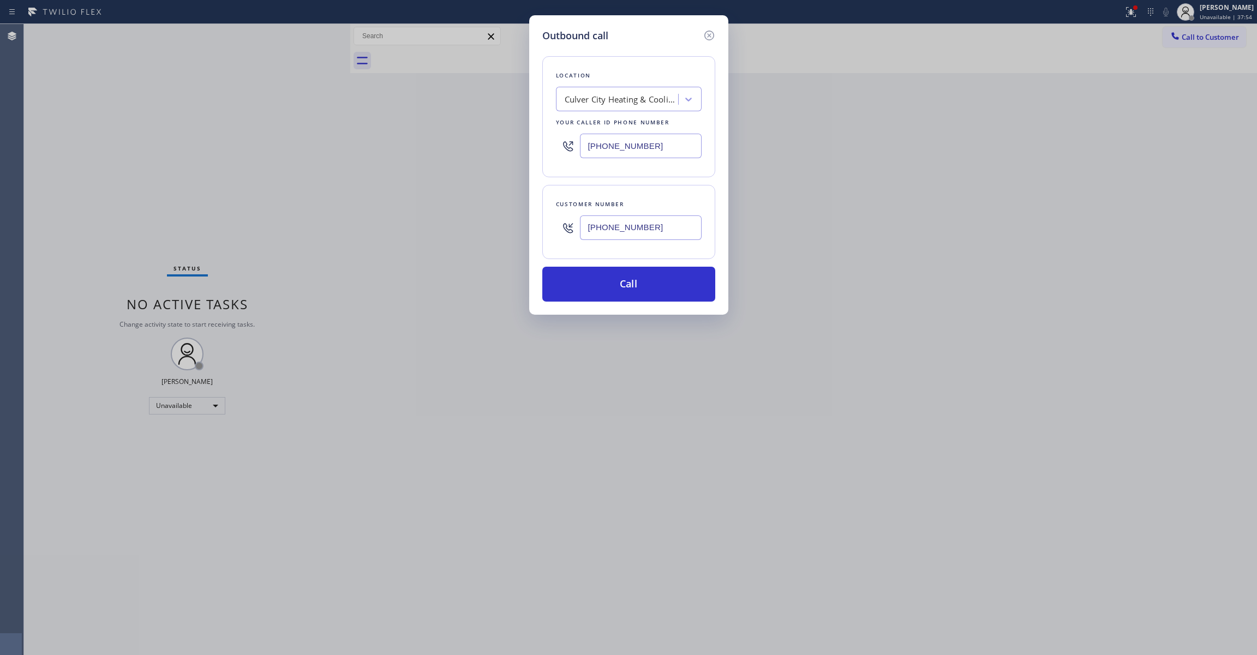
click at [350, 134] on div "Outbound call Location [GEOGRAPHIC_DATA] Heating & Cooling Climate Control Your…" at bounding box center [628, 327] width 1257 height 655
type input "[PHONE_NUMBER]"
drag, startPoint x: 657, startPoint y: 232, endPoint x: 565, endPoint y: 234, distance: 91.7
click at [539, 214] on div "Outbound call Location Appliance Solutions Your caller id phone number [PHONE_N…" at bounding box center [628, 164] width 199 height 299
click at [592, 276] on button "Call" at bounding box center [628, 284] width 173 height 35
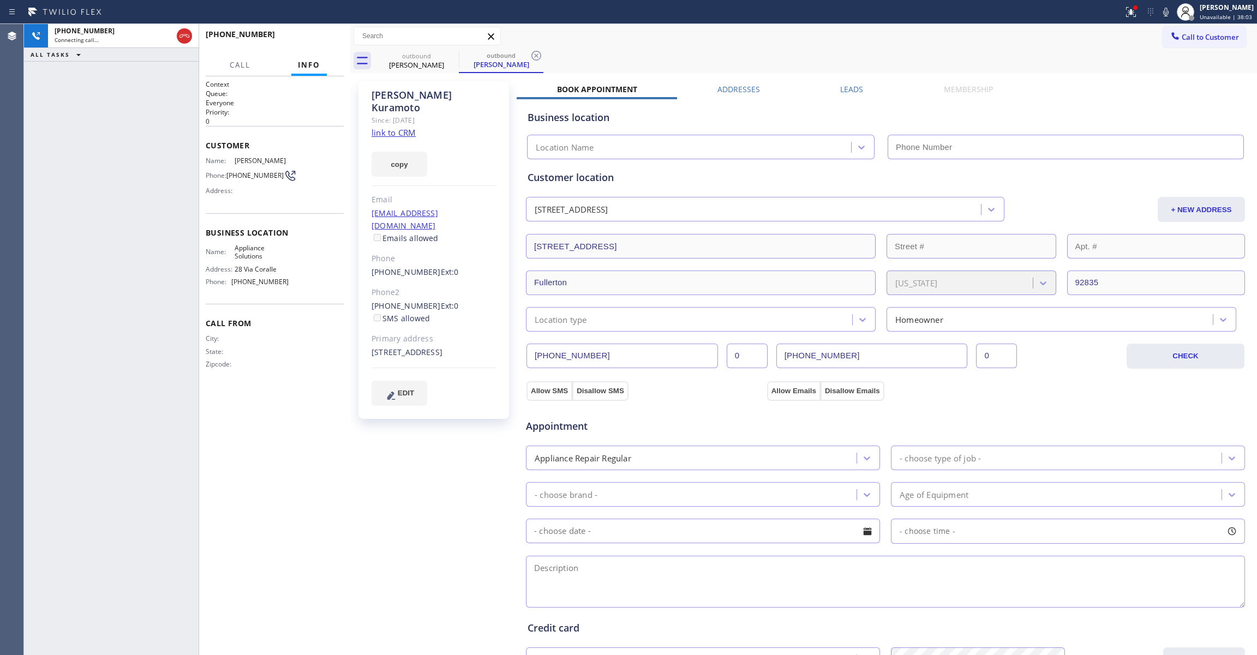
type input "[PHONE_NUMBER]"
click at [533, 55] on icon at bounding box center [536, 55] width 13 height 13
click at [426, 505] on div "[PERSON_NAME] Since: [DATE] link to CRM copy Email [EMAIL_ADDRESS][DOMAIN_NAME]…" at bounding box center [435, 440] width 164 height 729
click at [332, 42] on span "HANG UP" at bounding box center [318, 39] width 33 height 8
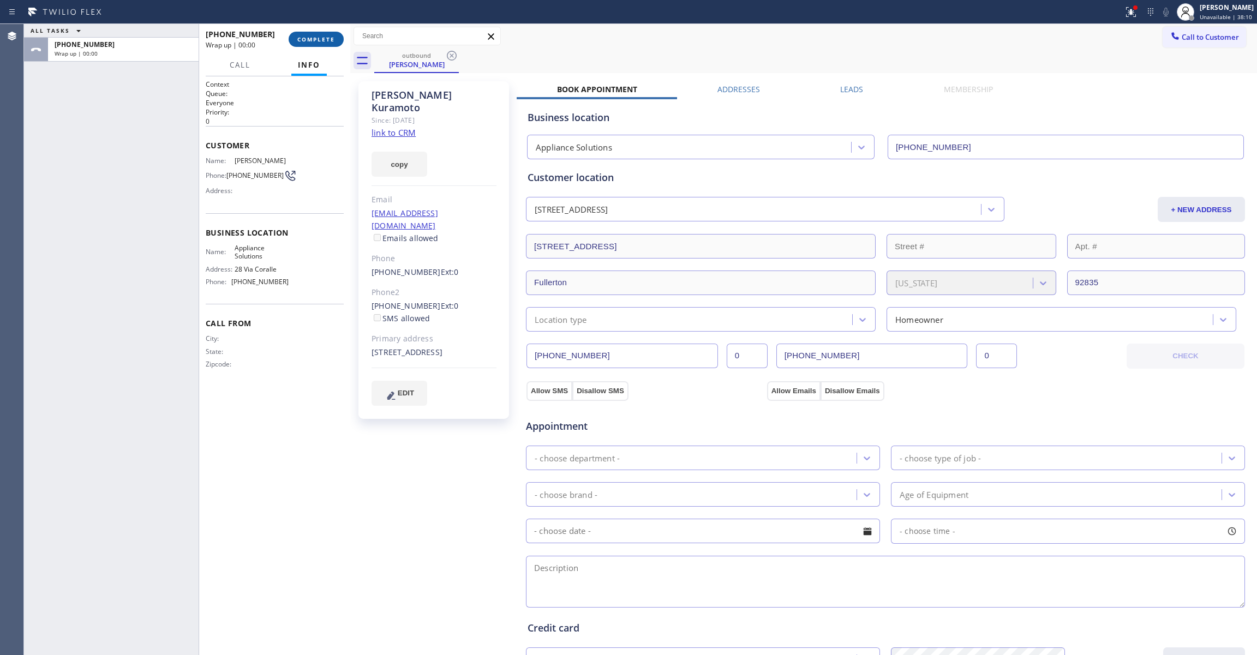
click at [332, 42] on span "COMPLETE" at bounding box center [316, 39] width 38 height 8
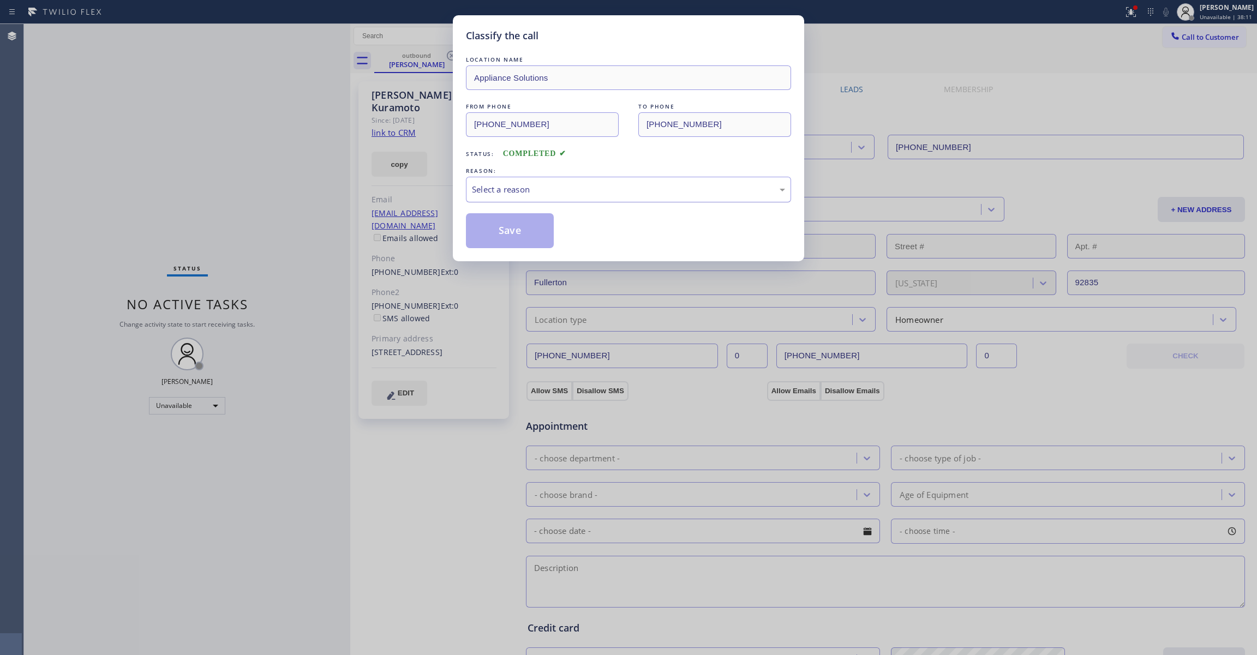
click at [533, 193] on div "Select a reason" at bounding box center [628, 189] width 313 height 13
click at [496, 226] on button "Save" at bounding box center [510, 230] width 88 height 35
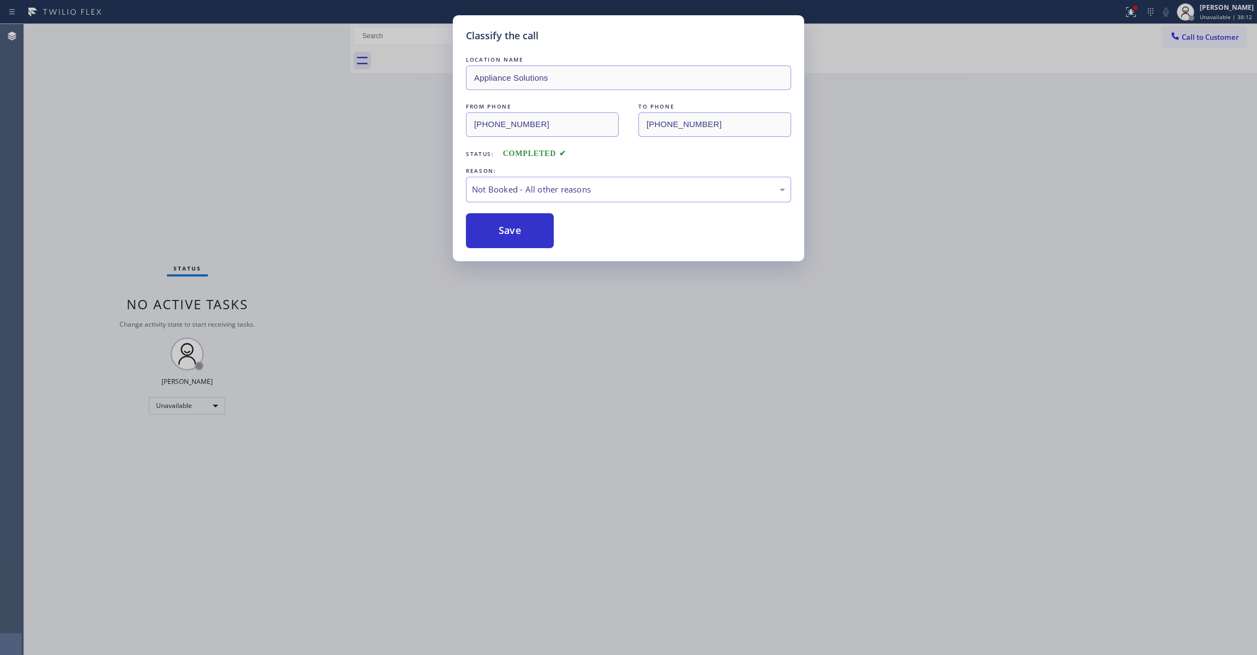
click at [496, 226] on button "Save" at bounding box center [510, 230] width 88 height 35
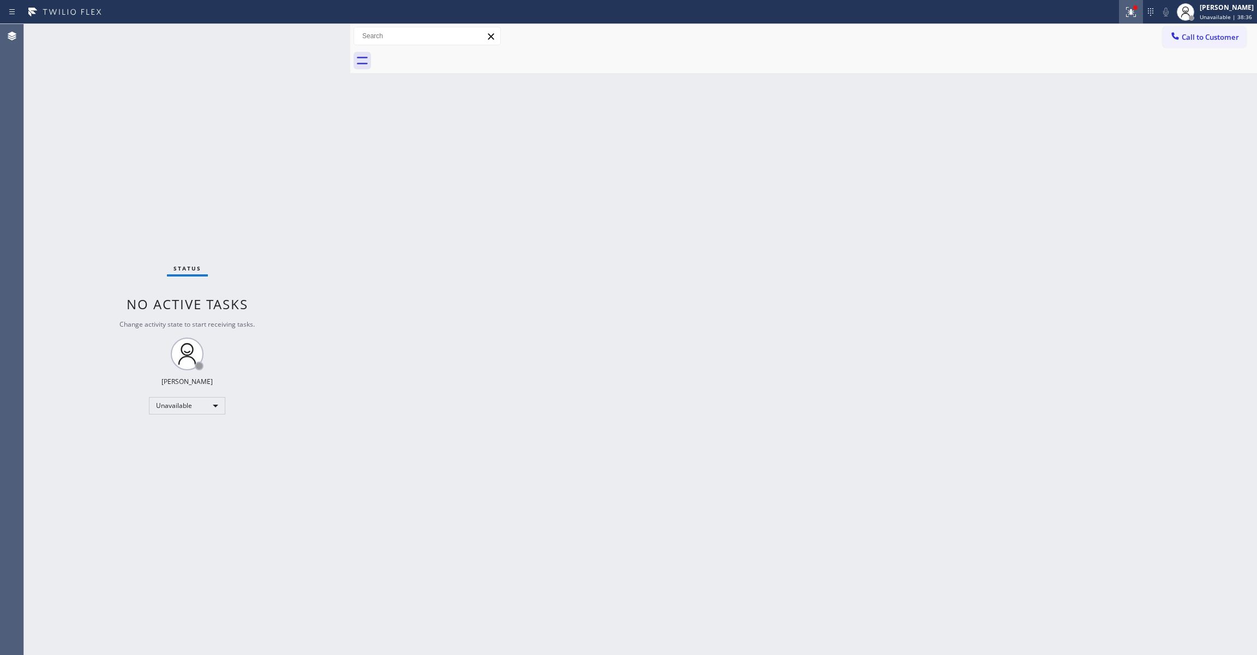
click at [1124, 11] on icon at bounding box center [1130, 11] width 13 height 13
click at [1046, 145] on span "Clear issues" at bounding box center [1058, 143] width 51 height 8
drag, startPoint x: 59, startPoint y: 177, endPoint x: 374, endPoint y: 2, distance: 360.2
click at [59, 171] on div "Status No active tasks Change activity state to start receiving tasks. [PERSON_…" at bounding box center [187, 339] width 326 height 631
click at [1236, 38] on span "Call to Customer" at bounding box center [1209, 37] width 57 height 10
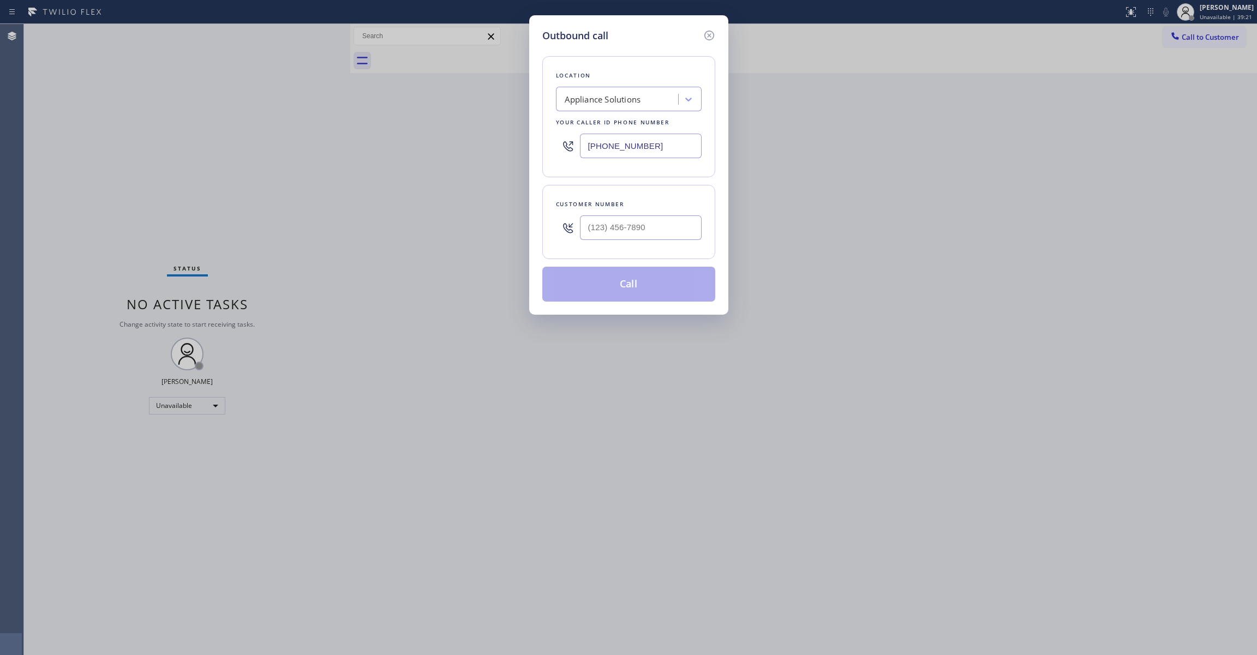
drag, startPoint x: 666, startPoint y: 142, endPoint x: 407, endPoint y: 73, distance: 268.3
click at [400, 144] on div "Outbound call Location Appliance Solutions Your caller id phone number [PHONE_N…" at bounding box center [628, 327] width 1257 height 655
paste input "619) 724-4288"
type input "[PHONE_NUMBER]"
click at [645, 231] on input "(___) ___-____" at bounding box center [641, 227] width 122 height 25
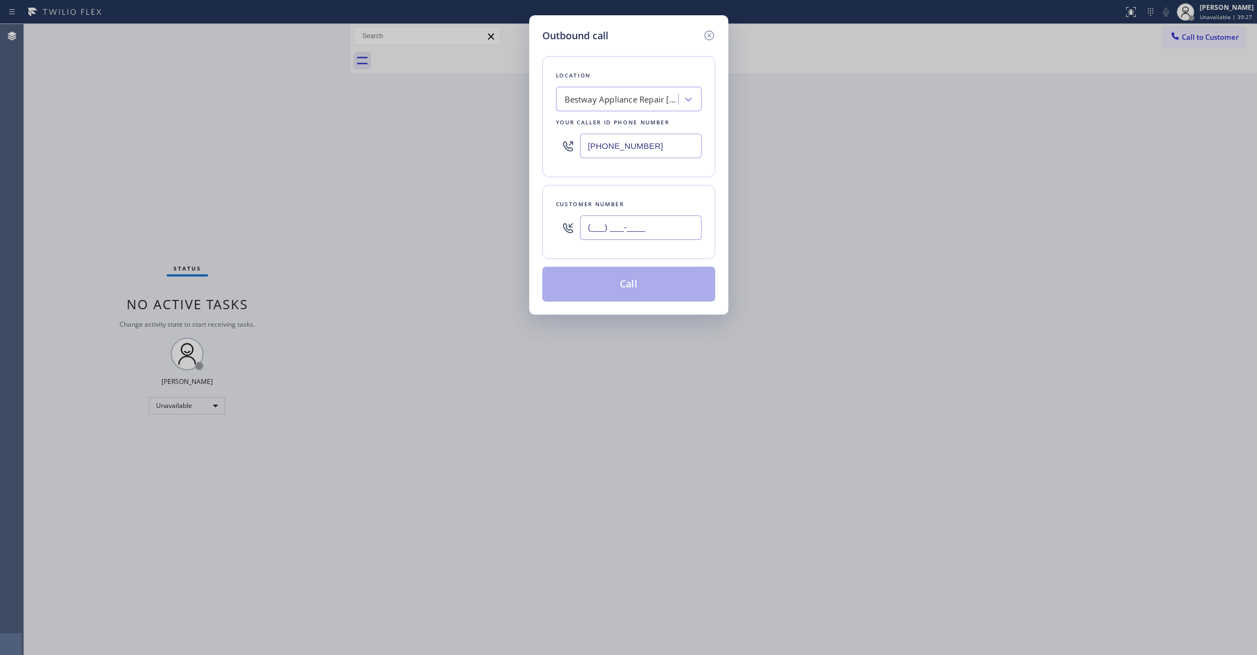
paste input "858) 829-7661"
type input "[PHONE_NUMBER]"
click at [649, 285] on button "Call" at bounding box center [628, 284] width 173 height 35
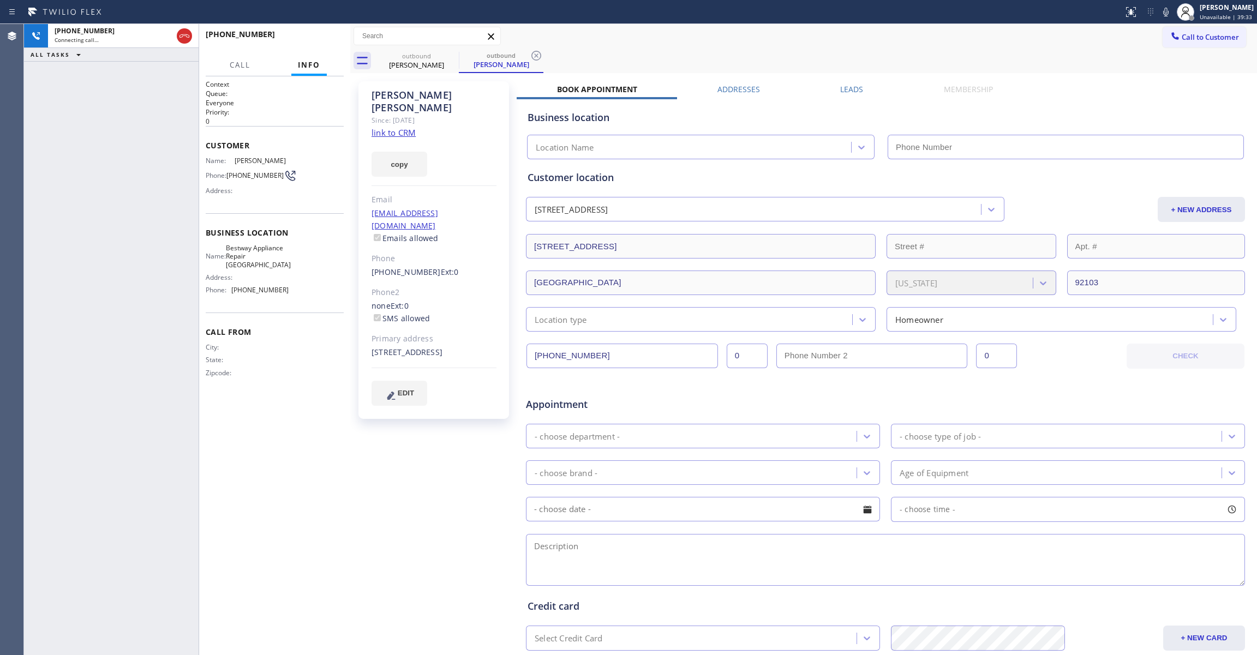
type input "[PHONE_NUMBER]"
click at [539, 51] on icon at bounding box center [536, 55] width 13 height 13
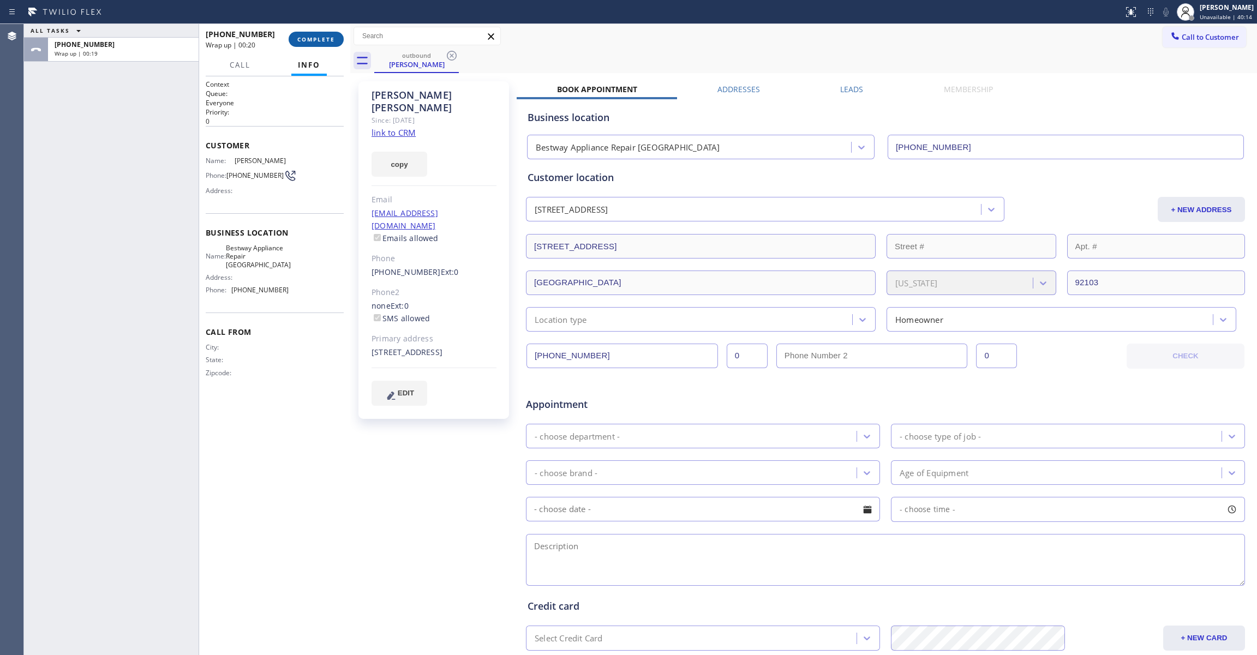
drag, startPoint x: 325, startPoint y: 27, endPoint x: 326, endPoint y: 41, distance: 14.7
click at [323, 29] on div "[PHONE_NUMBER] Wrap up | 00:20 COMPLETE" at bounding box center [275, 39] width 138 height 28
click at [325, 36] on span "COMPLETE" at bounding box center [316, 39] width 38 height 8
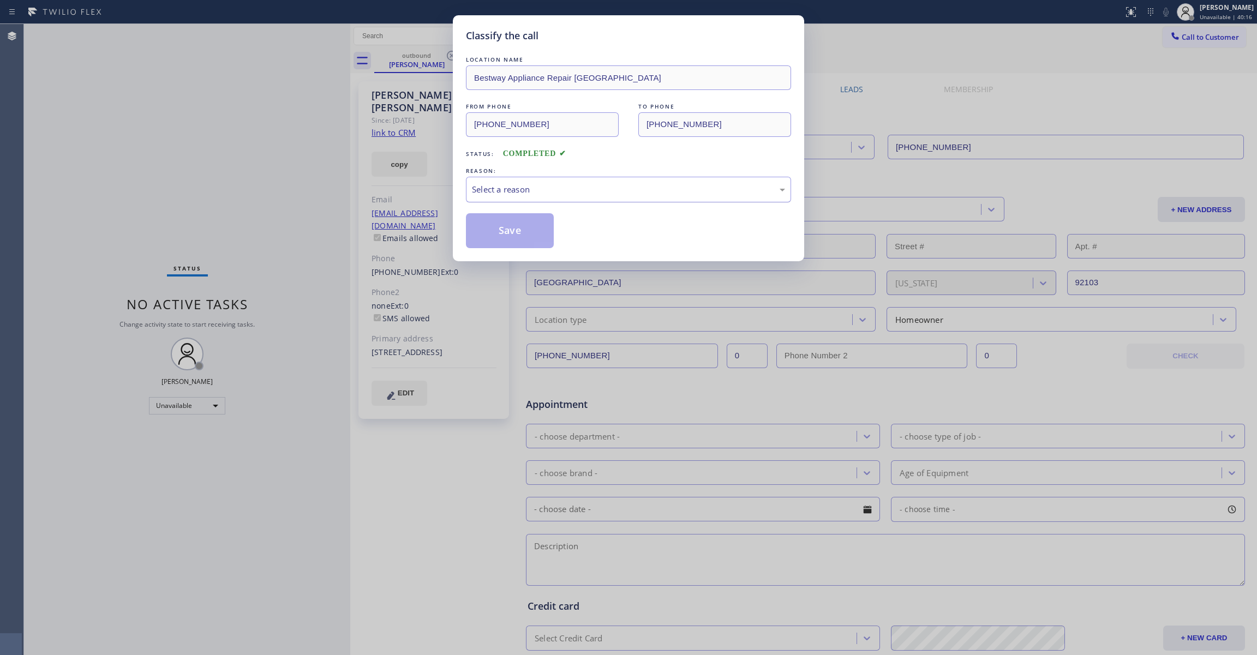
click at [498, 190] on div "Select a reason" at bounding box center [628, 189] width 313 height 13
click at [506, 229] on button "Save" at bounding box center [510, 230] width 88 height 35
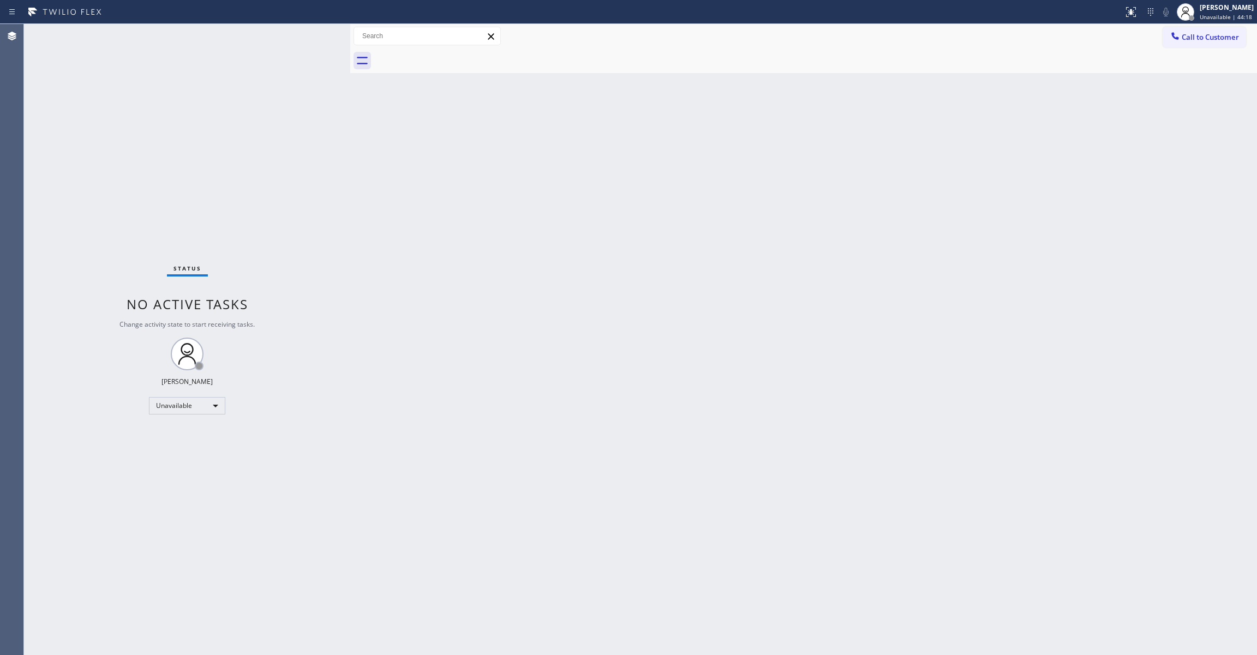
click at [93, 214] on div "Status No active tasks Change activity state to start receiving tasks. [PERSON_…" at bounding box center [187, 339] width 326 height 631
click at [183, 410] on div "Unavailable" at bounding box center [187, 405] width 76 height 17
click at [171, 431] on li "Available" at bounding box center [186, 434] width 74 height 13
click at [1224, 42] on button "Call to Customer" at bounding box center [1203, 37] width 83 height 21
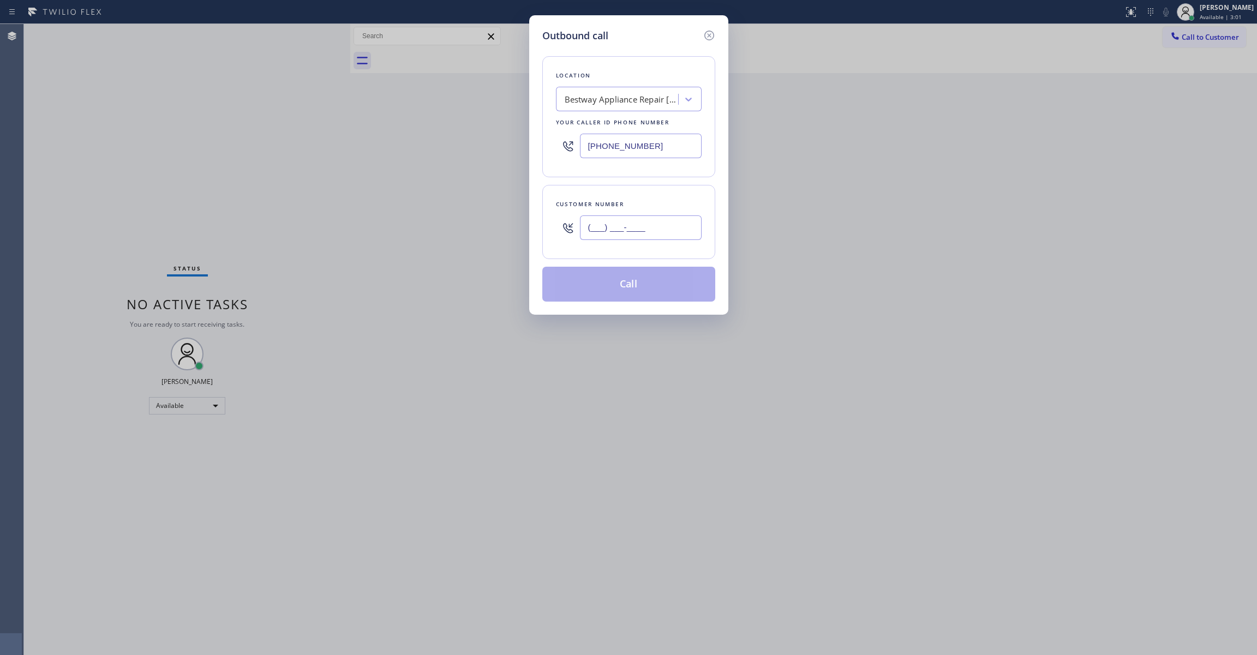
click at [675, 229] on input "(___) ___-____" at bounding box center [641, 227] width 122 height 25
paste input "310) 989-9986"
type input "[PHONE_NUMBER]"
drag, startPoint x: 625, startPoint y: 129, endPoint x: 178, endPoint y: 116, distance: 446.9
click at [183, 109] on div "Outbound call Location Bestway Appliance Repair [GEOGRAPHIC_DATA] Your caller i…" at bounding box center [628, 327] width 1257 height 655
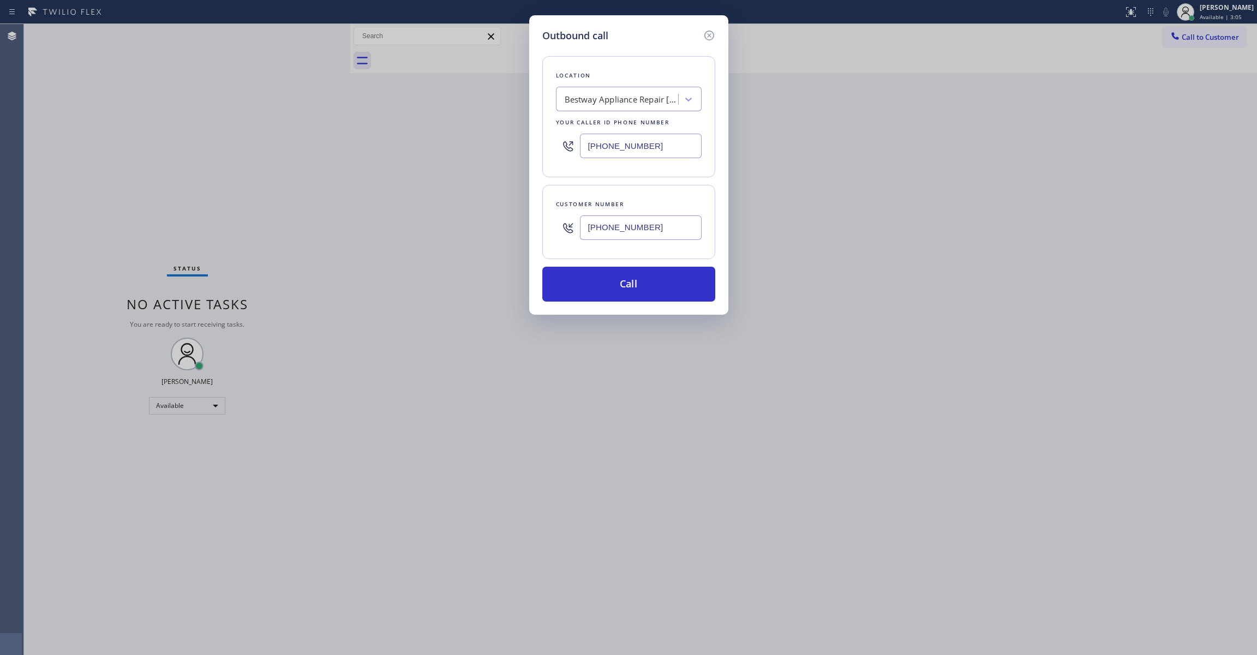
paste input "844) 988-006"
type input "[PHONE_NUMBER]"
click at [635, 288] on button "Call" at bounding box center [628, 284] width 173 height 35
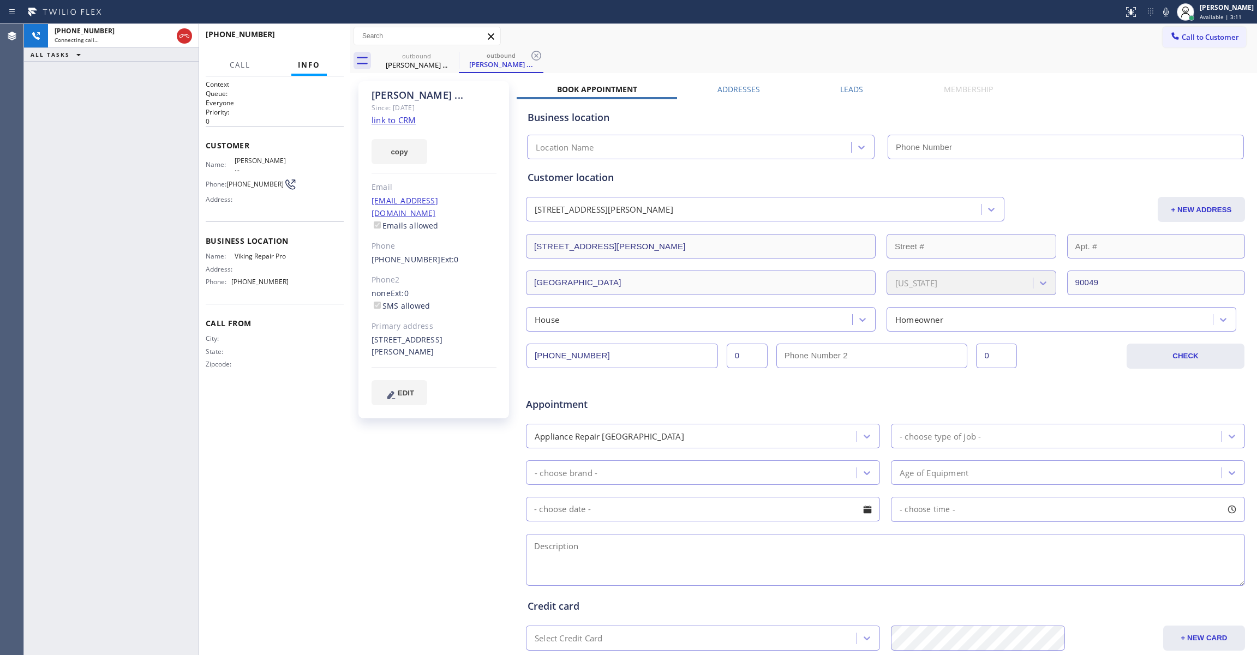
type input "[PHONE_NUMBER]"
click at [539, 51] on icon at bounding box center [536, 55] width 13 height 13
click at [327, 37] on span "HANG UP" at bounding box center [318, 39] width 33 height 8
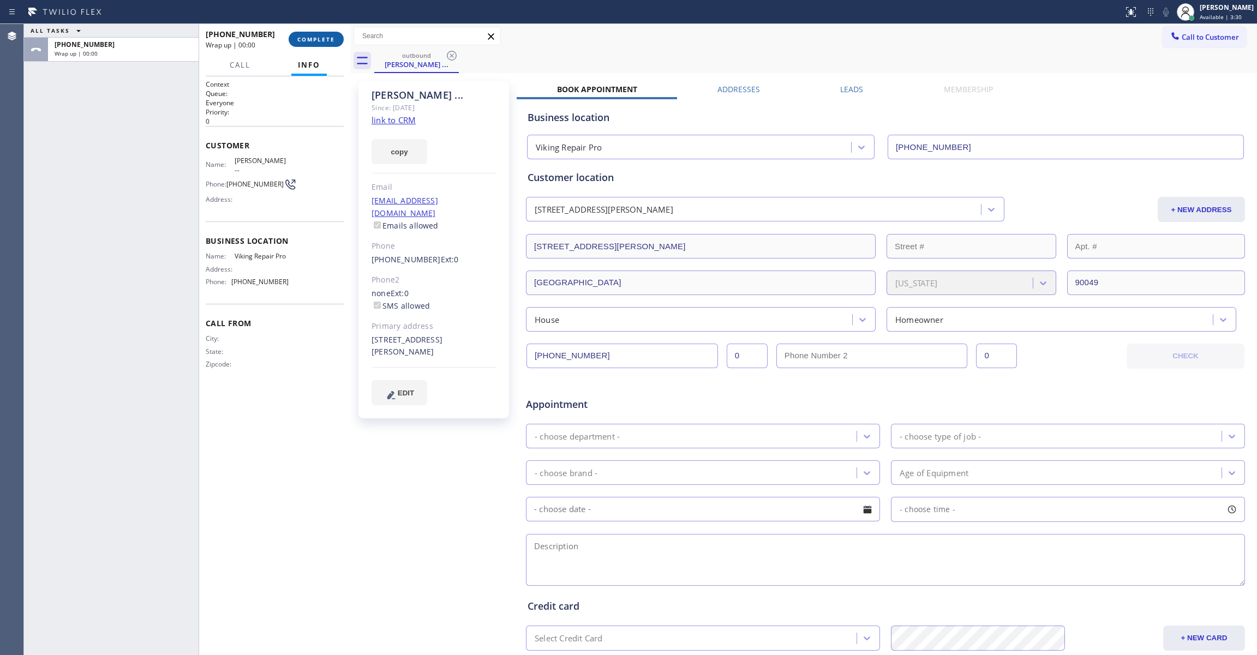
click at [332, 38] on span "COMPLETE" at bounding box center [316, 39] width 38 height 8
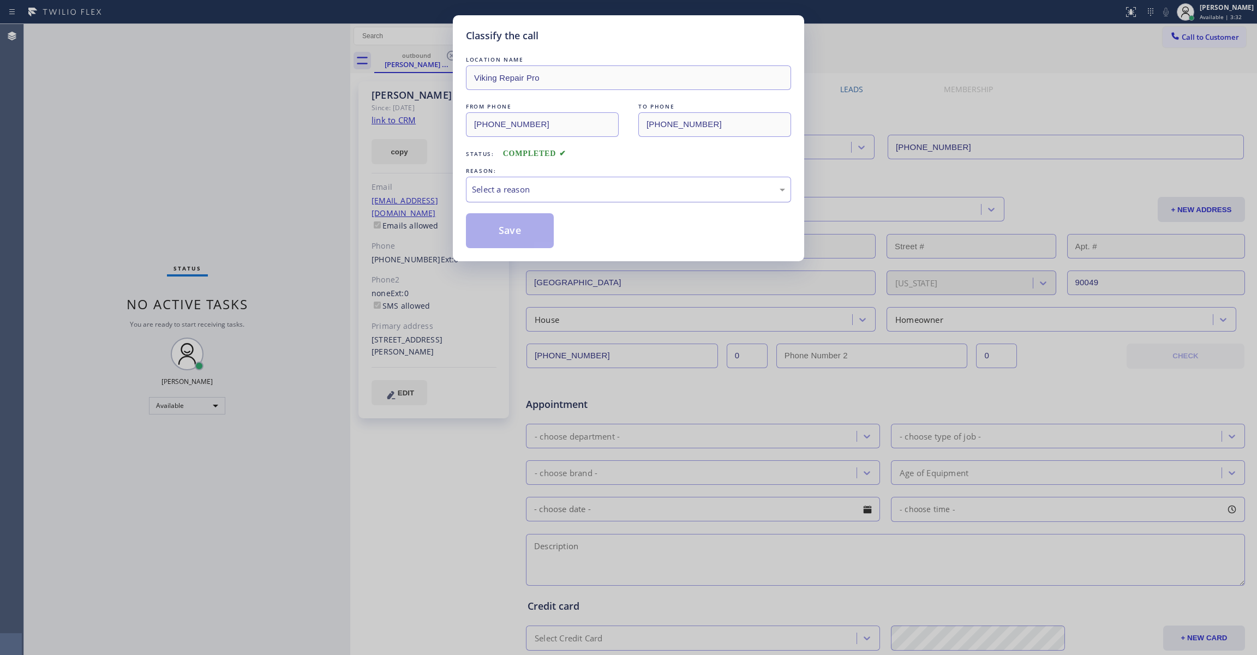
click at [527, 191] on div "Select a reason" at bounding box center [628, 189] width 313 height 13
click at [521, 229] on button "Save" at bounding box center [510, 230] width 88 height 35
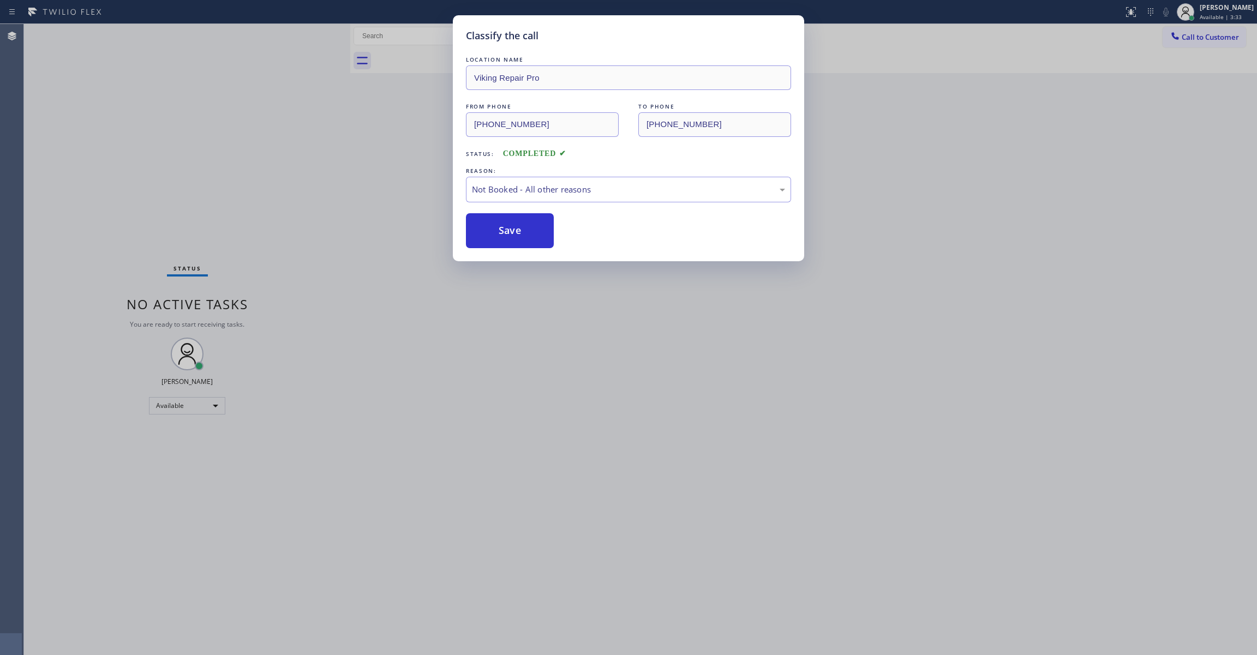
drag, startPoint x: 521, startPoint y: 229, endPoint x: 356, endPoint y: 158, distance: 180.3
click at [520, 230] on button "Save" at bounding box center [510, 230] width 88 height 35
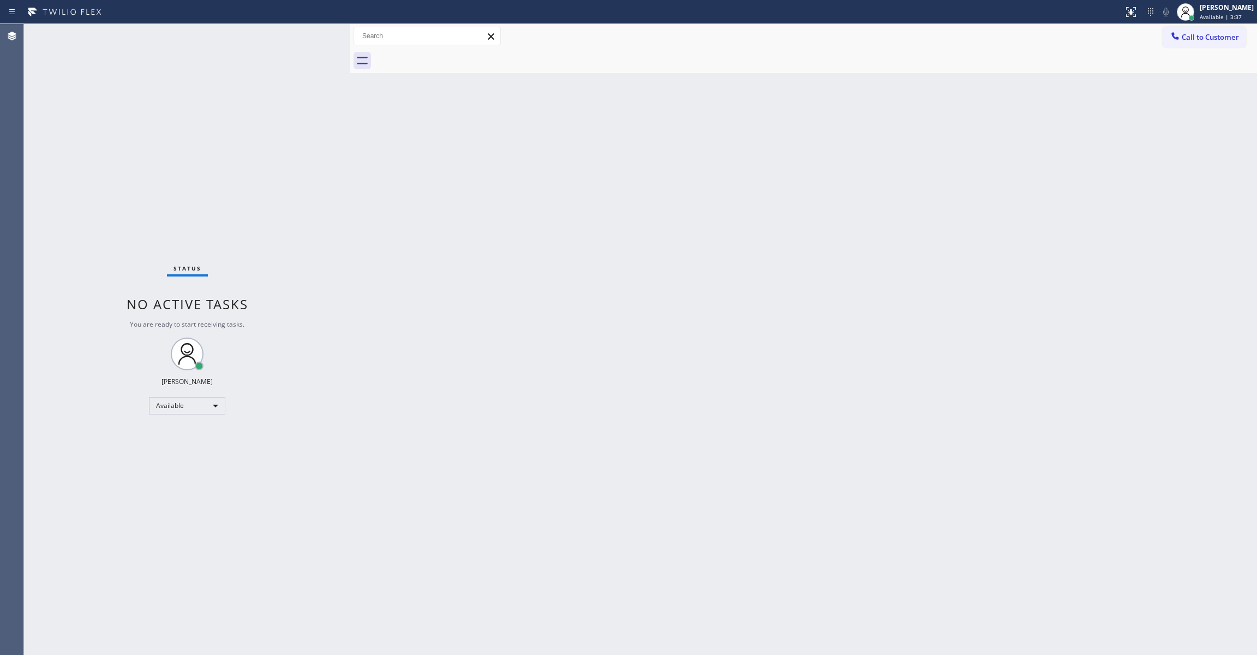
click at [539, 239] on div "Back to Dashboard Change Sender ID Customers Technicians Select a contact Outbo…" at bounding box center [803, 339] width 907 height 631
click at [1210, 37] on span "Call to Customer" at bounding box center [1209, 37] width 57 height 10
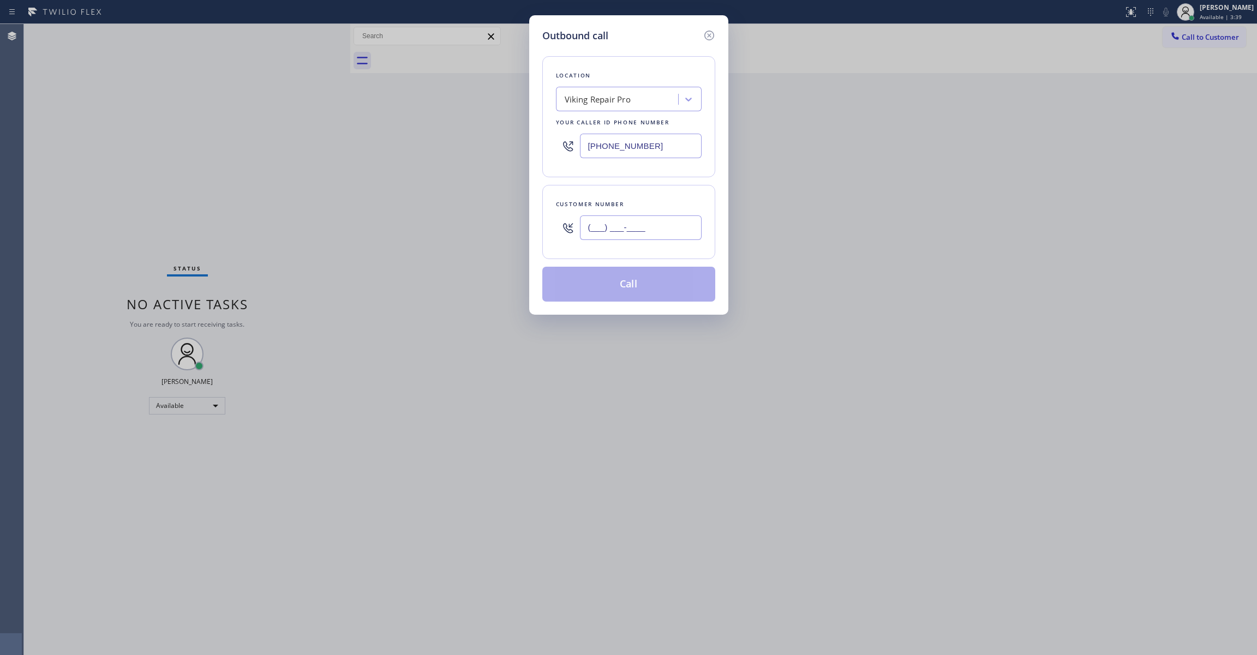
click at [657, 233] on input "(___) ___-____" at bounding box center [641, 227] width 122 height 25
paste input "646) 509-1256"
type input "[PHONE_NUMBER]"
drag, startPoint x: 612, startPoint y: 137, endPoint x: 23, endPoint y: 82, distance: 591.7
click at [23, 82] on div "Outbound call Location Viking Repair Pro Your caller id phone number [PHONE_NUM…" at bounding box center [628, 327] width 1257 height 655
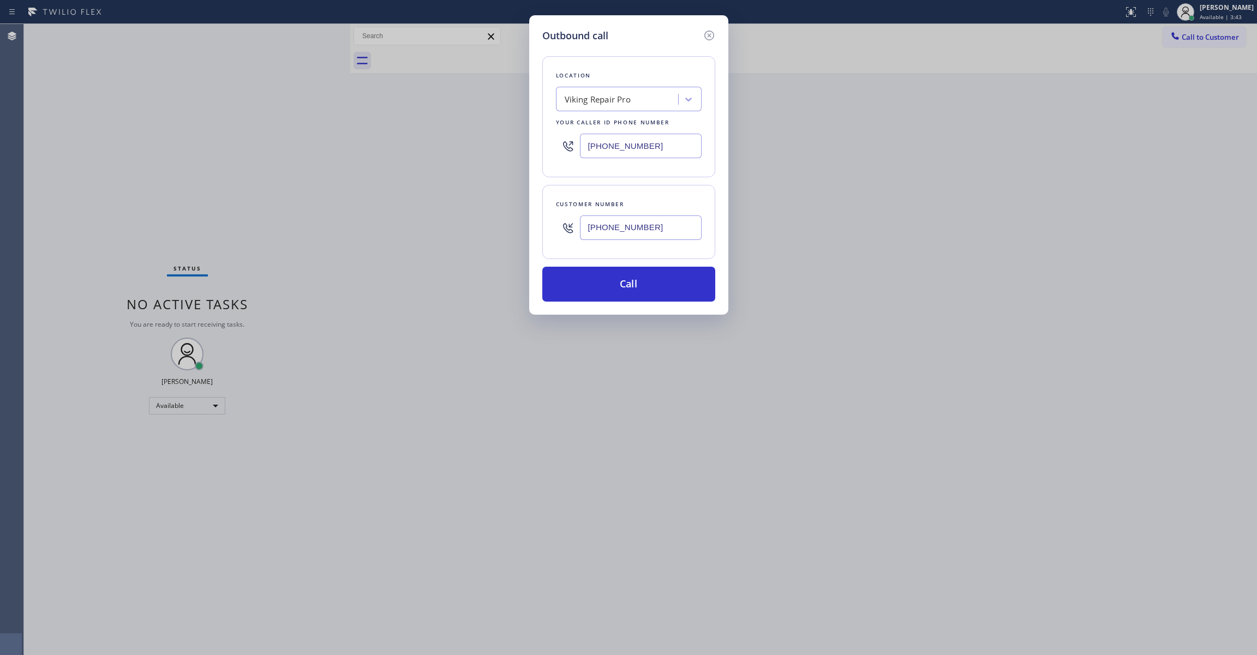
paste input "77) 777-0796"
type input "[PHONE_NUMBER]"
click at [581, 291] on button "Call" at bounding box center [628, 284] width 173 height 35
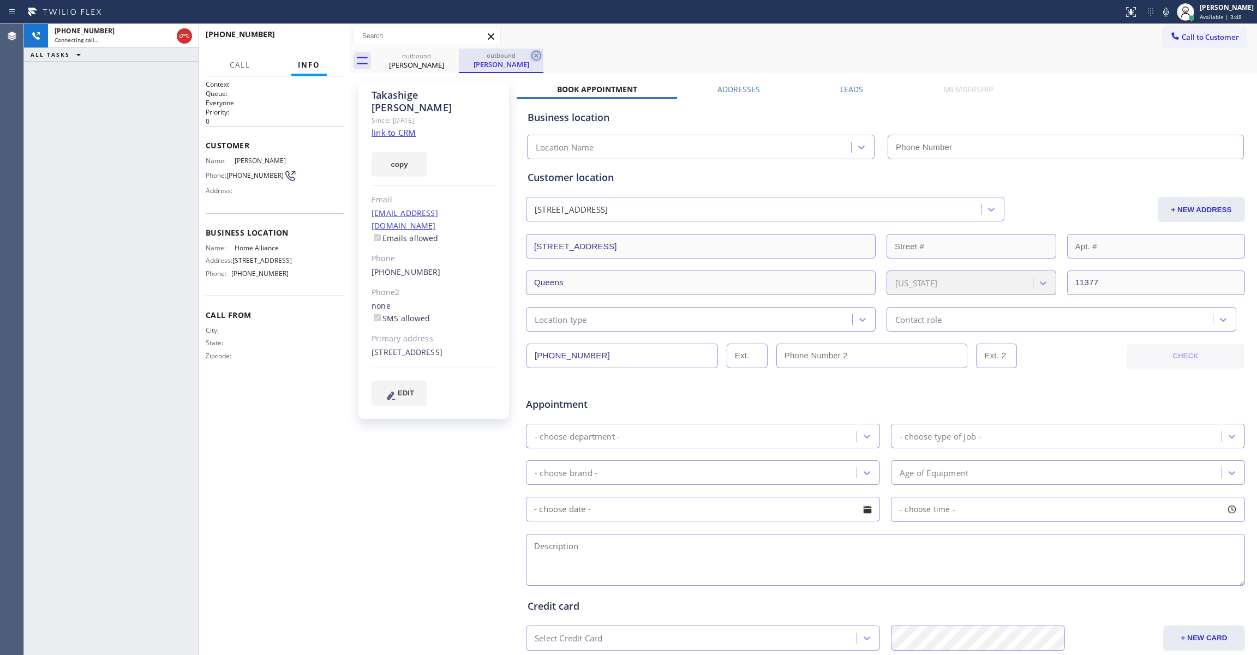
click at [536, 53] on icon at bounding box center [536, 55] width 13 height 13
type input "[PHONE_NUMBER]"
click at [317, 40] on span "HANG UP" at bounding box center [318, 39] width 33 height 8
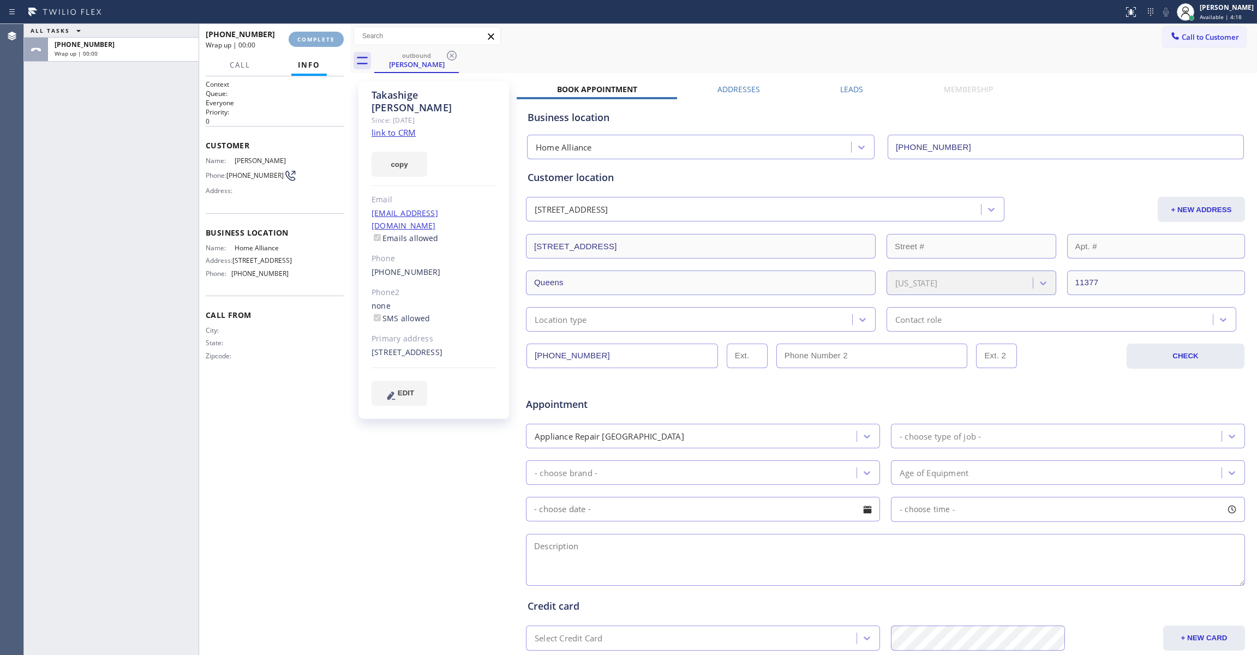
click at [317, 40] on span "COMPLETE" at bounding box center [316, 39] width 38 height 8
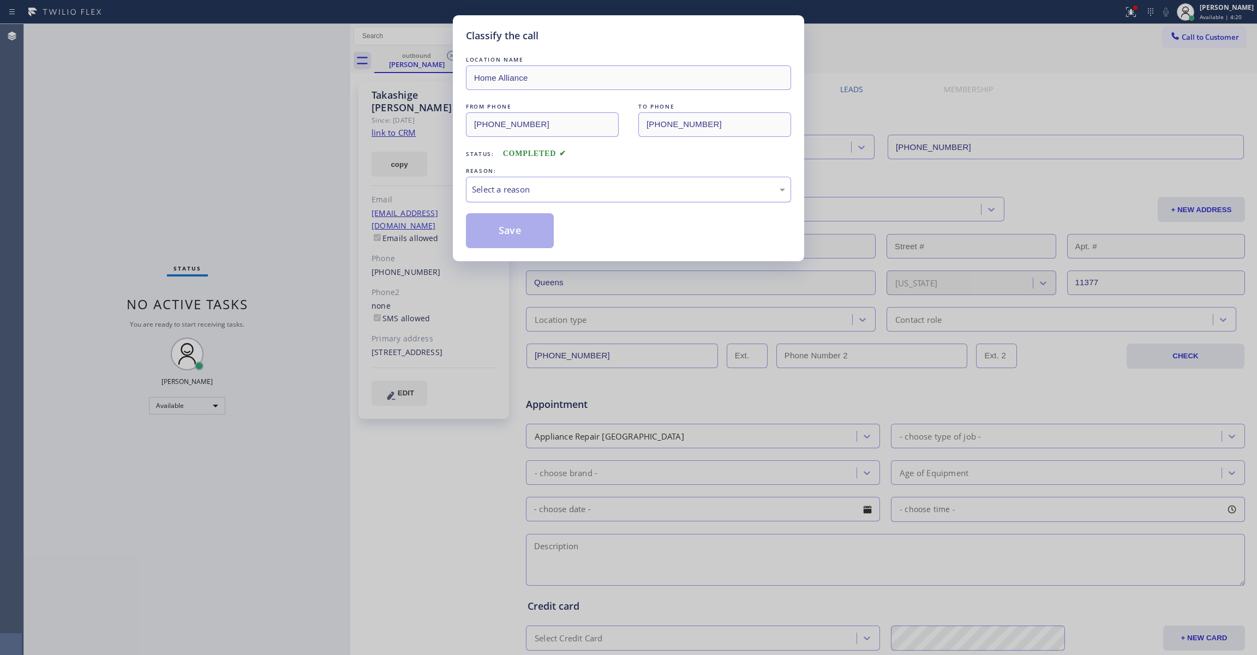
click at [580, 183] on div "Select a reason" at bounding box center [628, 189] width 313 height 13
click at [570, 227] on div "Save" at bounding box center [628, 230] width 325 height 35
drag, startPoint x: 570, startPoint y: 227, endPoint x: 523, endPoint y: 241, distance: 49.2
click at [565, 227] on div "Save" at bounding box center [628, 230] width 325 height 35
click at [520, 237] on button "Save" at bounding box center [510, 230] width 88 height 35
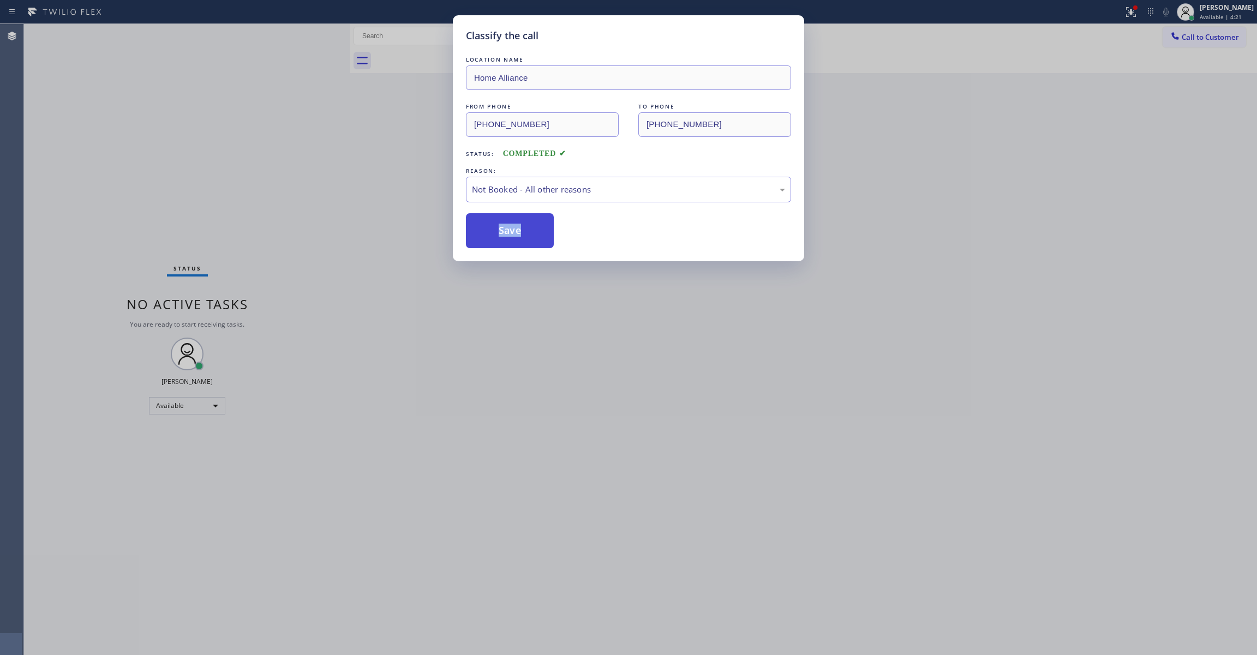
click at [520, 237] on button "Save" at bounding box center [510, 230] width 88 height 35
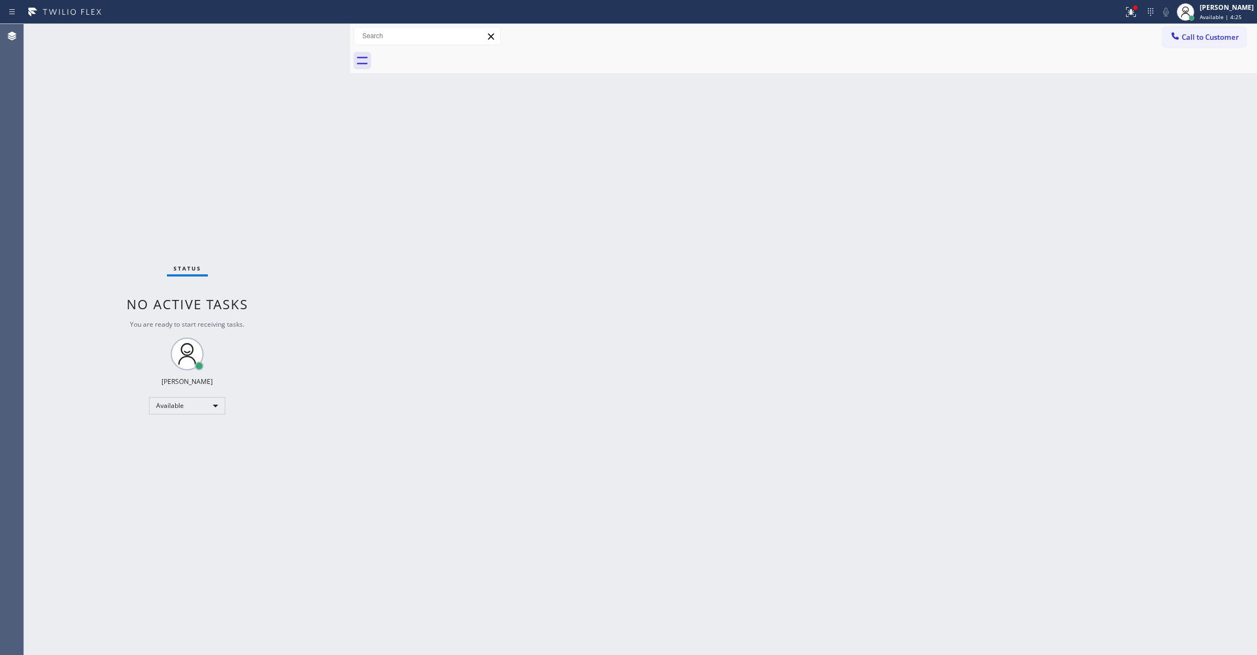
click at [800, 293] on div "Back to Dashboard Change Sender ID Customers Technicians Select a contact Outbo…" at bounding box center [803, 339] width 907 height 631
click at [1213, 35] on span "Call to Customer" at bounding box center [1209, 37] width 57 height 10
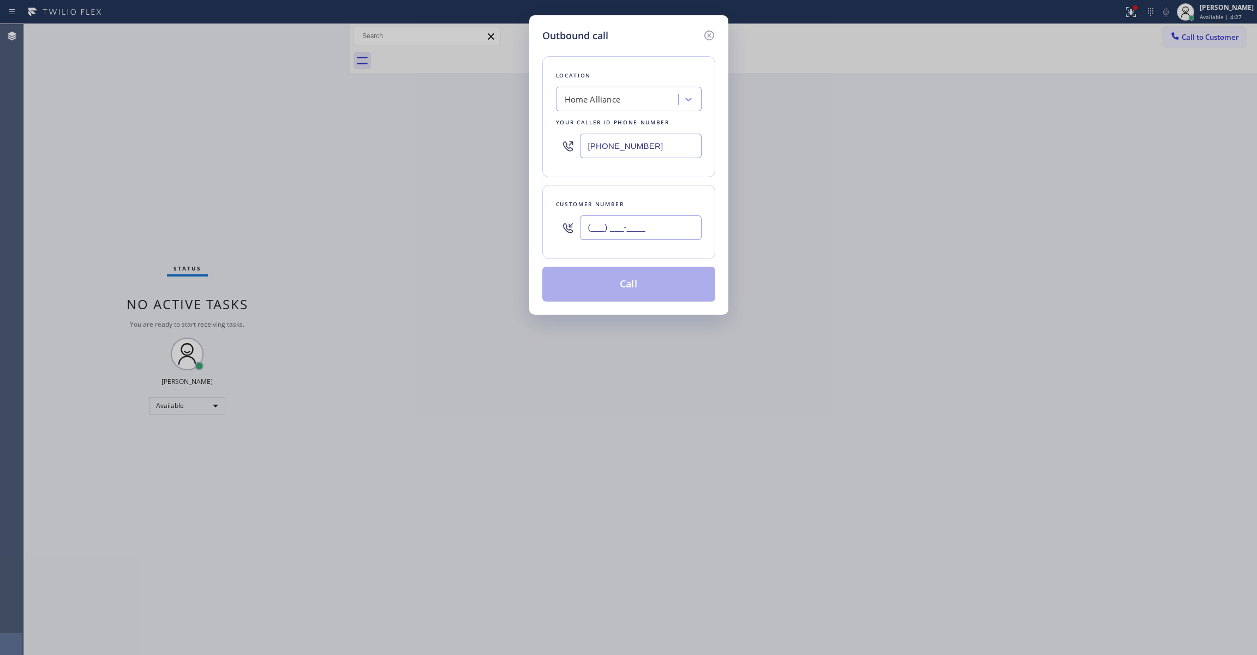
click at [624, 228] on input "(___) ___-____" at bounding box center [641, 227] width 122 height 25
paste input "570) 775-1711"
type input "[PHONE_NUMBER]"
paste input "55) 731-4952"
drag, startPoint x: 650, startPoint y: 142, endPoint x: 463, endPoint y: 129, distance: 187.6
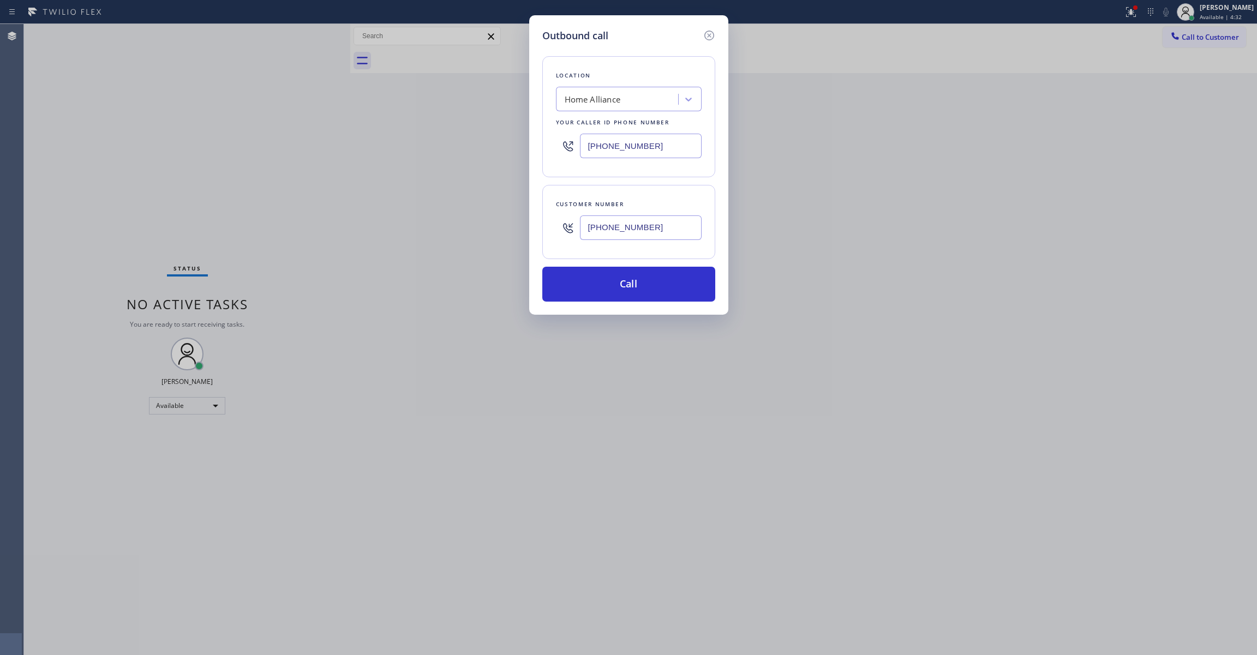
click at [460, 122] on div "Outbound call Location Home Alliance Your caller id phone number [PHONE_NUMBER]…" at bounding box center [628, 327] width 1257 height 655
type input "[PHONE_NUMBER]"
drag, startPoint x: 651, startPoint y: 225, endPoint x: 470, endPoint y: 212, distance: 181.6
click at [470, 212] on div "Outbound call Location 5 Star Appliance Repair Your caller id phone number [PHO…" at bounding box center [628, 327] width 1257 height 655
click at [548, 289] on button "Call" at bounding box center [628, 284] width 173 height 35
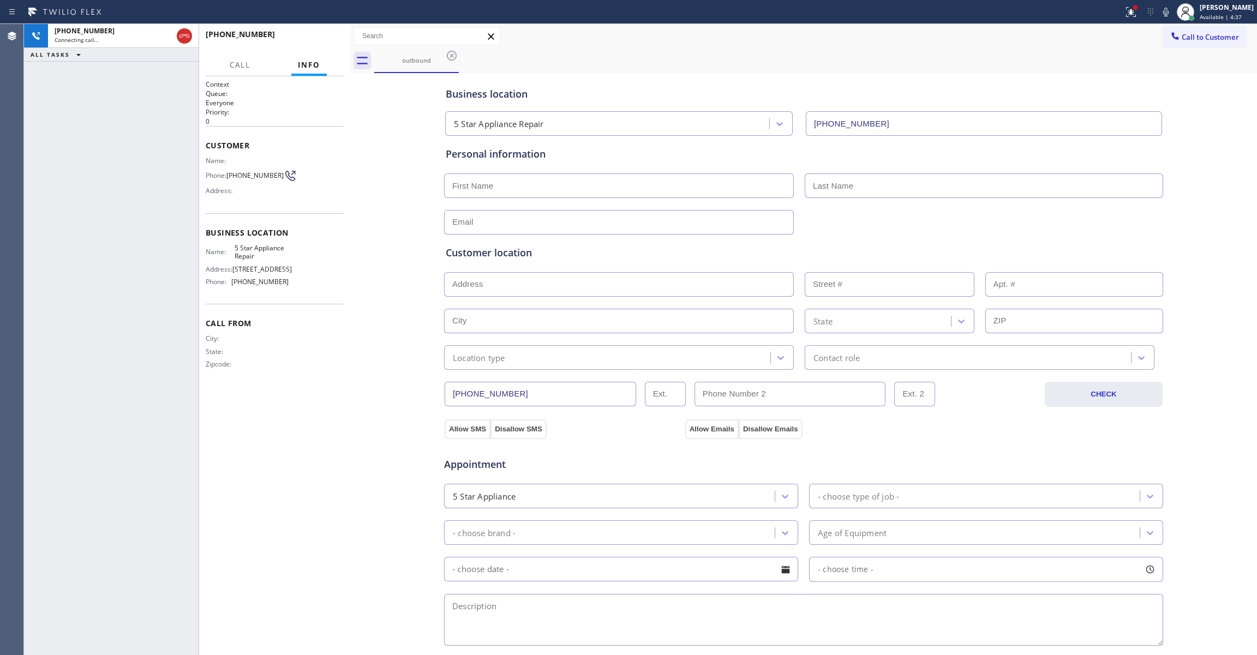
type input "[PHONE_NUMBER]"
click at [33, 177] on div "[PHONE_NUMBER] Connecting call… ALL TASKS ALL TASKS ACTIVE TASKS TASKS IN WRAP …" at bounding box center [111, 339] width 175 height 631
click at [178, 35] on icon at bounding box center [184, 35] width 13 height 13
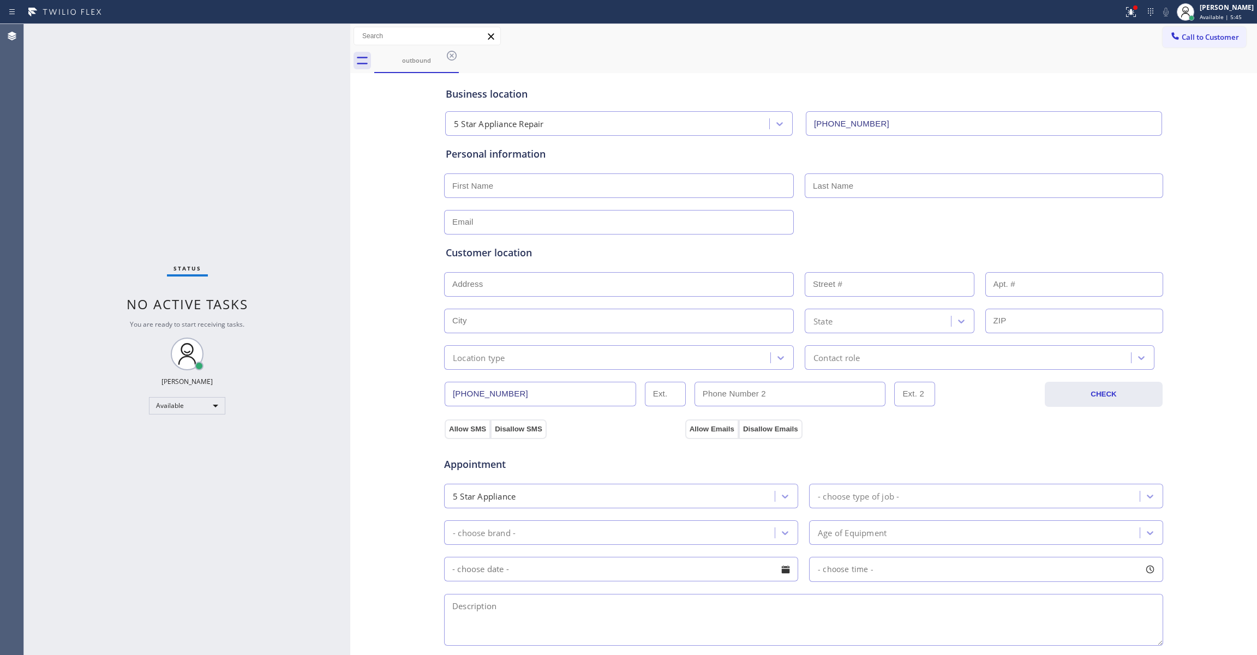
click at [326, 329] on div "Status No active tasks You are ready to start receiving tasks. [PERSON_NAME] Av…" at bounding box center [187, 339] width 326 height 631
click at [368, 275] on div "Business location 5 Star Appliance Repair [PHONE_NUMBER] Personal information C…" at bounding box center [803, 448] width 901 height 745
drag, startPoint x: 1200, startPoint y: 35, endPoint x: 1194, endPoint y: 35, distance: 6.0
click at [1198, 35] on span "Call to Customer" at bounding box center [1209, 37] width 57 height 10
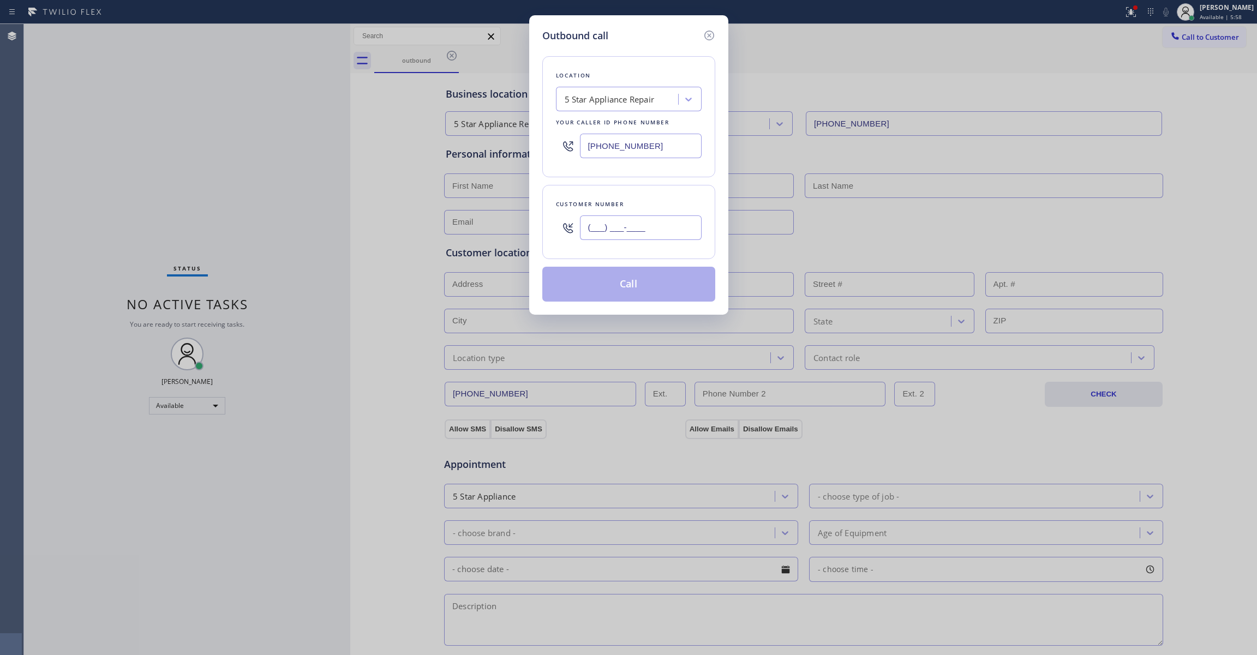
click at [636, 231] on input "(___) ___-____" at bounding box center [641, 227] width 122 height 25
paste input "570) 775-1711"
type input "[PHONE_NUMBER]"
click at [622, 286] on button "Call" at bounding box center [628, 284] width 173 height 35
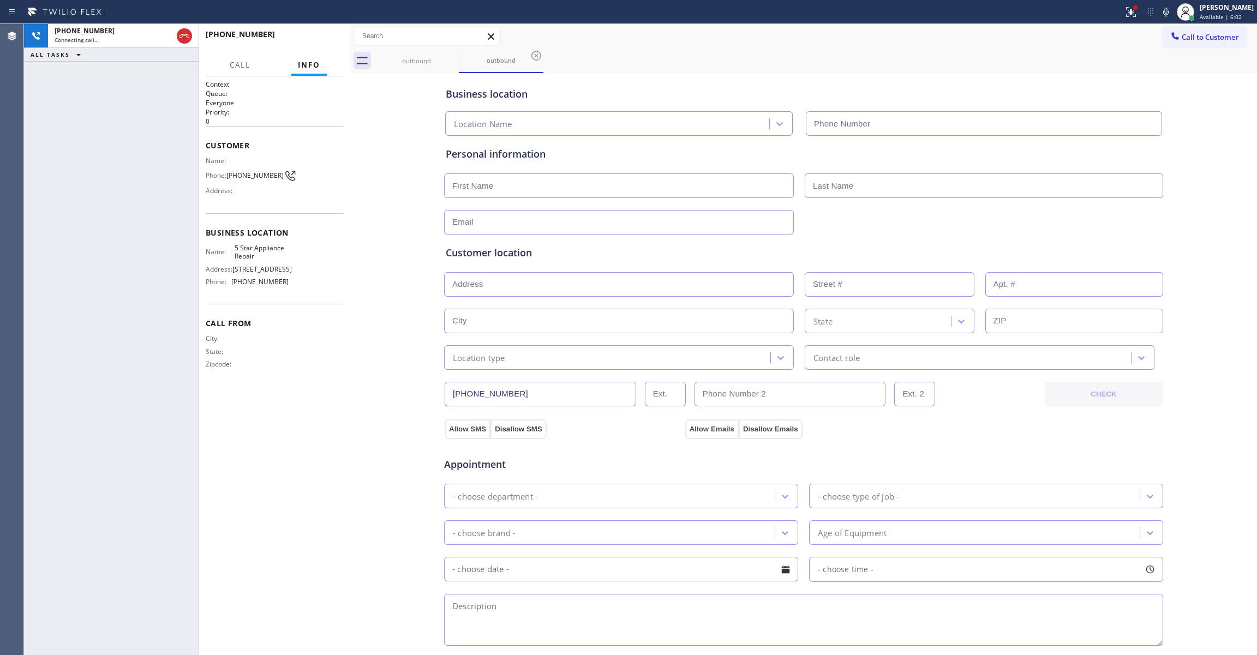
type input "[PHONE_NUMBER]"
click at [537, 55] on icon at bounding box center [536, 56] width 10 height 10
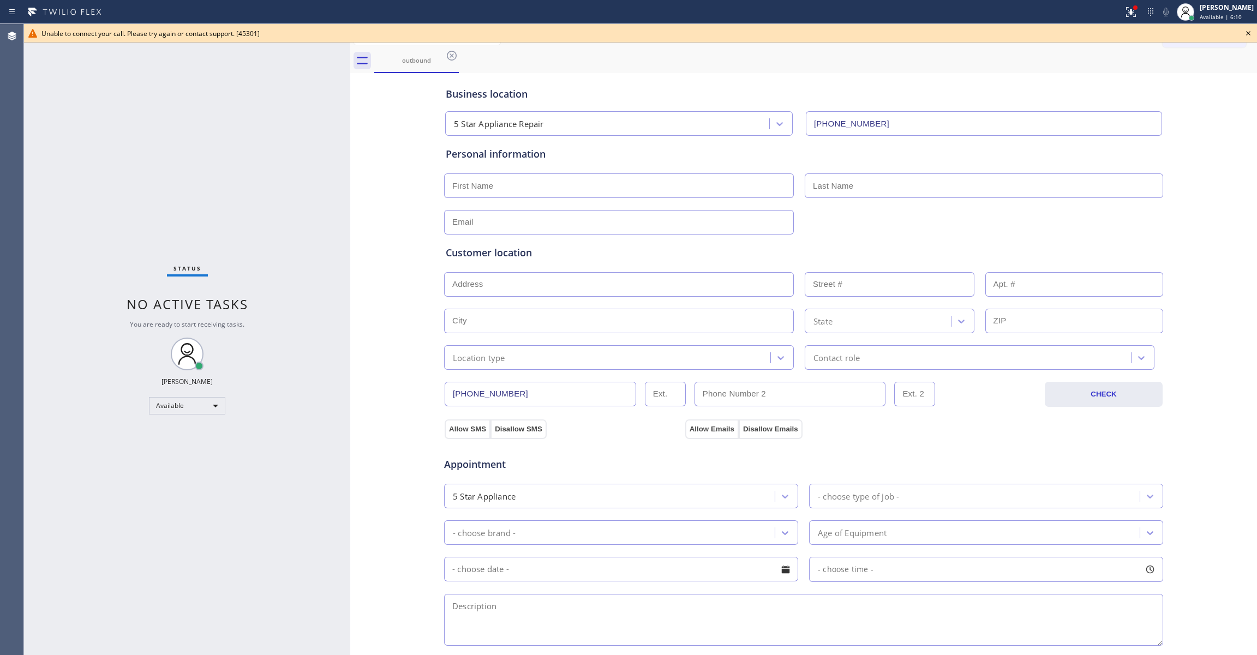
click at [134, 463] on div "Status No active tasks You are ready to start receiving tasks. [PERSON_NAME] Av…" at bounding box center [187, 339] width 326 height 631
click at [173, 411] on div "Available" at bounding box center [187, 405] width 76 height 17
click at [186, 443] on li "Unavailable" at bounding box center [186, 448] width 74 height 13
click at [1124, 17] on icon at bounding box center [1130, 11] width 13 height 13
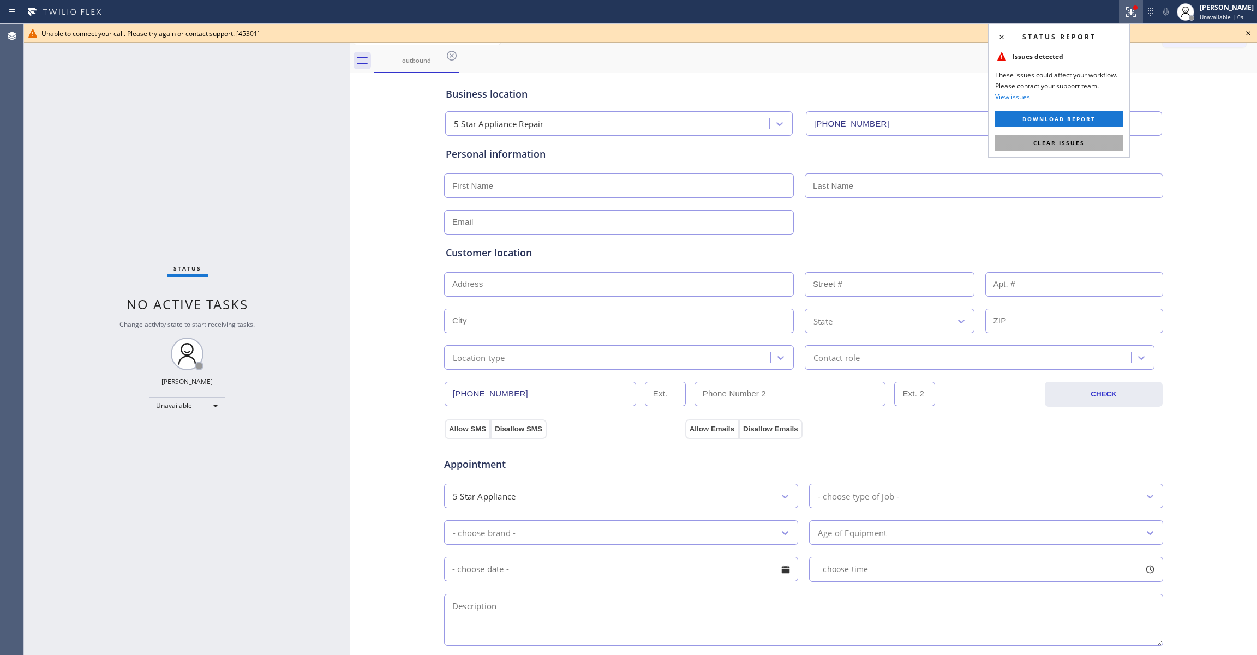
click at [1099, 136] on button "Clear issues" at bounding box center [1059, 142] width 128 height 15
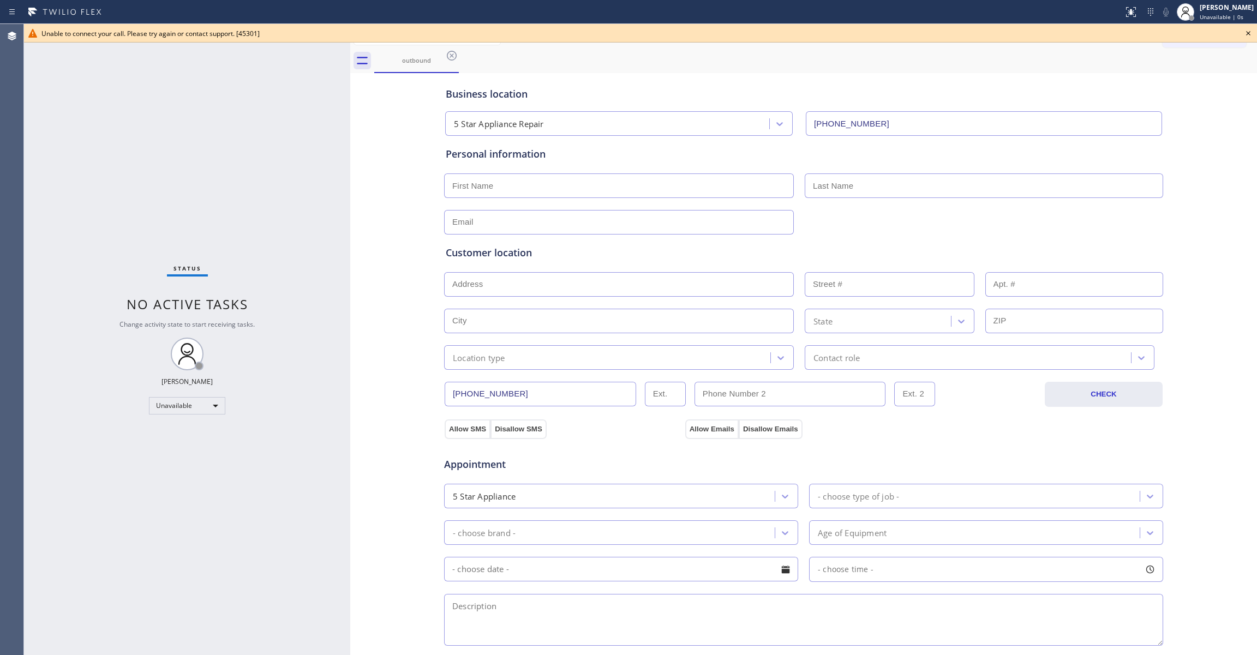
click at [1249, 38] on icon at bounding box center [1247, 33] width 13 height 13
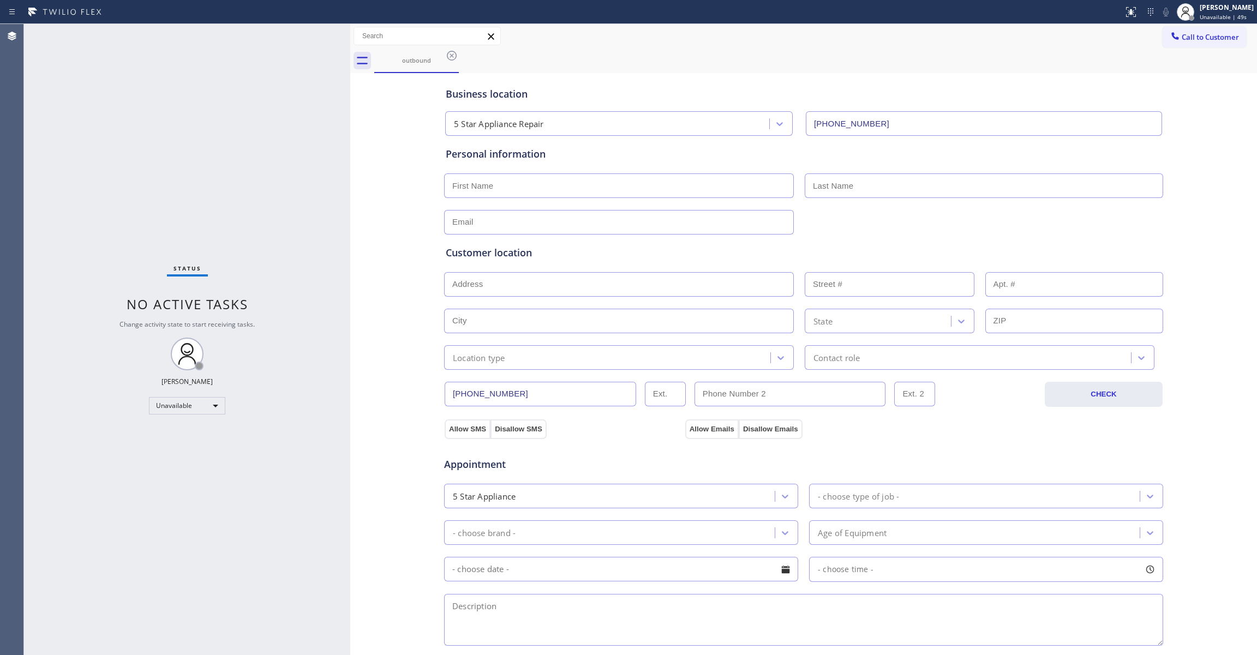
click at [361, 200] on div "Business location 5 Star Appliance Repair [PHONE_NUMBER] Personal information C…" at bounding box center [803, 448] width 901 height 745
click at [450, 55] on icon at bounding box center [451, 55] width 13 height 13
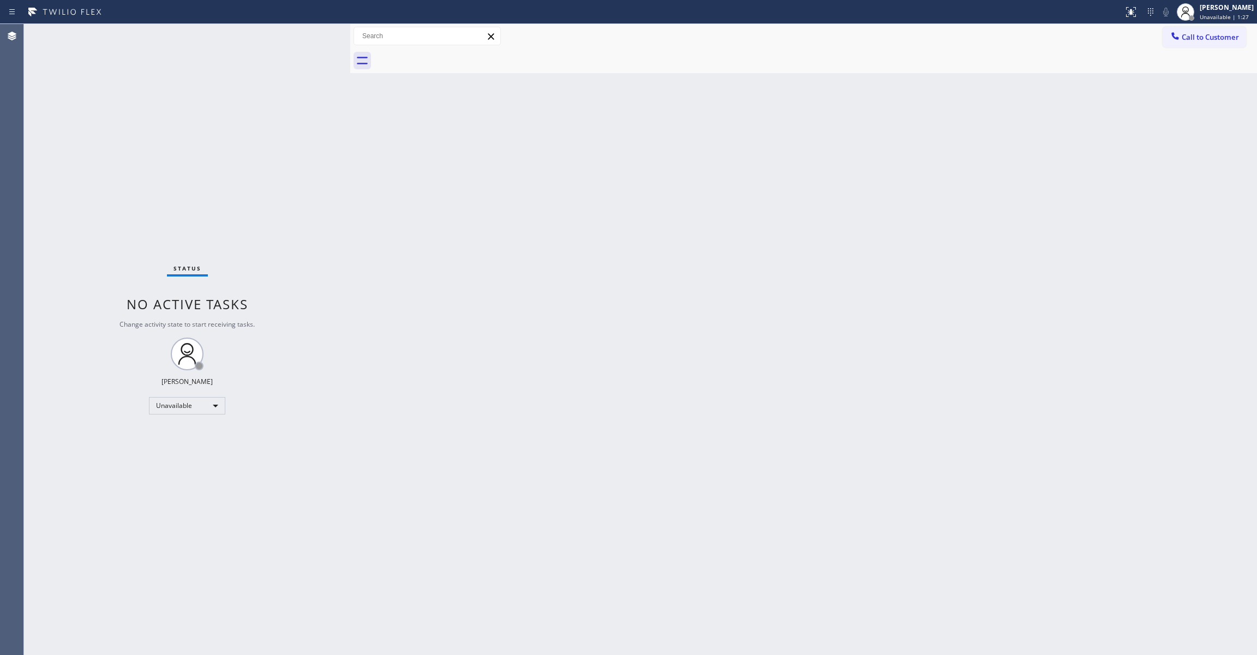
drag, startPoint x: 1213, startPoint y: 35, endPoint x: 998, endPoint y: 103, distance: 226.0
click at [1209, 33] on span "Call to Customer" at bounding box center [1209, 37] width 57 height 10
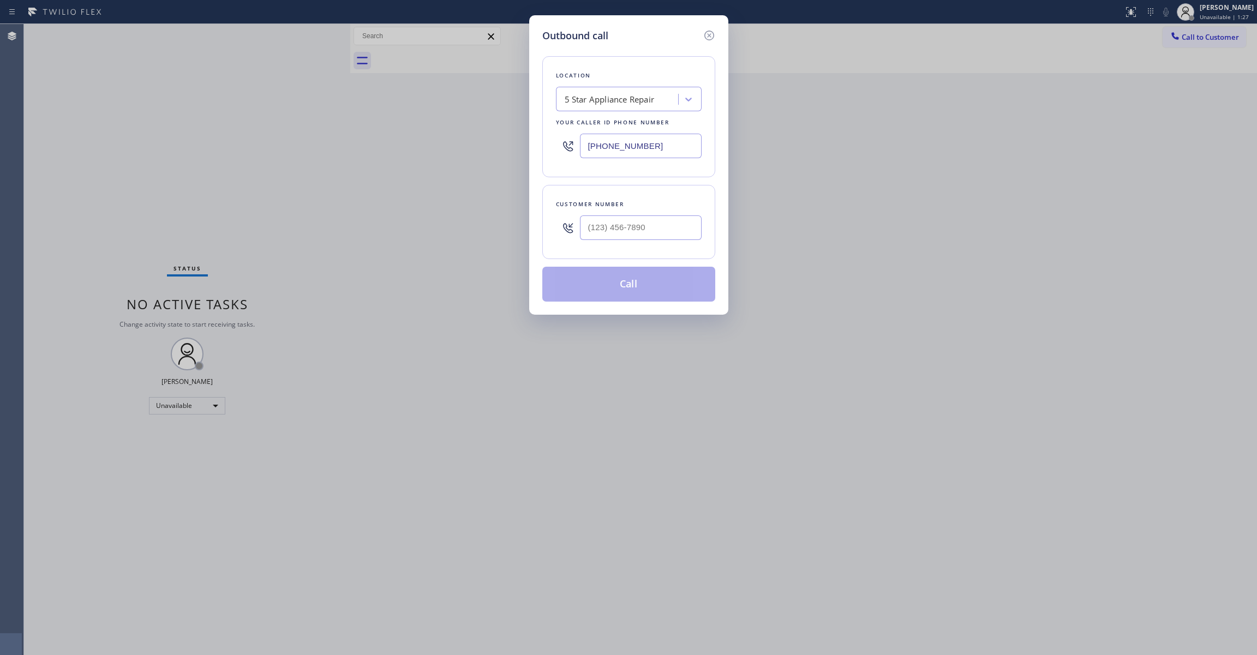
drag, startPoint x: 667, startPoint y: 154, endPoint x: 227, endPoint y: 142, distance: 439.8
click at [223, 131] on div "Outbound call Location 5 Star Appliance Repair Your caller id phone number [PHO…" at bounding box center [628, 327] width 1257 height 655
paste input "88) 859-4448"
type input "[PHONE_NUMBER]"
click at [648, 232] on input "(___) ___-____" at bounding box center [641, 227] width 122 height 25
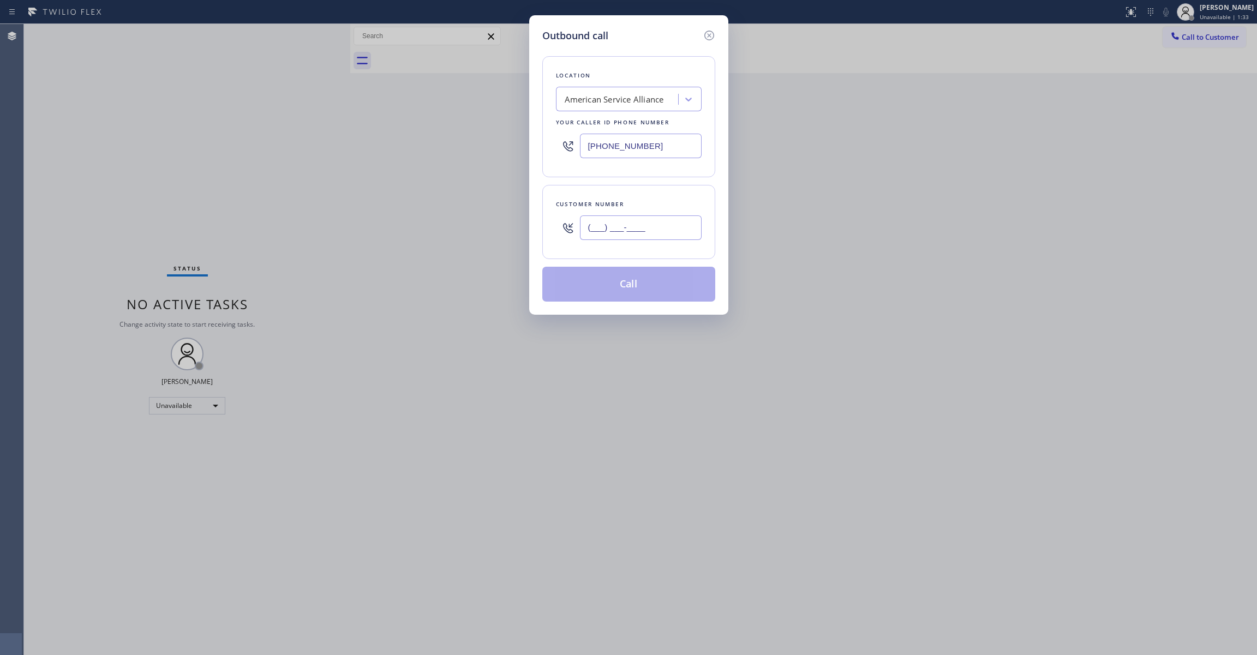
paste input "805) 390-7416"
type input "[PHONE_NUMBER]"
click at [651, 289] on button "Call" at bounding box center [628, 284] width 173 height 35
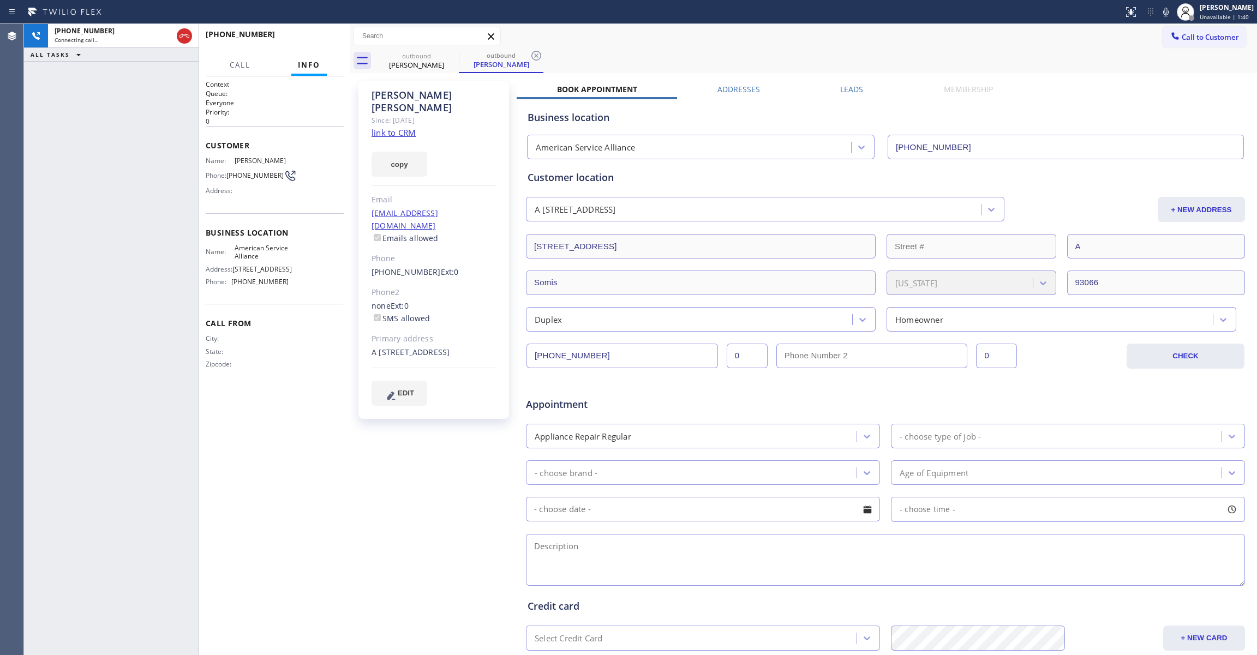
type input "[PHONE_NUMBER]"
click at [40, 151] on div "[PHONE_NUMBER] Connecting call… ALL TASKS ALL TASKS ACTIVE TASKS TASKS IN WRAP …" at bounding box center [111, 339] width 175 height 631
click at [539, 52] on icon at bounding box center [536, 56] width 10 height 10
click at [333, 41] on span "HANG UP" at bounding box center [318, 39] width 33 height 8
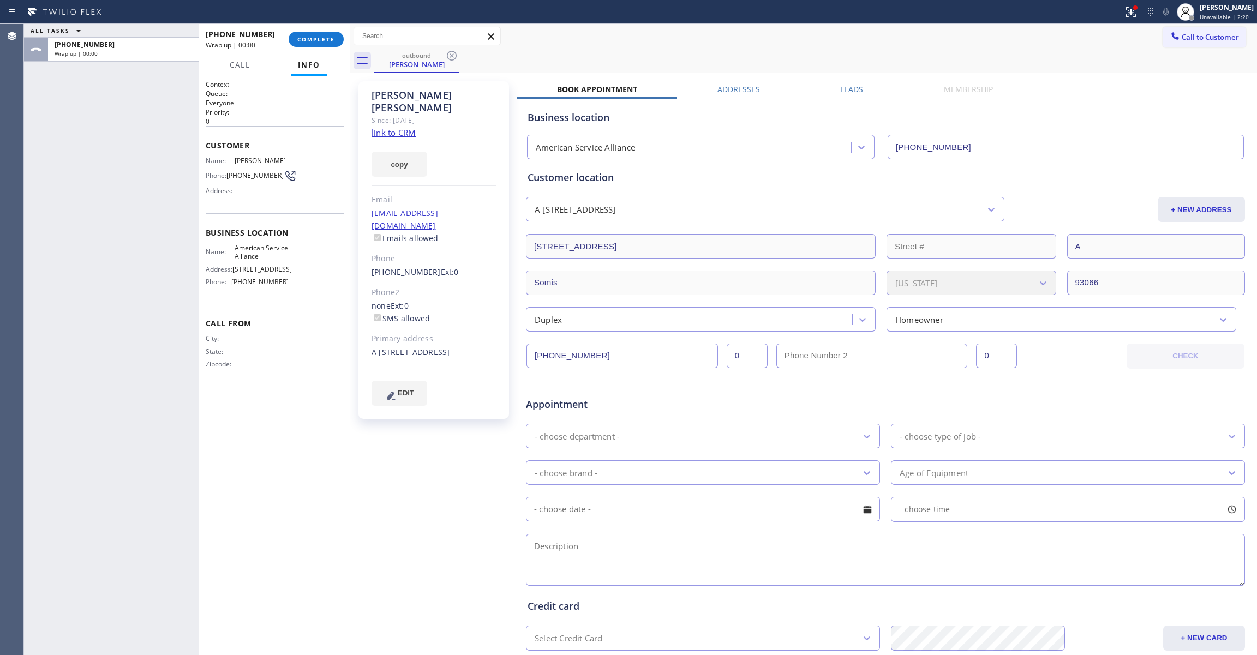
click at [322, 10] on div at bounding box center [561, 11] width 1114 height 17
click at [322, 40] on span "COMPLETE" at bounding box center [316, 39] width 38 height 8
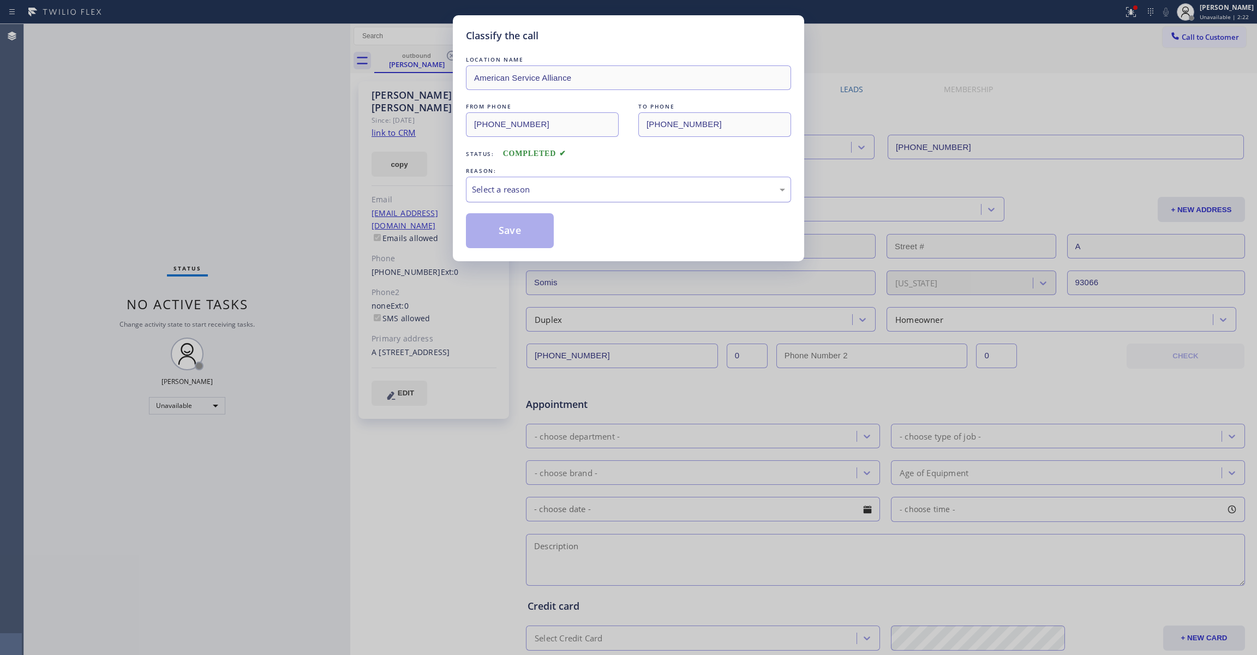
click at [525, 199] on div "Select a reason" at bounding box center [628, 190] width 325 height 26
click at [501, 236] on button "Save" at bounding box center [510, 230] width 88 height 35
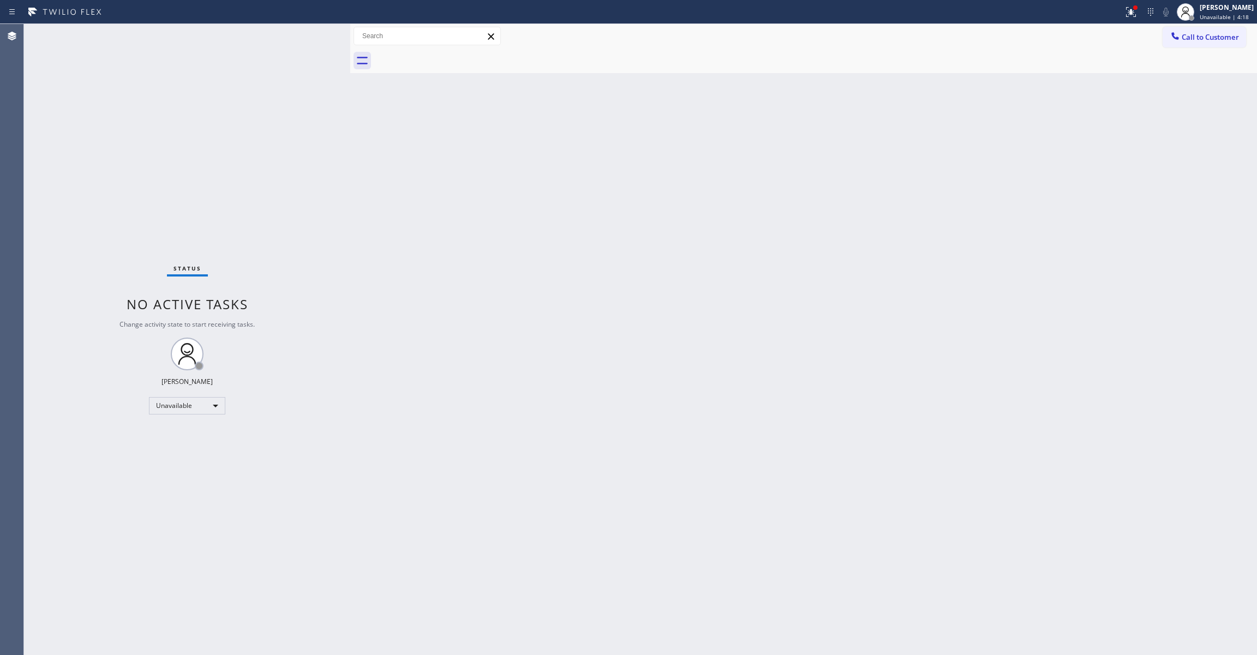
drag, startPoint x: 1216, startPoint y: 37, endPoint x: 715, endPoint y: 97, distance: 505.3
click at [1215, 37] on span "Call to Customer" at bounding box center [1209, 37] width 57 height 10
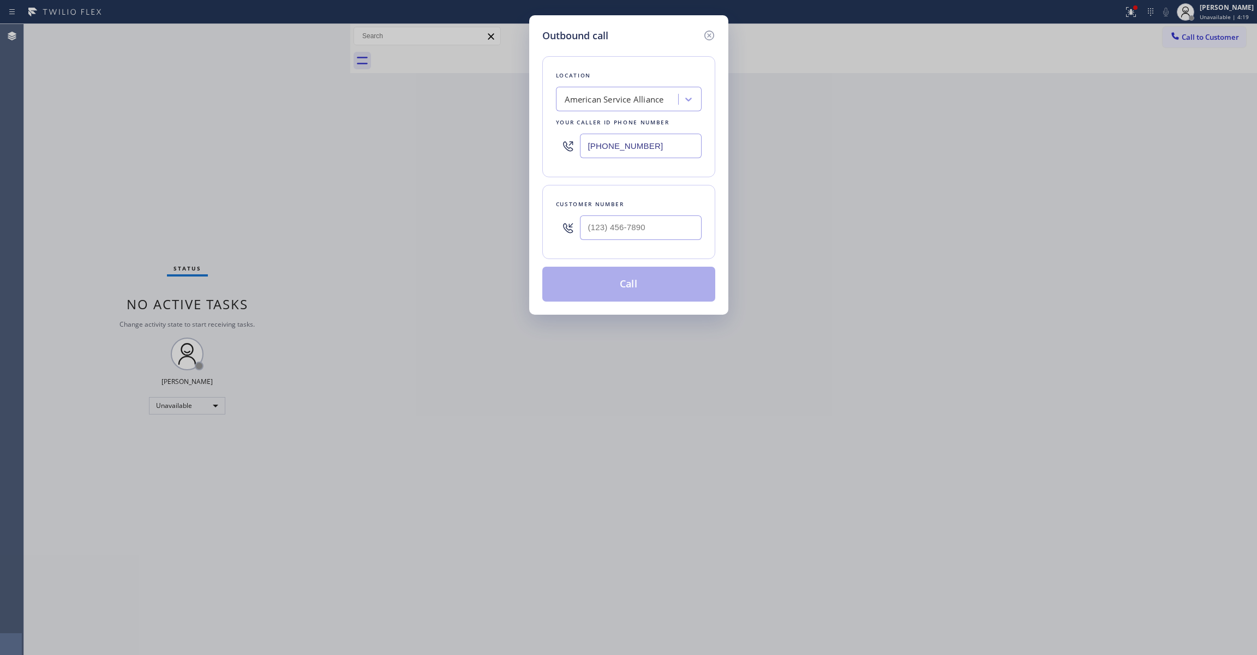
drag, startPoint x: 655, startPoint y: 143, endPoint x: 247, endPoint y: 134, distance: 408.1
click at [262, 138] on div "Outbound call Location American Service Alliance Your caller id phone number [P…" at bounding box center [628, 327] width 1257 height 655
paste input "949) 396-0575"
type input "[PHONE_NUMBER]"
click at [594, 230] on input "(___) ___-____" at bounding box center [641, 227] width 122 height 25
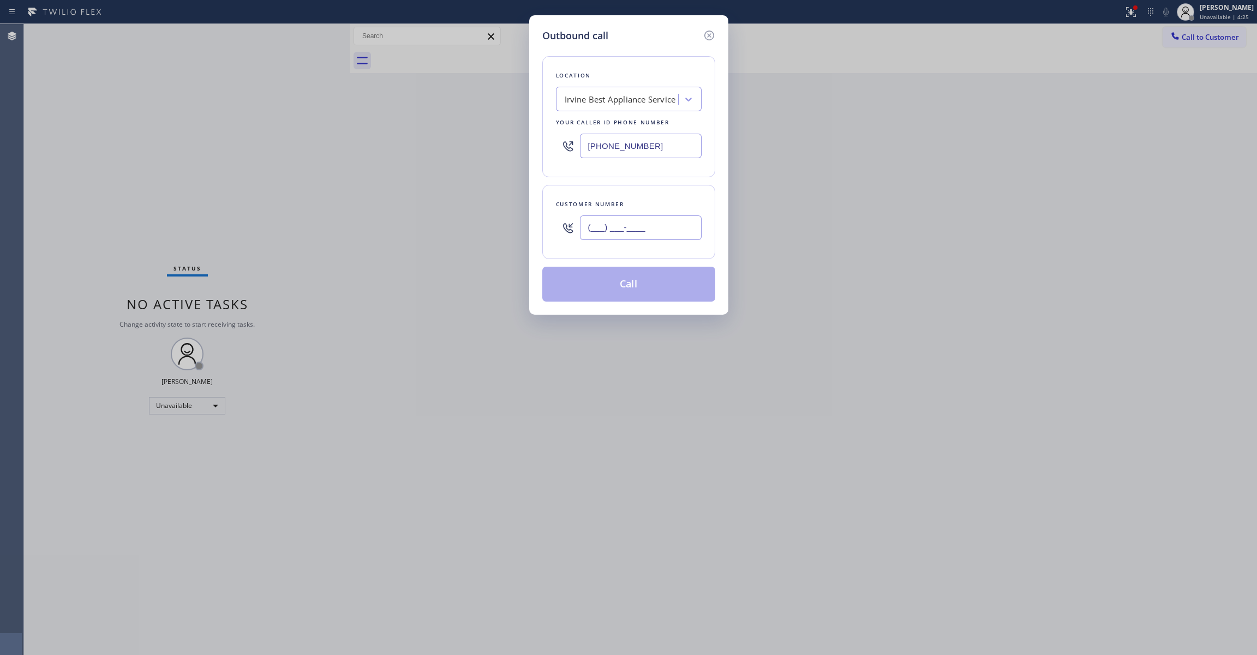
paste input "949) 243-5712"
type input "[PHONE_NUMBER]"
click at [612, 284] on button "Call" at bounding box center [628, 284] width 173 height 35
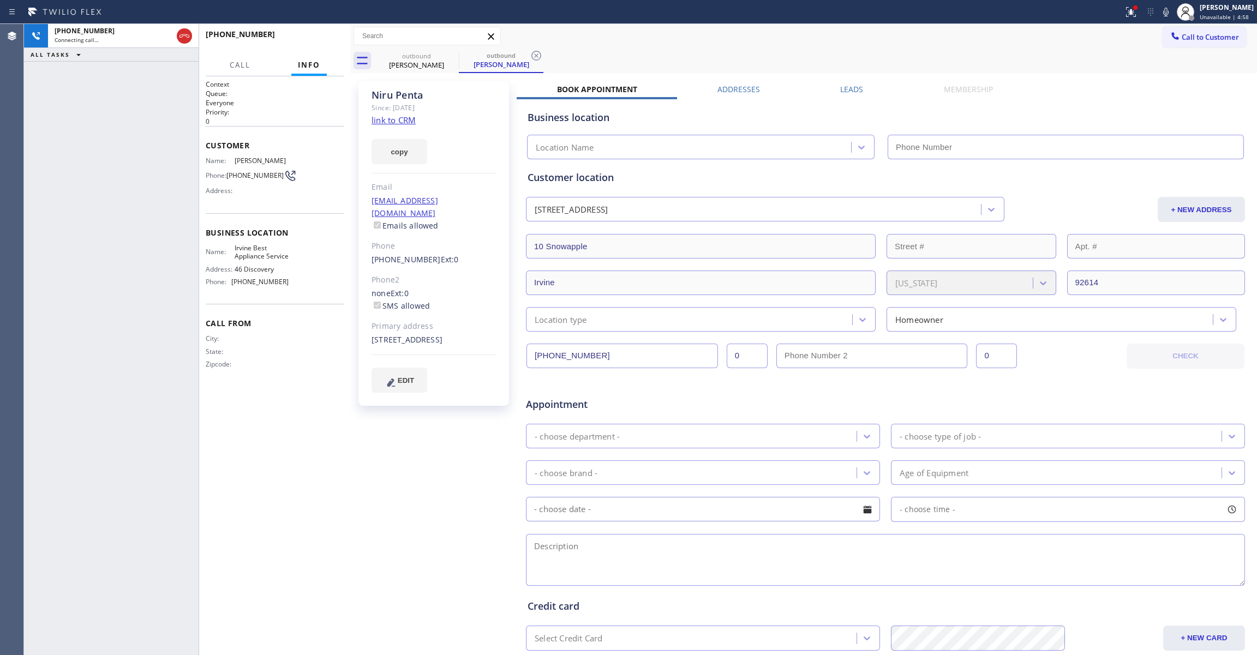
type input "[PHONE_NUMBER]"
click at [41, 275] on div "[PHONE_NUMBER] Live | 00:03 ALL TASKS ALL TASKS ACTIVE TASKS TASKS IN WRAP UP" at bounding box center [111, 339] width 175 height 631
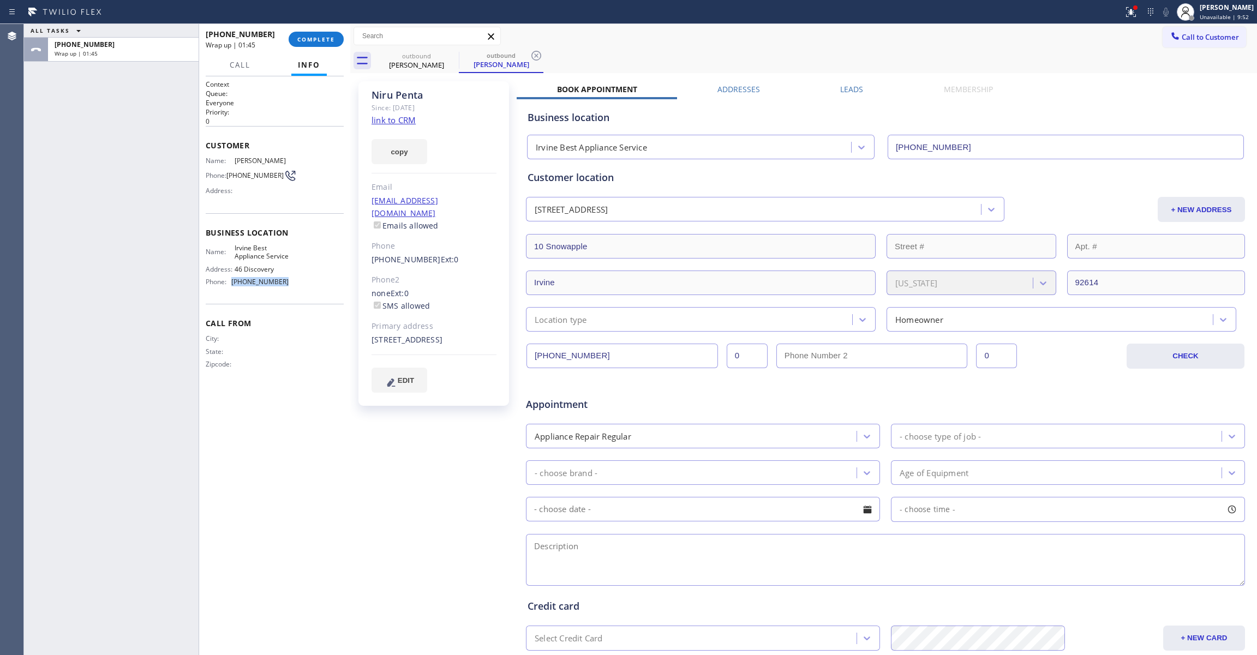
drag, startPoint x: 286, startPoint y: 280, endPoint x: 232, endPoint y: 280, distance: 53.5
click at [232, 280] on div "Phone: [PHONE_NUMBER]" at bounding box center [247, 282] width 83 height 8
copy div "[PHONE_NUMBER]"
click at [310, 37] on span "COMPLETE" at bounding box center [316, 39] width 38 height 8
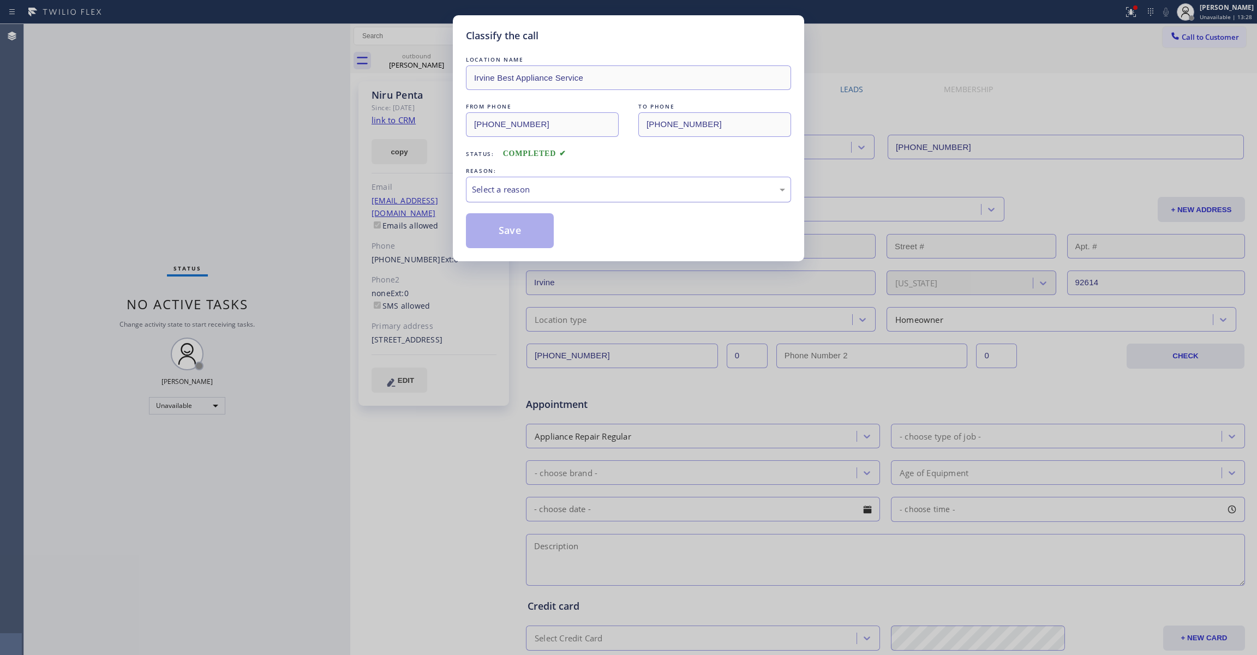
click at [500, 191] on div "Select a reason" at bounding box center [628, 189] width 313 height 13
click at [511, 230] on button "Save" at bounding box center [510, 230] width 88 height 35
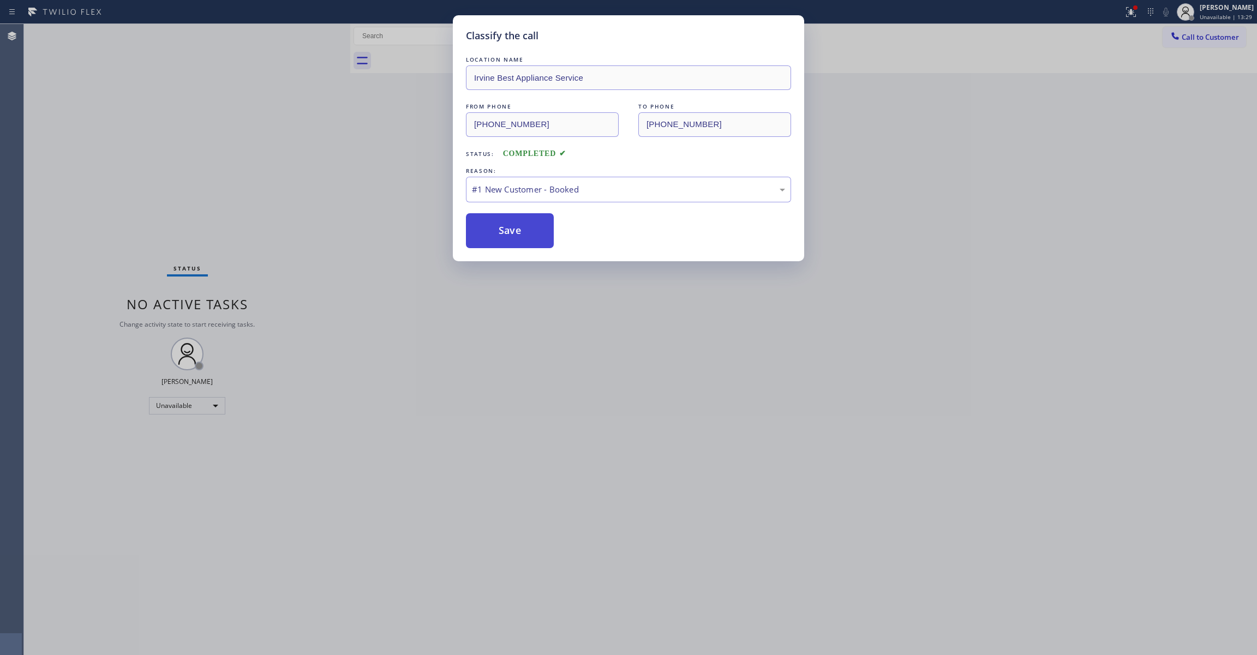
click at [511, 230] on button "Save" at bounding box center [510, 230] width 88 height 35
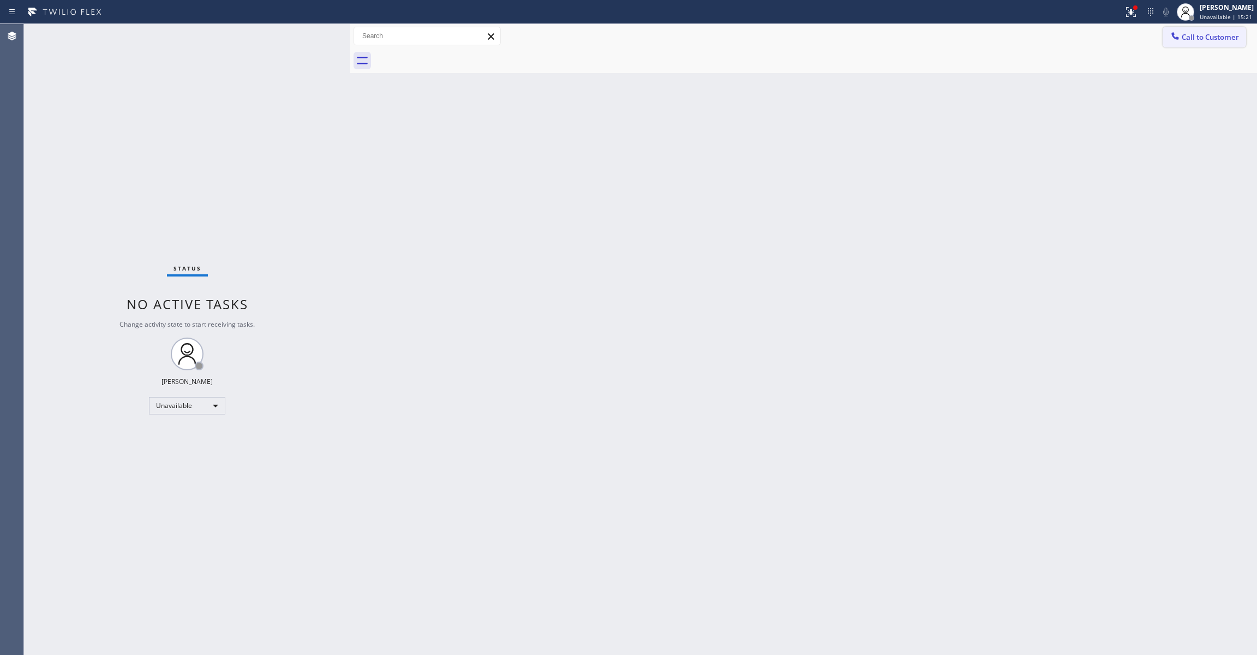
click at [1200, 39] on span "Call to Customer" at bounding box center [1209, 37] width 57 height 10
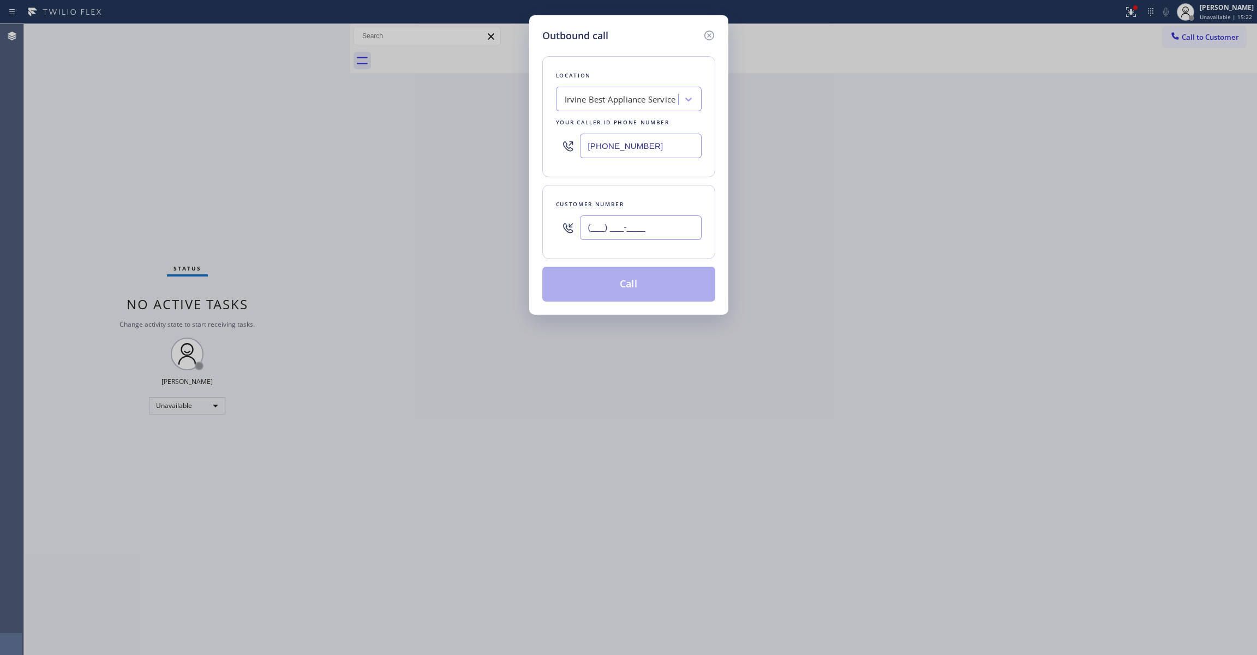
click at [655, 223] on input "(___) ___-____" at bounding box center [641, 227] width 122 height 25
paste input "619) 292-6803"
type input "[PHONE_NUMBER]"
paste input "855) 731-4952"
drag, startPoint x: 660, startPoint y: 147, endPoint x: 257, endPoint y: 131, distance: 402.9
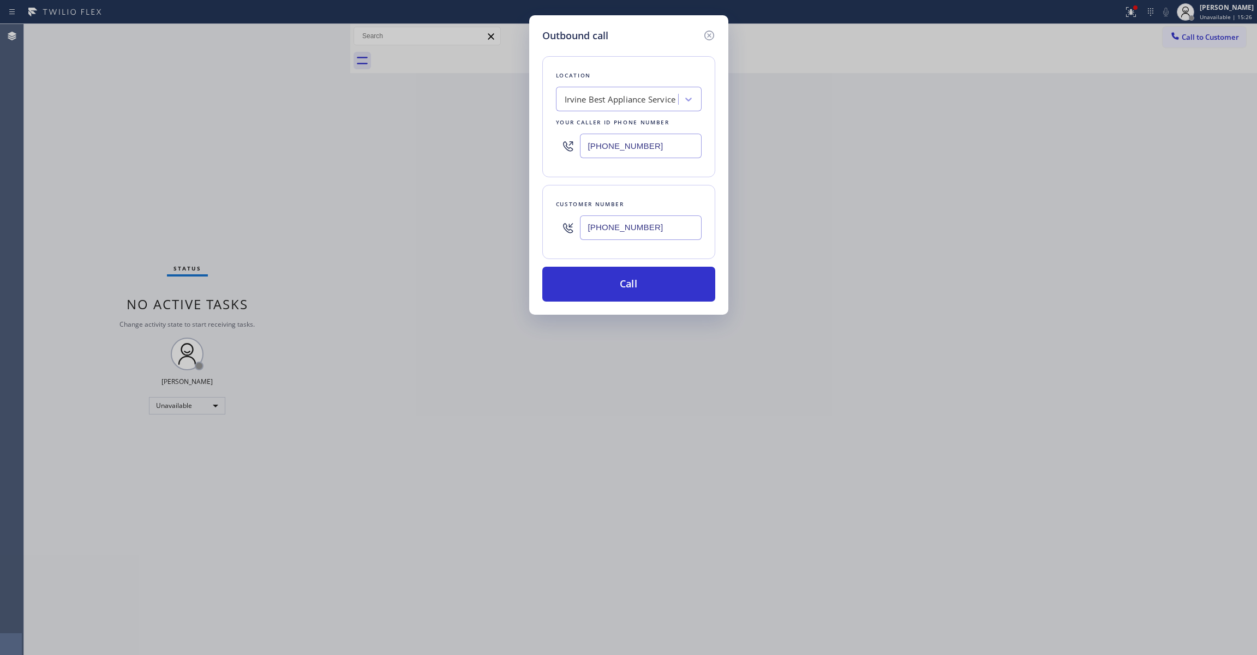
click at [257, 131] on div "Outbound call Location [GEOGRAPHIC_DATA] Best Appliance Service Your caller id …" at bounding box center [628, 327] width 1257 height 655
type input "[PHONE_NUMBER]"
drag, startPoint x: 602, startPoint y: 221, endPoint x: 483, endPoint y: 211, distance: 119.4
click at [483, 211] on div "Outbound call Location 5 Star Appliance Repair Your caller id phone number [PHO…" at bounding box center [628, 327] width 1257 height 655
click at [627, 291] on button "Call" at bounding box center [628, 284] width 173 height 35
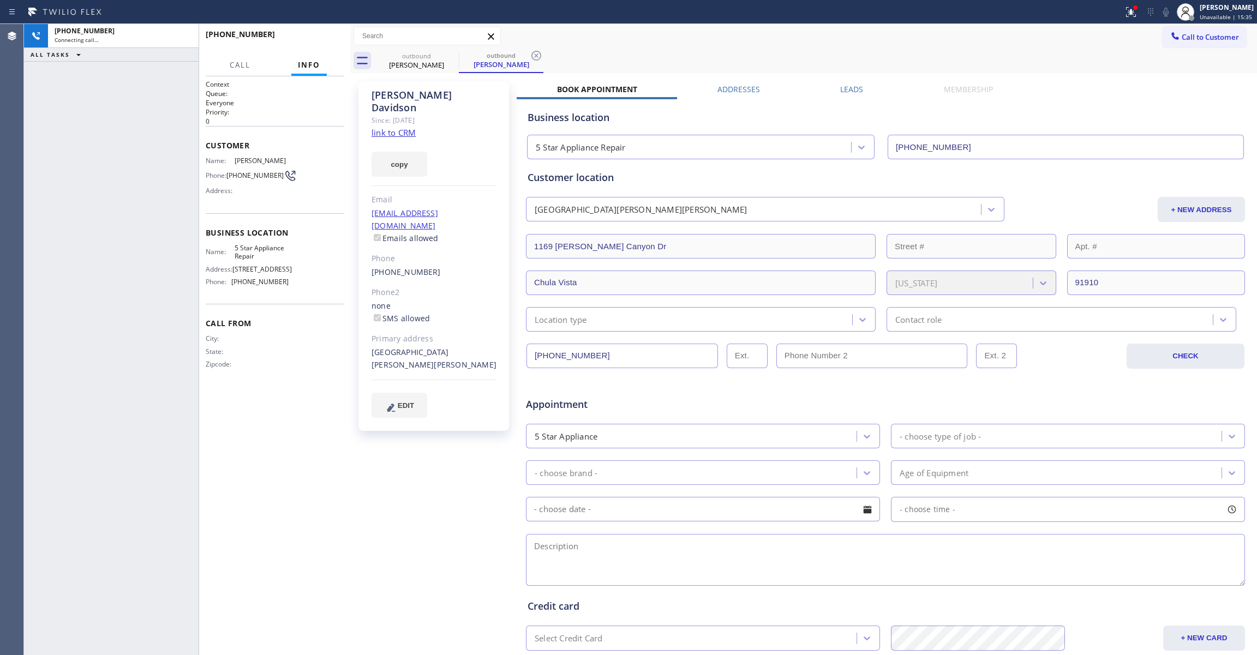
type input "[PHONE_NUMBER]"
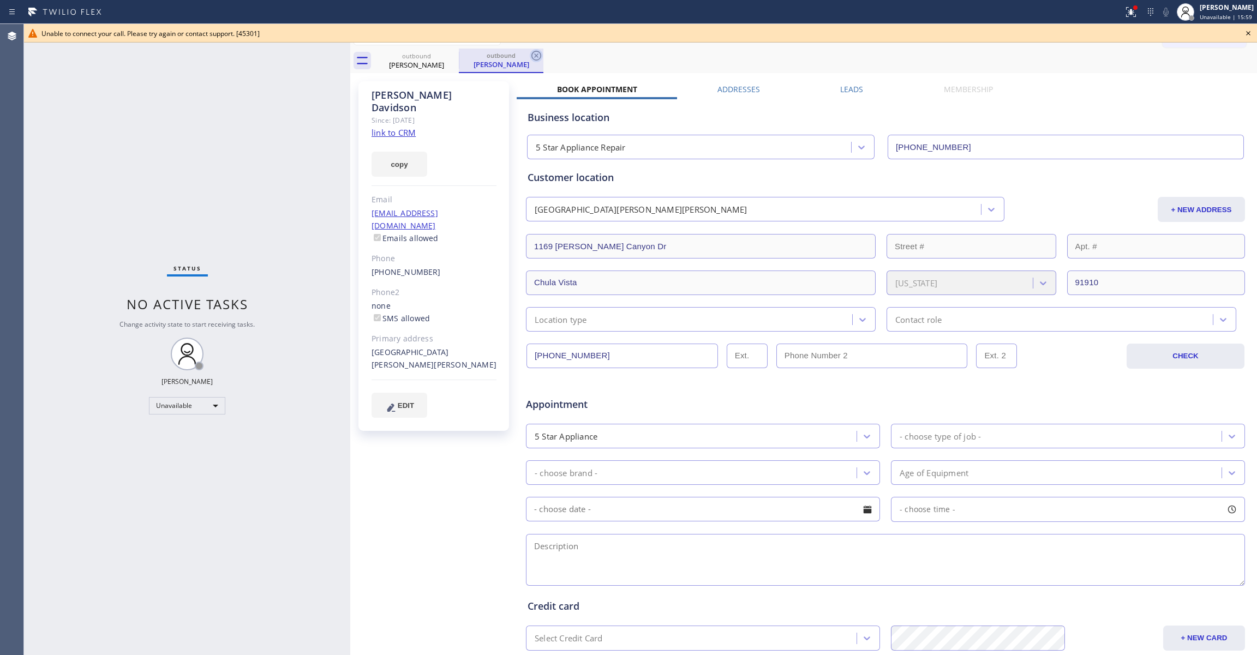
click at [537, 53] on icon at bounding box center [536, 55] width 13 height 13
click at [1246, 32] on icon at bounding box center [1247, 33] width 13 height 13
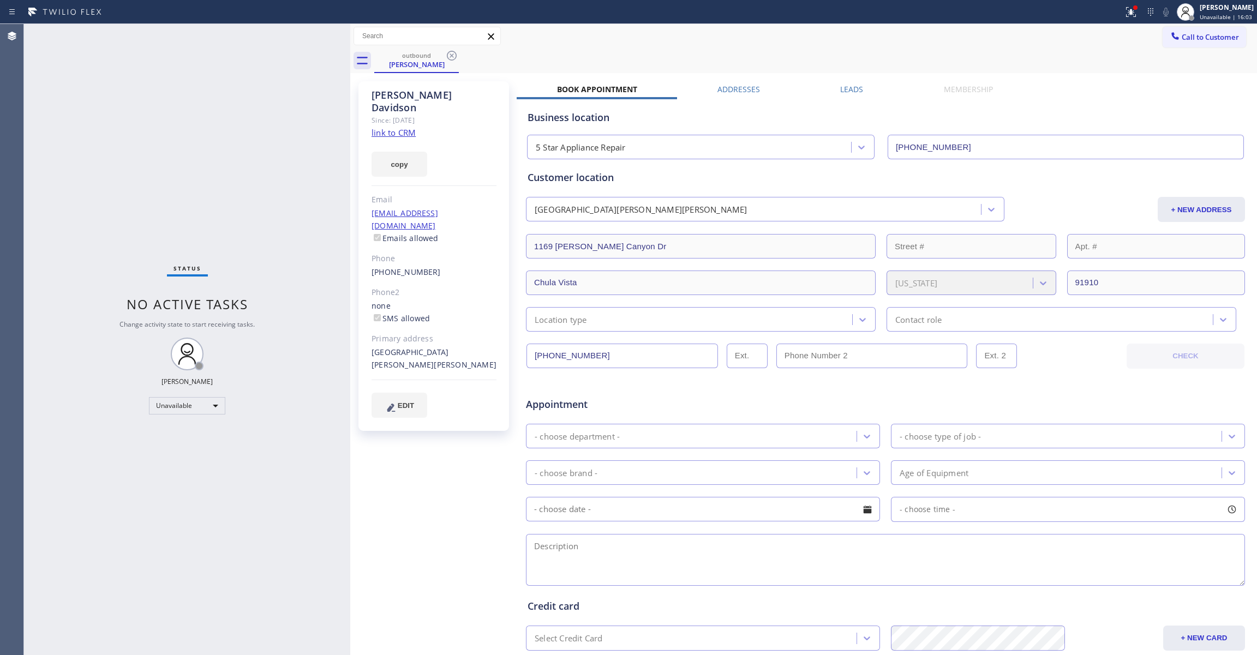
click at [402, 127] on link "link to CRM" at bounding box center [393, 132] width 44 height 11
click at [454, 57] on icon at bounding box center [451, 55] width 13 height 13
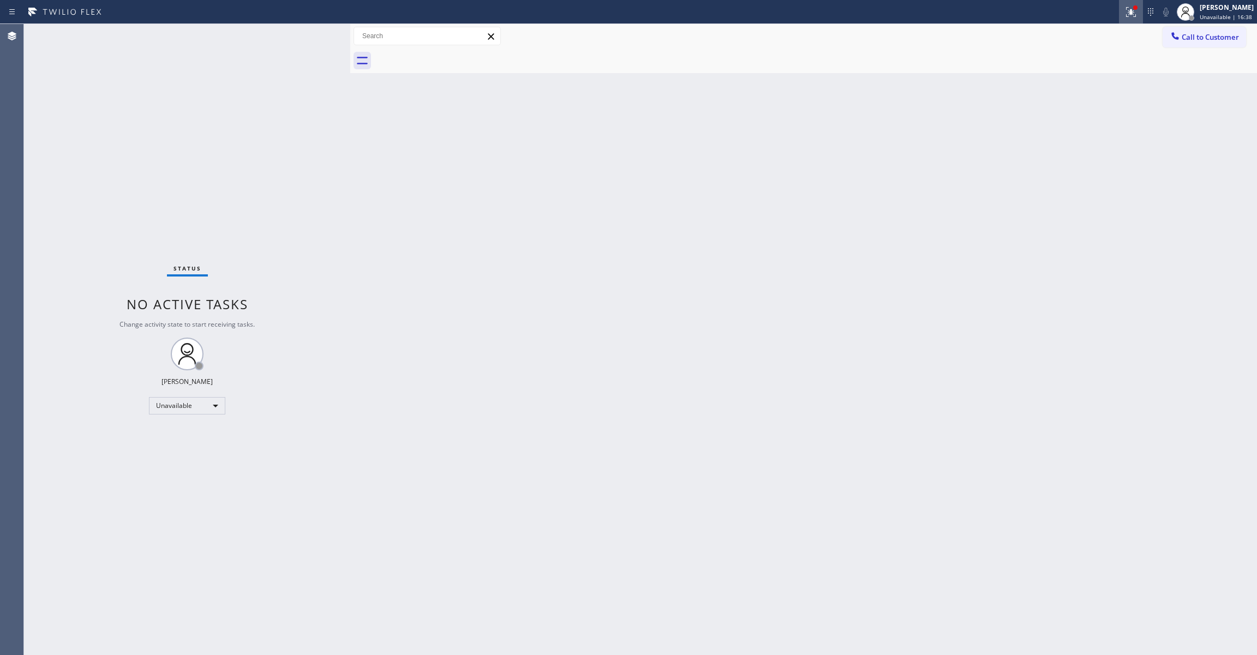
click at [1119, 12] on div at bounding box center [1131, 11] width 24 height 13
click at [1074, 142] on span "Clear issues" at bounding box center [1058, 143] width 51 height 8
click at [1194, 40] on span "Call to Customer" at bounding box center [1209, 37] width 57 height 10
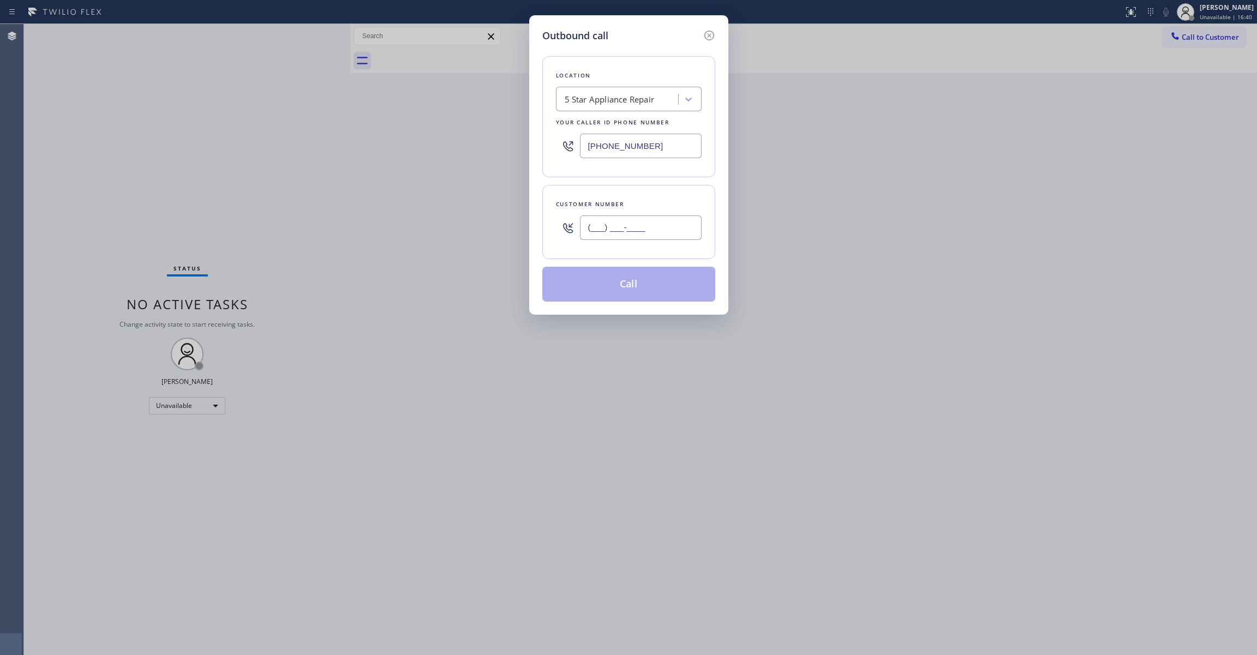
click at [620, 230] on input "(___) ___-____" at bounding box center [641, 227] width 122 height 25
paste input "215) 285-6935"
type input "[PHONE_NUMBER]"
click at [656, 278] on button "Call" at bounding box center [628, 284] width 173 height 35
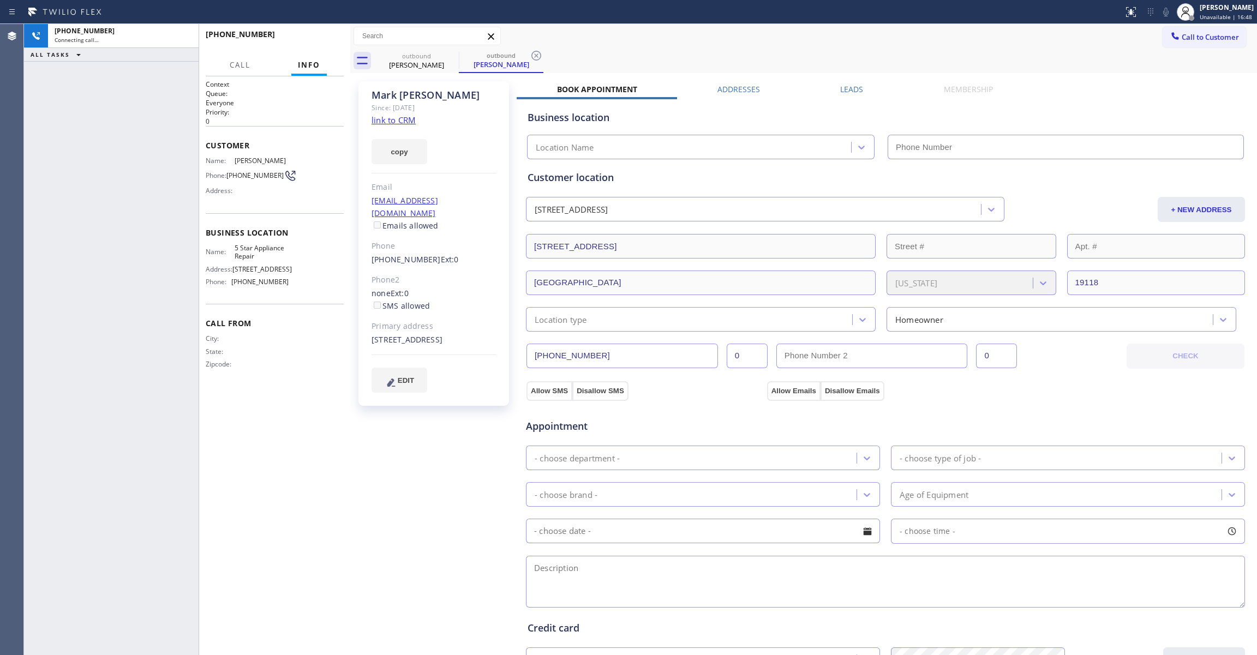
type input "[PHONE_NUMBER]"
click at [541, 57] on icon at bounding box center [536, 55] width 13 height 13
click at [393, 122] on link "link to CRM" at bounding box center [393, 120] width 44 height 11
click at [300, 40] on button "HANG UP" at bounding box center [318, 39] width 51 height 15
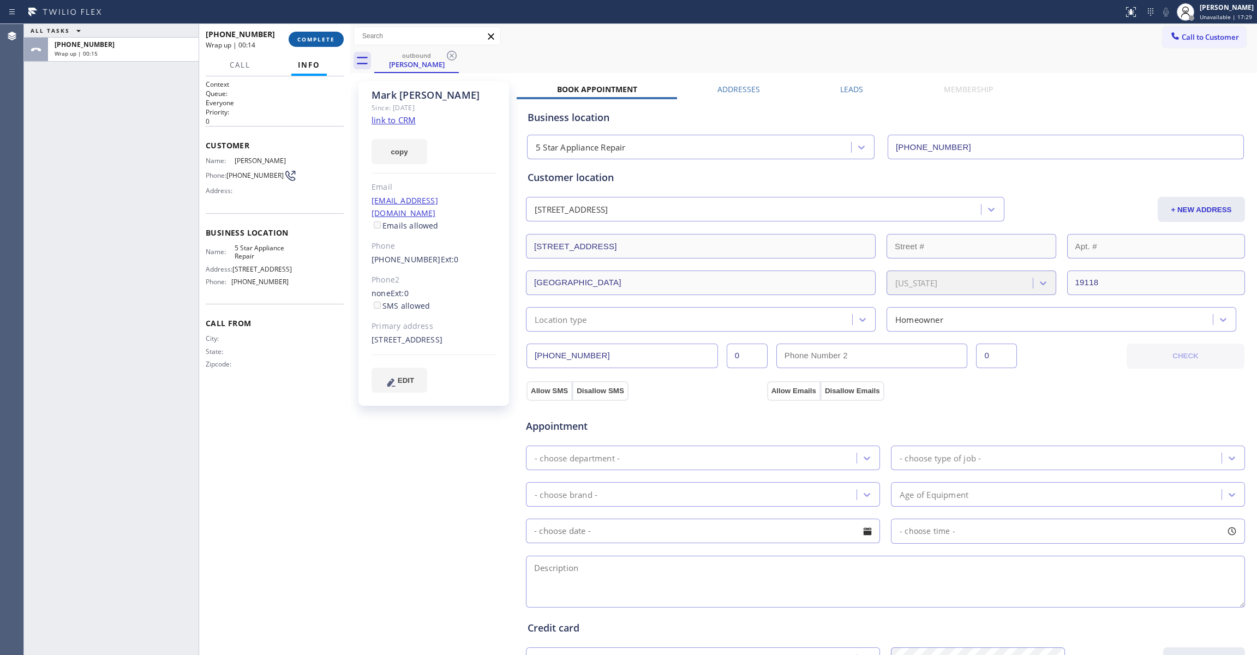
click at [326, 39] on span "COMPLETE" at bounding box center [316, 39] width 38 height 8
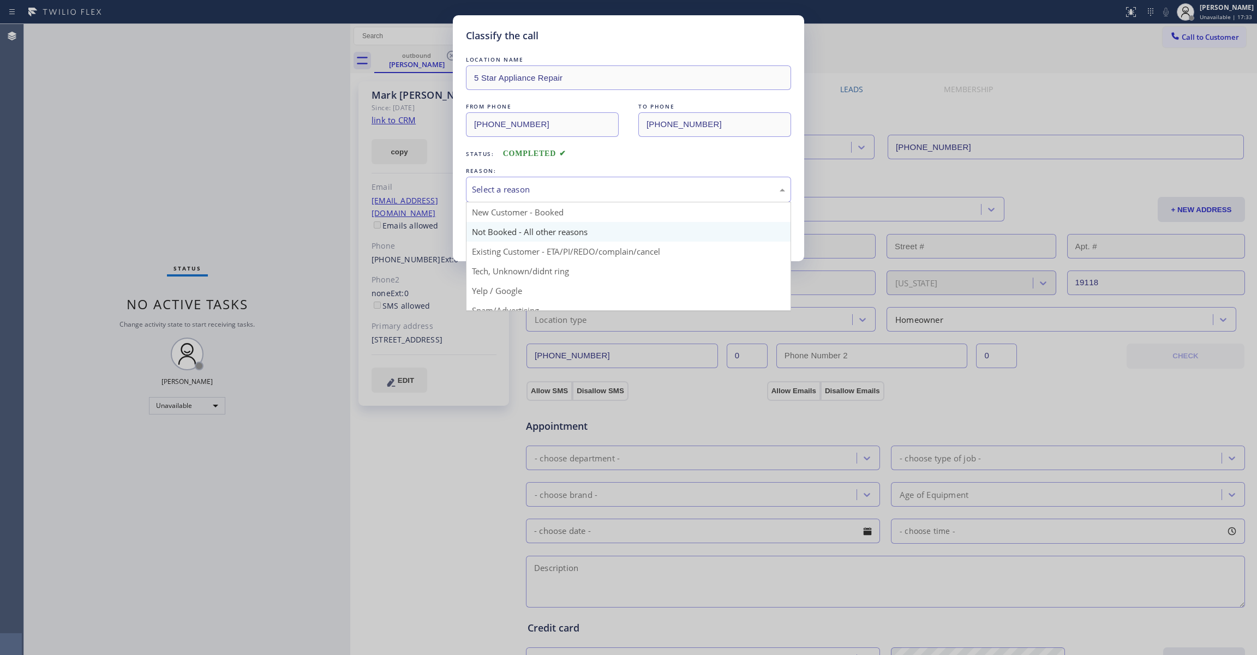
drag, startPoint x: 509, startPoint y: 187, endPoint x: 504, endPoint y: 227, distance: 41.2
click at [509, 188] on div "Select a reason" at bounding box center [628, 189] width 313 height 13
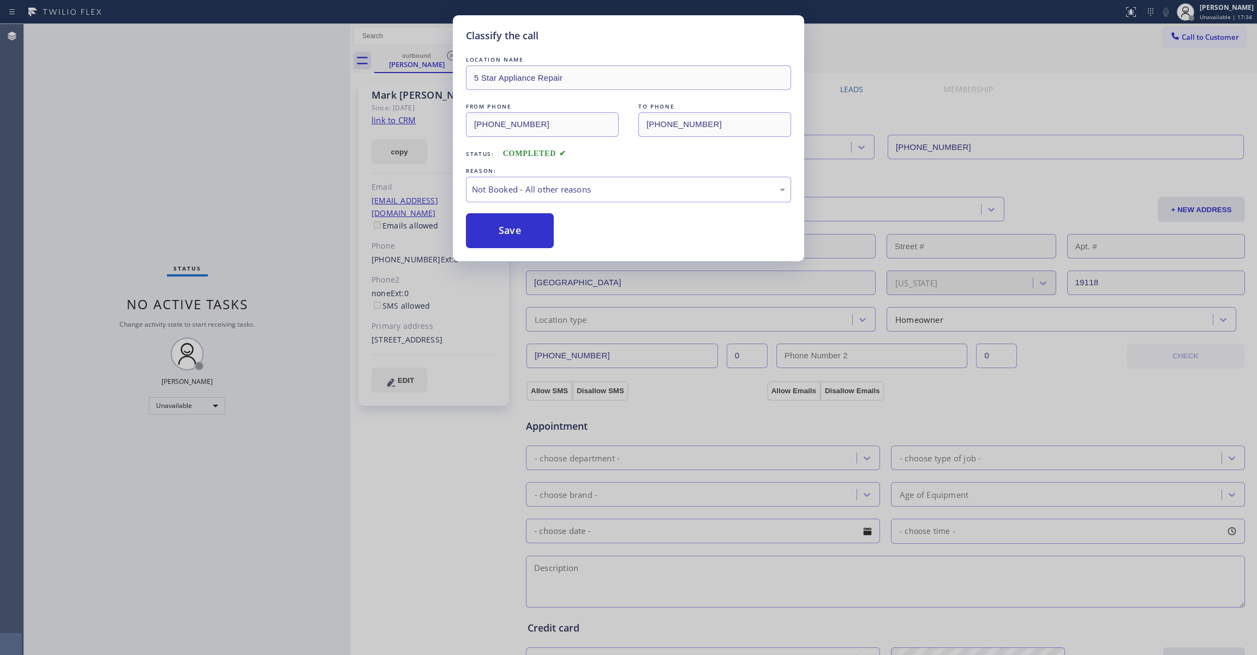
click at [487, 233] on button "Save" at bounding box center [510, 230] width 88 height 35
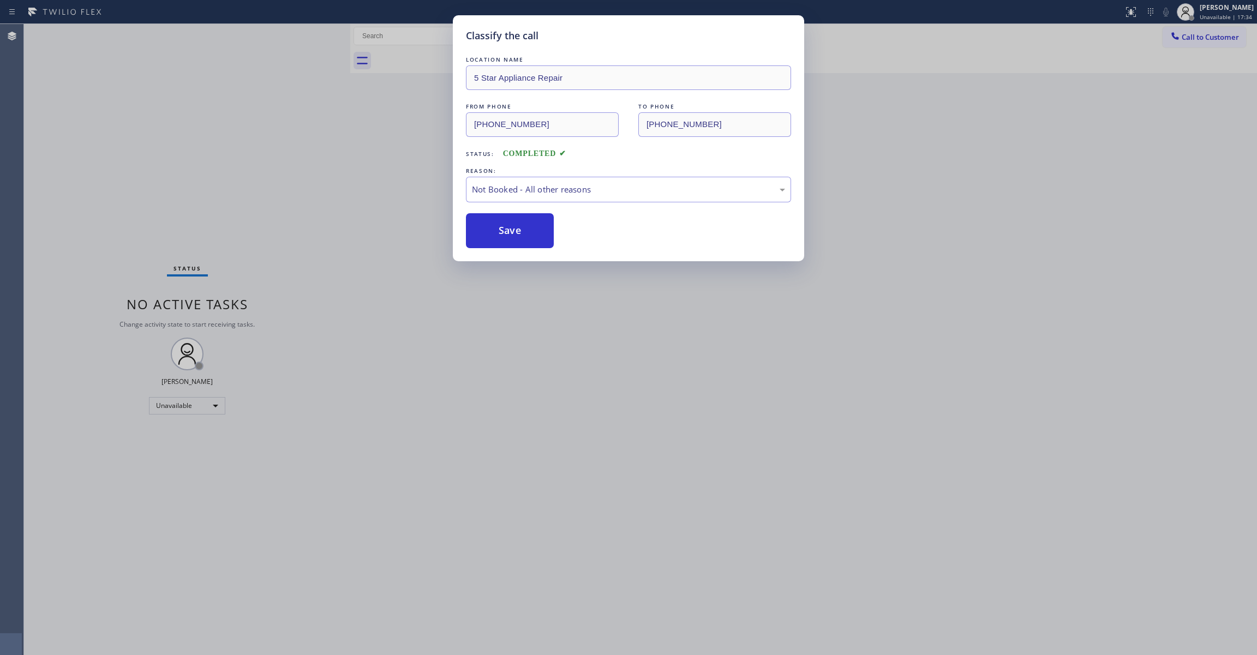
click at [487, 233] on button "Save" at bounding box center [510, 230] width 88 height 35
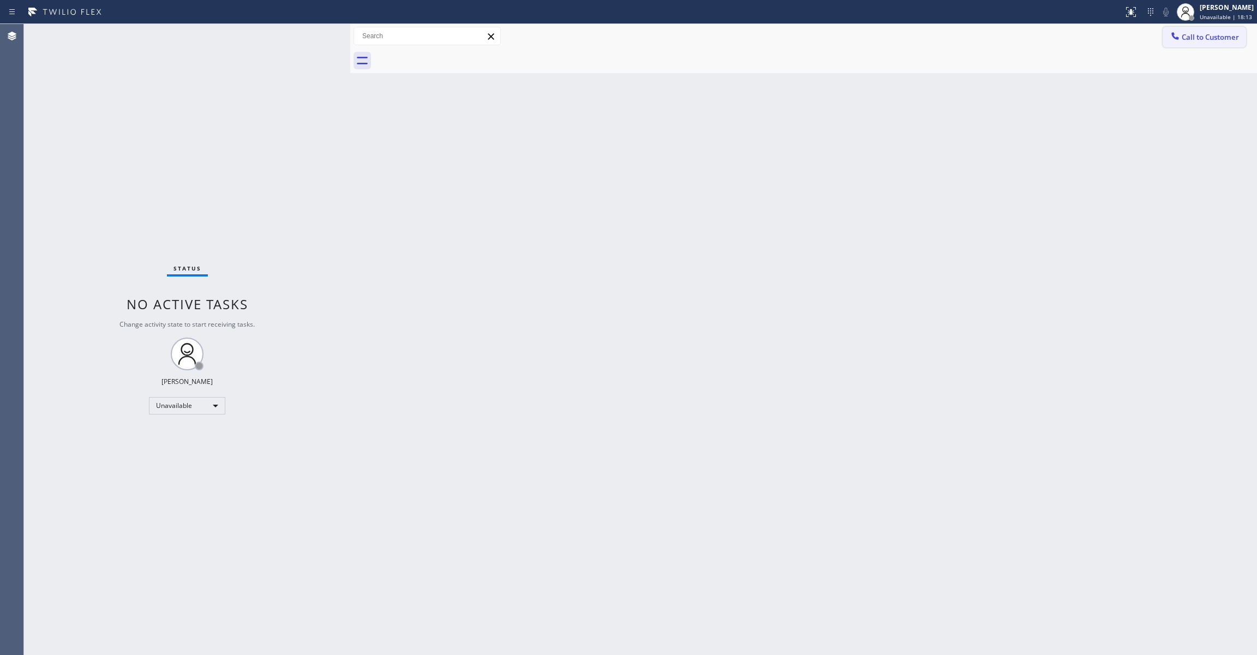
click at [1211, 35] on span "Call to Customer" at bounding box center [1209, 37] width 57 height 10
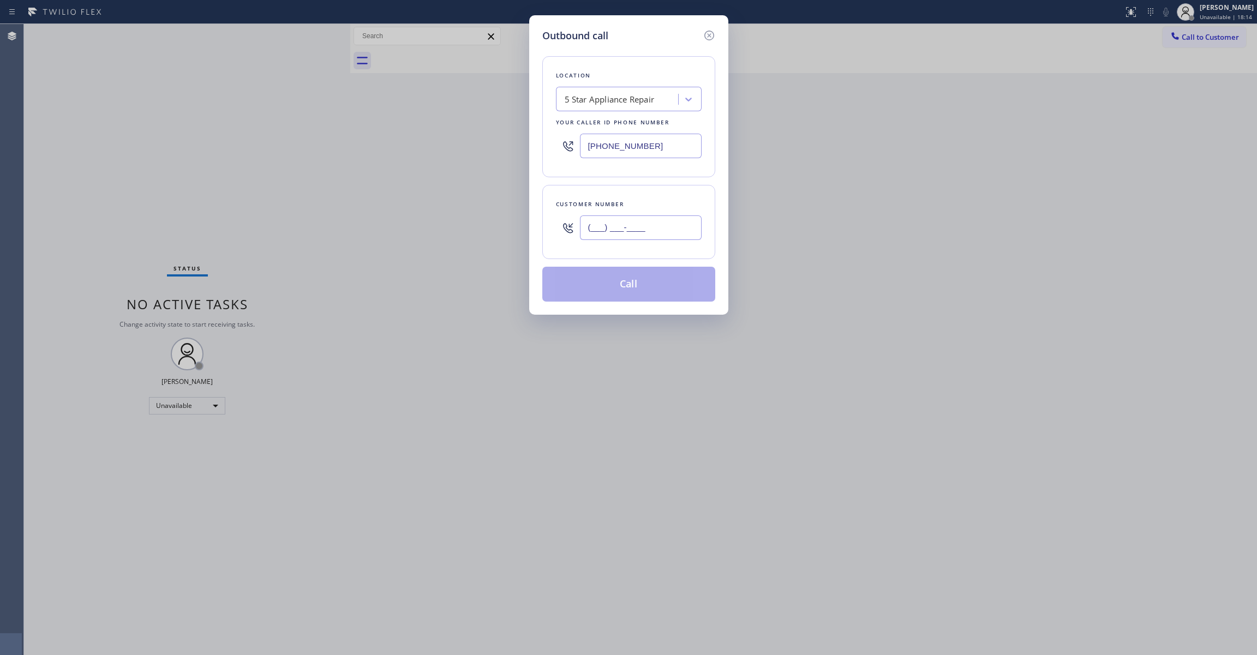
click at [600, 236] on input "(___) ___-____" at bounding box center [641, 227] width 122 height 25
paste input "310) 721-8433"
type input "[PHONE_NUMBER]"
click at [619, 291] on button "Call" at bounding box center [628, 284] width 173 height 35
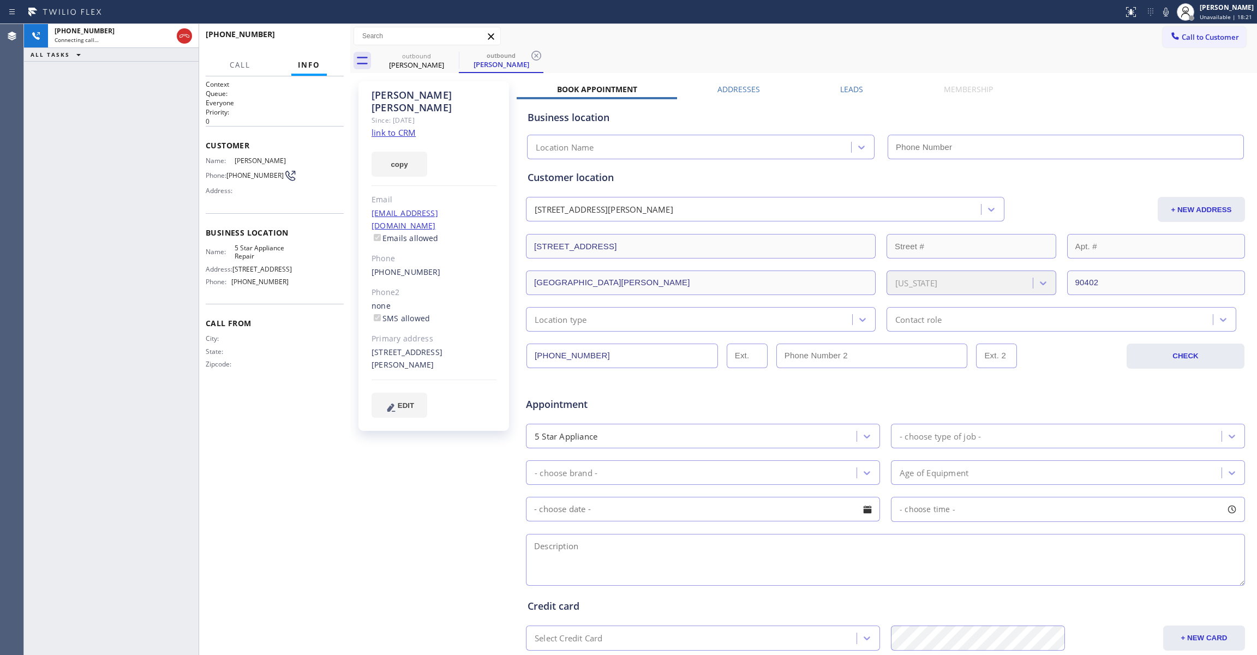
type input "[PHONE_NUMBER]"
click at [33, 188] on div "[PHONE_NUMBER] Connecting call… ALL TASKS ALL TASKS ACTIVE TASKS TASKS IN WRAP …" at bounding box center [111, 339] width 175 height 631
click at [536, 60] on icon at bounding box center [536, 56] width 10 height 10
click at [402, 127] on link "link to CRM" at bounding box center [393, 132] width 44 height 11
click at [328, 35] on button "HANG UP" at bounding box center [318, 39] width 51 height 15
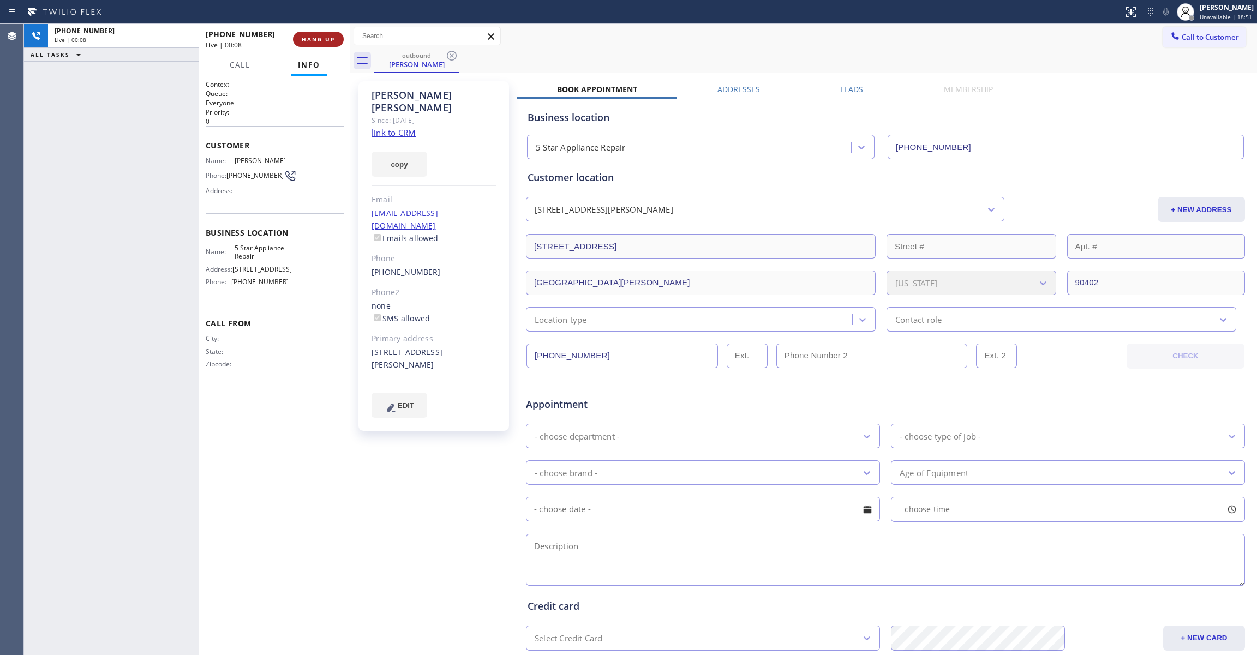
click at [328, 35] on button "HANG UP" at bounding box center [318, 39] width 51 height 15
click at [328, 40] on span "COMPLETE" at bounding box center [316, 39] width 38 height 8
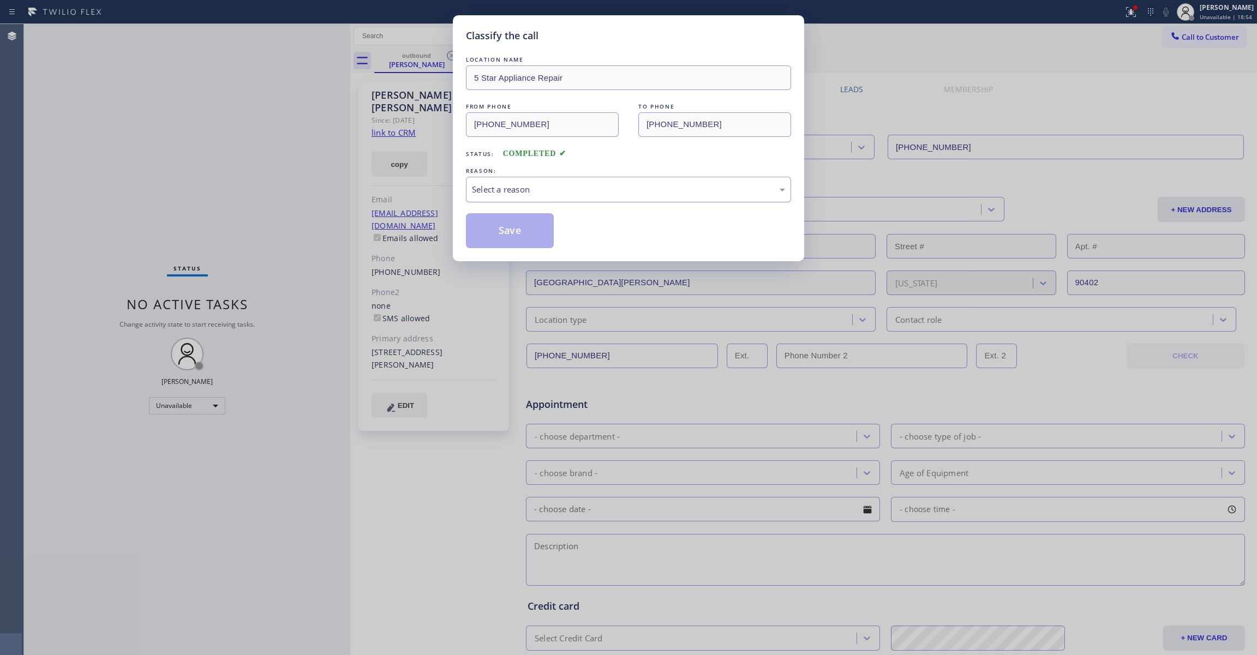
click at [477, 189] on div "Select a reason" at bounding box center [628, 189] width 313 height 13
click at [500, 236] on button "Save" at bounding box center [510, 230] width 88 height 35
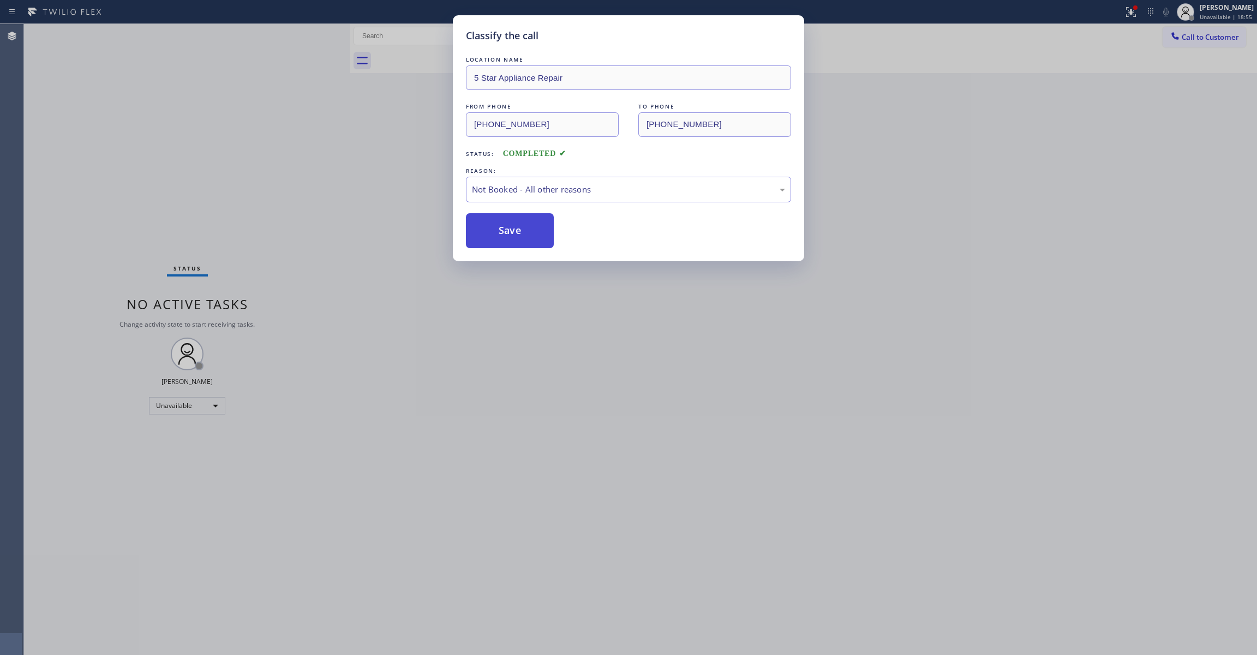
click at [500, 236] on button "Save" at bounding box center [510, 230] width 88 height 35
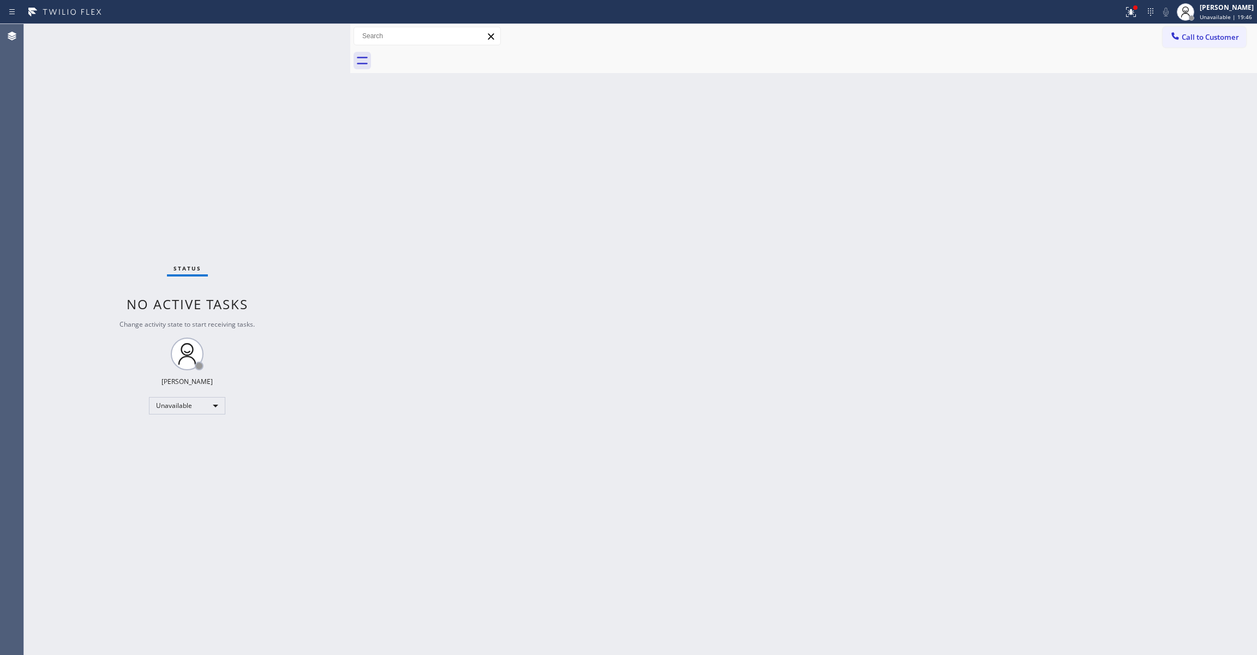
click at [163, 209] on div "Status No active tasks Change activity state to start receiving tasks. [PERSON_…" at bounding box center [187, 339] width 326 height 631
click at [1226, 44] on button "Call to Customer" at bounding box center [1203, 37] width 83 height 21
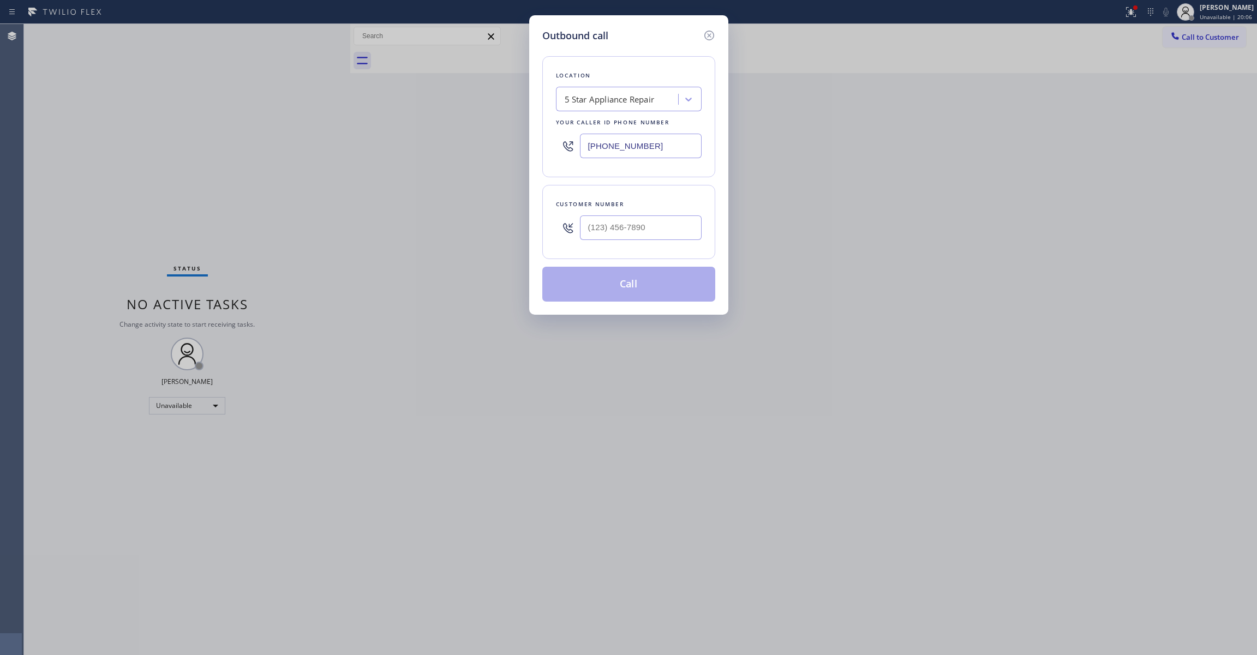
click at [674, 210] on div "Customer number" at bounding box center [629, 204] width 146 height 11
click at [673, 221] on input "(___) ___-____" at bounding box center [641, 227] width 122 height 25
paste input "949) 370-4098"
type input "[PHONE_NUMBER]"
click at [633, 285] on button "Call" at bounding box center [628, 284] width 173 height 35
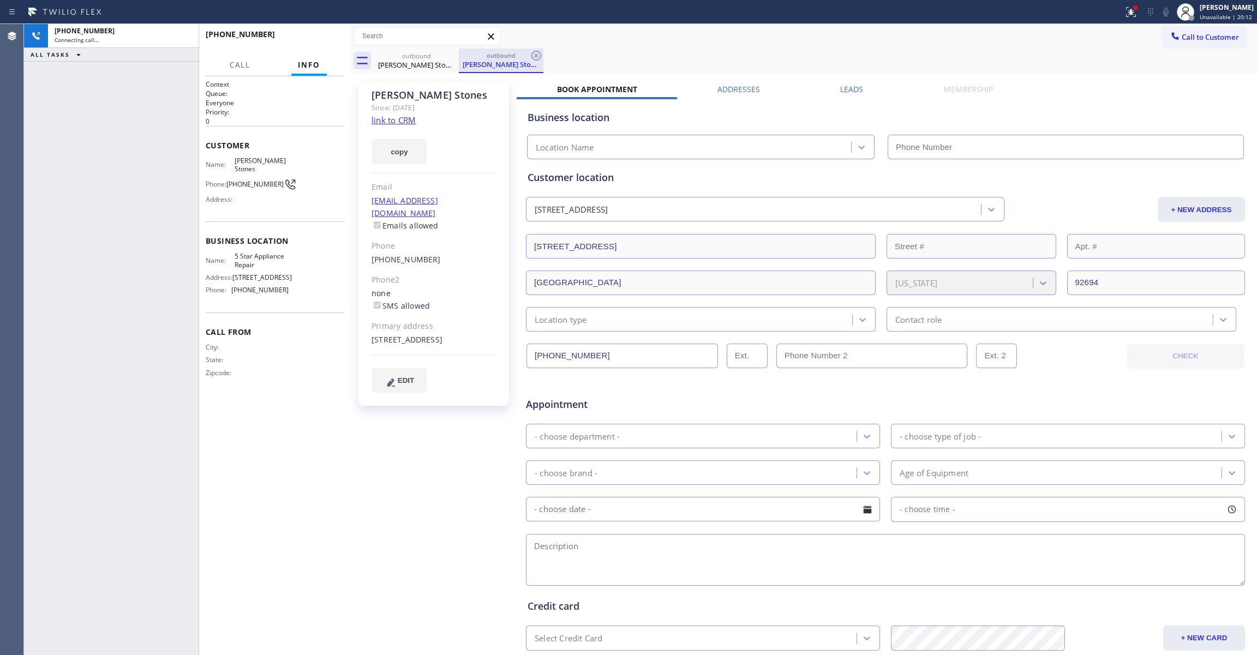
click at [540, 49] on div "outbound [PERSON_NAME] Stones" at bounding box center [501, 60] width 82 height 23
type input "[PHONE_NUMBER]"
click at [533, 52] on icon at bounding box center [536, 56] width 10 height 10
click at [397, 119] on link "link to CRM" at bounding box center [393, 120] width 44 height 11
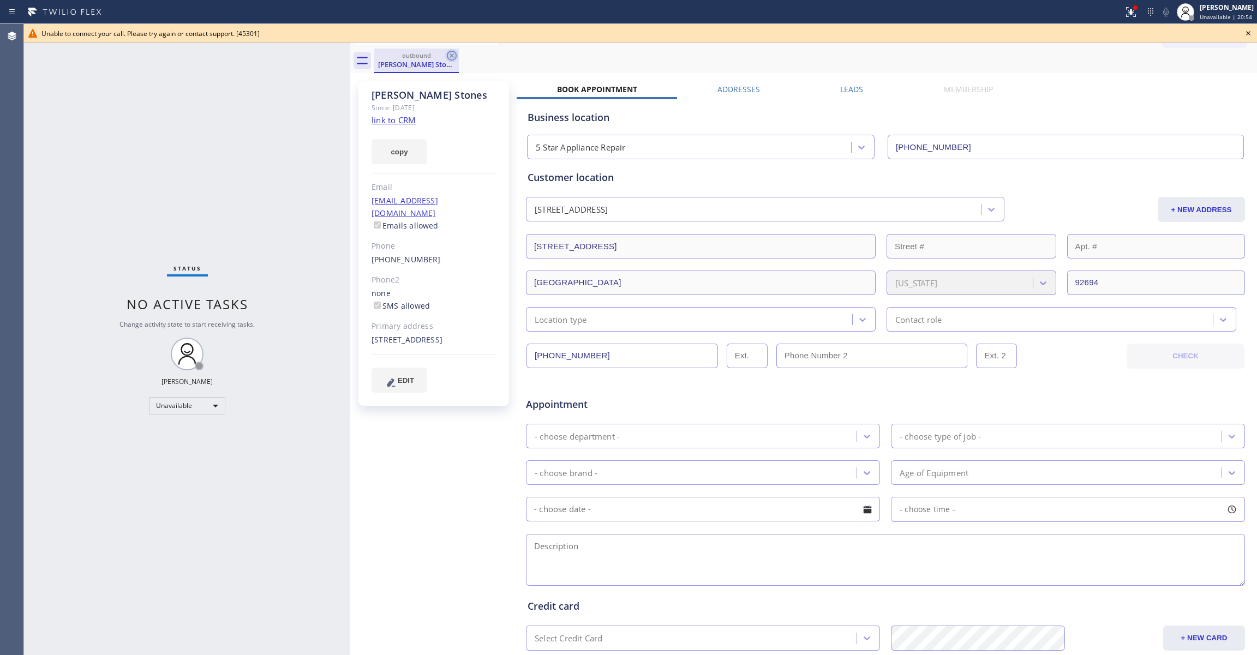
click at [451, 55] on icon at bounding box center [452, 56] width 10 height 10
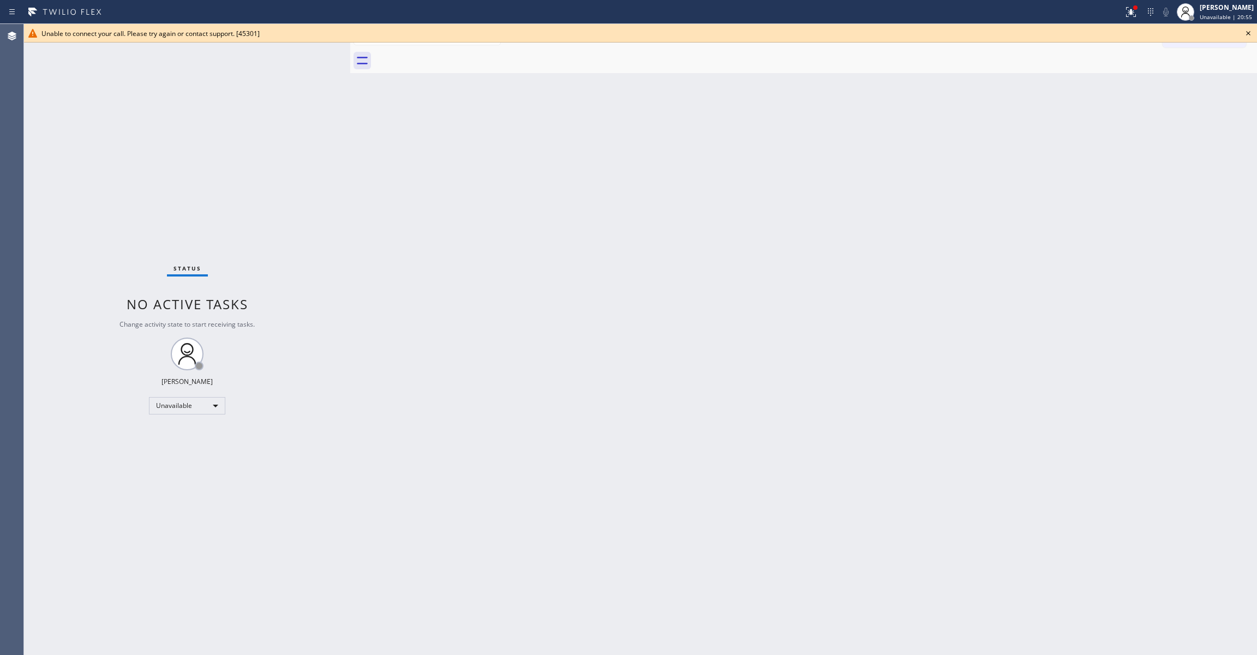
click at [1249, 31] on icon at bounding box center [1247, 33] width 13 height 13
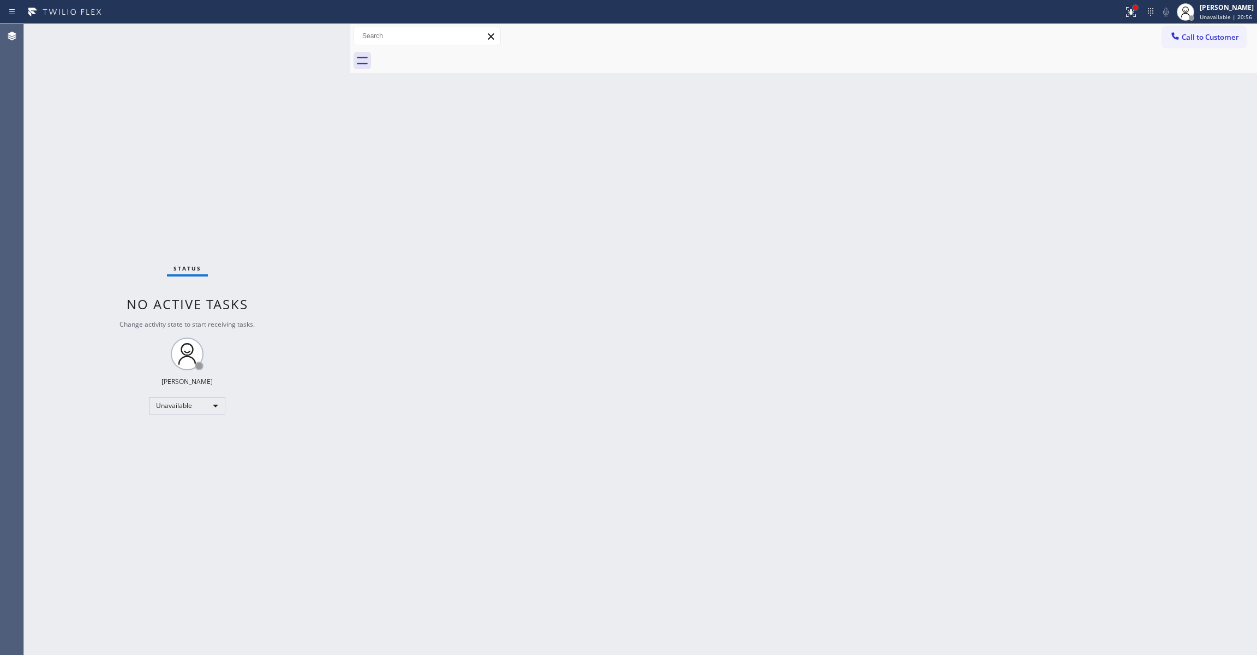
click at [1133, 8] on div at bounding box center [1135, 7] width 4 height 4
click at [1063, 145] on span "Clear issues" at bounding box center [1058, 143] width 51 height 8
click at [169, 220] on div "Status No active tasks Change activity state to start receiving tasks. [PERSON_…" at bounding box center [187, 339] width 326 height 631
click at [1196, 45] on button "Call to Customer" at bounding box center [1203, 37] width 83 height 21
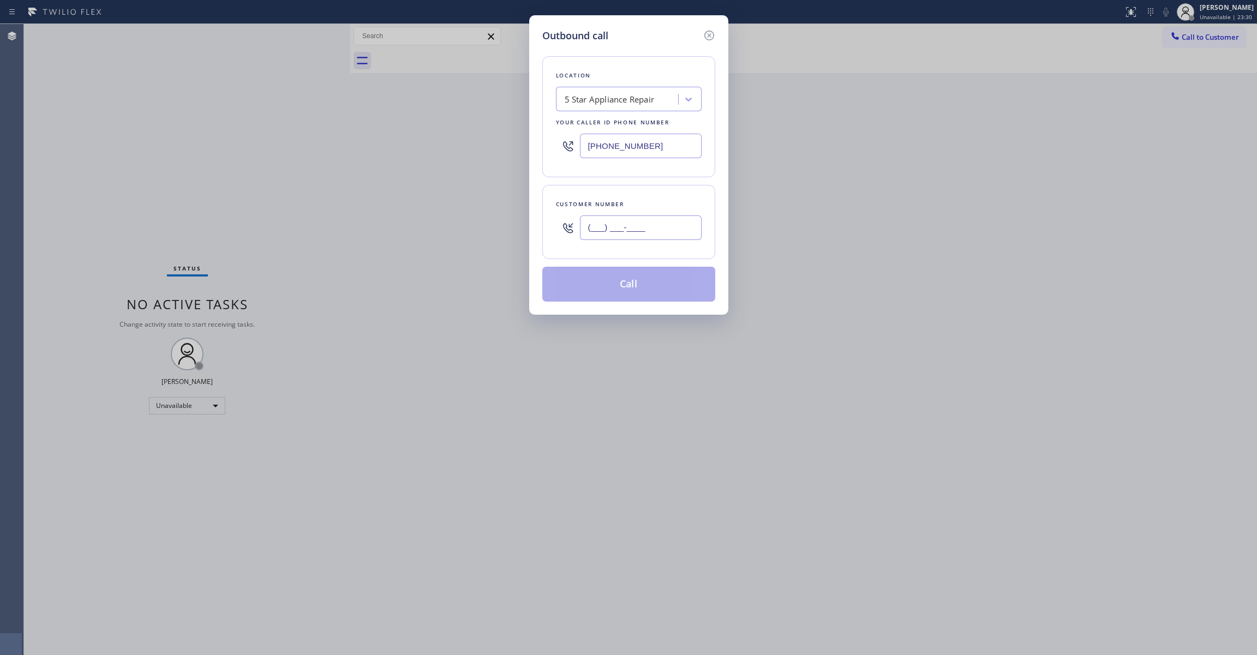
click at [640, 219] on input "(___) ___-____" at bounding box center [641, 227] width 122 height 25
paste input "310) 753-3401"
type input "[PHONE_NUMBER]"
click at [644, 284] on button "Call" at bounding box center [628, 284] width 173 height 35
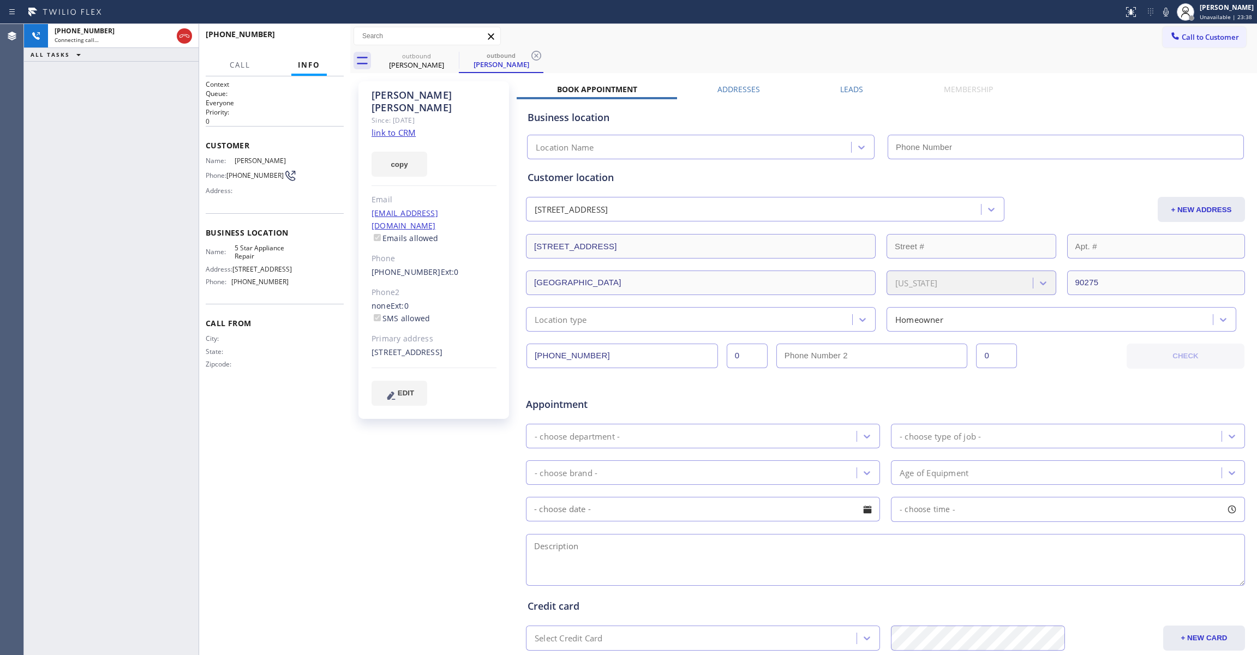
type input "[PHONE_NUMBER]"
click at [29, 243] on div "[PHONE_NUMBER] Connecting call… ALL TASKS ALL TASKS ACTIVE TASKS TASKS IN WRAP …" at bounding box center [111, 339] width 175 height 631
click at [540, 55] on icon at bounding box center [536, 56] width 10 height 10
click at [380, 127] on link "link to CRM" at bounding box center [393, 132] width 44 height 11
click at [317, 38] on span "HANG UP" at bounding box center [318, 39] width 33 height 8
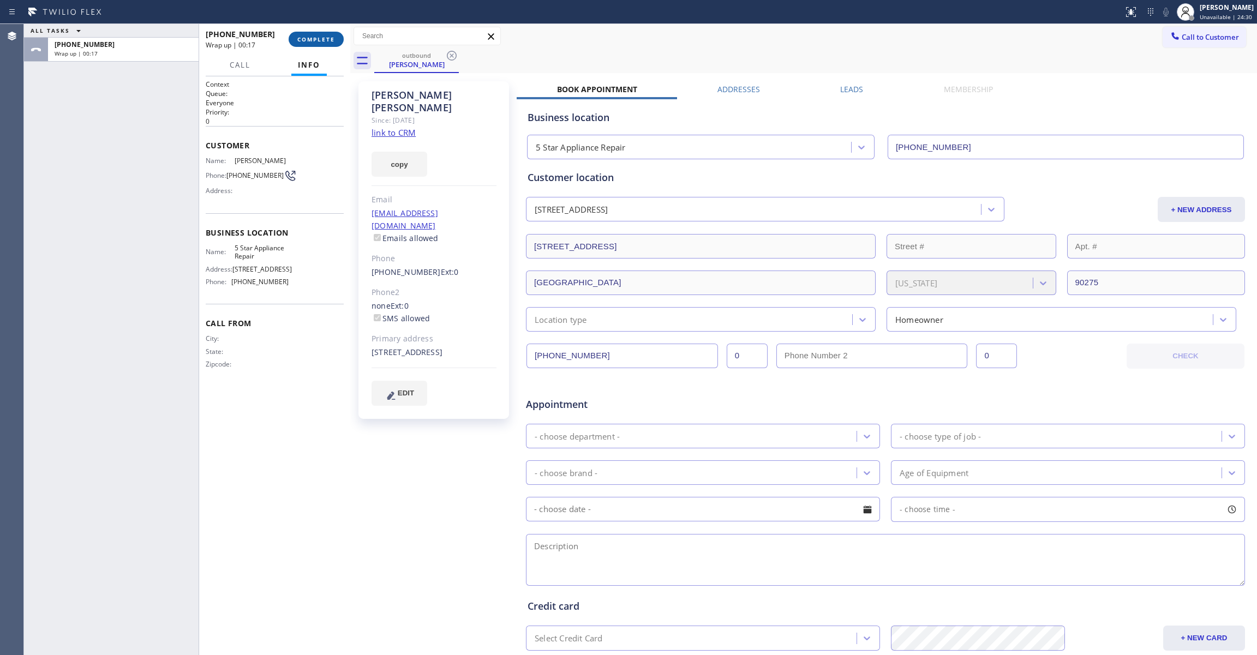
click at [330, 44] on button "COMPLETE" at bounding box center [316, 39] width 55 height 15
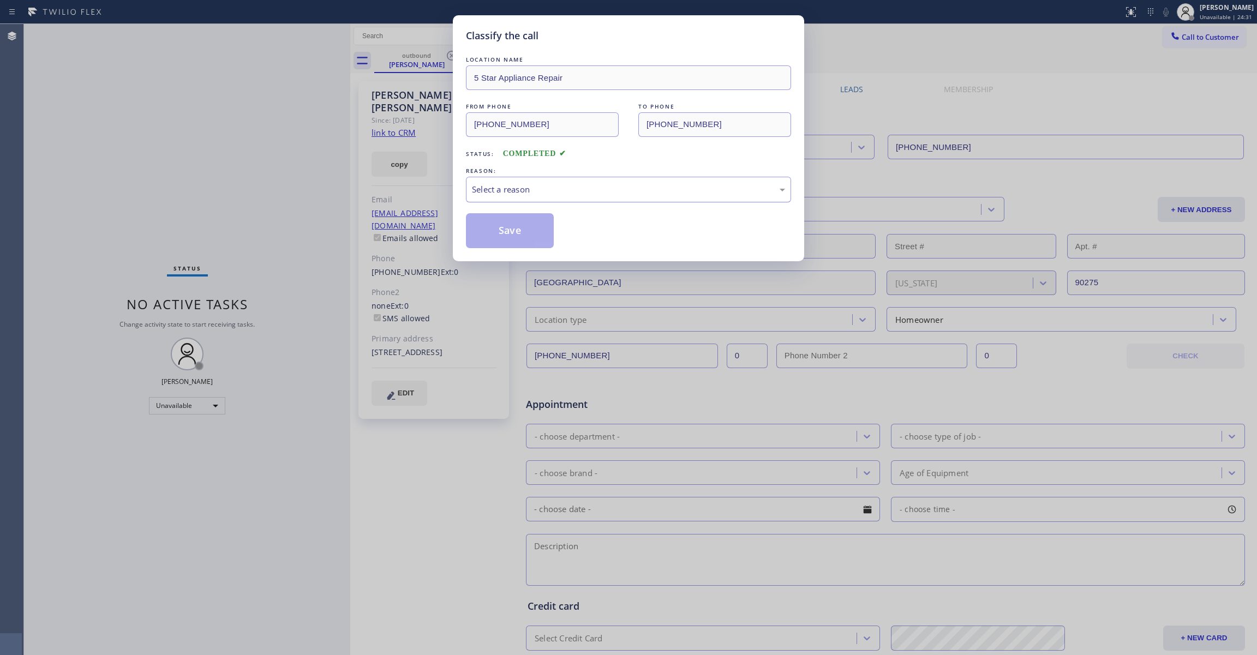
click at [494, 191] on div "Select a reason" at bounding box center [628, 189] width 313 height 13
click at [511, 227] on button "Save" at bounding box center [510, 230] width 88 height 35
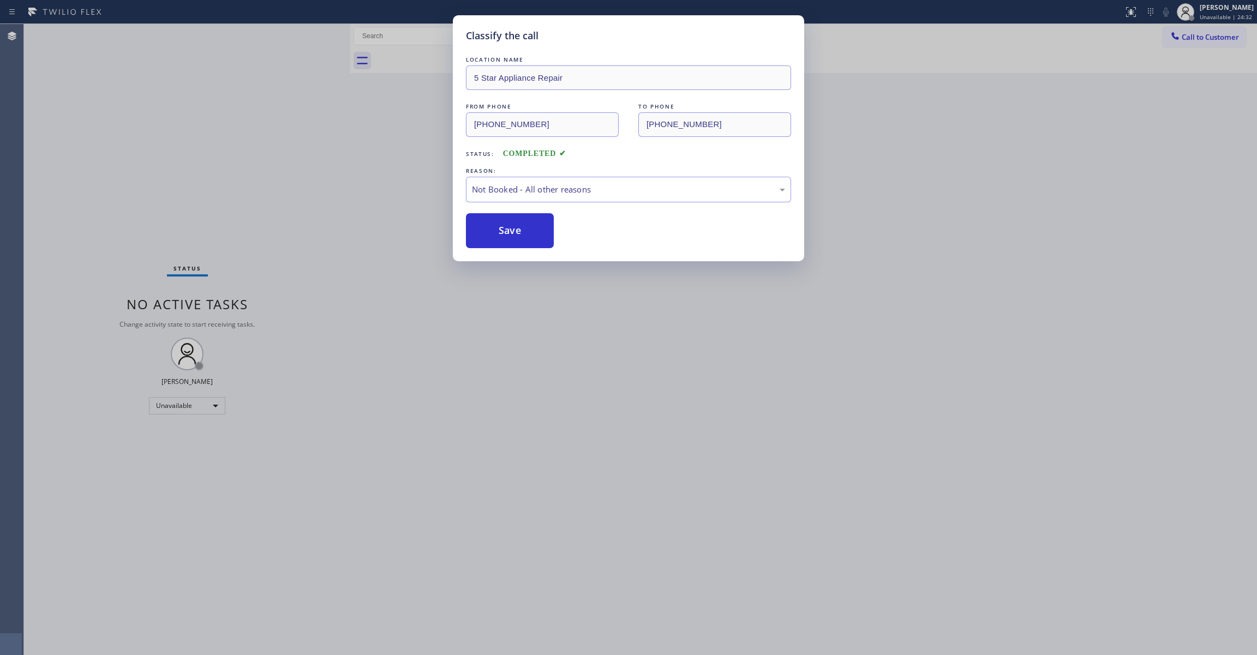
click at [511, 227] on button "Save" at bounding box center [510, 230] width 88 height 35
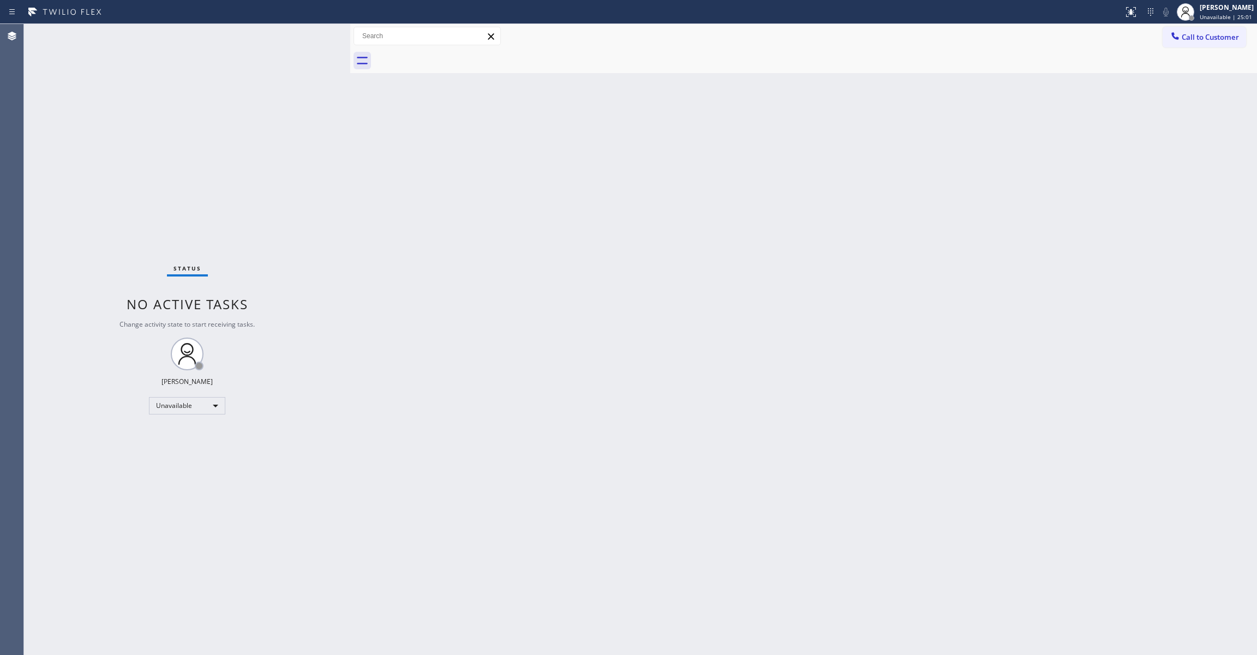
click at [199, 500] on div "Status No active tasks Change activity state to start receiving tasks. [PERSON_…" at bounding box center [187, 339] width 326 height 631
click at [1211, 38] on span "Call to Customer" at bounding box center [1209, 37] width 57 height 10
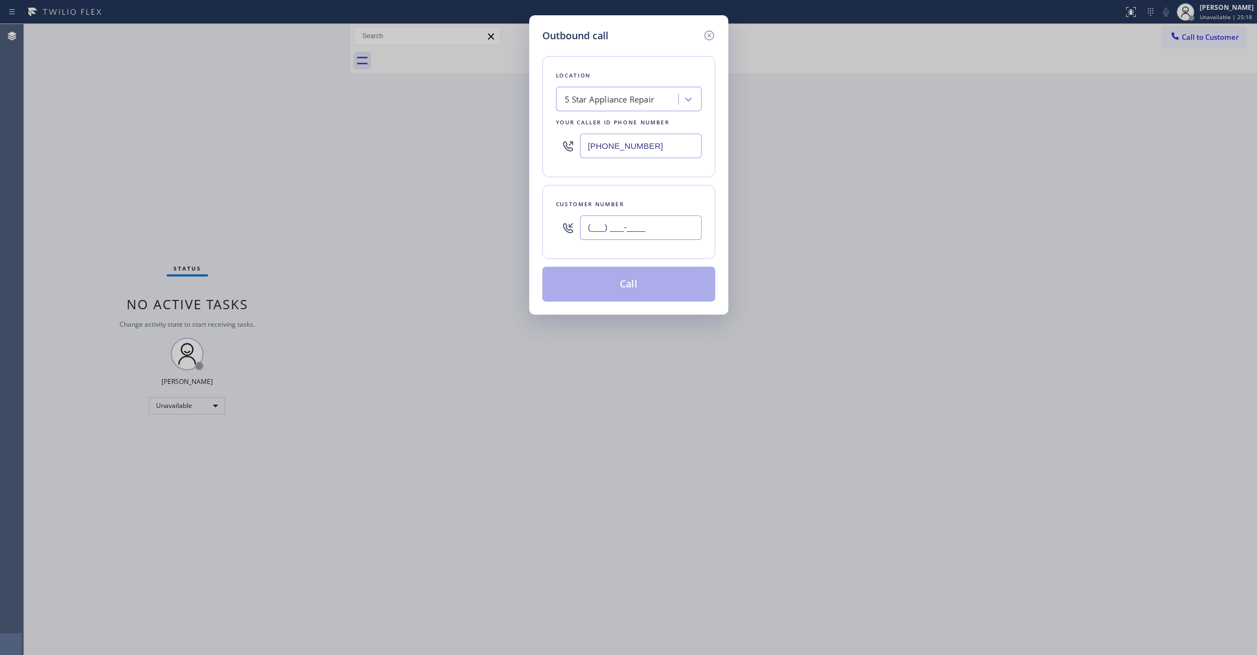
click at [646, 227] on input "(___) ___-____" at bounding box center [641, 227] width 122 height 25
paste
type input "[PHONE_NUMBER]"
click at [646, 289] on button "Call" at bounding box center [628, 284] width 173 height 35
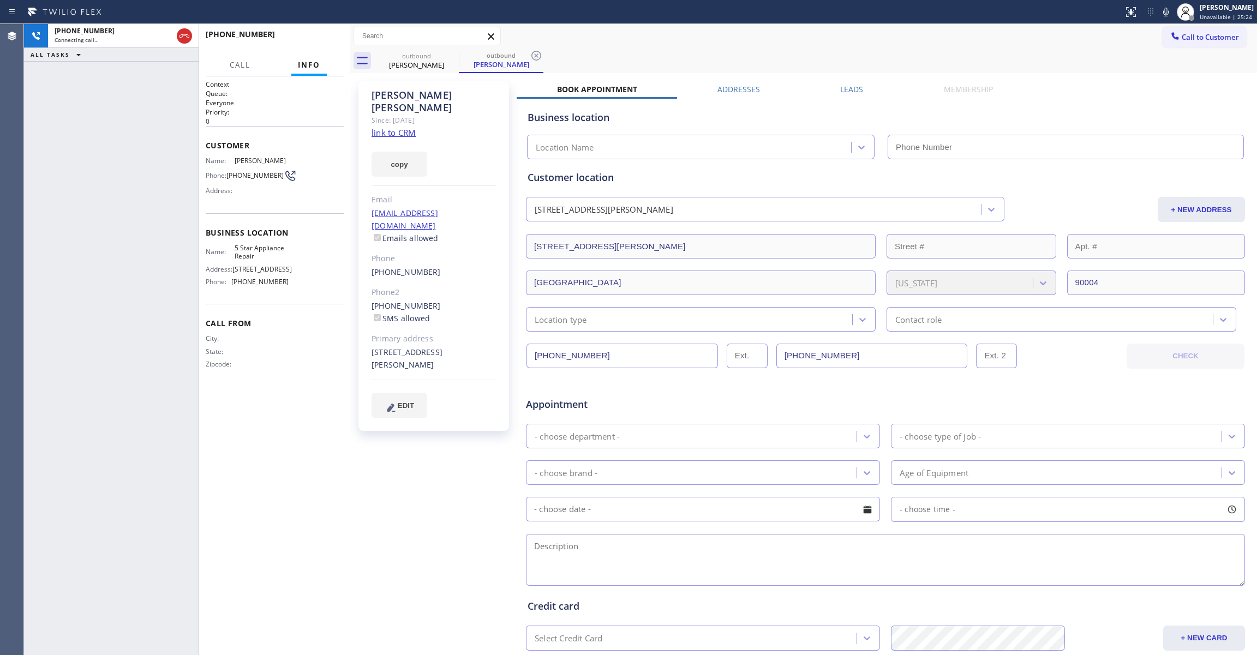
type input "[PHONE_NUMBER]"
drag, startPoint x: 40, startPoint y: 289, endPoint x: 137, endPoint y: 103, distance: 210.6
click at [40, 289] on div "[PHONE_NUMBER] Connecting call… ALL TASKS ALL TASKS ACTIVE TASKS TASKS IN WRAP …" at bounding box center [111, 339] width 175 height 631
click at [535, 53] on icon at bounding box center [536, 55] width 13 height 13
click at [319, 35] on span "HANG UP" at bounding box center [318, 39] width 33 height 8
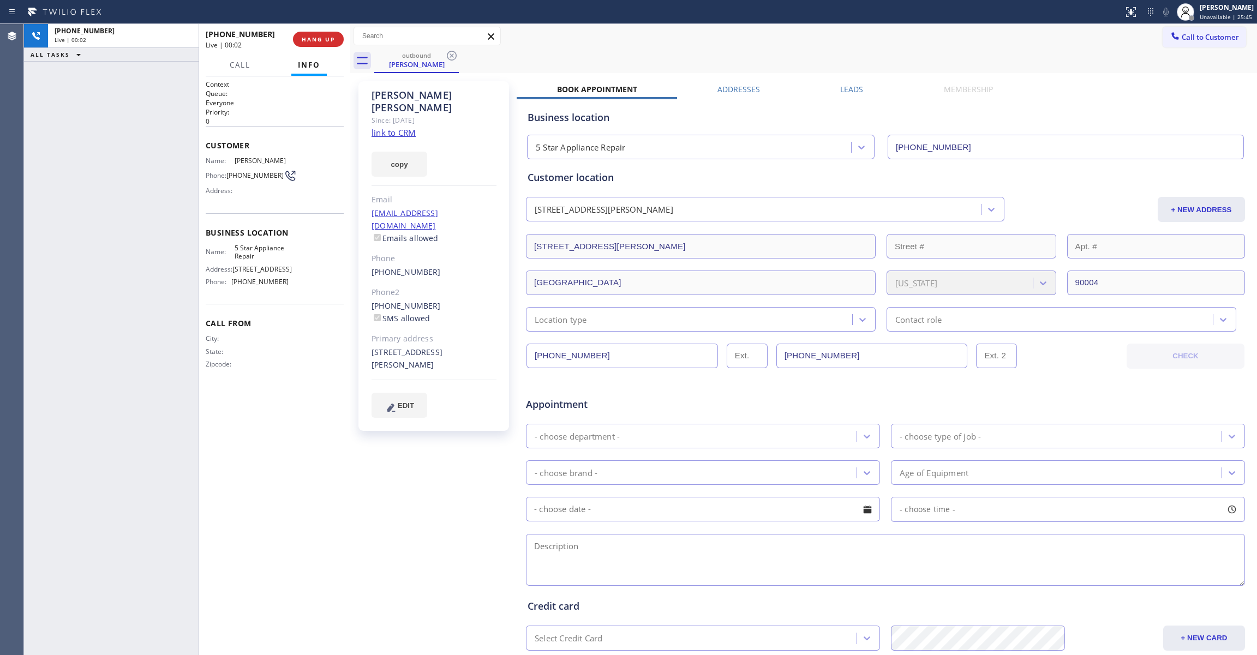
click at [386, 127] on link "link to CRM" at bounding box center [393, 132] width 44 height 11
click at [302, 42] on span "COMPLETE" at bounding box center [316, 39] width 38 height 8
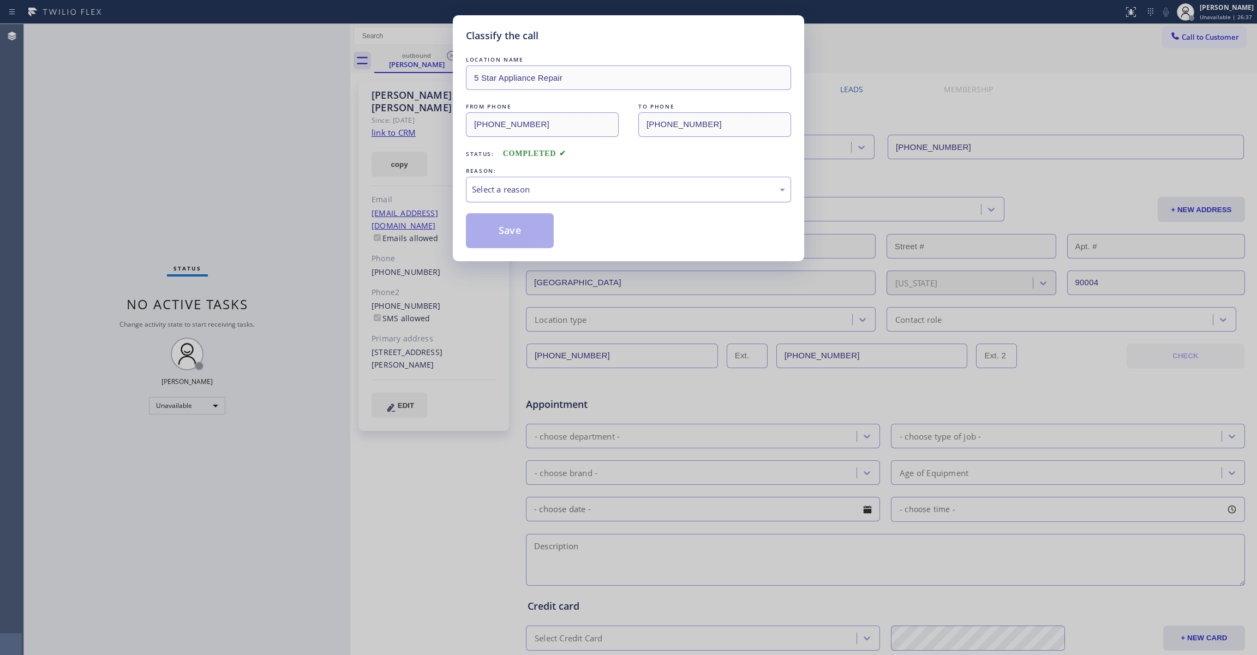
click at [572, 193] on div "Select a reason" at bounding box center [628, 189] width 313 height 13
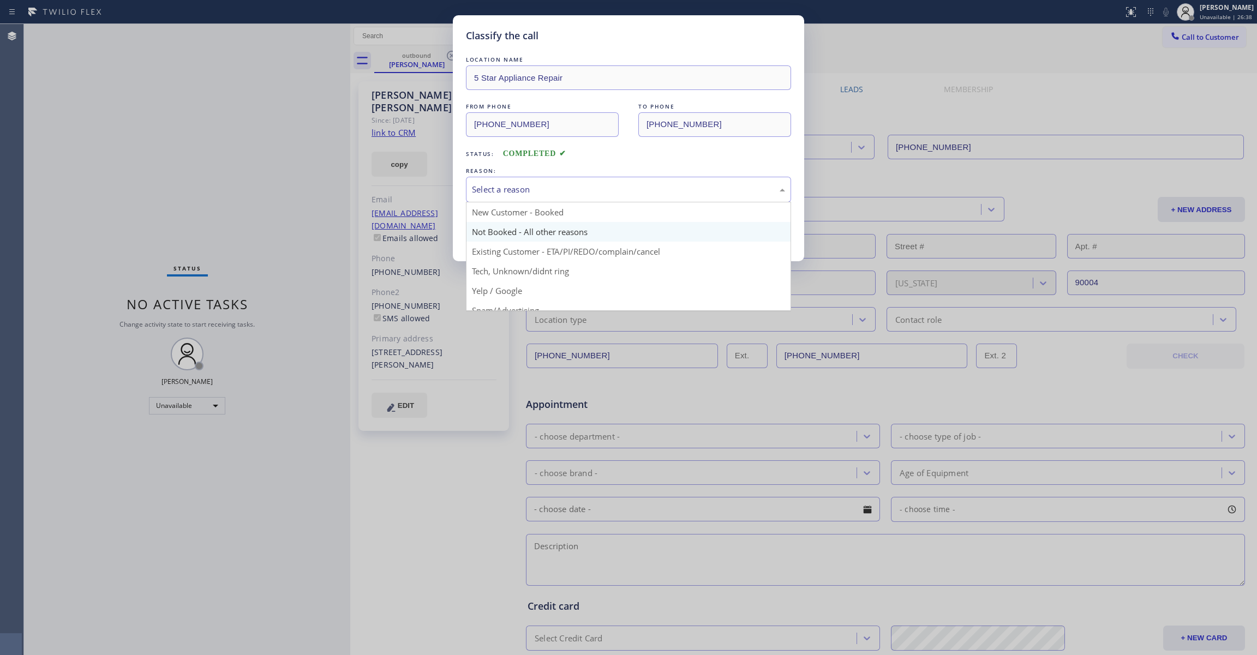
click at [533, 236] on button "Save" at bounding box center [510, 230] width 88 height 35
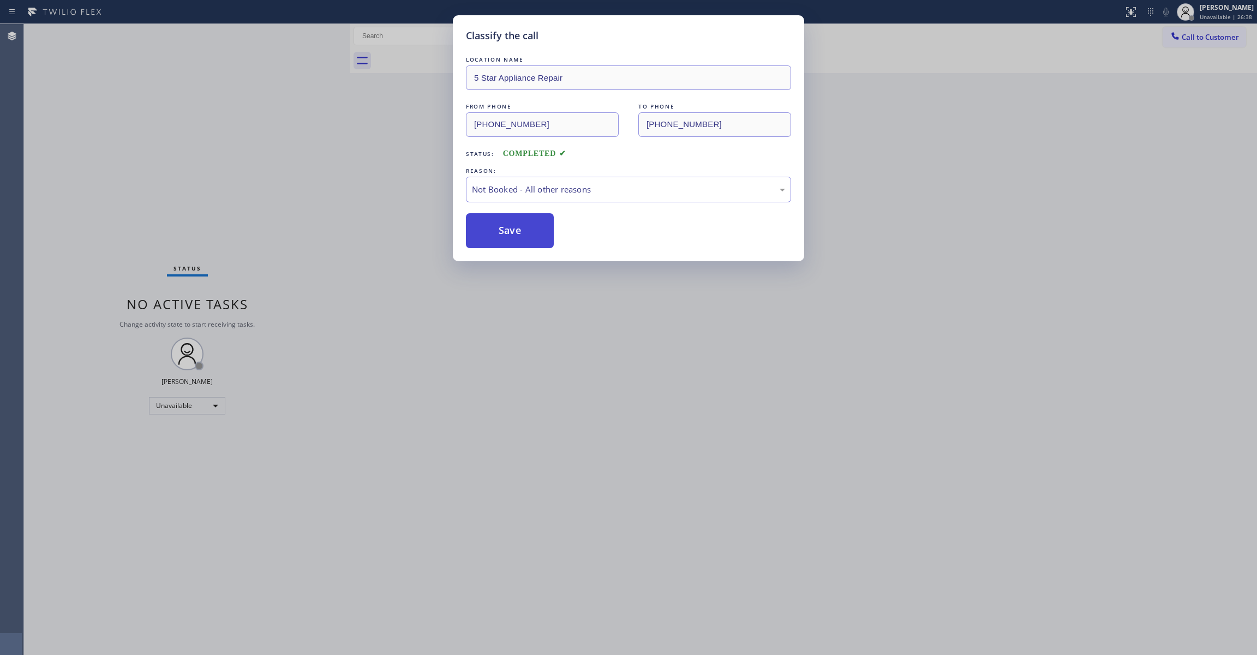
click at [533, 236] on button "Save" at bounding box center [510, 230] width 88 height 35
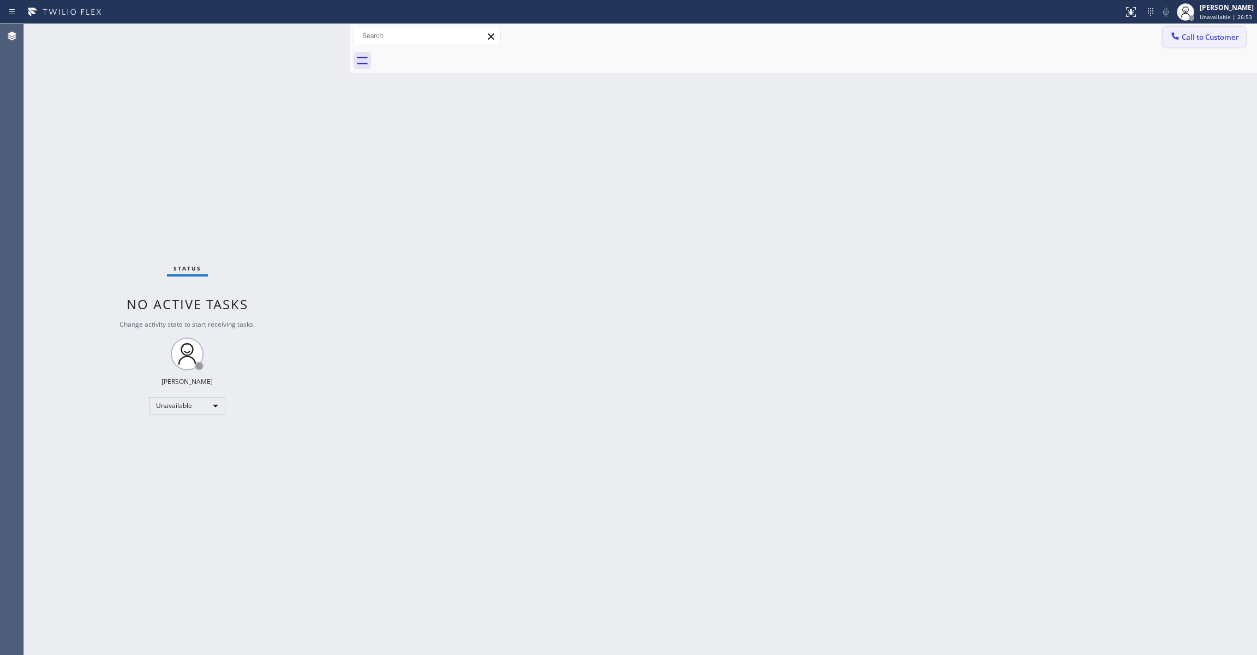
click at [1205, 35] on span "Call to Customer" at bounding box center [1209, 37] width 57 height 10
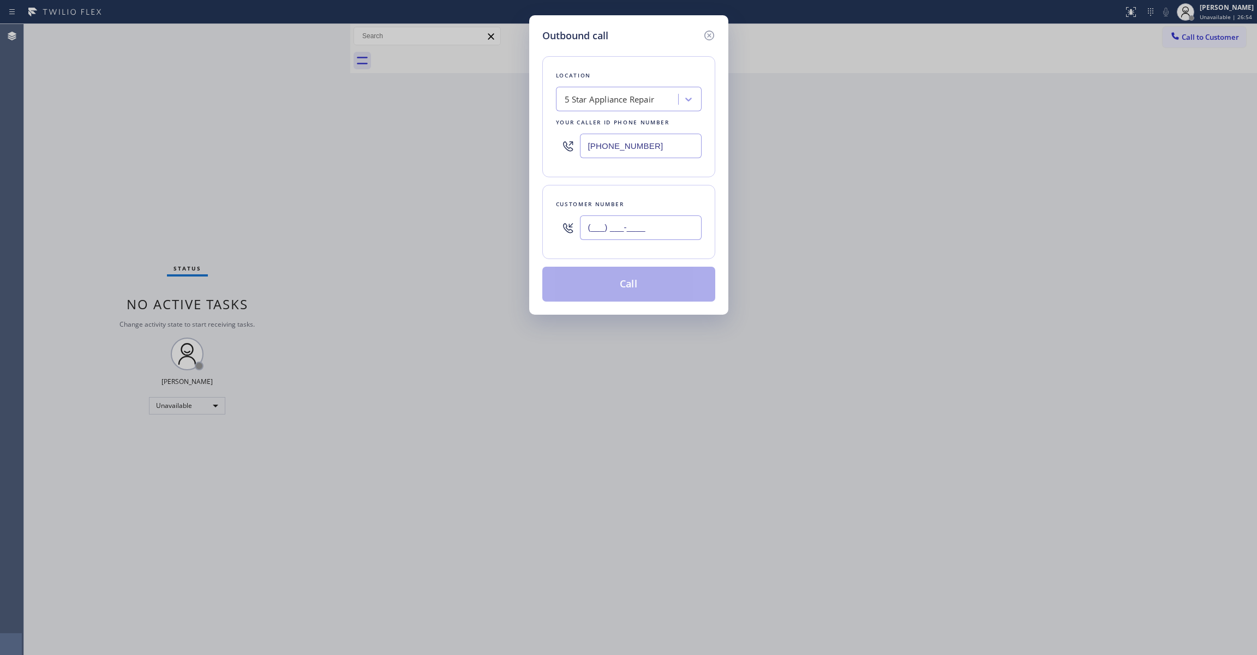
click at [610, 231] on input "(___) ___-____" at bounding box center [641, 227] width 122 height 25
type input "[PHONE_NUMBER]"
click at [645, 286] on button "Call" at bounding box center [628, 284] width 173 height 35
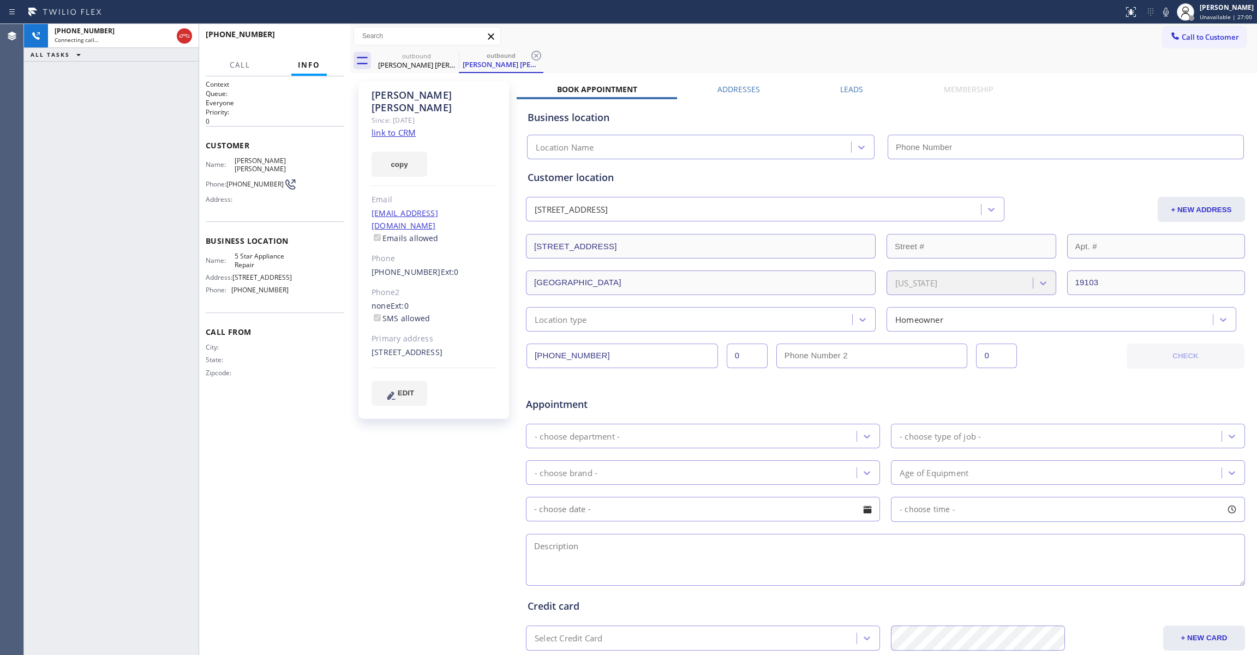
type input "[PHONE_NUMBER]"
click at [536, 52] on icon at bounding box center [536, 55] width 13 height 13
click at [389, 127] on link "link to CRM" at bounding box center [393, 132] width 44 height 11
click at [321, 34] on button "HANG UP" at bounding box center [318, 39] width 51 height 15
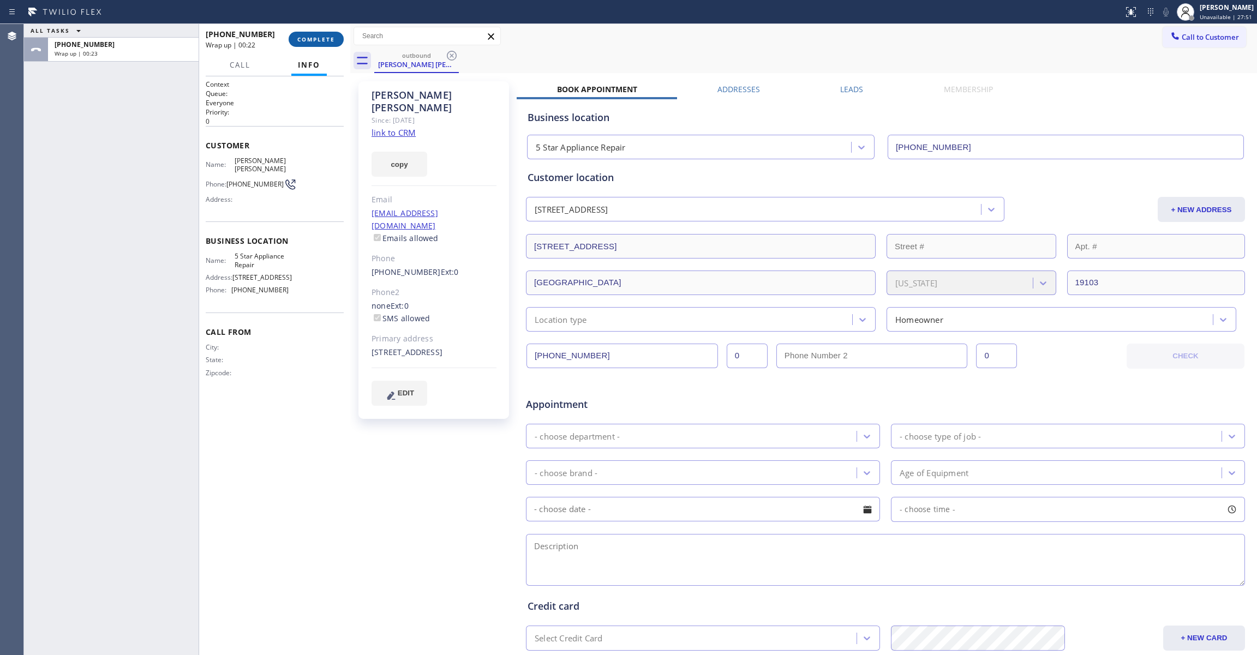
click at [315, 38] on span "COMPLETE" at bounding box center [316, 39] width 38 height 8
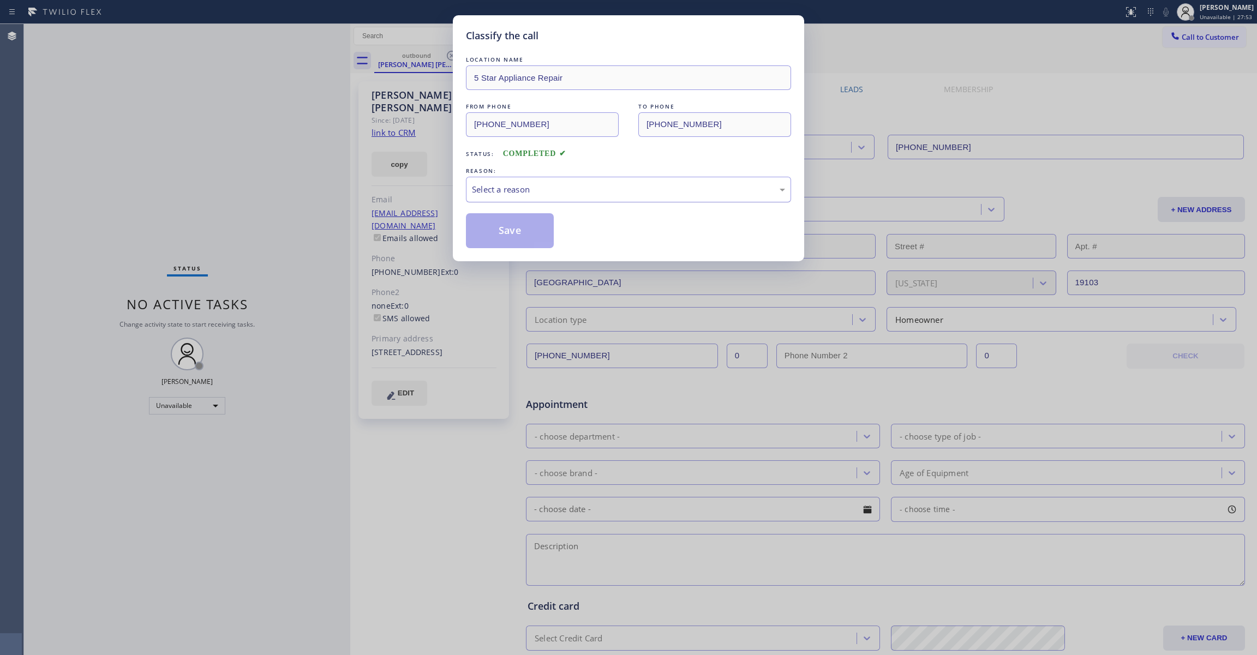
click at [515, 193] on div "Select a reason" at bounding box center [628, 189] width 313 height 13
click at [485, 230] on button "Save" at bounding box center [510, 230] width 88 height 35
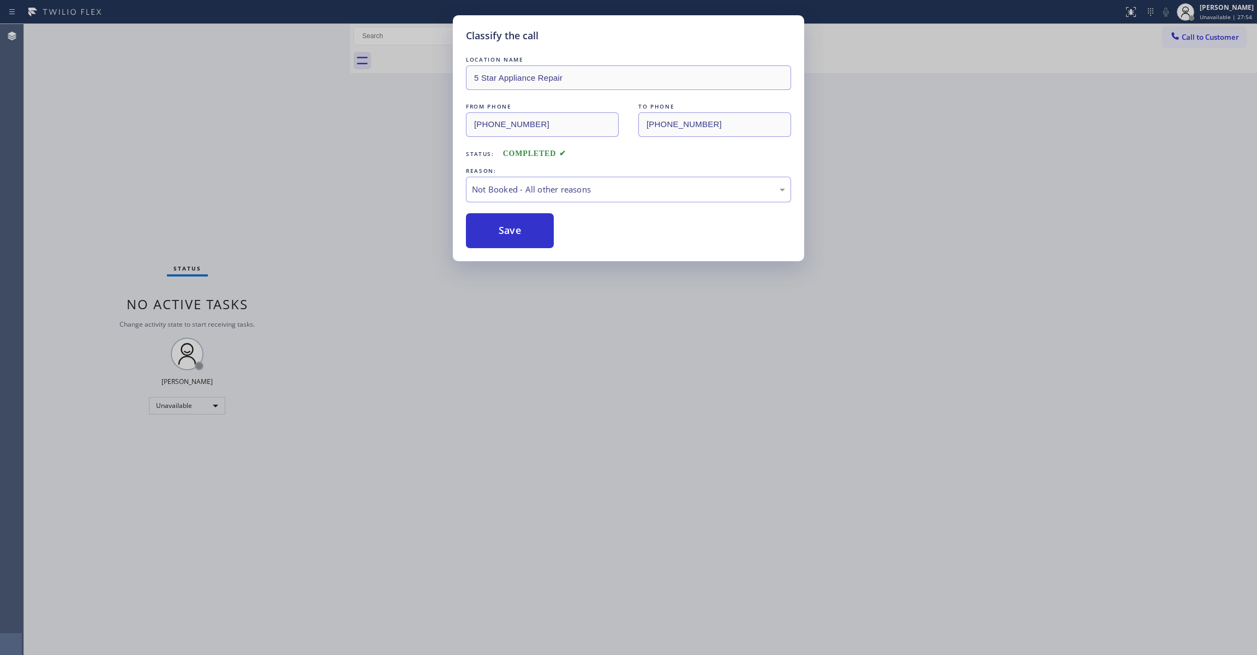
drag, startPoint x: 485, startPoint y: 230, endPoint x: 526, endPoint y: 5, distance: 228.4
click at [485, 223] on button "Save" at bounding box center [510, 230] width 88 height 35
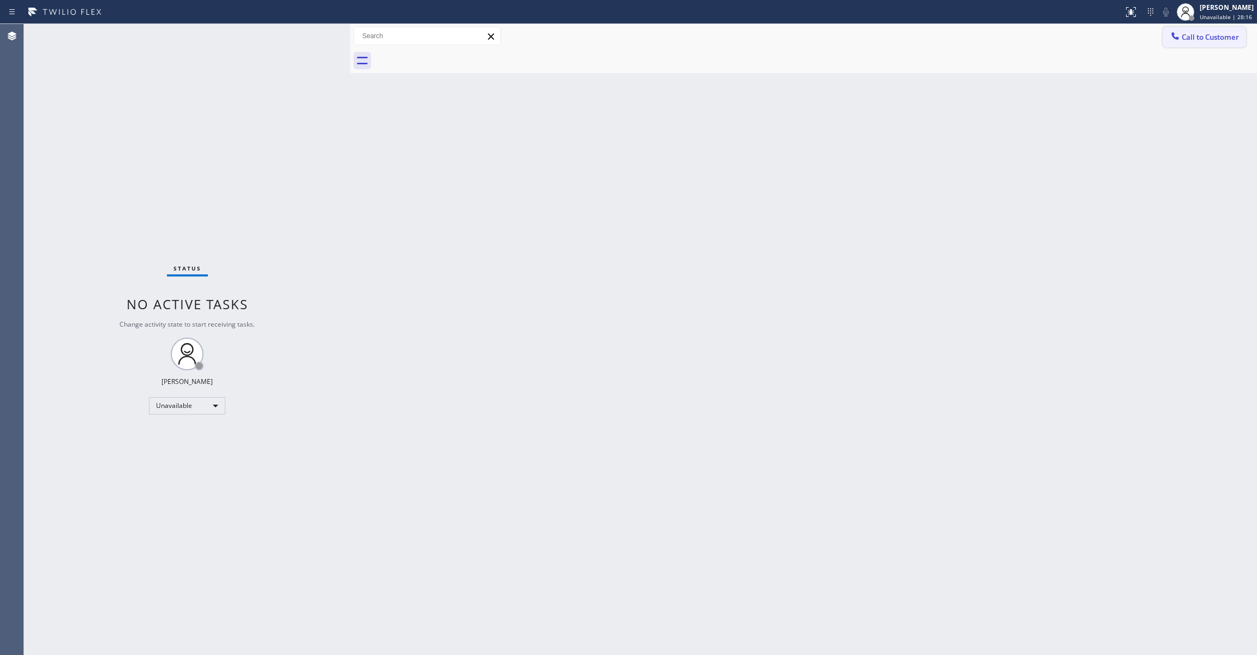
click at [1204, 38] on span "Call to Customer" at bounding box center [1209, 37] width 57 height 10
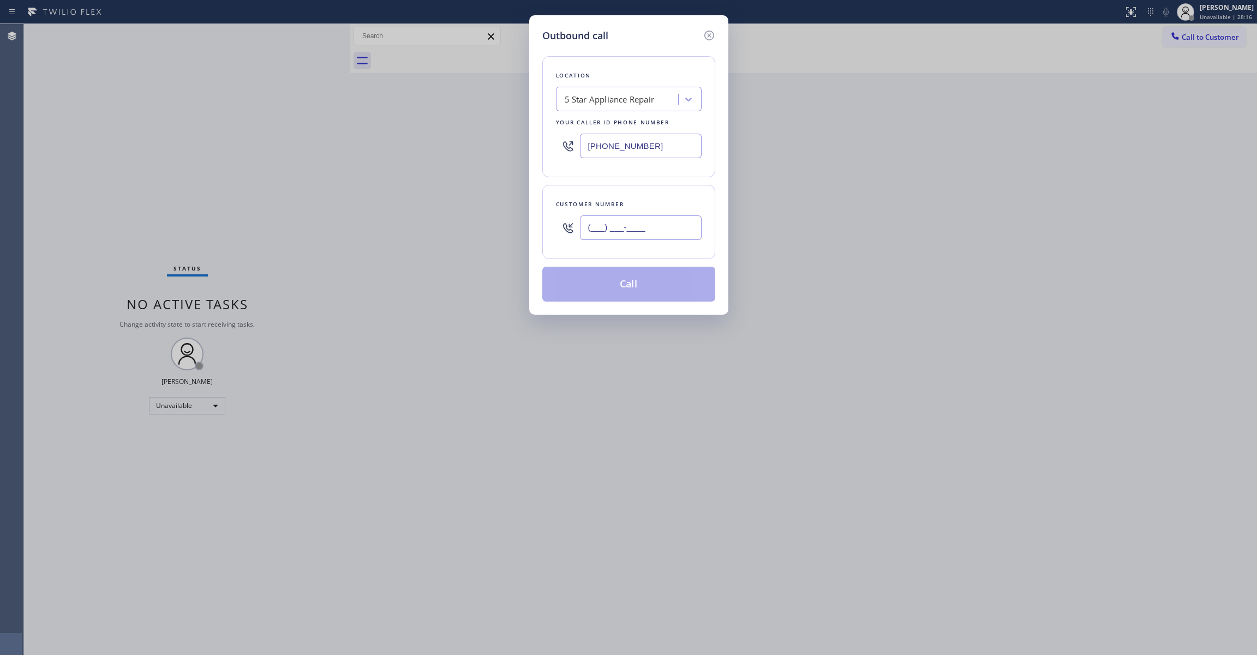
click at [655, 225] on input "(___) ___-____" at bounding box center [641, 227] width 122 height 25
type input "[PHONE_NUMBER]"
click at [625, 289] on button "Call" at bounding box center [628, 284] width 173 height 35
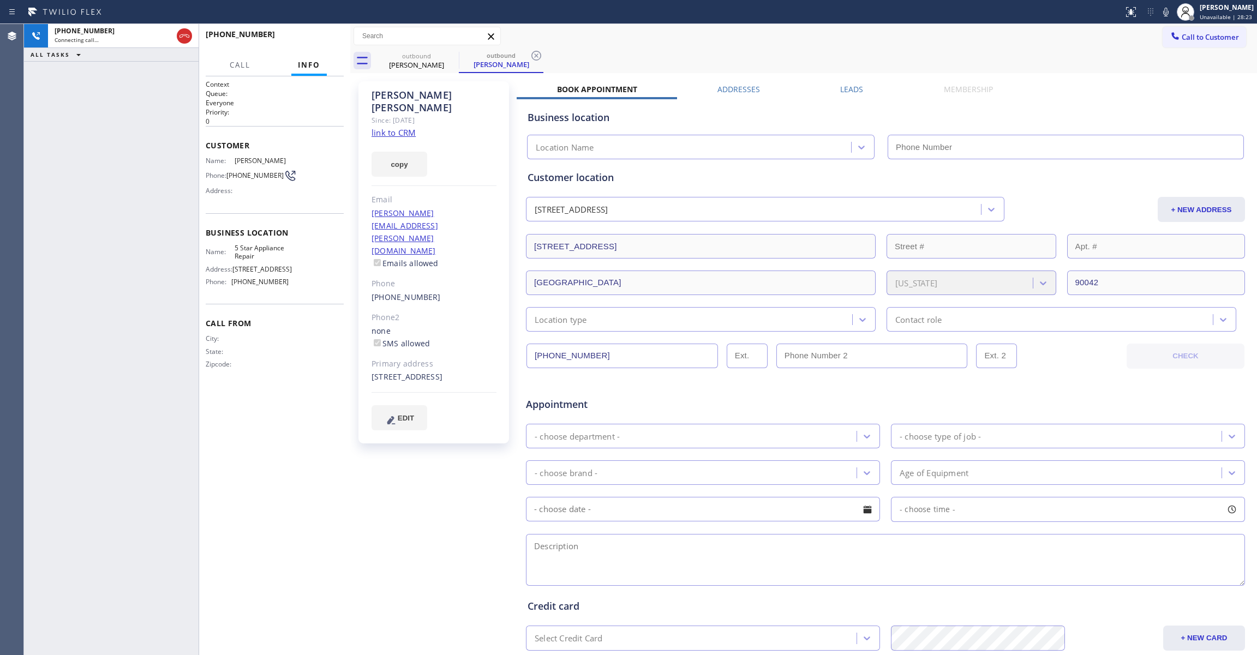
type input "[PHONE_NUMBER]"
click at [327, 40] on span "HANG UP" at bounding box center [318, 39] width 33 height 8
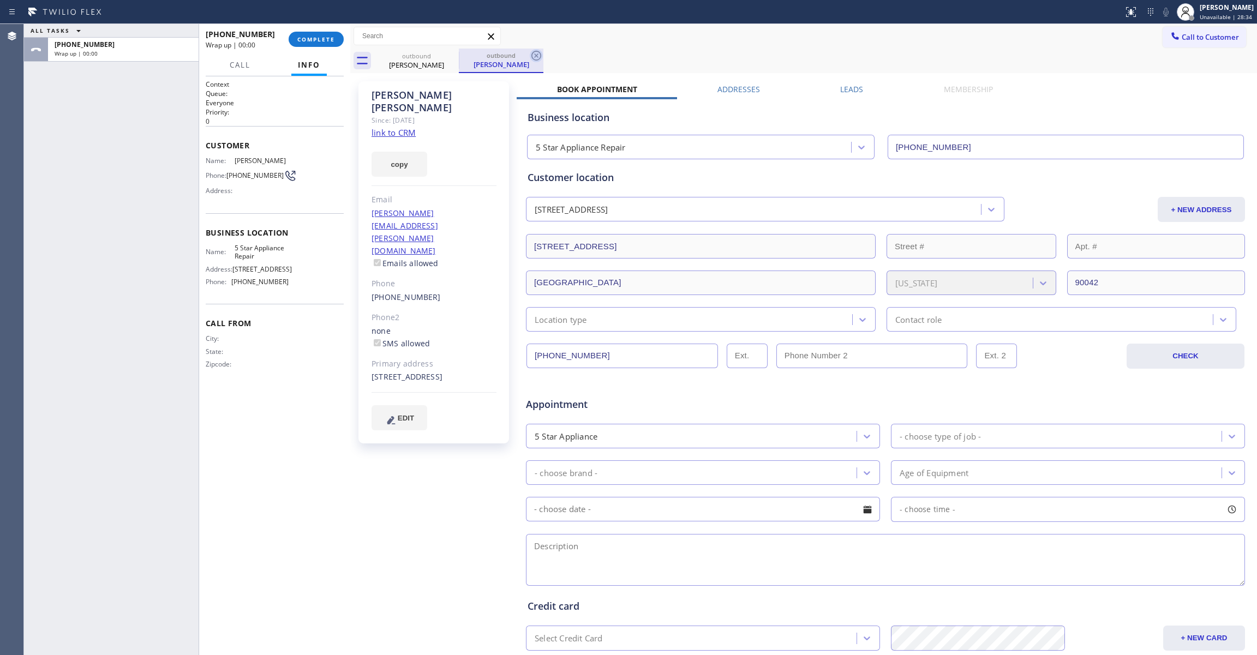
click at [537, 52] on icon at bounding box center [536, 55] width 13 height 13
click at [391, 127] on link "link to CRM" at bounding box center [393, 132] width 44 height 11
click at [313, 39] on span "COMPLETE" at bounding box center [316, 39] width 38 height 8
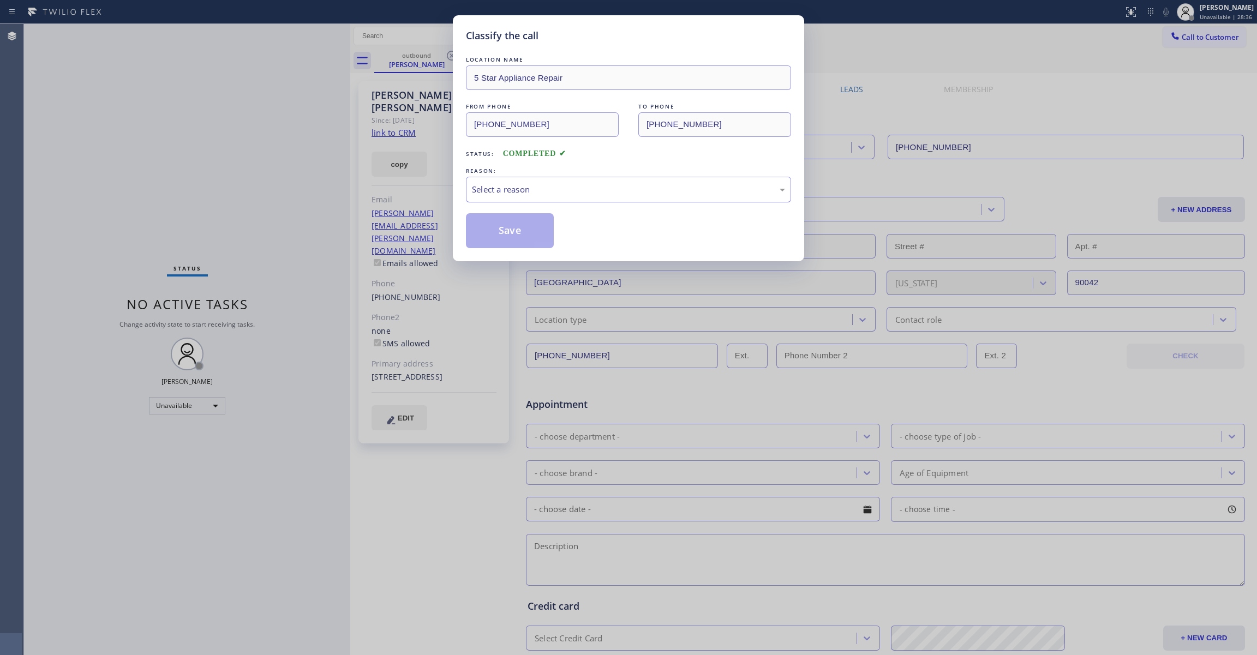
click at [487, 194] on div "Select a reason" at bounding box center [628, 189] width 313 height 13
click at [502, 237] on button "Save" at bounding box center [510, 230] width 88 height 35
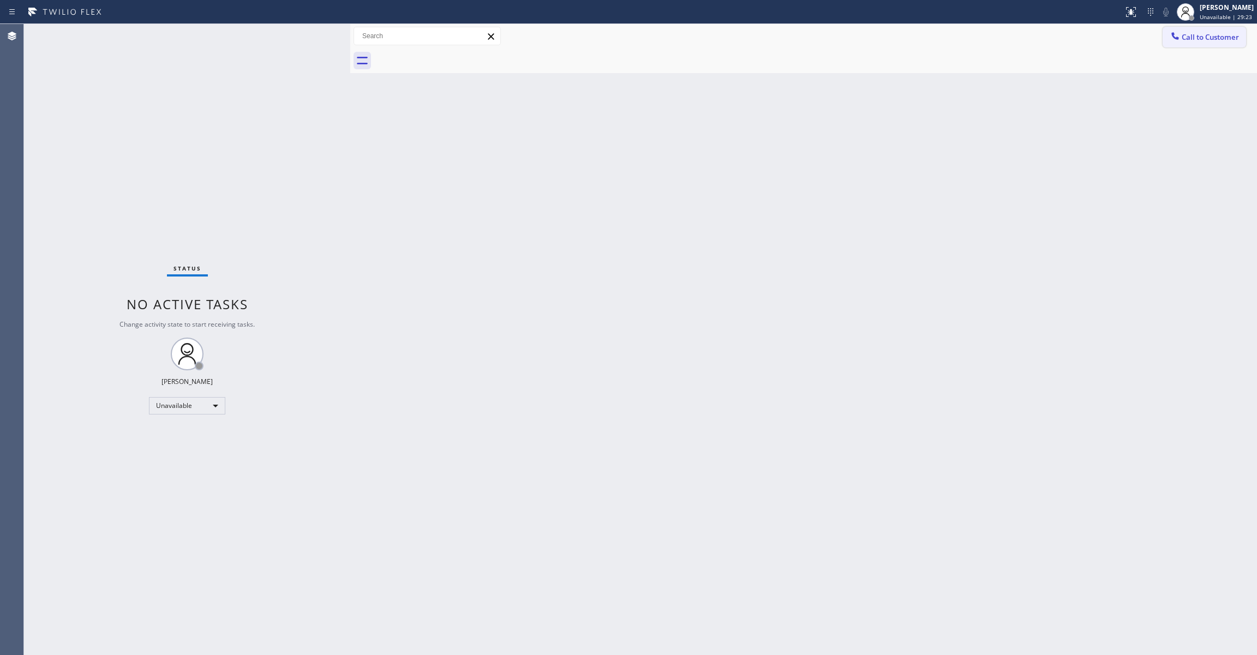
click at [1225, 29] on button "Call to Customer" at bounding box center [1203, 37] width 83 height 21
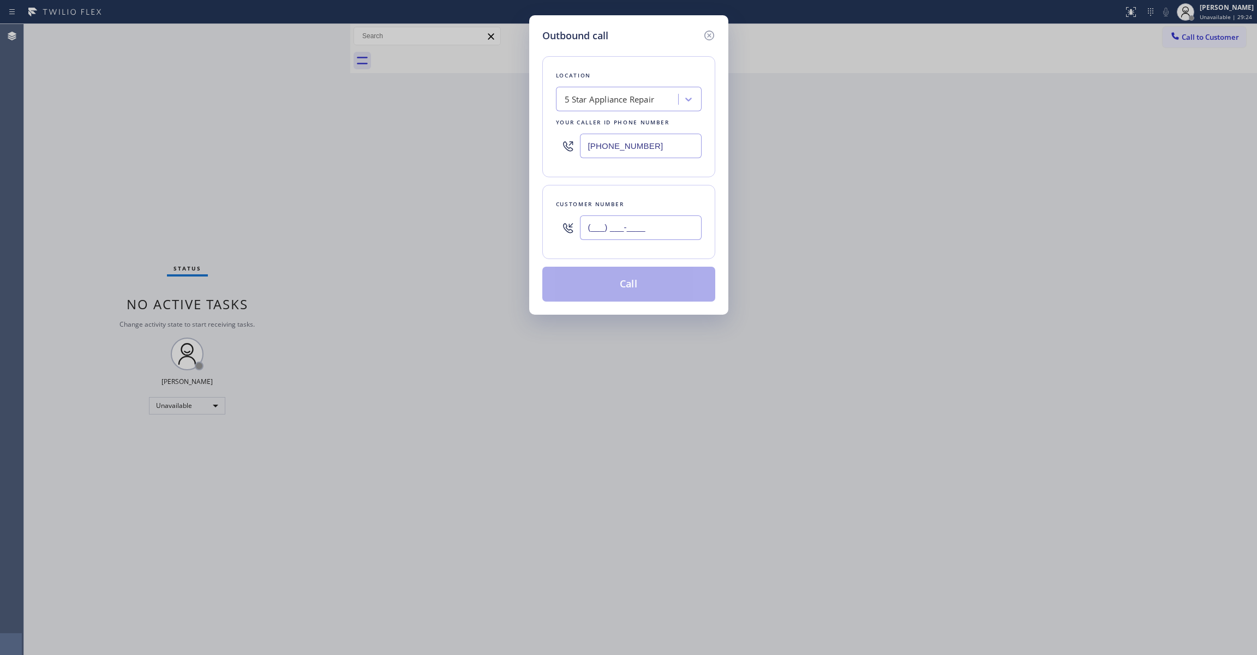
click at [662, 221] on input "(___) ___-____" at bounding box center [641, 227] width 122 height 25
type input "[PHONE_NUMBER]"
click at [633, 292] on button "Call" at bounding box center [628, 284] width 173 height 35
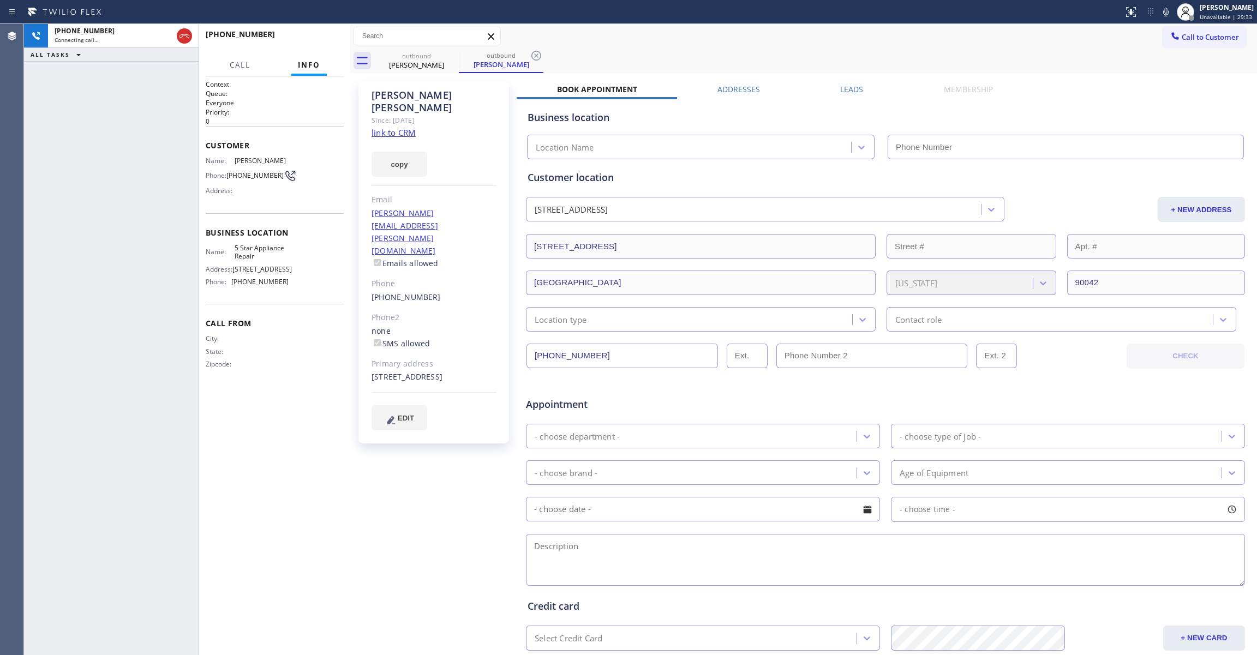
type input "[PHONE_NUMBER]"
click at [537, 57] on icon at bounding box center [536, 55] width 13 height 13
click at [328, 40] on span "HANG UP" at bounding box center [318, 39] width 33 height 8
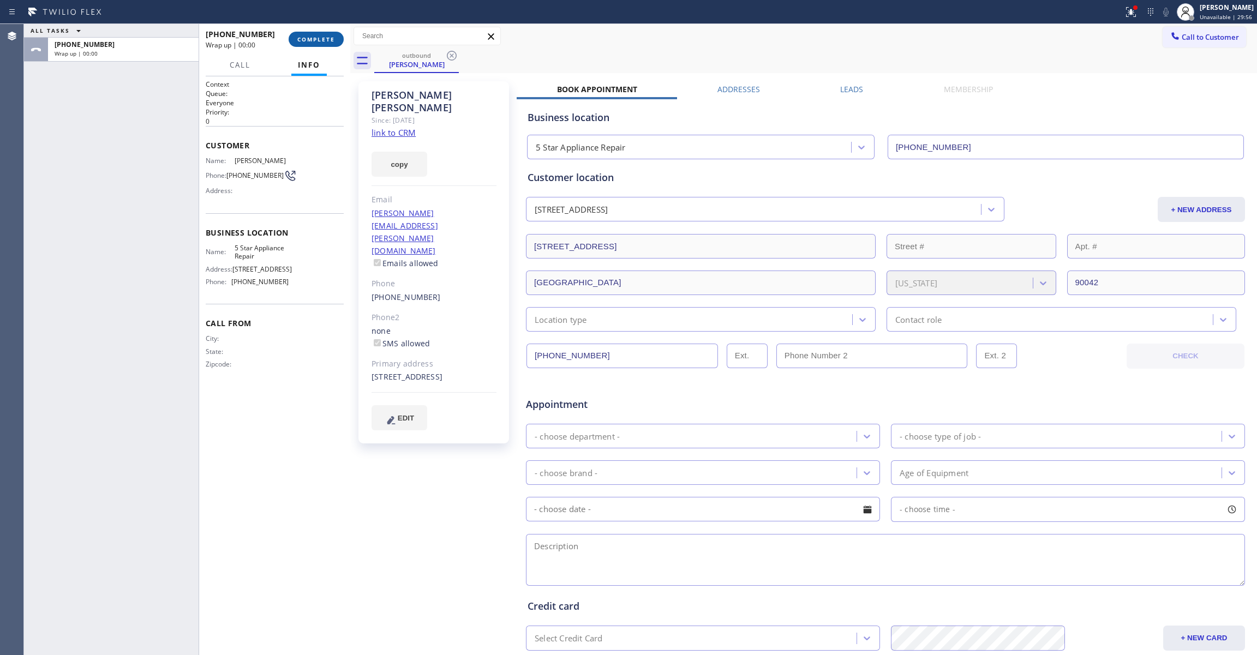
click at [328, 44] on button "COMPLETE" at bounding box center [316, 39] width 55 height 15
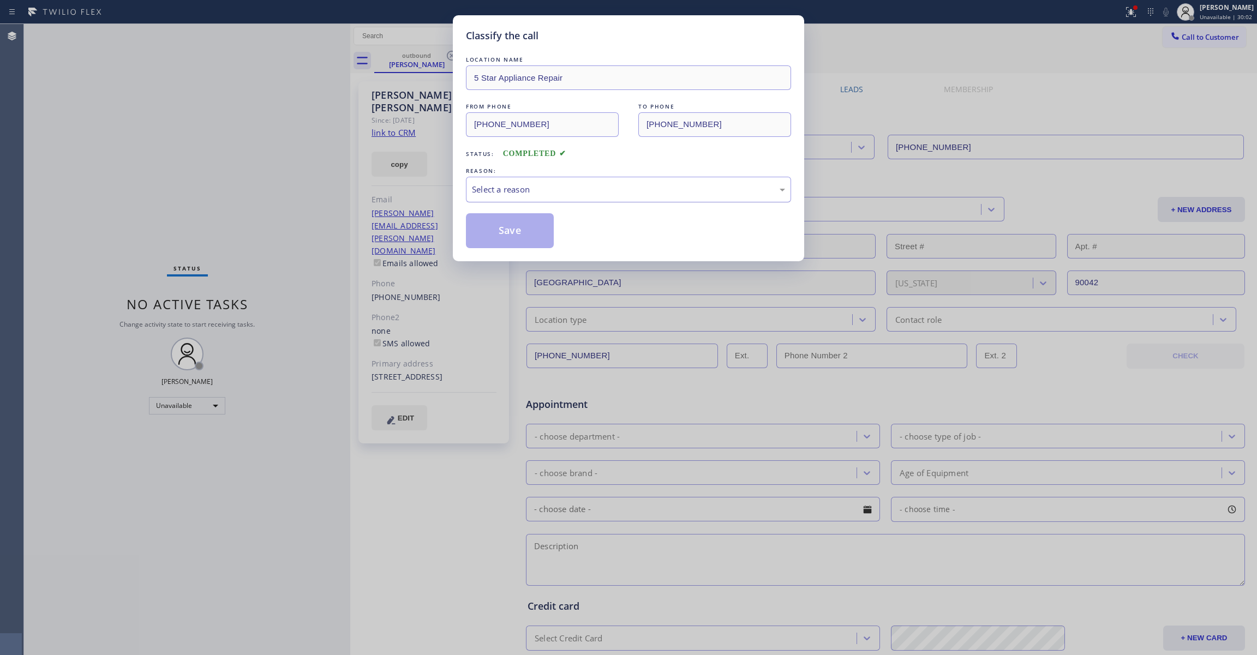
click at [500, 187] on div "Select a reason" at bounding box center [628, 189] width 313 height 13
click at [496, 231] on button "Save" at bounding box center [510, 230] width 88 height 35
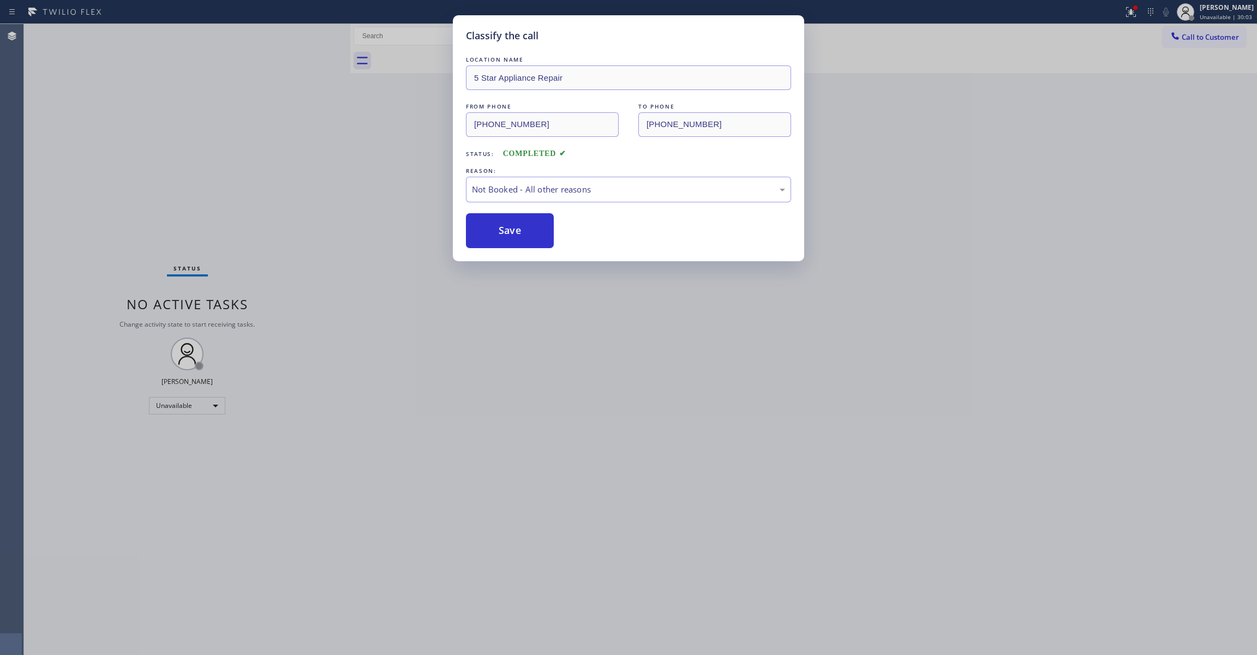
click at [496, 231] on button "Save" at bounding box center [510, 230] width 88 height 35
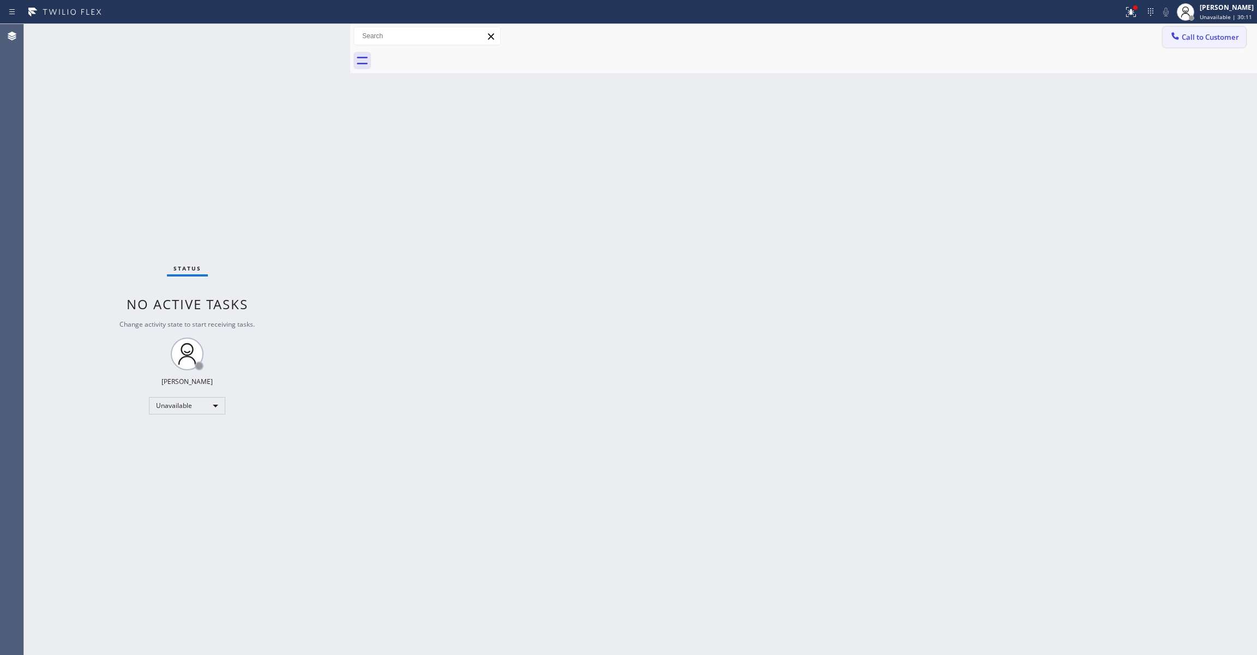
click at [1222, 35] on span "Call to Customer" at bounding box center [1209, 37] width 57 height 10
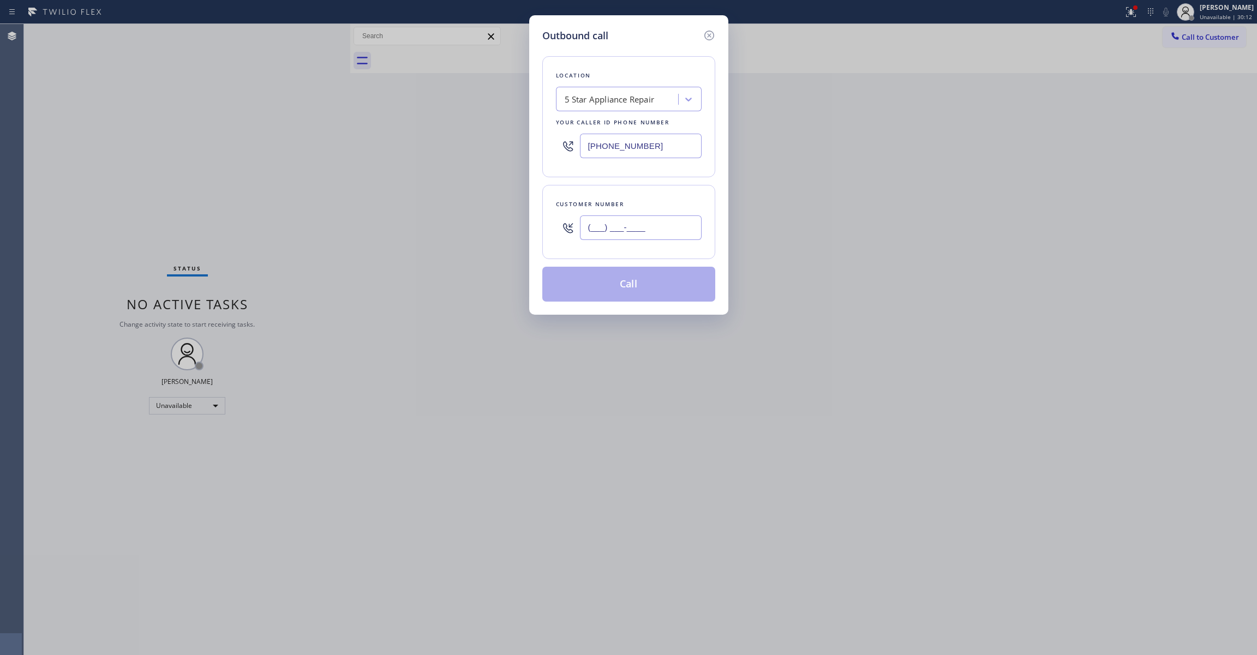
click at [633, 235] on input "(___) ___-____" at bounding box center [641, 227] width 122 height 25
type input "[PHONE_NUMBER]"
click at [659, 285] on button "Call" at bounding box center [628, 284] width 173 height 35
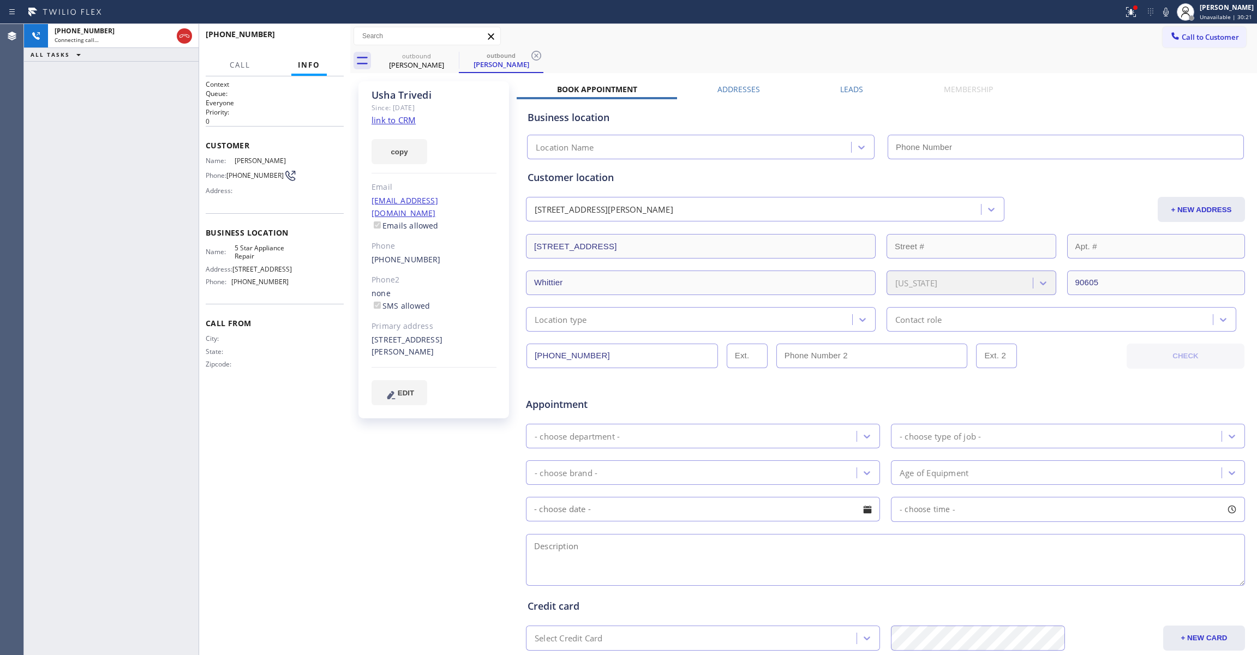
type input "[PHONE_NUMBER]"
click at [332, 38] on span "HANG UP" at bounding box center [318, 39] width 33 height 8
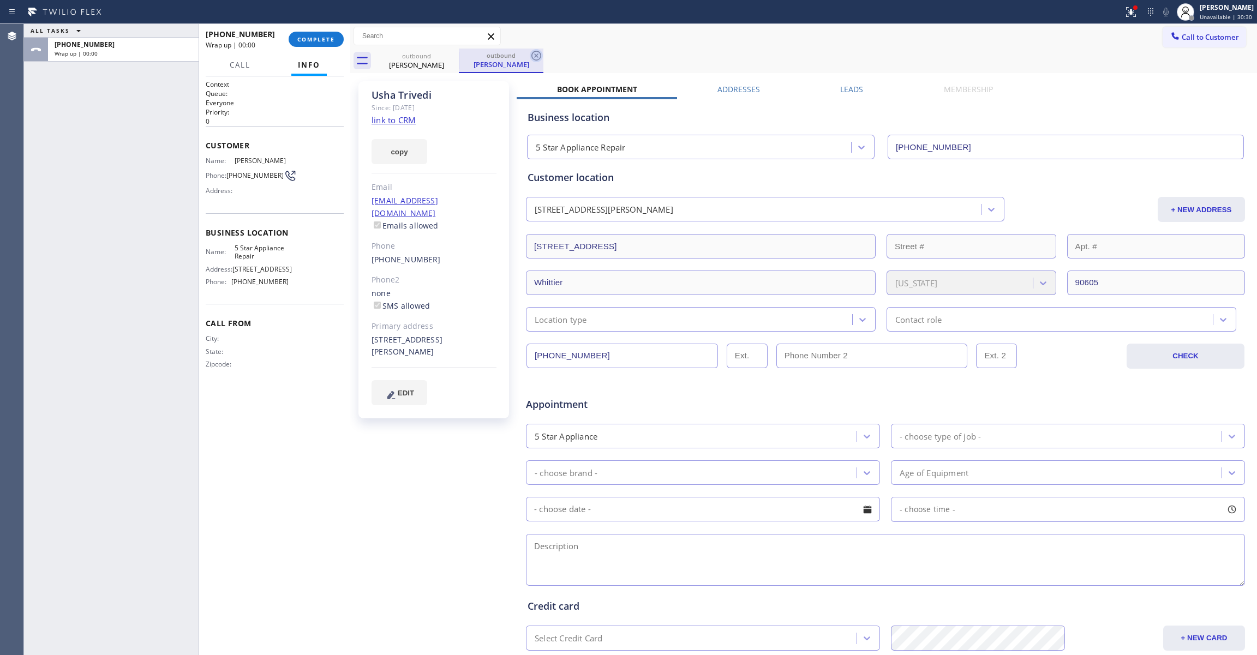
click at [533, 49] on icon at bounding box center [536, 55] width 13 height 13
click at [411, 118] on link "link to CRM" at bounding box center [393, 120] width 44 height 11
click at [309, 32] on button "COMPLETE" at bounding box center [316, 39] width 55 height 15
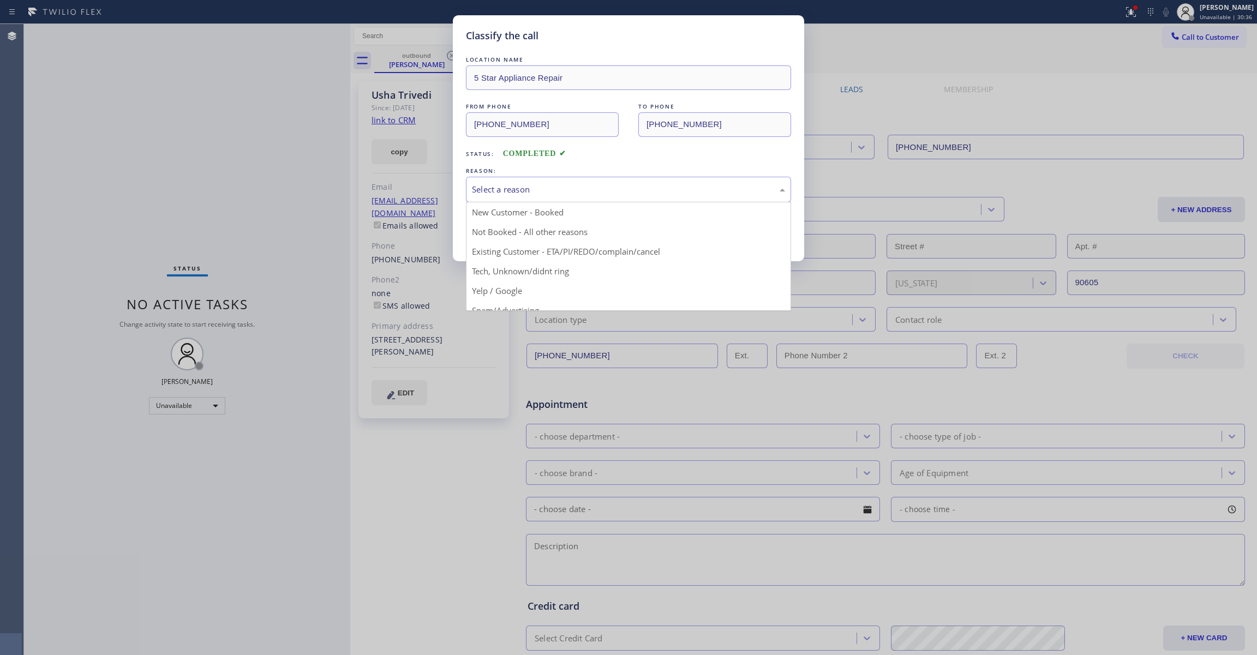
click at [489, 187] on div "Select a reason" at bounding box center [628, 189] width 313 height 13
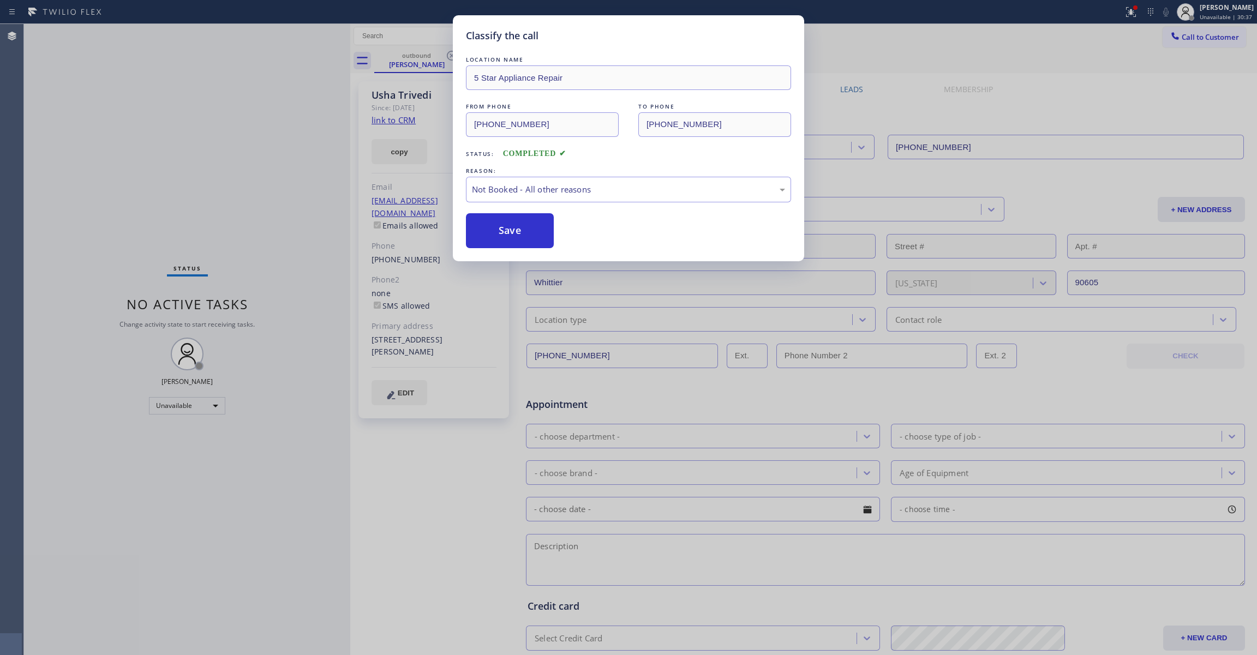
click at [507, 241] on button "Save" at bounding box center [510, 230] width 88 height 35
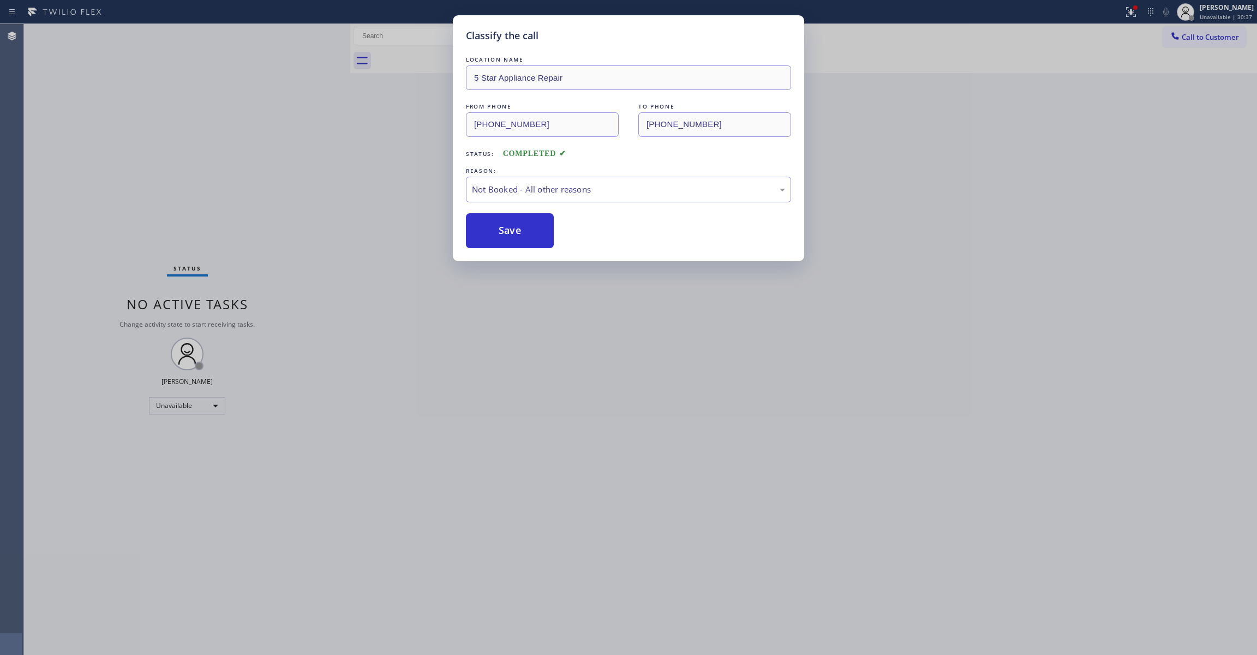
click at [507, 241] on button "Save" at bounding box center [510, 230] width 88 height 35
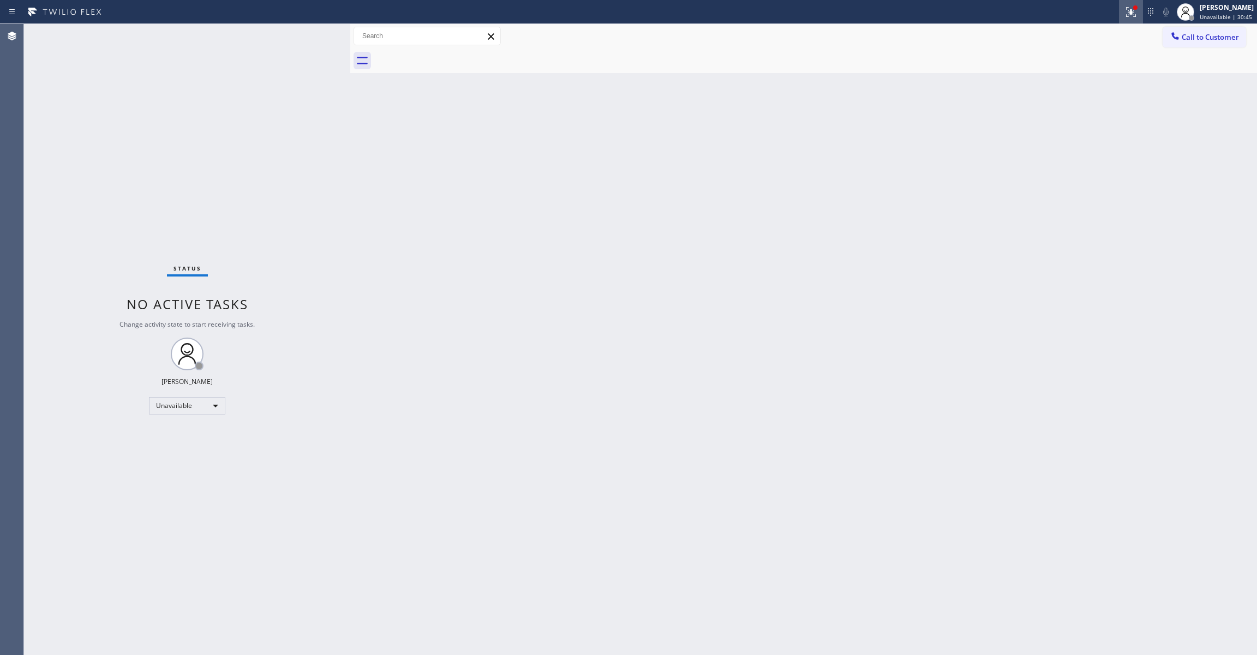
click at [1126, 13] on icon at bounding box center [1129, 11] width 7 height 8
click at [1031, 143] on button "Clear issues" at bounding box center [1059, 142] width 128 height 15
drag, startPoint x: 1189, startPoint y: 44, endPoint x: 1070, endPoint y: 113, distance: 137.6
click at [1189, 44] on button "Call to Customer" at bounding box center [1203, 37] width 83 height 21
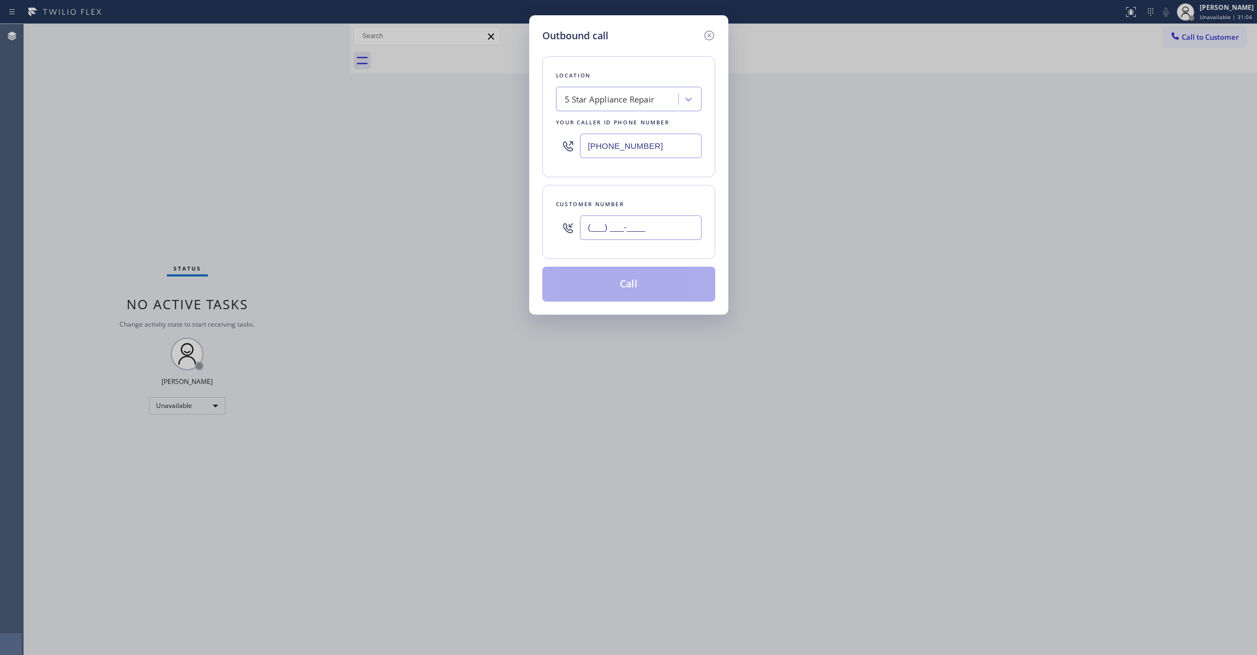
click at [609, 223] on input "(___) ___-____" at bounding box center [641, 227] width 122 height 25
type input "[PHONE_NUMBER]"
click at [622, 297] on button "Call" at bounding box center [628, 284] width 173 height 35
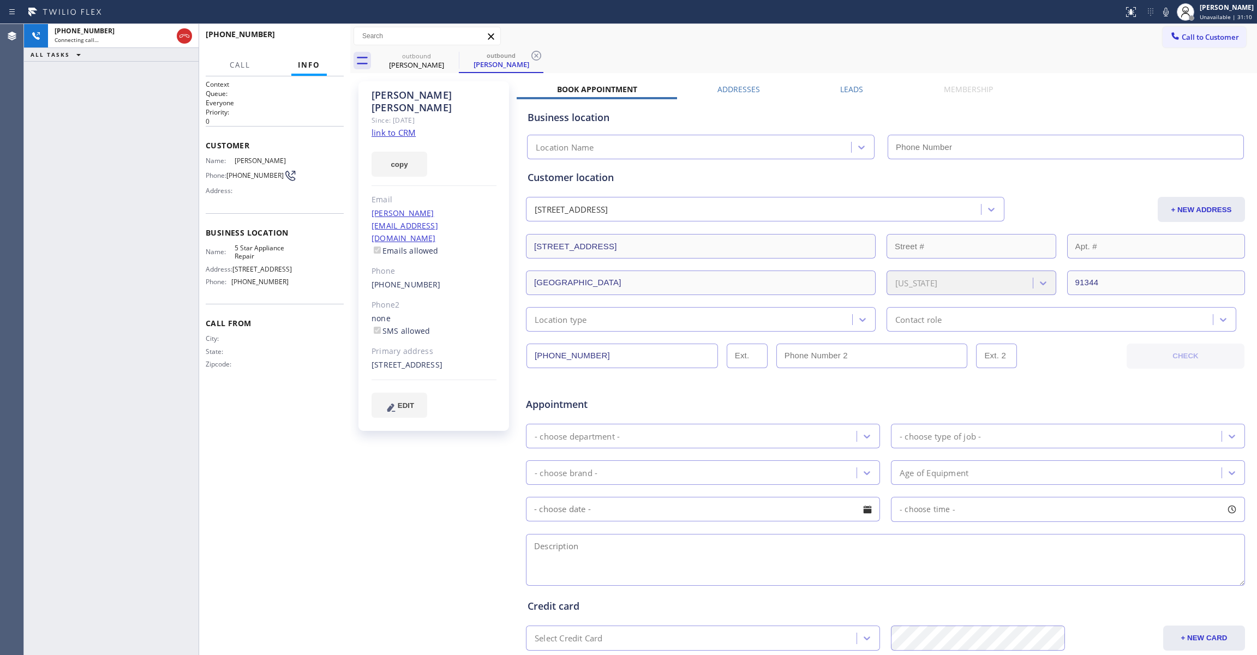
type input "[PHONE_NUMBER]"
drag, startPoint x: 335, startPoint y: 39, endPoint x: 439, endPoint y: 50, distance: 104.8
click at [334, 40] on button "HANG UP" at bounding box center [318, 39] width 51 height 15
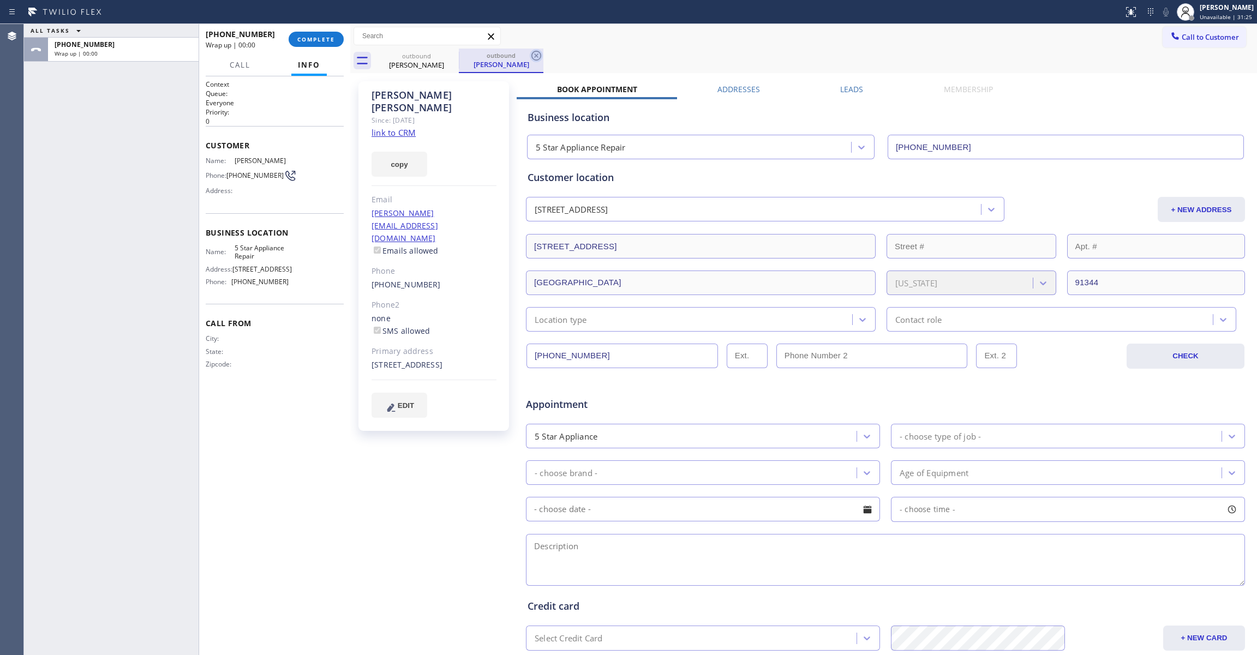
click at [539, 53] on icon at bounding box center [536, 55] width 13 height 13
click at [401, 127] on link "link to CRM" at bounding box center [393, 132] width 44 height 11
click at [298, 45] on button "COMPLETE" at bounding box center [316, 39] width 55 height 15
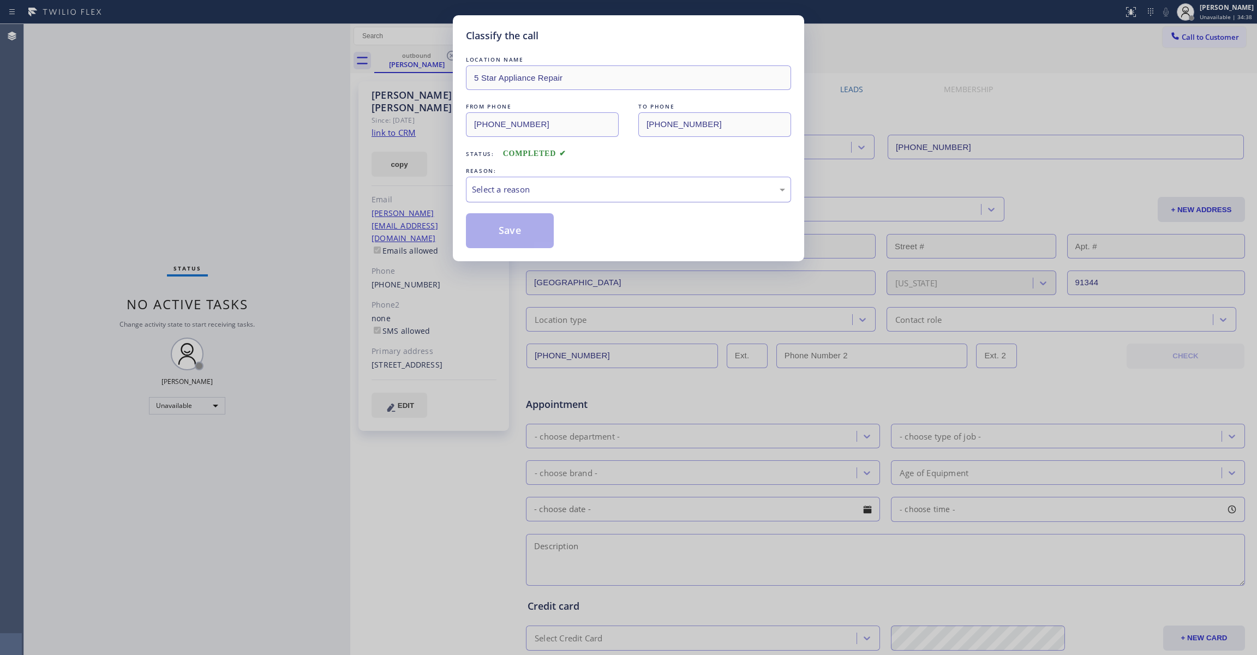
click at [467, 185] on div "Select a reason" at bounding box center [628, 190] width 325 height 26
click at [500, 234] on button "Save" at bounding box center [510, 230] width 88 height 35
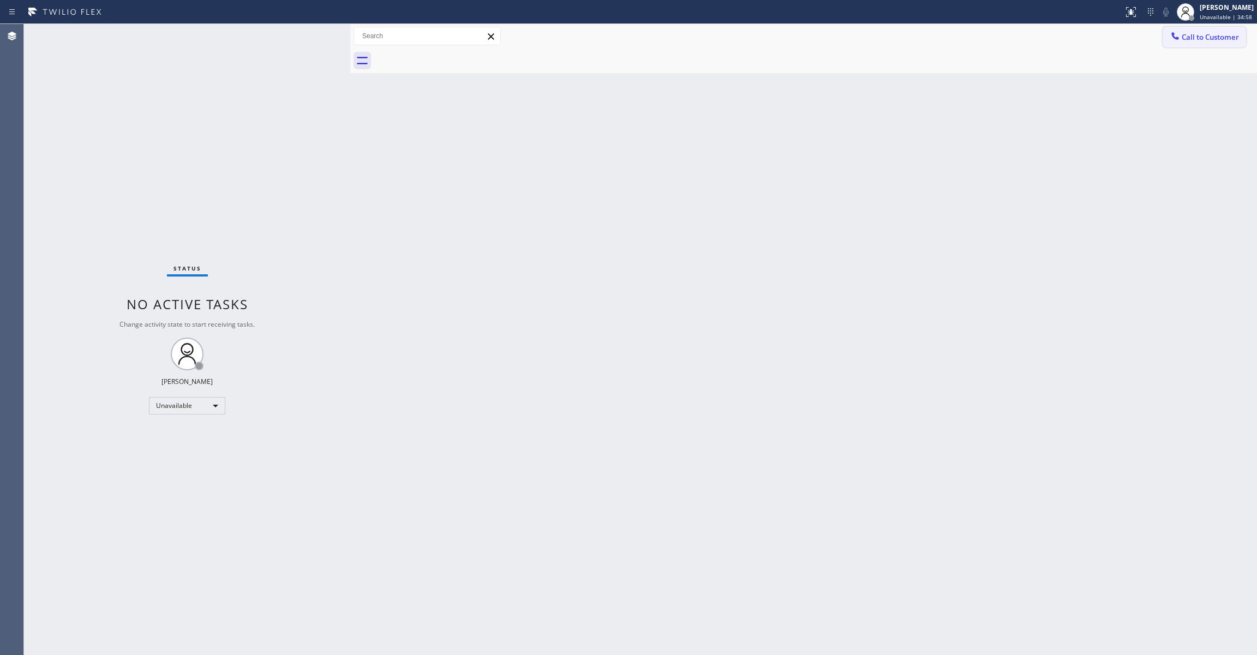
drag, startPoint x: 1205, startPoint y: 40, endPoint x: 1129, endPoint y: 70, distance: 82.2
click at [1205, 39] on span "Call to Customer" at bounding box center [1209, 37] width 57 height 10
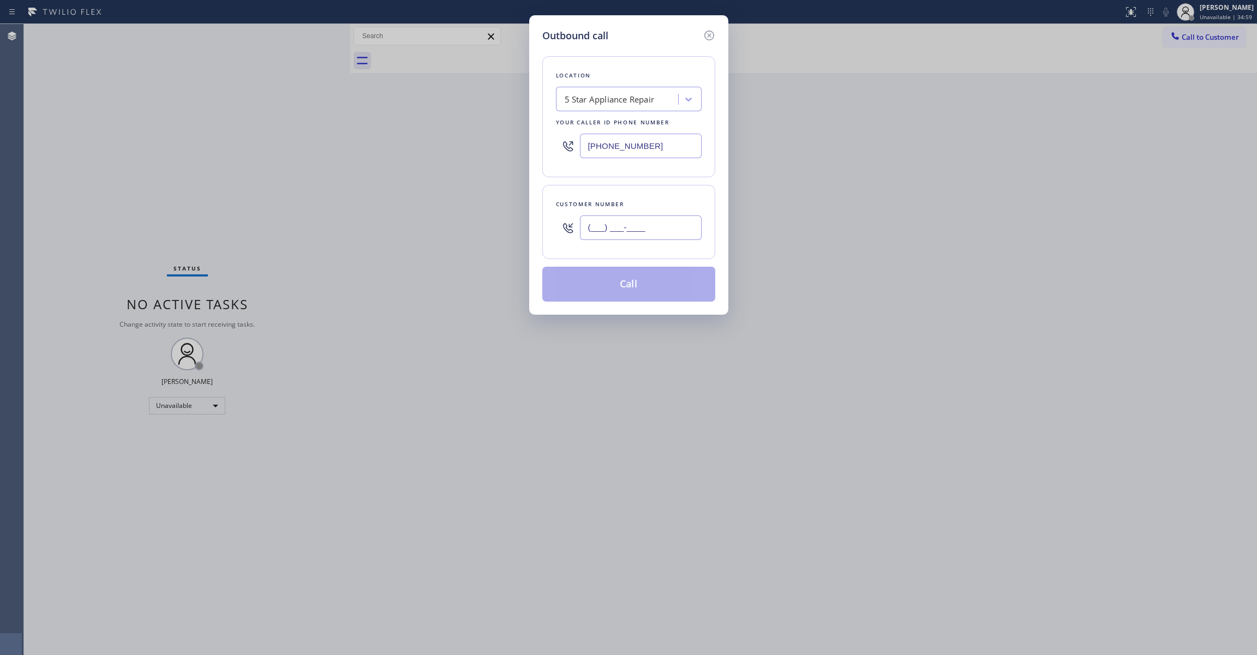
click at [614, 230] on input "(___) ___-____" at bounding box center [641, 227] width 122 height 25
type input "[PHONE_NUMBER]"
click at [629, 291] on button "Call" at bounding box center [628, 284] width 173 height 35
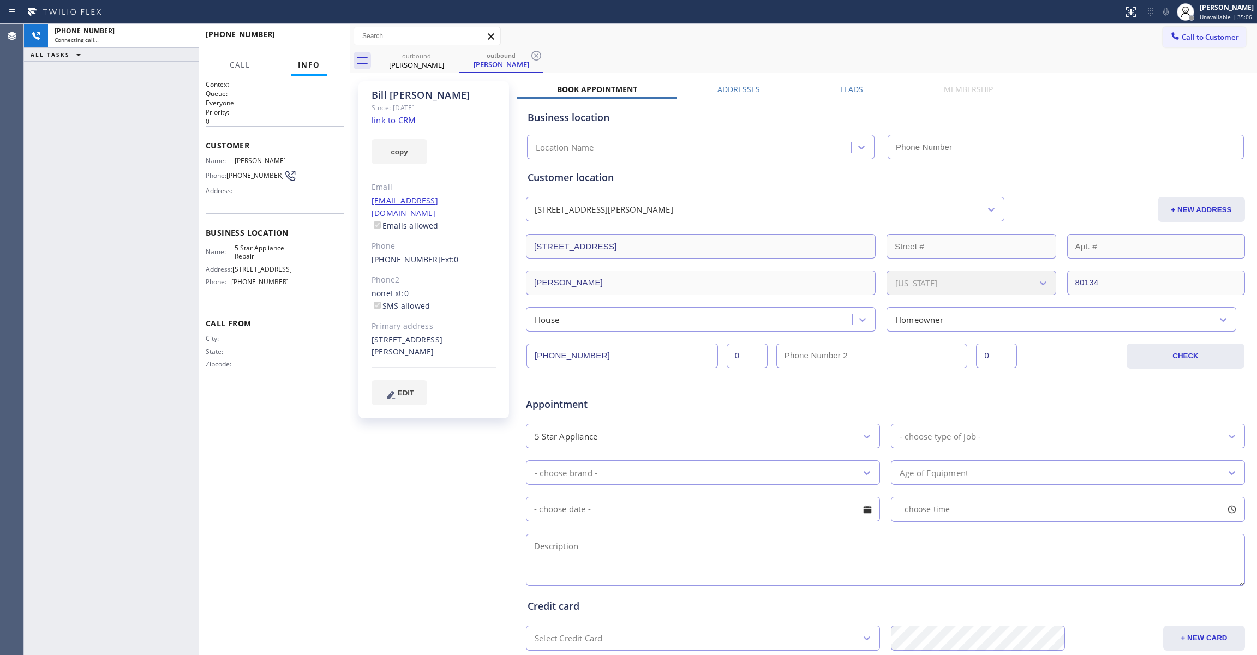
type input "[PHONE_NUMBER]"
drag, startPoint x: 41, startPoint y: 190, endPoint x: 84, endPoint y: 166, distance: 48.6
click at [41, 190] on div "[PHONE_NUMBER] Live | 00:00 ALL TASKS ALL TASKS ACTIVE TASKS TASKS IN WRAP UP" at bounding box center [111, 339] width 175 height 631
click at [535, 59] on icon at bounding box center [536, 56] width 10 height 10
click at [401, 118] on link "link to CRM" at bounding box center [393, 120] width 44 height 11
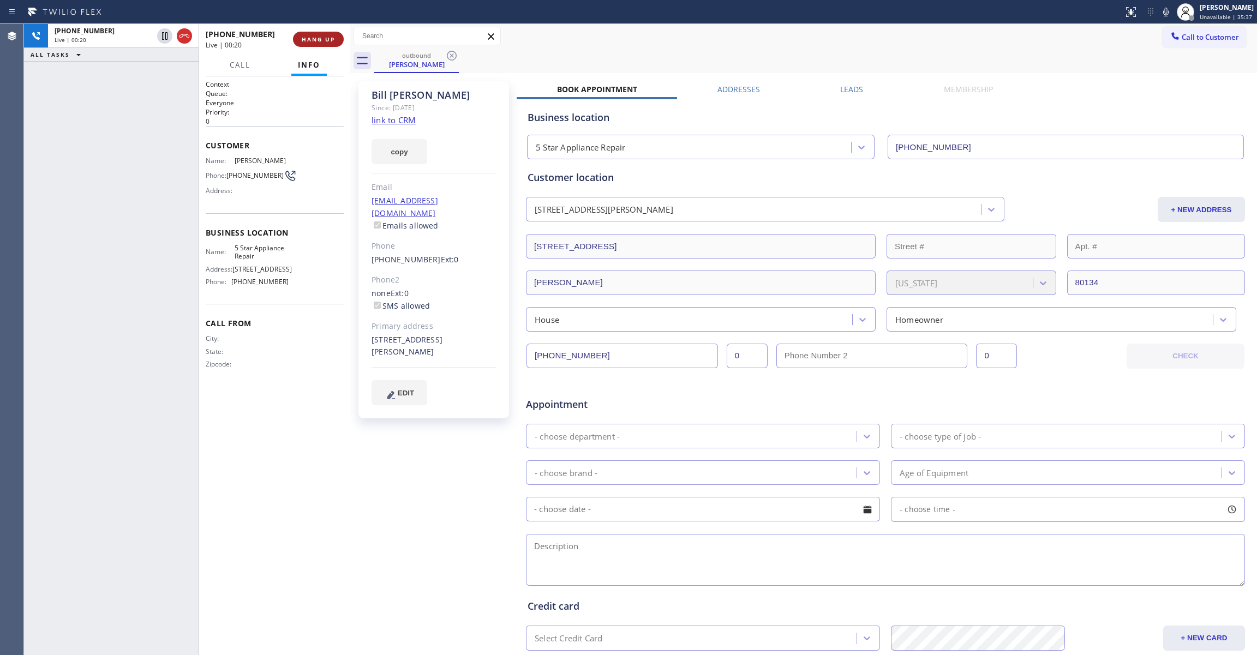
click at [317, 40] on span "HANG UP" at bounding box center [318, 39] width 33 height 8
click at [321, 41] on span "COMPLETE" at bounding box center [316, 39] width 38 height 8
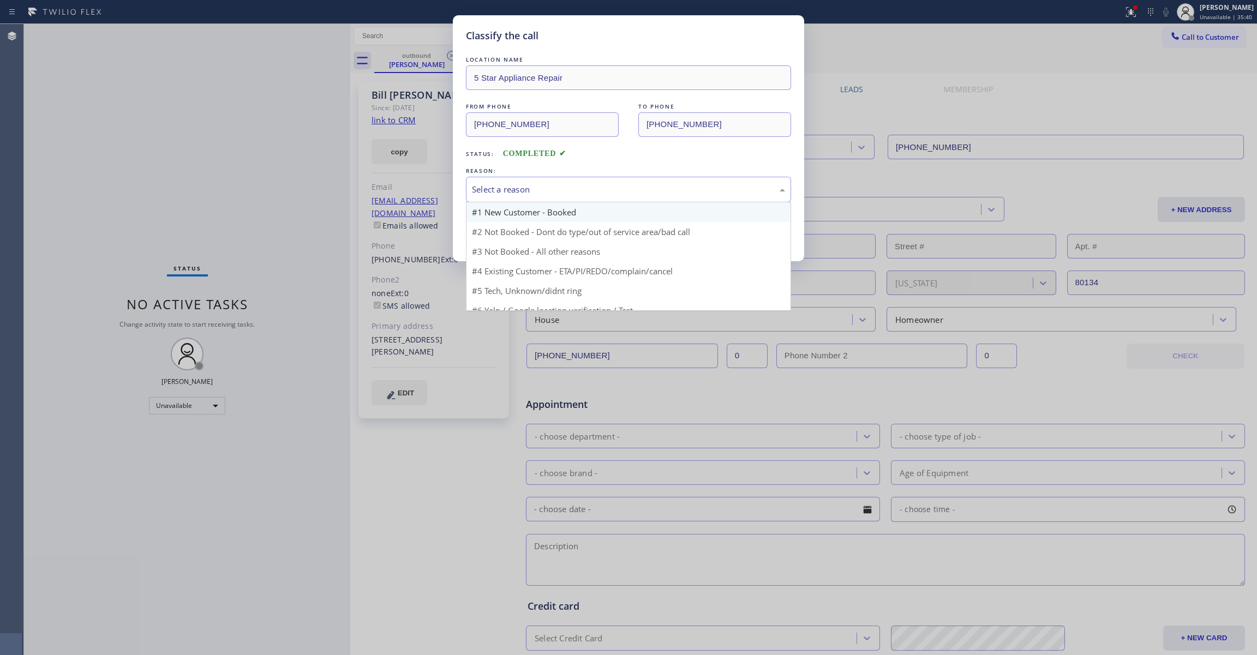
drag, startPoint x: 533, startPoint y: 189, endPoint x: 514, endPoint y: 220, distance: 37.2
click at [532, 190] on div "Select a reason" at bounding box center [628, 189] width 313 height 13
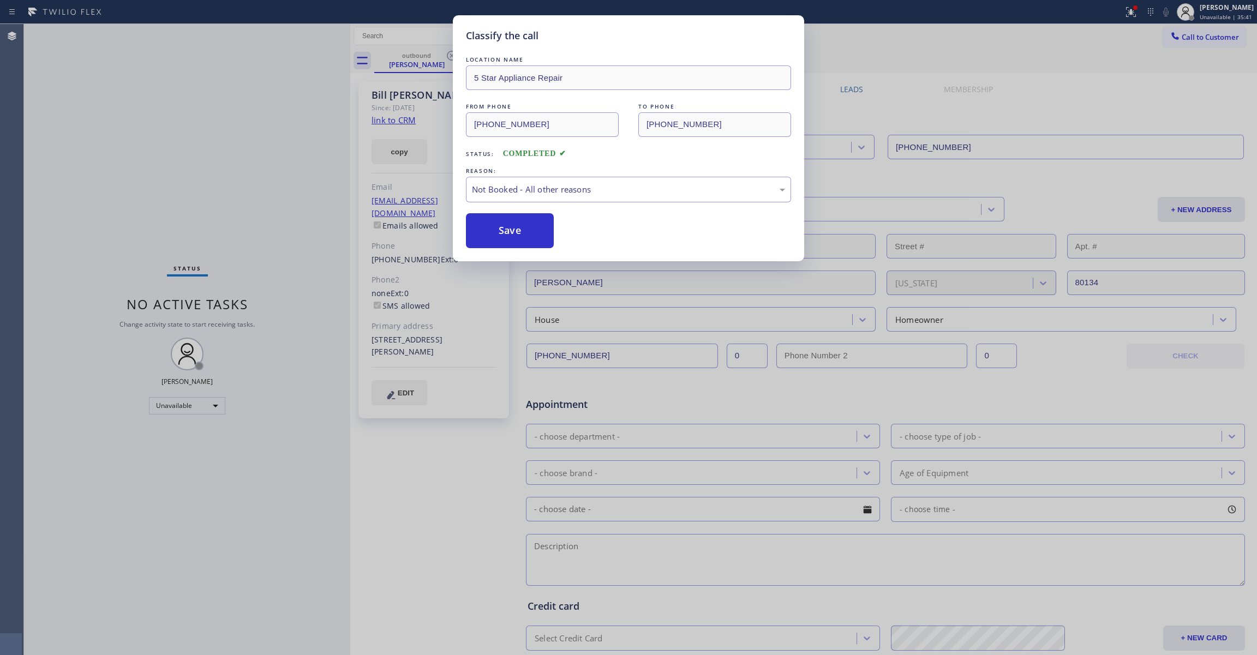
click at [509, 231] on button "Save" at bounding box center [510, 230] width 88 height 35
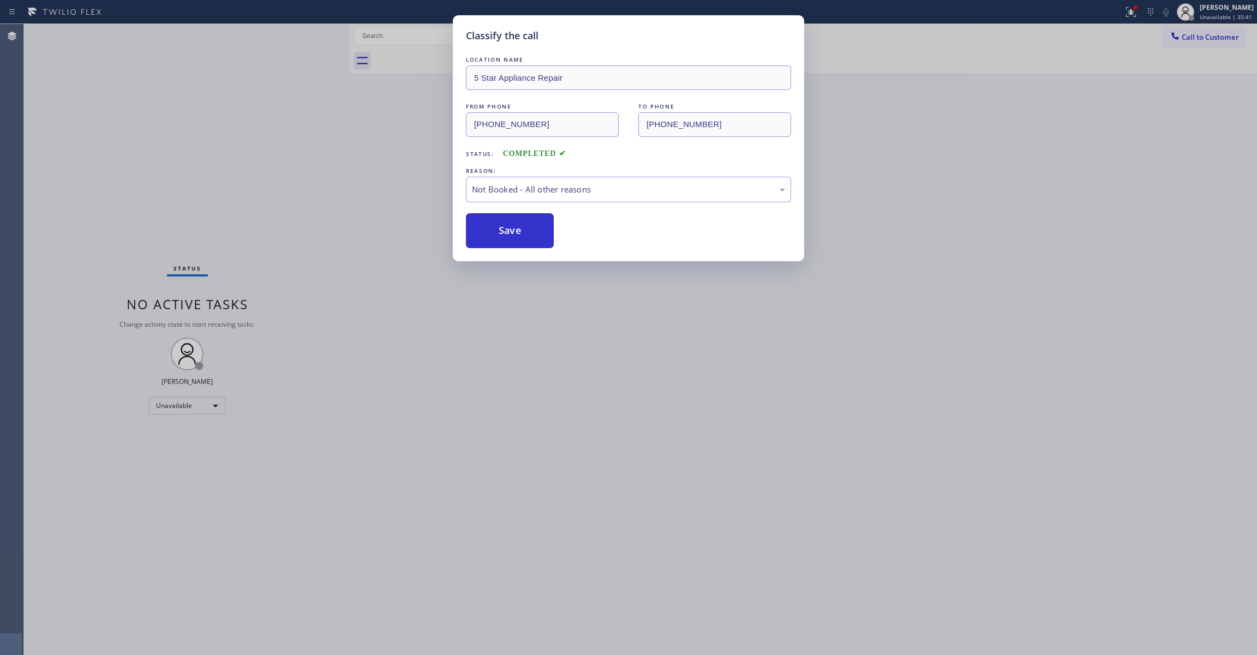
click at [509, 231] on button "Save" at bounding box center [510, 230] width 88 height 35
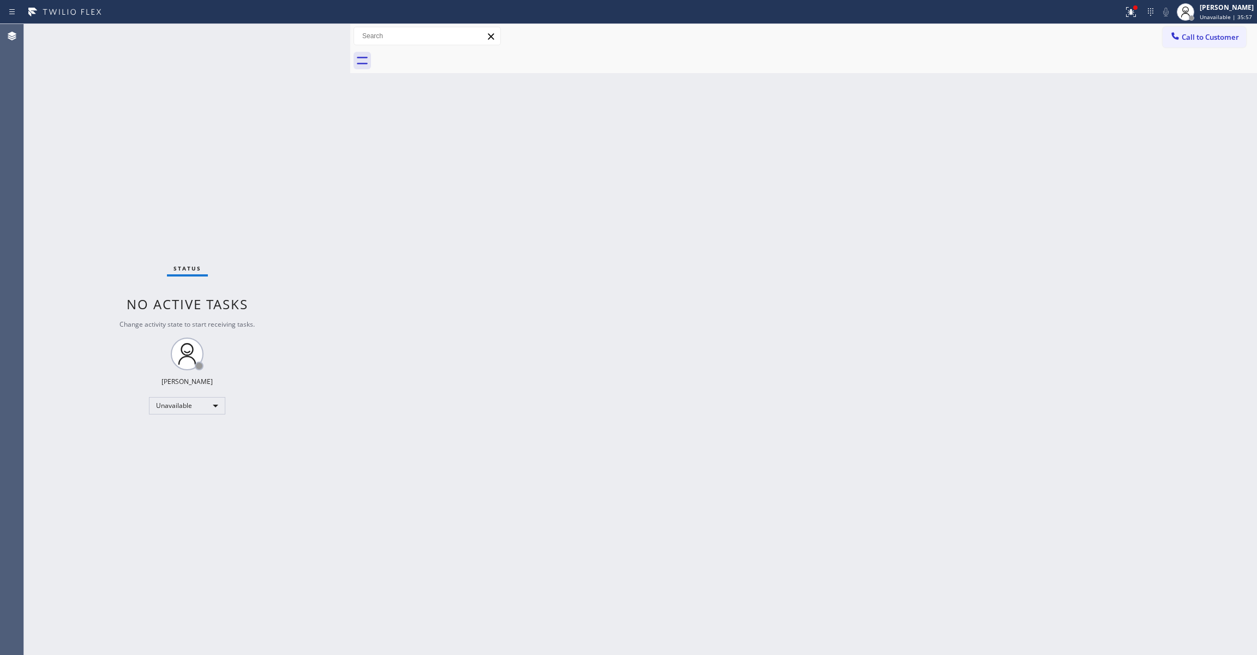
drag, startPoint x: 1208, startPoint y: 41, endPoint x: 902, endPoint y: 105, distance: 312.6
click at [1207, 39] on span "Call to Customer" at bounding box center [1209, 37] width 57 height 10
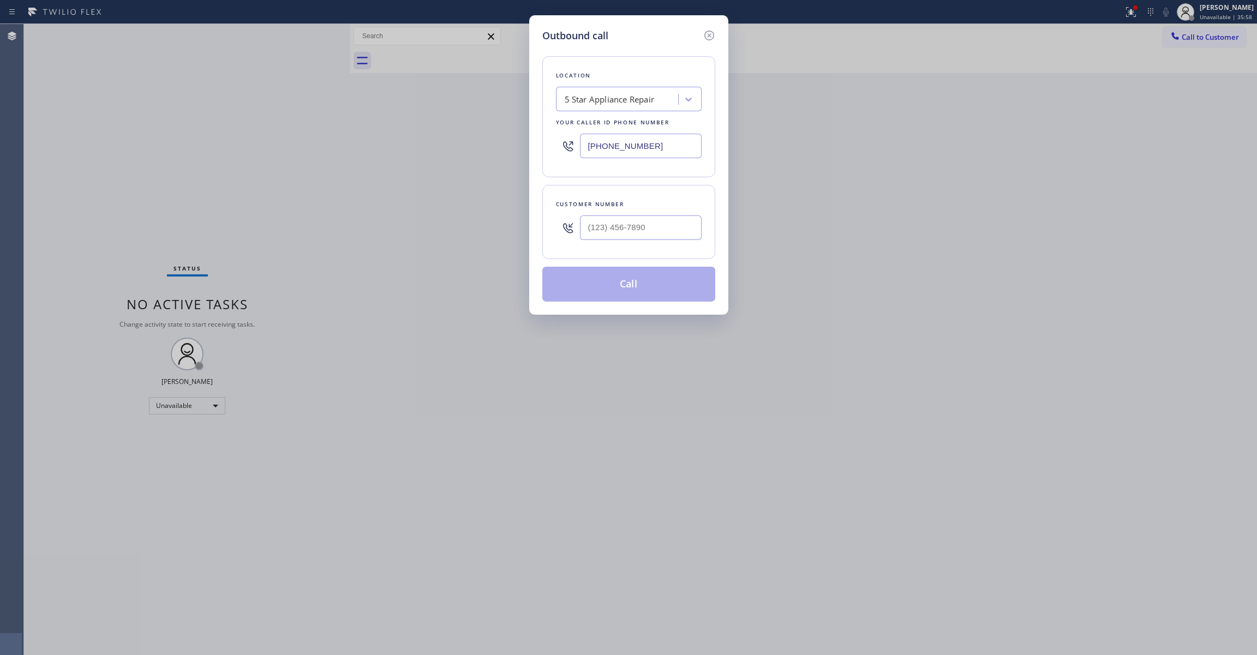
drag, startPoint x: 647, startPoint y: 213, endPoint x: 645, endPoint y: 221, distance: 8.5
click at [647, 214] on div at bounding box center [641, 227] width 122 height 35
click at [645, 221] on input "(___) ___-____" at bounding box center [641, 227] width 122 height 25
click at [139, 156] on div "Outbound call Location 5 Star Appliance Repair Your caller id phone number [PHO…" at bounding box center [628, 327] width 1257 height 655
click at [112, 127] on div "Outbound call Location 5 Star Appliance Repair Your caller id phone number [PHO…" at bounding box center [628, 327] width 1257 height 655
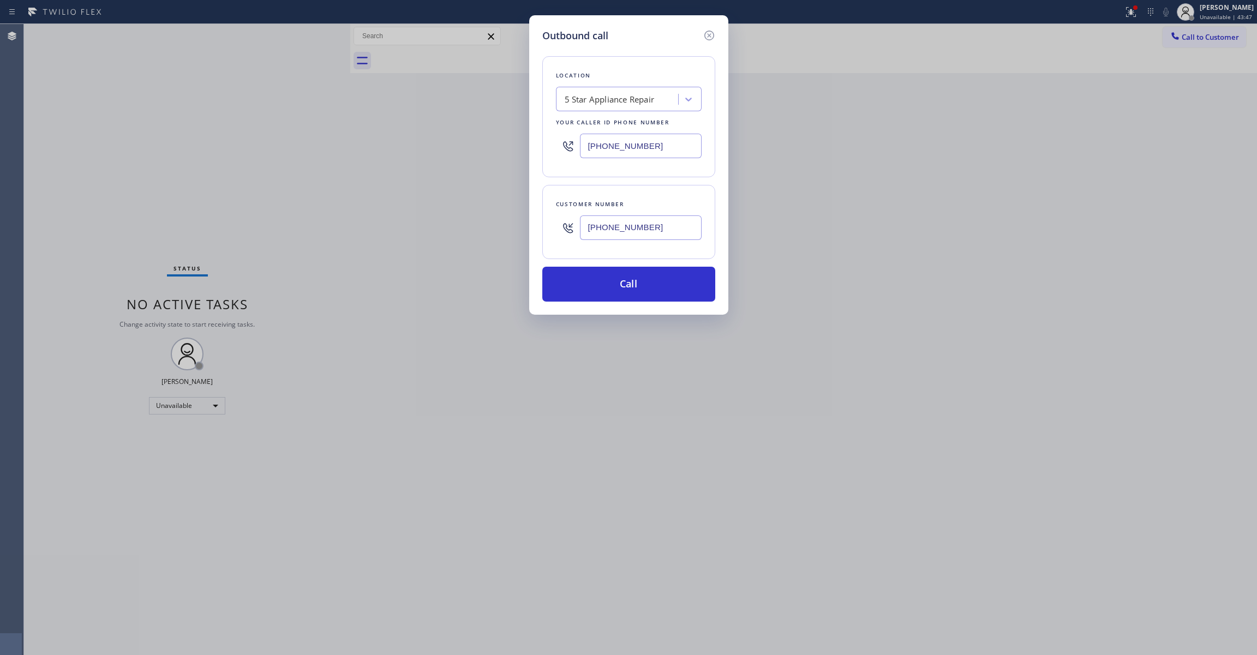
drag, startPoint x: 669, startPoint y: 231, endPoint x: 299, endPoint y: 217, distance: 370.1
click at [299, 217] on div "Outbound call Location 5 Star Appliance Repair Your caller id phone number [PHO…" at bounding box center [628, 327] width 1257 height 655
type input "[PHONE_NUMBER]"
click at [652, 286] on button "Call" at bounding box center [628, 284] width 173 height 35
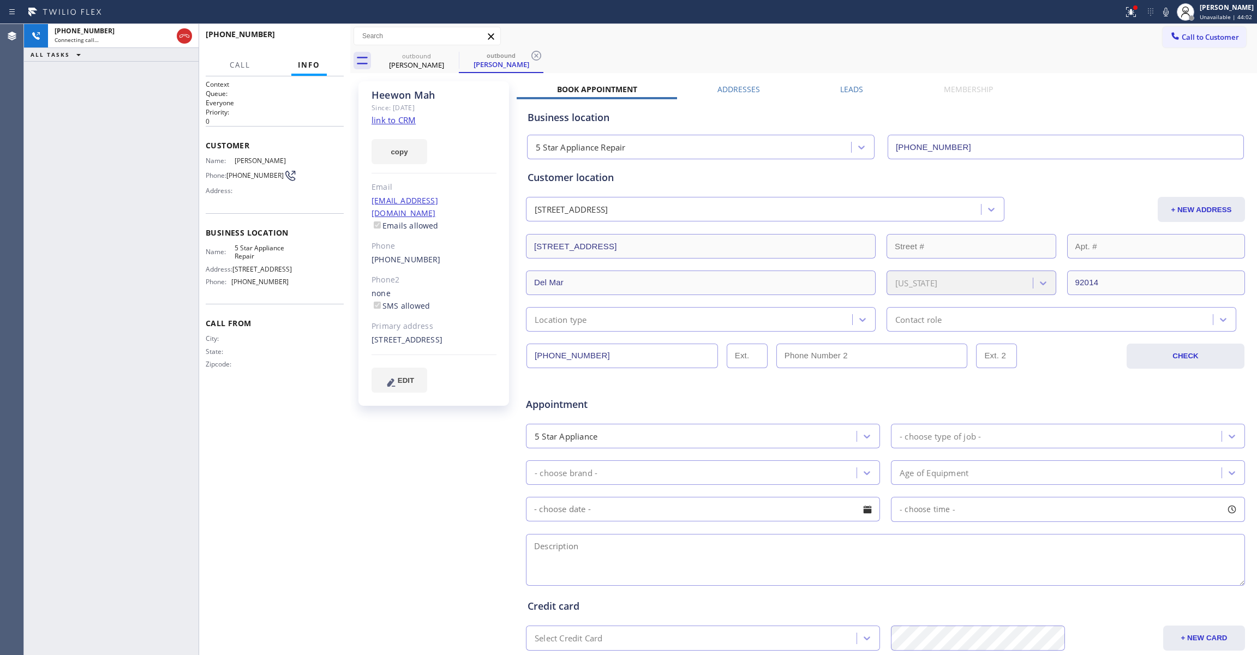
type input "[PHONE_NUMBER]"
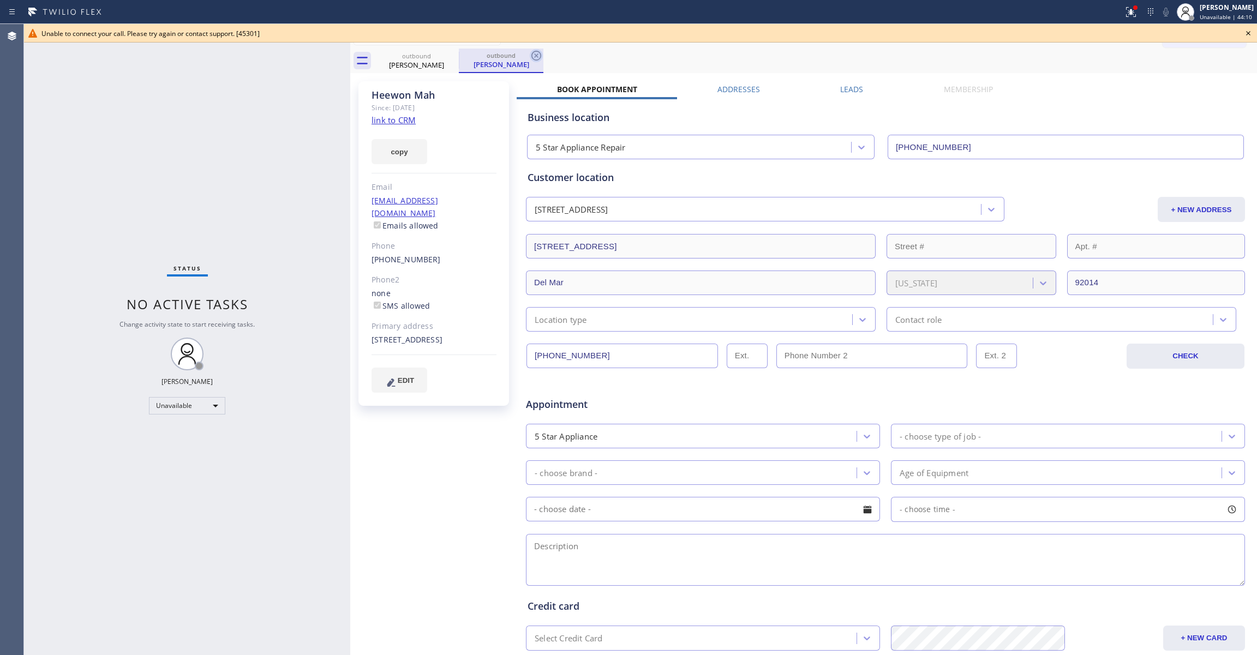
click at [537, 55] on icon at bounding box center [536, 56] width 10 height 10
click at [1251, 32] on icon at bounding box center [1247, 33] width 13 height 13
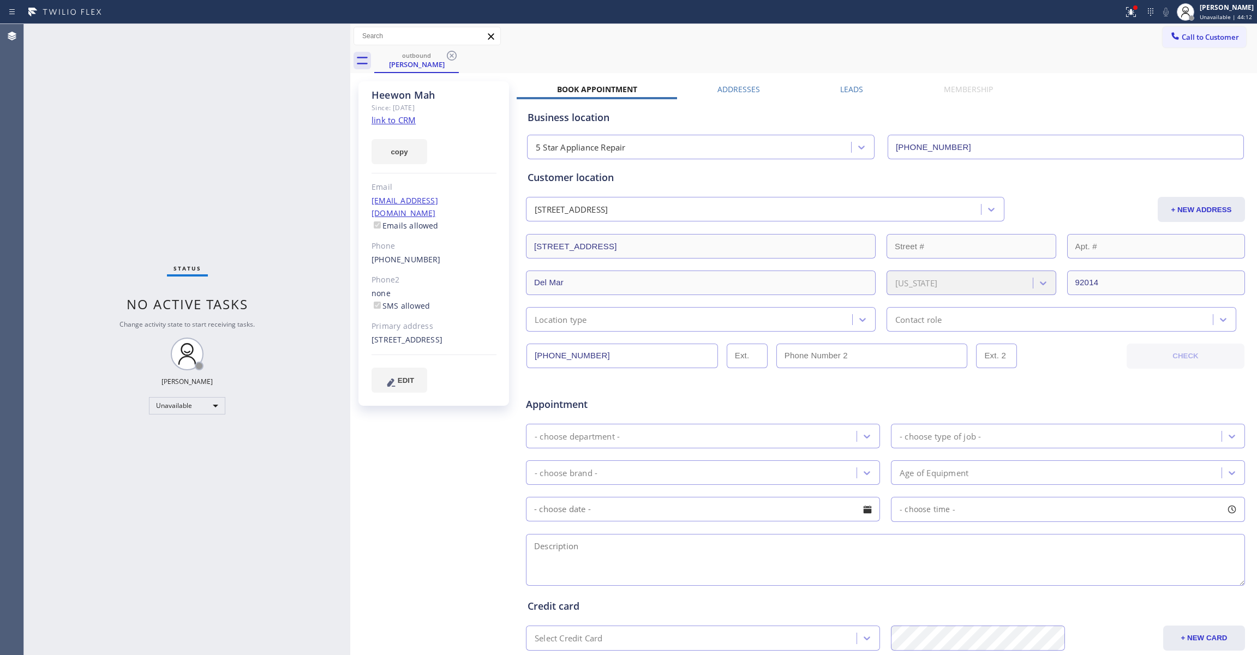
click at [395, 116] on link "link to CRM" at bounding box center [393, 120] width 44 height 11
click at [448, 58] on icon at bounding box center [452, 56] width 10 height 10
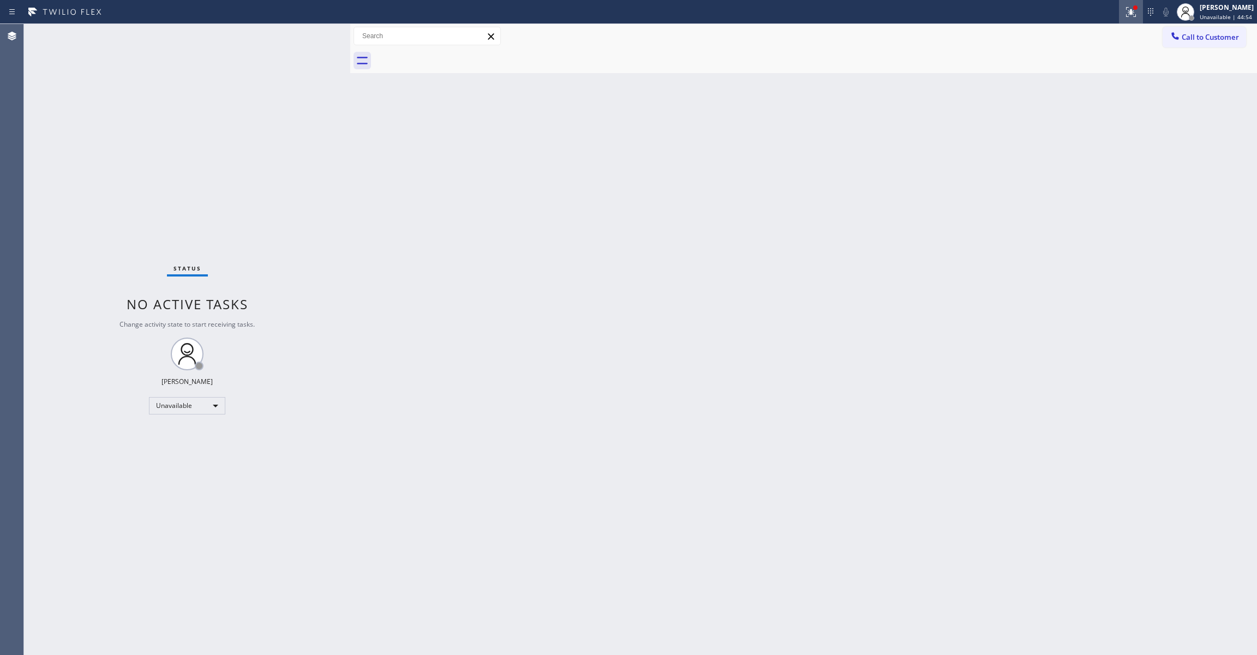
click at [1127, 10] on icon at bounding box center [1130, 11] width 7 height 4
drag, startPoint x: 1043, startPoint y: 146, endPoint x: 1149, endPoint y: 86, distance: 121.4
click at [1043, 146] on span "Clear issues" at bounding box center [1058, 143] width 51 height 8
click at [1220, 38] on span "Call to Customer" at bounding box center [1209, 37] width 57 height 10
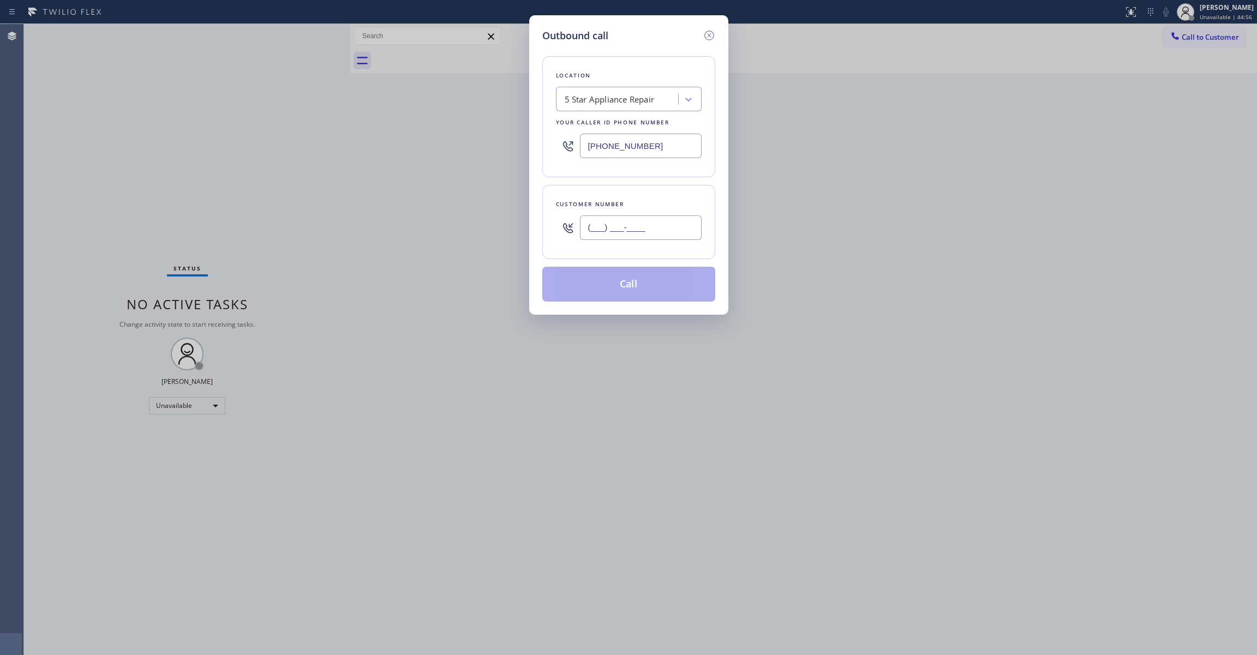
click at [622, 224] on input "(___) ___-____" at bounding box center [641, 227] width 122 height 25
drag, startPoint x: 599, startPoint y: 228, endPoint x: 554, endPoint y: 228, distance: 44.7
click at [554, 228] on div "Customer number [PHONE_NUMBER]" at bounding box center [628, 222] width 173 height 74
type input "[PHONE_NUMBER]"
click at [625, 287] on button "Call" at bounding box center [628, 284] width 173 height 35
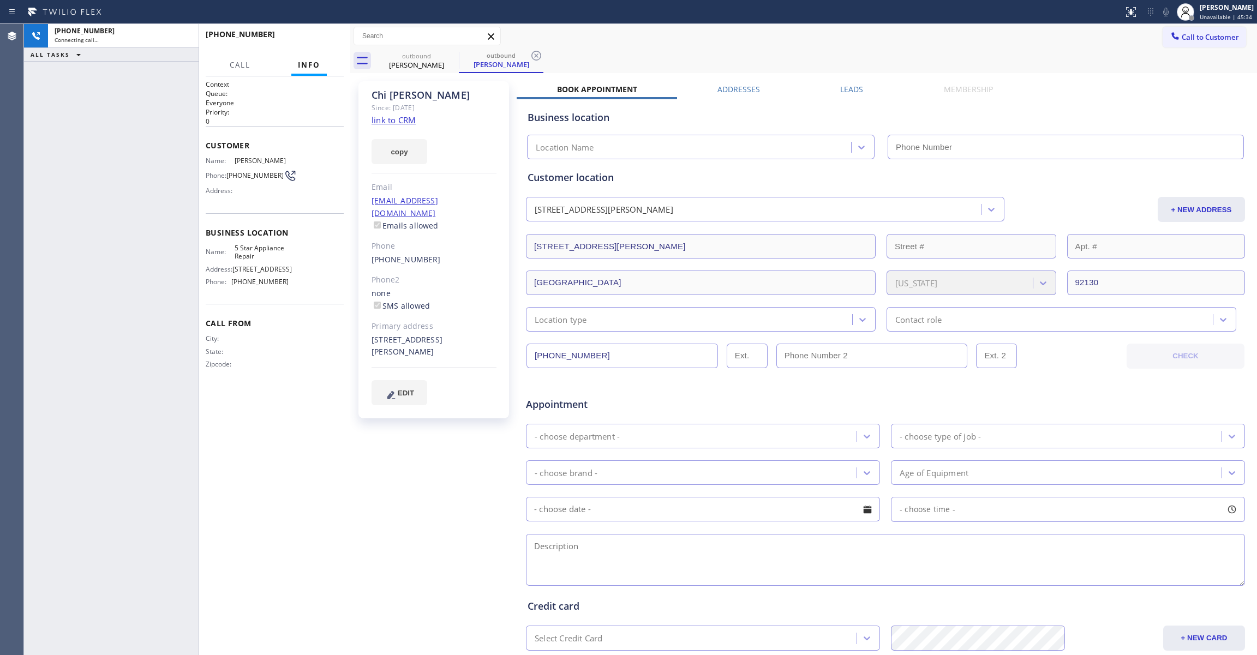
type input "[PHONE_NUMBER]"
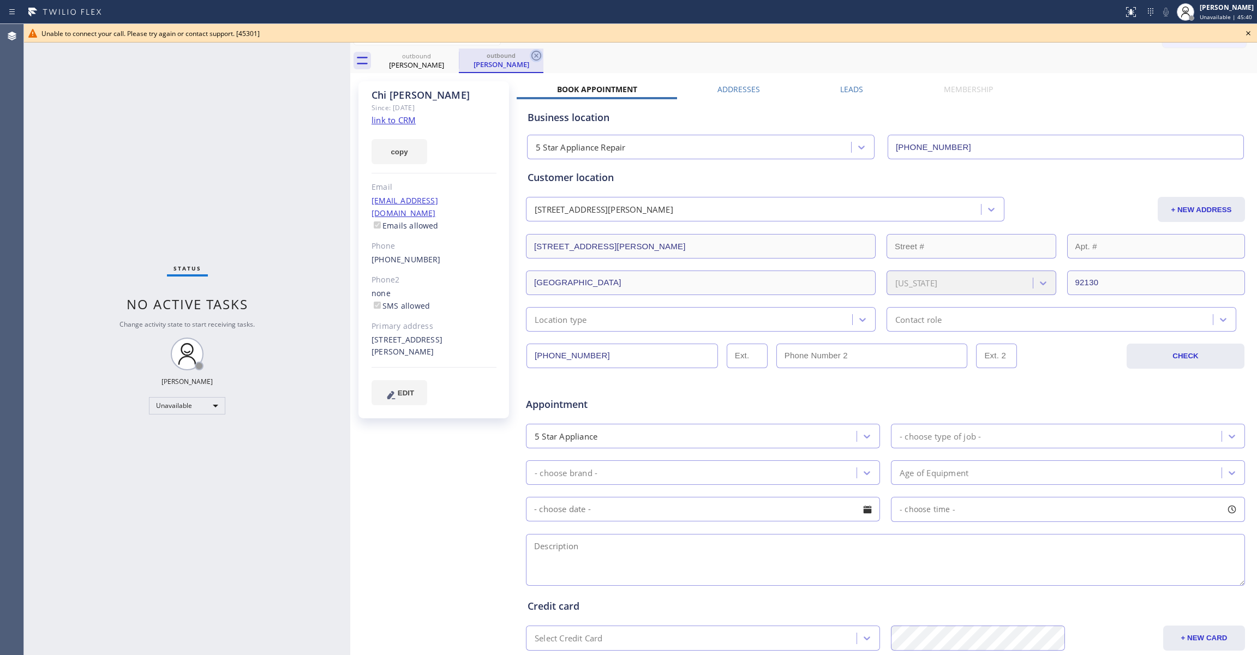
click at [533, 55] on icon at bounding box center [536, 55] width 13 height 13
drag, startPoint x: 1251, startPoint y: 31, endPoint x: 1172, endPoint y: 31, distance: 79.6
click at [1251, 31] on icon at bounding box center [1247, 33] width 13 height 13
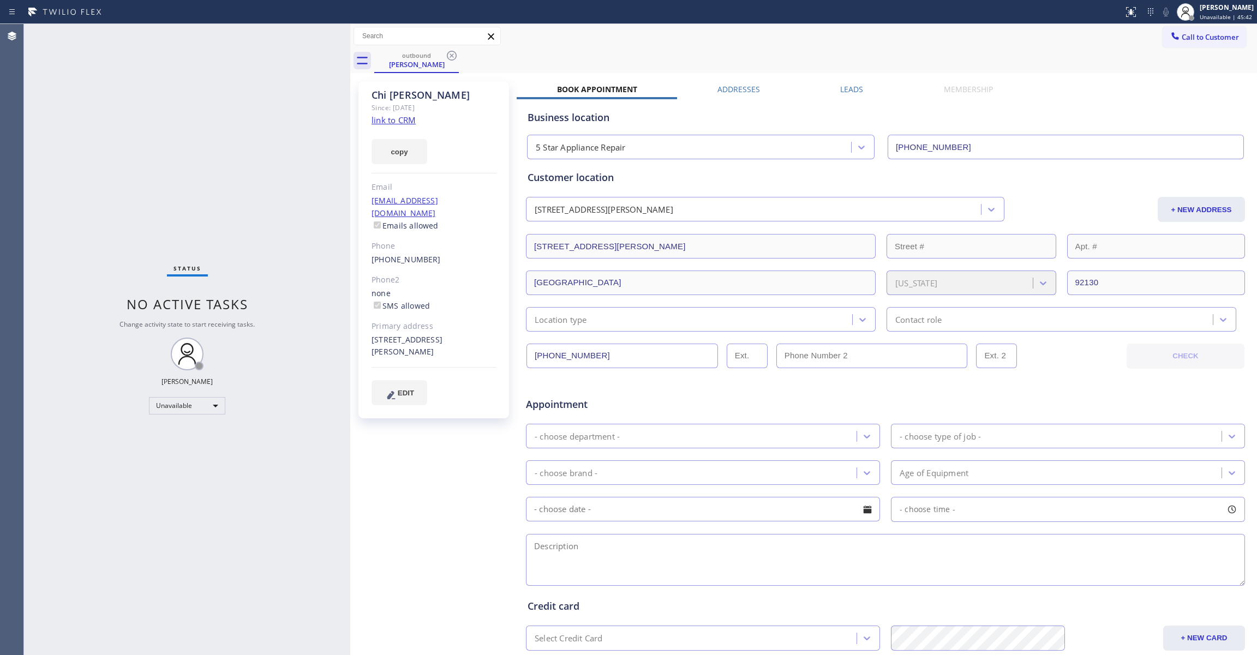
click at [401, 120] on link "link to CRM" at bounding box center [393, 120] width 44 height 11
click at [454, 55] on icon at bounding box center [451, 55] width 13 height 13
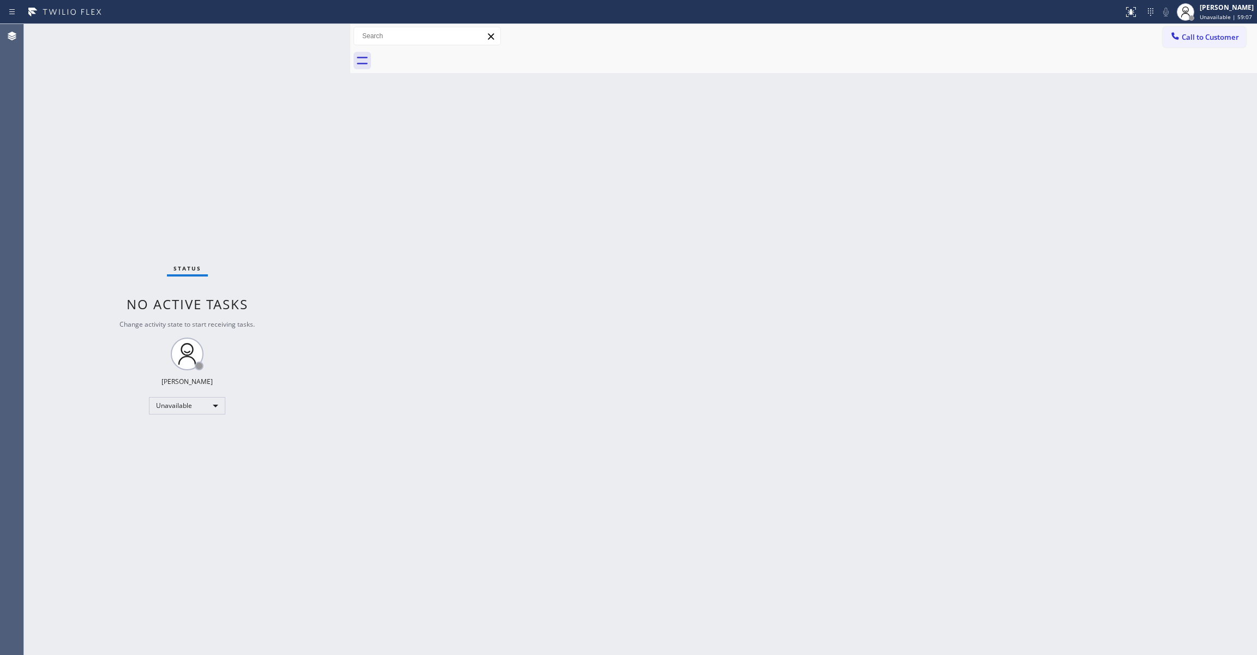
click at [131, 202] on div "Status No active tasks Change activity state to start receiving tasks. [PERSON_…" at bounding box center [187, 339] width 326 height 631
click at [350, 157] on div at bounding box center [350, 339] width 0 height 631
click at [180, 203] on div "Status No active tasks Change activity state to start receiving tasks. [PERSON_…" at bounding box center [187, 339] width 326 height 631
click at [177, 179] on div "Status No active tasks Change activity state to start receiving tasks. [PERSON_…" at bounding box center [187, 339] width 326 height 631
click at [169, 184] on div "Status No active tasks Change activity state to start receiving tasks. [PERSON_…" at bounding box center [187, 339] width 326 height 631
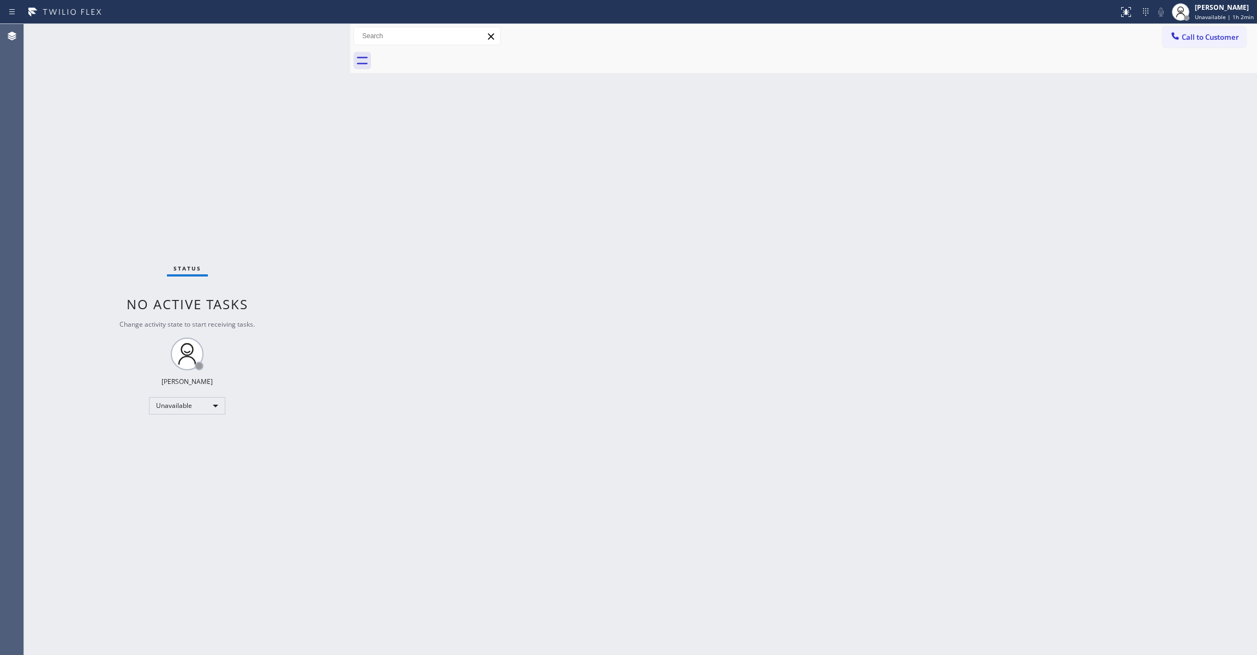
click at [164, 176] on div "Status No active tasks Change activity state to start receiving tasks. [PERSON_…" at bounding box center [187, 339] width 326 height 631
click at [36, 301] on div "Status No active tasks Change activity state to start receiving tasks. [PERSON_…" at bounding box center [187, 339] width 326 height 631
click at [1198, 39] on span "Call to Customer" at bounding box center [1209, 37] width 57 height 10
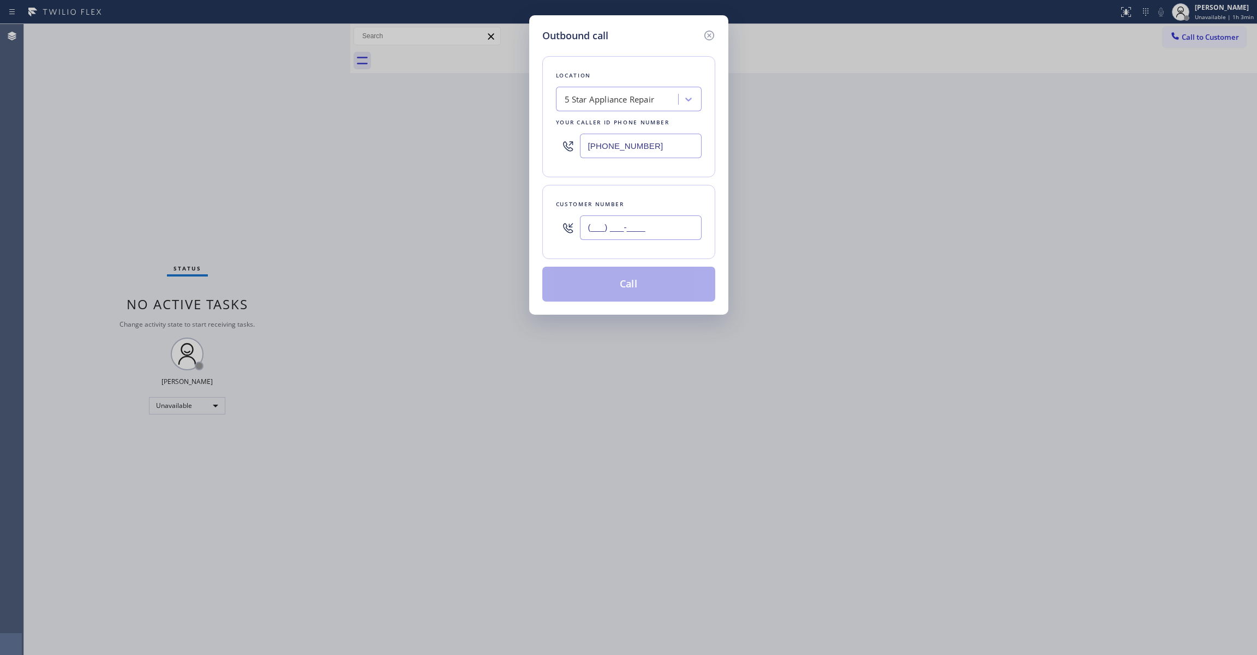
click at [635, 225] on input "(___) ___-____" at bounding box center [641, 227] width 122 height 25
type input "[PHONE_NUMBER]"
click at [658, 298] on button "Call" at bounding box center [628, 284] width 173 height 35
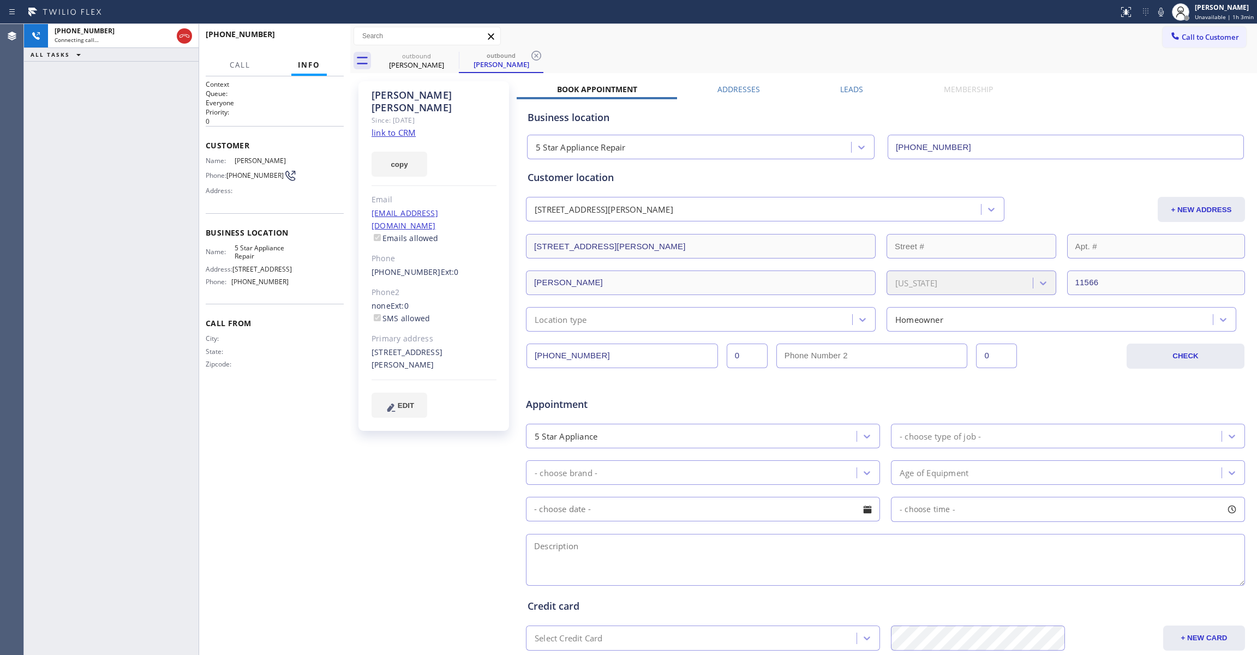
type input "[PHONE_NUMBER]"
click at [31, 125] on div "[PHONE_NUMBER] Live | 00:00 ALL TASKS ALL TASKS ACTIVE TASKS TASKS IN WRAP UP" at bounding box center [111, 339] width 175 height 631
click at [328, 40] on span "HANG UP" at bounding box center [318, 39] width 33 height 8
click at [305, 40] on span "COMPLETE" at bounding box center [316, 39] width 38 height 8
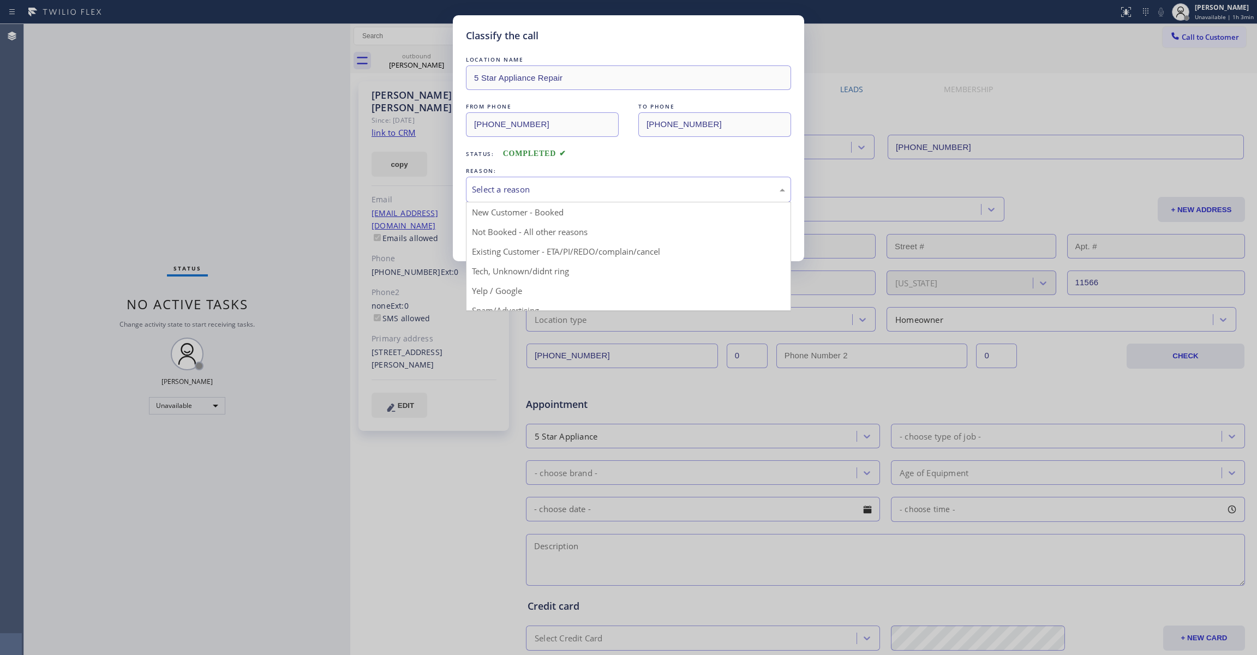
click at [487, 190] on div "Select a reason" at bounding box center [628, 189] width 313 height 13
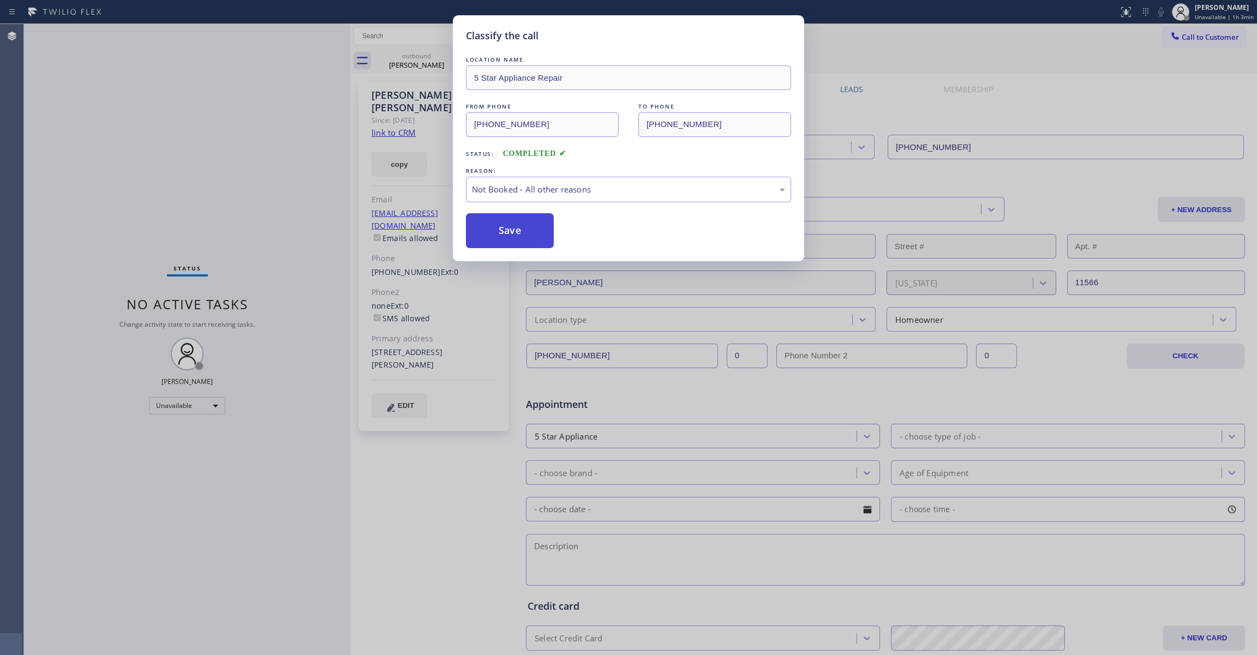
click at [500, 234] on button "Save" at bounding box center [510, 230] width 88 height 35
click at [499, 233] on button "Save" at bounding box center [510, 230] width 88 height 35
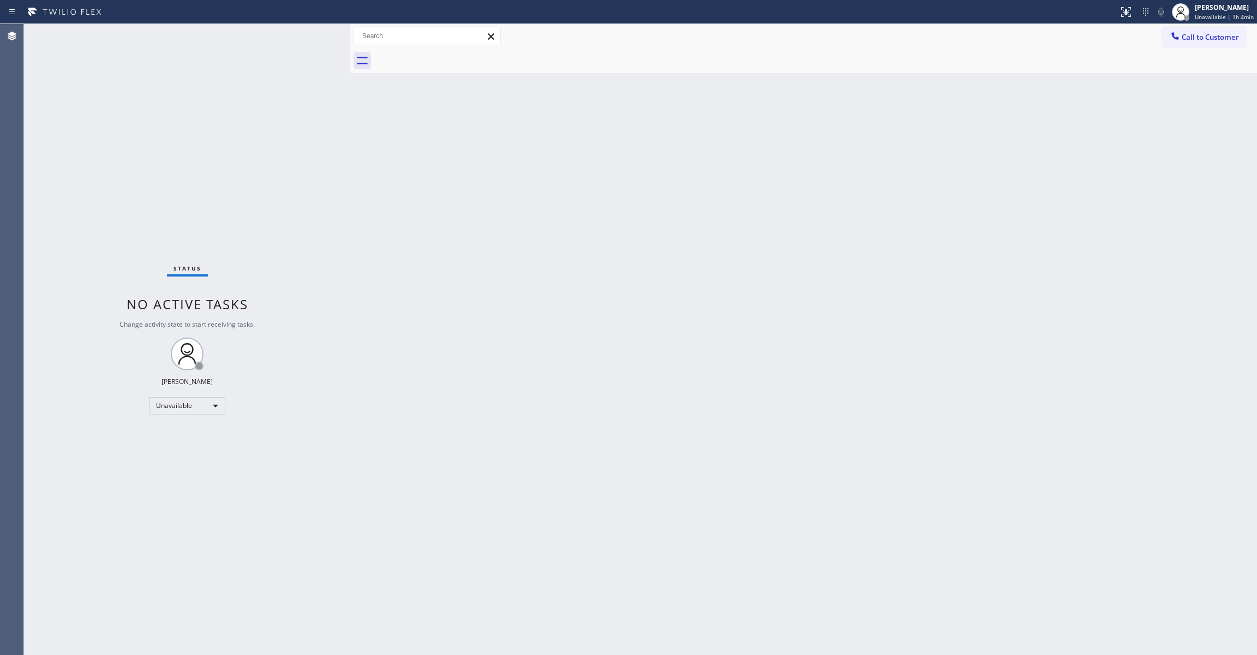
drag, startPoint x: 177, startPoint y: 203, endPoint x: 227, endPoint y: 99, distance: 115.9
click at [177, 203] on div "Status No active tasks Change activity state to start receiving tasks. [PERSON_…" at bounding box center [187, 339] width 326 height 631
click at [180, 448] on div "Status No active tasks Change activity state to start receiving tasks. [PERSON_…" at bounding box center [187, 339] width 326 height 631
click at [134, 141] on div "Status No active tasks Change activity state to start receiving tasks. [PERSON_…" at bounding box center [187, 339] width 326 height 631
click at [40, 286] on div "Status No active tasks Change activity state to start receiving tasks. [PERSON_…" at bounding box center [187, 339] width 326 height 631
